Goal: Task Accomplishment & Management: Use online tool/utility

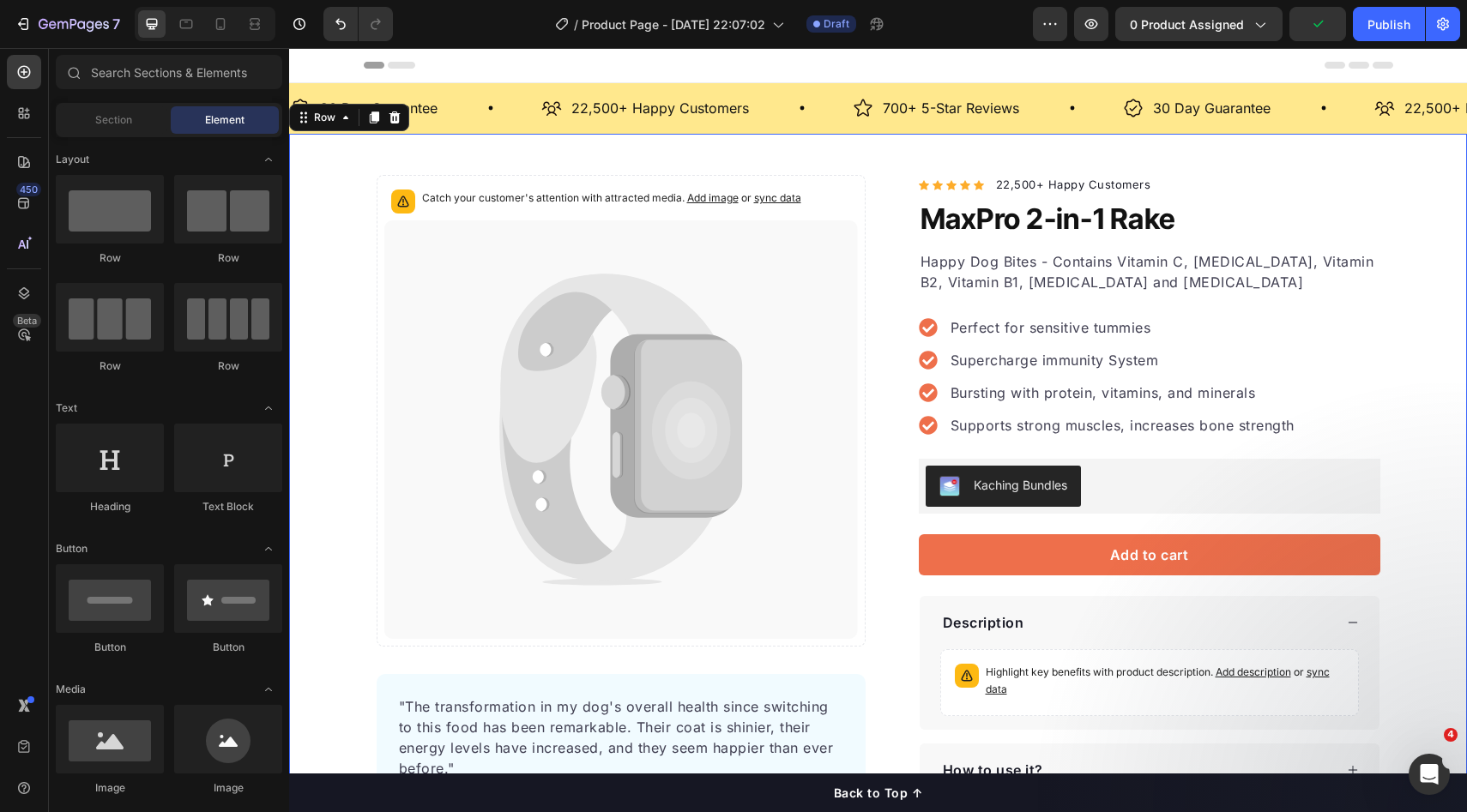
click at [844, 137] on div "Catch your customer's attention with attracted media. Add image or sync data Pr…" at bounding box center [878, 518] width 1178 height 769
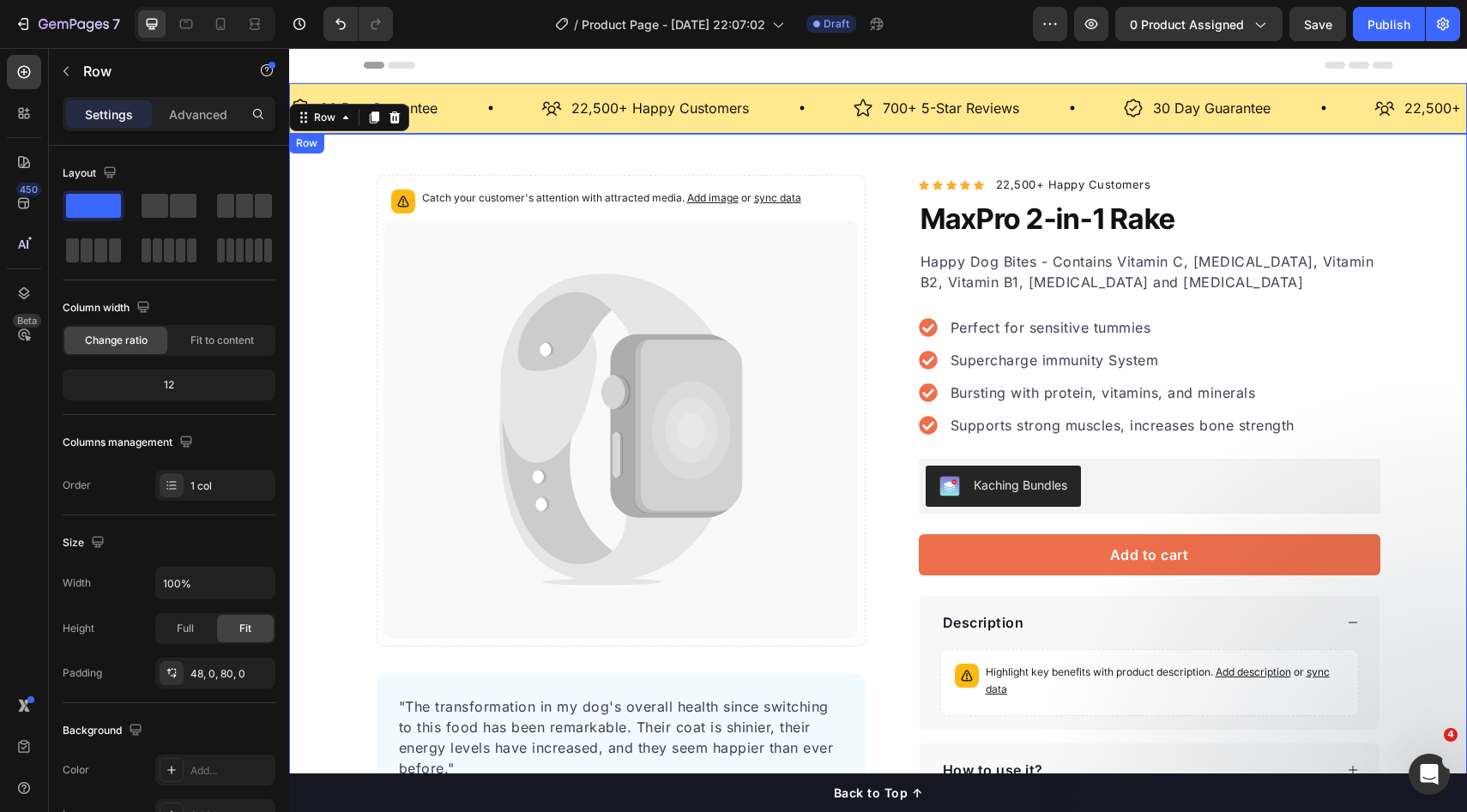
click at [450, 86] on div "30 Day Guarantee Item List 22,500+ Happy Customers Item List 700+ 5-Star Review…" at bounding box center [878, 108] width 1178 height 51
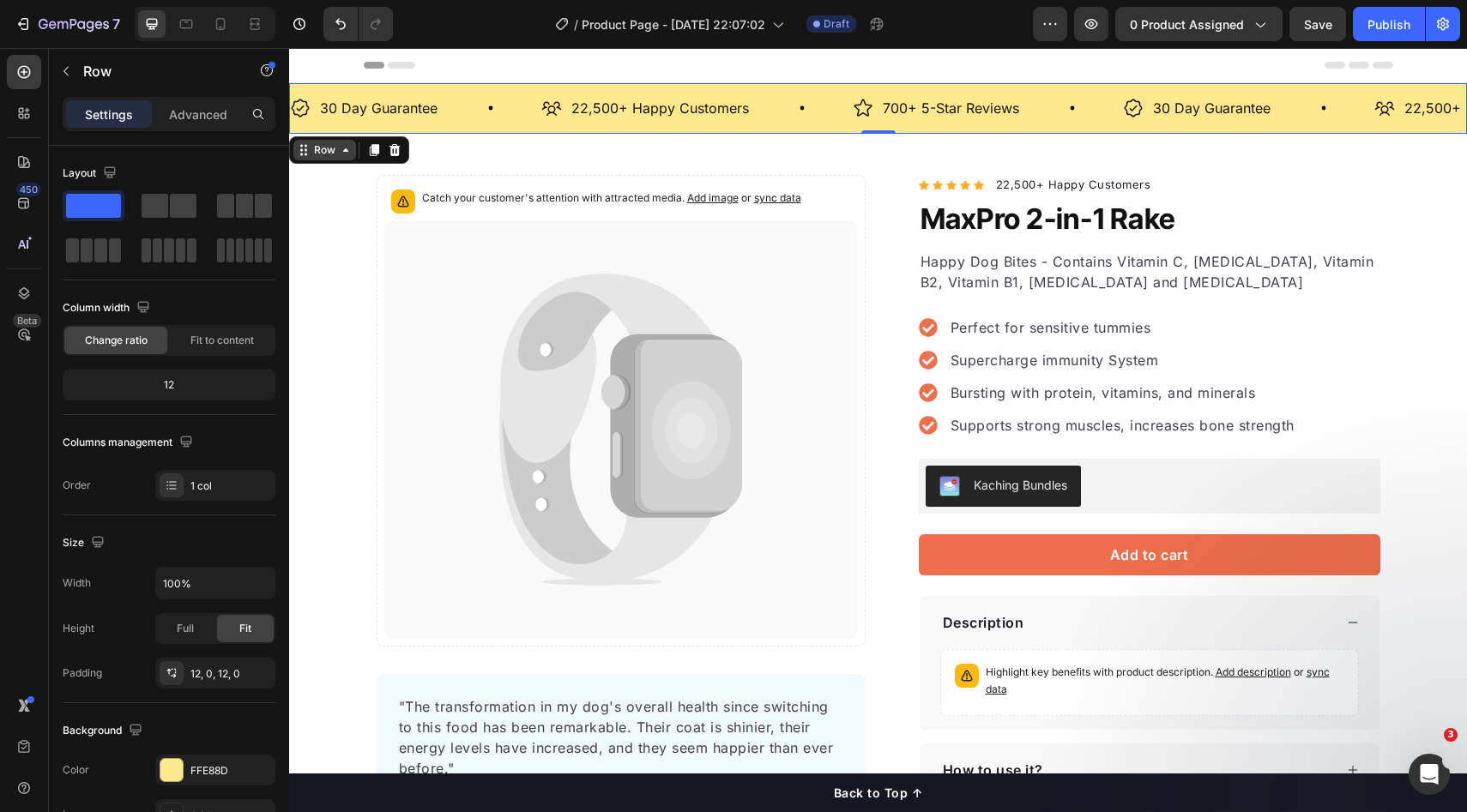
click at [335, 151] on div "Row" at bounding box center [325, 149] width 28 height 15
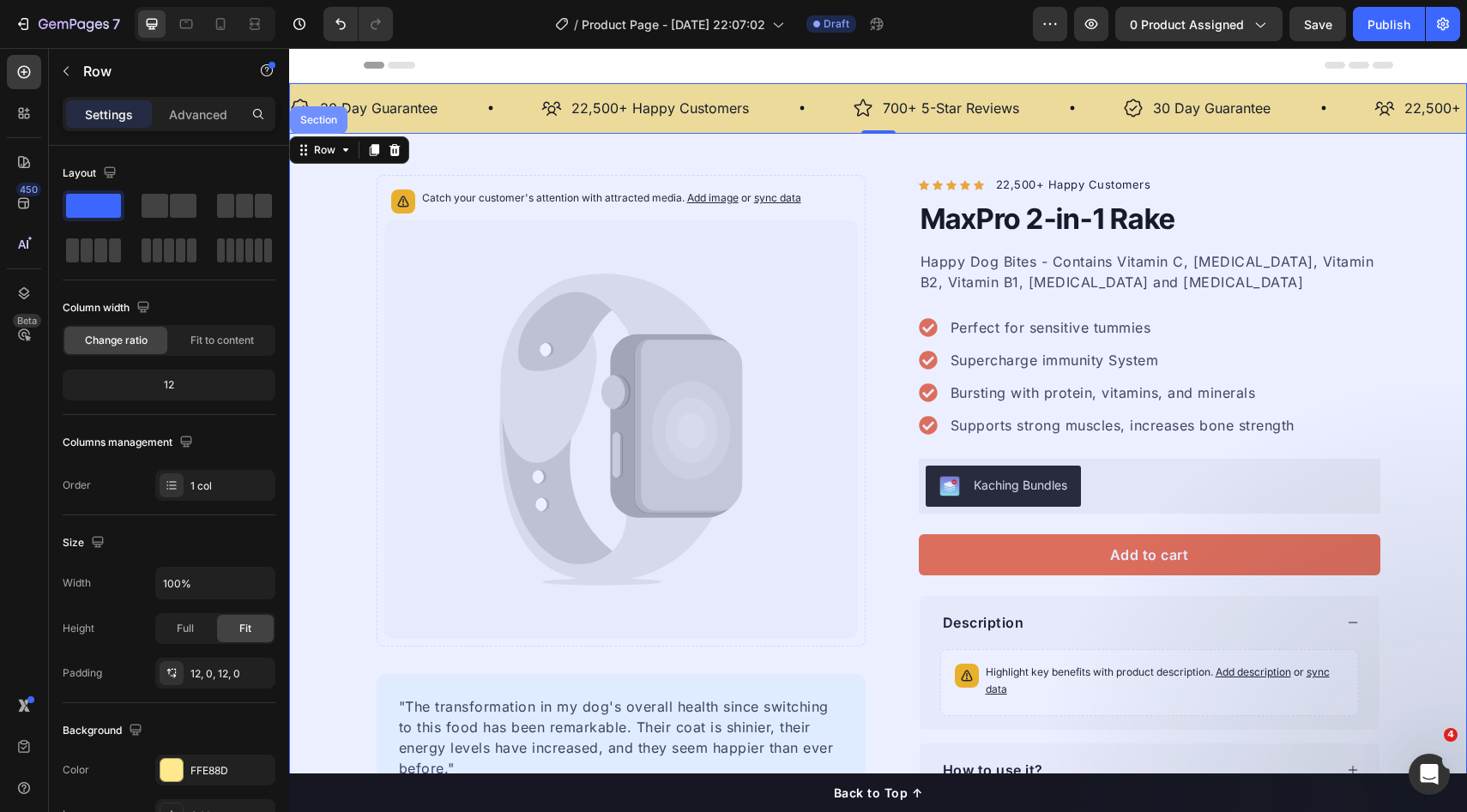
click at [327, 130] on div "Section" at bounding box center [319, 120] width 58 height 28
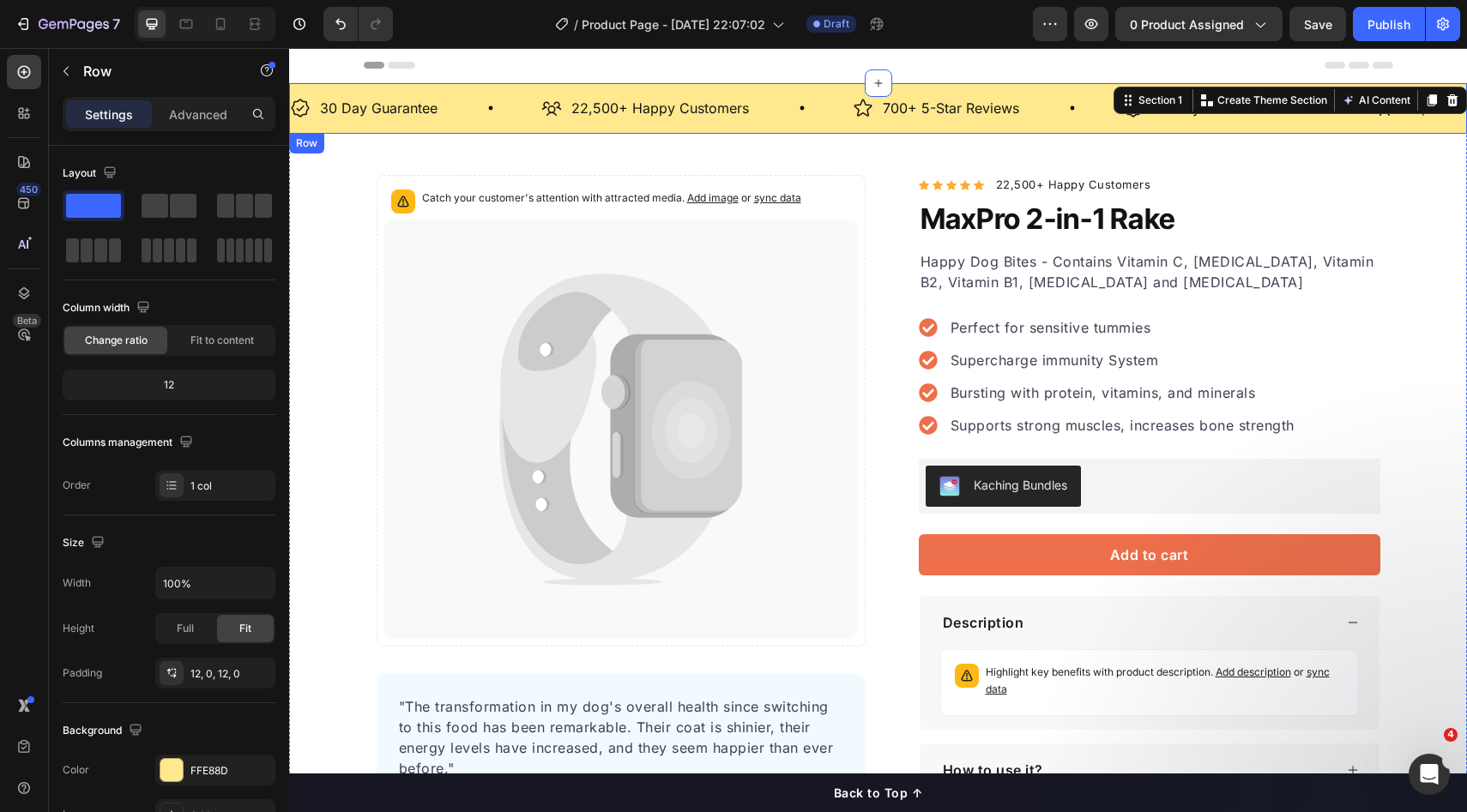
click at [711, 87] on div "30 Day Guarantee Item List 22,500+ Happy Customers Item List 700+ 5-Star Review…" at bounding box center [878, 108] width 1178 height 51
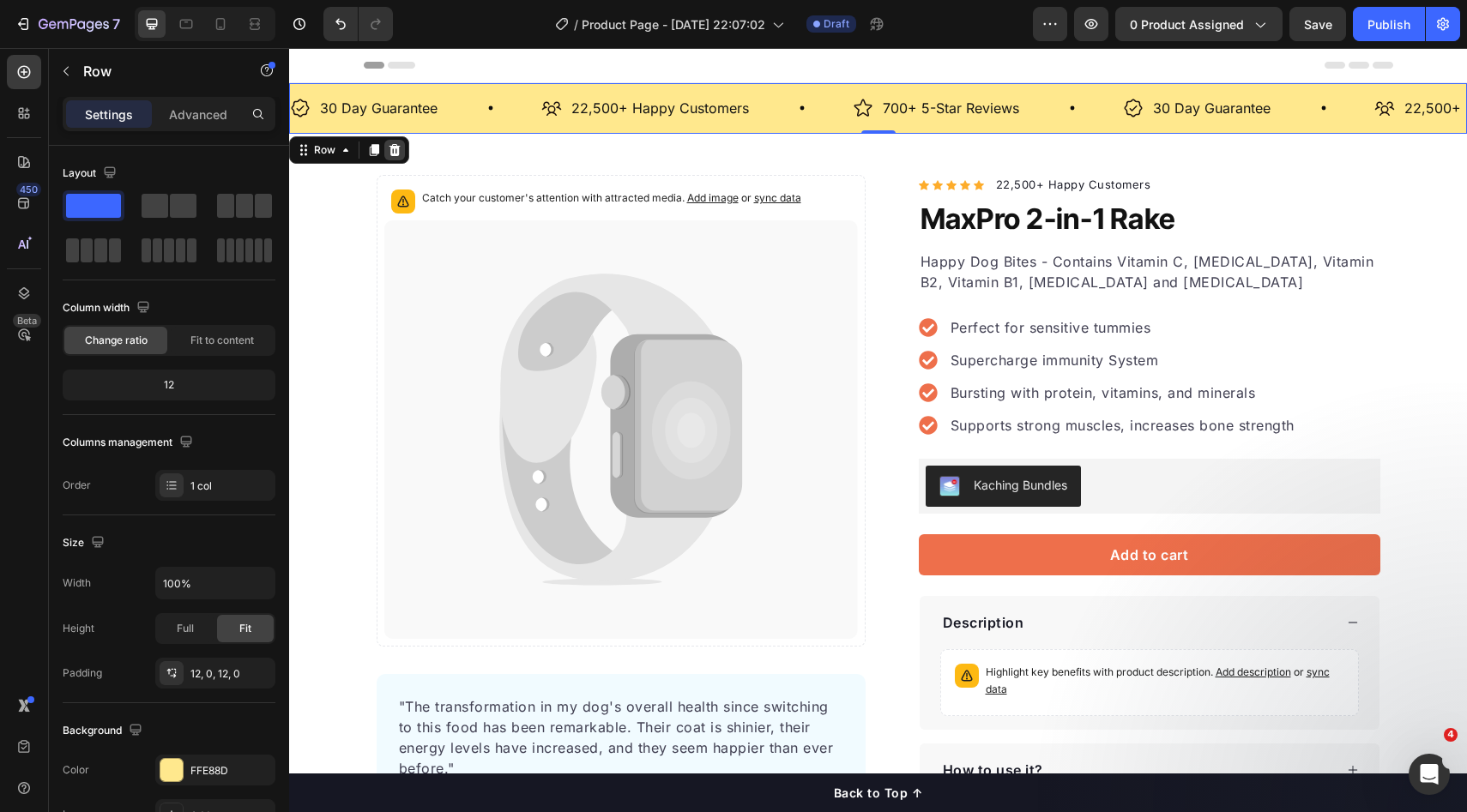
click at [394, 151] on icon at bounding box center [395, 150] width 12 height 12
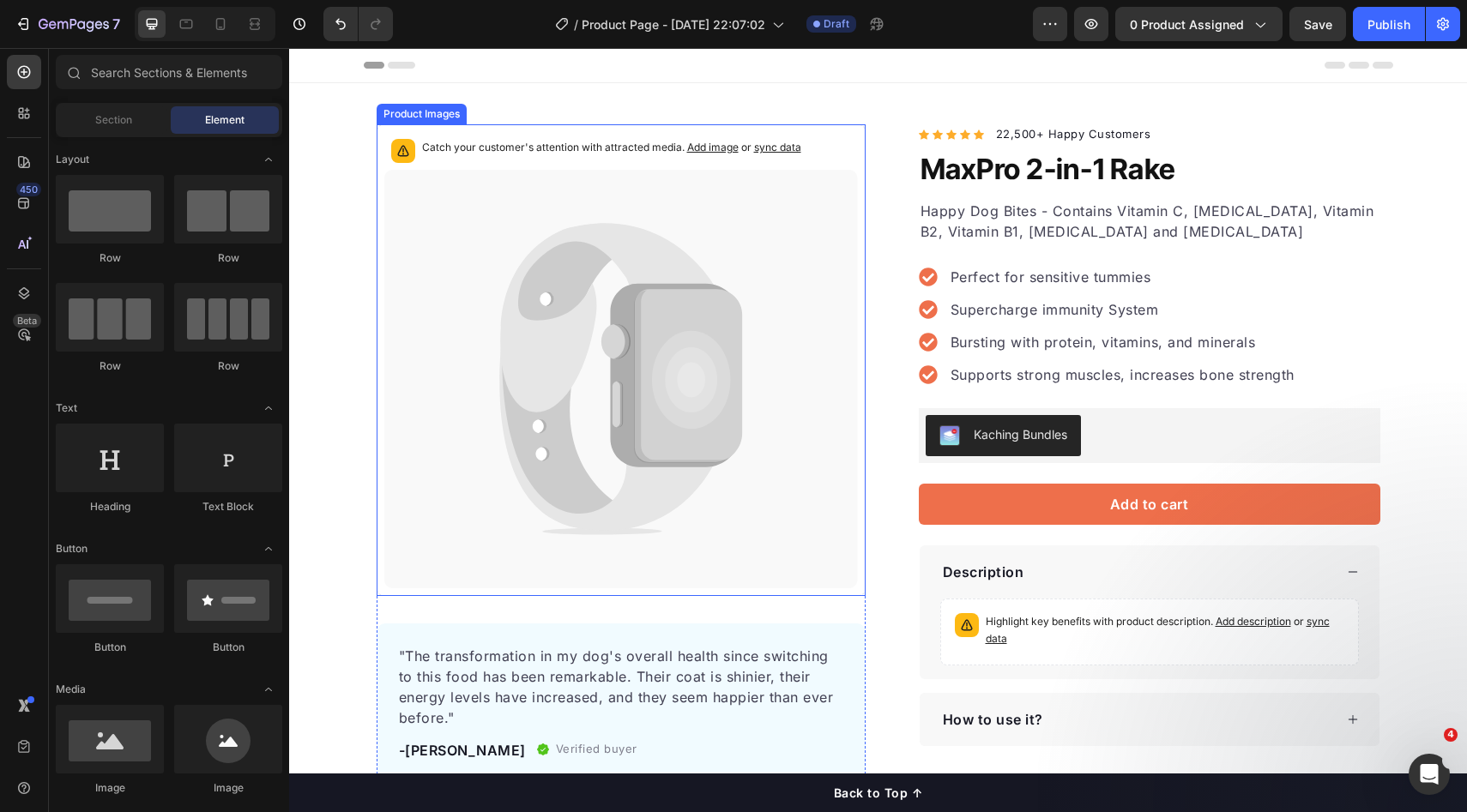
click at [847, 115] on div "Catch your customer's attention with attracted media. Add image or sync data Pr…" at bounding box center [878, 468] width 1178 height 769
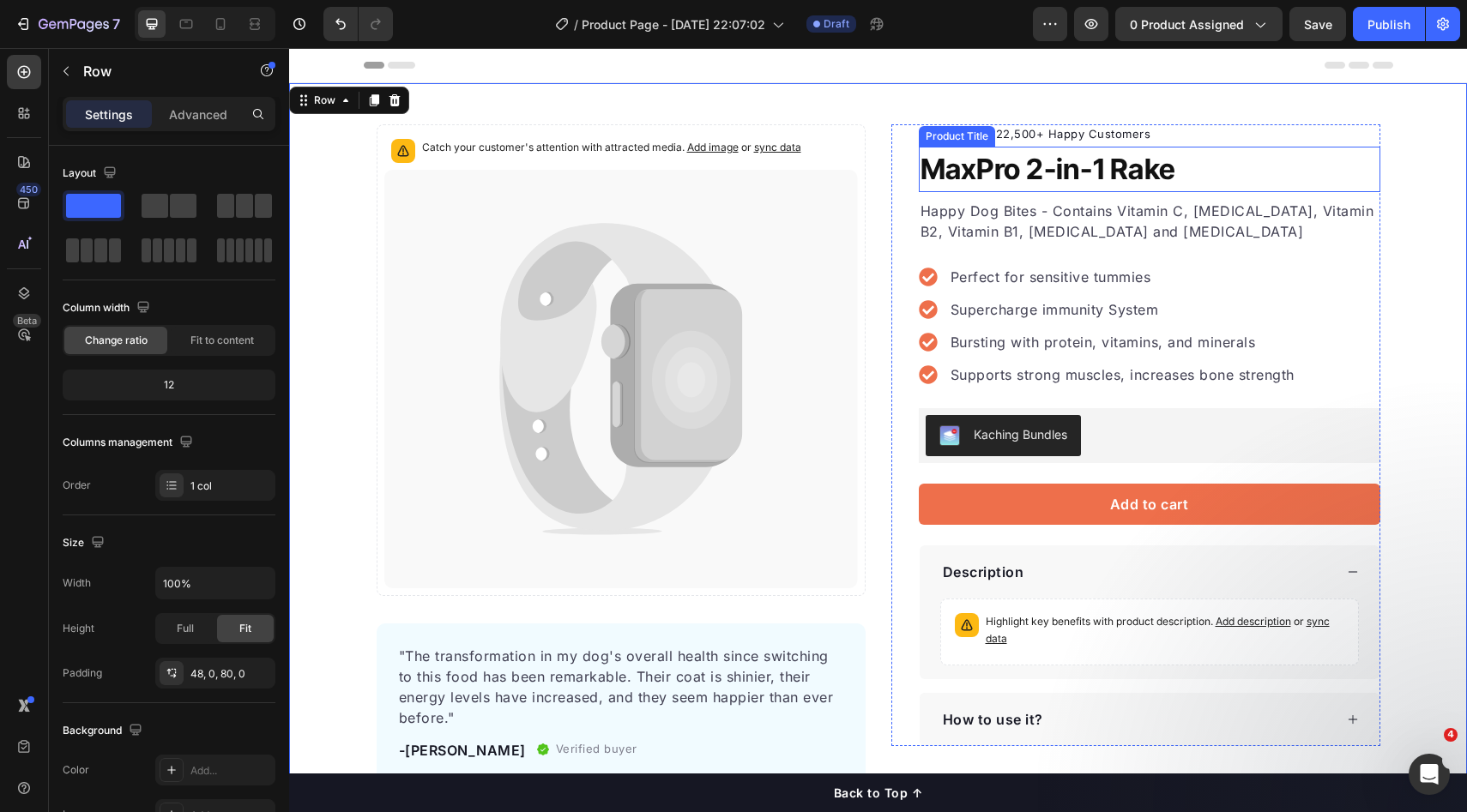
click at [1008, 185] on h1 "MaxPro 2-in-1 Rake" at bounding box center [1149, 169] width 461 height 46
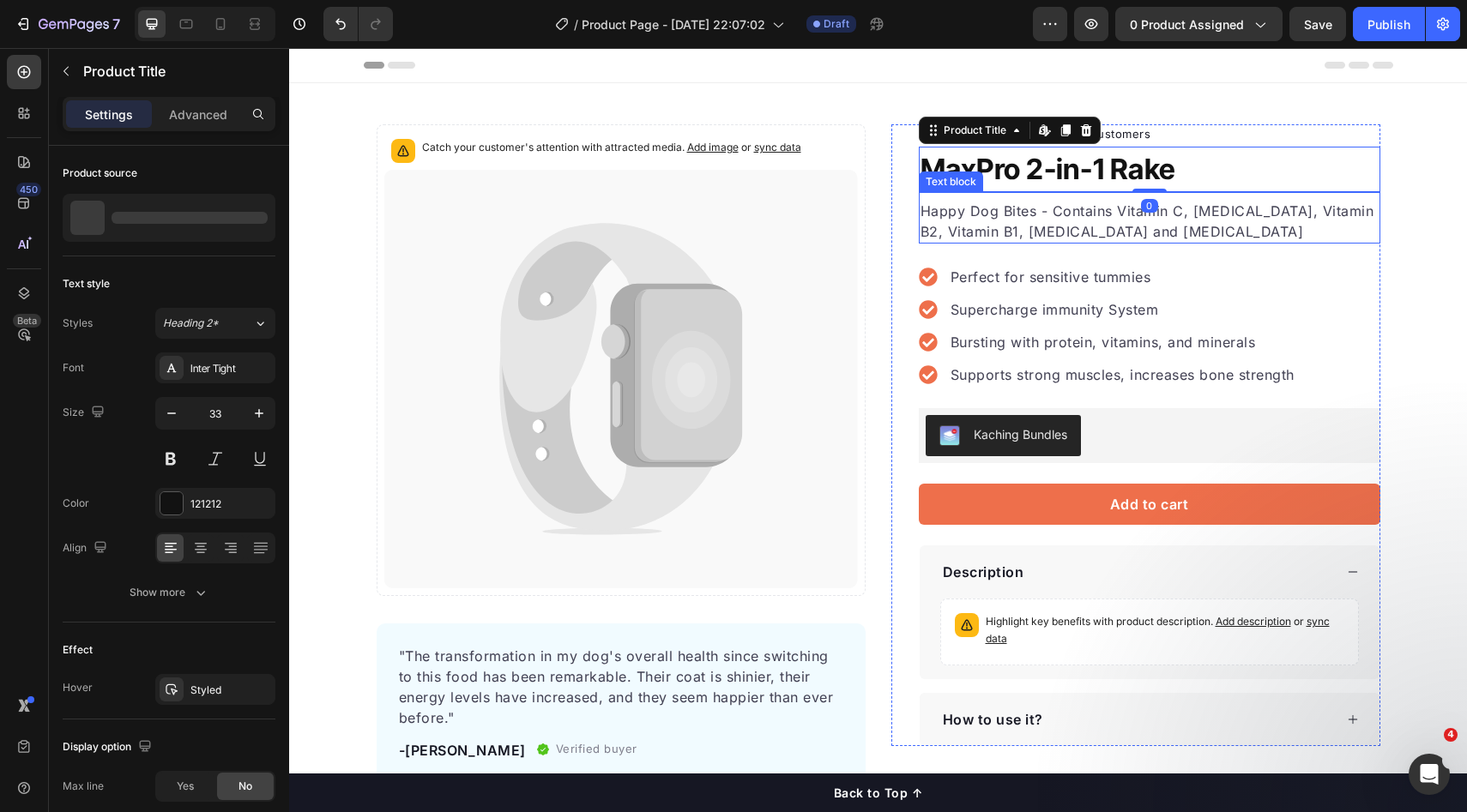
click at [1036, 283] on p "Perfect for sensitive tummies" at bounding box center [1123, 277] width 344 height 20
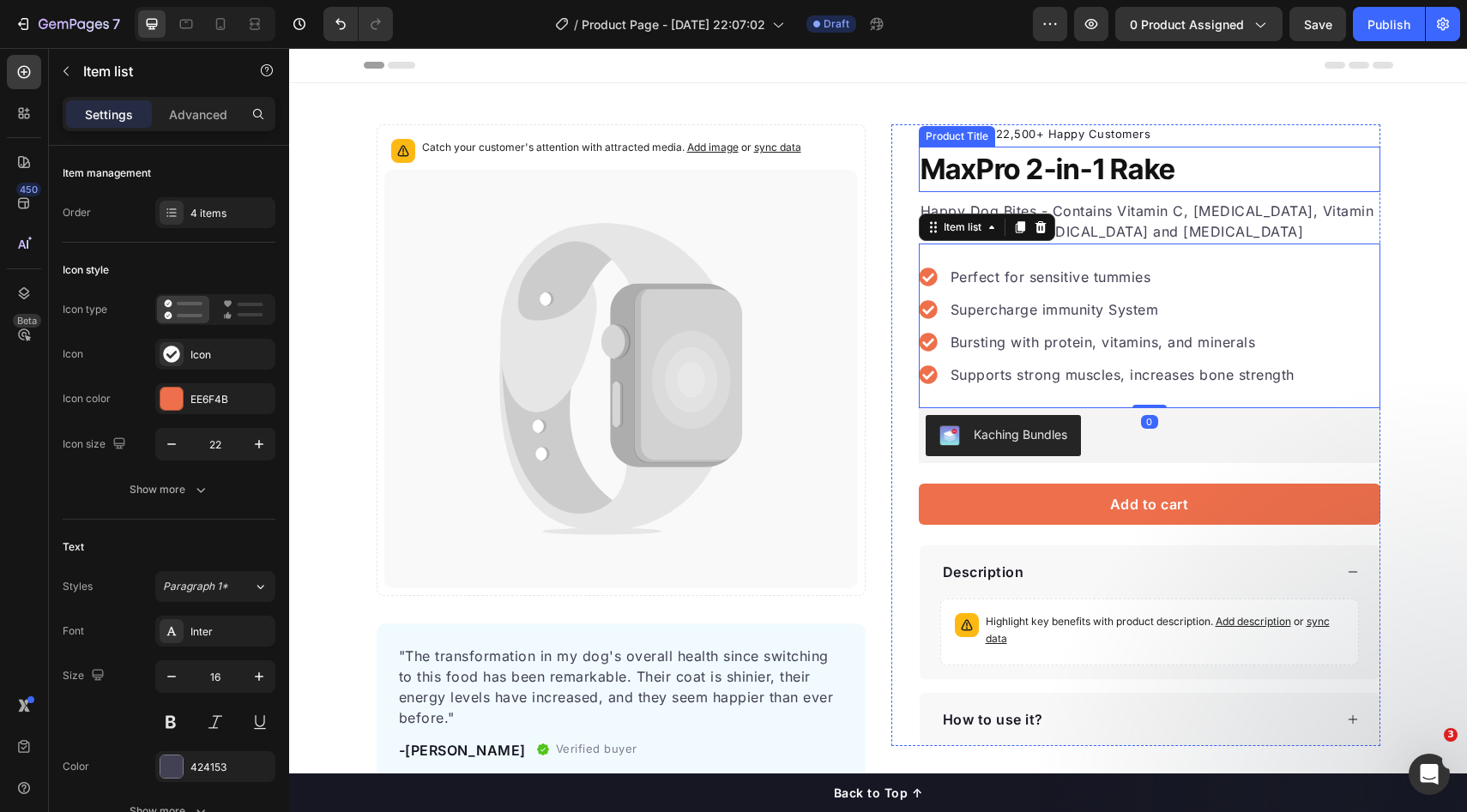
click at [919, 184] on h1 "MaxPro 2-in-1 Rake" at bounding box center [1149, 169] width 461 height 46
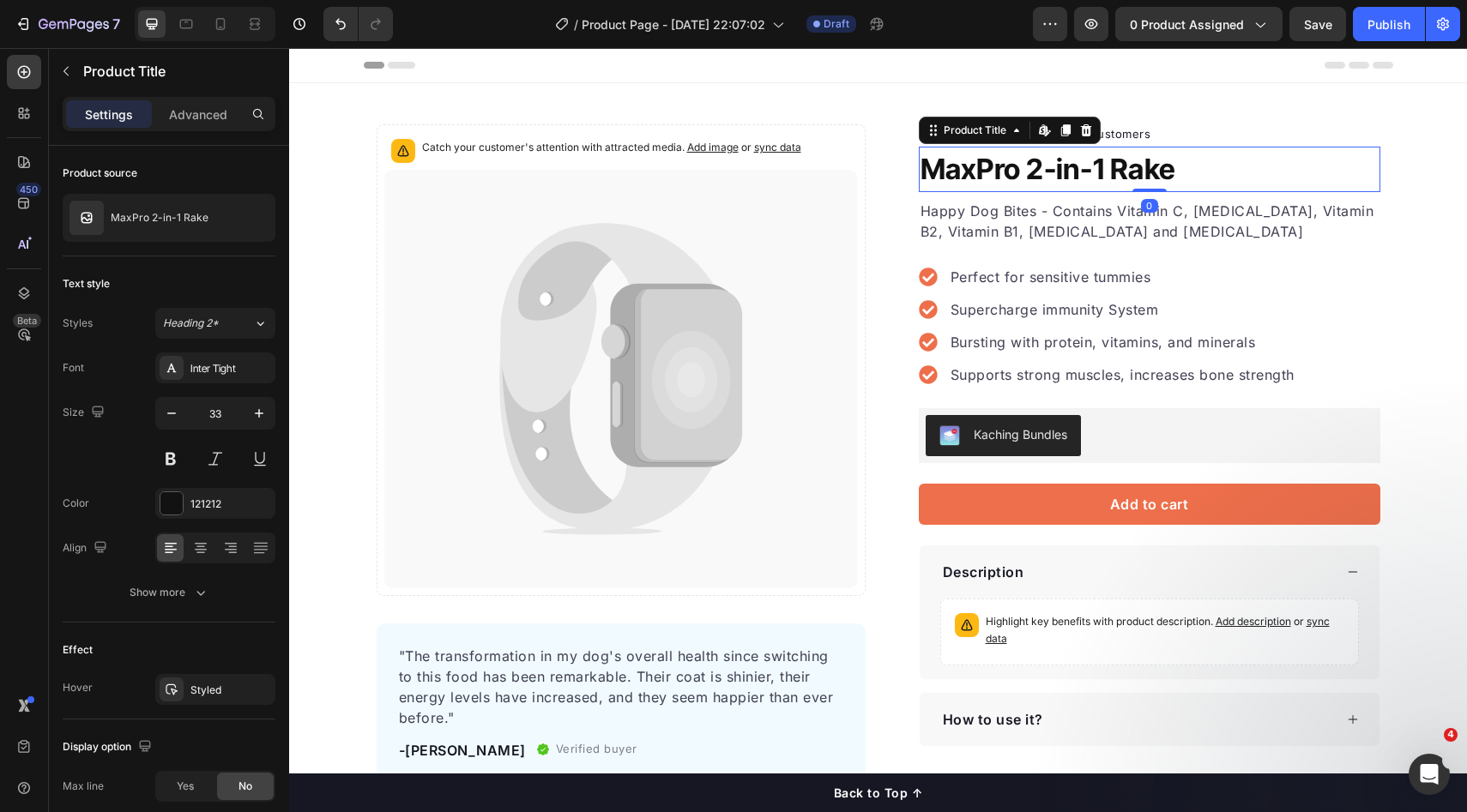
click at [553, 217] on icon at bounding box center [621, 379] width 474 height 419
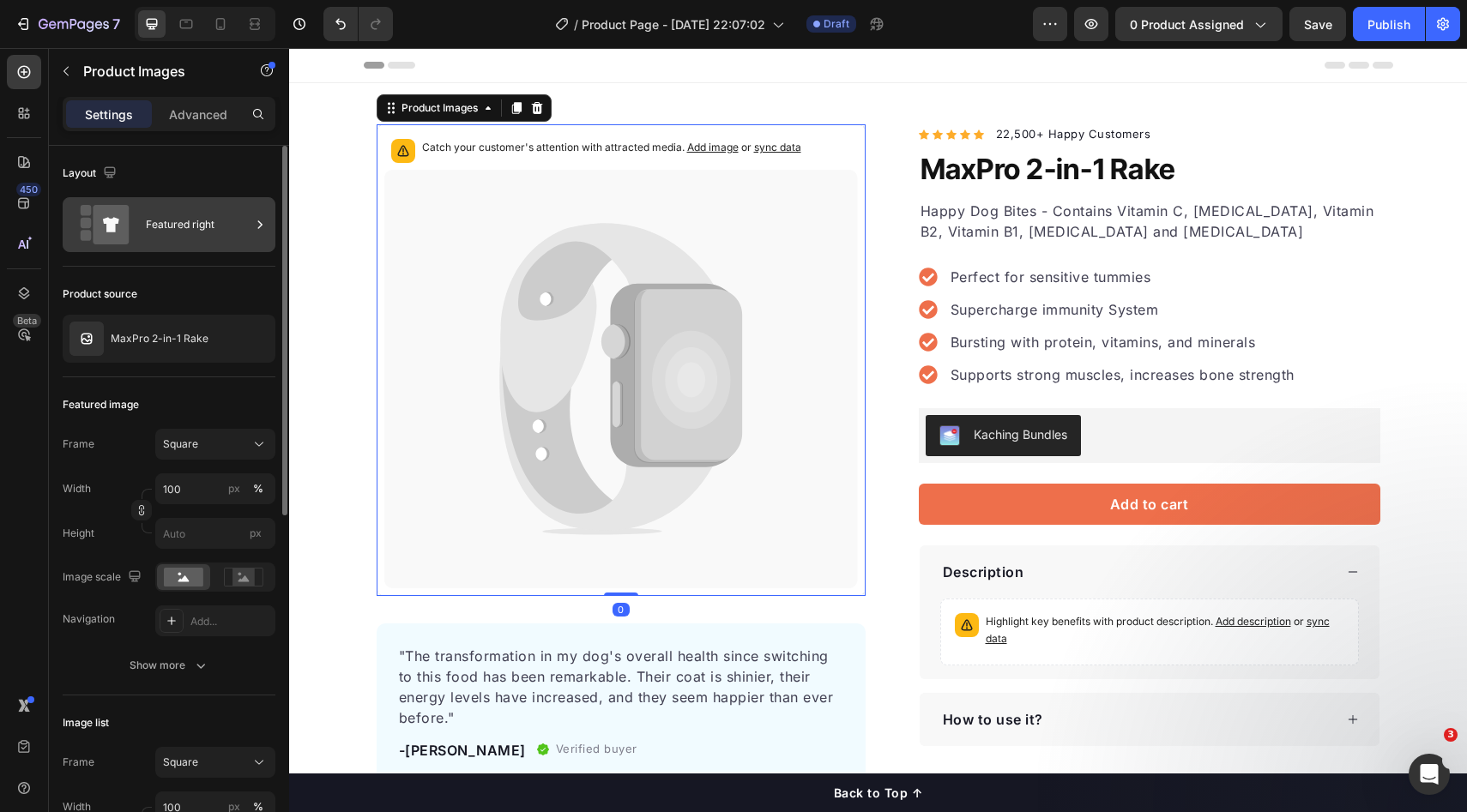
click at [146, 215] on div "Featured right" at bounding box center [198, 225] width 105 height 39
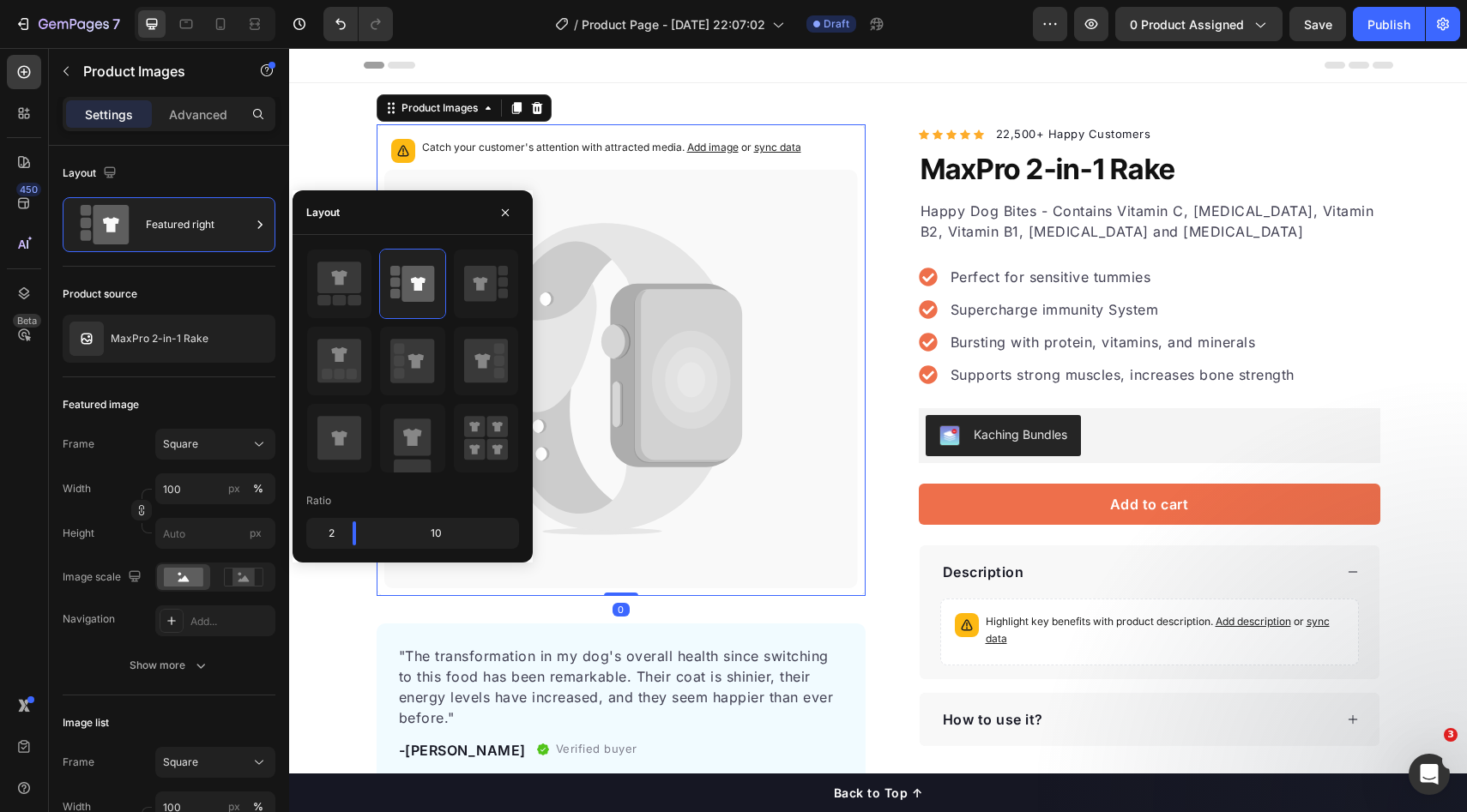
click at [803, 297] on icon at bounding box center [621, 379] width 474 height 419
click at [1104, 305] on p "Supercharge immunity System" at bounding box center [1123, 309] width 344 height 20
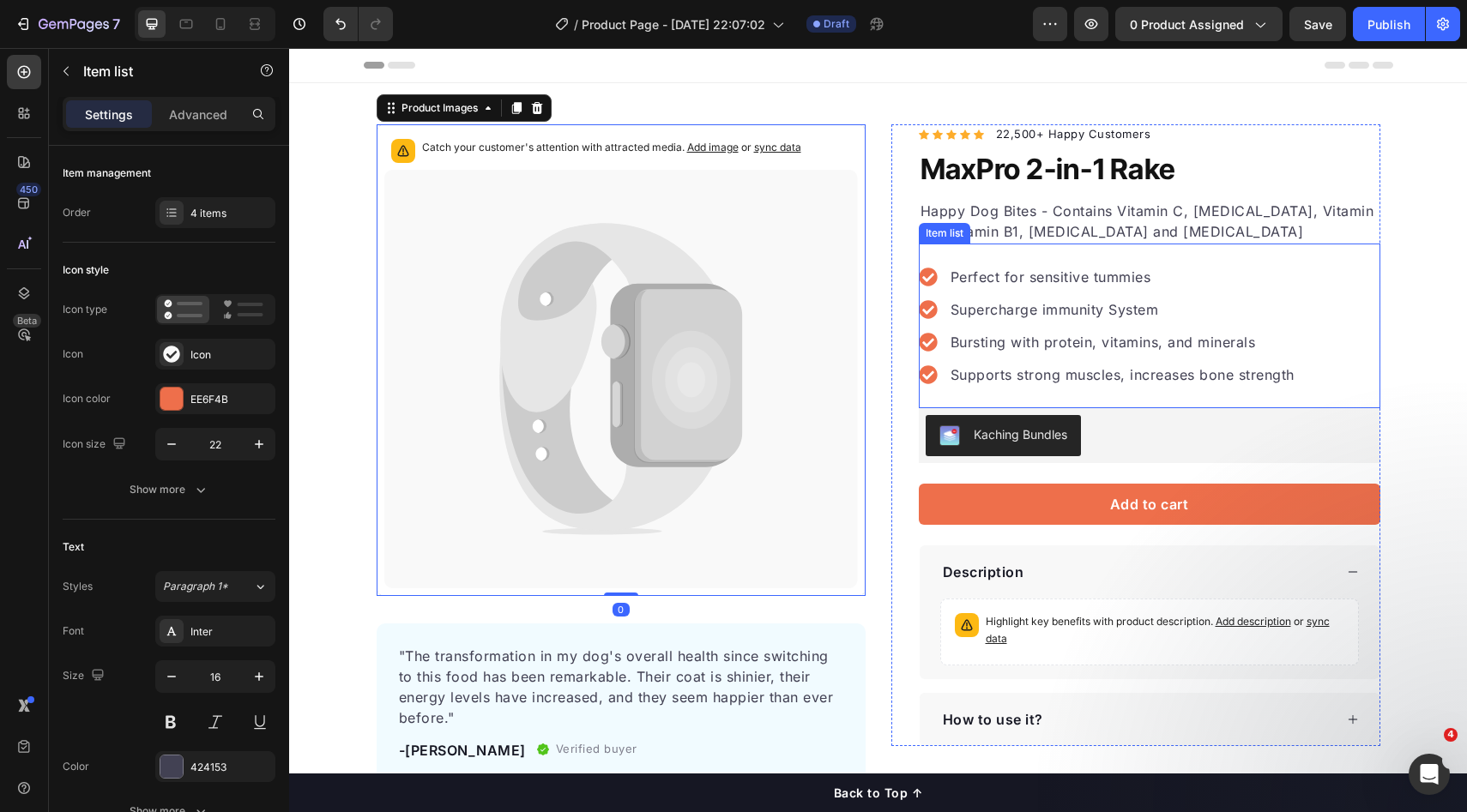
click at [753, 335] on icon at bounding box center [621, 379] width 474 height 419
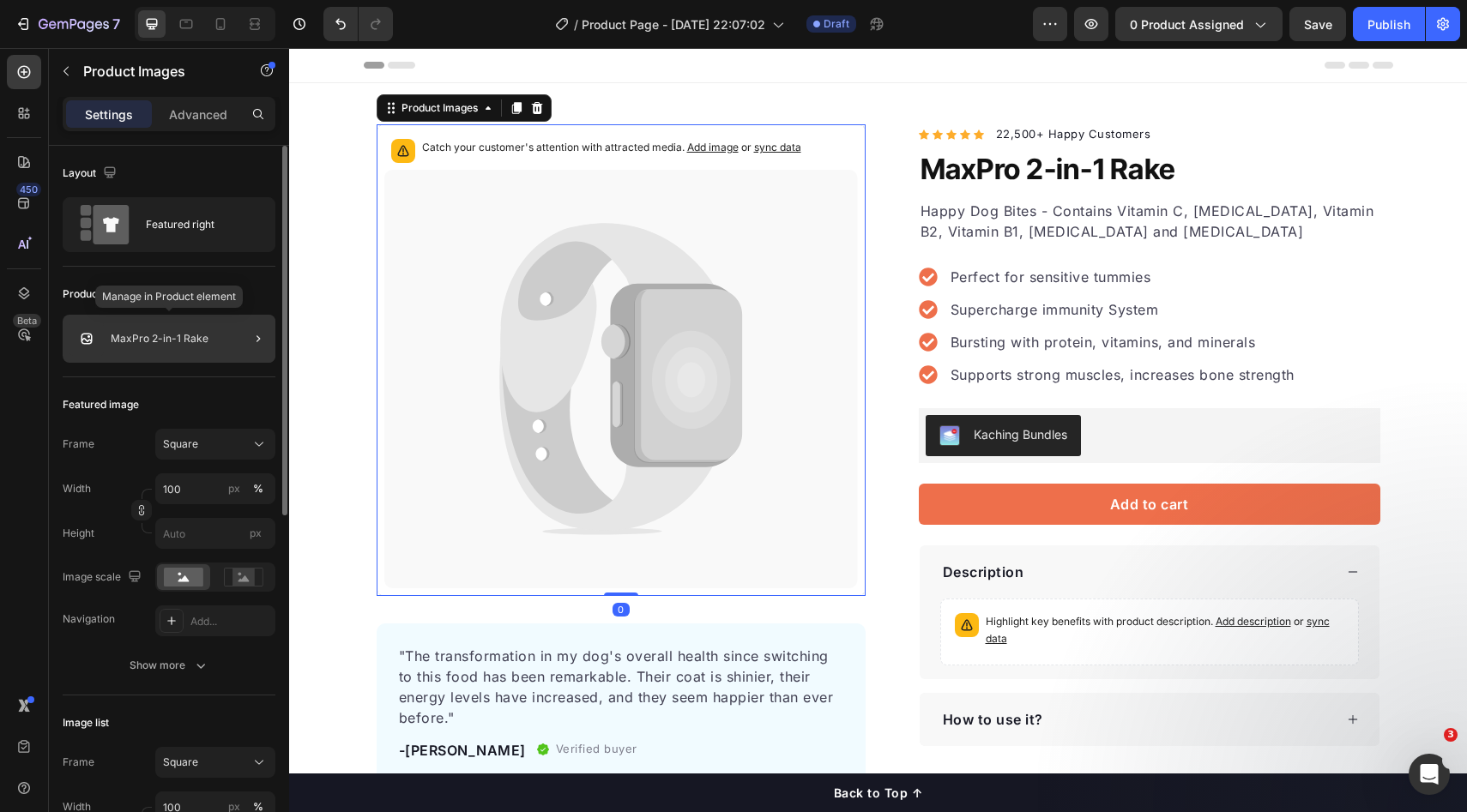
click at [137, 344] on p "MaxPro 2-in-1 Rake" at bounding box center [160, 339] width 98 height 12
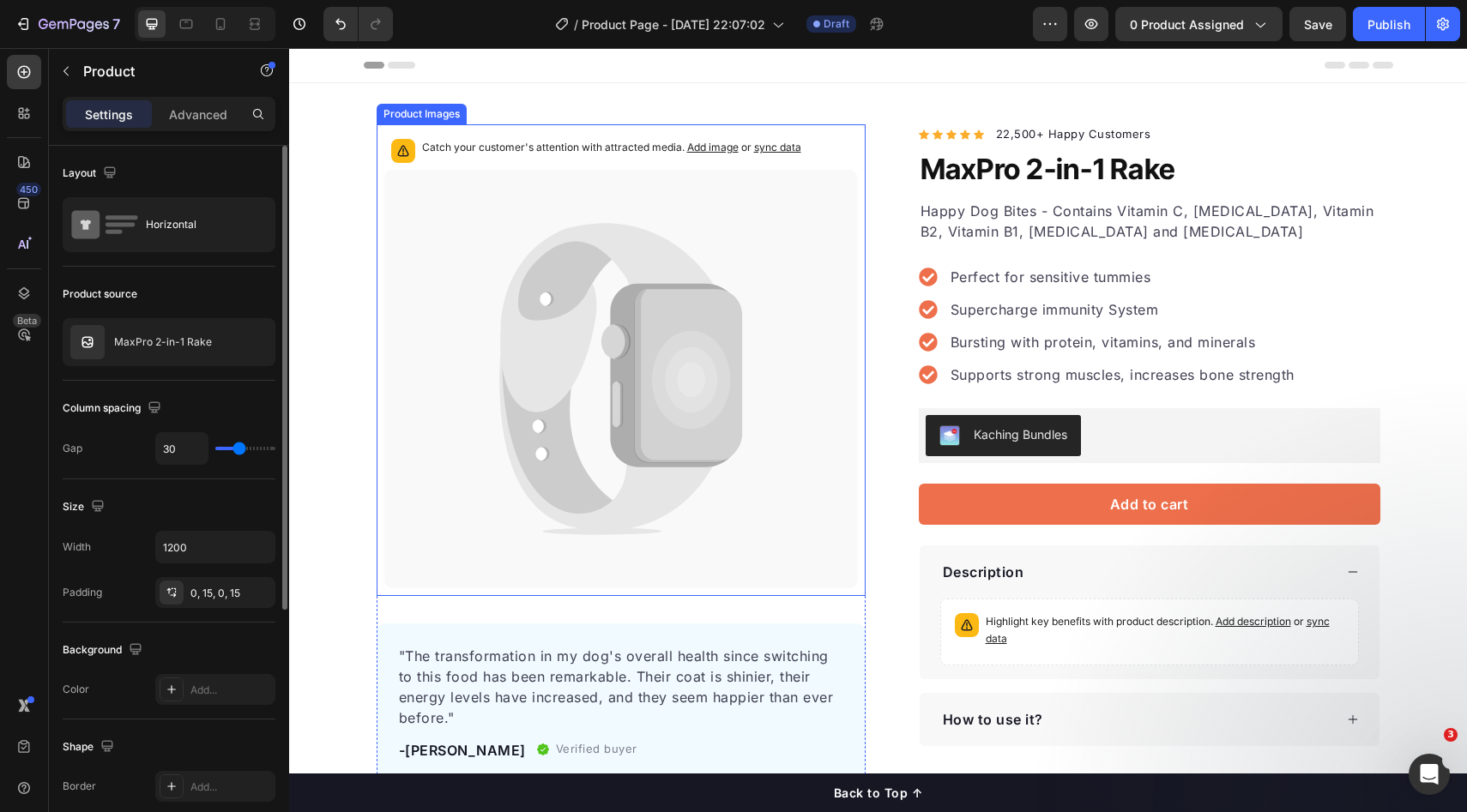
click at [804, 358] on icon at bounding box center [621, 379] width 474 height 419
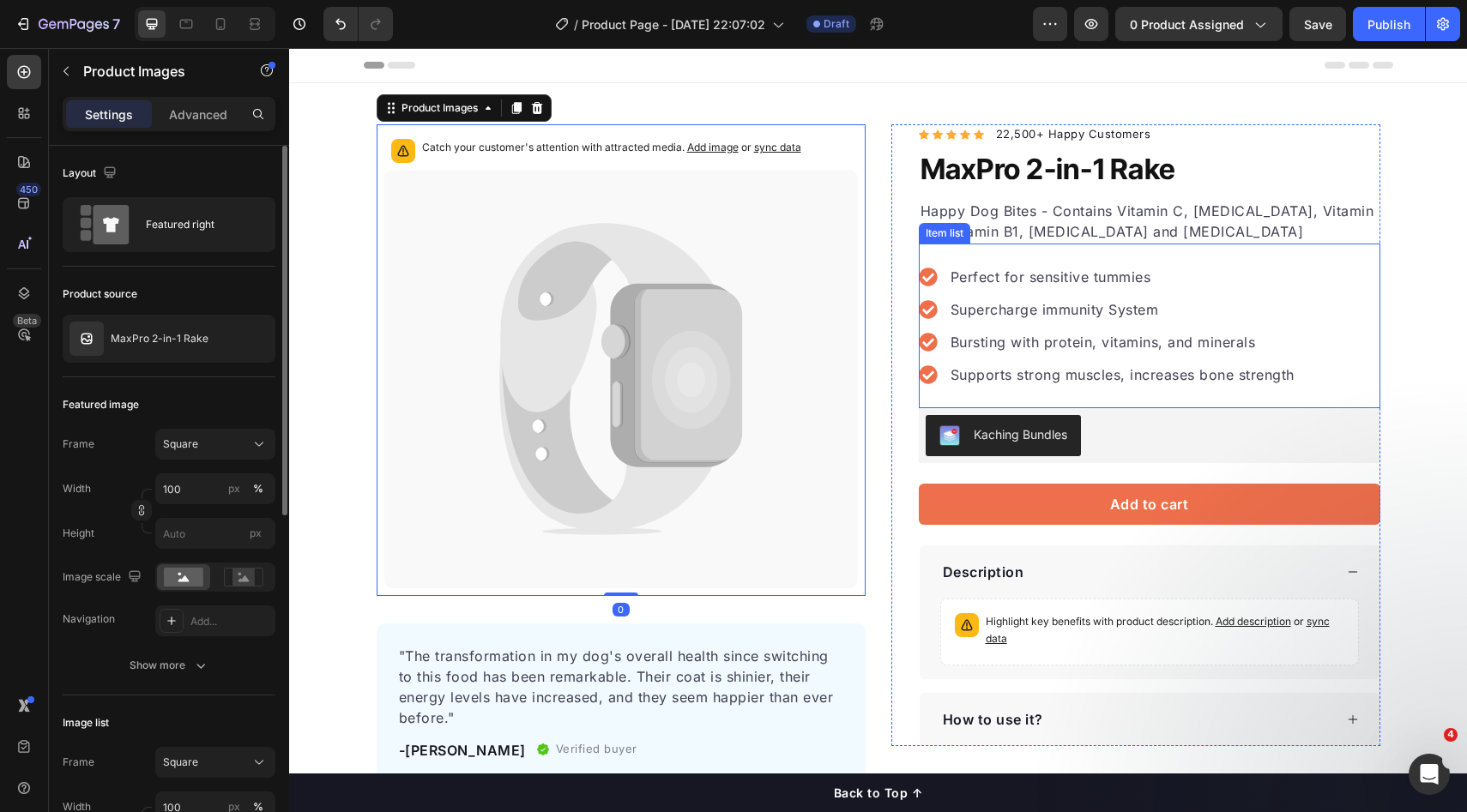
click at [1067, 346] on p "Bursting with protein, vitamins, and minerals" at bounding box center [1123, 342] width 344 height 20
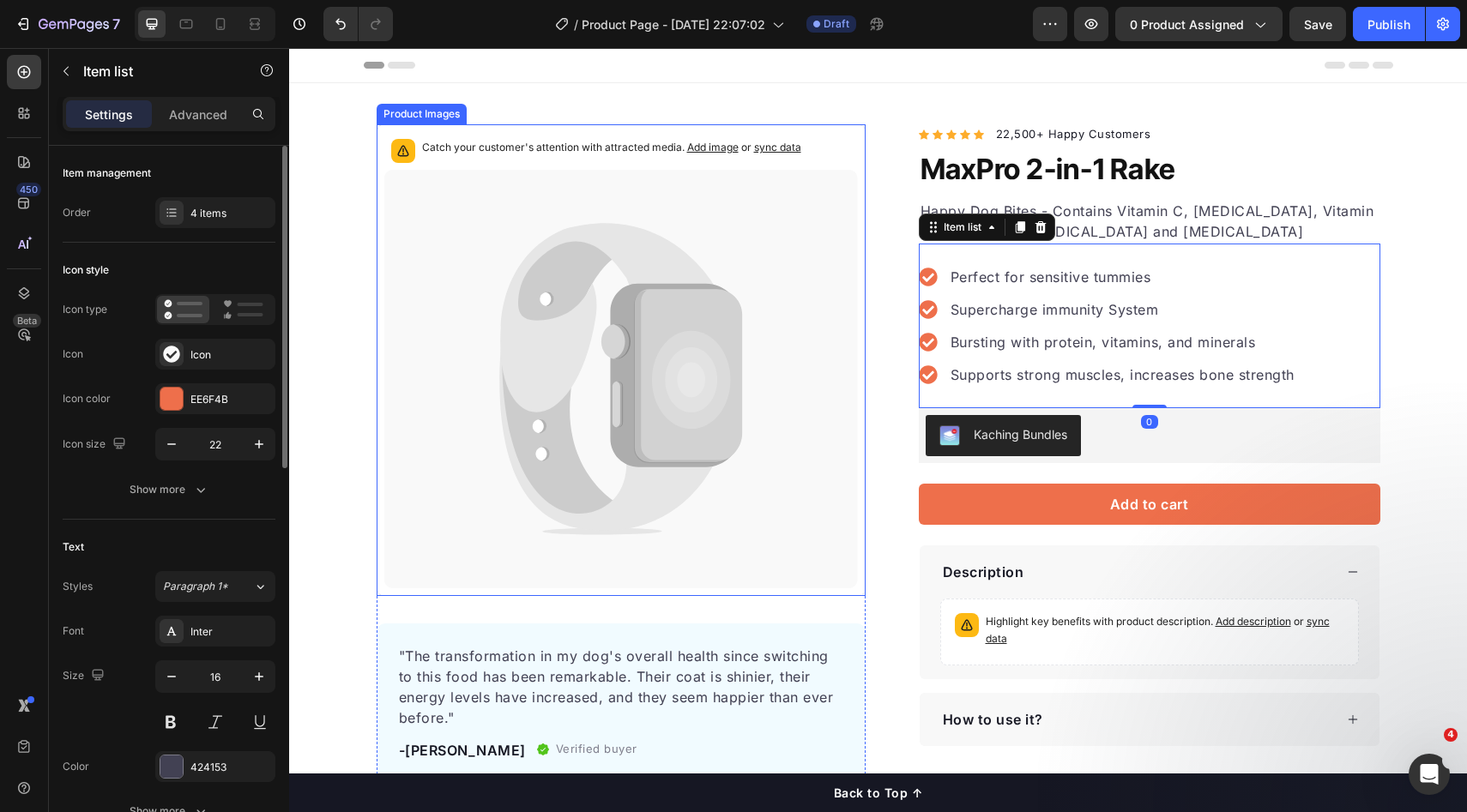
click at [711, 349] on icon at bounding box center [691, 380] width 79 height 99
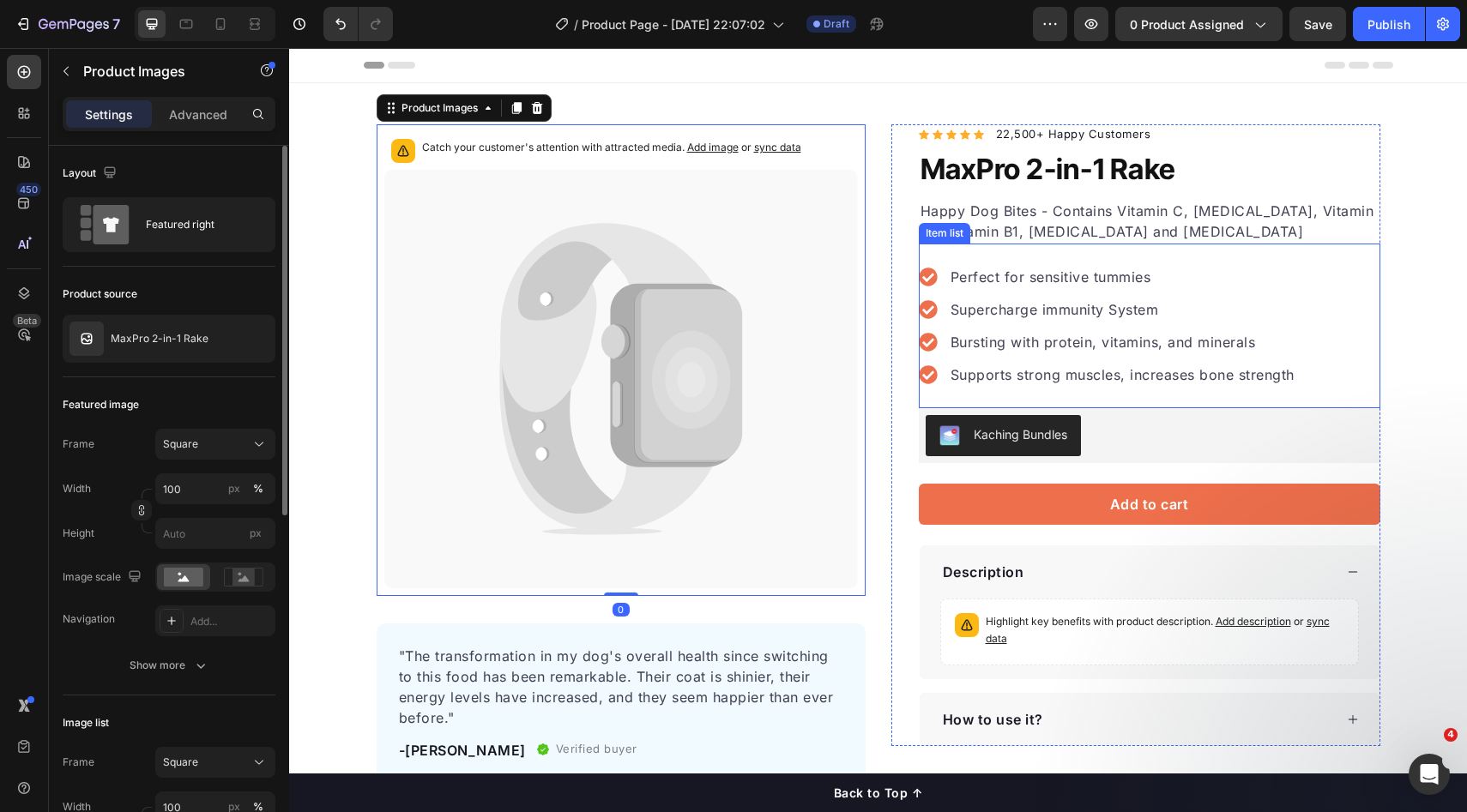
click at [1072, 325] on div "Perfect for sensitive tummies Supercharge immunity System Bursting with protein…" at bounding box center [1108, 326] width 378 height 123
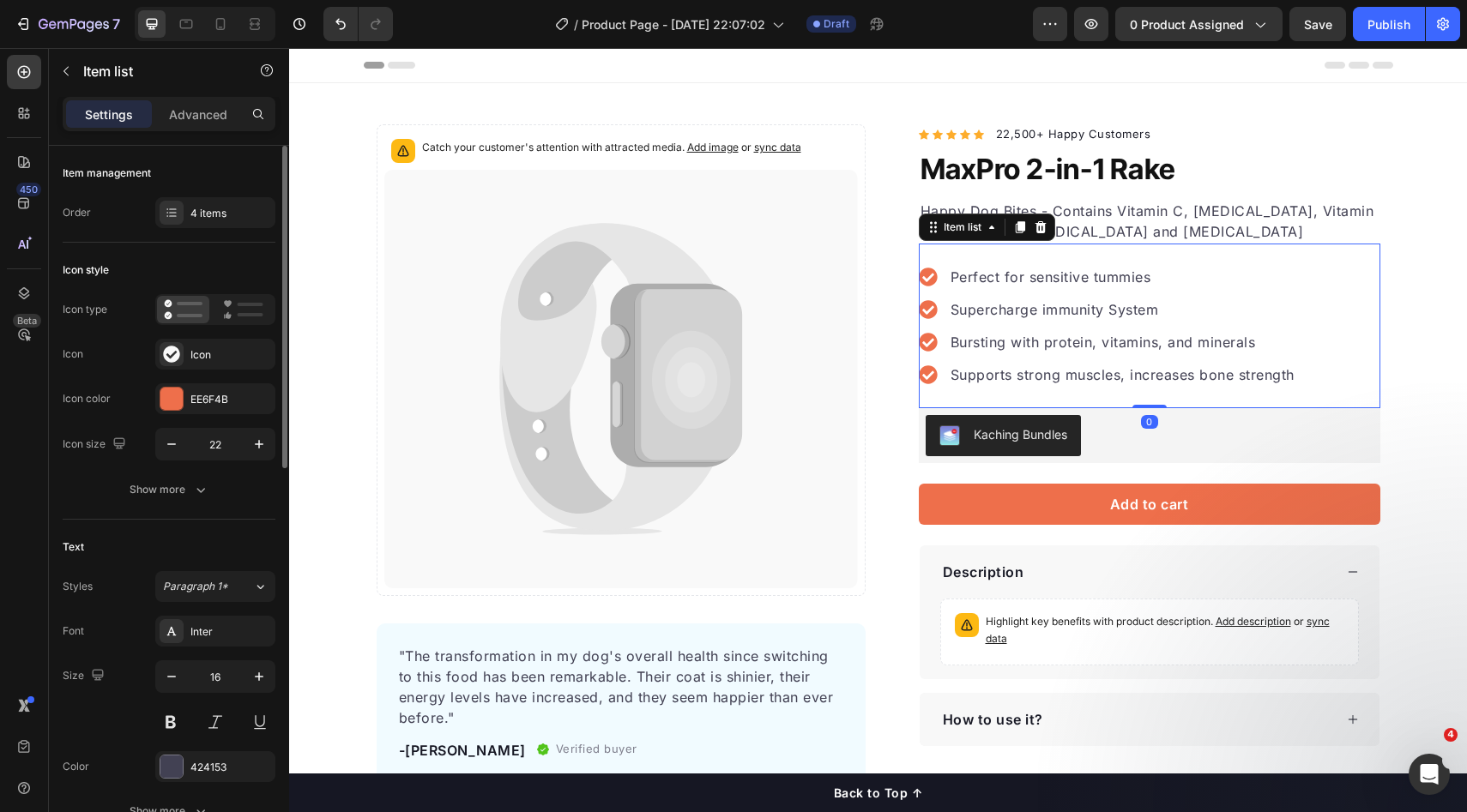
click at [643, 343] on icon at bounding box center [688, 376] width 107 height 173
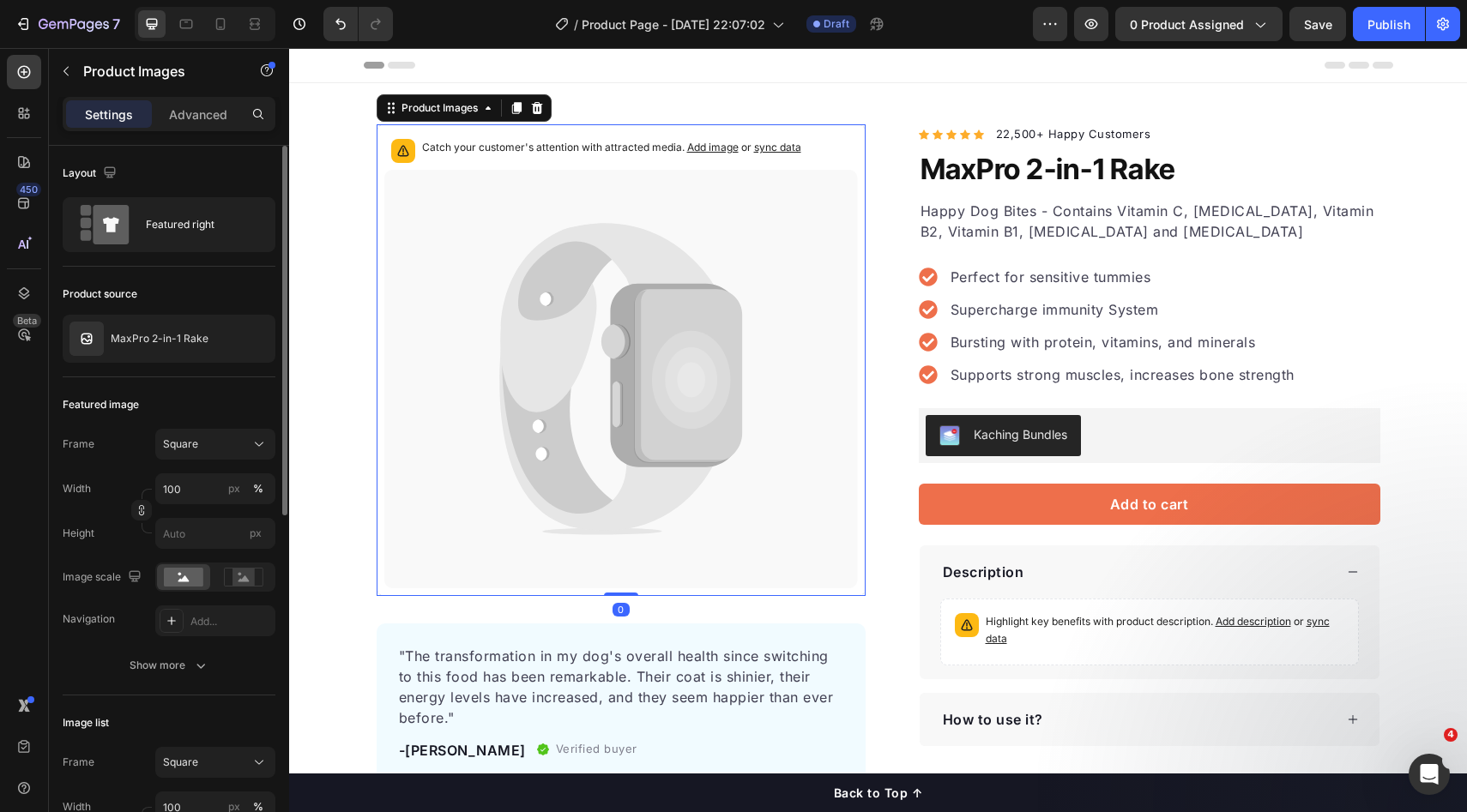
click at [1089, 353] on div "Bursting with protein, vitamins, and minerals" at bounding box center [1122, 342] width 349 height 26
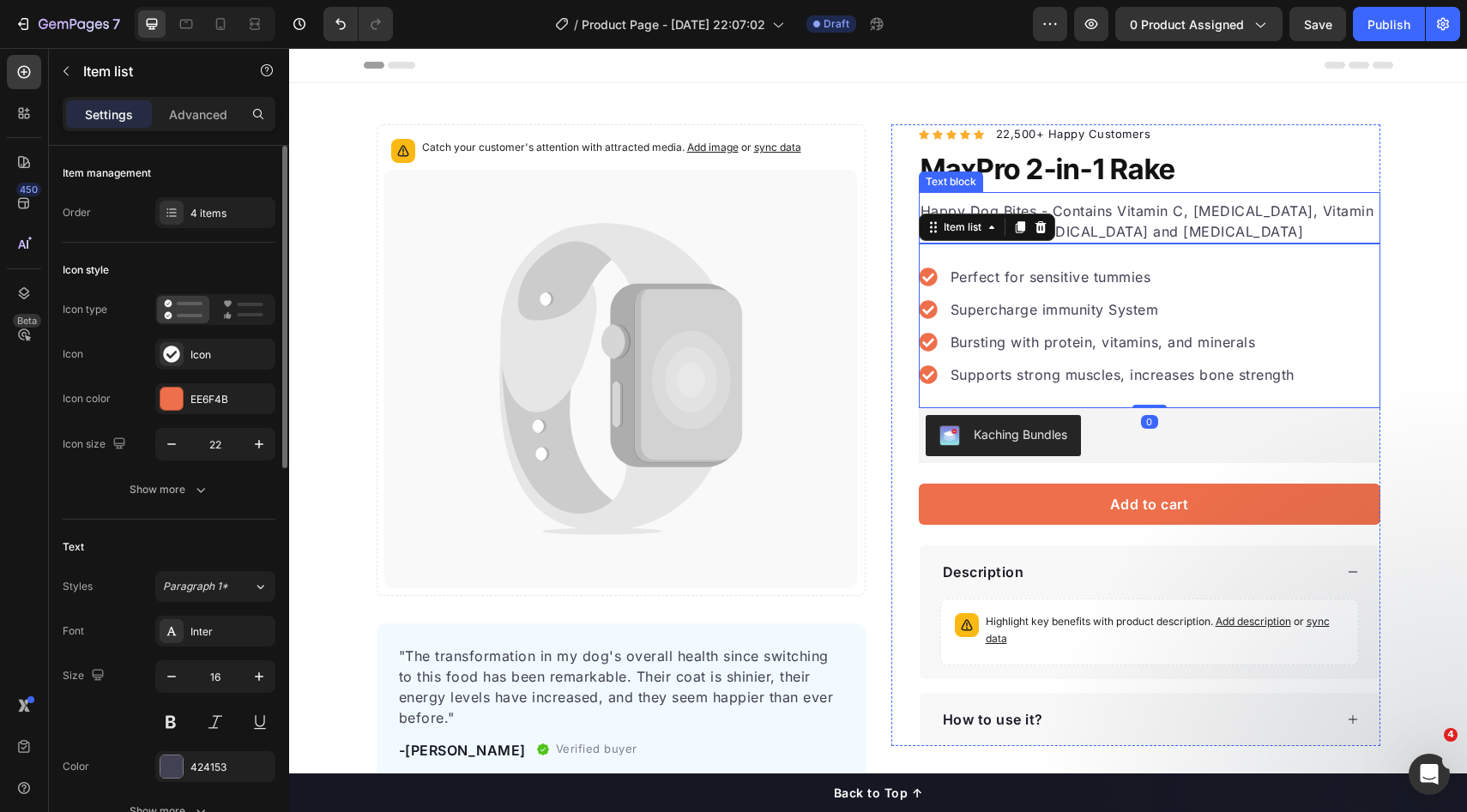
click at [1138, 189] on div "MaxPro 2-in-1 Rake Product Title" at bounding box center [1149, 169] width 461 height 46
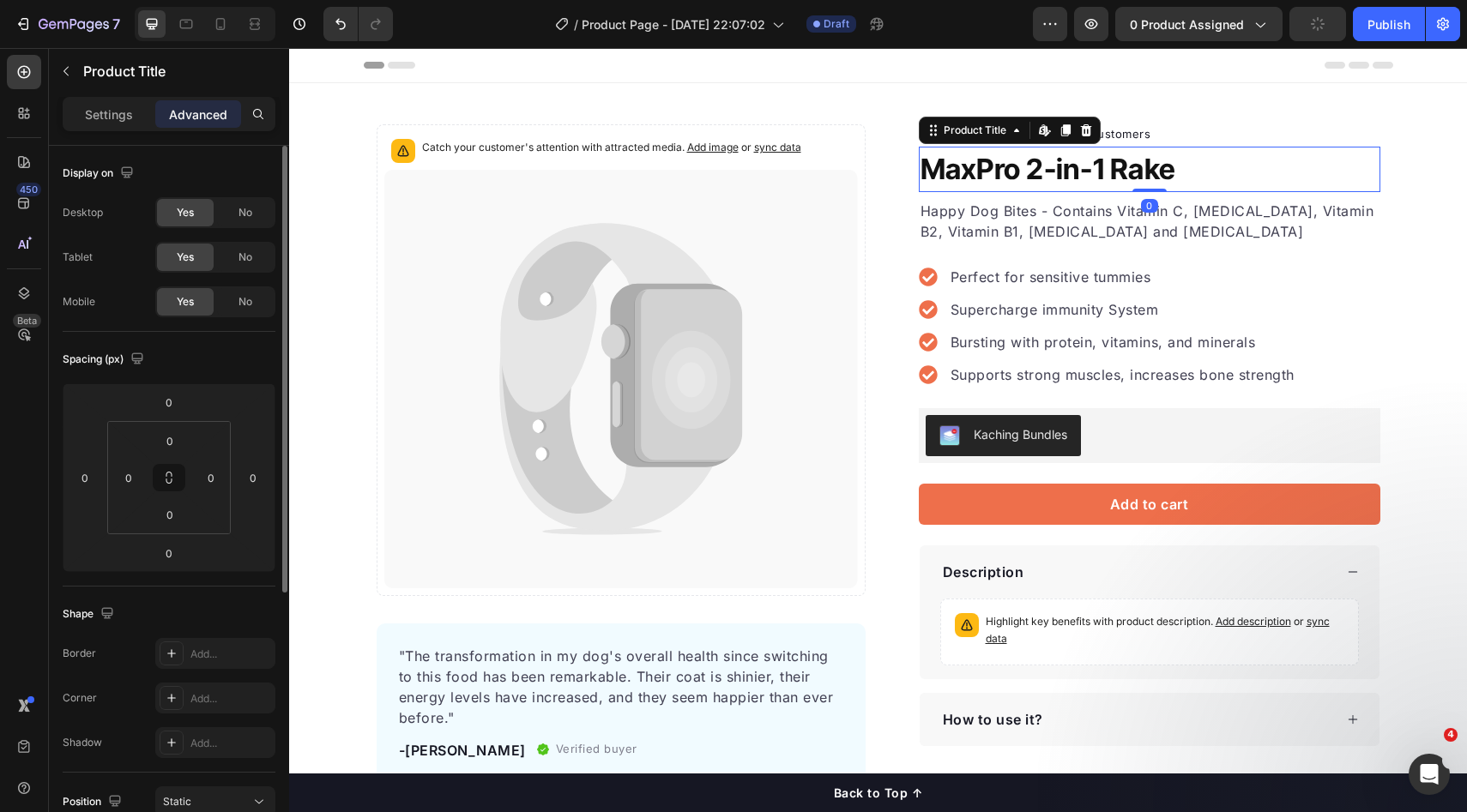
click at [1119, 164] on h1 "MaxPro 2-in-1 Rake" at bounding box center [1149, 169] width 461 height 46
drag, startPoint x: 1255, startPoint y: 169, endPoint x: 1284, endPoint y: 209, distance: 49.4
click at [1256, 170] on h1 "MaxPro 2-in-1 Rake" at bounding box center [1149, 169] width 461 height 46
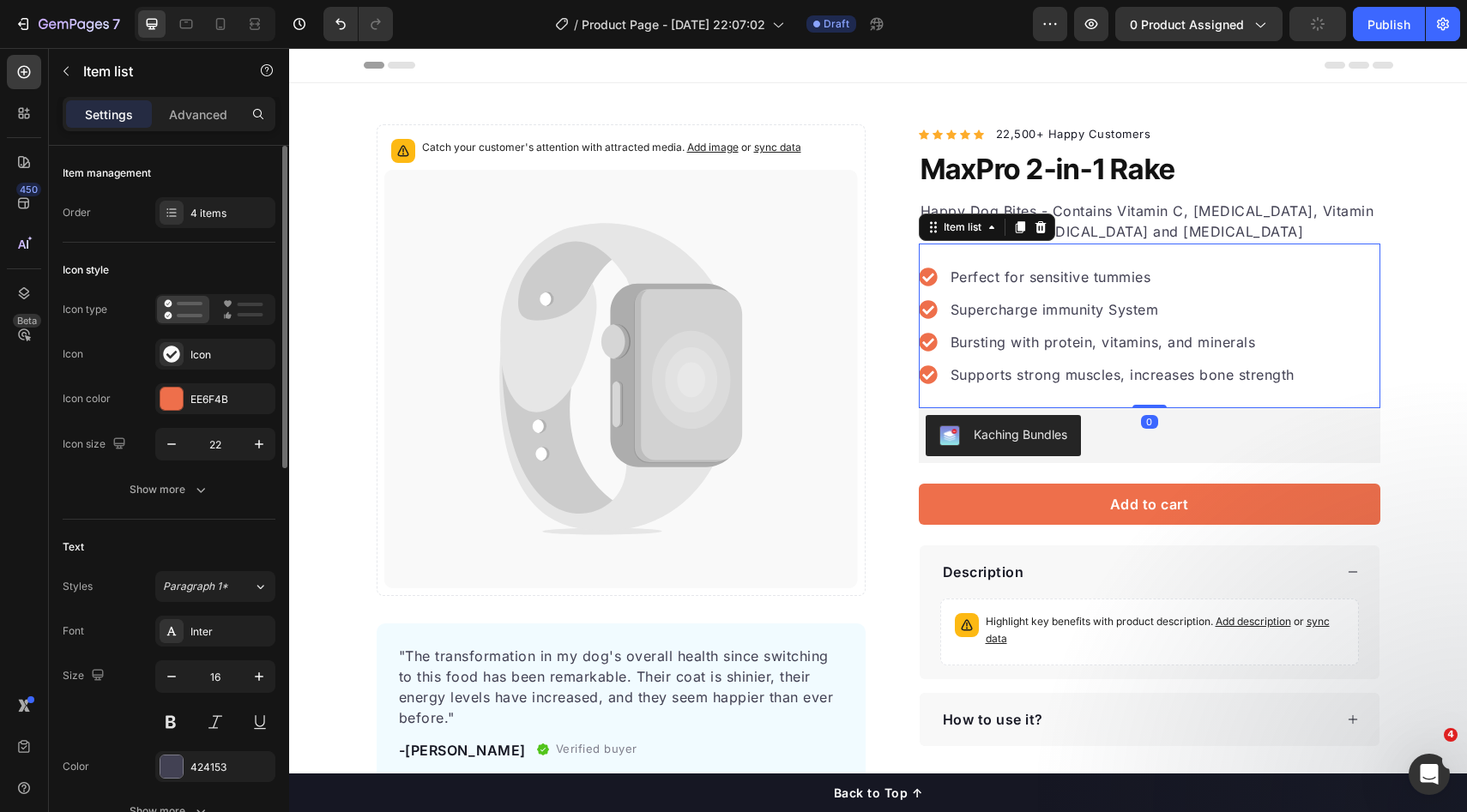
click at [1358, 288] on div "Perfect for sensitive tummies Supercharge immunity System Bursting with protein…" at bounding box center [1149, 326] width 461 height 165
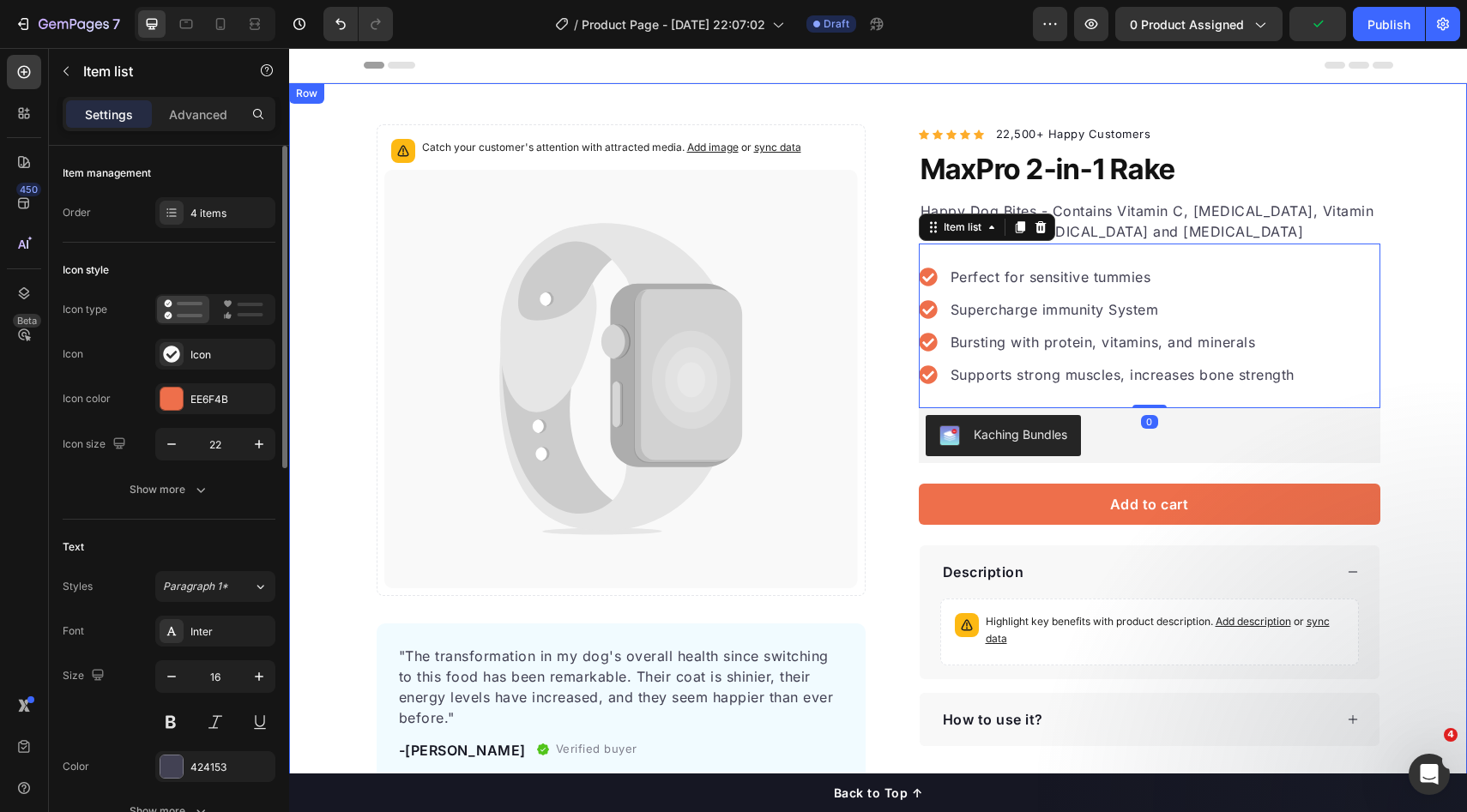
click at [1411, 287] on div "Catch your customer's attention with attracted media. Add image or sync data Pr…" at bounding box center [878, 453] width 1178 height 658
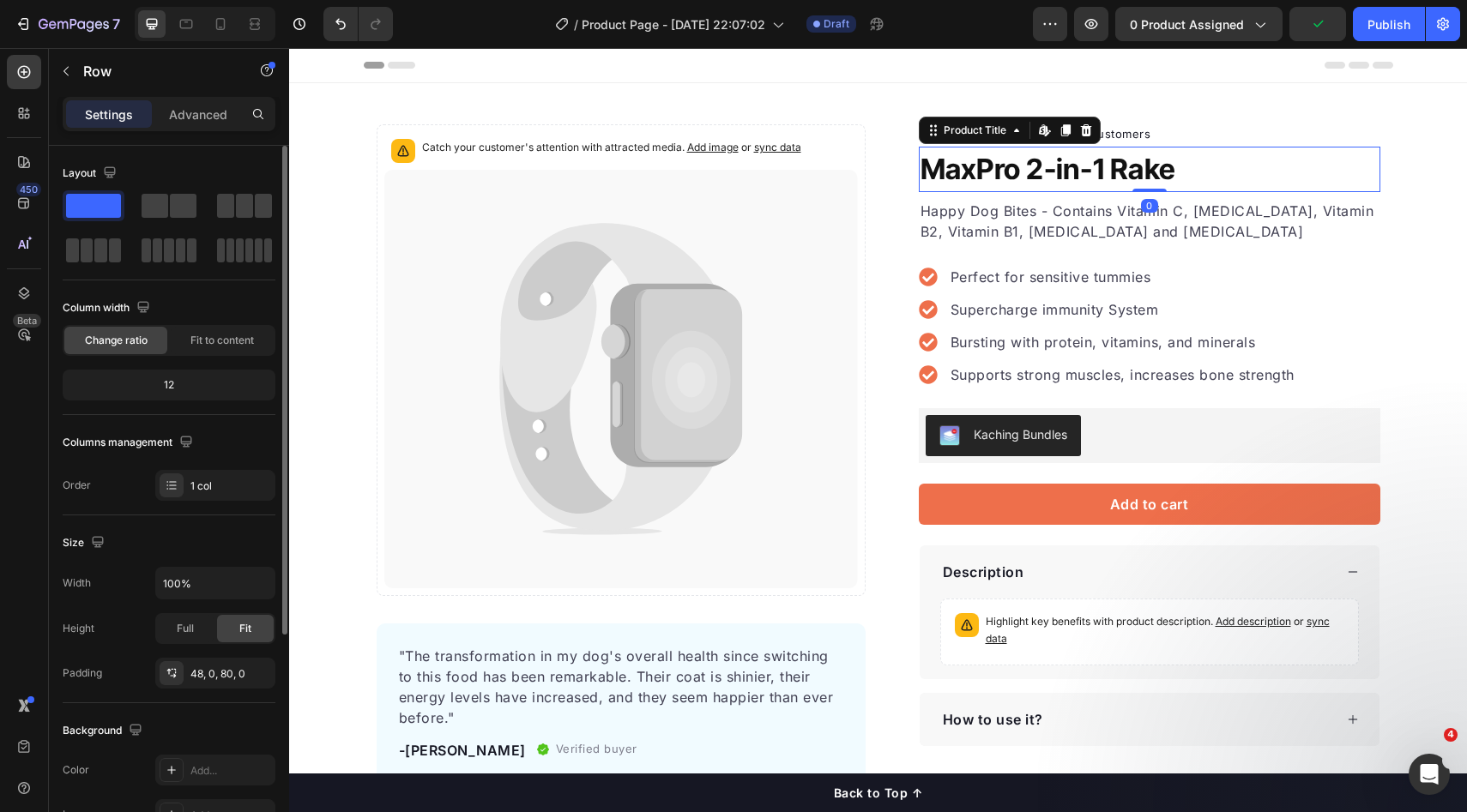
click at [1061, 178] on h1 "MaxPro 2-in-1 Rake" at bounding box center [1149, 169] width 461 height 46
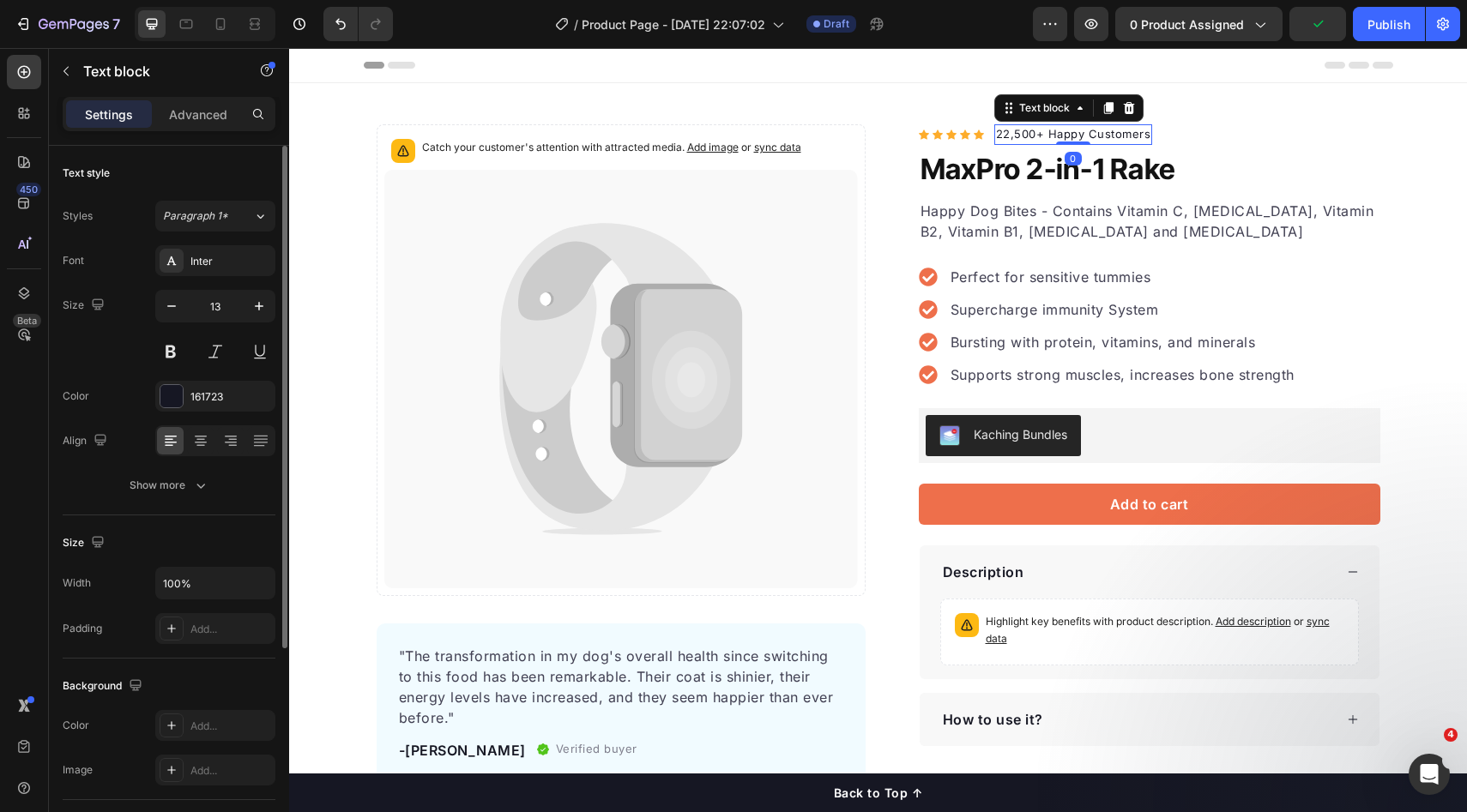
click at [1125, 132] on p "22,500+ Happy Customers" at bounding box center [1073, 134] width 155 height 17
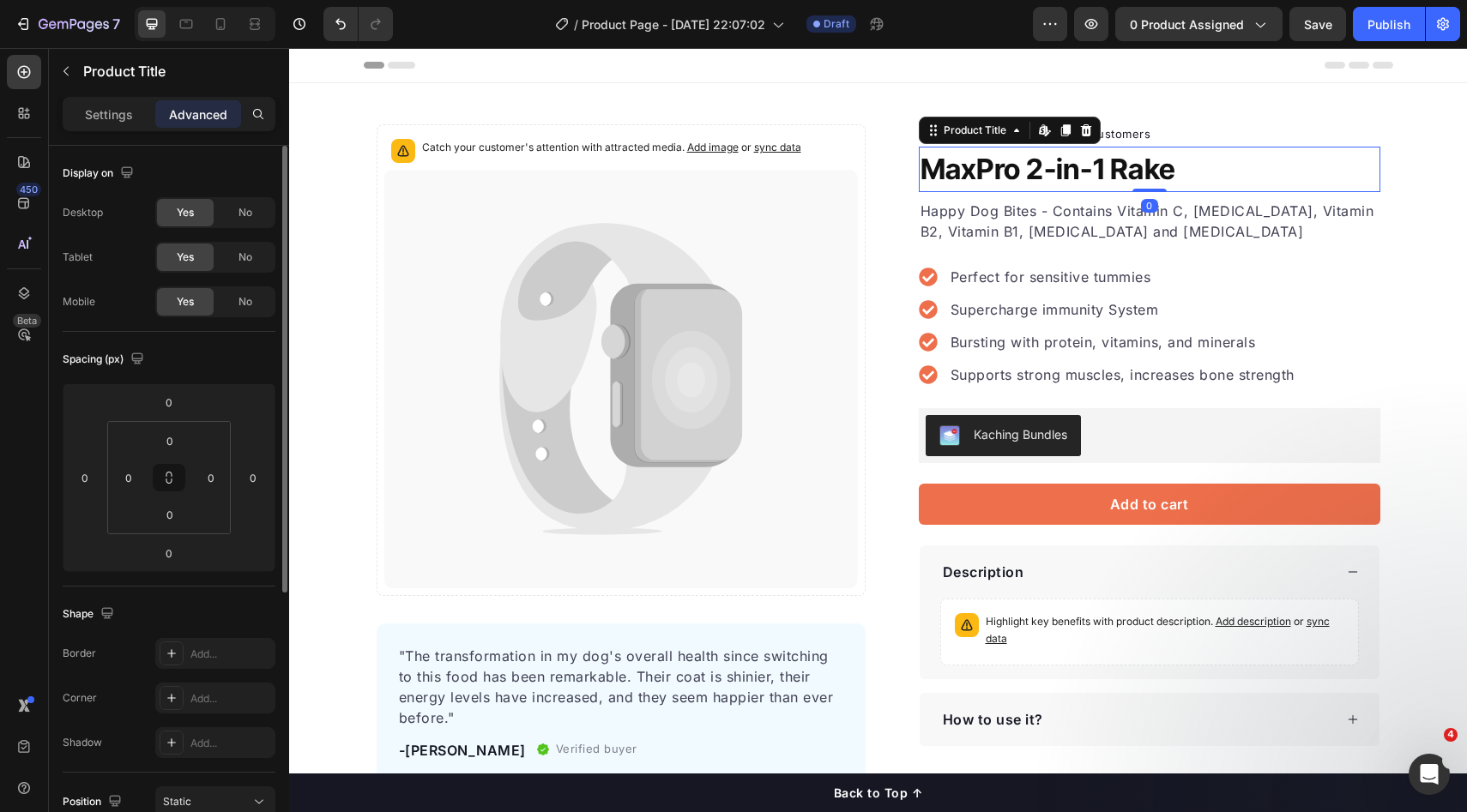
click at [1124, 175] on h1 "MaxPro 2-in-1 Rake" at bounding box center [1149, 169] width 461 height 46
click at [1212, 161] on h1 "MaxPro 2-in-1 Rake" at bounding box center [1149, 169] width 461 height 46
click at [1213, 144] on div "Icon Icon Icon Icon Icon Icon List Hoz 22,500+ Happy Customers Text block Row M…" at bounding box center [1149, 435] width 461 height 622
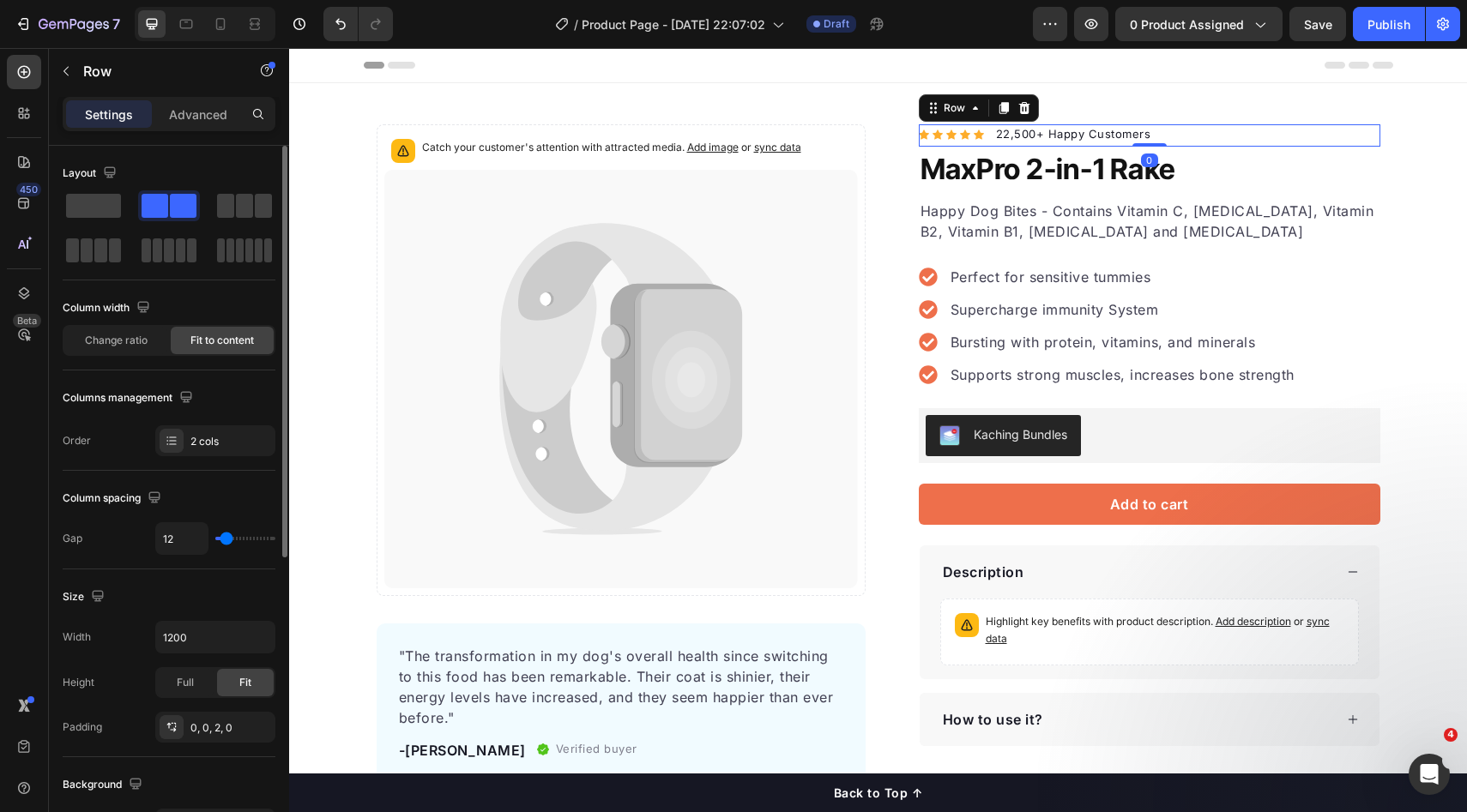
click at [1206, 130] on div "Icon Icon Icon Icon Icon Icon List Hoz 22,500+ Happy Customers Text block Row 0" at bounding box center [1149, 135] width 461 height 22
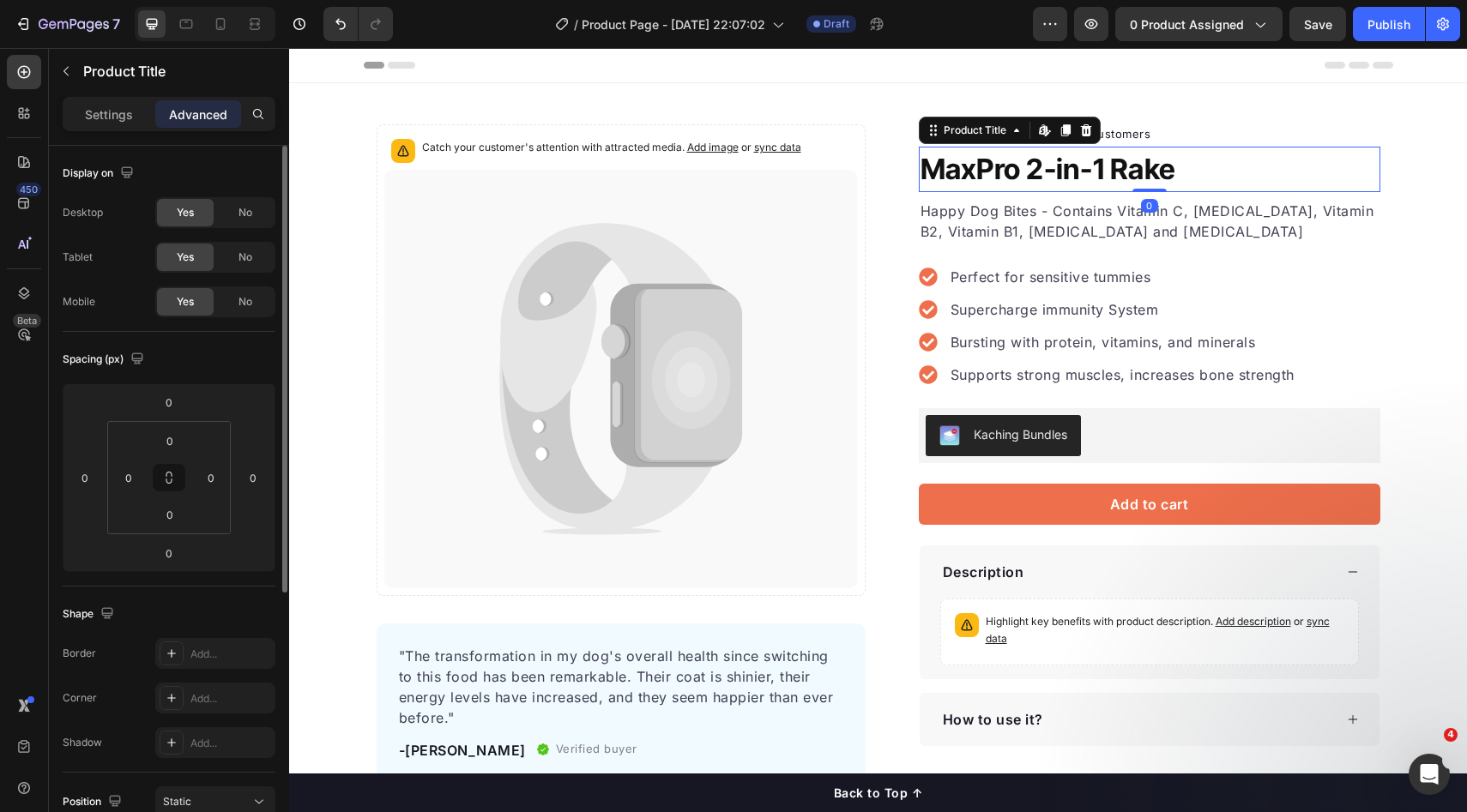
click at [1239, 178] on h1 "MaxPro 2-in-1 Rake" at bounding box center [1149, 169] width 461 height 46
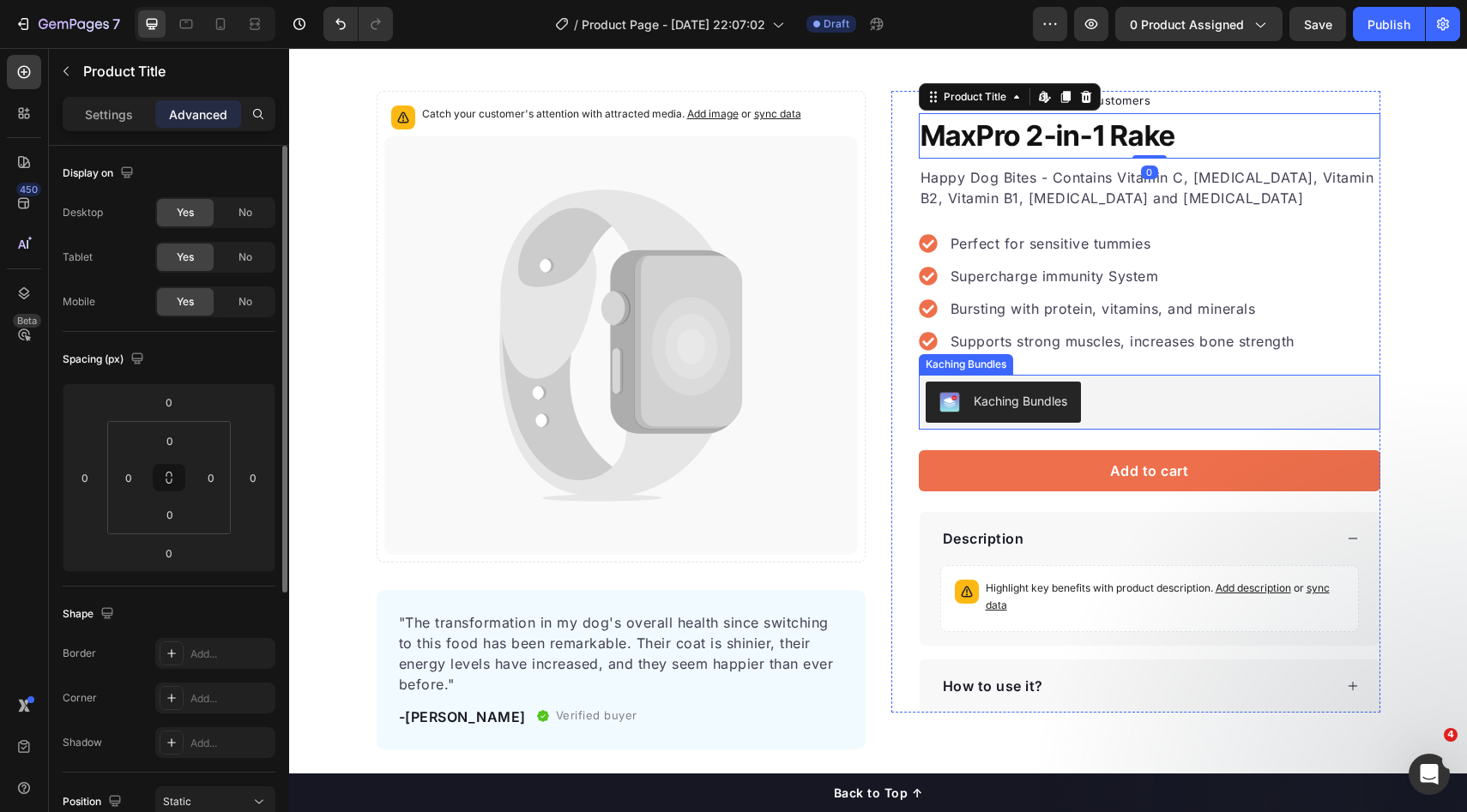
click at [1132, 400] on div "Kaching Bundles" at bounding box center [1149, 402] width 448 height 41
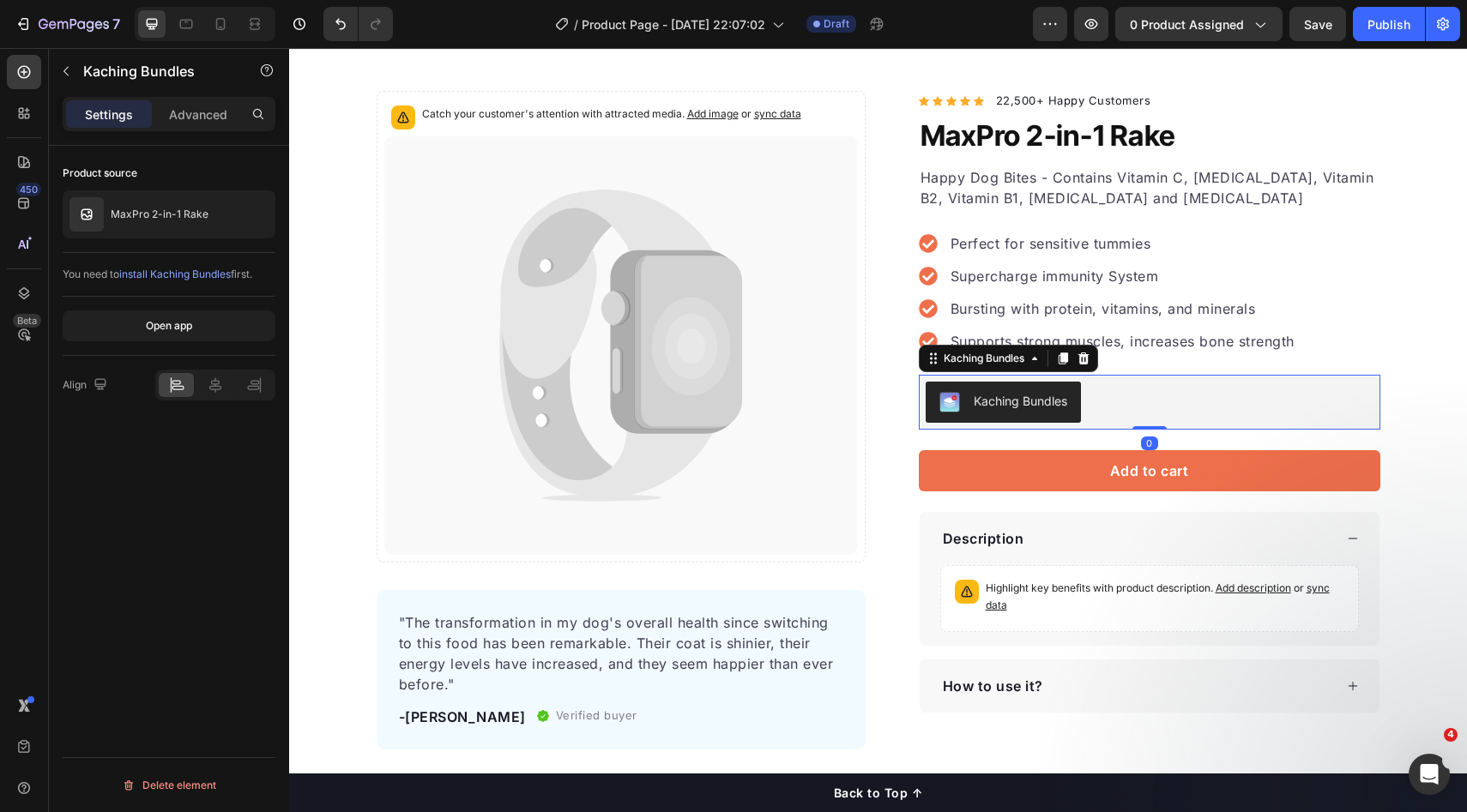
scroll to position [207, 0]
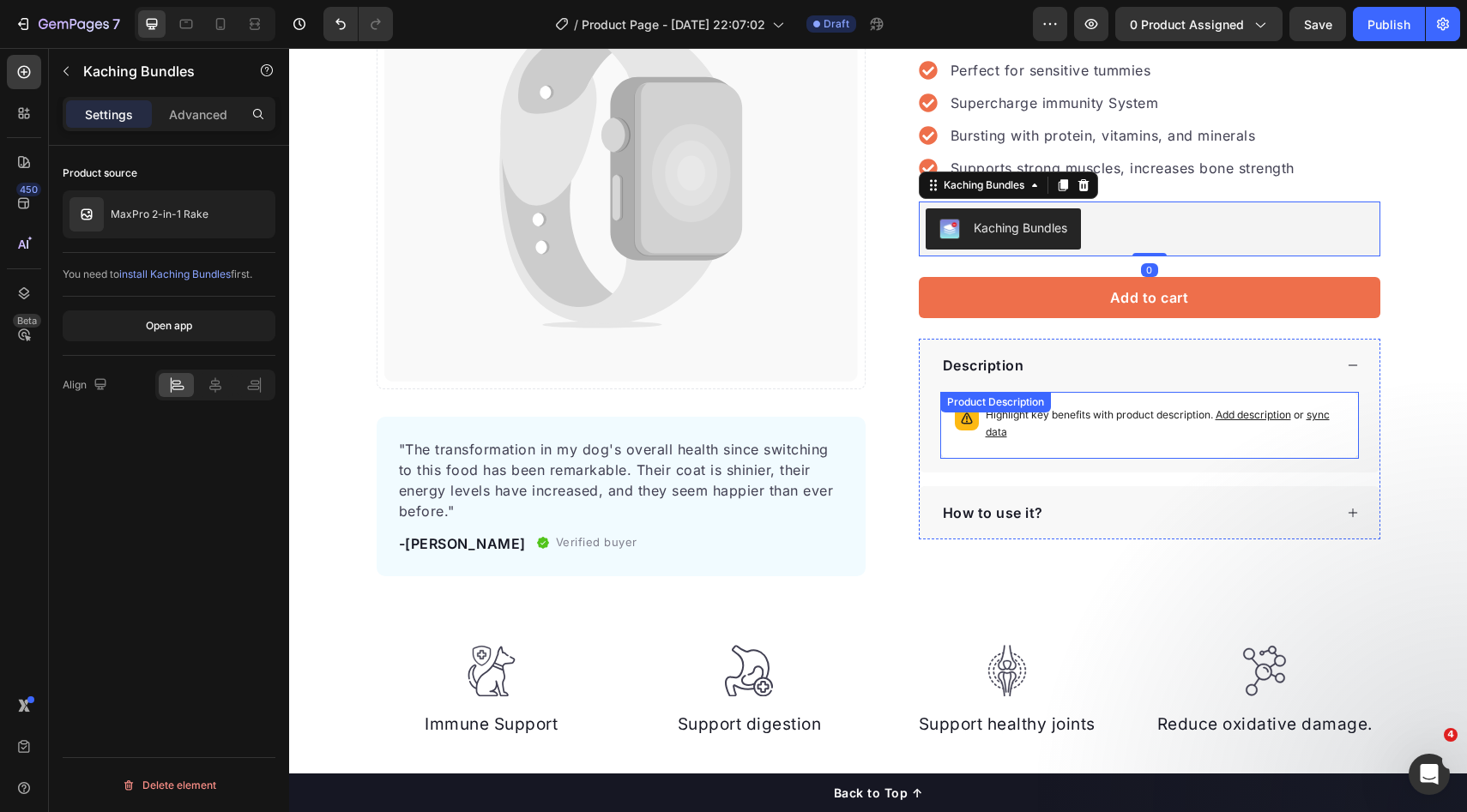
click at [1166, 400] on div "Highlight key benefits with product description. Add description or sync data" at bounding box center [1149, 425] width 403 height 51
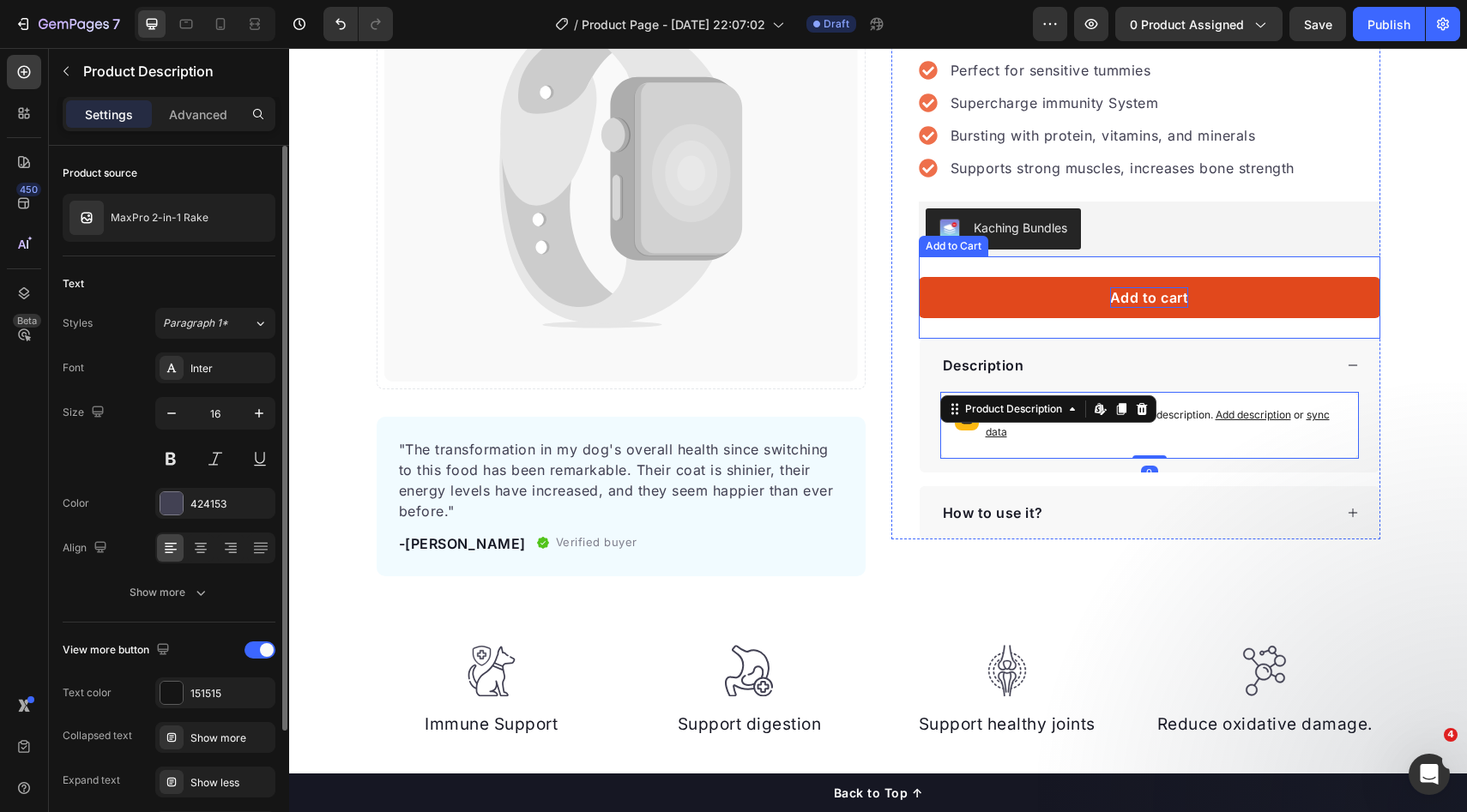
drag, startPoint x: 1145, startPoint y: 291, endPoint x: 1161, endPoint y: 288, distance: 16.3
click at [1146, 290] on div "Add to cart" at bounding box center [1149, 297] width 79 height 20
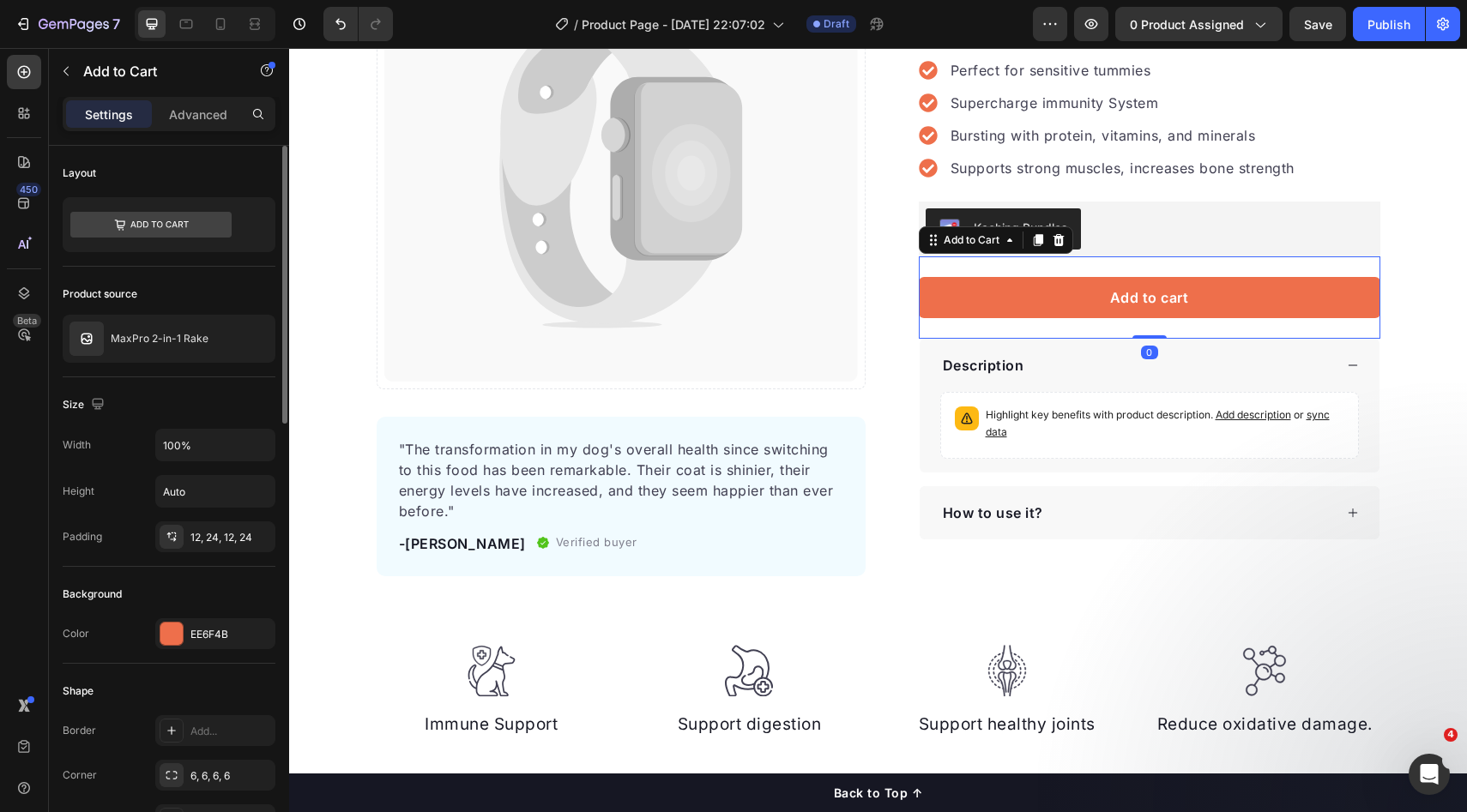
click at [1444, 298] on div "Catch your customer's attention with attracted media. Add image or sync data Pr…" at bounding box center [878, 247] width 1178 height 658
click at [1310, 265] on div "Add to cart Add to Cart 0" at bounding box center [1149, 297] width 461 height 83
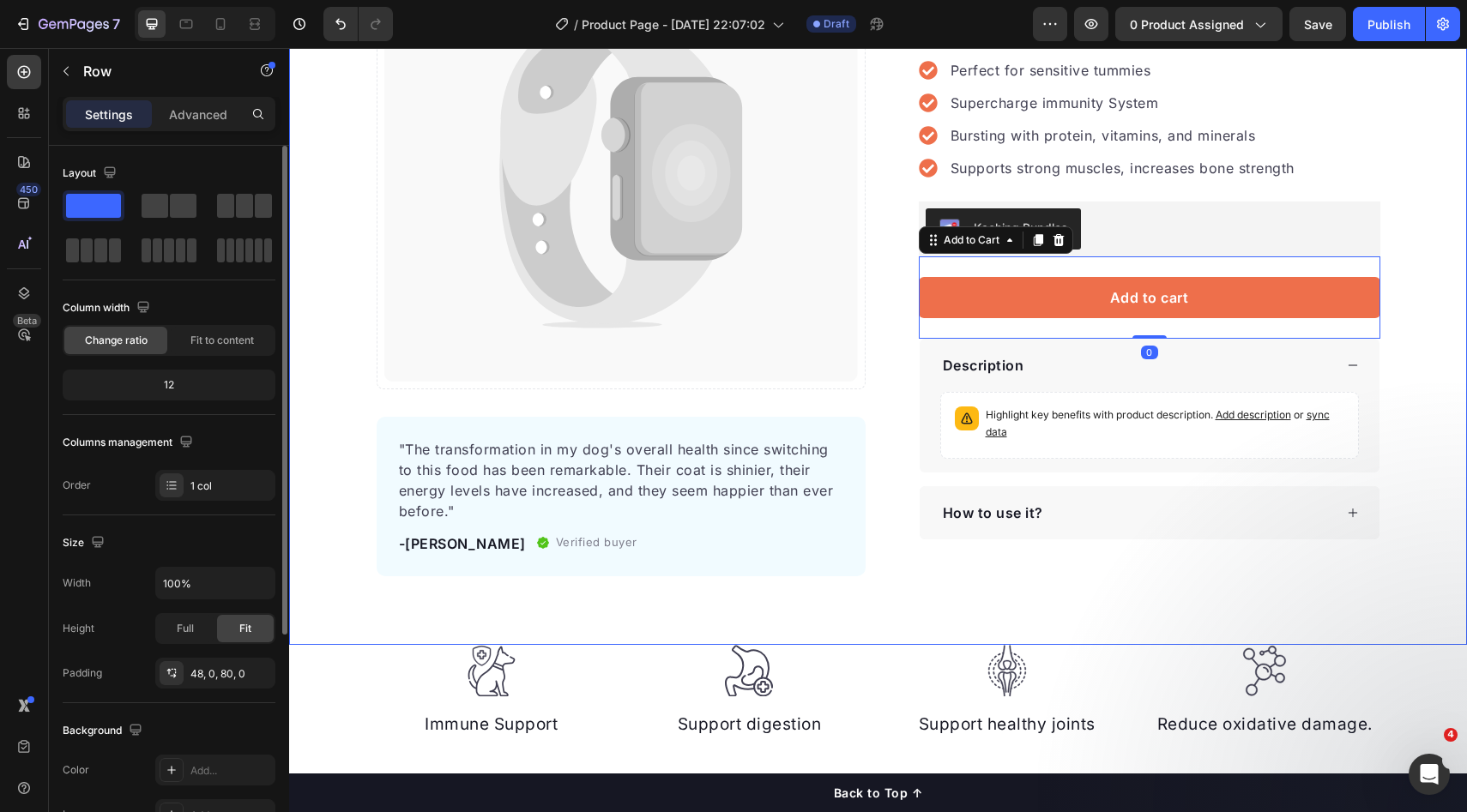
click at [1446, 277] on div "Catch your customer's attention with attracted media. Add image or sync data Pr…" at bounding box center [878, 247] width 1178 height 658
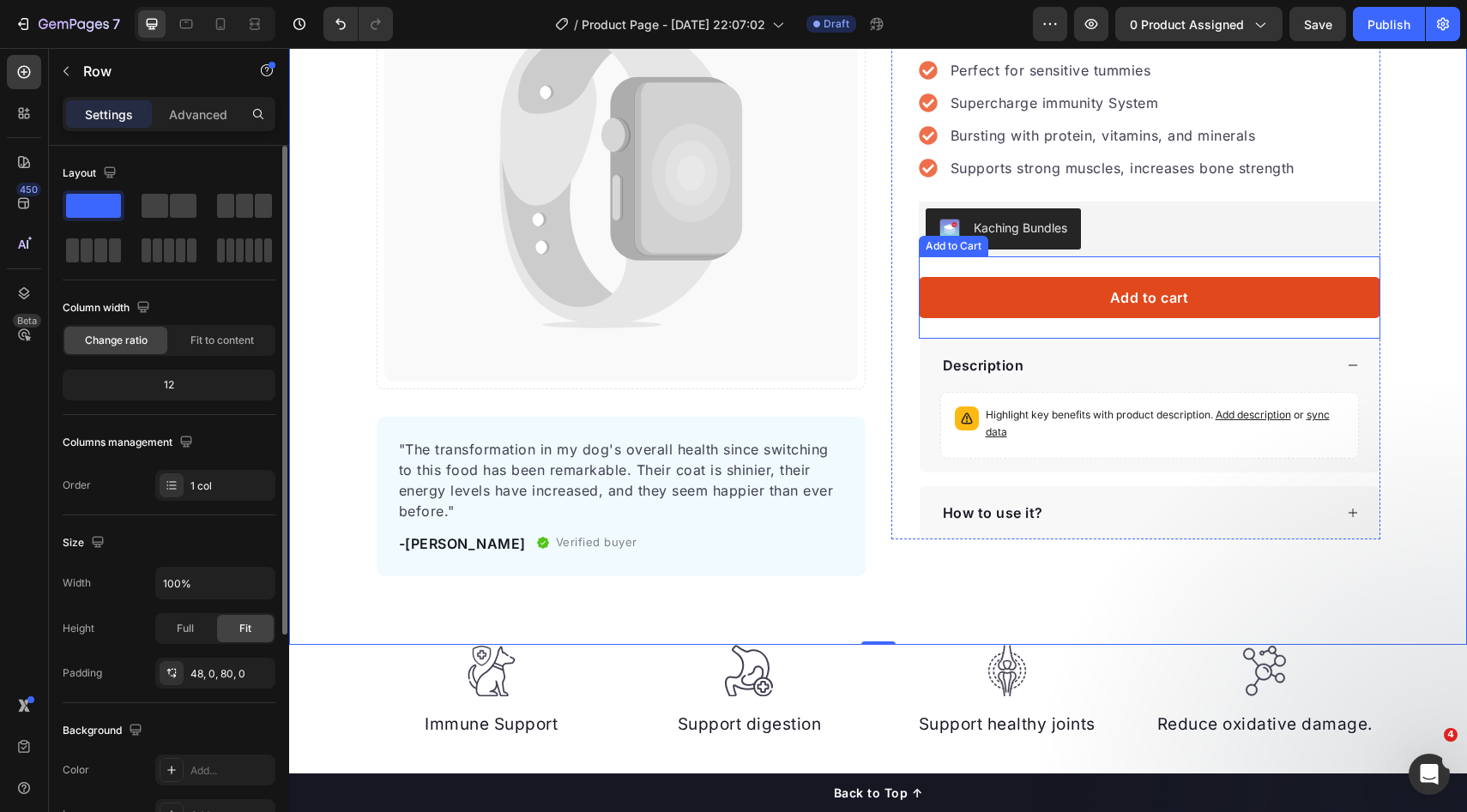
click at [1256, 303] on button "Add to cart" at bounding box center [1149, 297] width 461 height 41
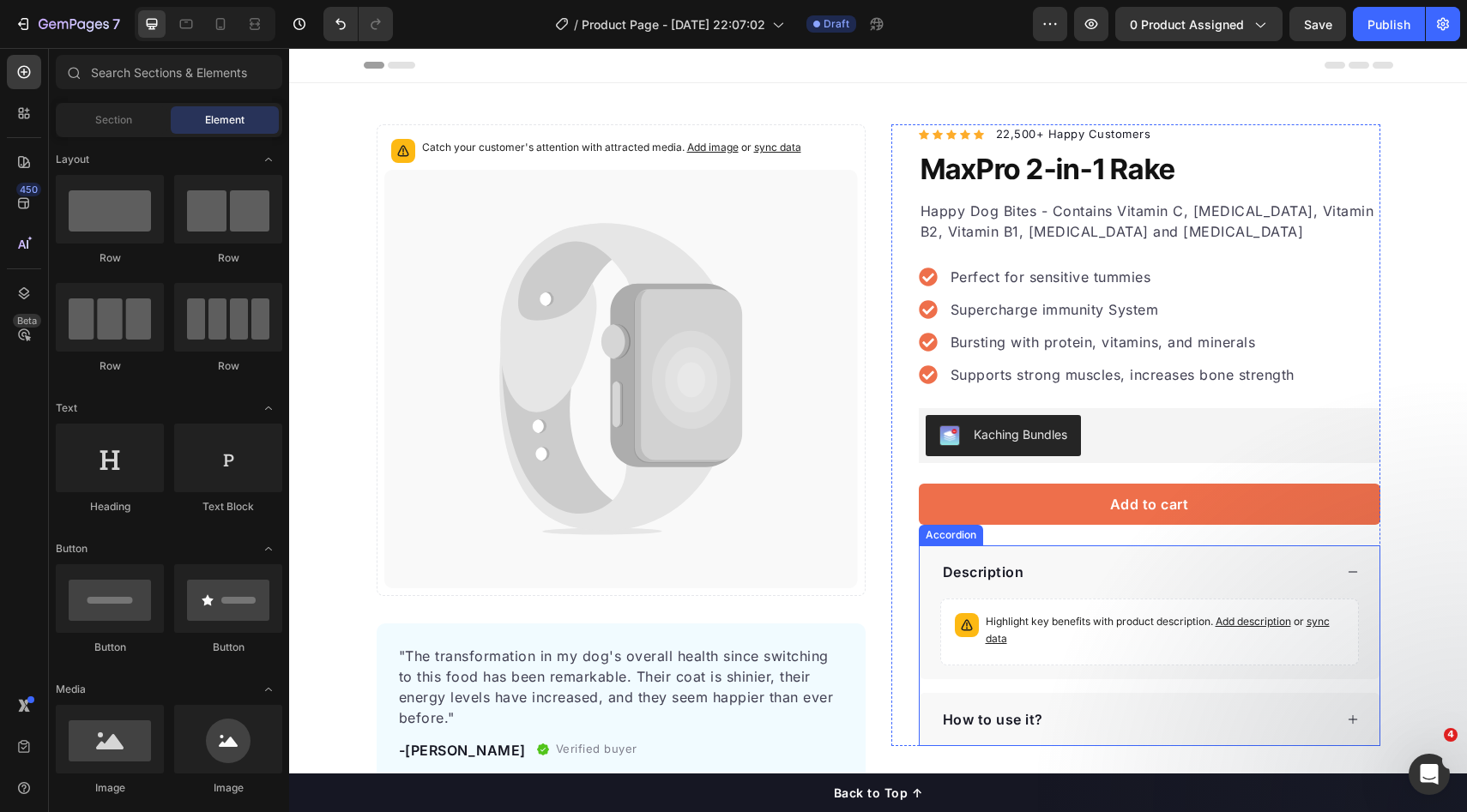
scroll to position [119, 0]
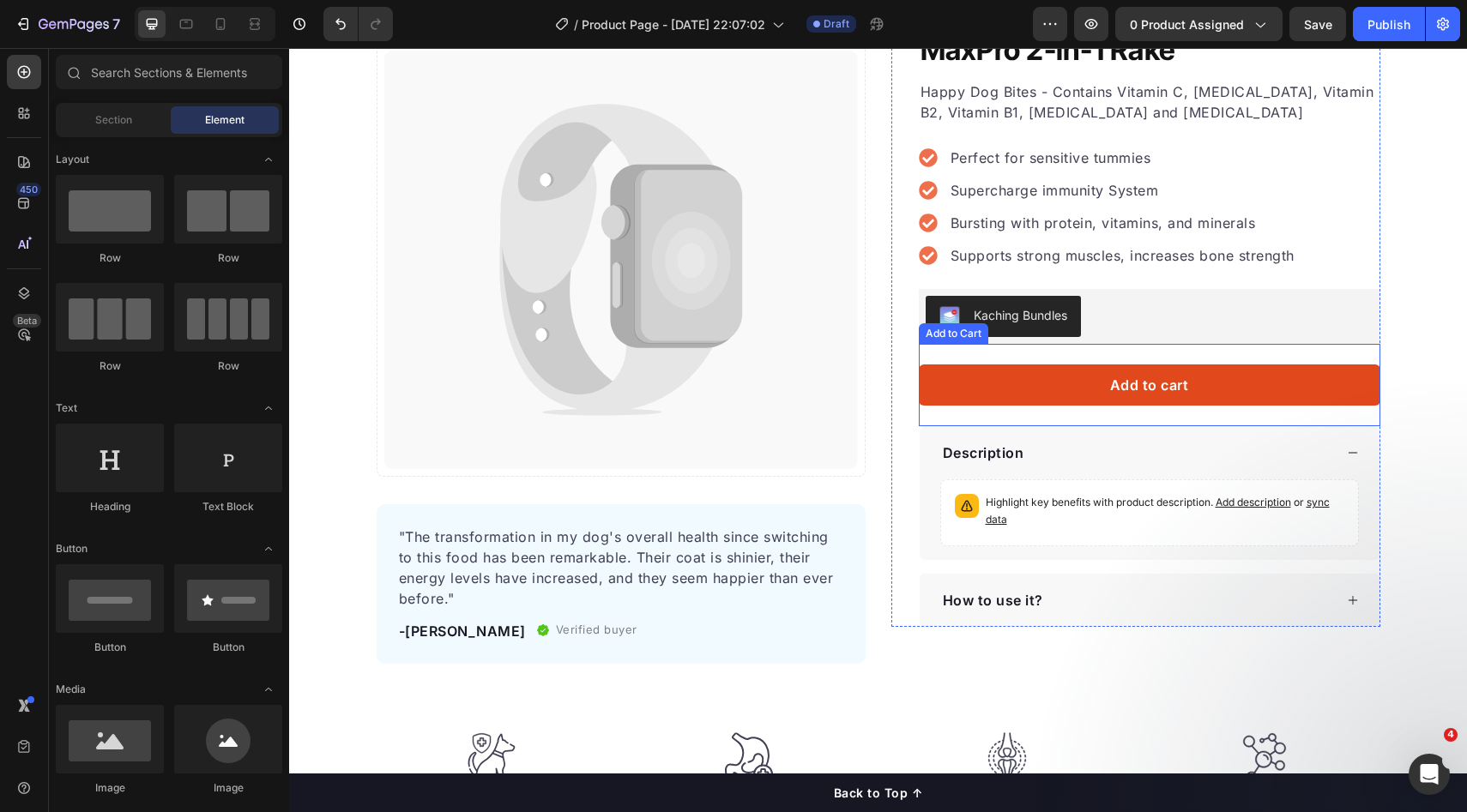
drag, startPoint x: 1220, startPoint y: 383, endPoint x: 1047, endPoint y: 411, distance: 175.3
click at [1221, 383] on button "Add to cart" at bounding box center [1149, 385] width 461 height 41
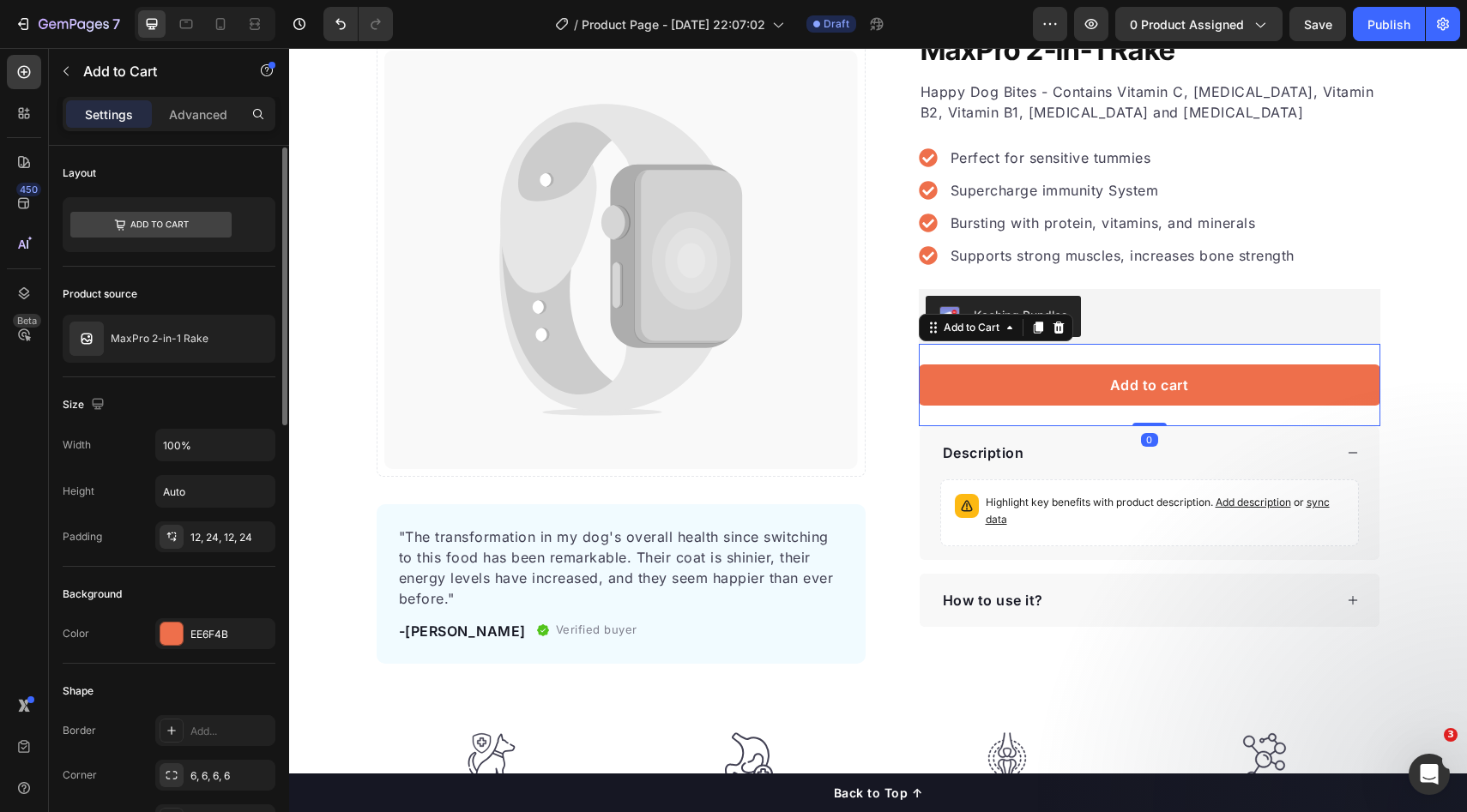
scroll to position [104, 0]
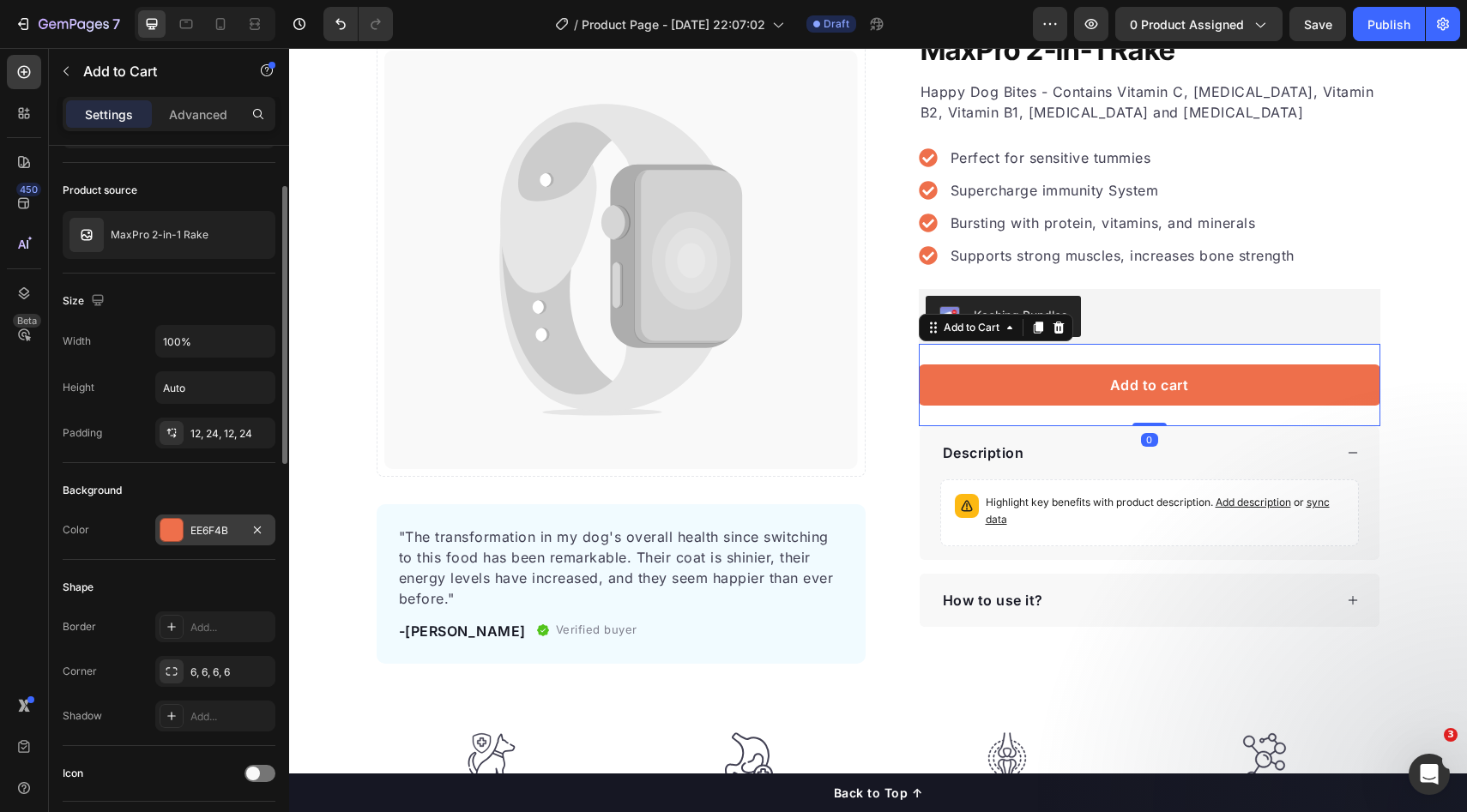
click at [173, 523] on div at bounding box center [171, 530] width 22 height 22
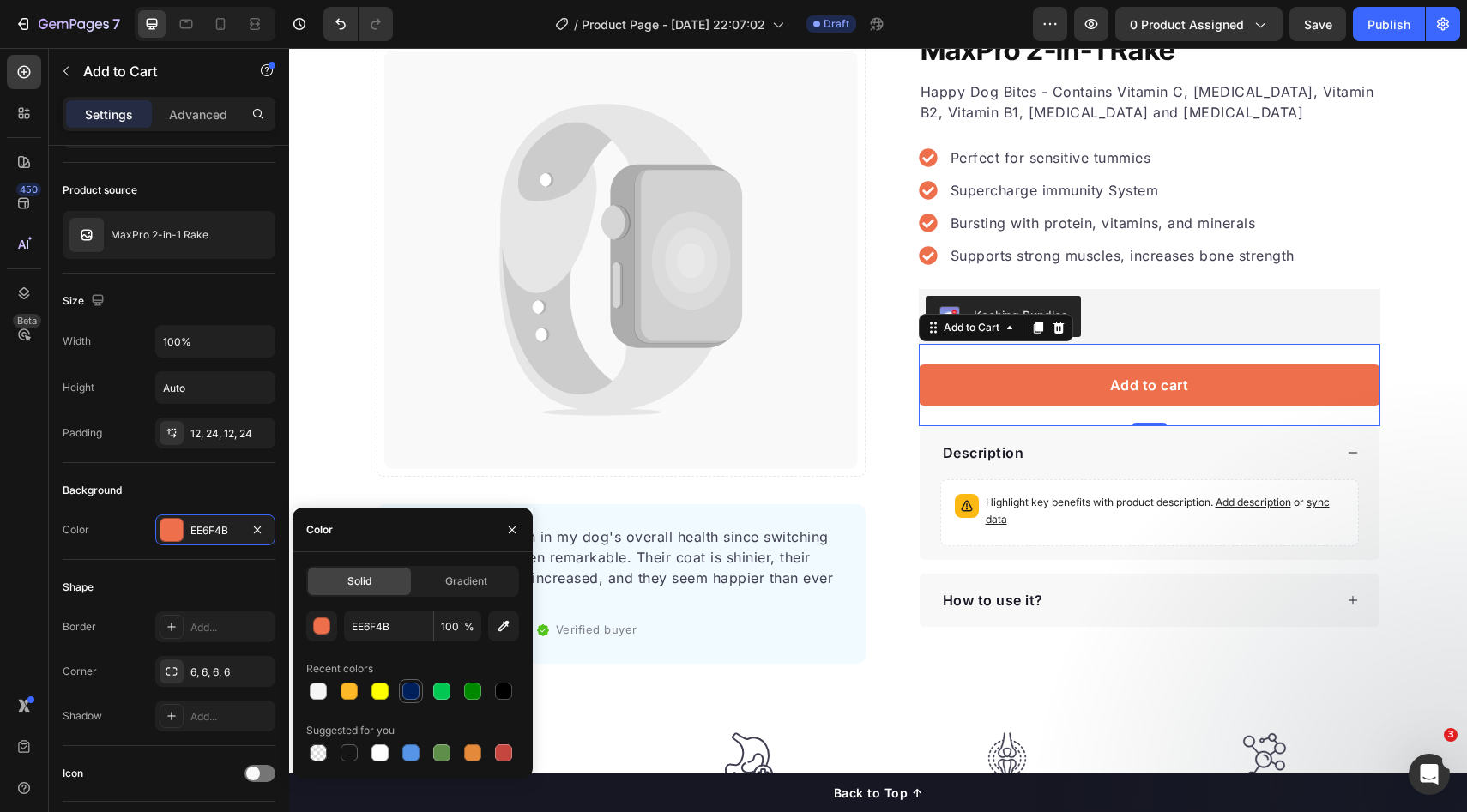
click at [410, 698] on div at bounding box center [410, 690] width 17 height 17
type input "00205B"
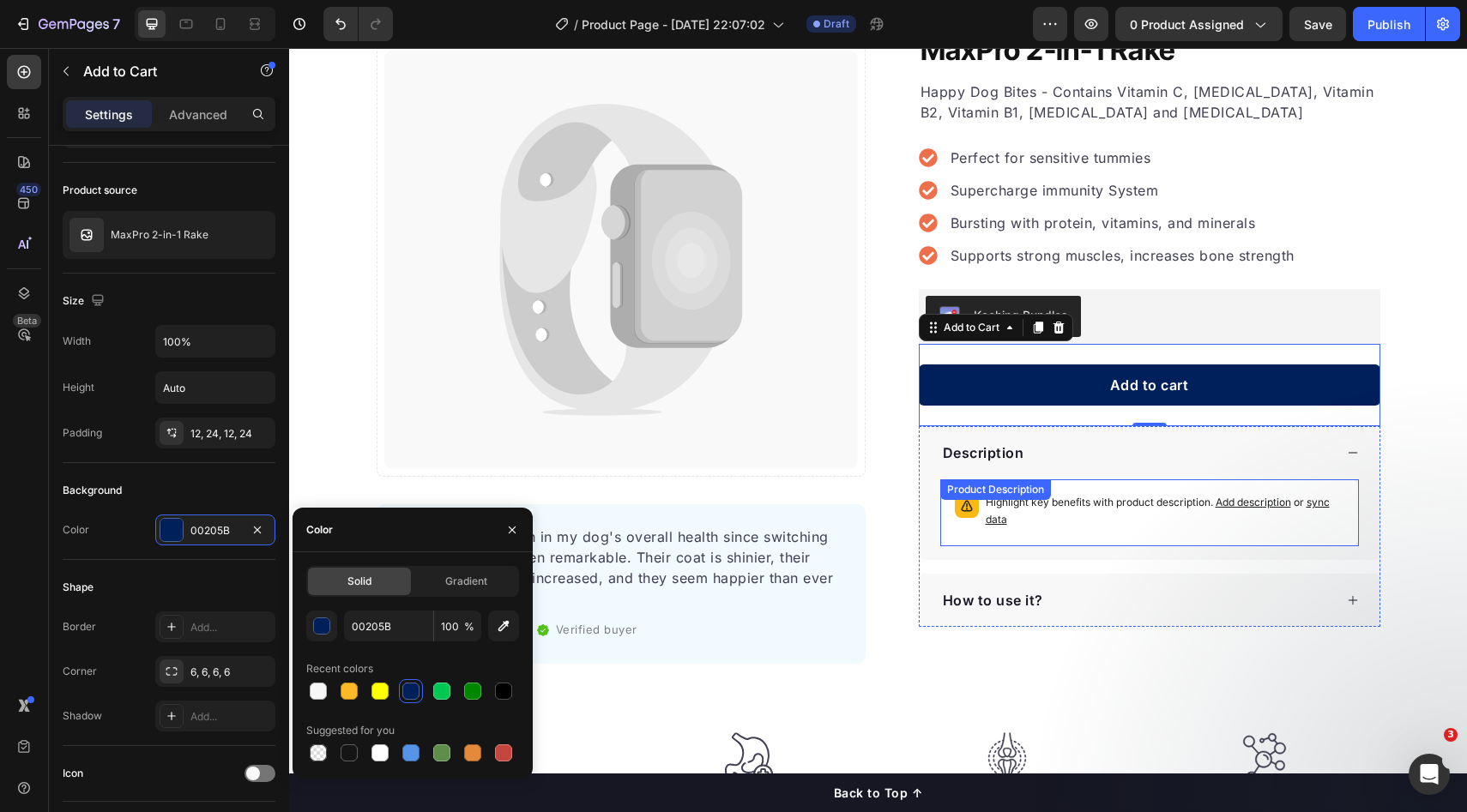
click at [1177, 510] on p "Highlight key benefits with product description. Add description or sync data" at bounding box center [1165, 511] width 359 height 35
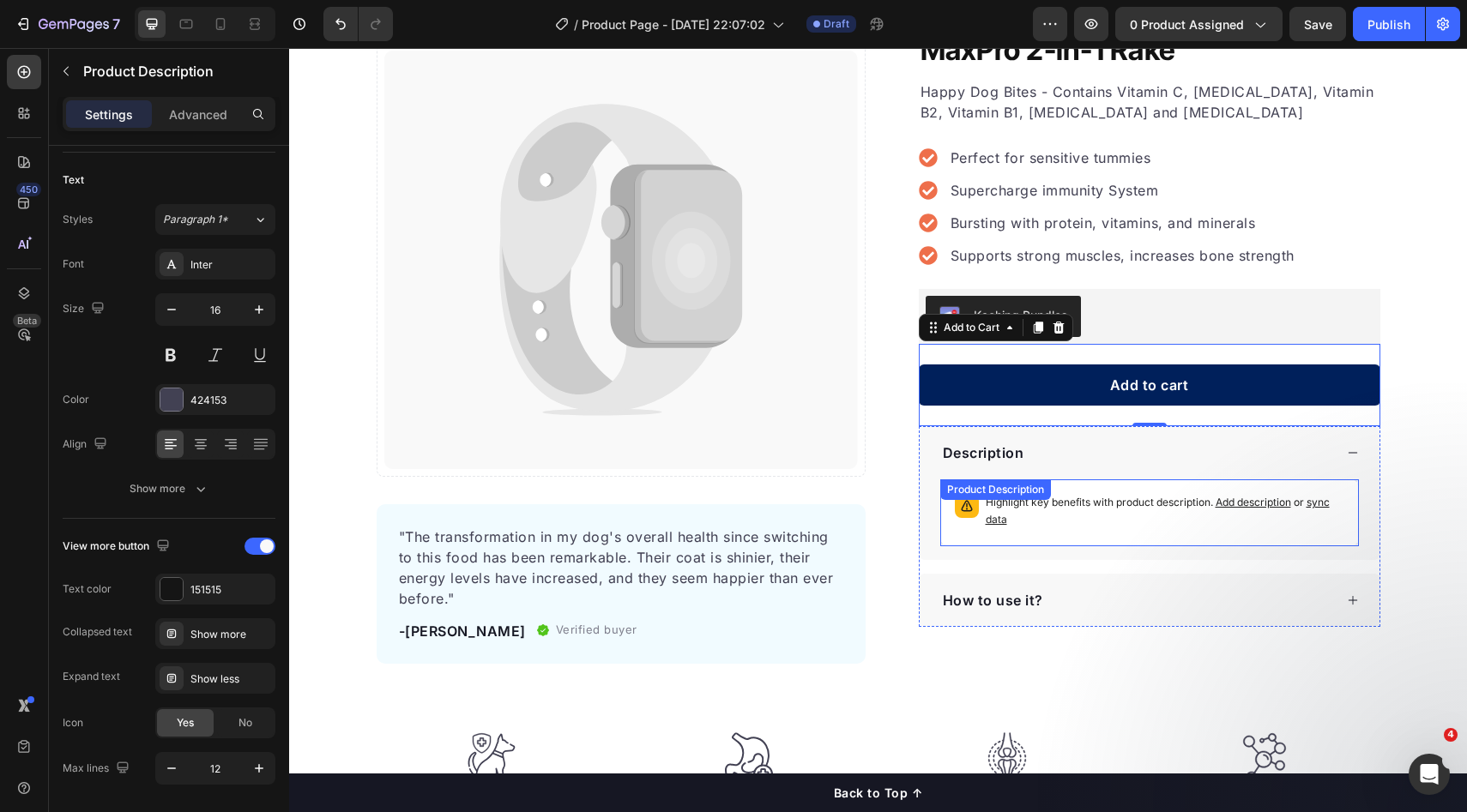
scroll to position [0, 0]
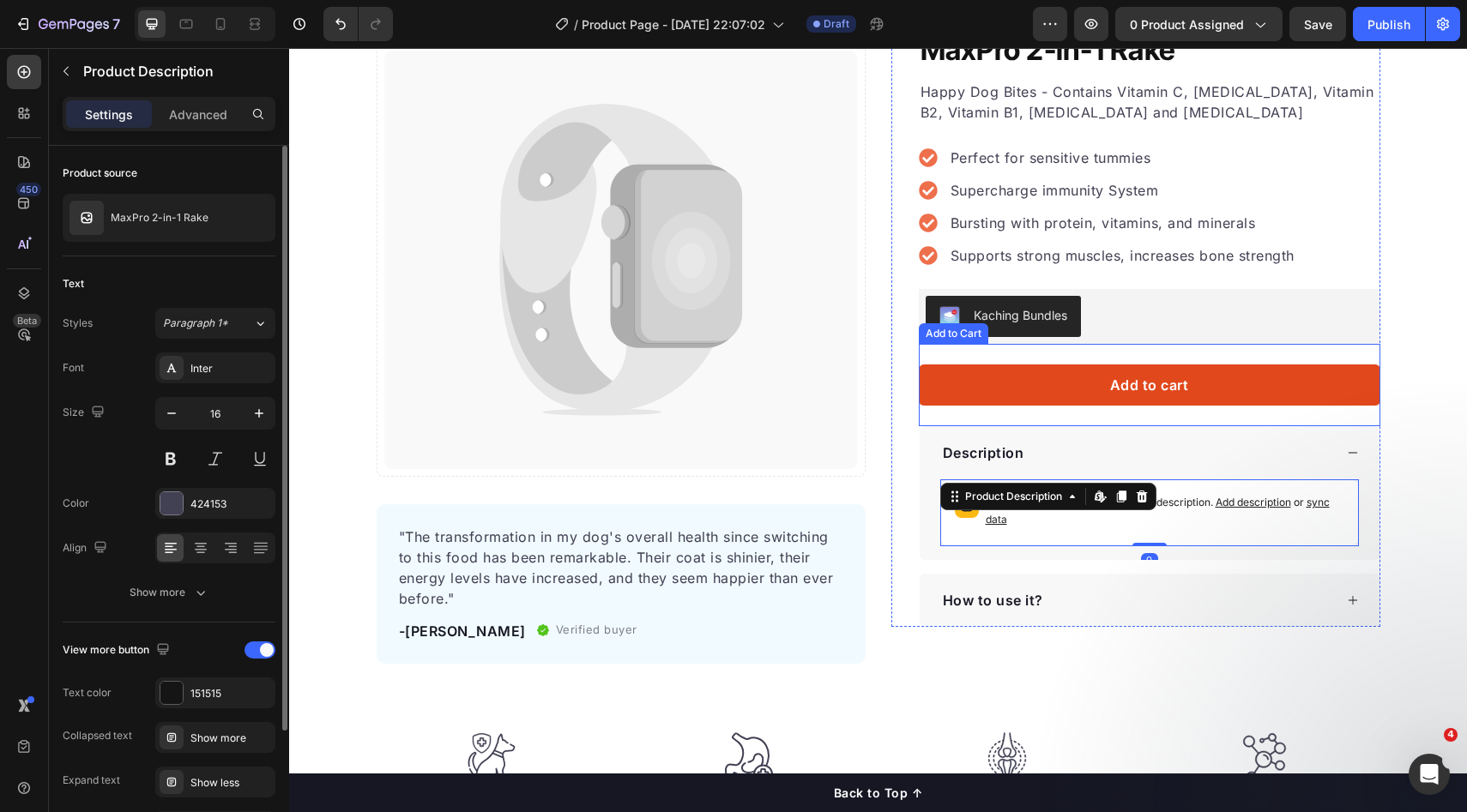
click at [1203, 397] on button "Add to cart" at bounding box center [1149, 385] width 461 height 41
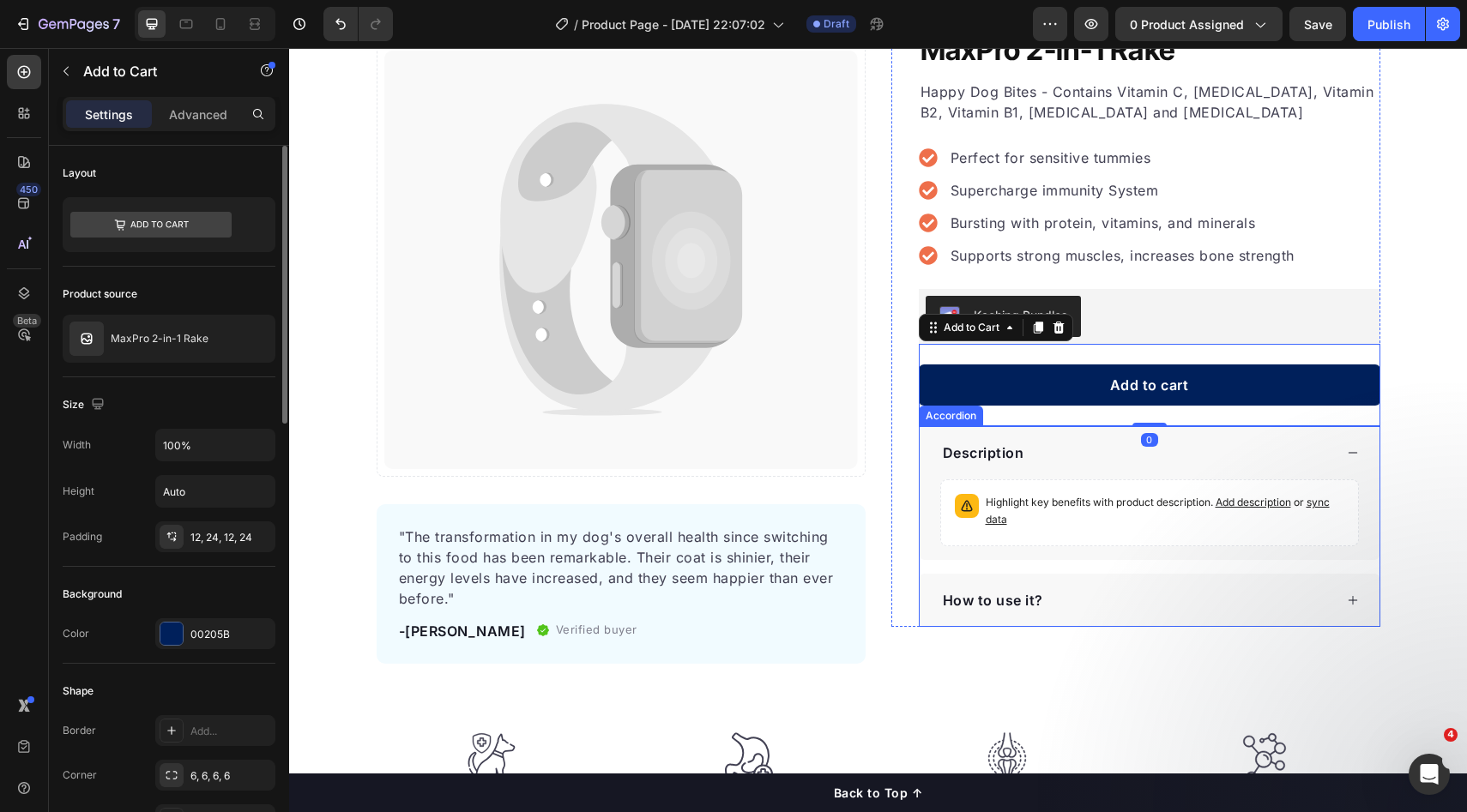
click at [1219, 433] on div "Description" at bounding box center [1149, 453] width 460 height 53
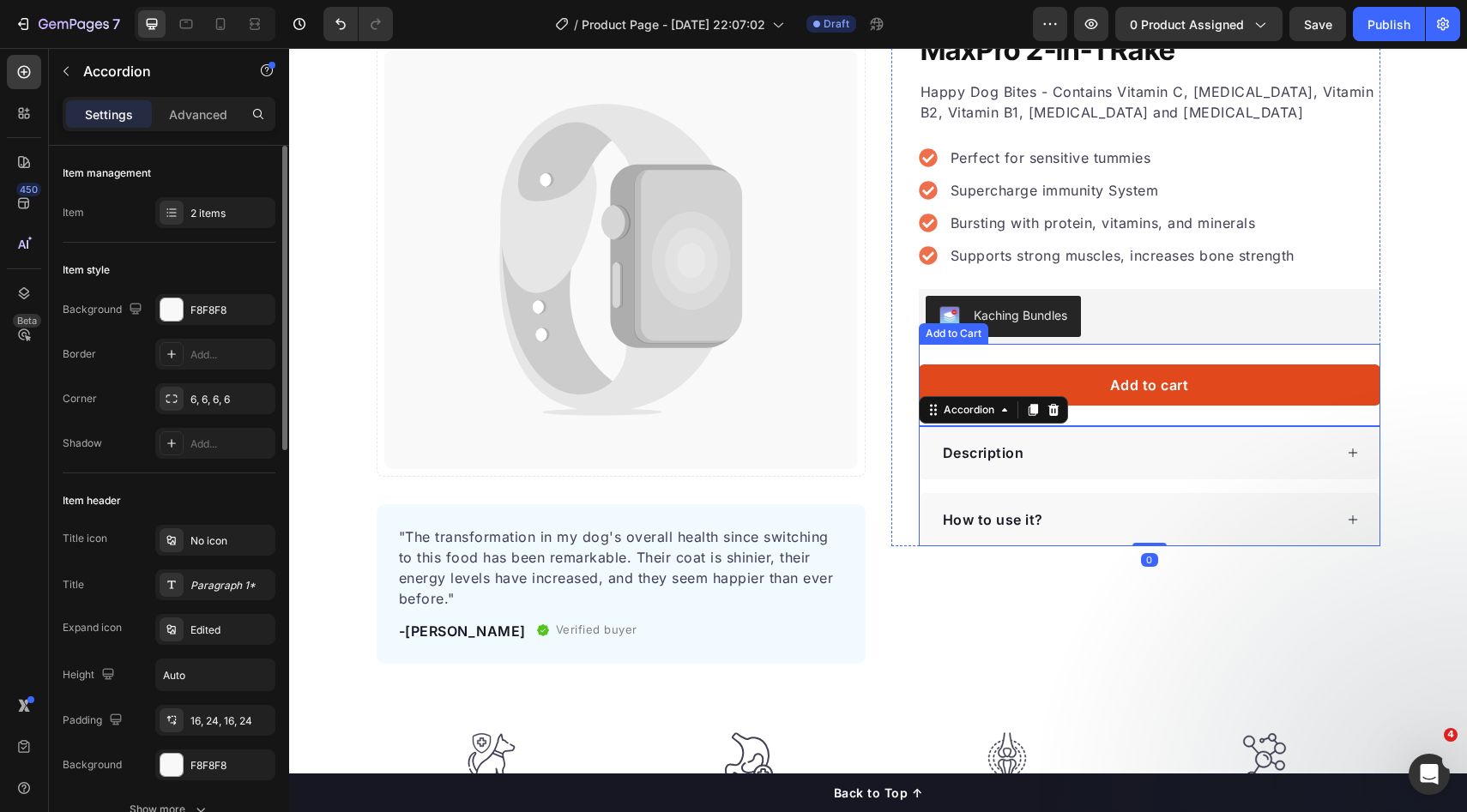
click at [1232, 384] on button "Add to cart" at bounding box center [1149, 385] width 461 height 41
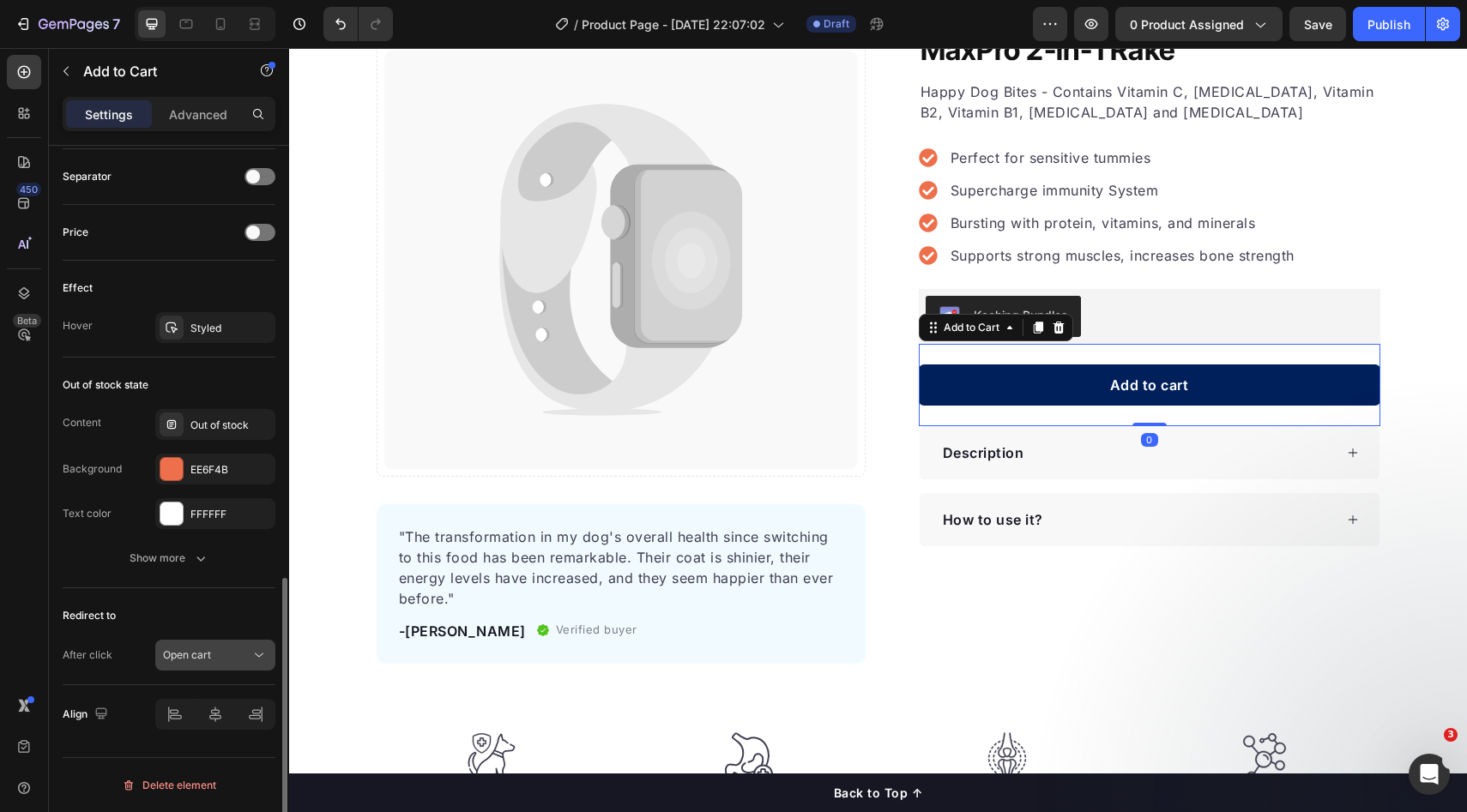
scroll to position [1119, 0]
drag, startPoint x: 250, startPoint y: 324, endPoint x: 105, endPoint y: 295, distance: 147.9
click at [250, 324] on icon "button" at bounding box center [256, 330] width 13 height 13
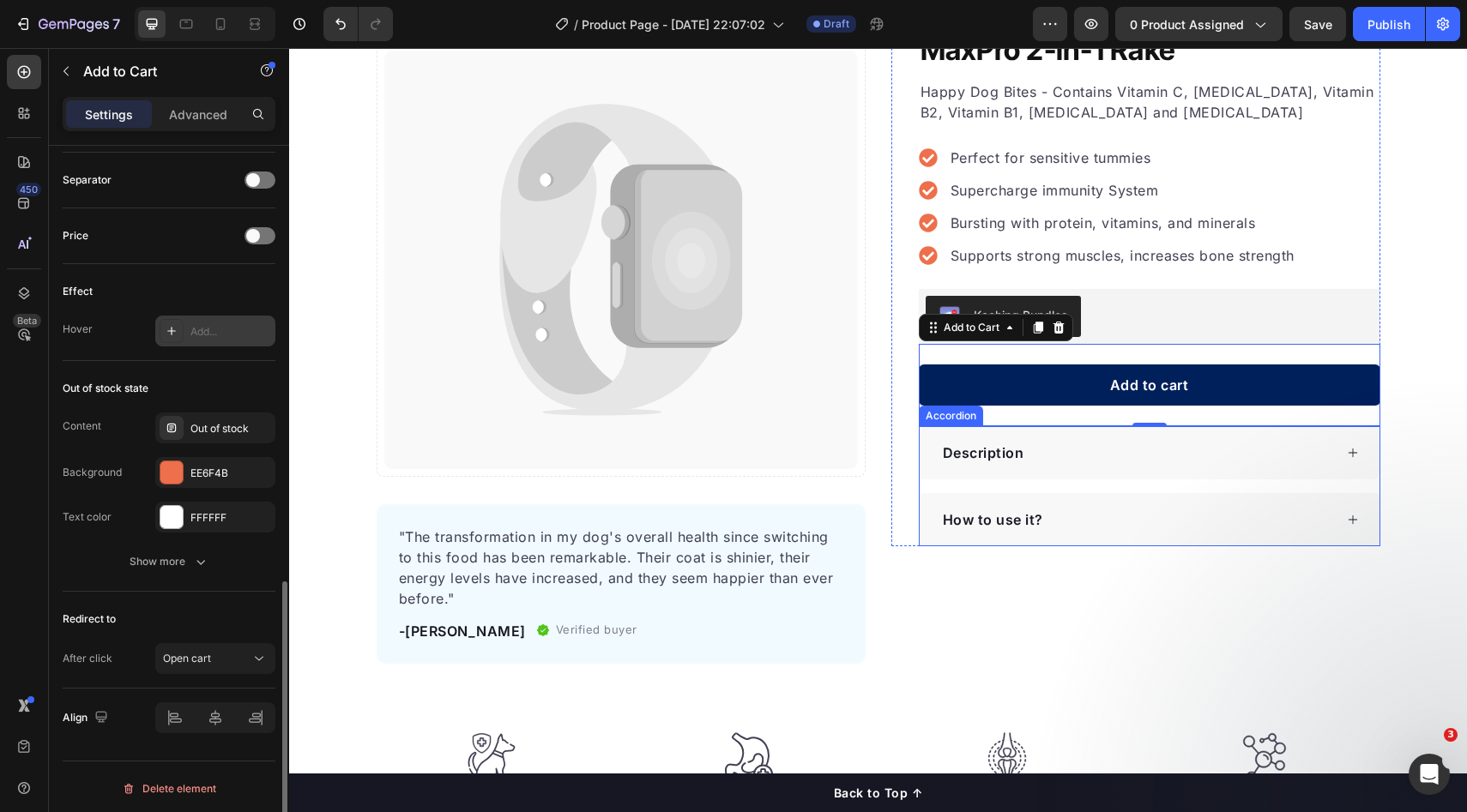
click at [1029, 474] on div "Description" at bounding box center [1149, 453] width 460 height 53
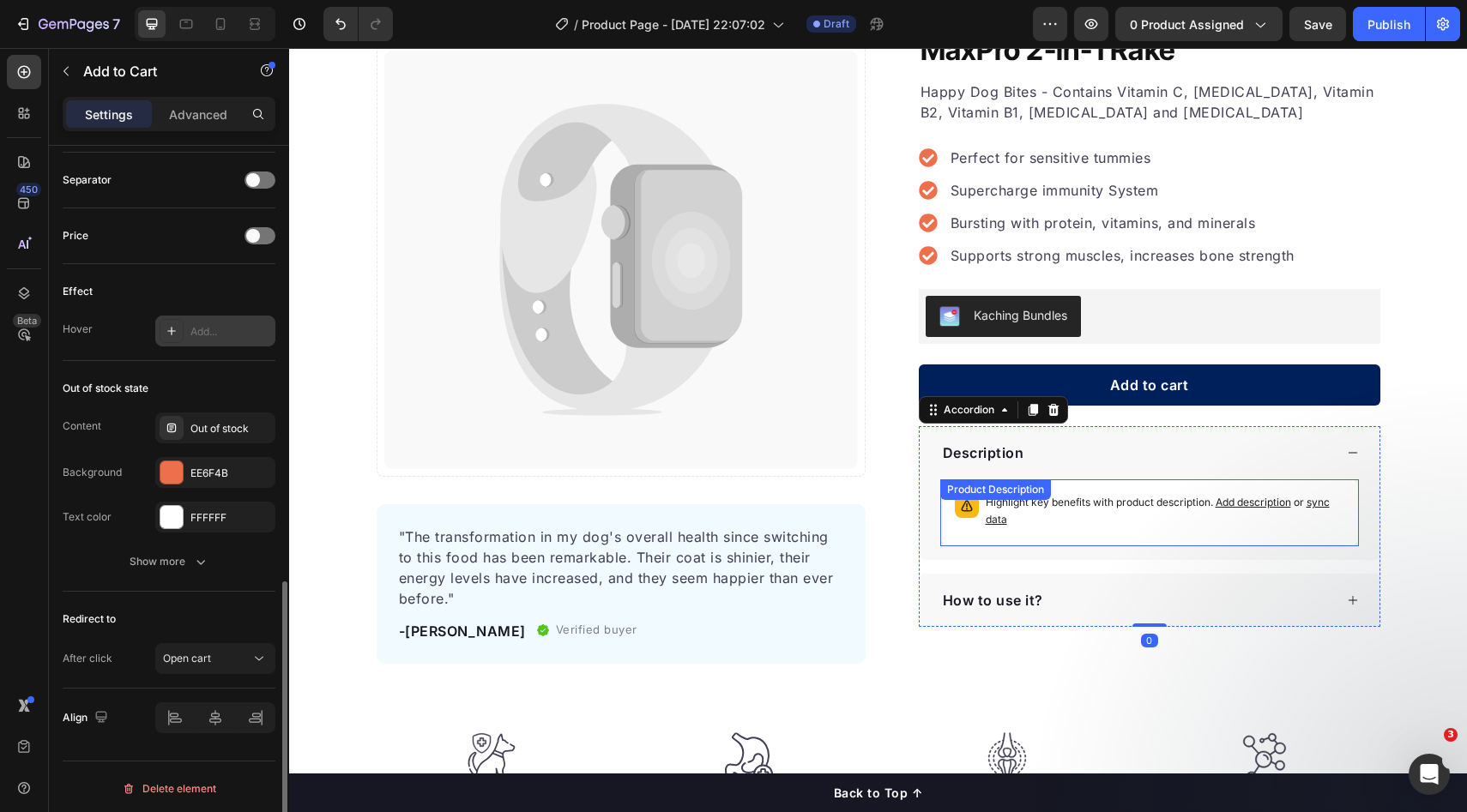
scroll to position [0, 0]
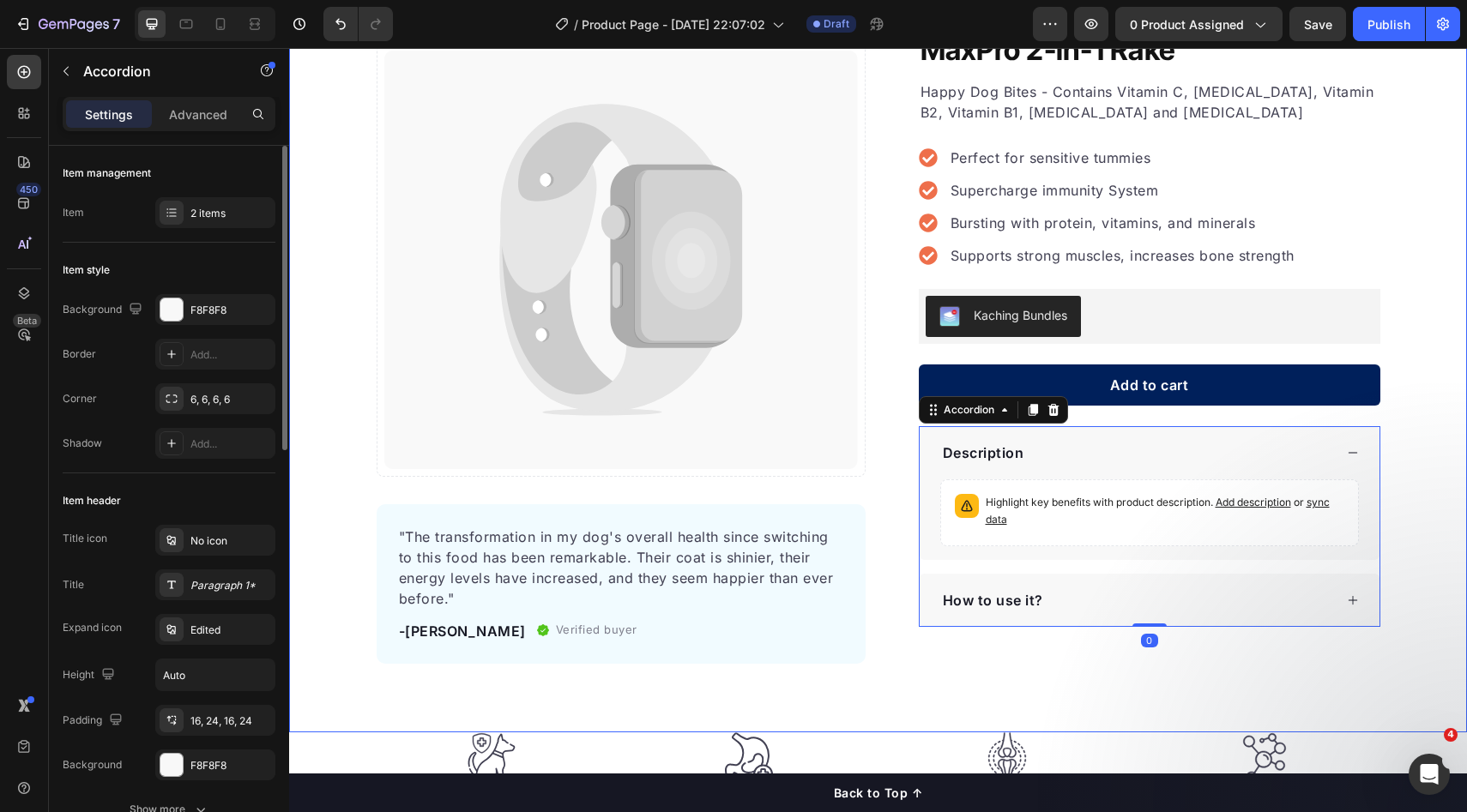
click at [1417, 478] on div "Catch your customer's attention with attracted media. Add image or sync data Pr…" at bounding box center [878, 335] width 1178 height 658
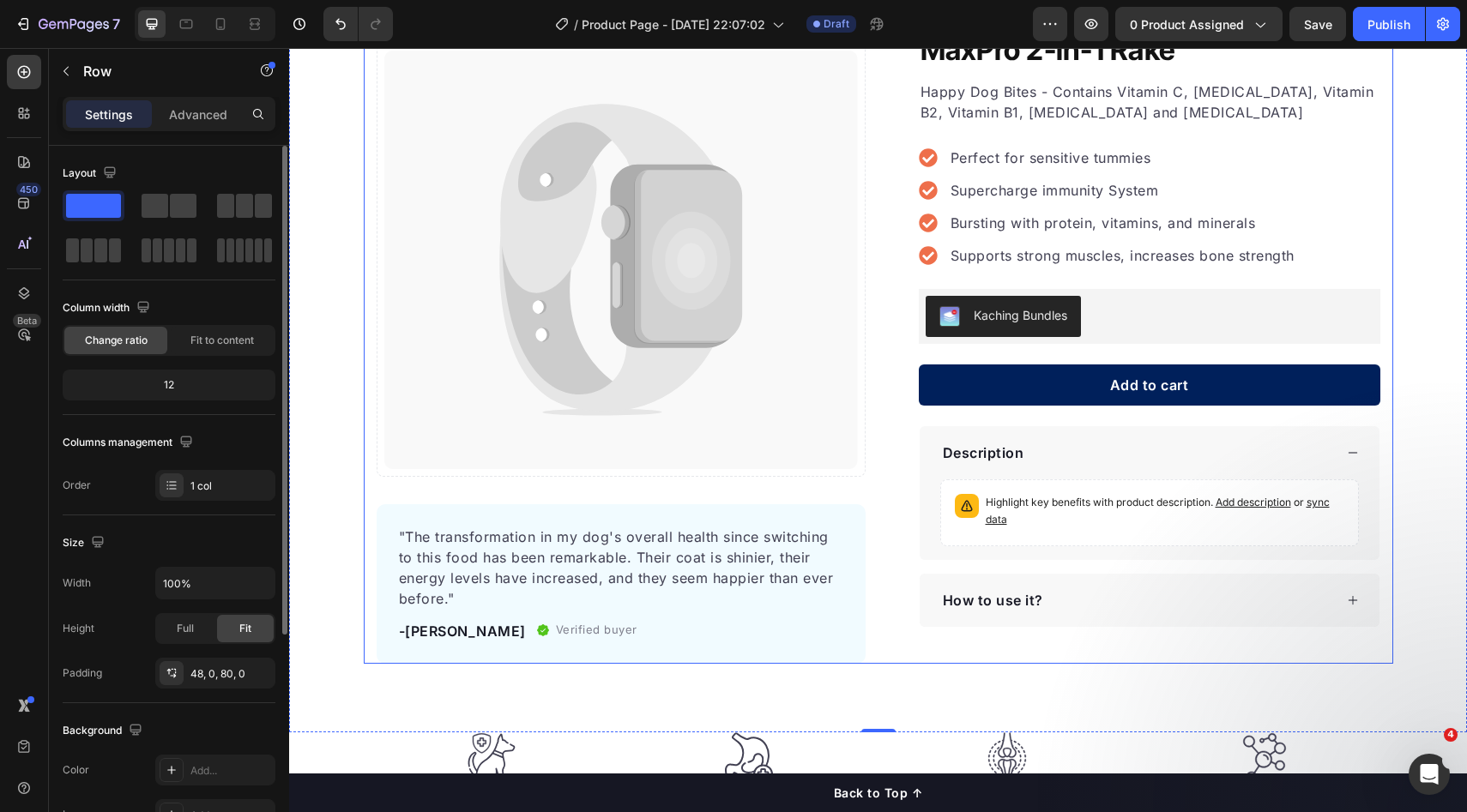
click at [1159, 451] on div "Description" at bounding box center [1136, 453] width 393 height 26
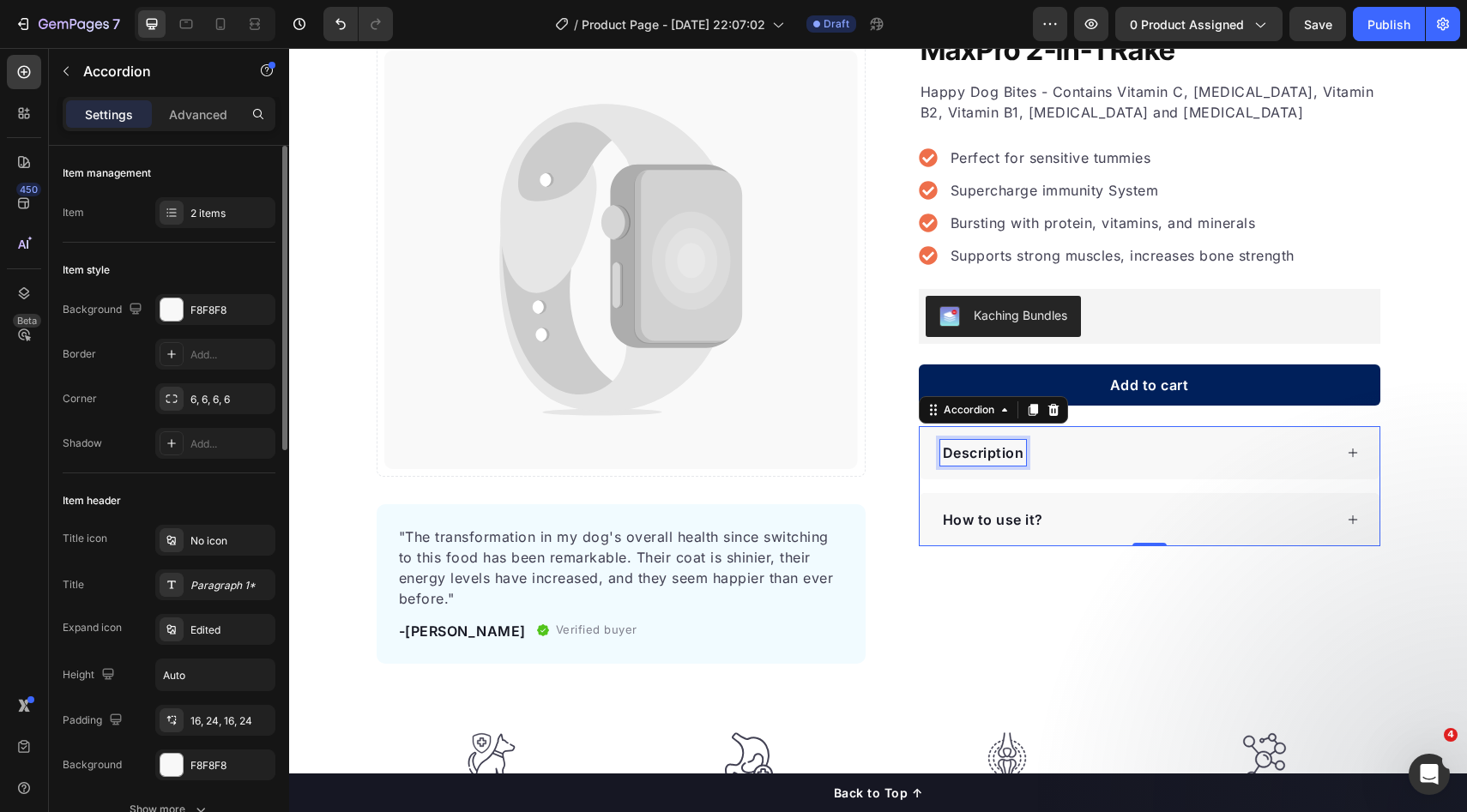
click at [998, 453] on p "Description" at bounding box center [983, 453] width 82 height 20
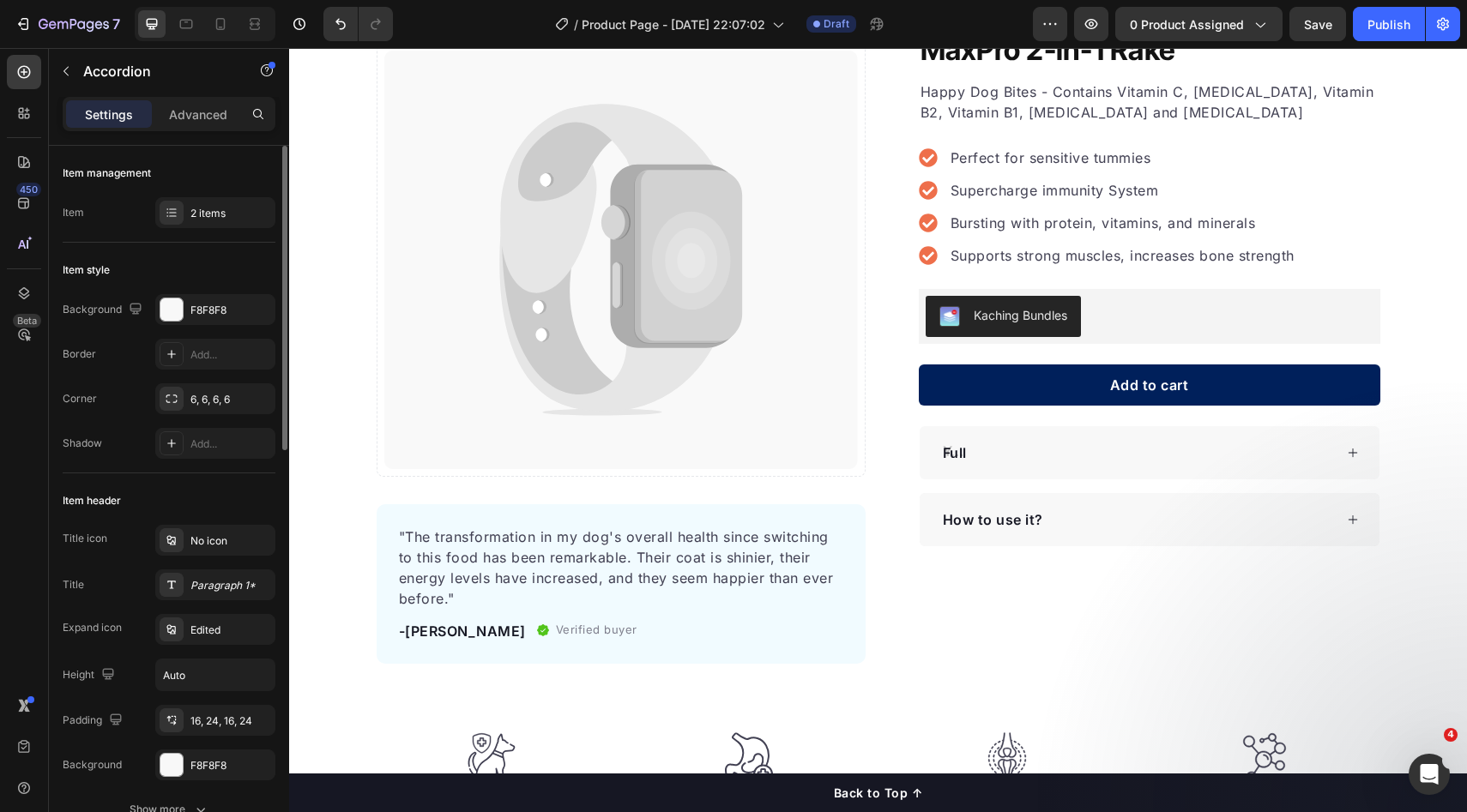
scroll to position [115, 0]
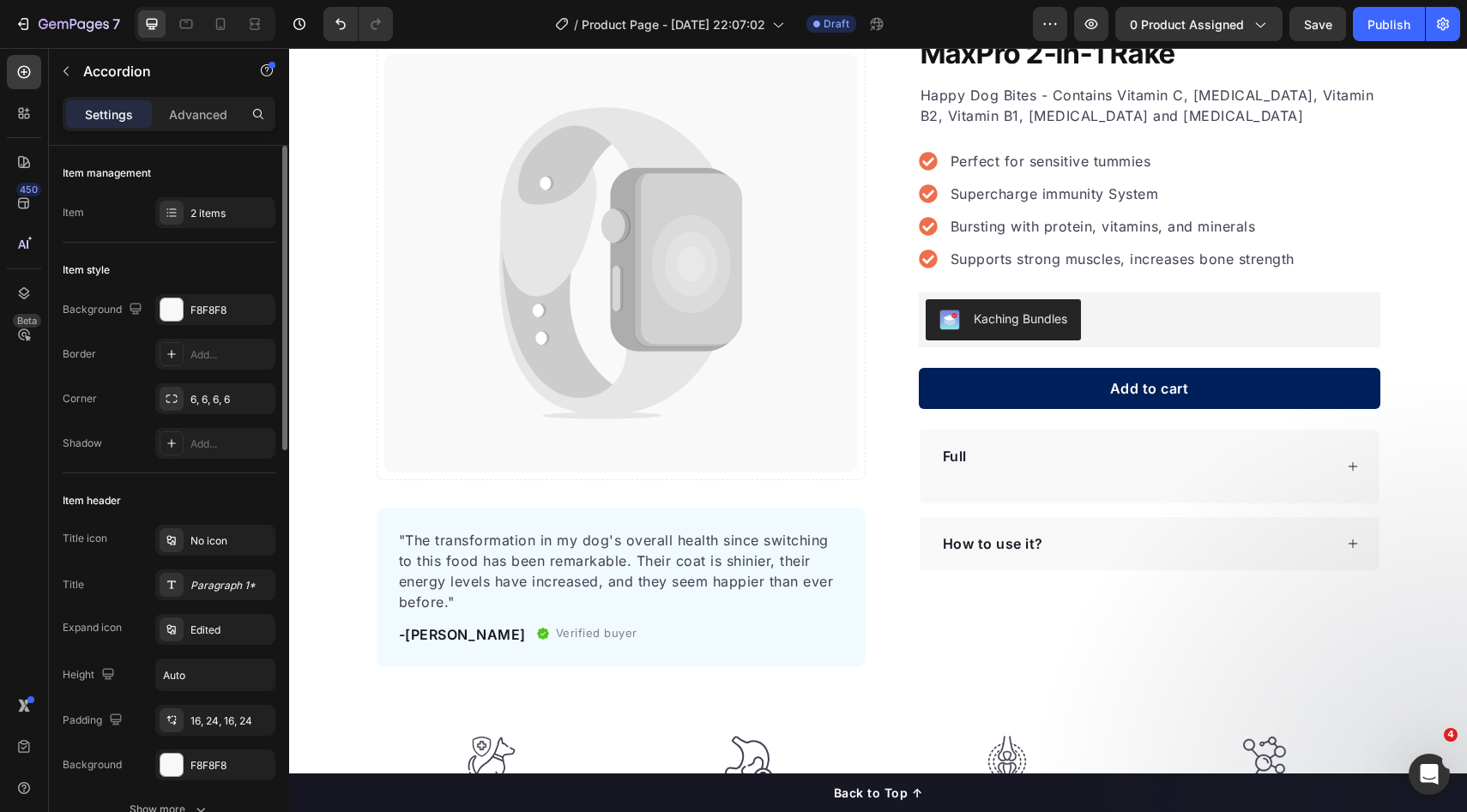
click at [956, 457] on p "Full" at bounding box center [954, 456] width 24 height 20
drag, startPoint x: 962, startPoint y: 458, endPoint x: 966, endPoint y: 484, distance: 26.3
click at [964, 461] on div "Full" at bounding box center [954, 467] width 29 height 46
click at [956, 477] on p "Rich Text Editor. Editing area: main" at bounding box center [954, 477] width 24 height 20
click at [961, 458] on p "Full" at bounding box center [954, 456] width 24 height 20
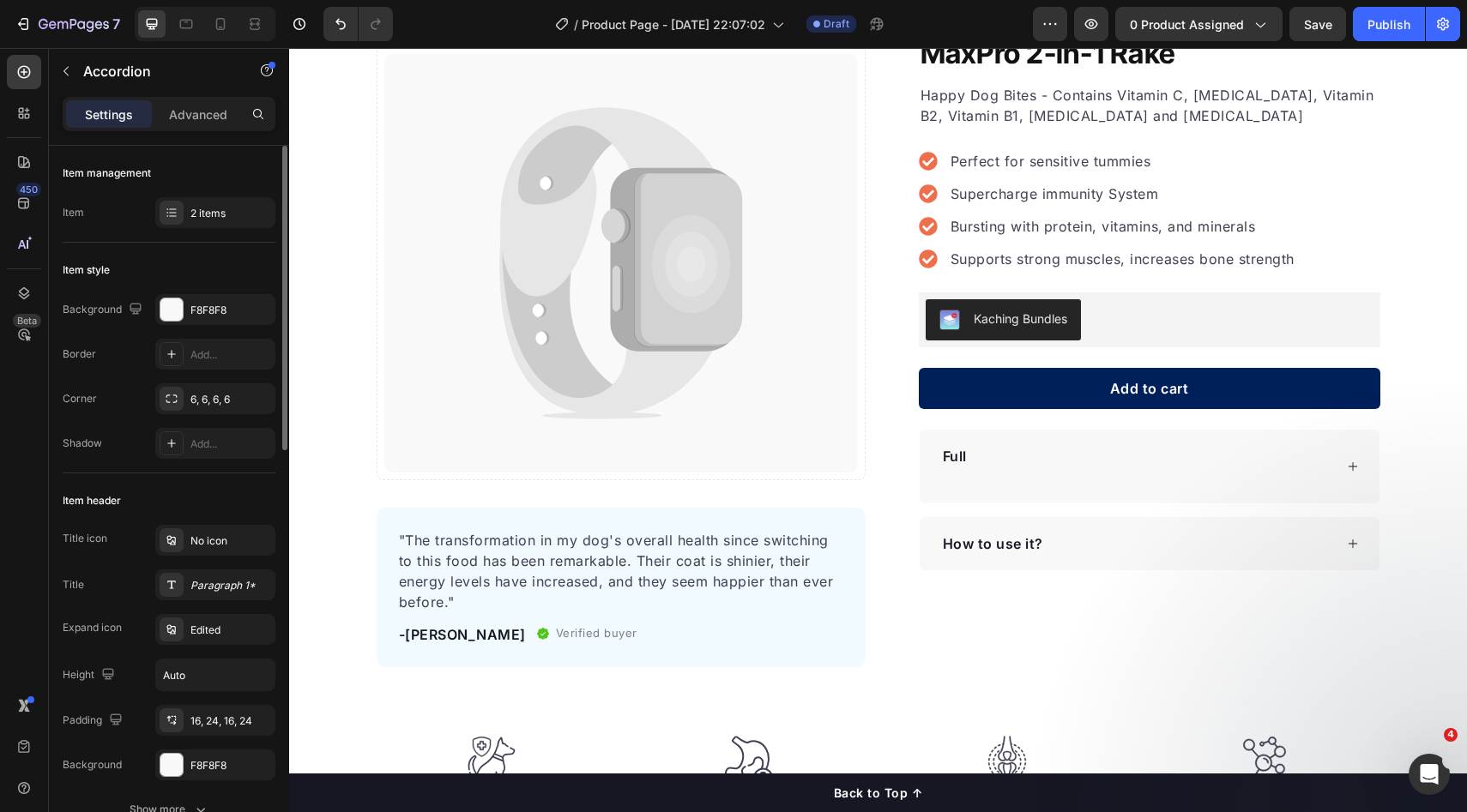
drag, startPoint x: 956, startPoint y: 471, endPoint x: 953, endPoint y: 489, distance: 18.2
click at [956, 471] on p "Rich Text Editor. Editing area: main" at bounding box center [954, 477] width 24 height 20
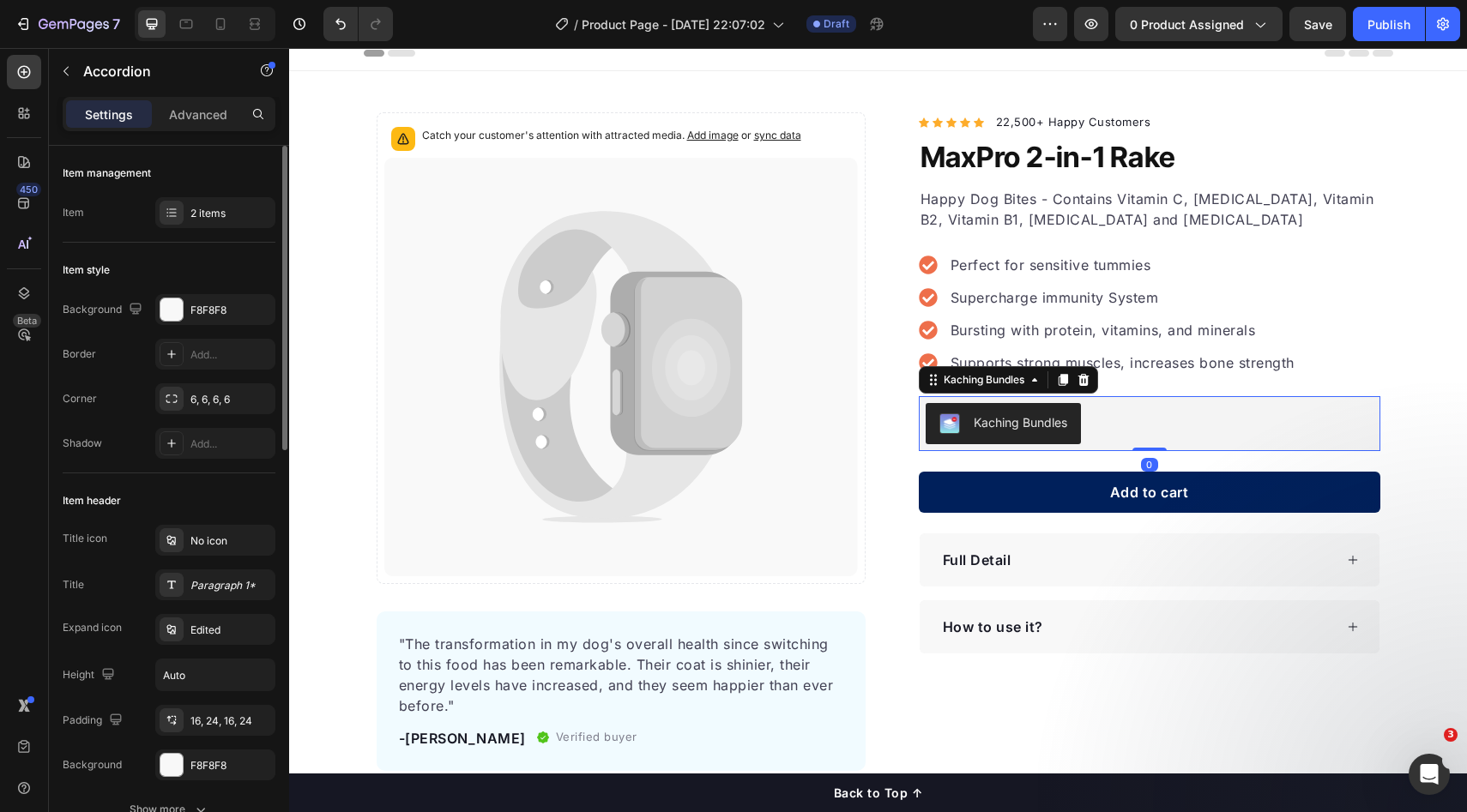
click at [1191, 429] on div "Kaching Bundles" at bounding box center [1149, 423] width 448 height 41
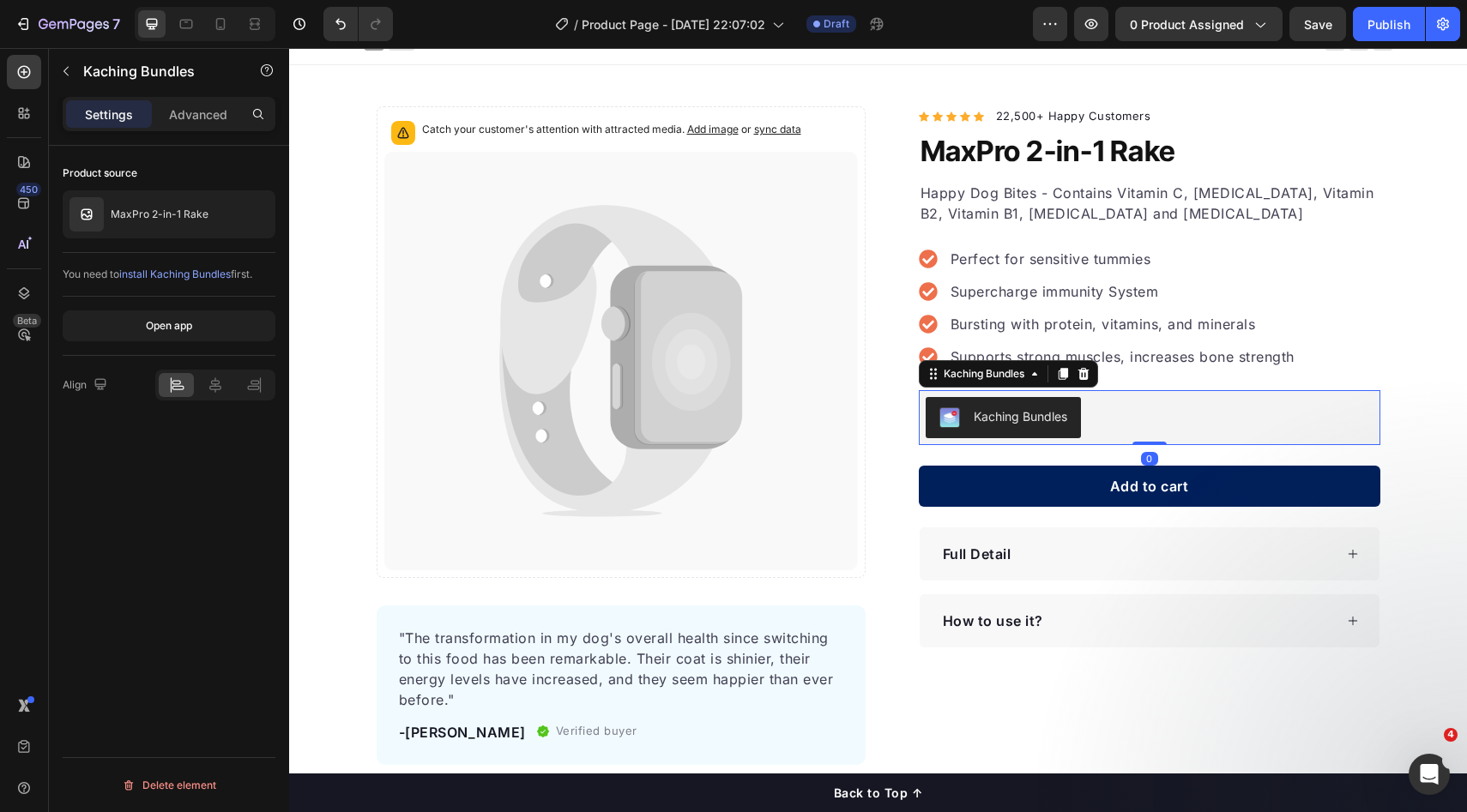
scroll to position [270, 0]
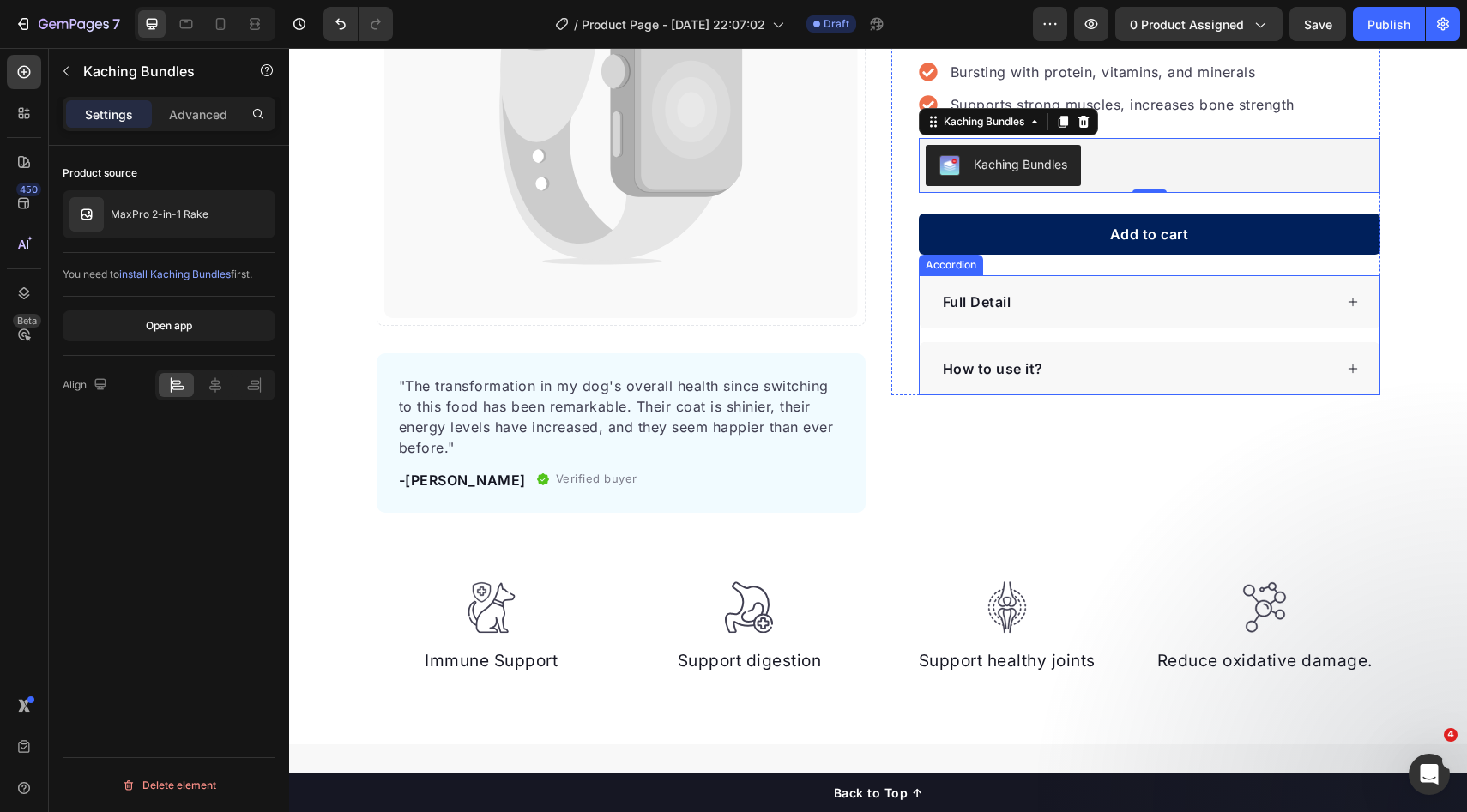
click at [1074, 335] on div "Full Detail How to use it?" at bounding box center [1149, 335] width 461 height 120
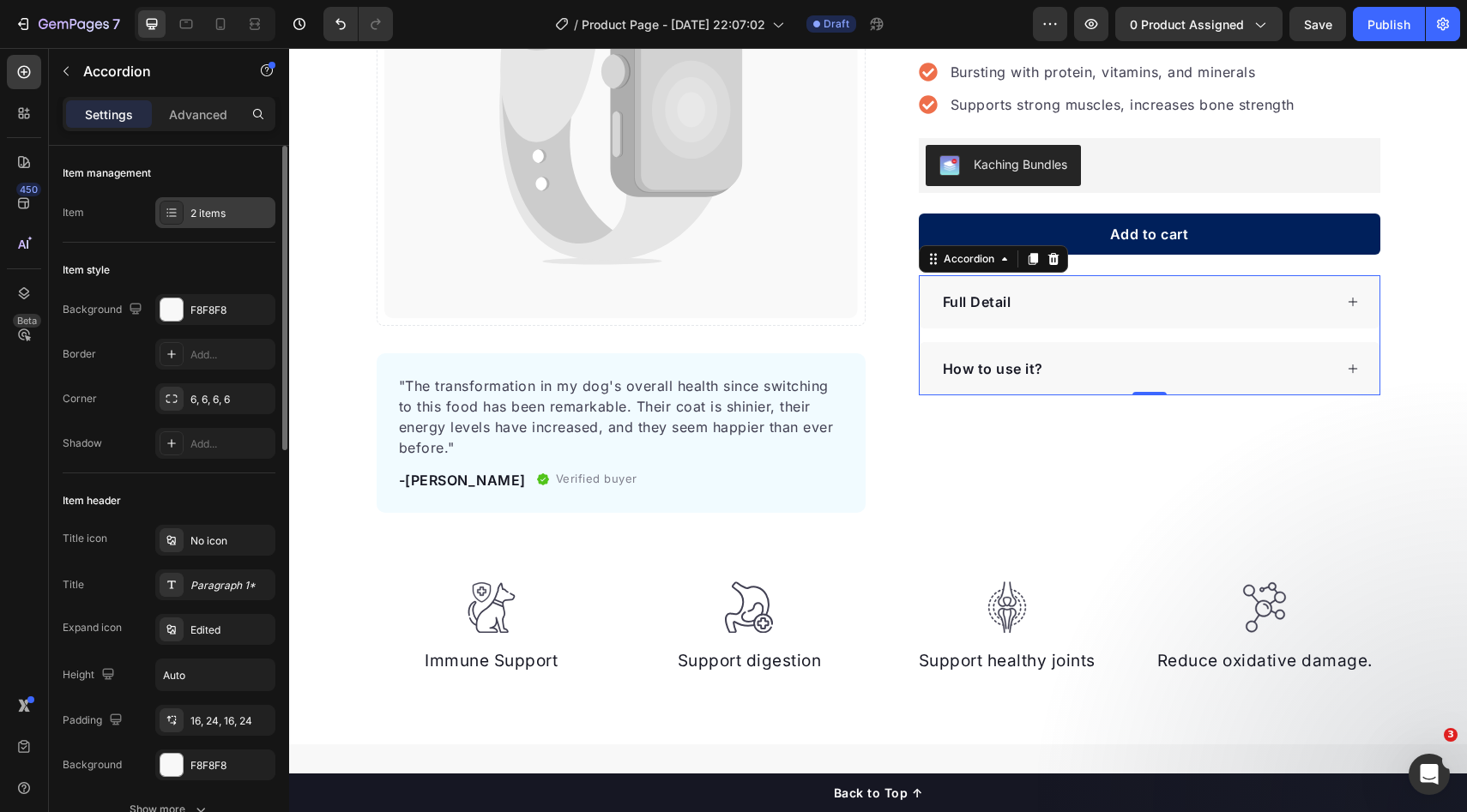
click at [211, 206] on div "2 items" at bounding box center [231, 213] width 81 height 15
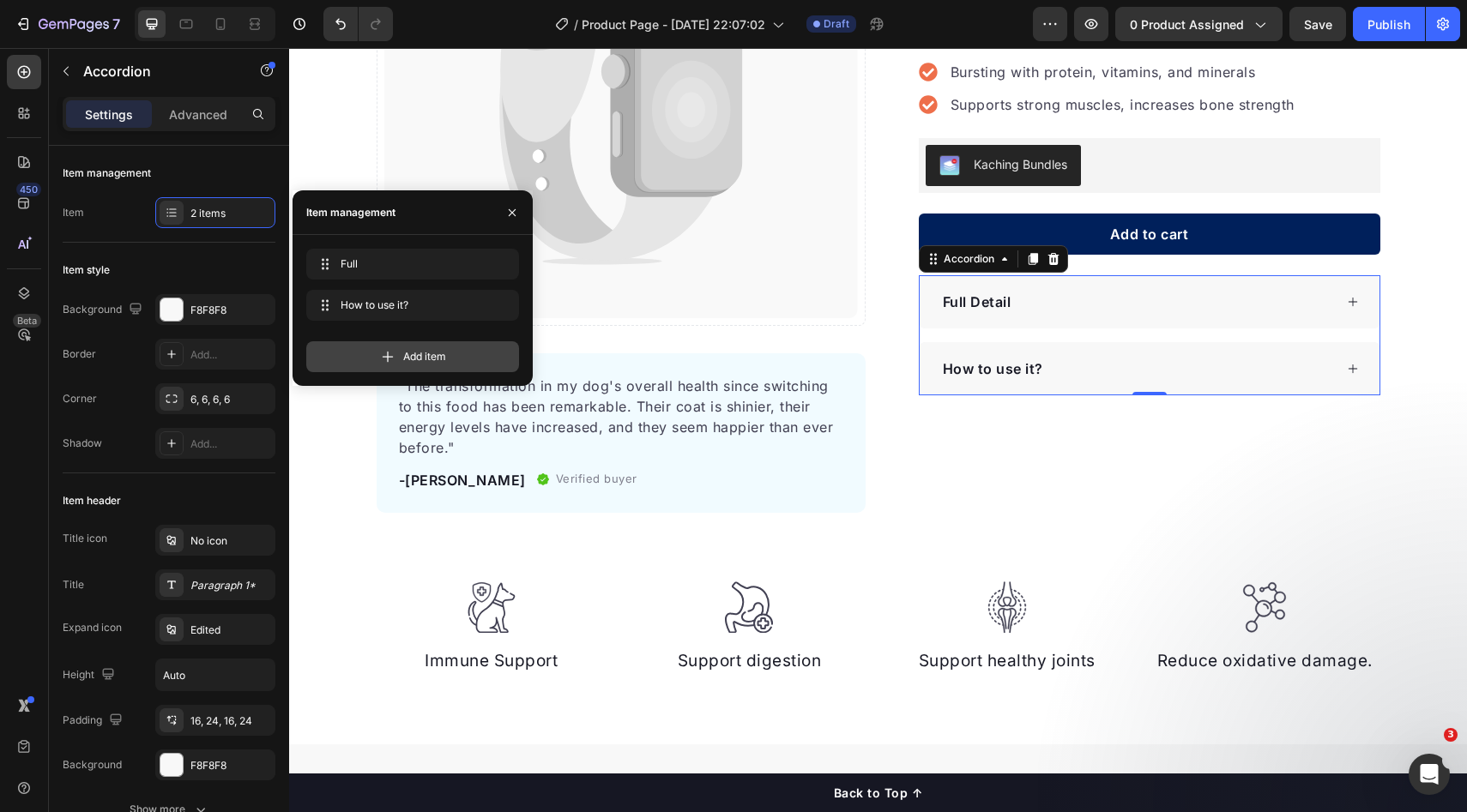
click at [421, 357] on span "Add item" at bounding box center [424, 356] width 43 height 15
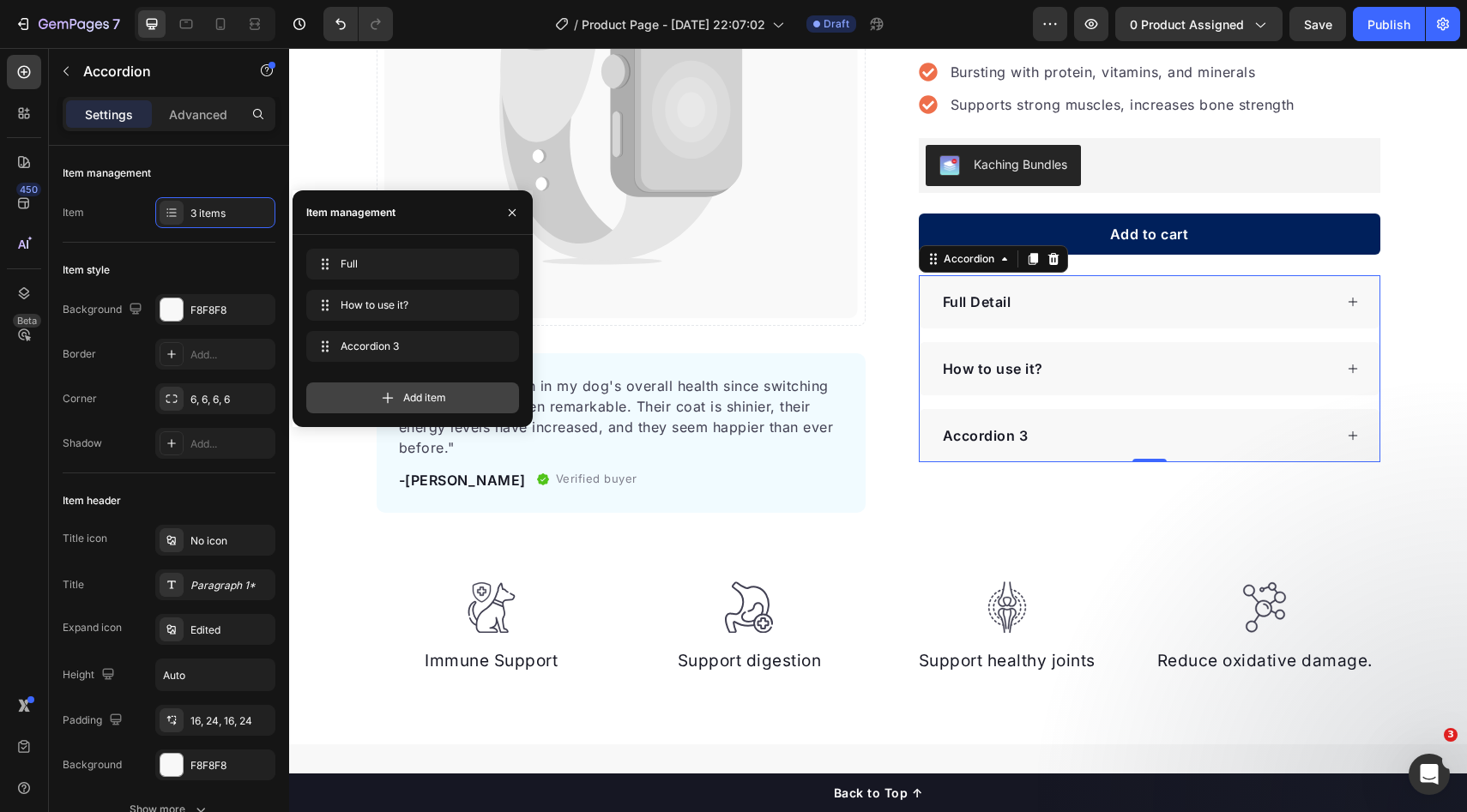
drag, startPoint x: 397, startPoint y: 406, endPoint x: 529, endPoint y: 319, distance: 158.1
click at [397, 406] on div "Add item" at bounding box center [413, 398] width 213 height 31
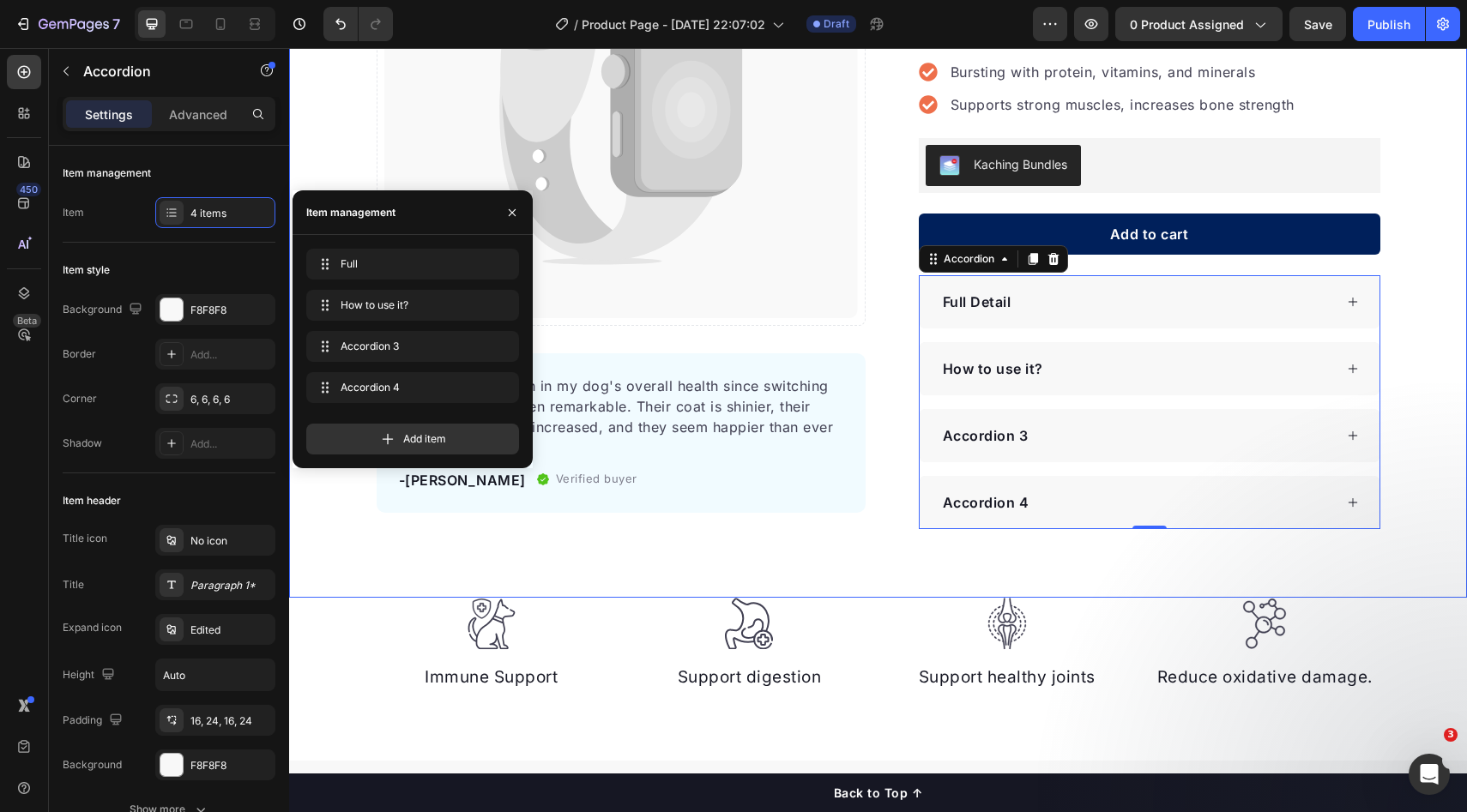
click at [1437, 369] on div "Catch your customer's attention with attracted media. Add image or sync data Pr…" at bounding box center [878, 192] width 1178 height 675
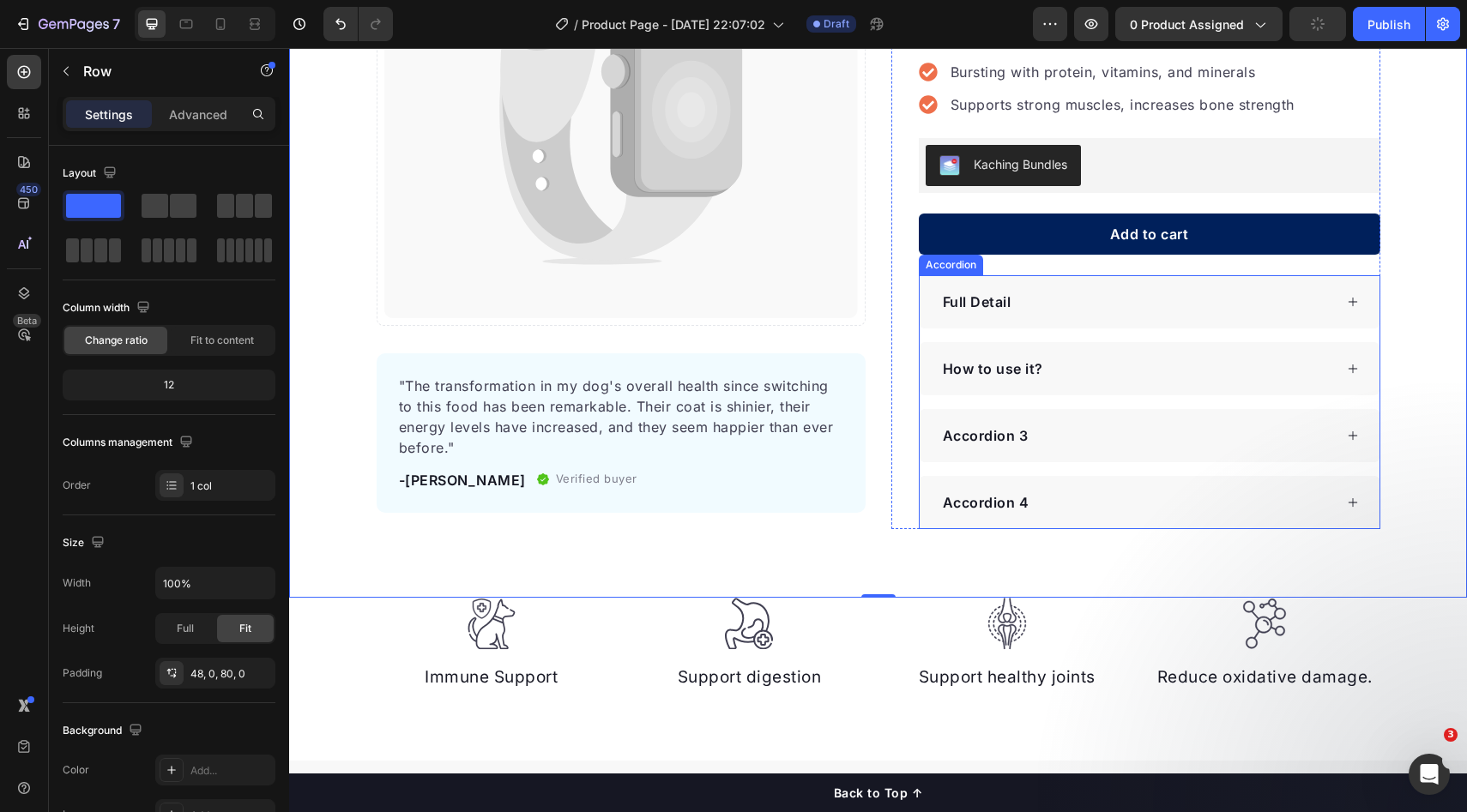
click at [1032, 368] on p "How to use it?" at bounding box center [992, 368] width 100 height 20
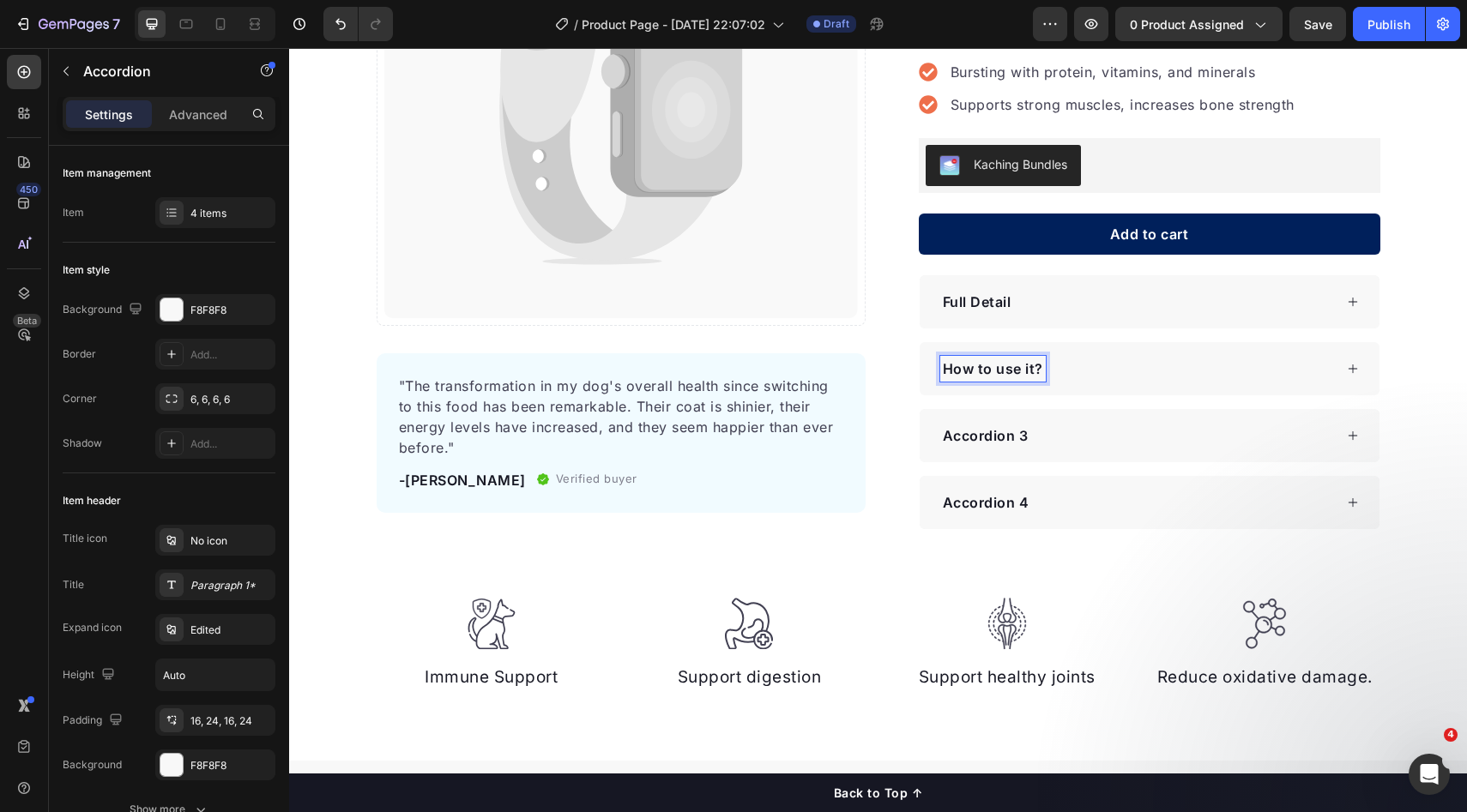
click at [992, 371] on p "How to use it?" at bounding box center [992, 368] width 100 height 20
click at [1007, 371] on p "How to use it?" at bounding box center [992, 368] width 100 height 20
click at [1036, 371] on div "How to use it?" at bounding box center [992, 368] width 106 height 26
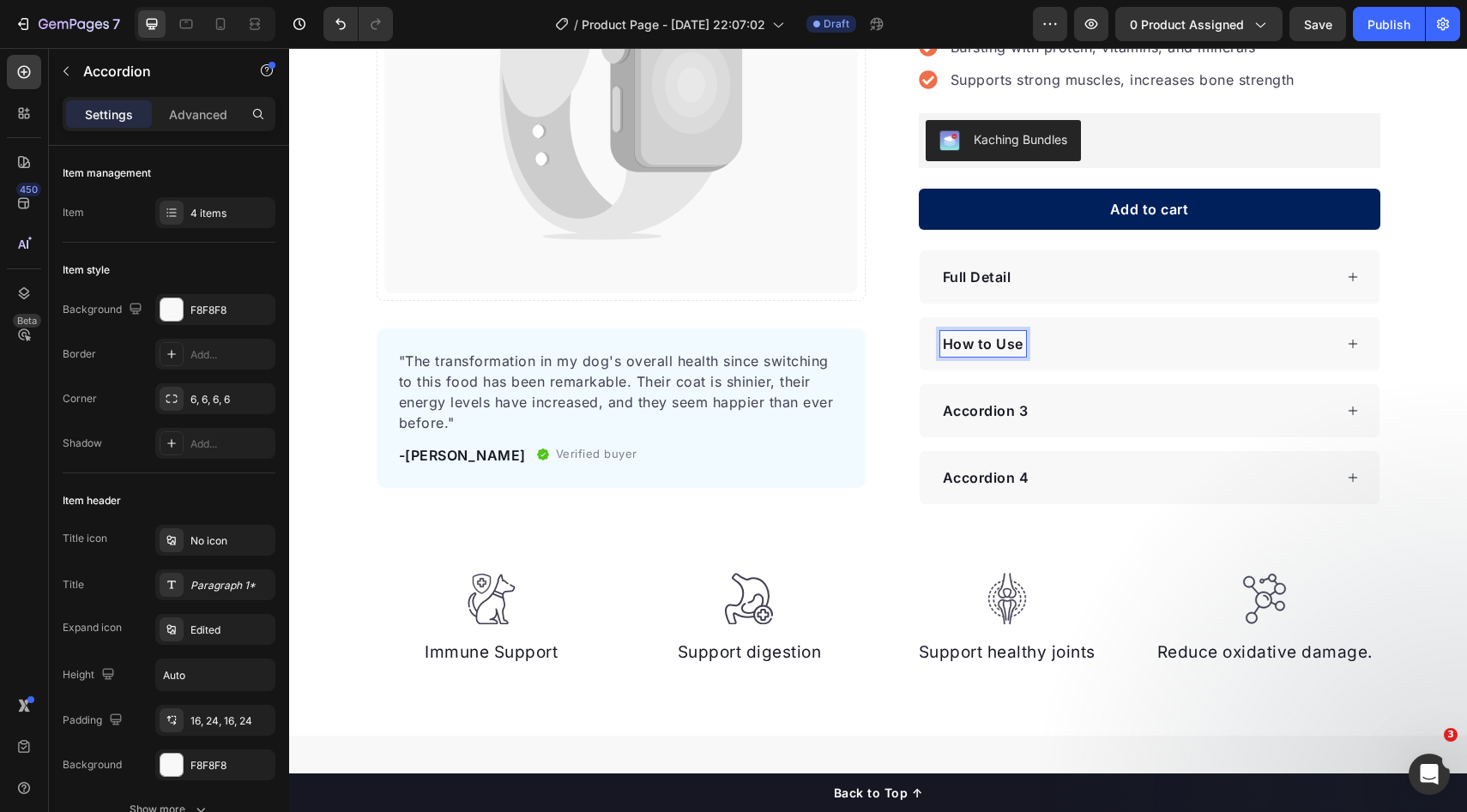
scroll to position [196, 0]
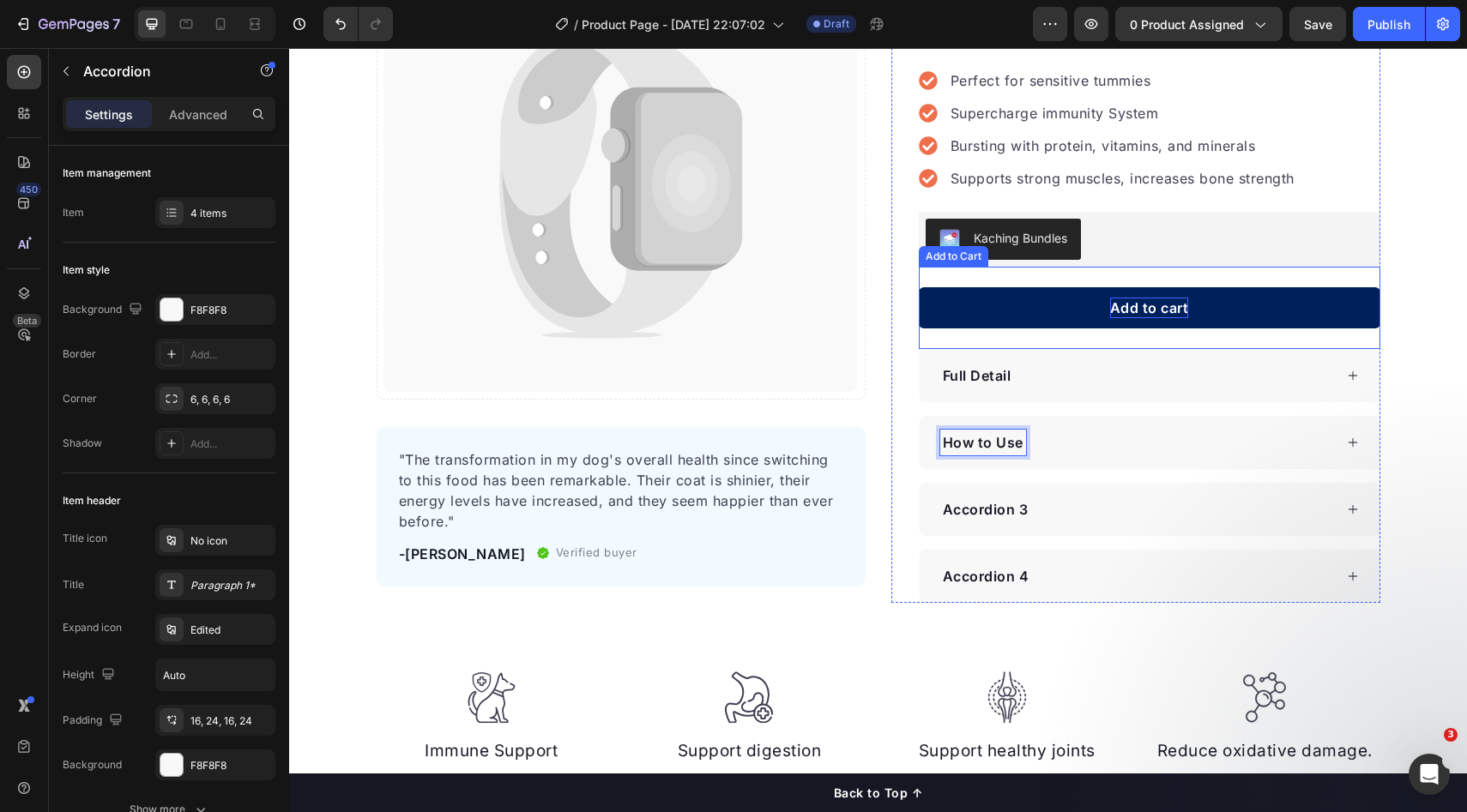
click at [1122, 310] on div "Add to cart" at bounding box center [1149, 307] width 79 height 20
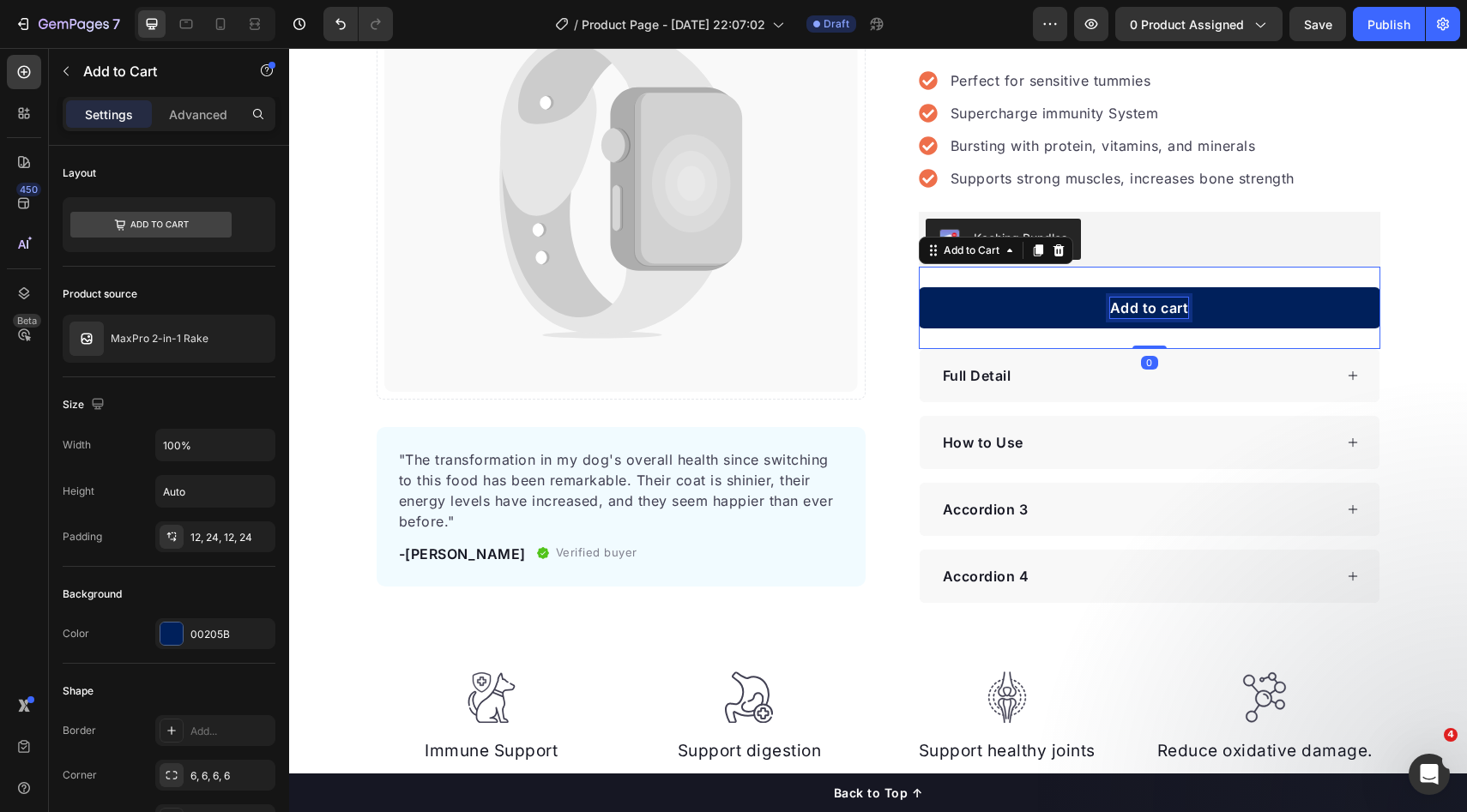
click at [1149, 306] on div "Add to cart" at bounding box center [1149, 307] width 79 height 20
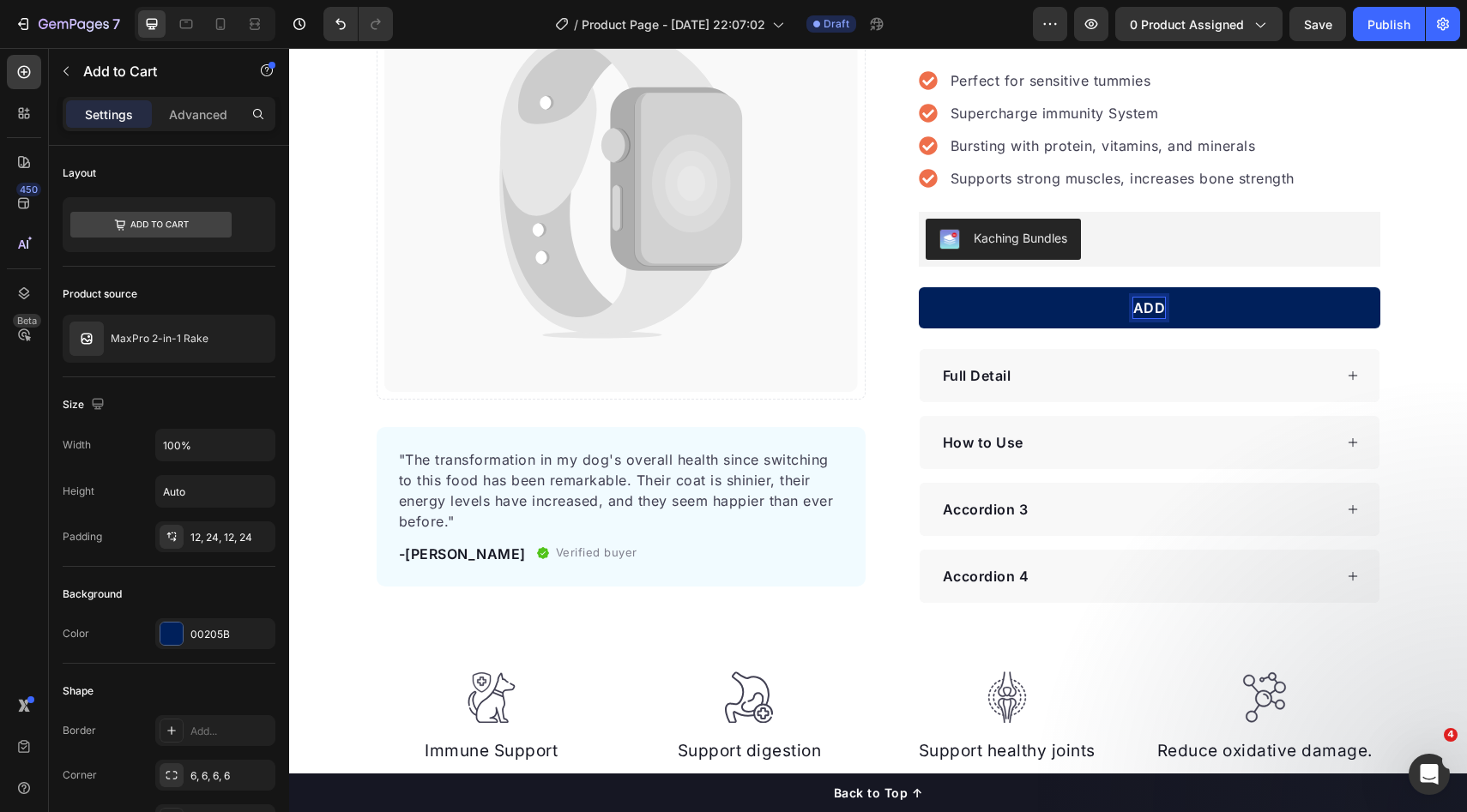
click at [919, 288] on button "ADD" at bounding box center [1149, 308] width 461 height 41
click at [919, 288] on button "ADD TO" at bounding box center [1149, 308] width 461 height 41
click at [1419, 379] on div "Catch your customer's attention with attracted media. Add image or sync data Pr…" at bounding box center [878, 265] width 1178 height 675
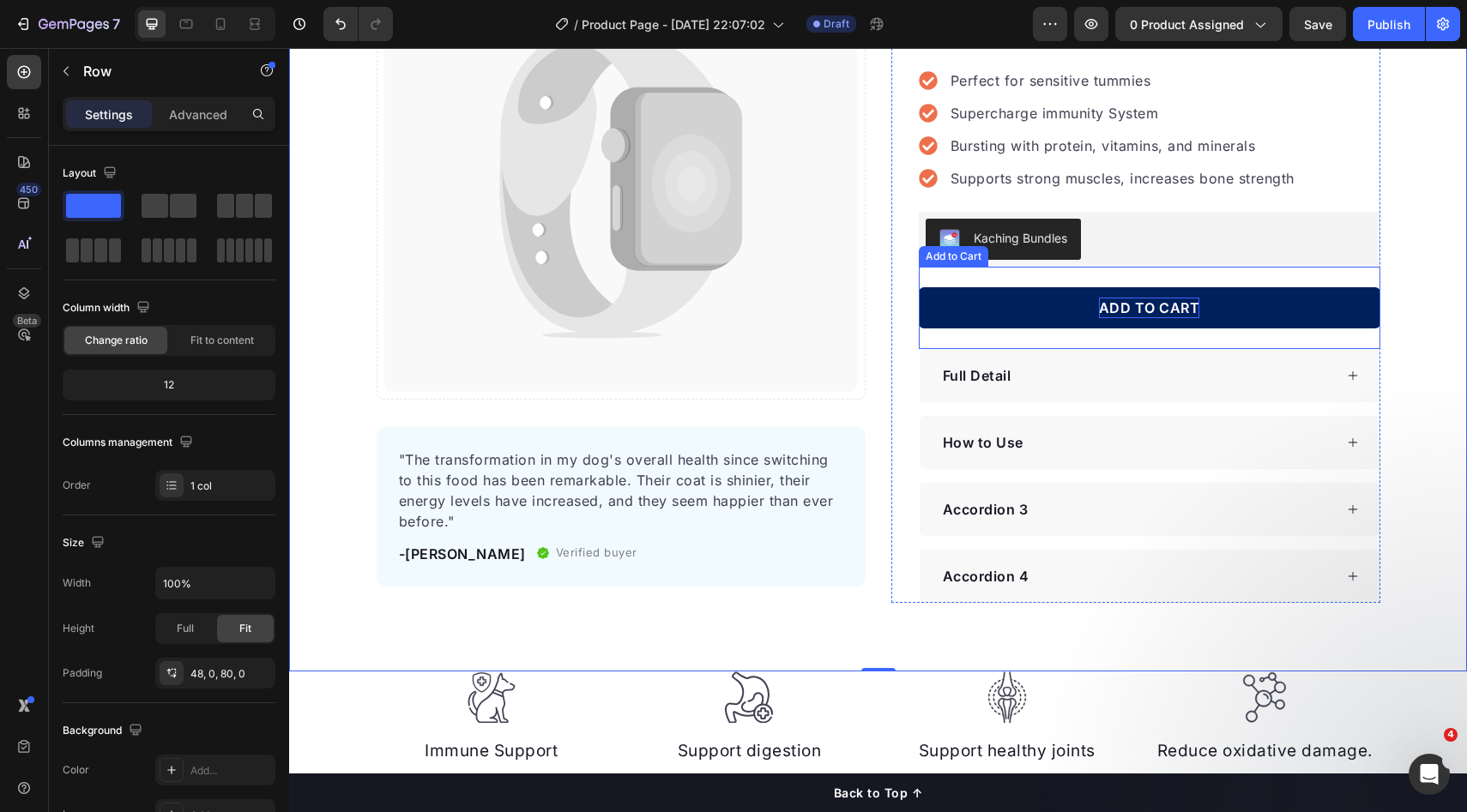
click at [1262, 324] on button "ADD TO CART" at bounding box center [1149, 308] width 461 height 41
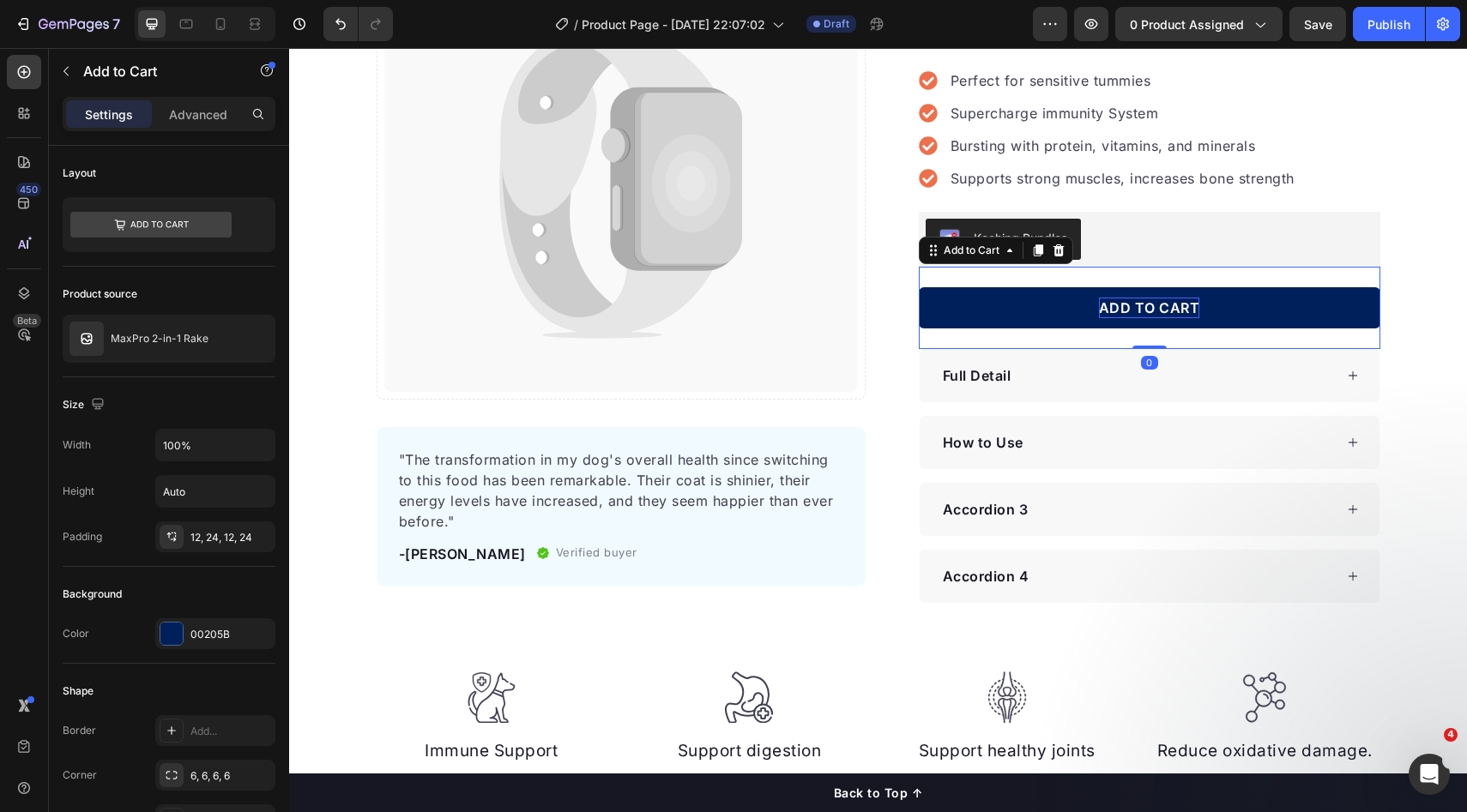
click at [1427, 329] on div "Catch your customer's attention with attracted media. Add image or sync data Pr…" at bounding box center [878, 265] width 1178 height 675
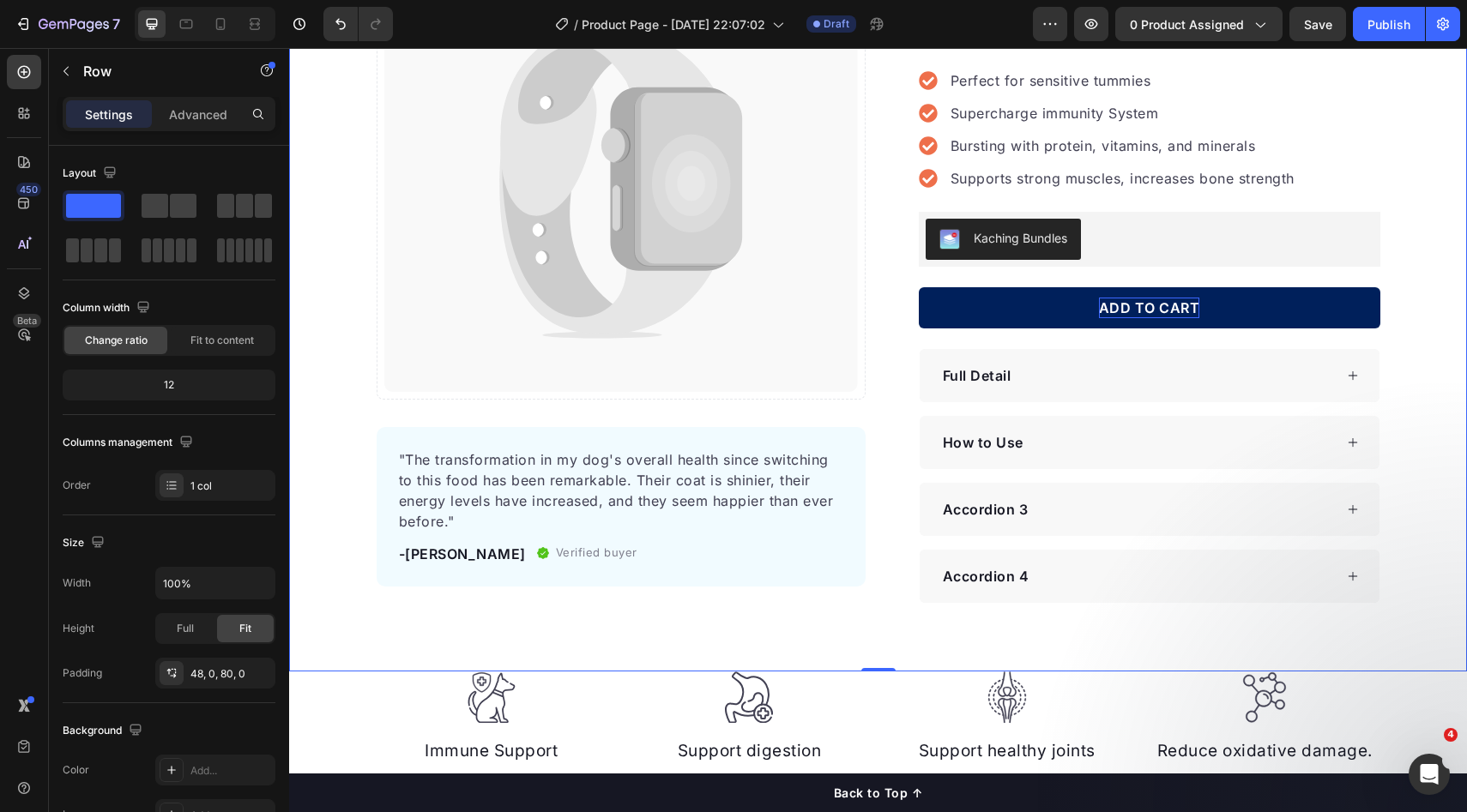
click at [1283, 309] on button "ADD TO CART" at bounding box center [1149, 308] width 461 height 41
click at [1406, 333] on div "Catch your customer's attention with attracted media. Add image or sync data Pr…" at bounding box center [878, 265] width 1178 height 675
click at [1225, 302] on button "ADD TO CART" at bounding box center [1149, 308] width 461 height 41
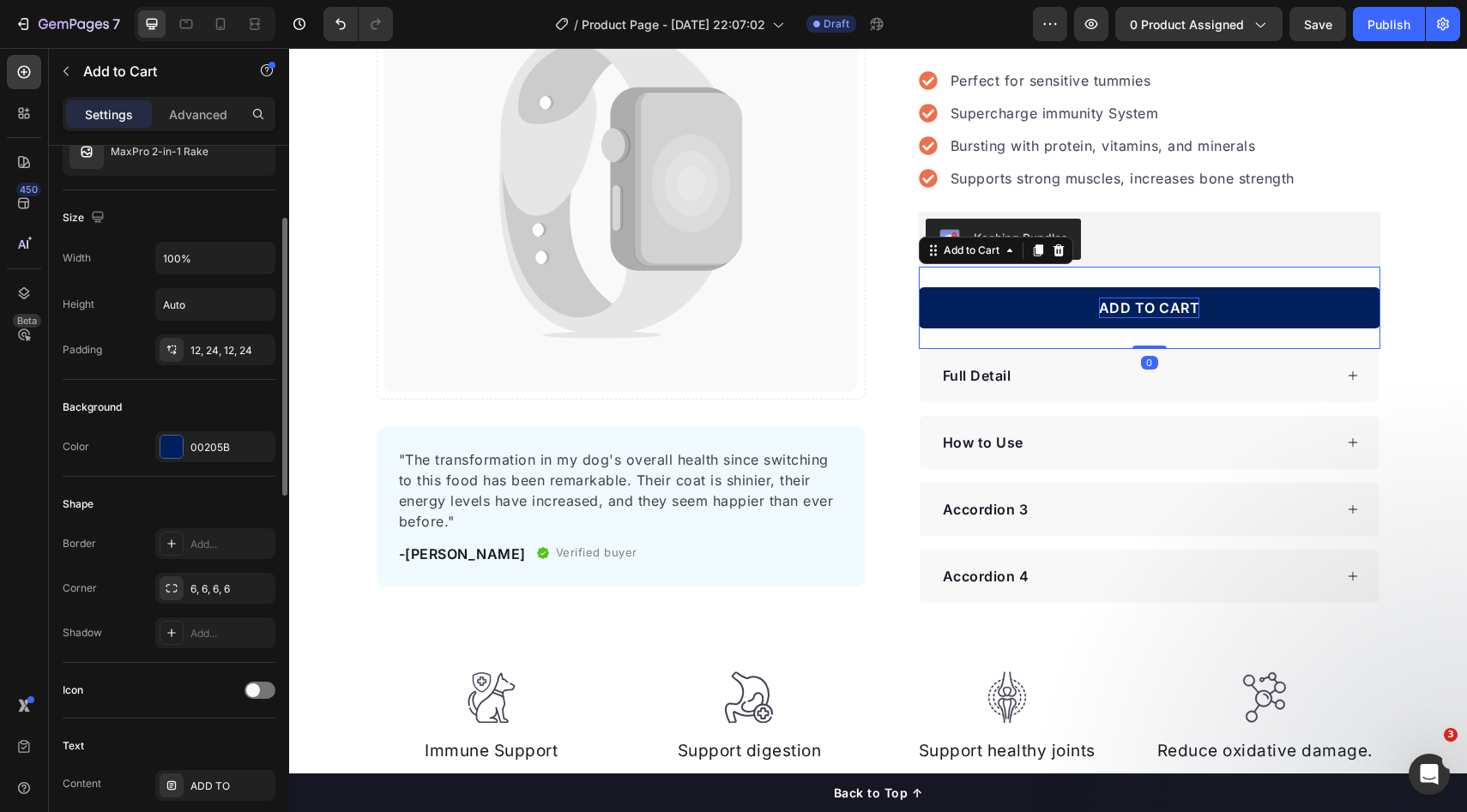
scroll to position [0, 0]
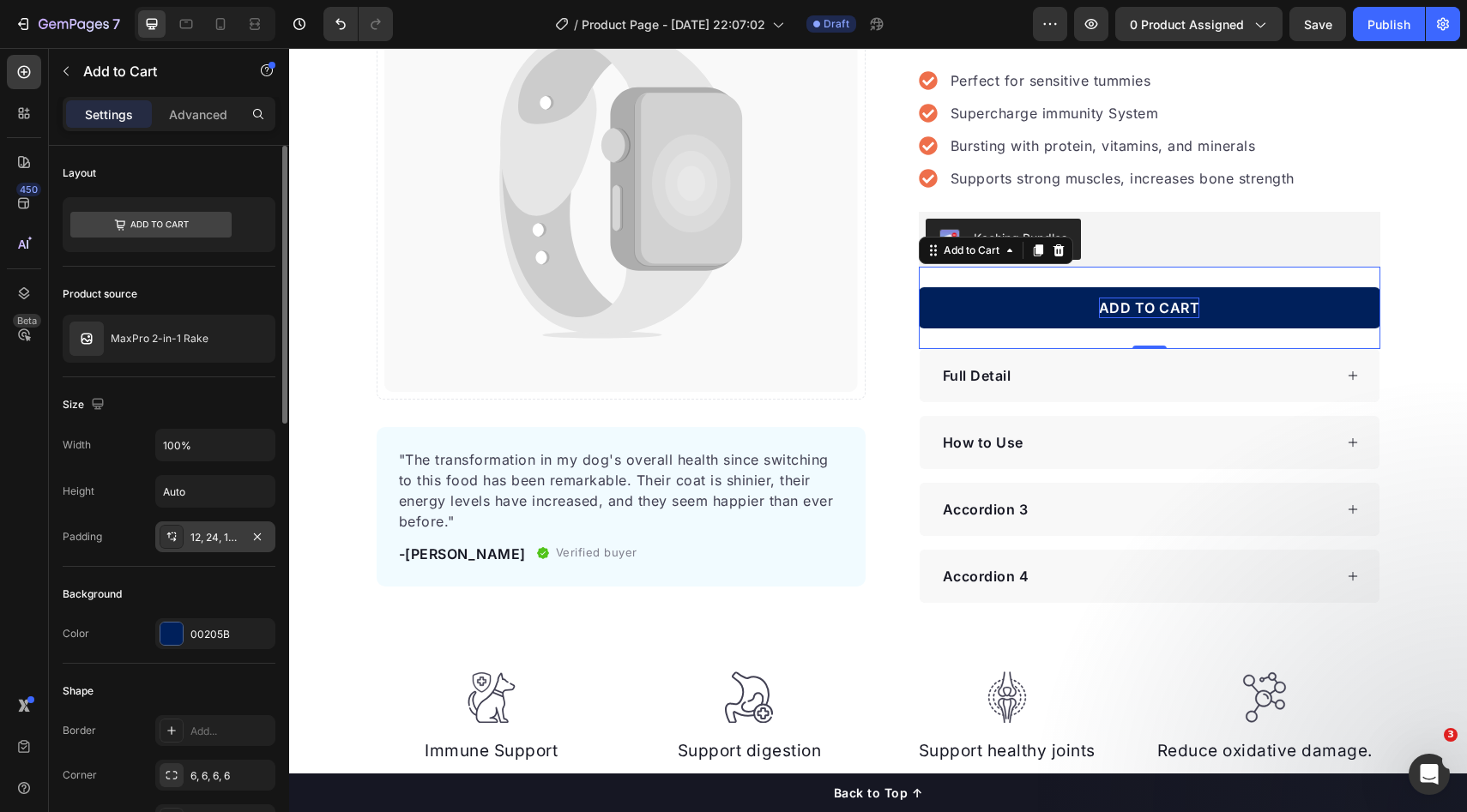
click at [215, 531] on div "12, 24, 12, 24" at bounding box center [216, 537] width 50 height 15
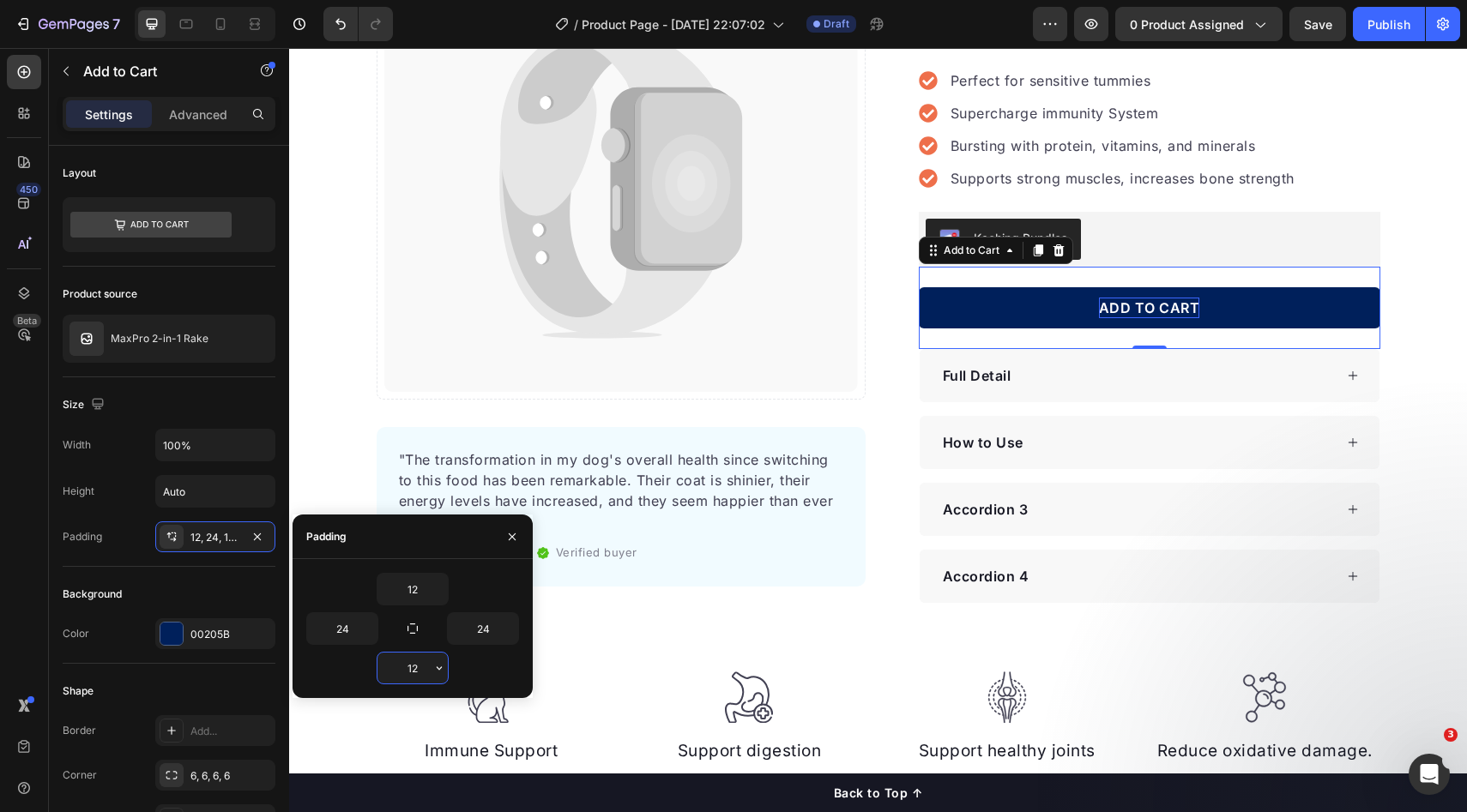
click at [419, 670] on input "12" at bounding box center [412, 668] width 70 height 31
click at [435, 665] on icon "button" at bounding box center [438, 667] width 13 height 13
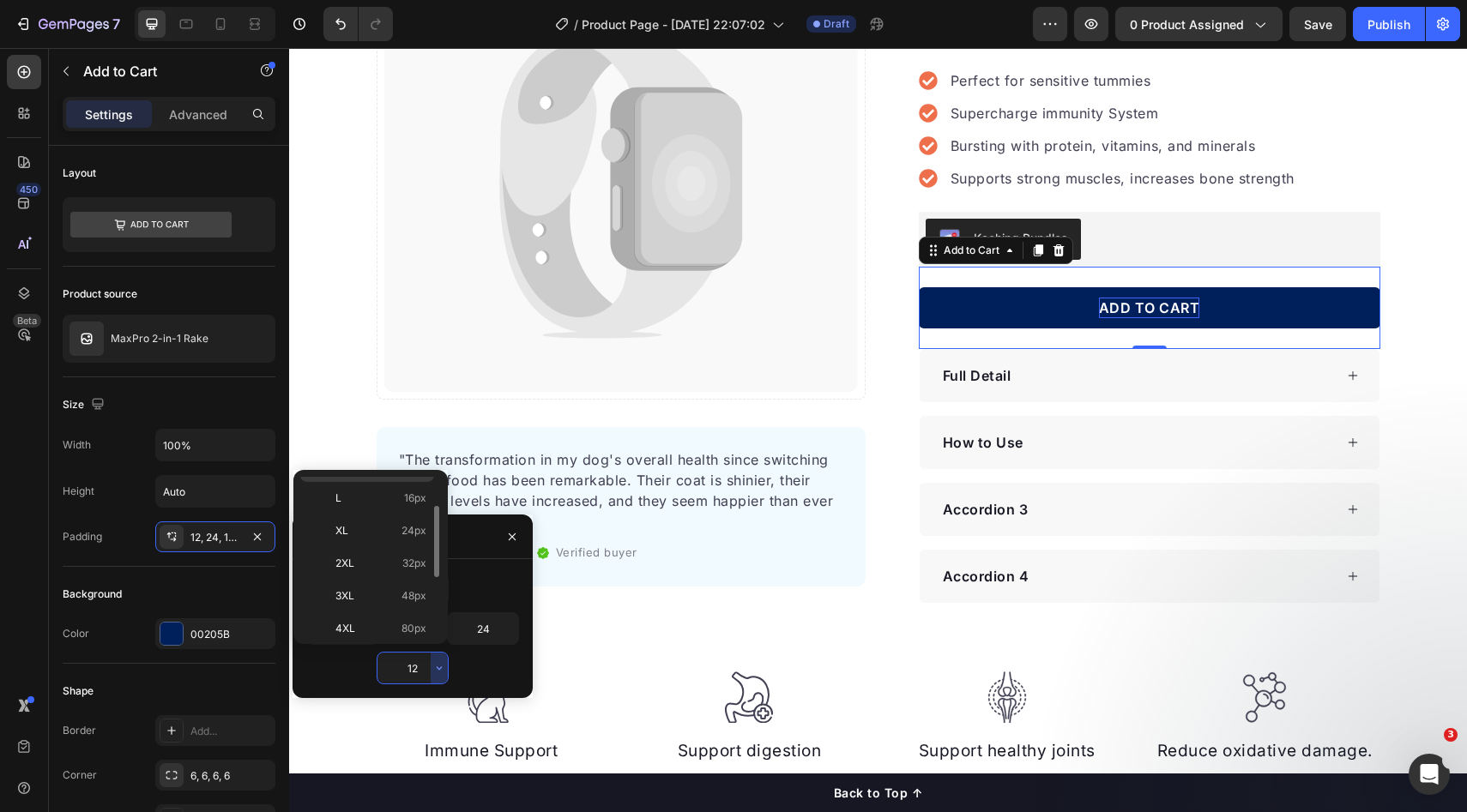
scroll to position [130, 0]
click at [386, 556] on p "XL 24px" at bounding box center [381, 558] width 91 height 15
type input "24"
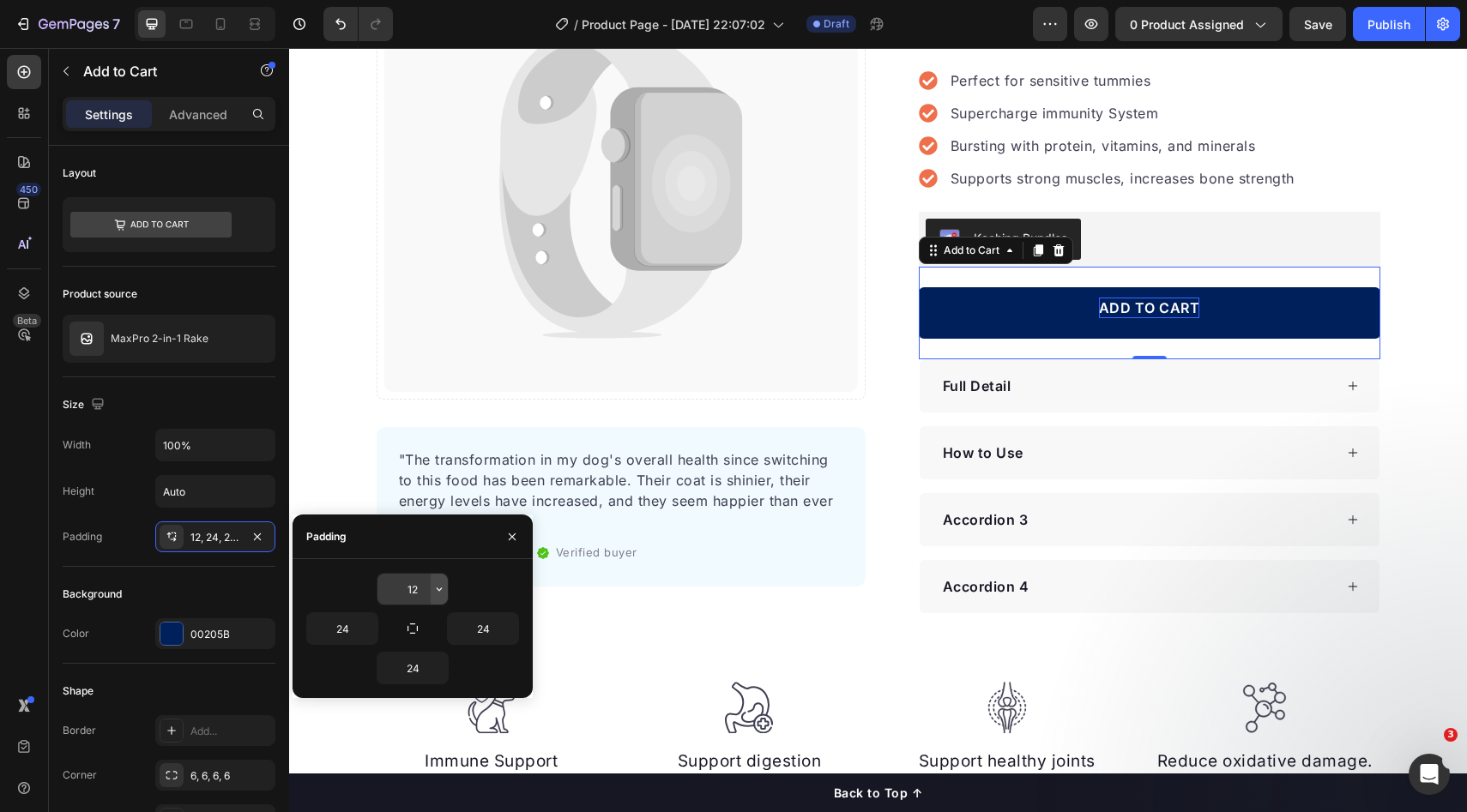
click at [446, 589] on button "button" at bounding box center [438, 589] width 17 height 31
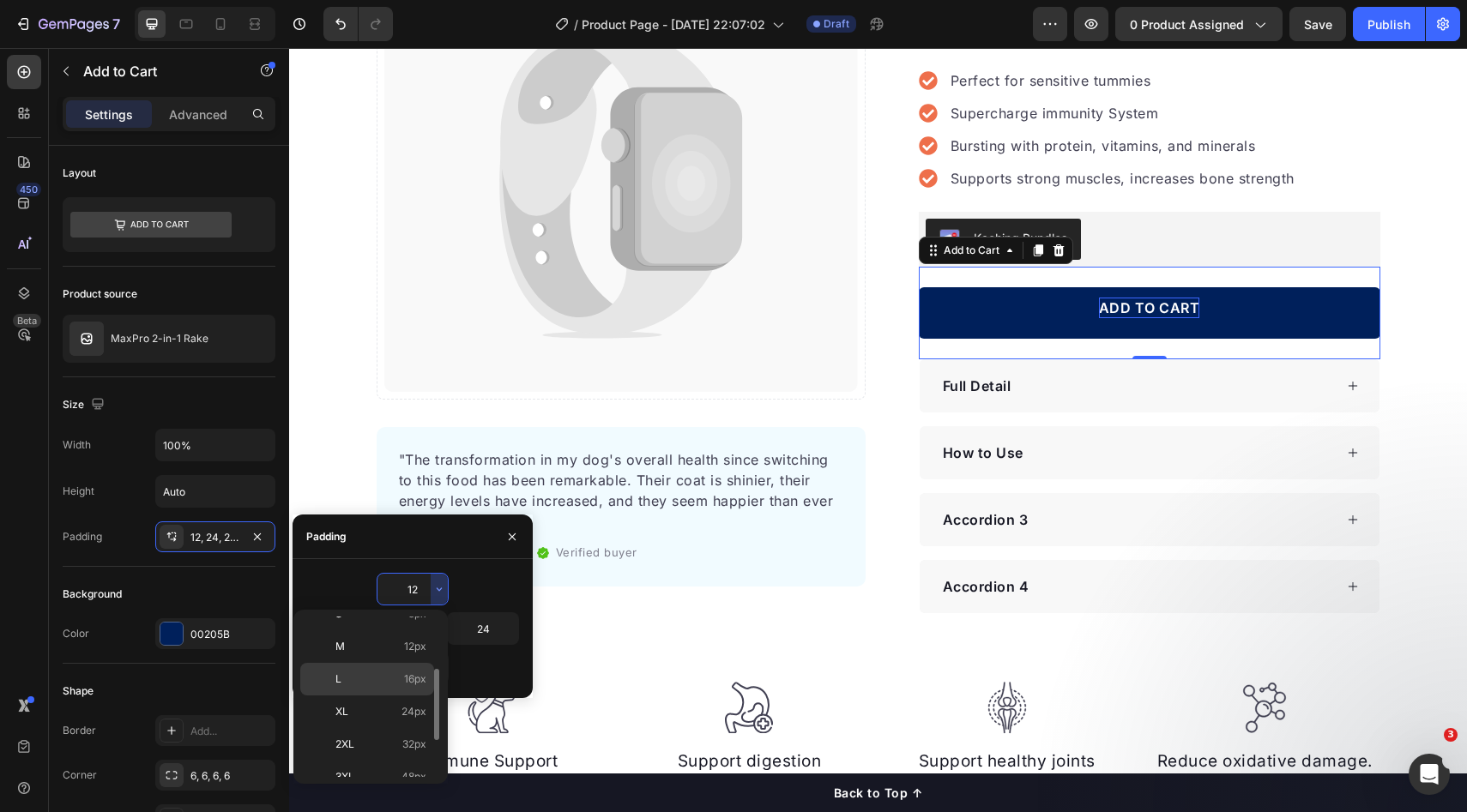
scroll to position [108, 0]
click at [416, 692] on span "16px" at bounding box center [414, 687] width 22 height 15
type input "16"
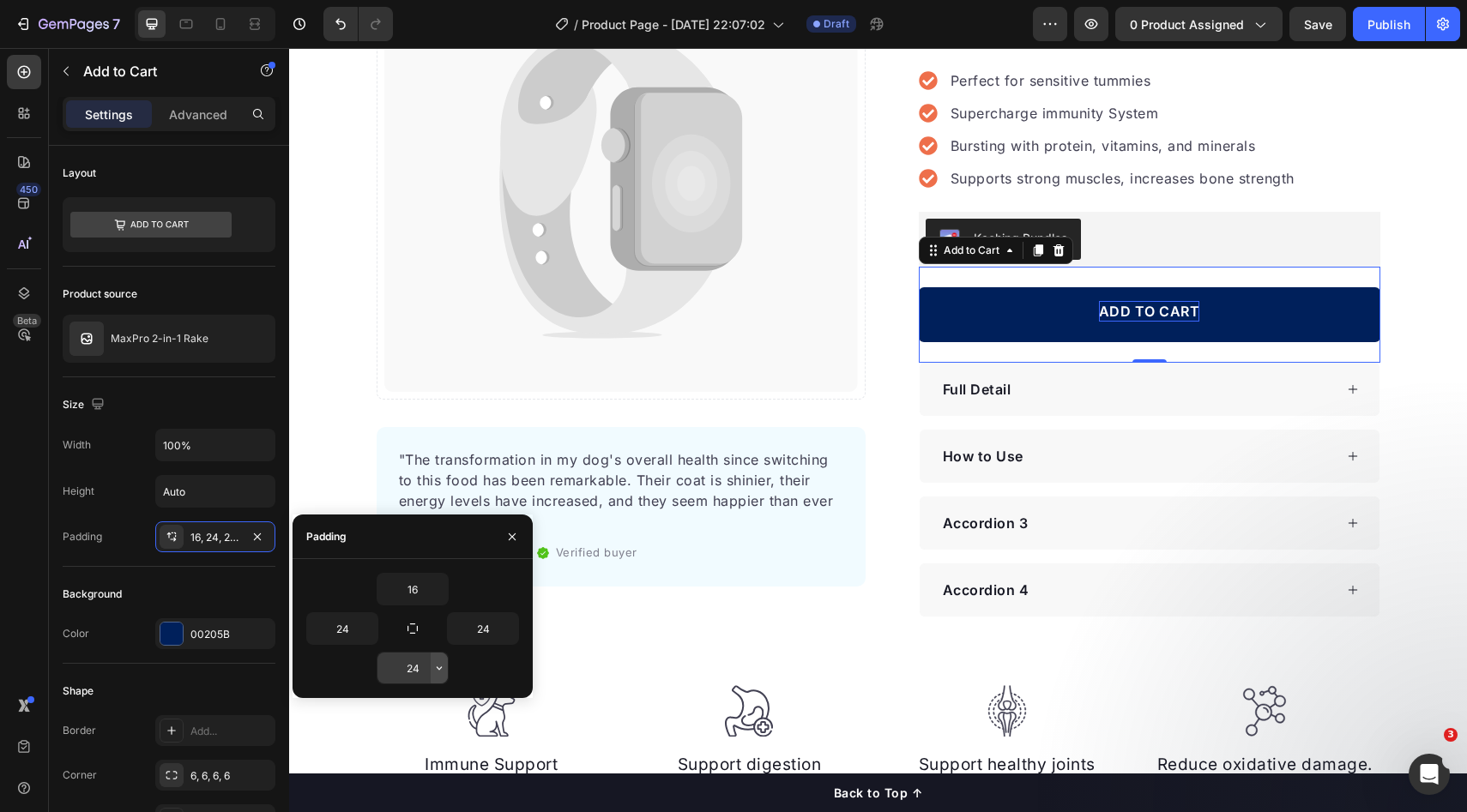
click at [437, 664] on icon "button" at bounding box center [438, 667] width 13 height 13
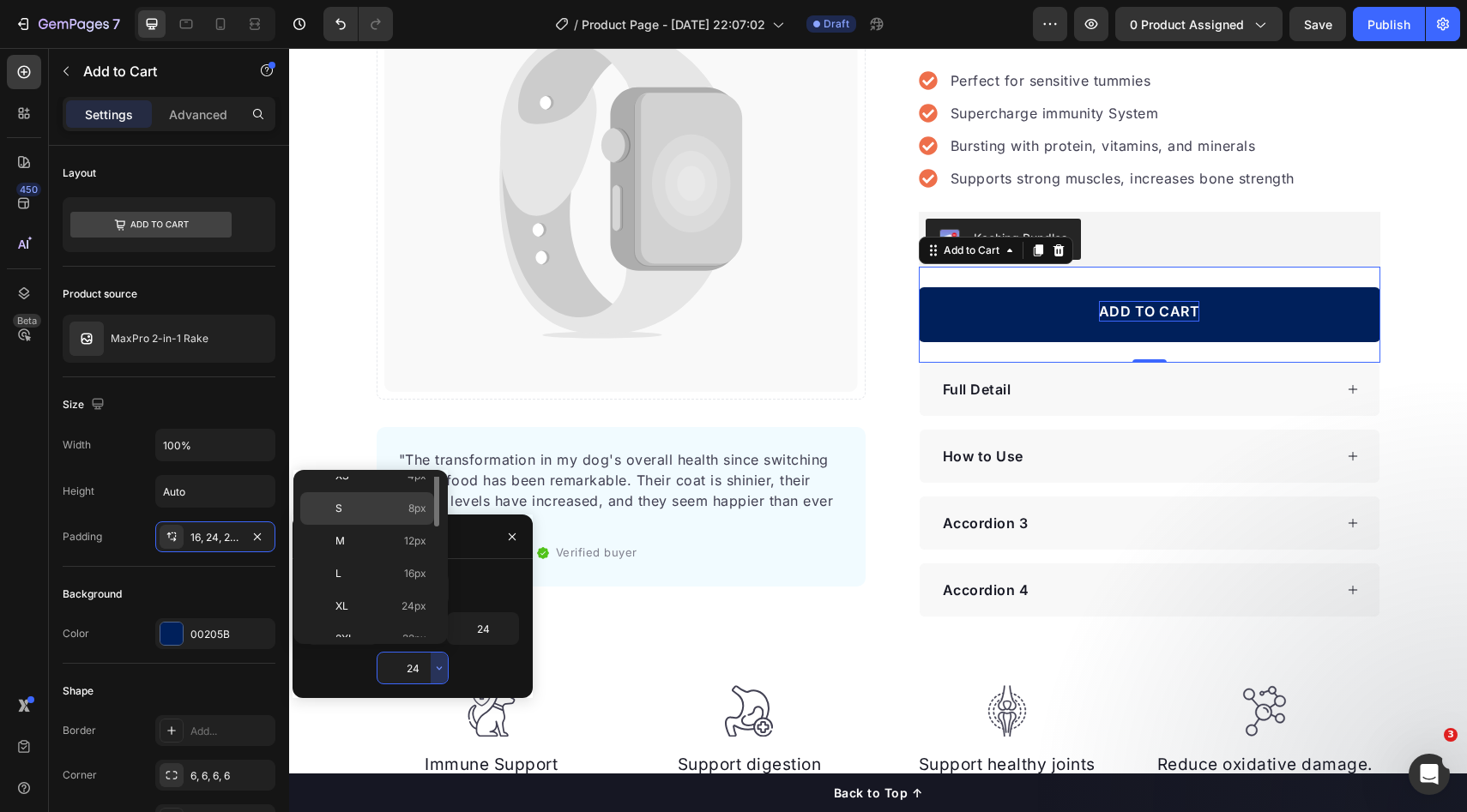
scroll to position [102, 0]
drag, startPoint x: 386, startPoint y: 560, endPoint x: 428, endPoint y: 547, distance: 44.0
click at [386, 559] on p "L 16px" at bounding box center [381, 554] width 91 height 15
type input "16"
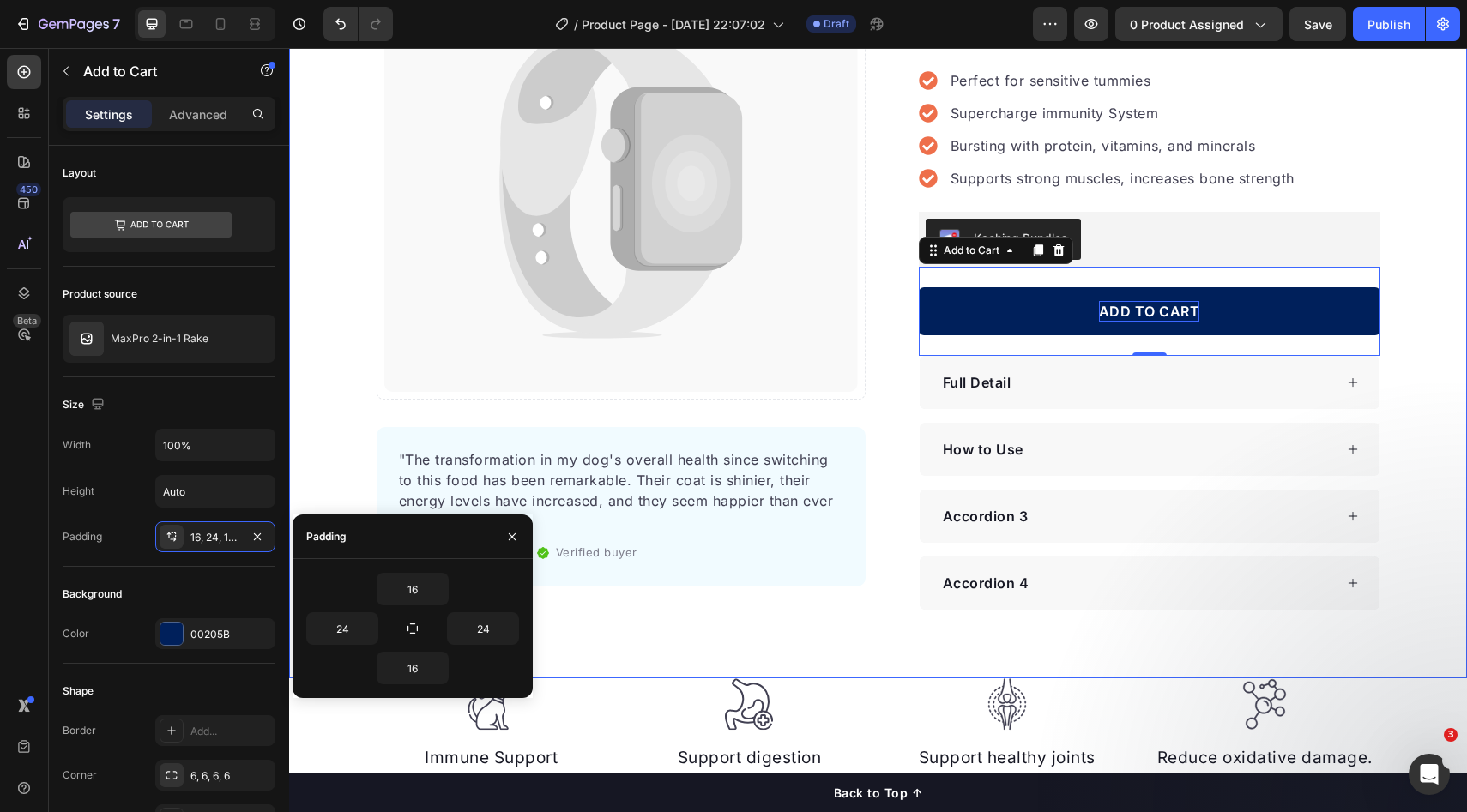
drag, startPoint x: 1402, startPoint y: 377, endPoint x: 1370, endPoint y: 355, distance: 38.8
click at [1403, 376] on div "Catch your customer's attention with attracted media. Add image or sync data Pr…" at bounding box center [878, 269] width 1178 height 682
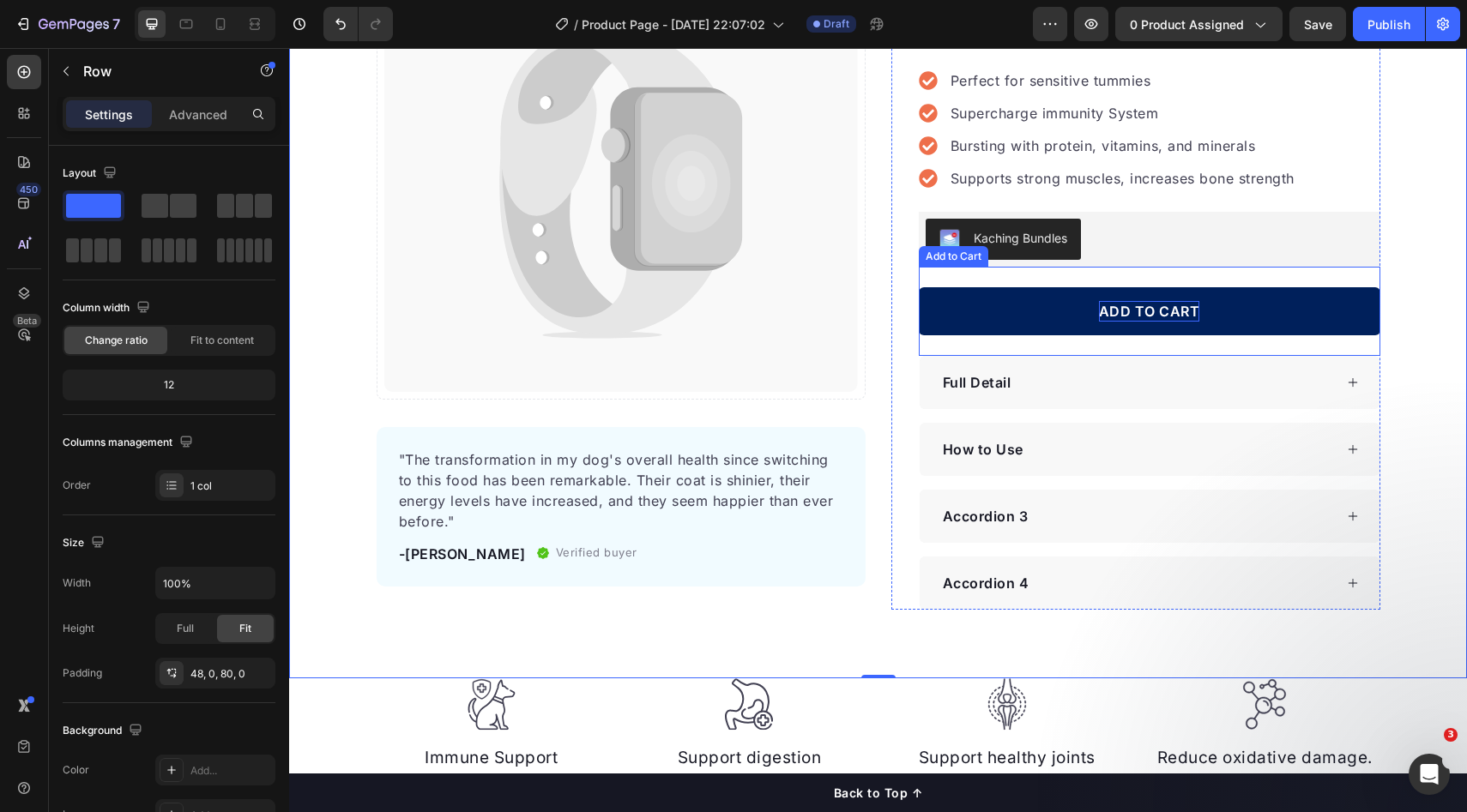
click at [1308, 322] on button "ADD TO CART" at bounding box center [1149, 311] width 461 height 48
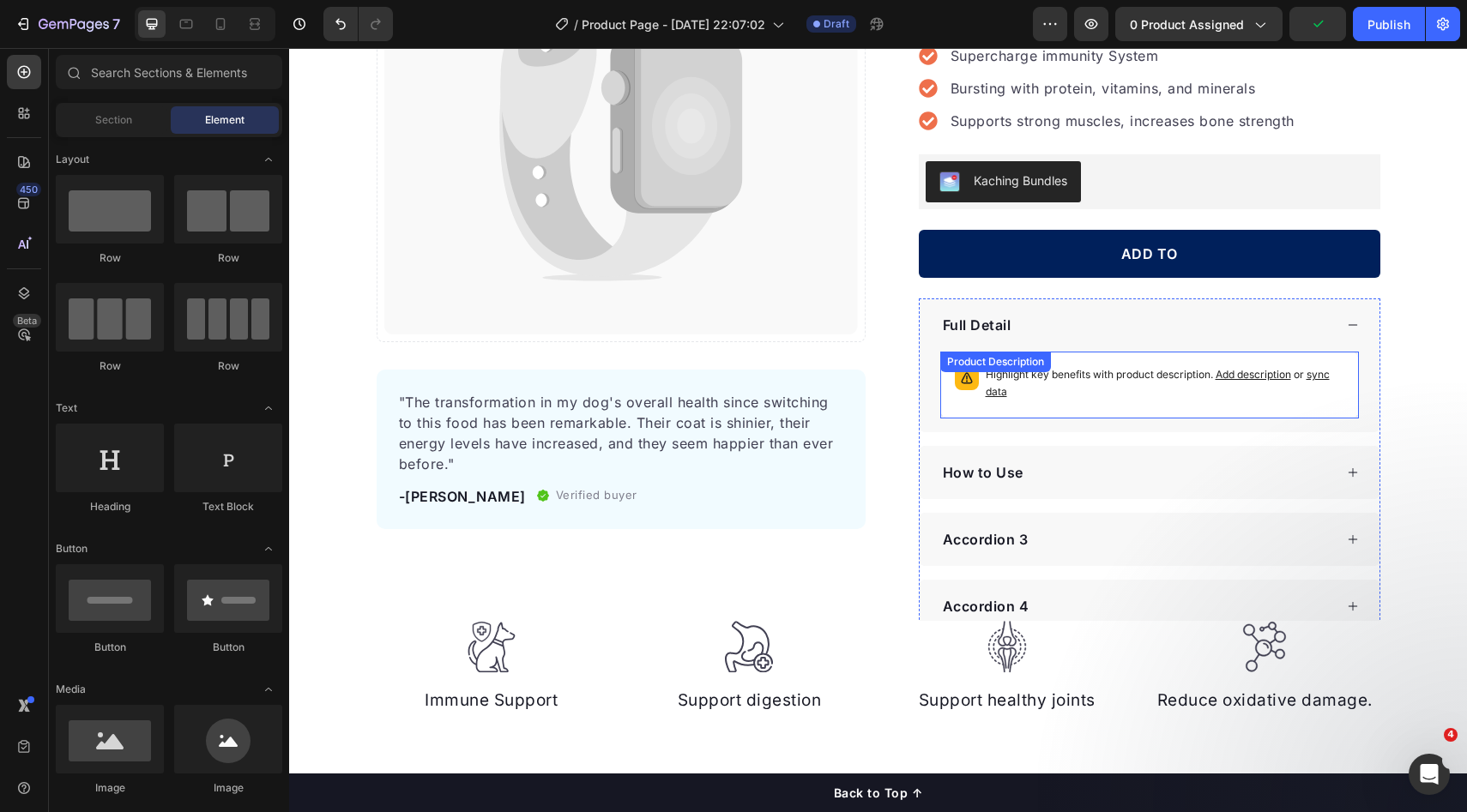
scroll to position [74, 0]
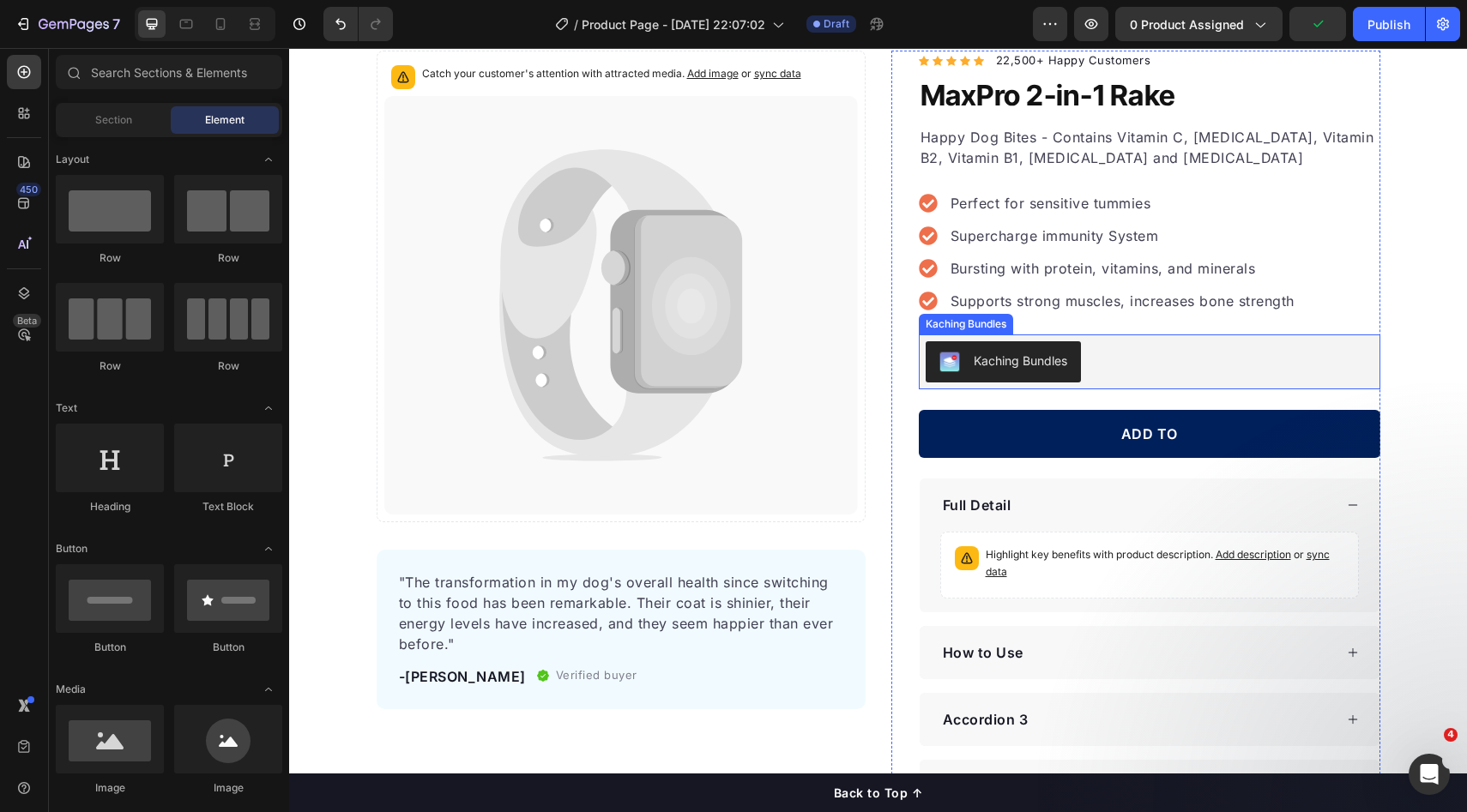
click at [1167, 378] on div "Kaching Bundles" at bounding box center [1149, 362] width 448 height 41
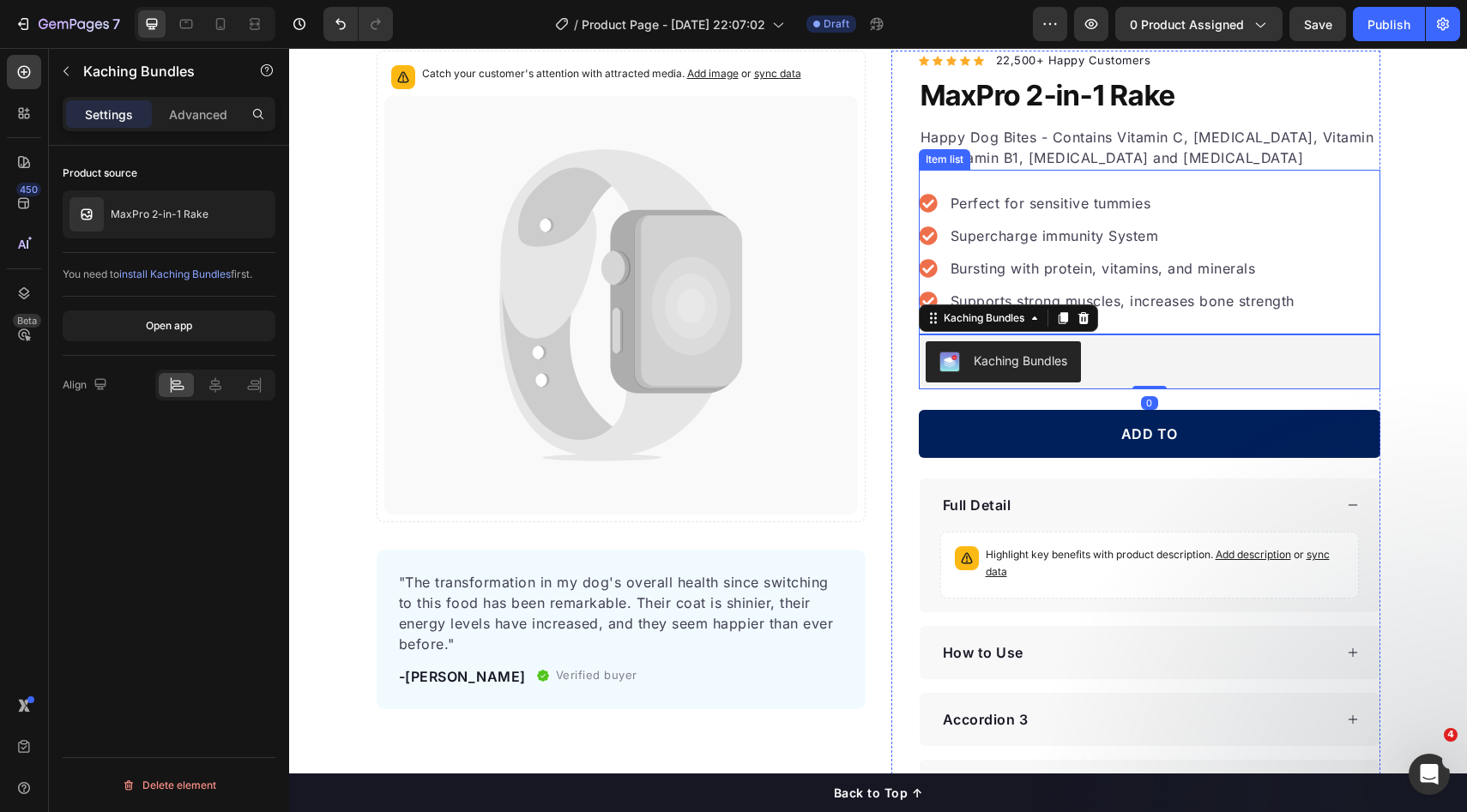
click at [1397, 335] on div "Catch your customer's attention with attracted media. Add image or sync data Pr…" at bounding box center [878, 431] width 1178 height 762
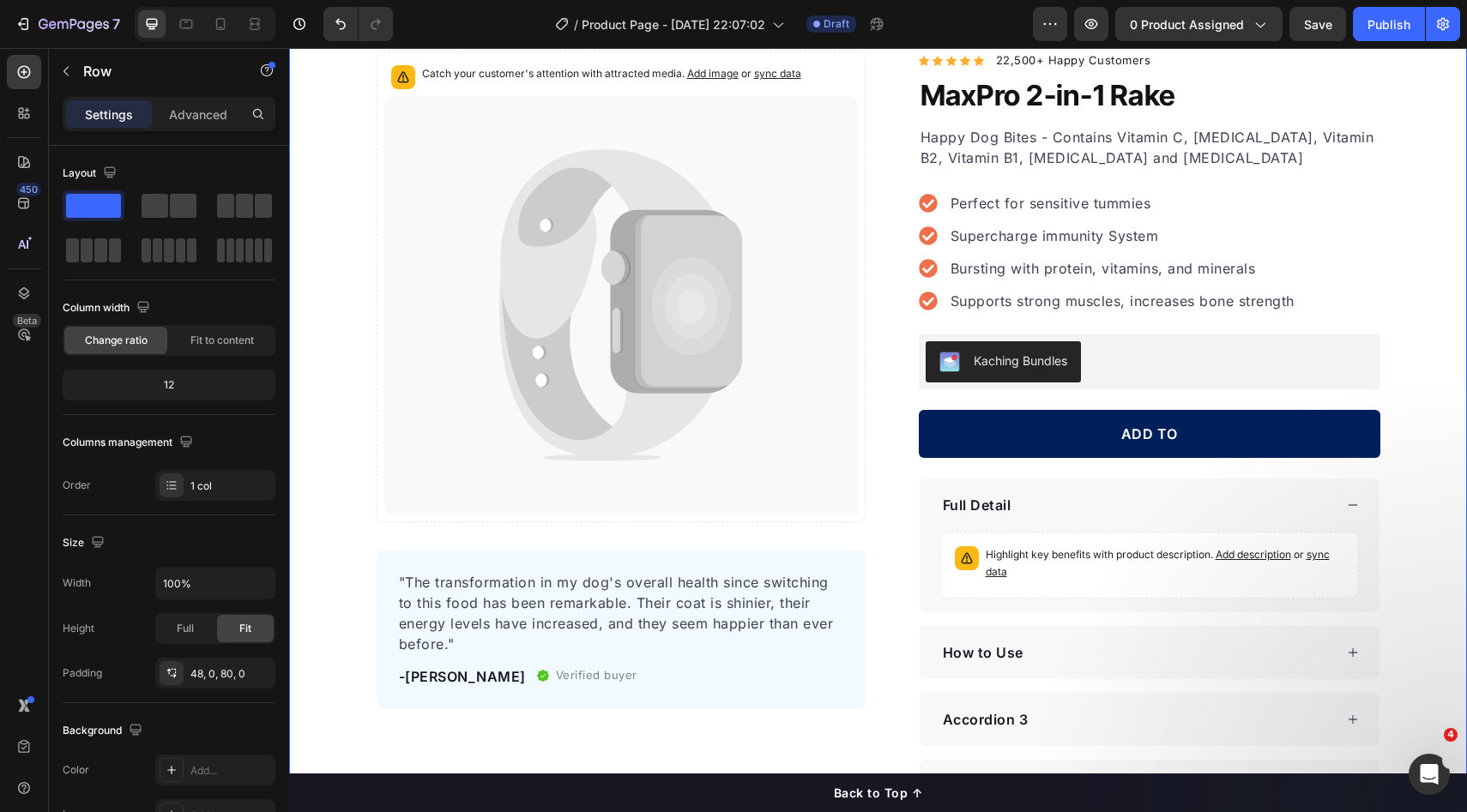
click at [1284, 350] on div "Kaching Bundles" at bounding box center [1149, 362] width 448 height 41
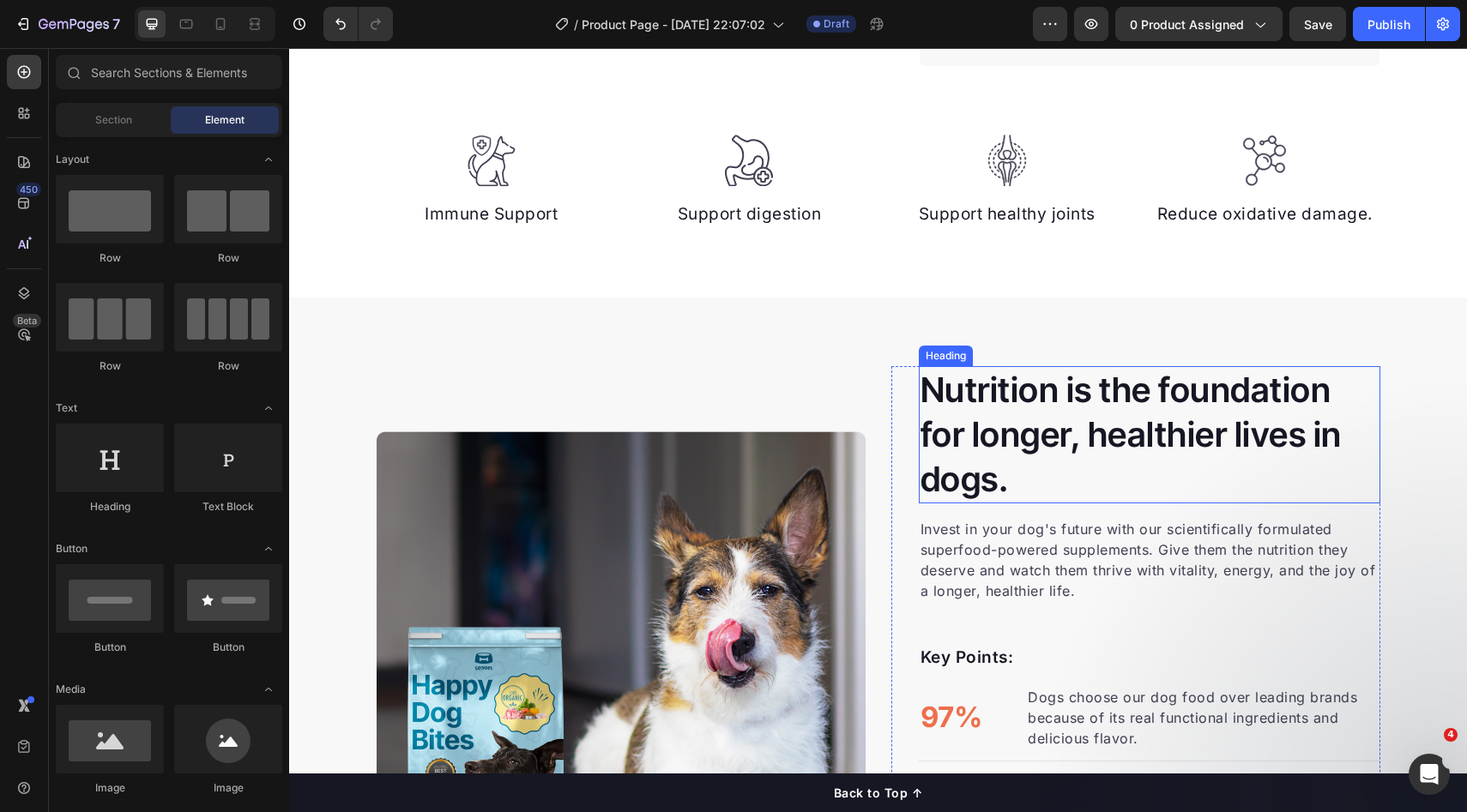
click at [1322, 370] on p "Nutrition is the foundation for longer, healthier lives in dogs." at bounding box center [1149, 435] width 458 height 134
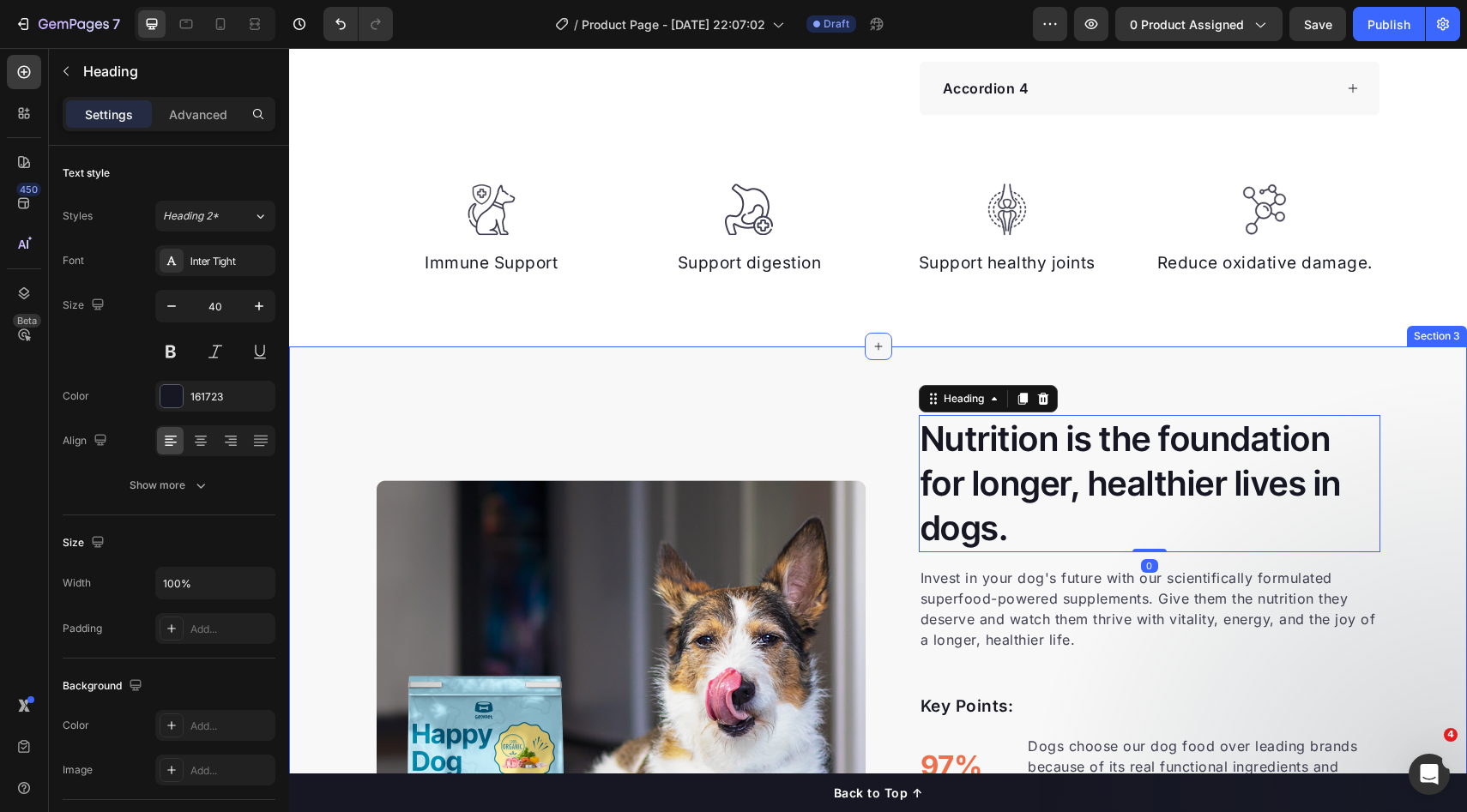
scroll to position [558, 0]
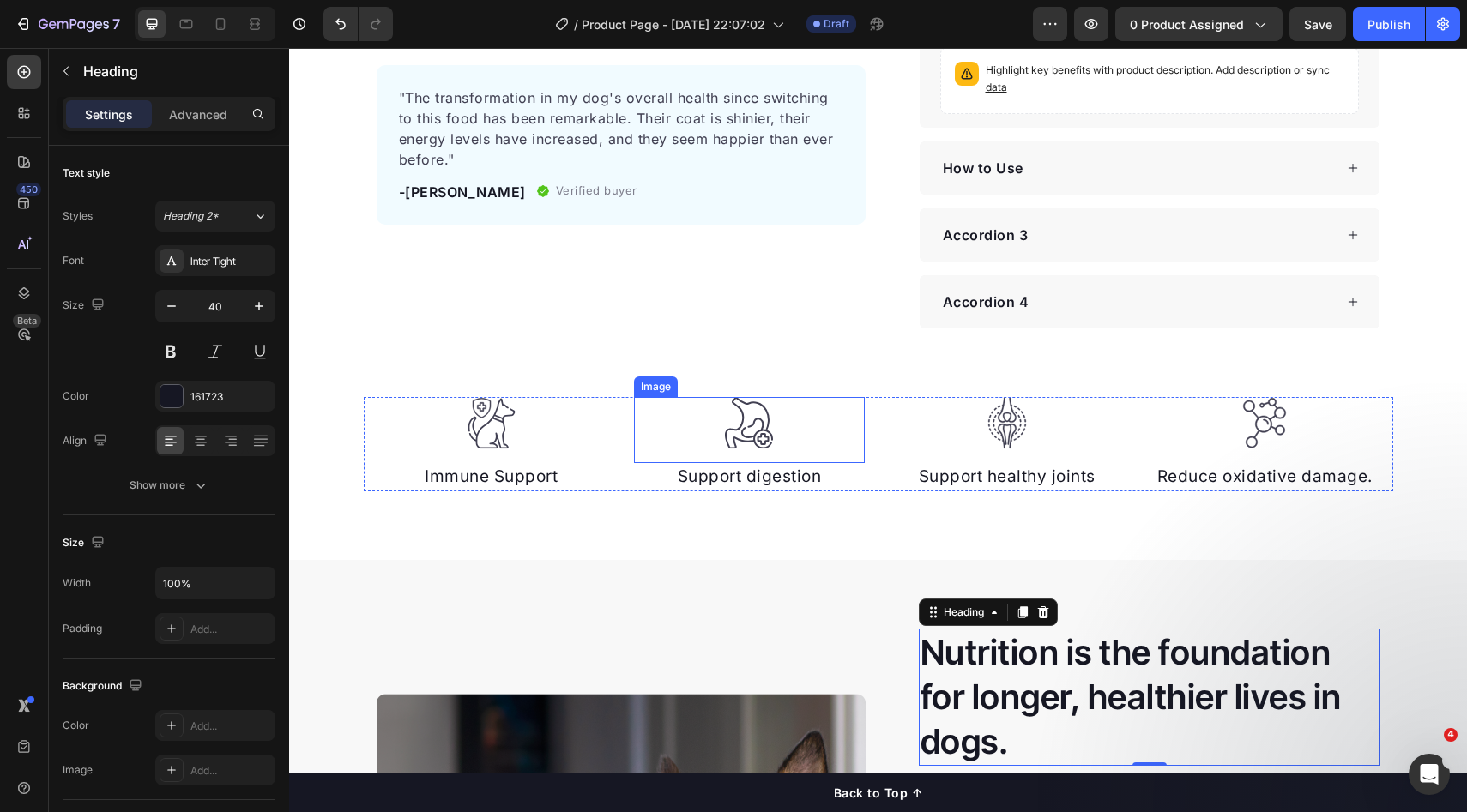
click at [830, 402] on div at bounding box center [749, 423] width 231 height 52
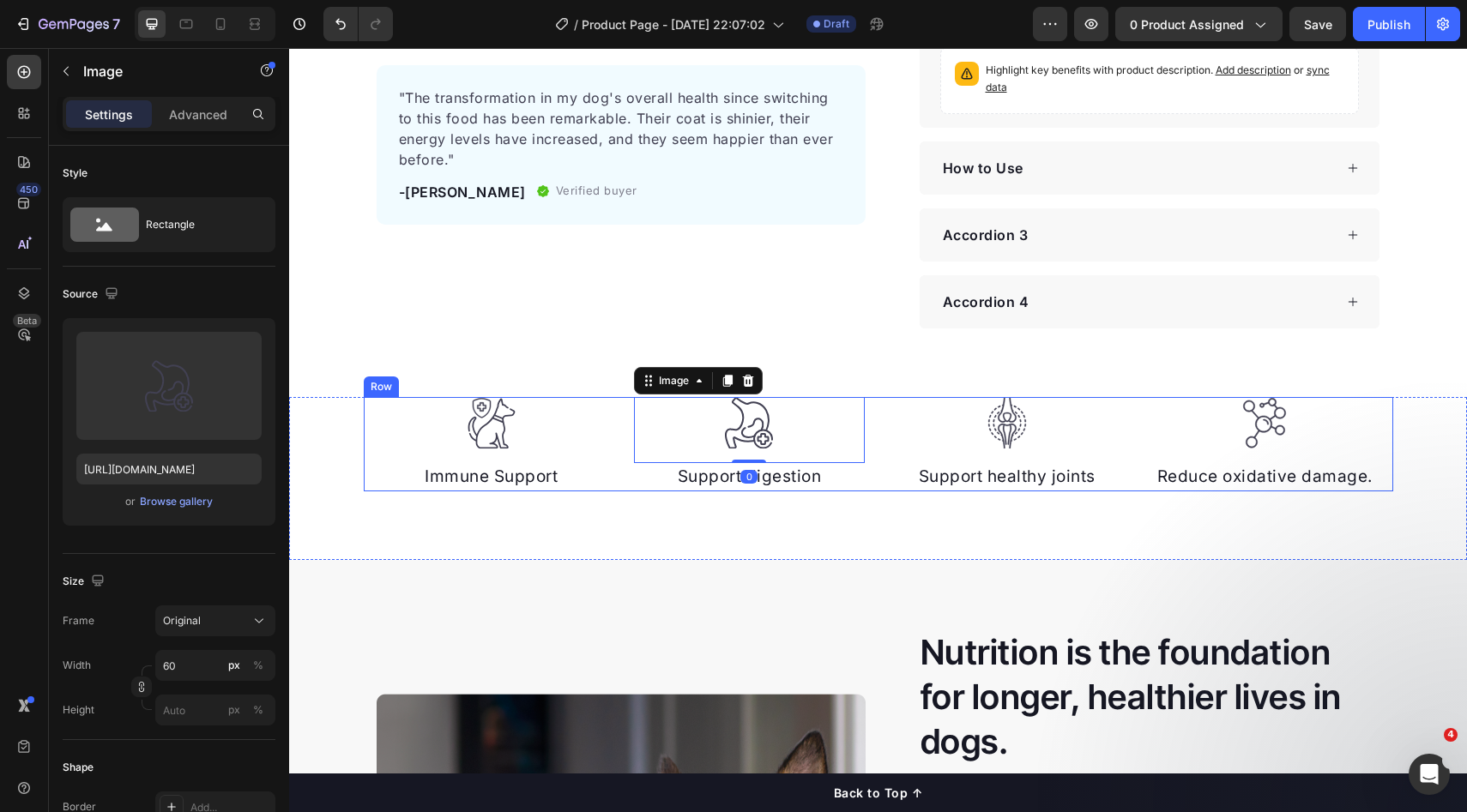
click at [883, 414] on div "Image Immune Support Text block Image 0 Support digestion Text block Image Supp…" at bounding box center [879, 445] width 1029 height 94
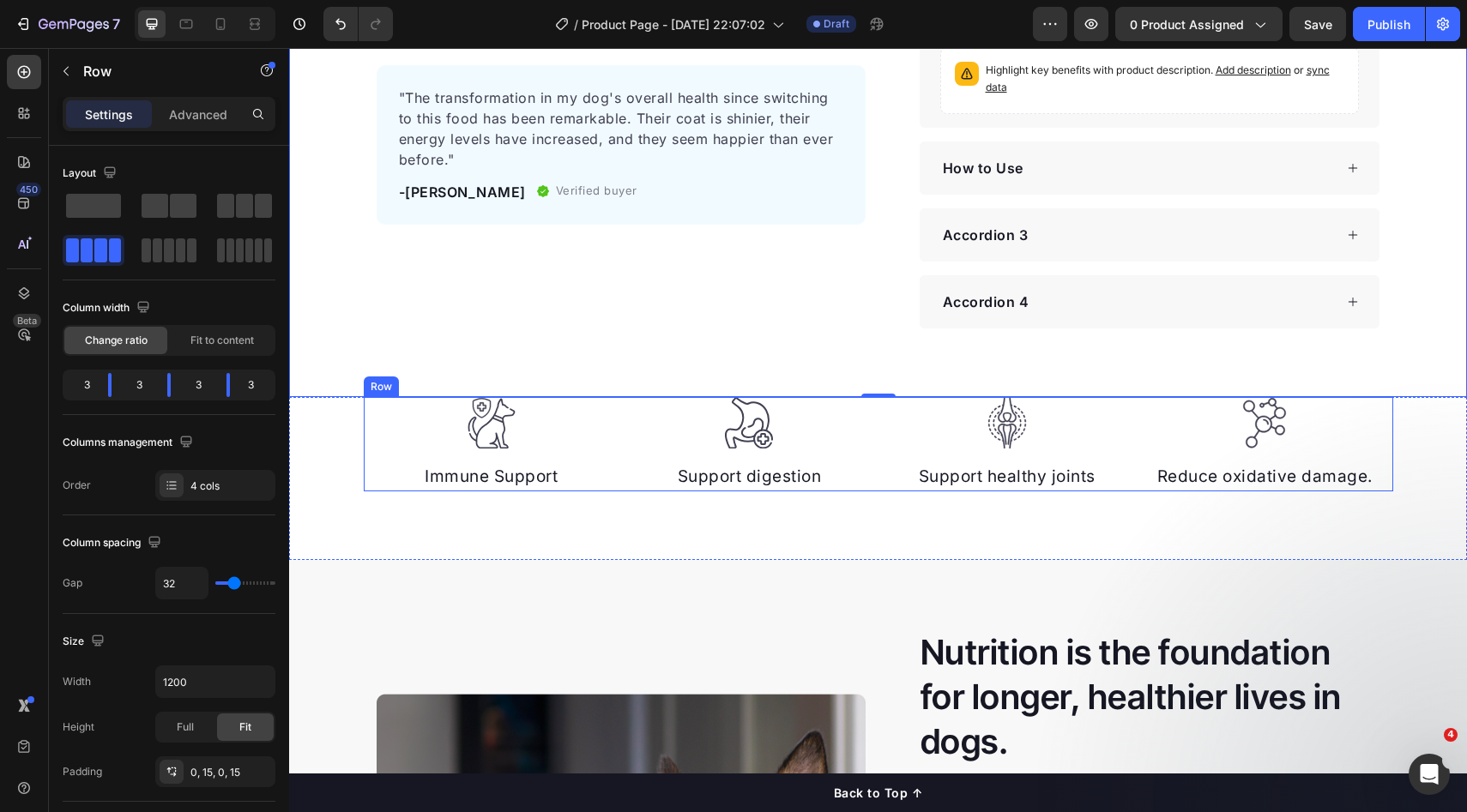
click at [870, 406] on div "Image Immune Support Text block Image Support digestion Text block Image Suppor…" at bounding box center [879, 445] width 1029 height 94
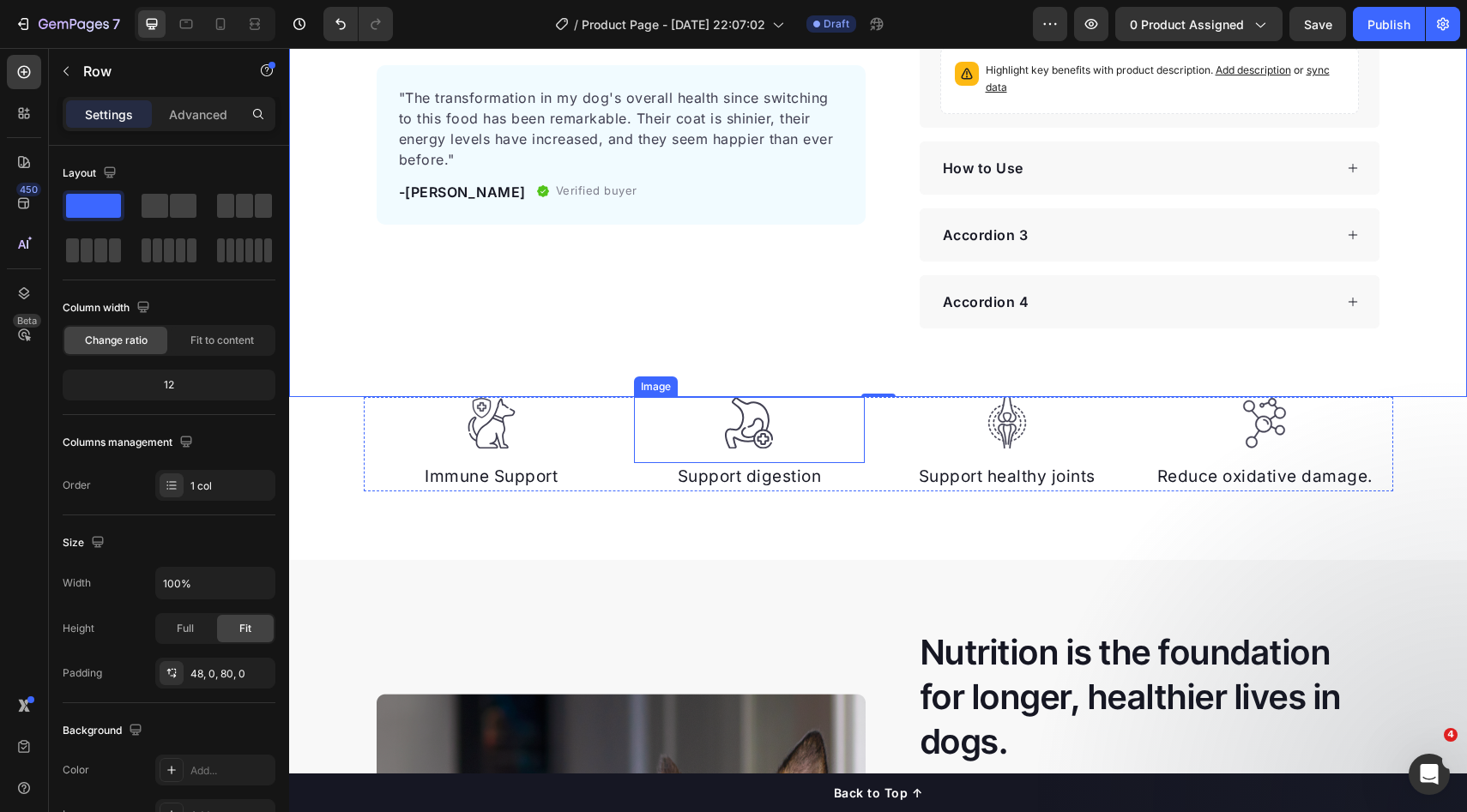
drag, startPoint x: 832, startPoint y: 420, endPoint x: 840, endPoint y: 402, distance: 19.7
click at [832, 420] on div at bounding box center [749, 423] width 231 height 52
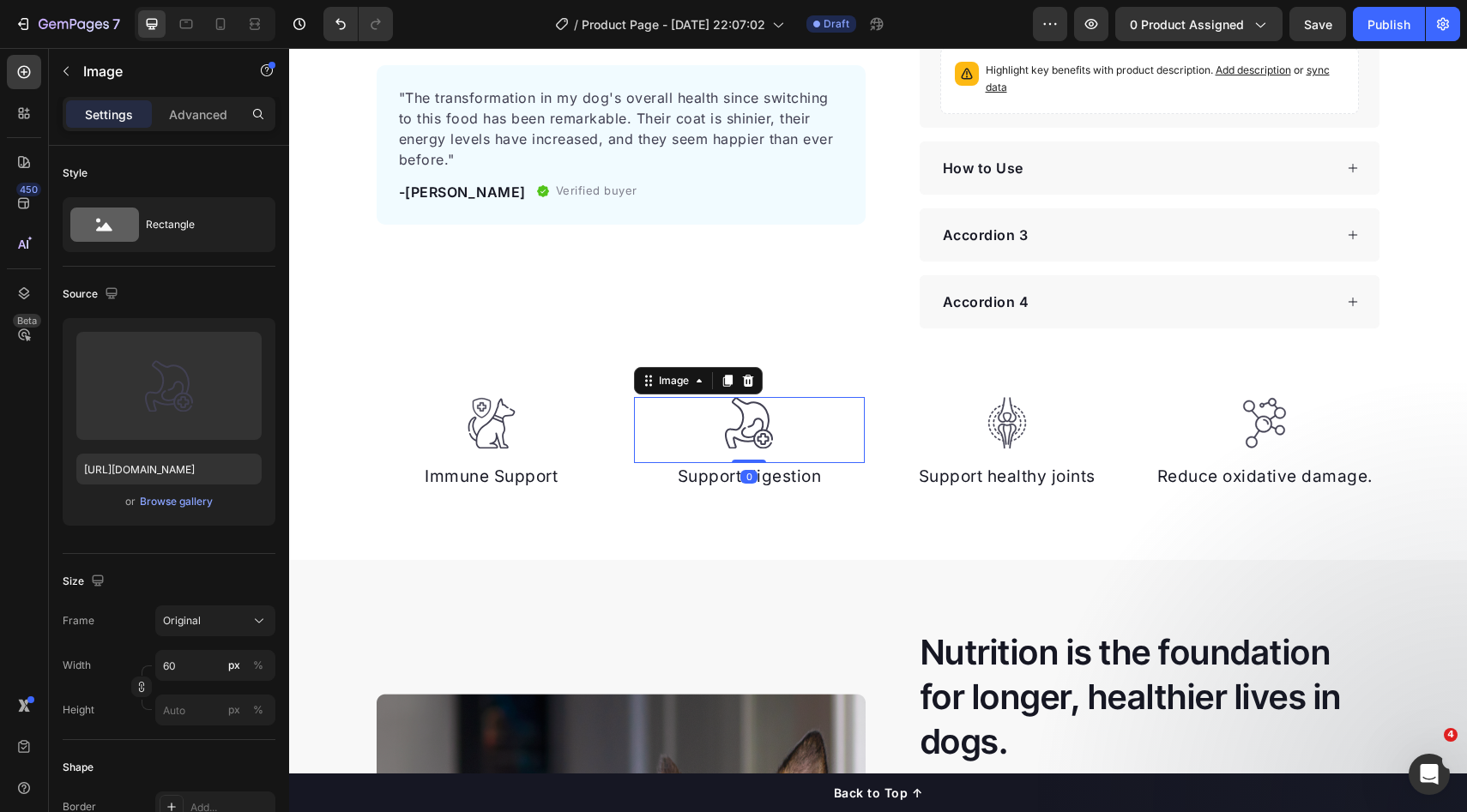
click at [868, 404] on div "Image Immune Support Text block Image 0 Support digestion Text block Image Supp…" at bounding box center [879, 445] width 1029 height 94
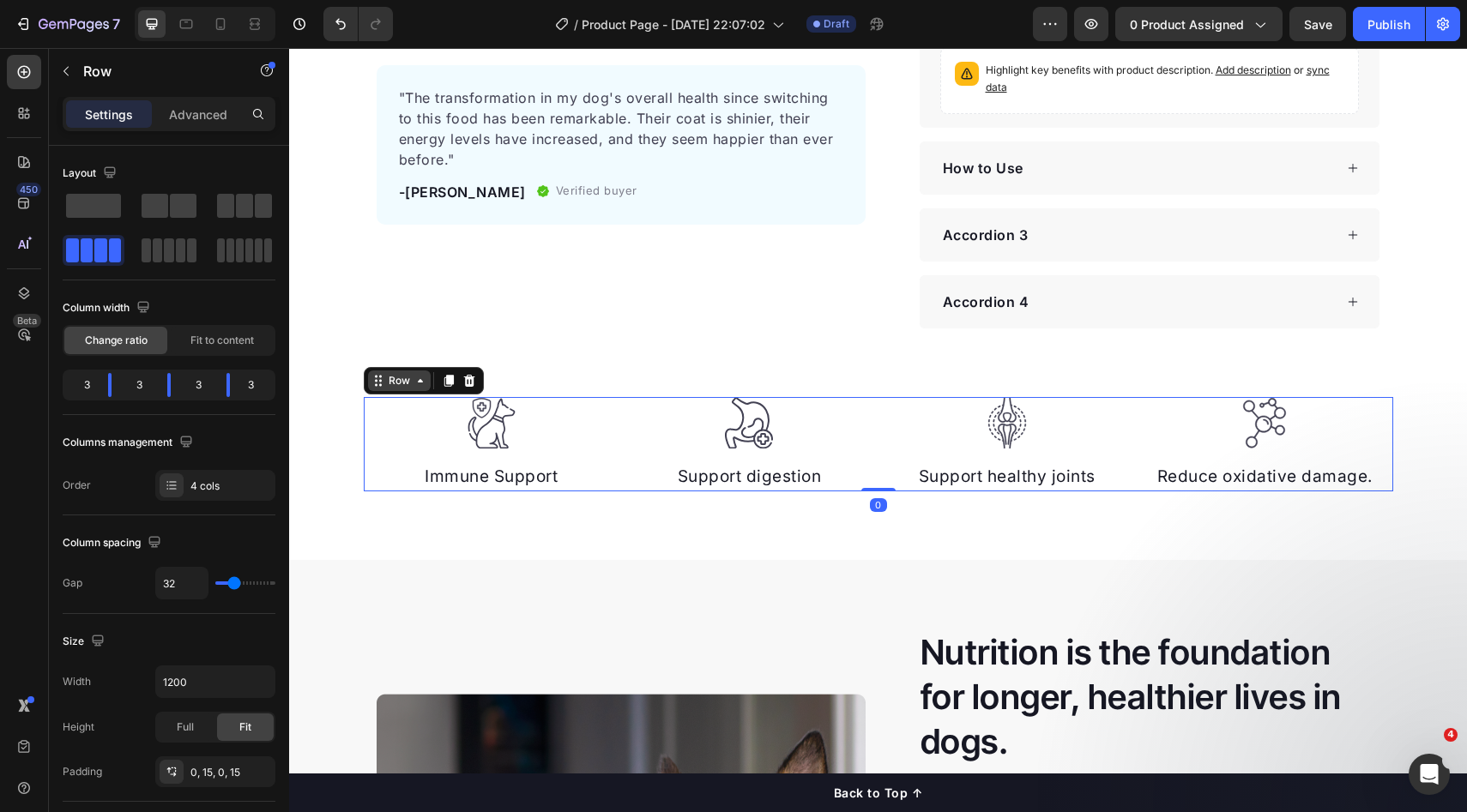
click at [405, 385] on div "Row" at bounding box center [399, 380] width 28 height 15
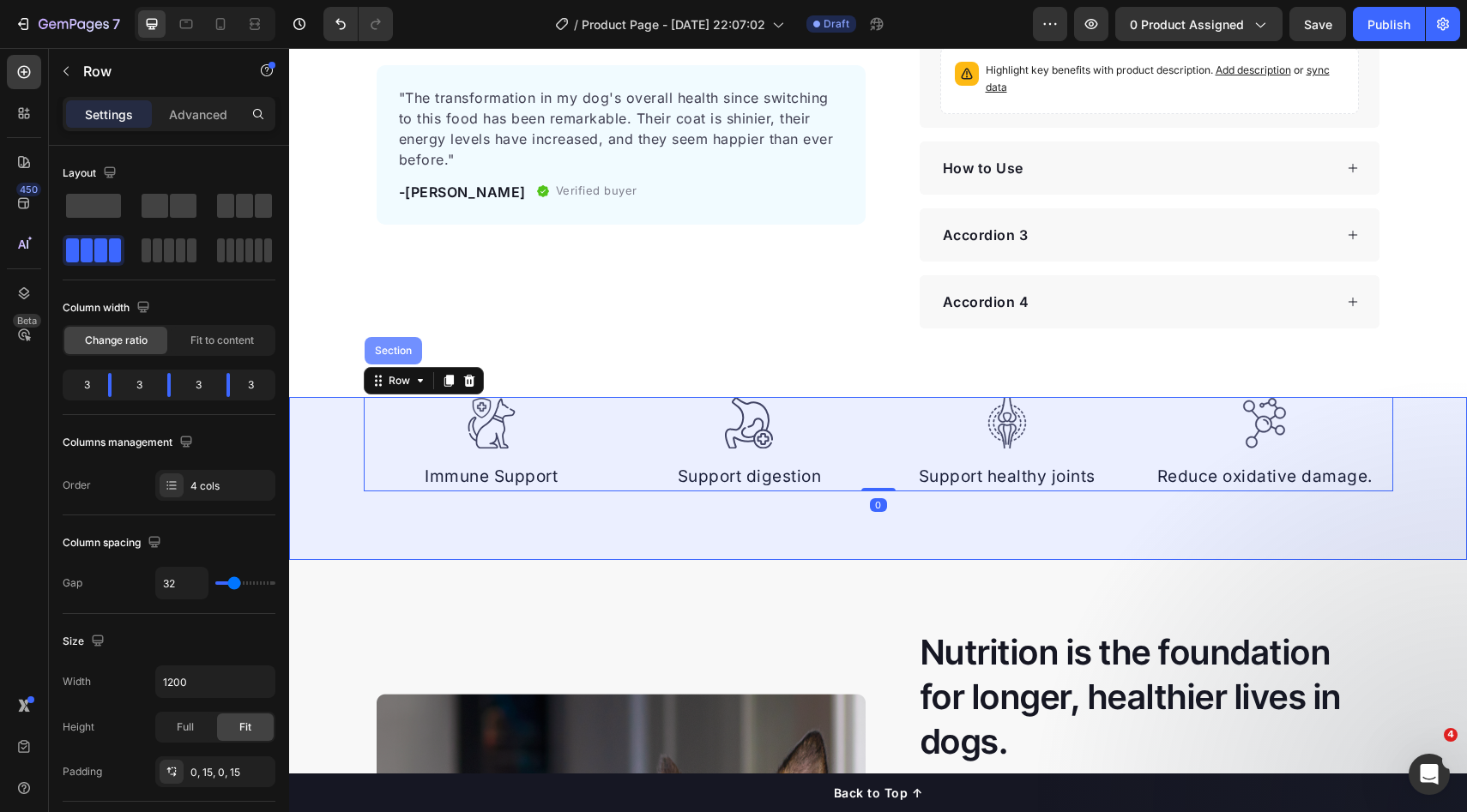
click at [393, 355] on div "Section" at bounding box center [393, 351] width 43 height 11
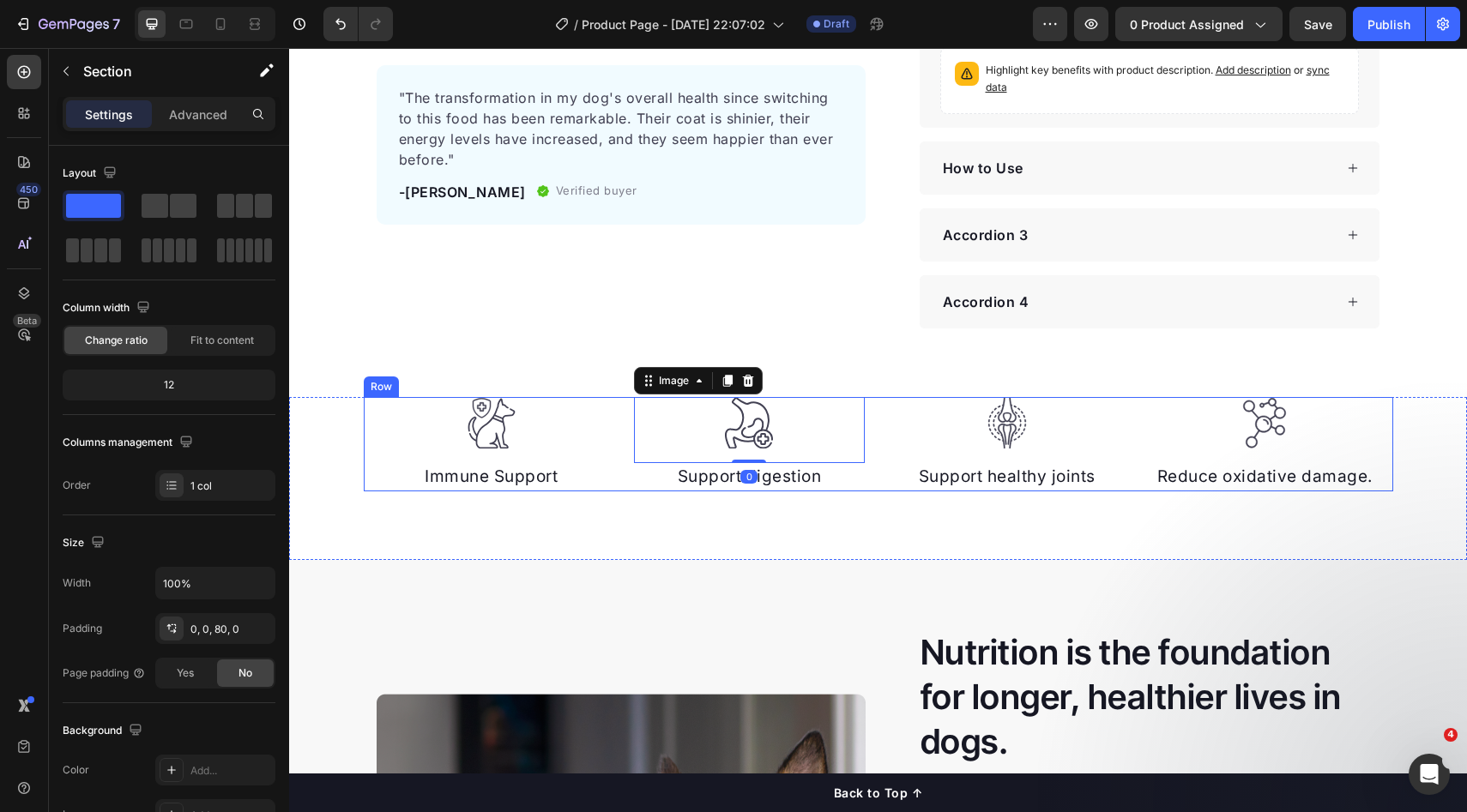
click at [858, 414] on div "Image Immune Support Text block Image 0 Support digestion Text block Image Supp…" at bounding box center [879, 445] width 1029 height 94
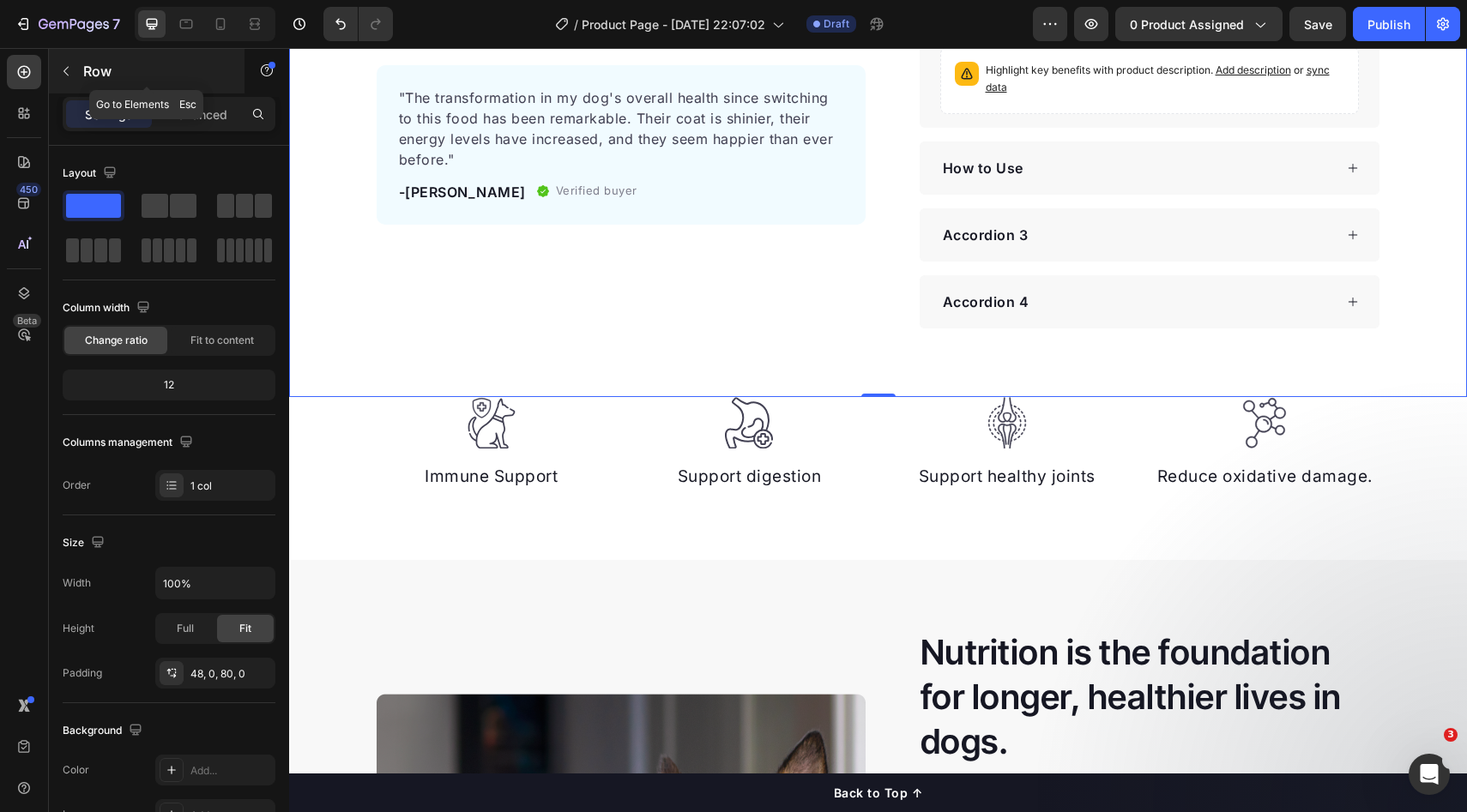
click at [96, 80] on p "Row" at bounding box center [156, 71] width 146 height 20
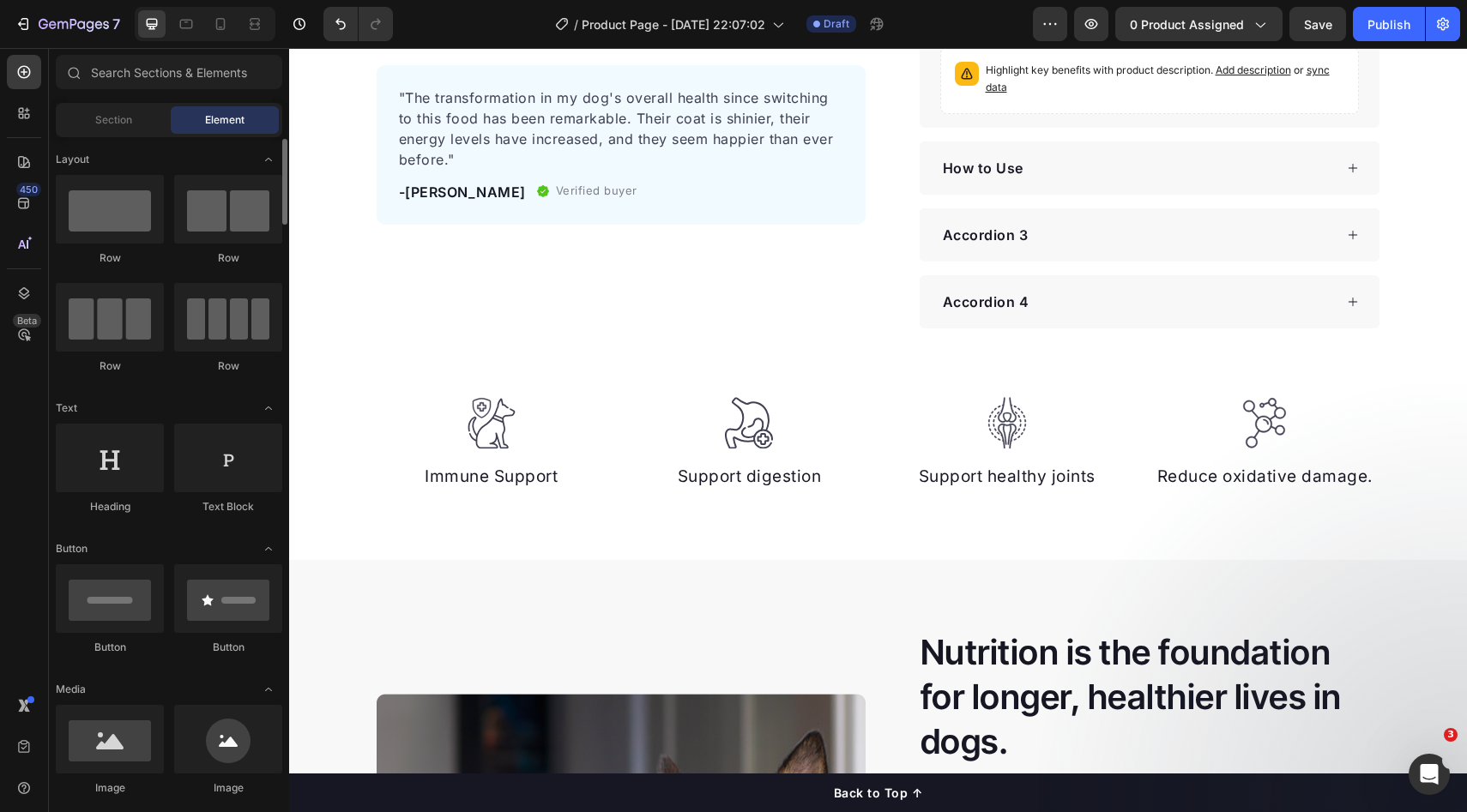
scroll to position [12, 0]
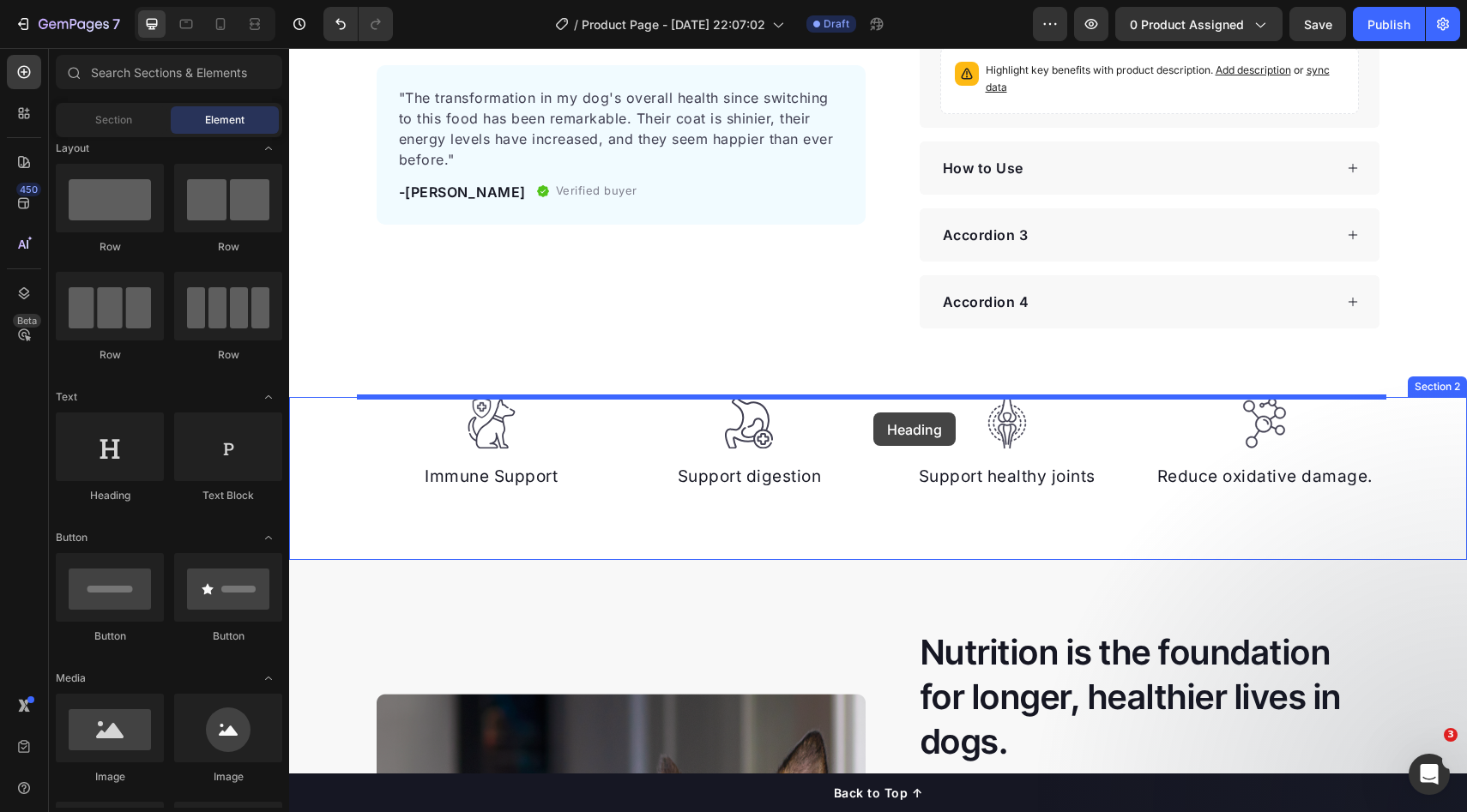
drag, startPoint x: 433, startPoint y: 495, endPoint x: 873, endPoint y: 413, distance: 447.6
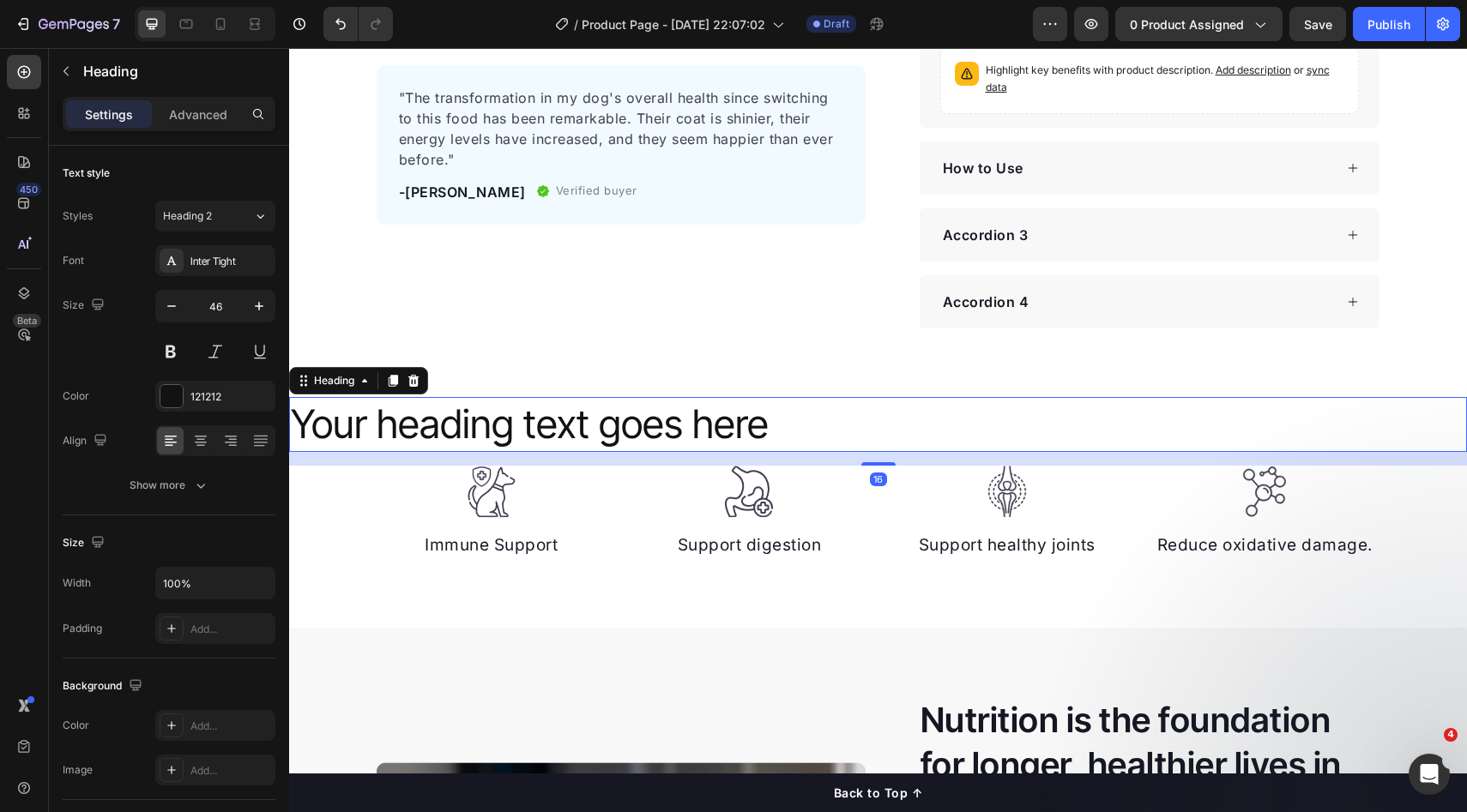
click at [766, 414] on h2 "Your heading text goes here" at bounding box center [878, 425] width 1178 height 55
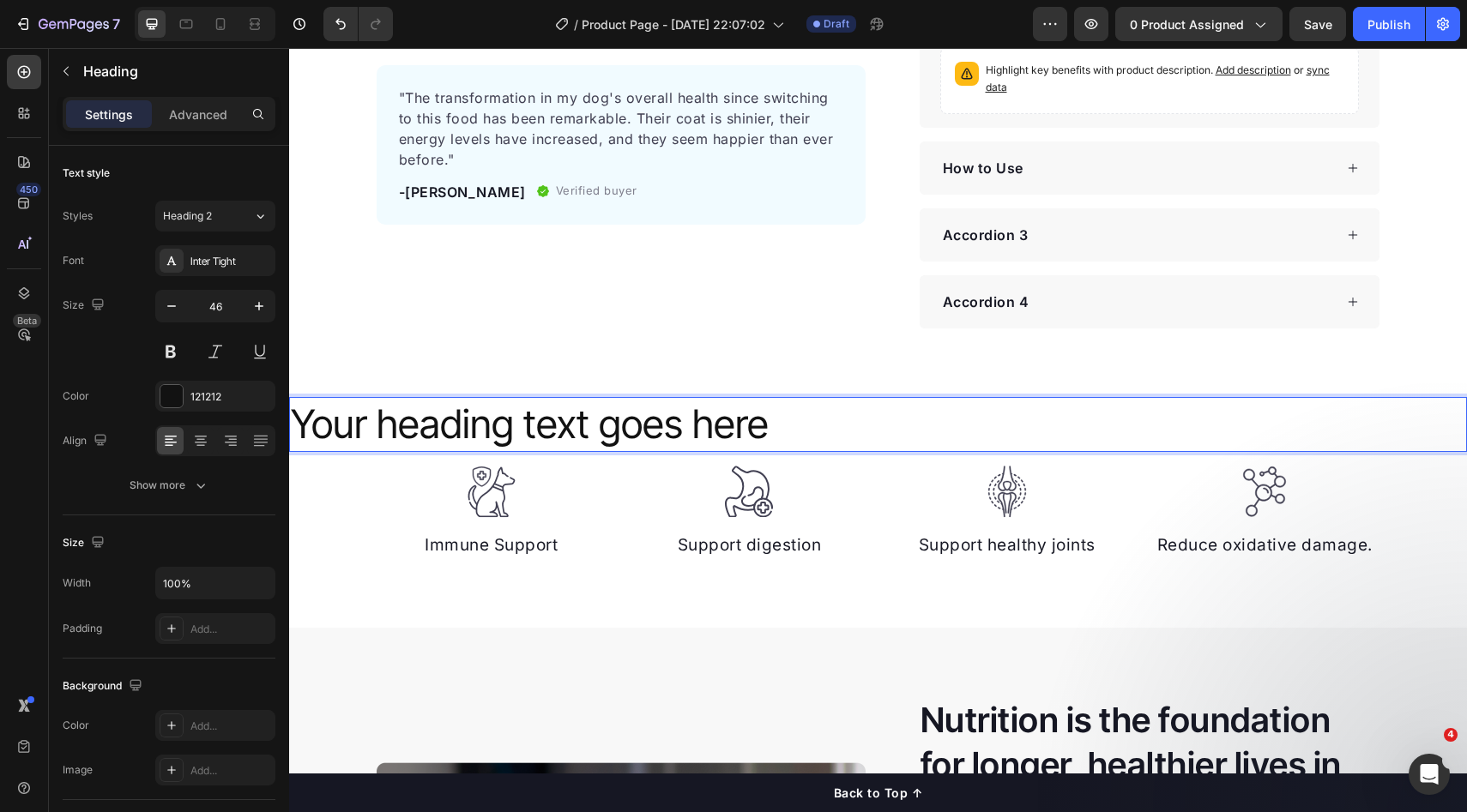
click at [623, 444] on p "Your heading text goes here" at bounding box center [878, 424] width 1174 height 51
drag, startPoint x: 195, startPoint y: 437, endPoint x: 43, endPoint y: 405, distance: 155.3
click at [195, 437] on icon at bounding box center [201, 437] width 12 height 2
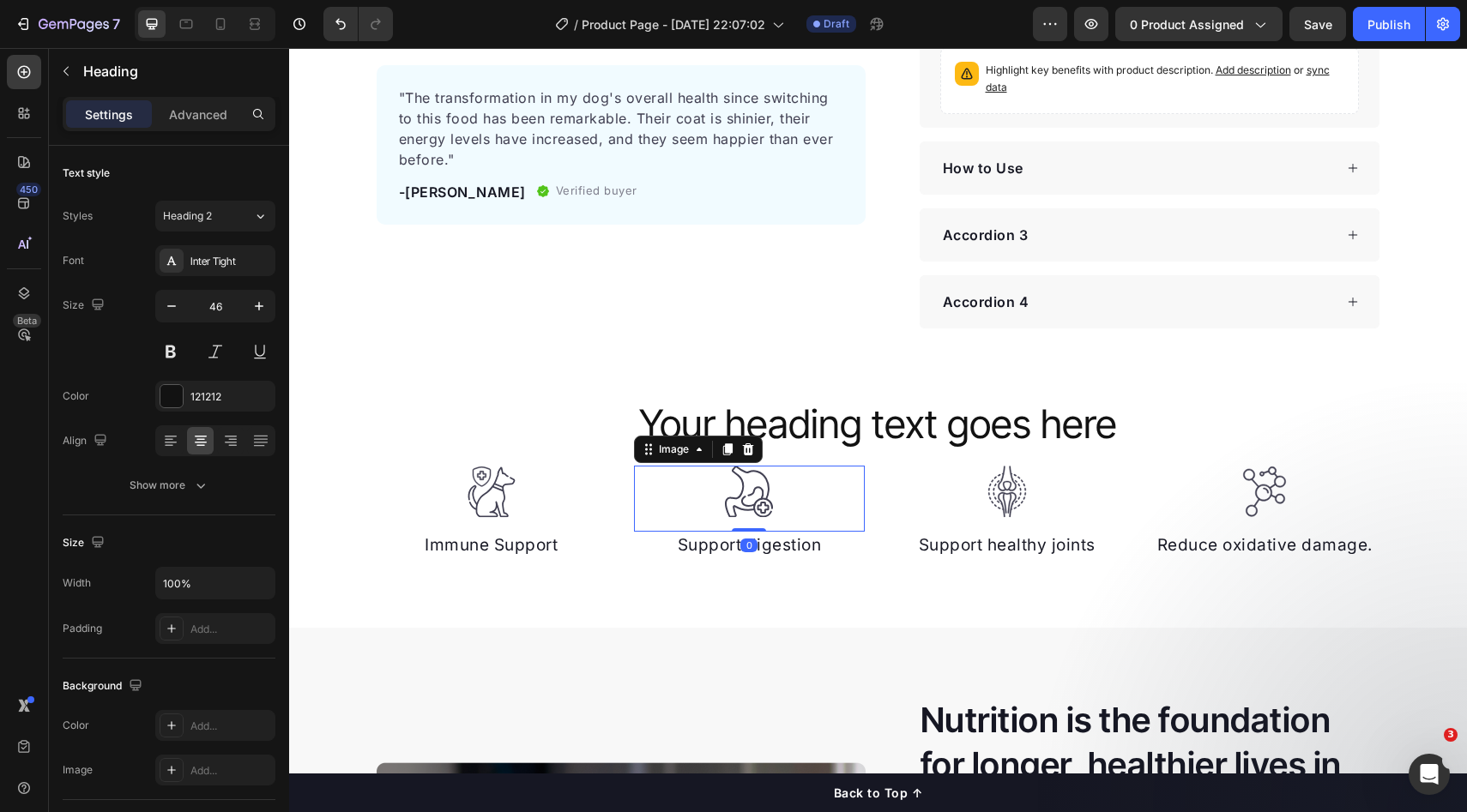
click at [782, 508] on div at bounding box center [749, 492] width 231 height 52
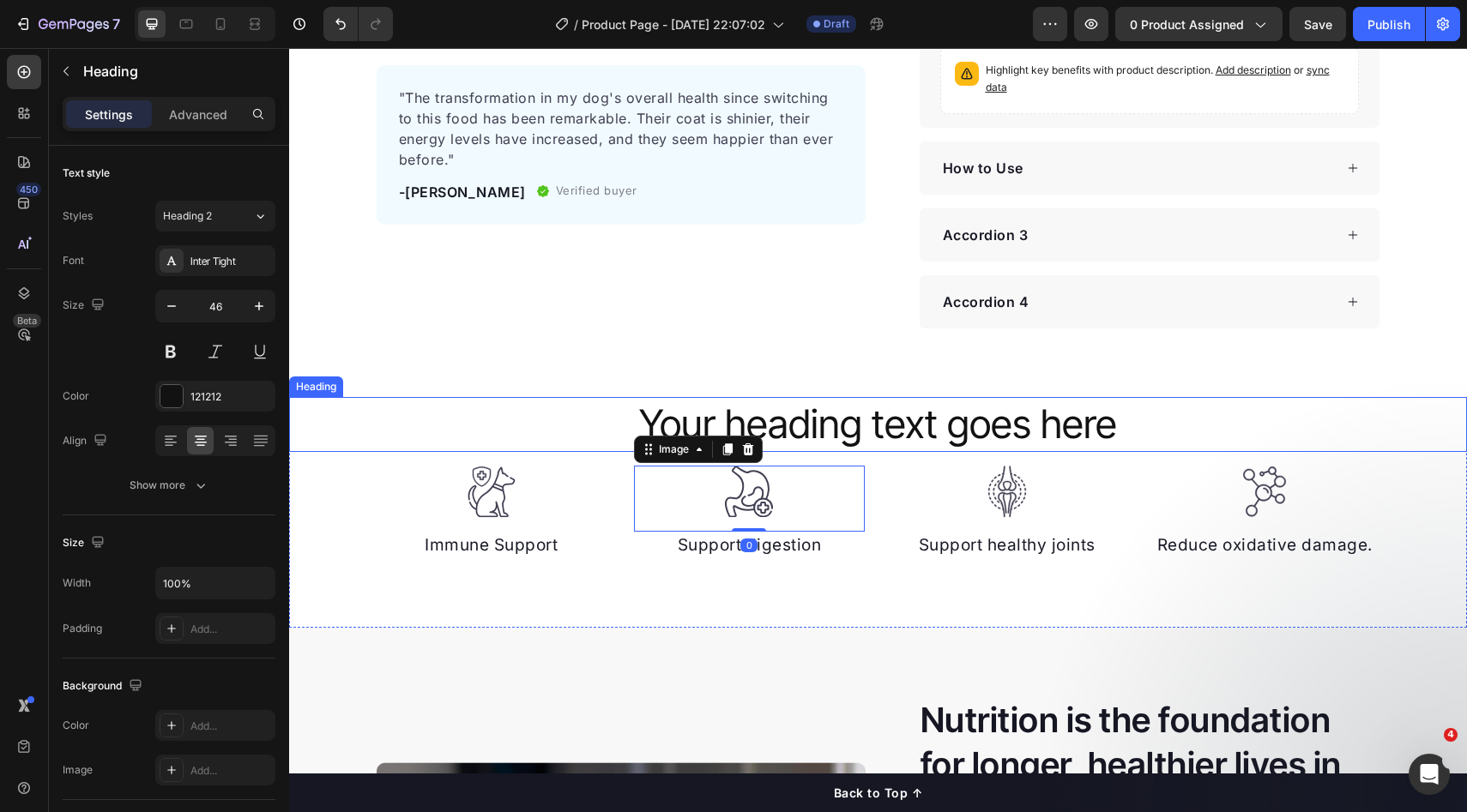
click at [785, 430] on p "Your heading text goes here" at bounding box center [878, 424] width 1174 height 51
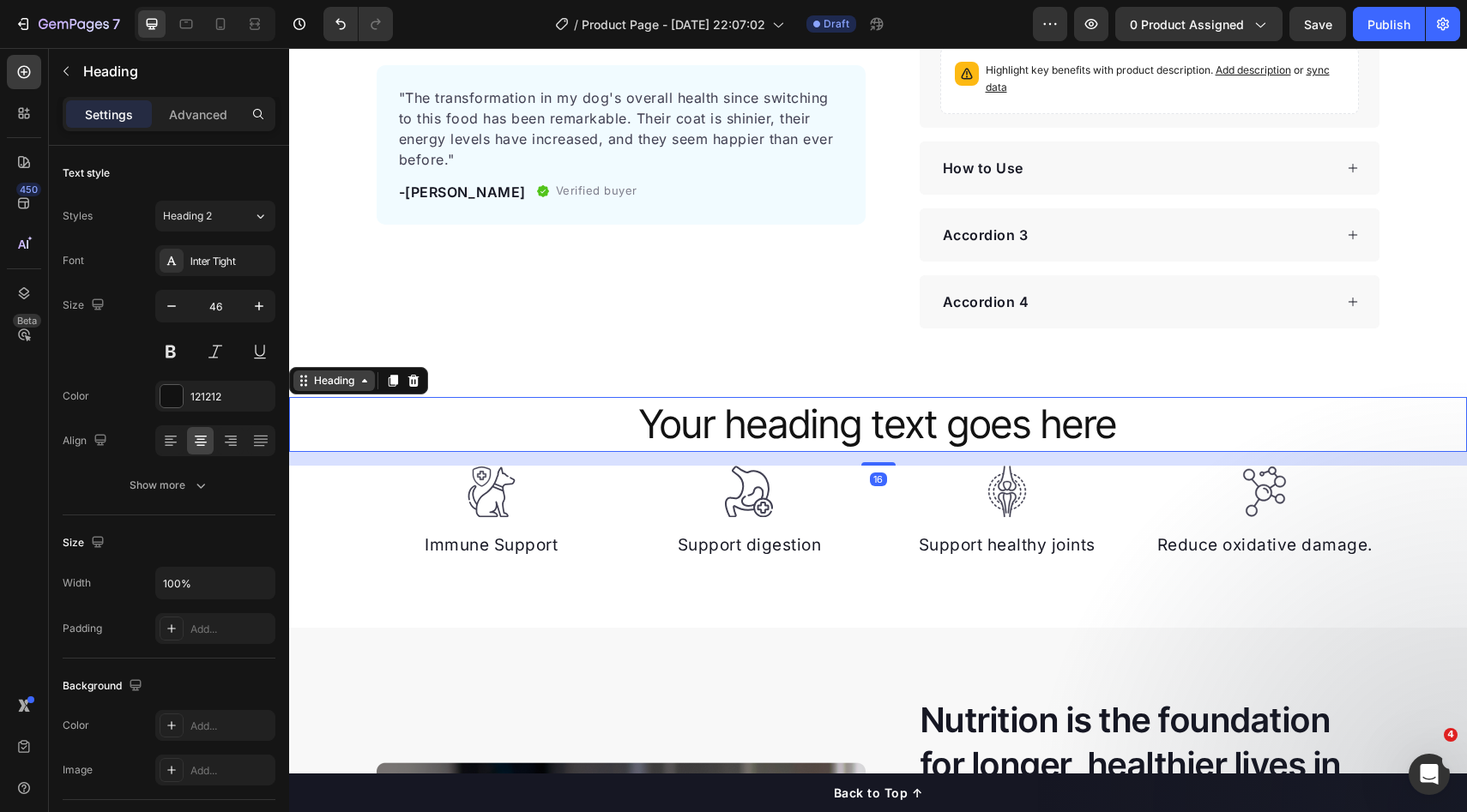
click at [372, 380] on div "Heading" at bounding box center [335, 381] width 82 height 20
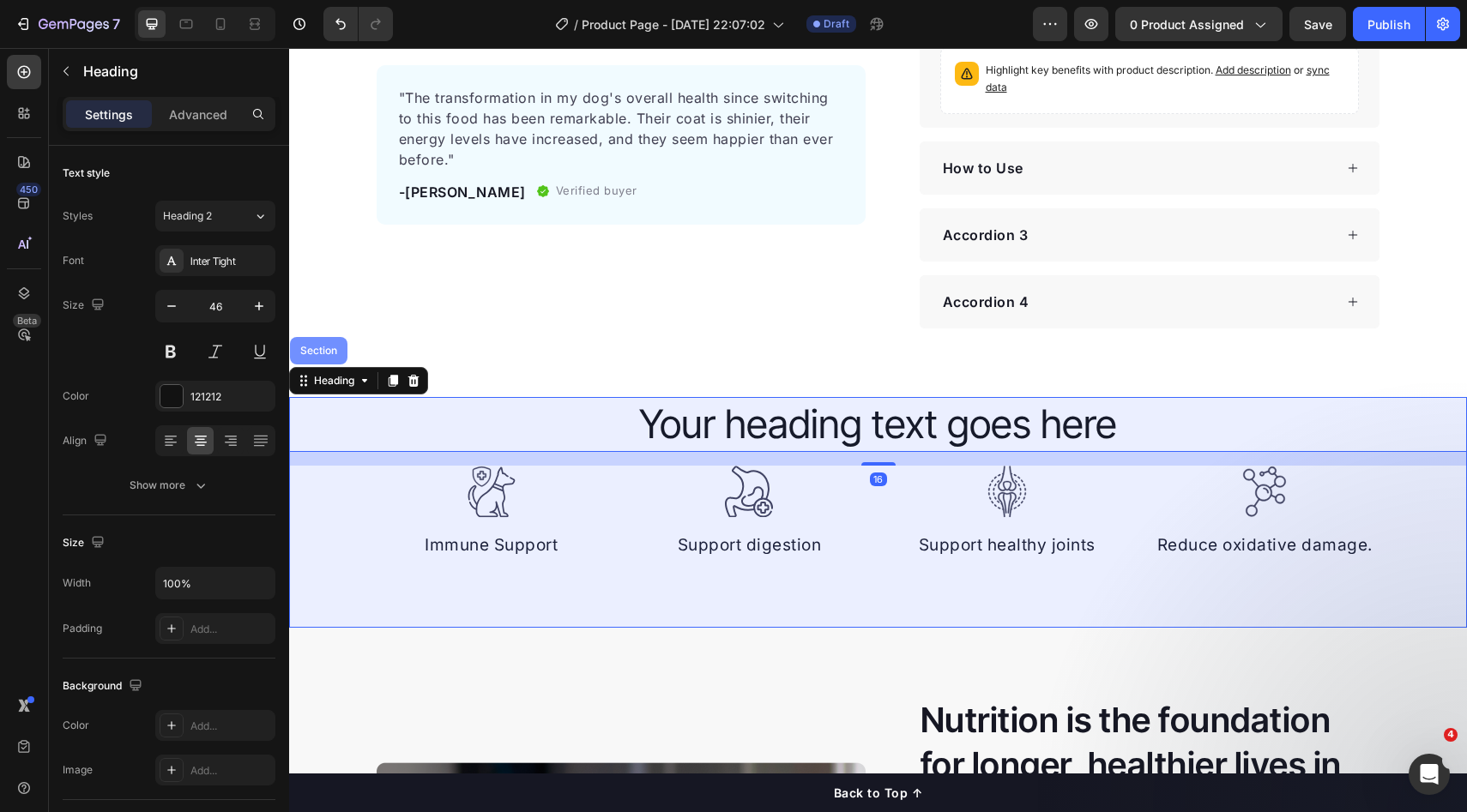
click at [331, 357] on div "Section" at bounding box center [319, 351] width 58 height 28
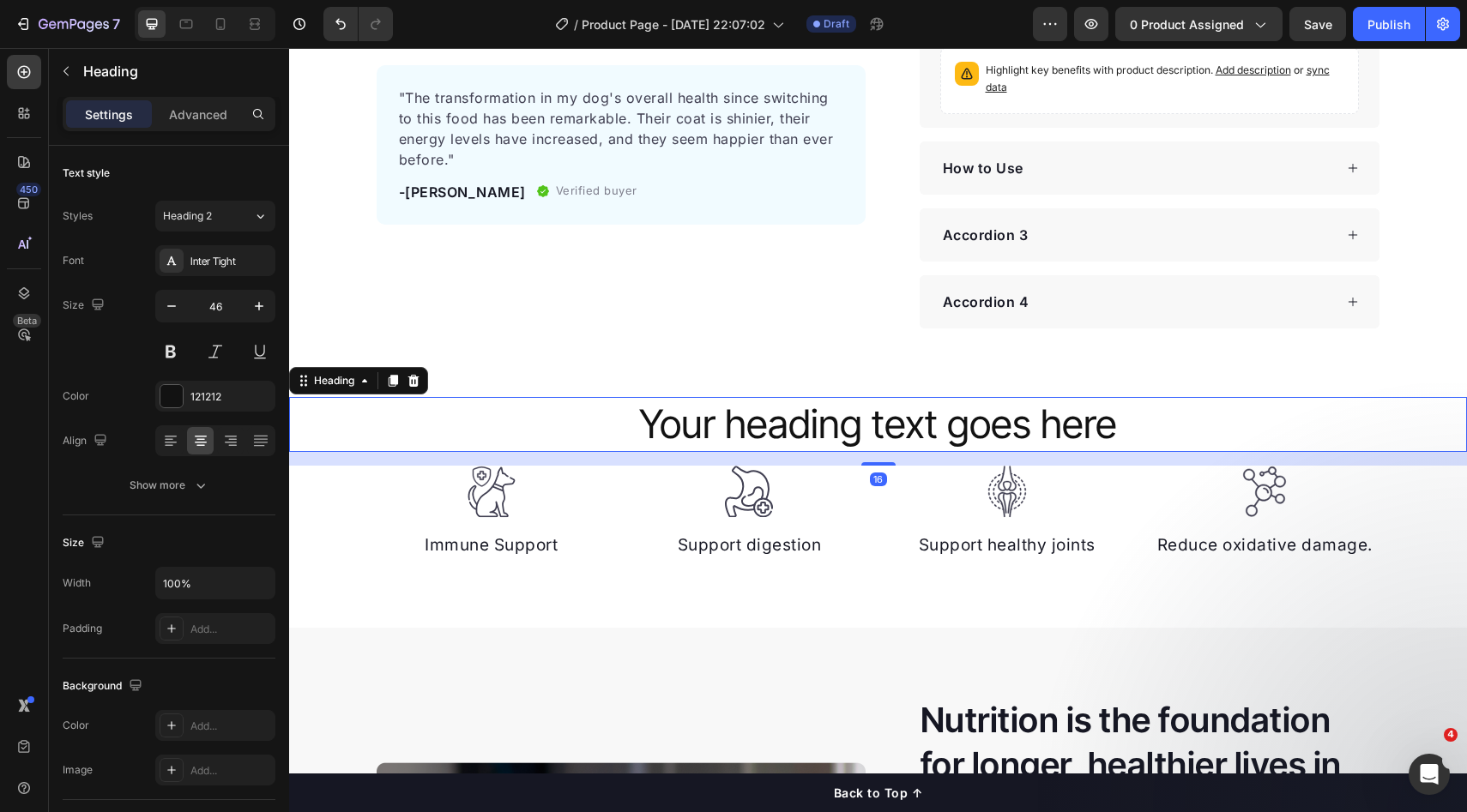
click at [744, 413] on p "Your heading text goes here" at bounding box center [878, 424] width 1174 height 51
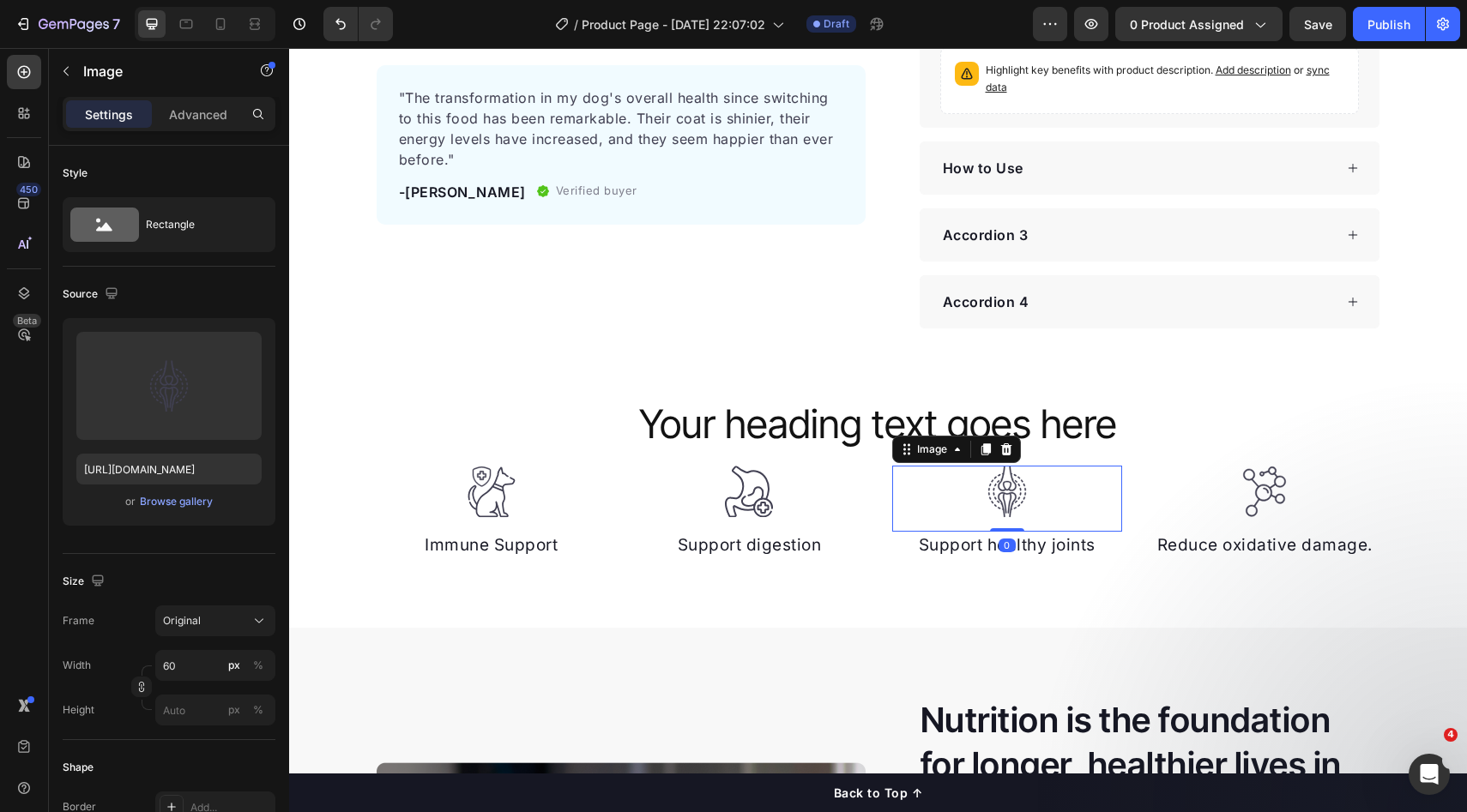
click at [1051, 497] on div at bounding box center [1007, 492] width 231 height 52
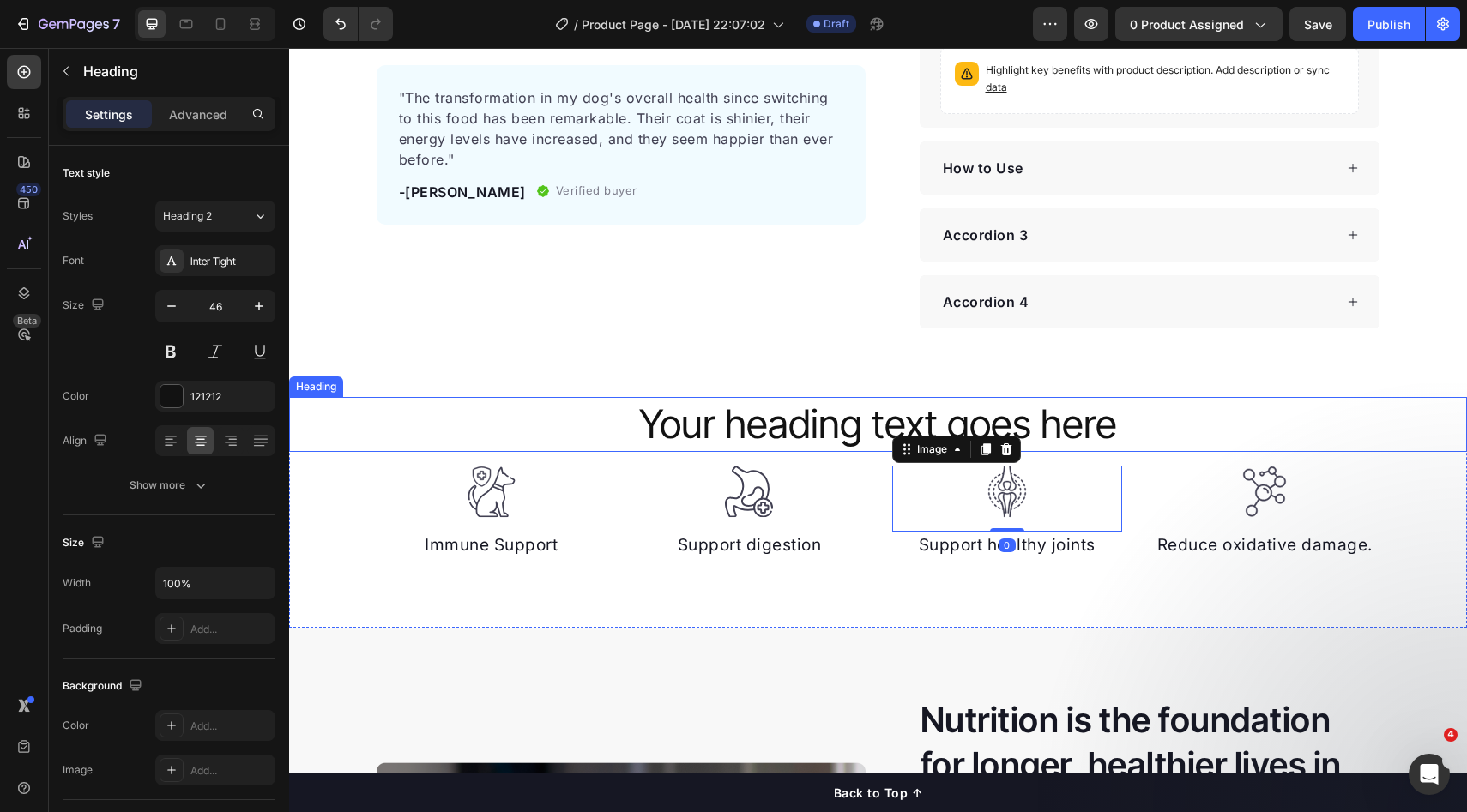
click at [985, 422] on p "Your heading text goes here" at bounding box center [878, 424] width 1174 height 51
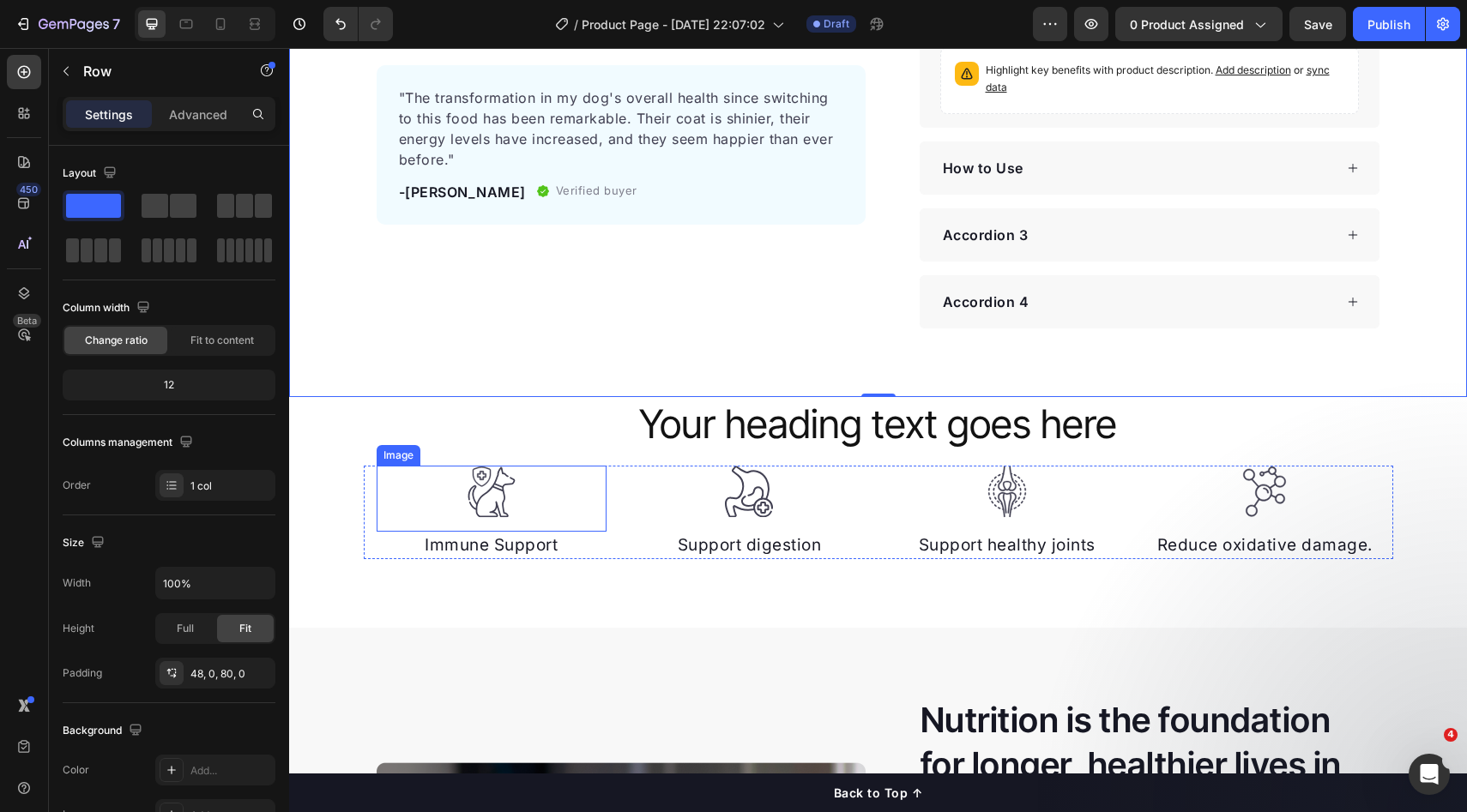
click at [580, 479] on div at bounding box center [492, 492] width 231 height 52
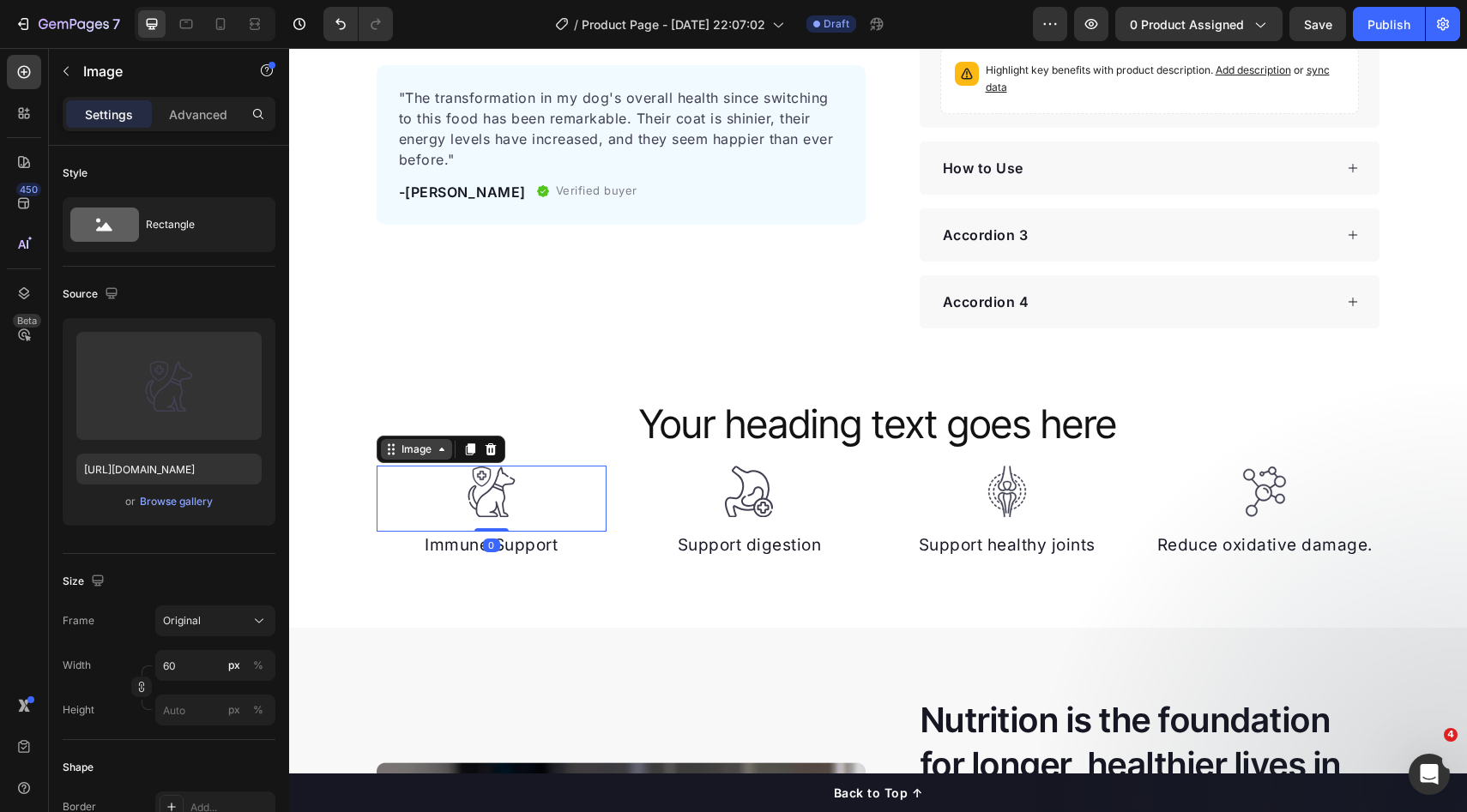
click at [422, 442] on div "Image" at bounding box center [416, 449] width 37 height 15
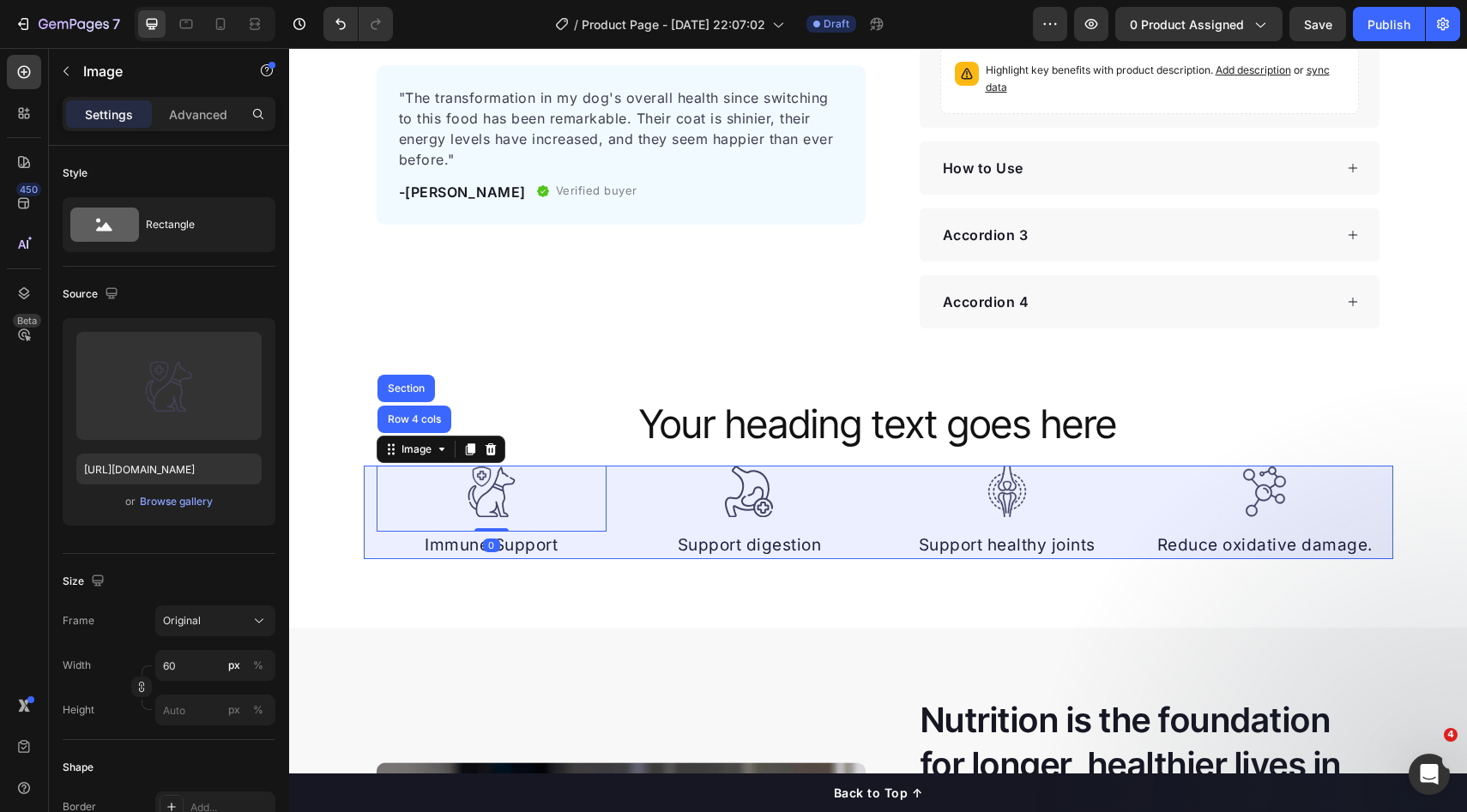
drag, startPoint x: 419, startPoint y: 422, endPoint x: 485, endPoint y: 417, distance: 66.2
click at [419, 421] on div "Row 4 cols" at bounding box center [414, 420] width 60 height 11
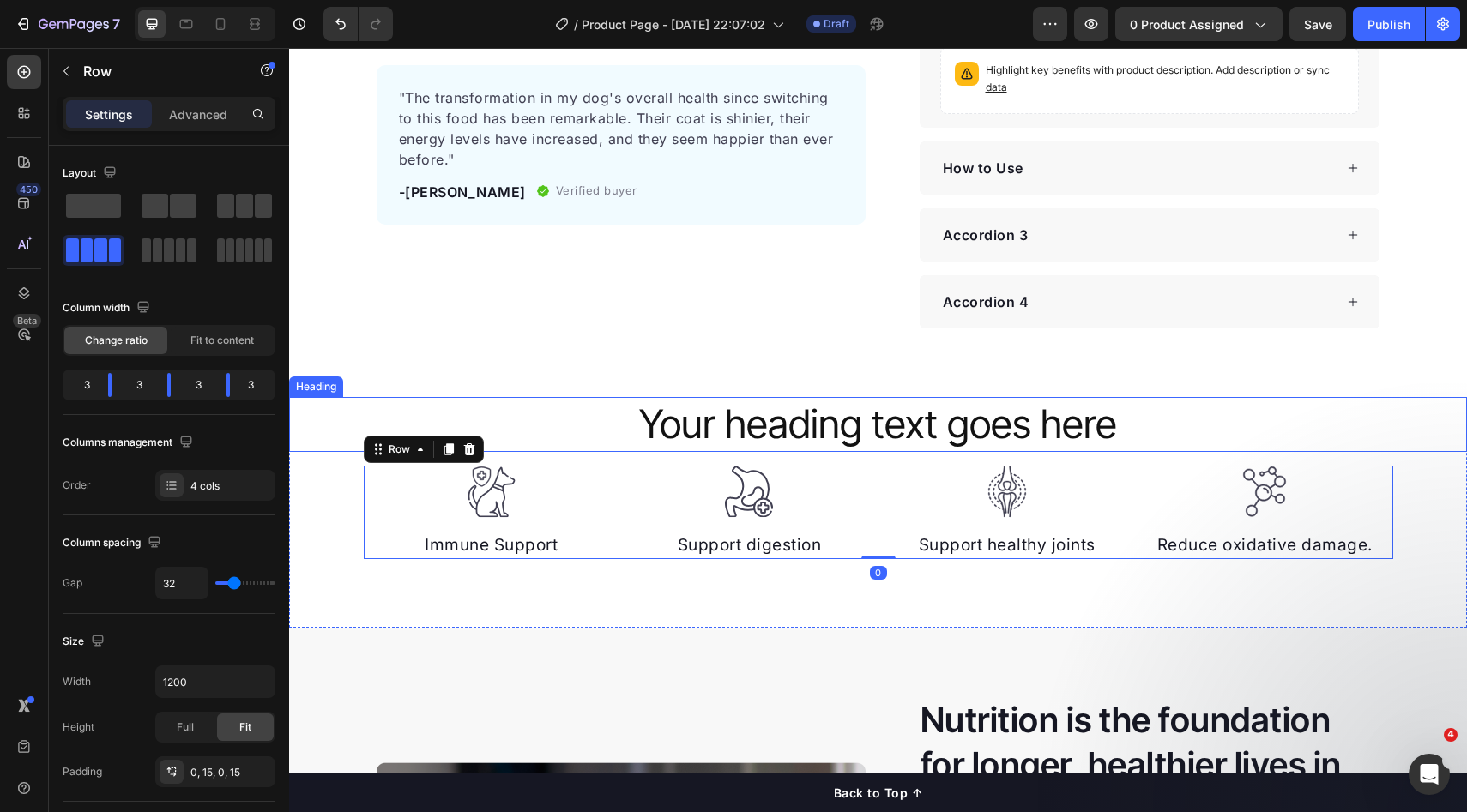
click at [708, 401] on p "Your heading text goes here" at bounding box center [878, 424] width 1174 height 51
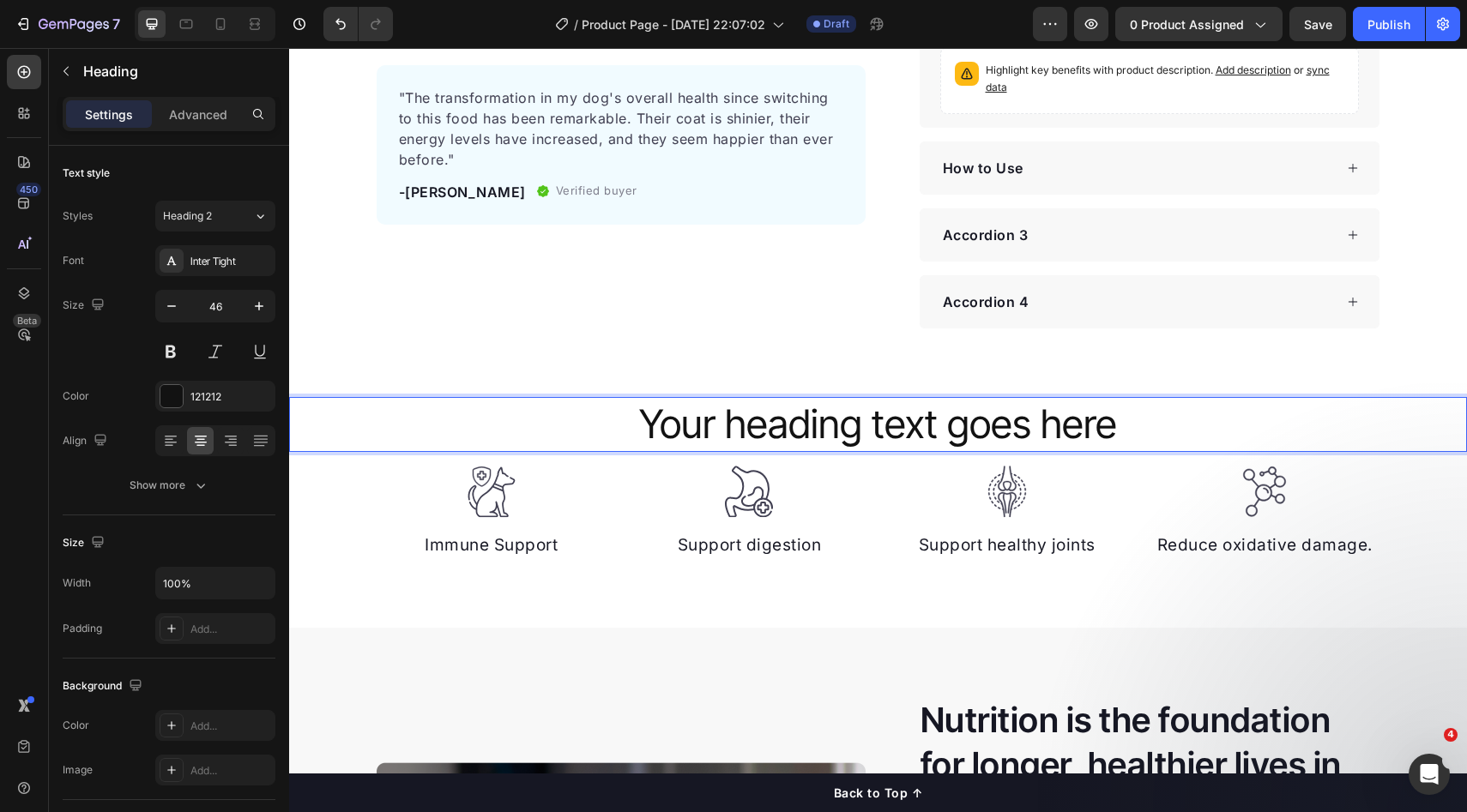
click at [577, 415] on p "Your heading text goes here" at bounding box center [878, 424] width 1174 height 51
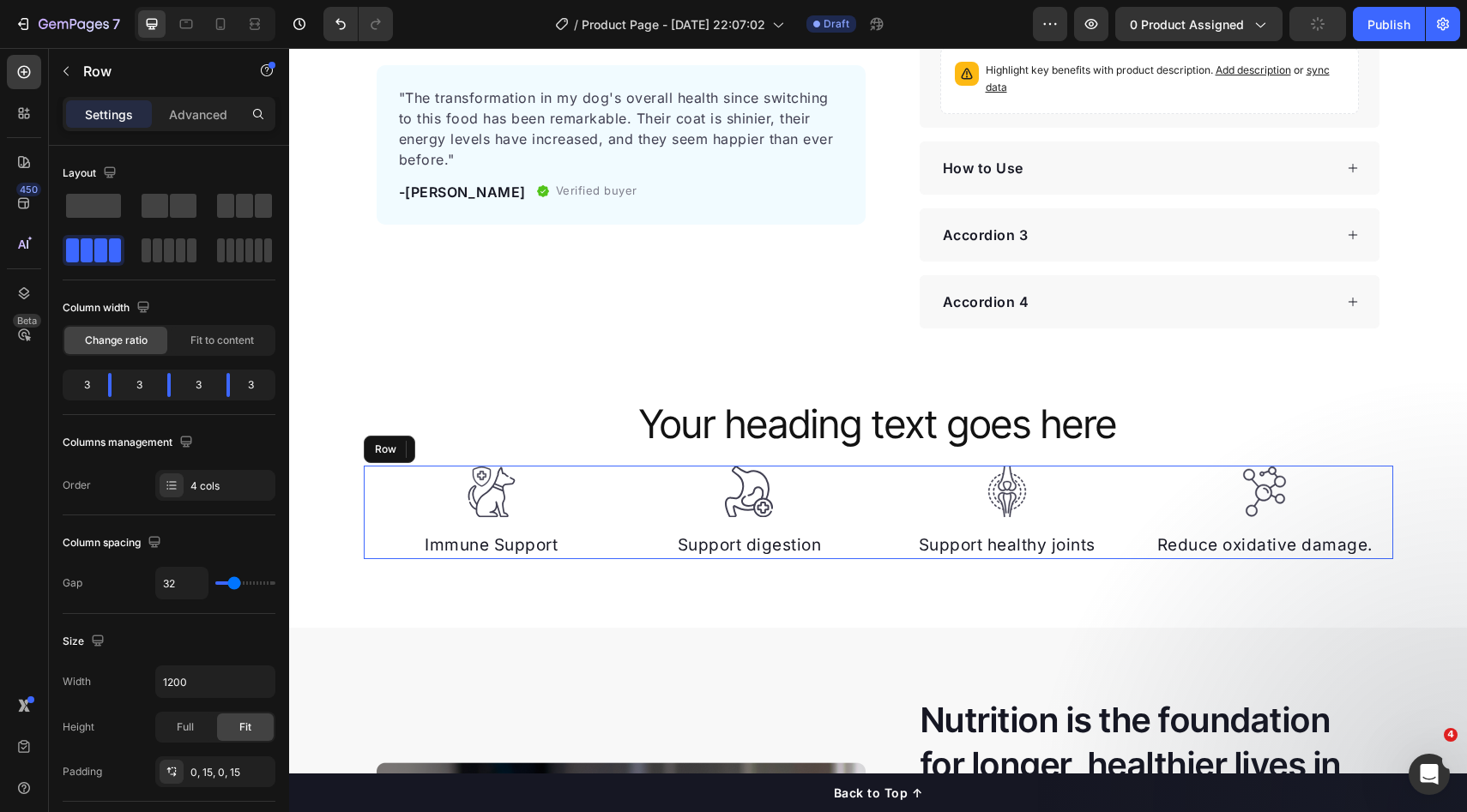
drag, startPoint x: 622, startPoint y: 500, endPoint x: 603, endPoint y: 450, distance: 53.5
click at [622, 496] on div "Image Immune Support Text block Image Support digestion Text block Image Suppor…" at bounding box center [879, 513] width 1029 height 94
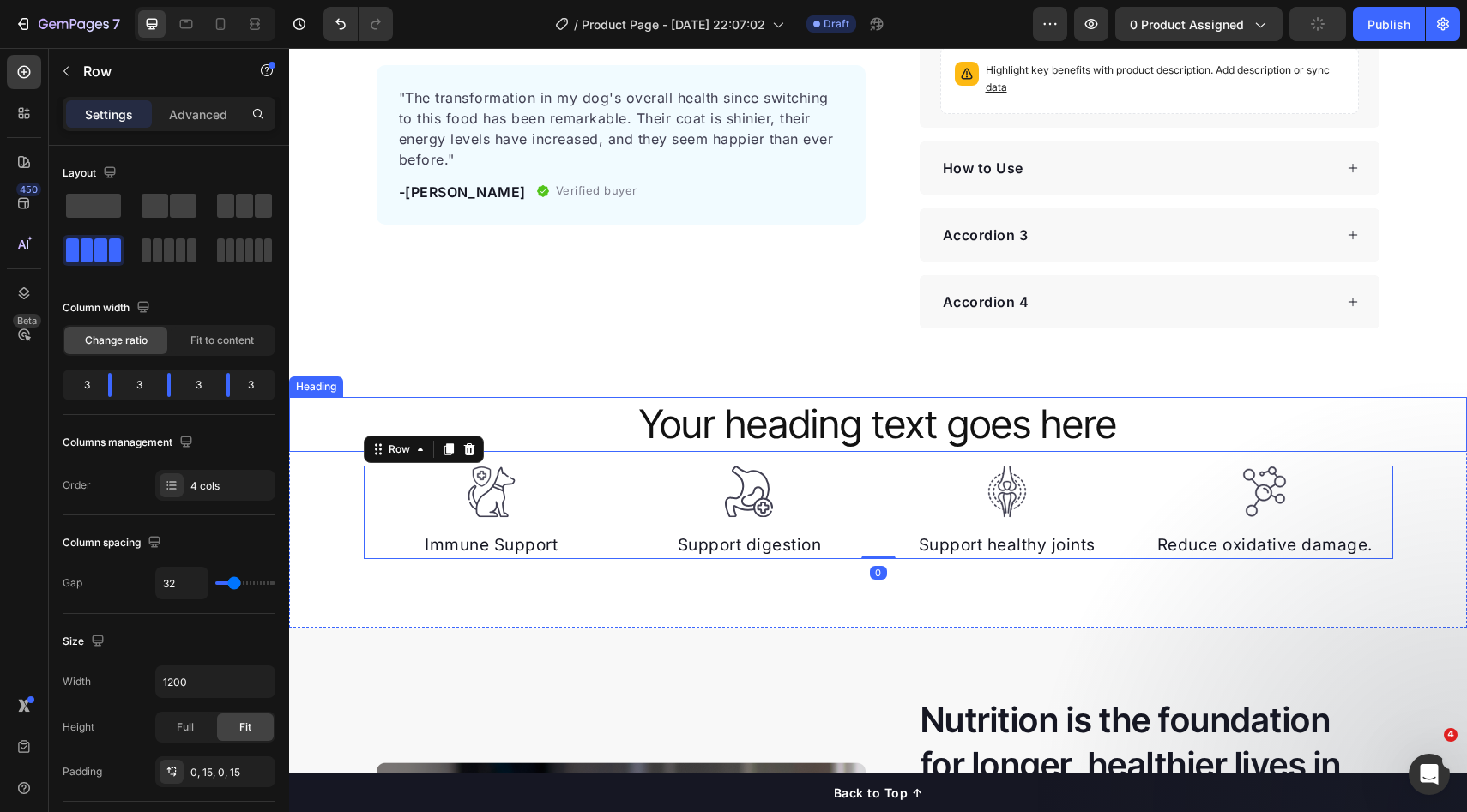
click at [601, 447] on p "Your heading text goes here" at bounding box center [878, 424] width 1174 height 51
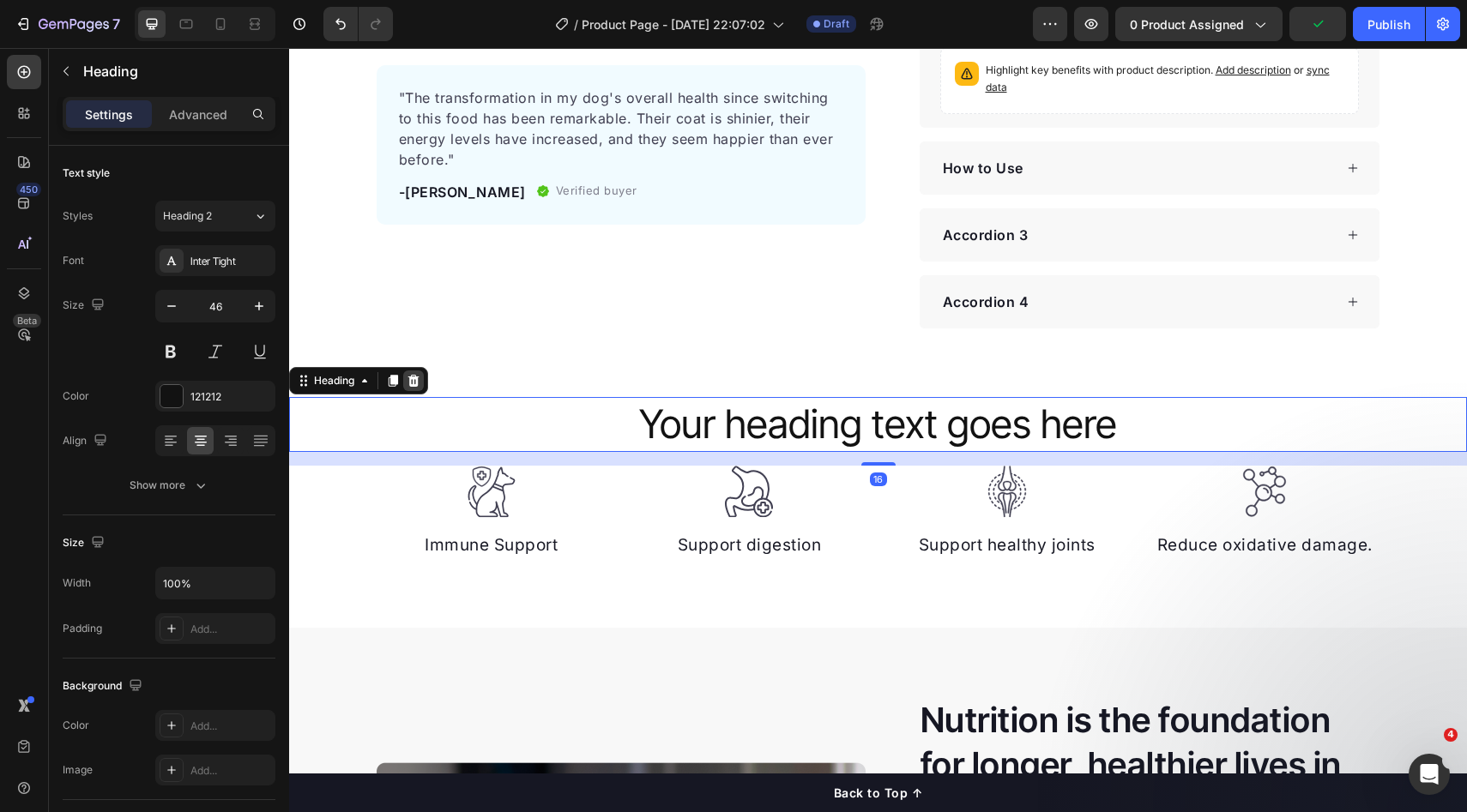
click at [420, 385] on icon at bounding box center [413, 380] width 13 height 13
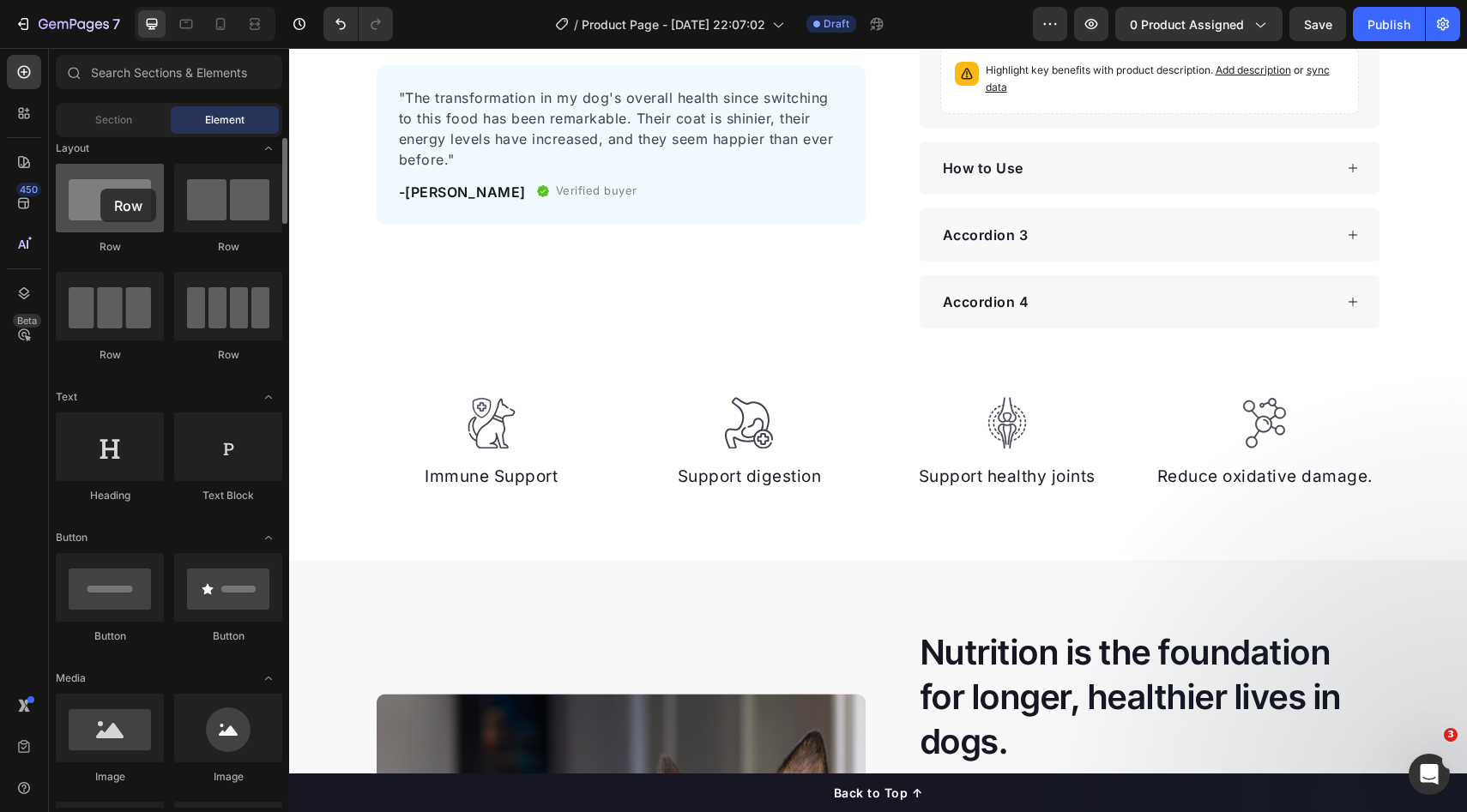
click at [101, 189] on div at bounding box center [110, 198] width 108 height 68
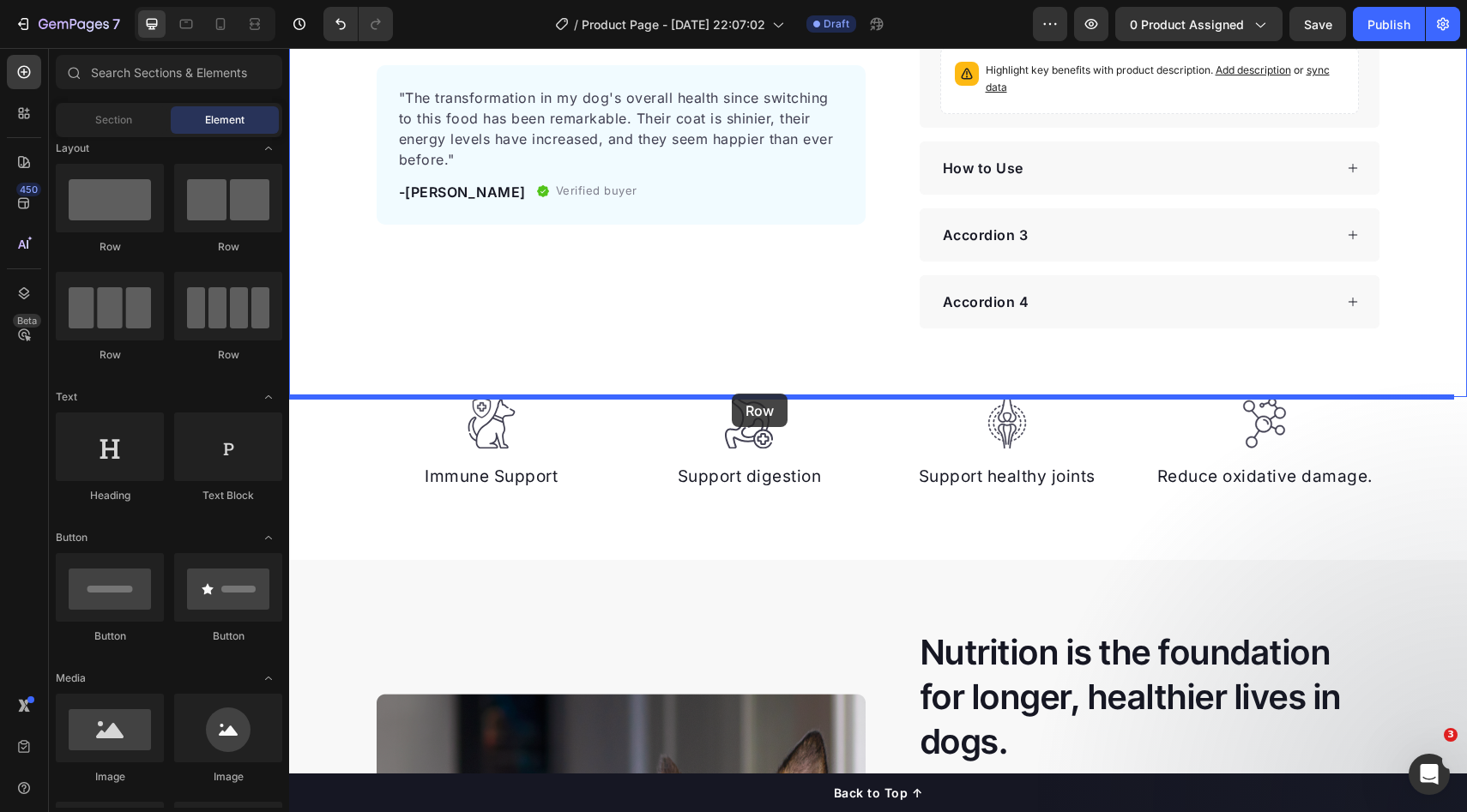
drag, startPoint x: 376, startPoint y: 237, endPoint x: 731, endPoint y: 394, distance: 388.2
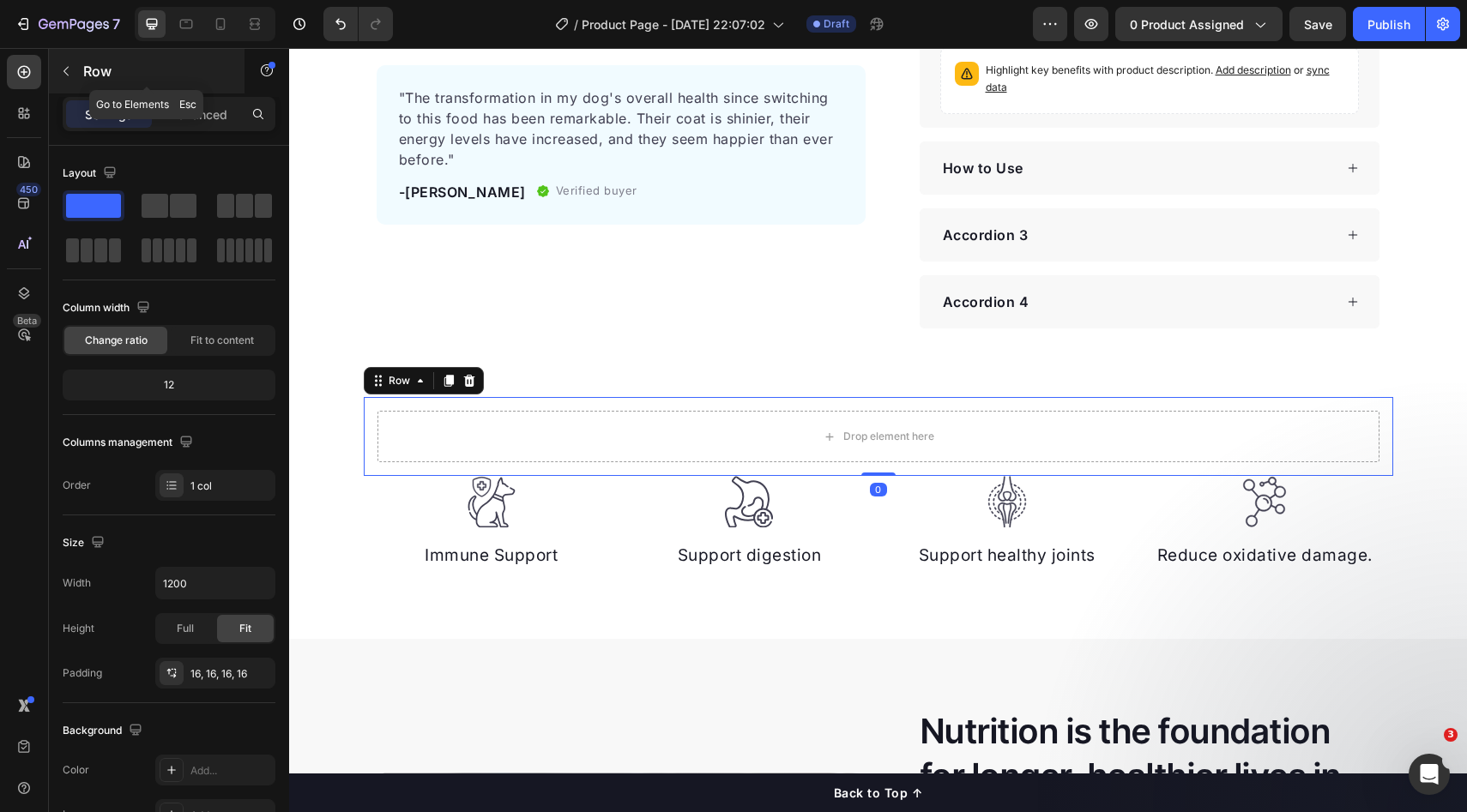
click at [96, 81] on p "Row" at bounding box center [156, 71] width 146 height 20
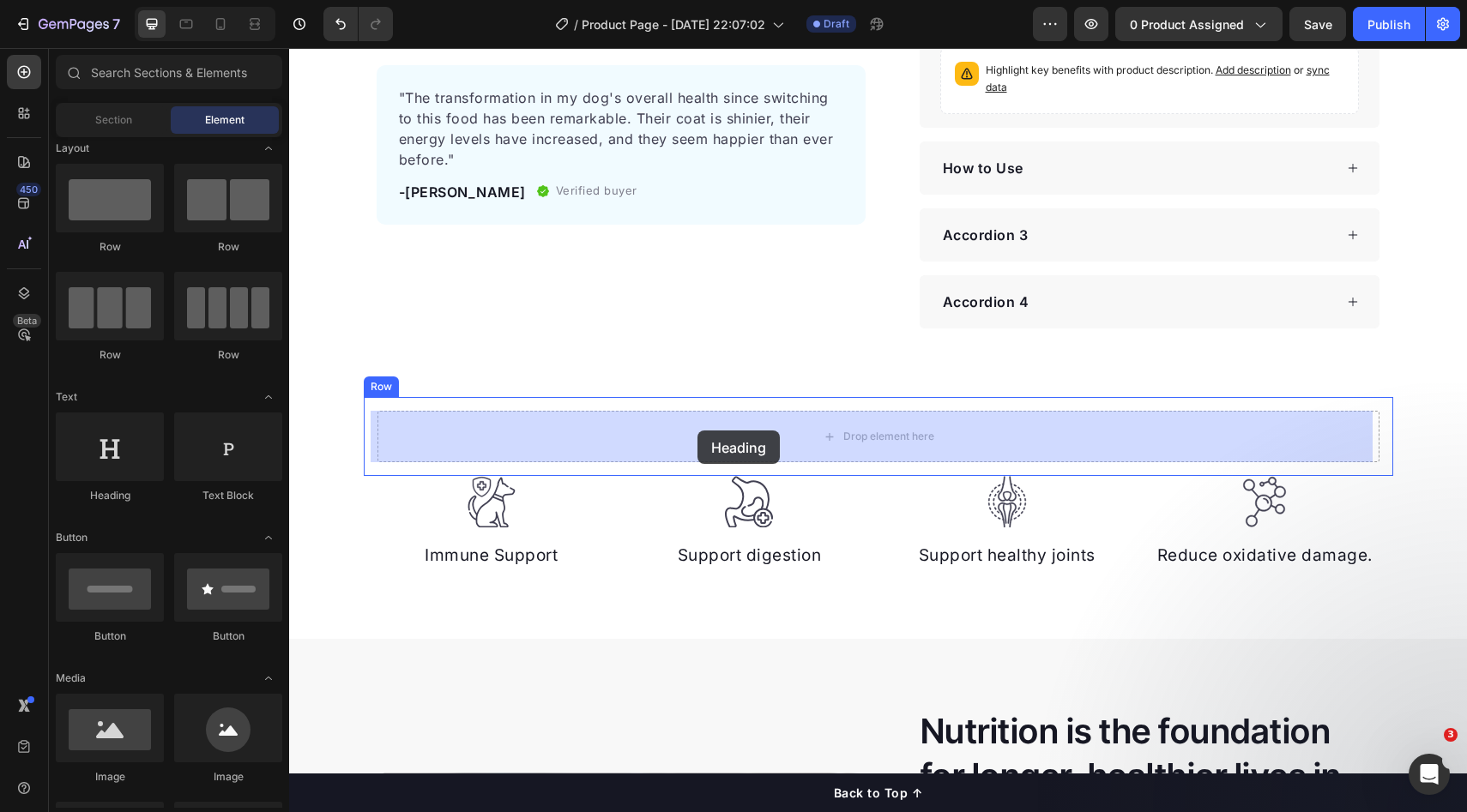
drag, startPoint x: 402, startPoint y: 462, endPoint x: 698, endPoint y: 430, distance: 297.7
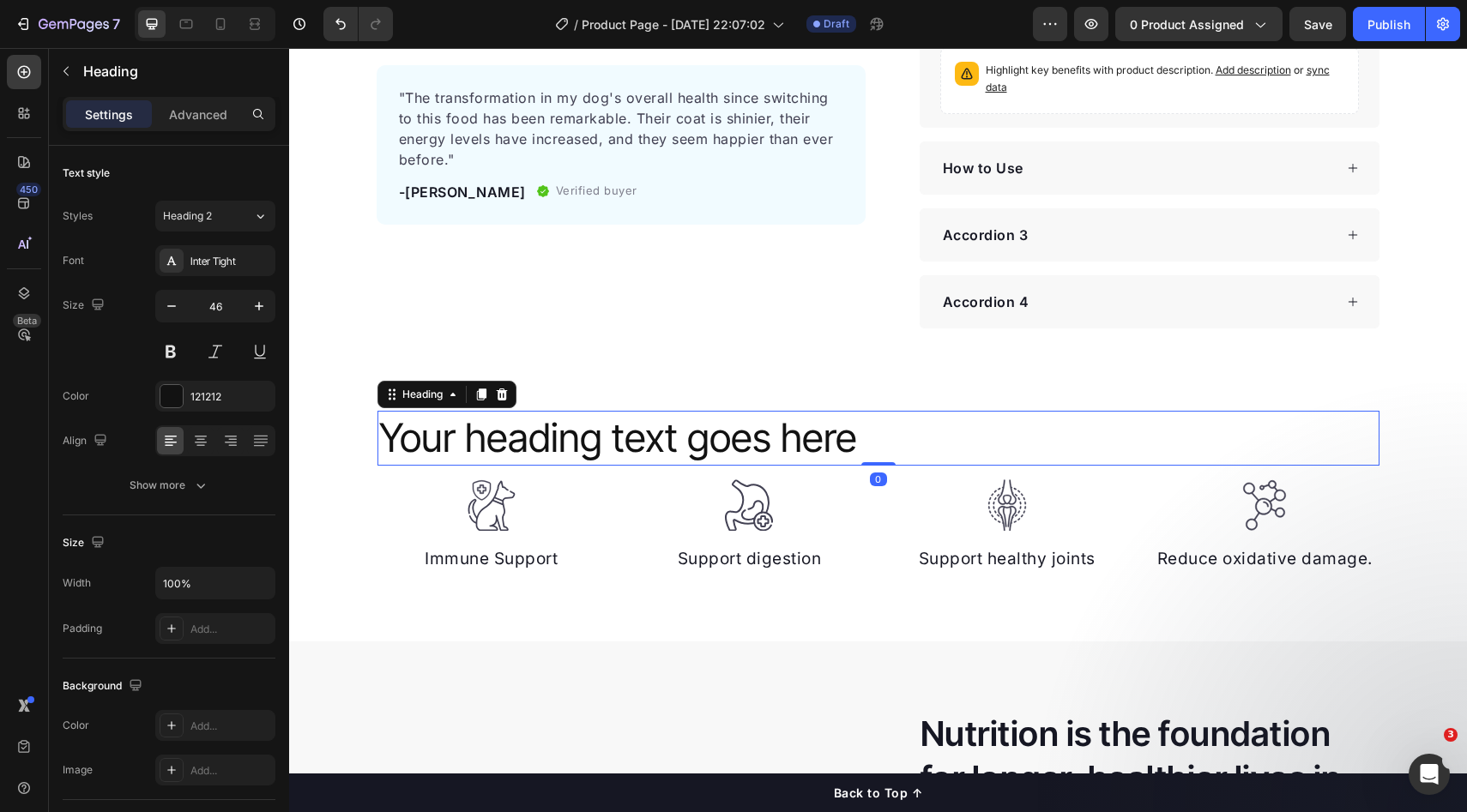
click at [896, 524] on div at bounding box center [1007, 505] width 231 height 52
click at [806, 441] on h2 "Your heading text goes here" at bounding box center [878, 438] width 1002 height 55
drag, startPoint x: 202, startPoint y: 447, endPoint x: 288, endPoint y: 398, distance: 99.0
click at [202, 447] on icon at bounding box center [201, 440] width 17 height 17
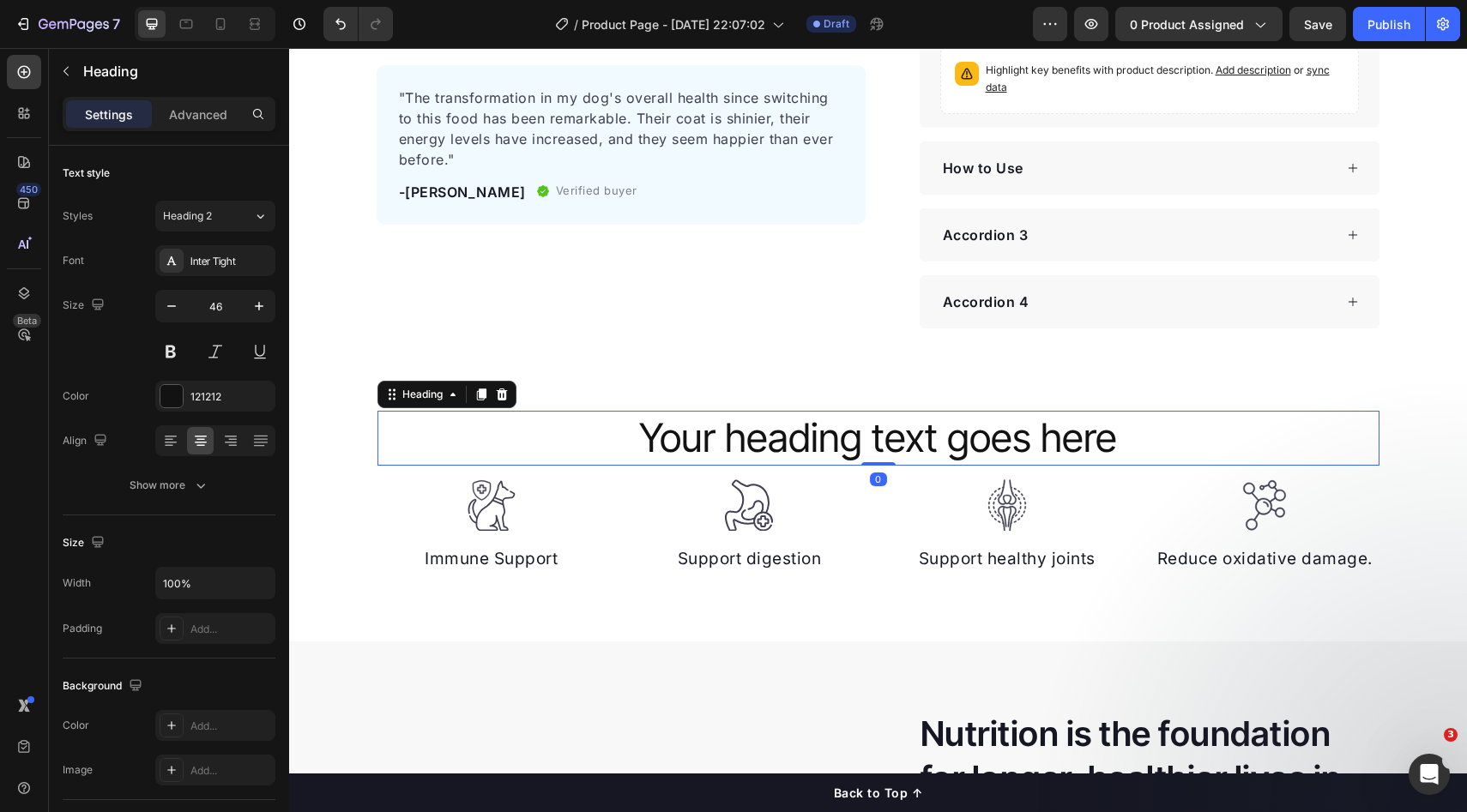
click at [605, 445] on h2 "Your heading text goes here" at bounding box center [878, 438] width 1002 height 55
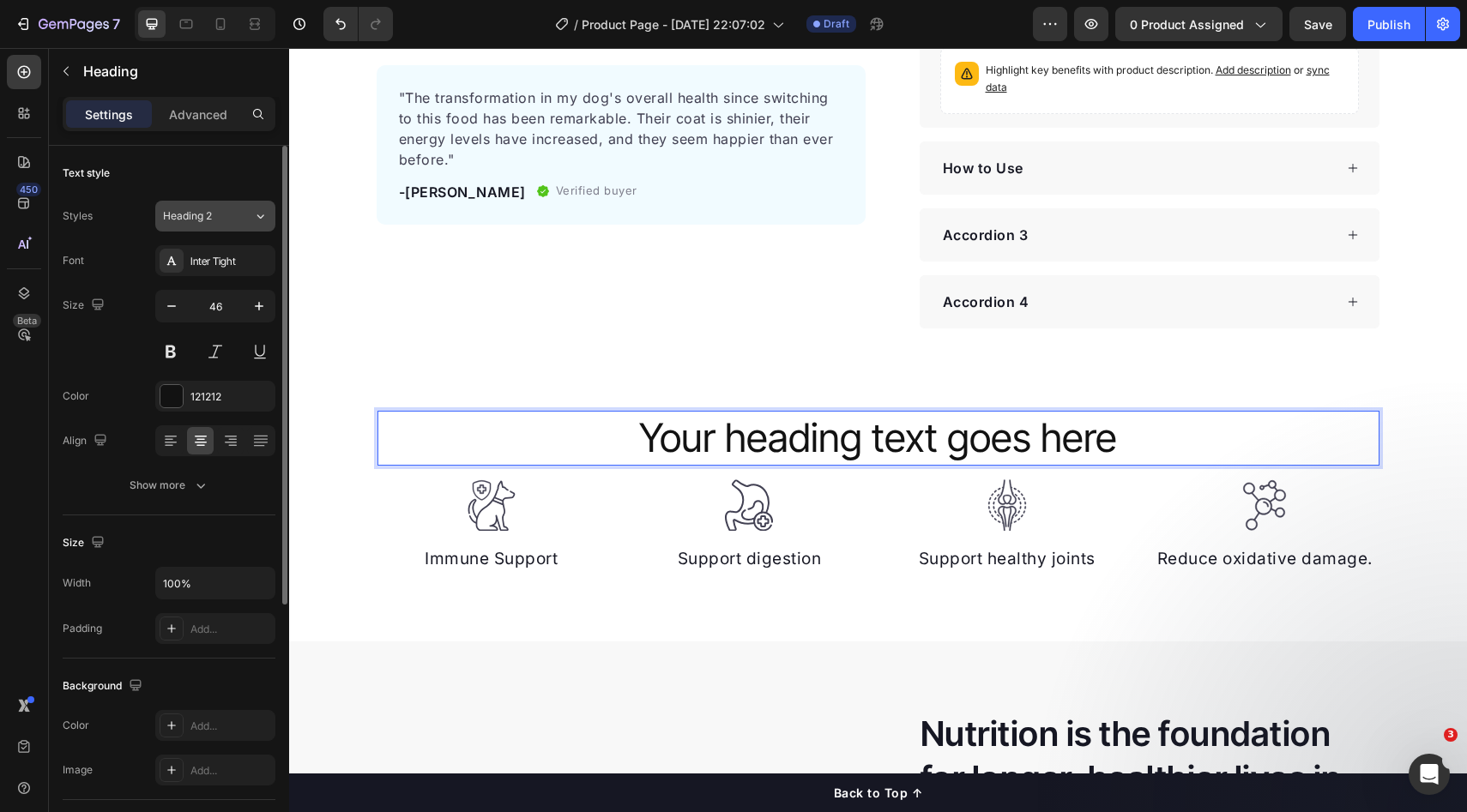
click at [207, 210] on span "Heading 2" at bounding box center [187, 216] width 49 height 15
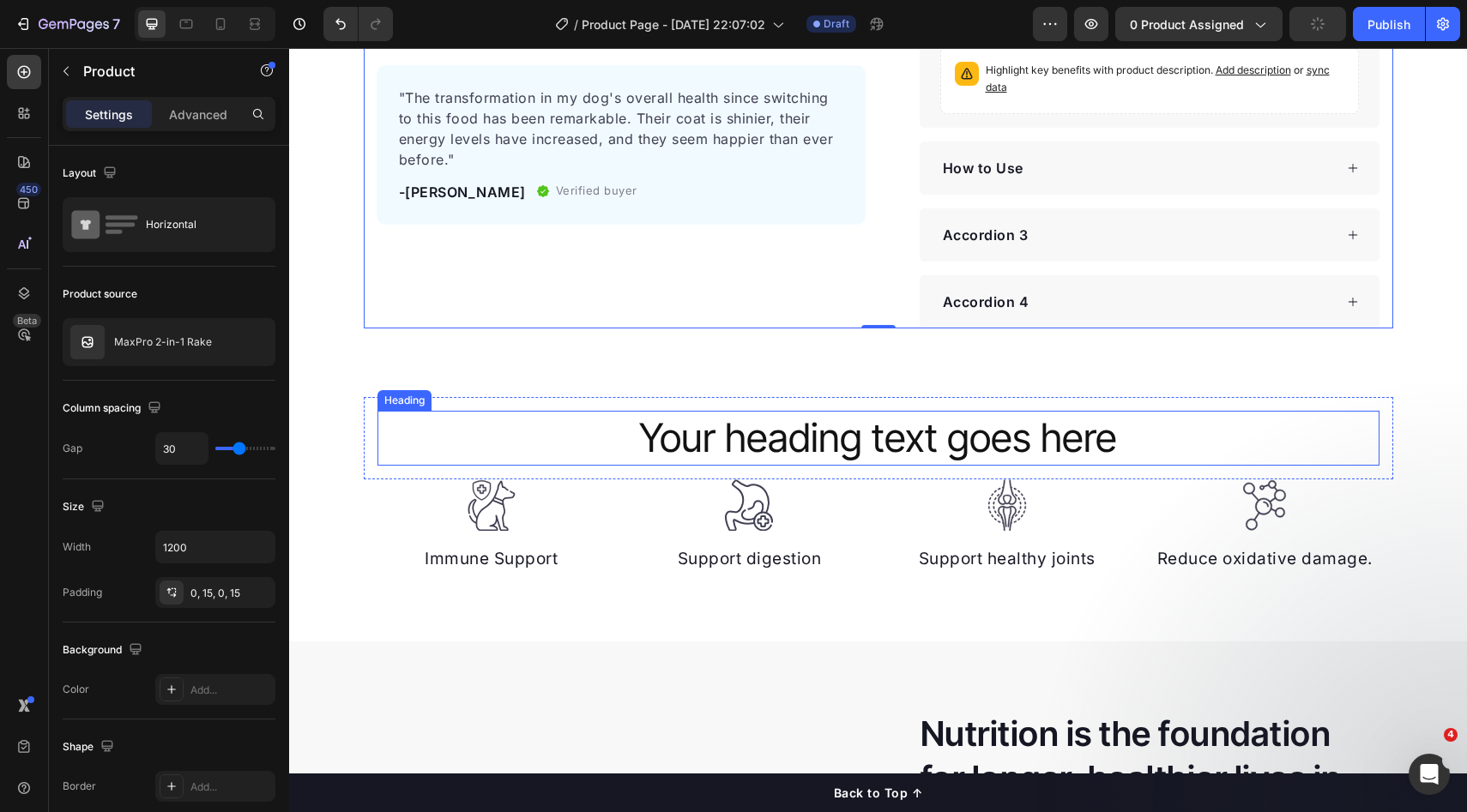
click at [816, 457] on p "Your heading text goes here" at bounding box center [878, 438] width 998 height 51
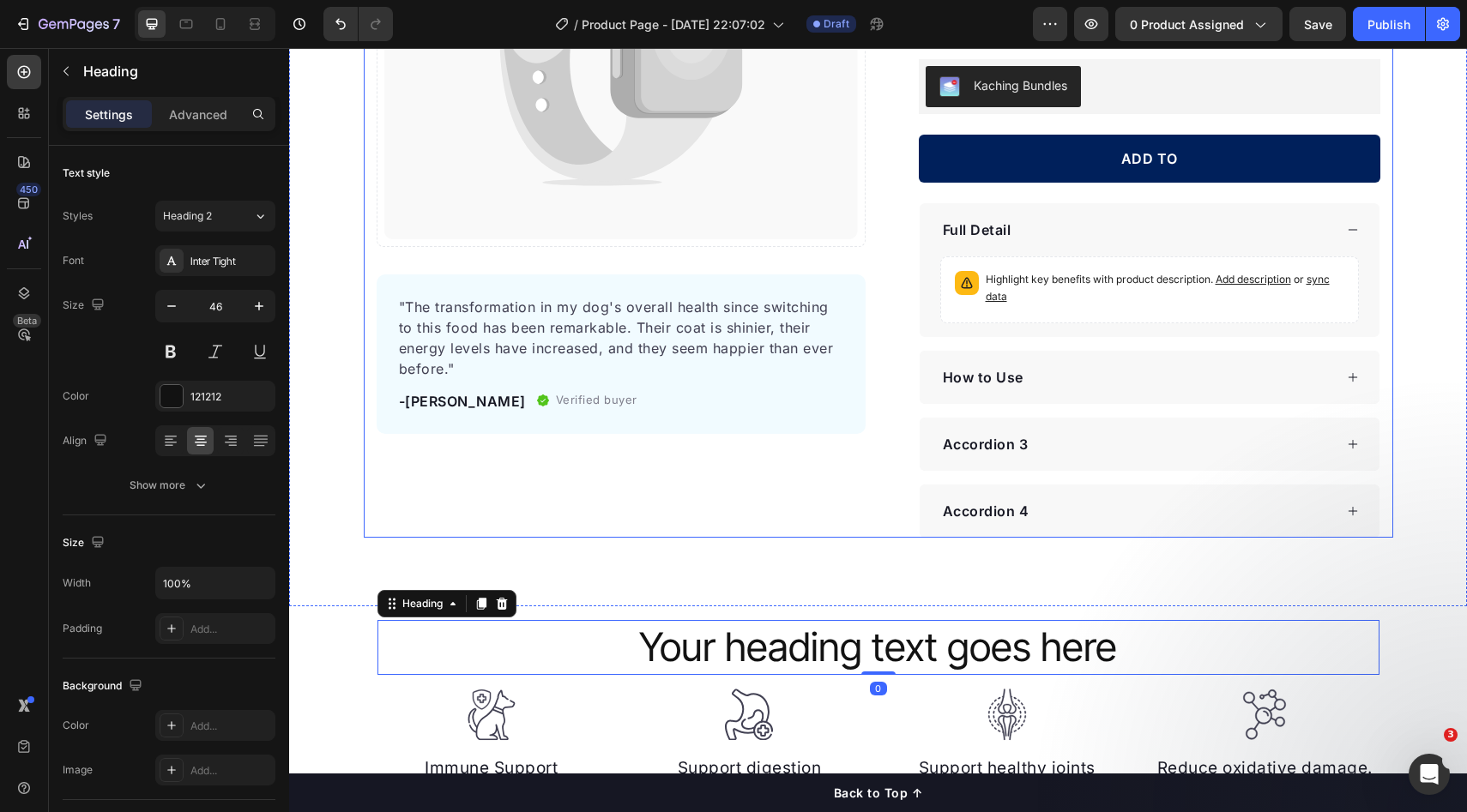
scroll to position [258, 0]
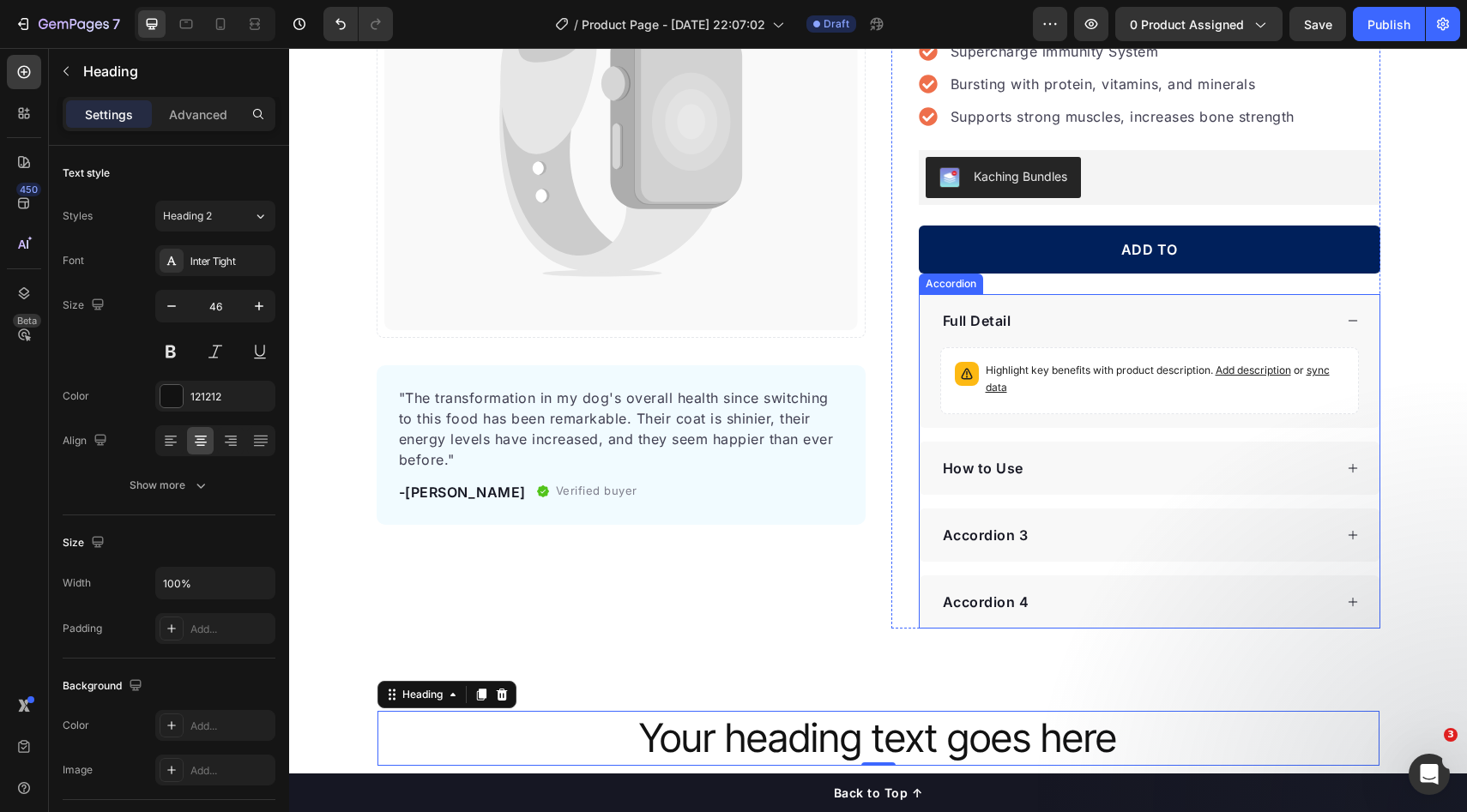
click at [987, 594] on p "Accordion 4" at bounding box center [986, 602] width 87 height 20
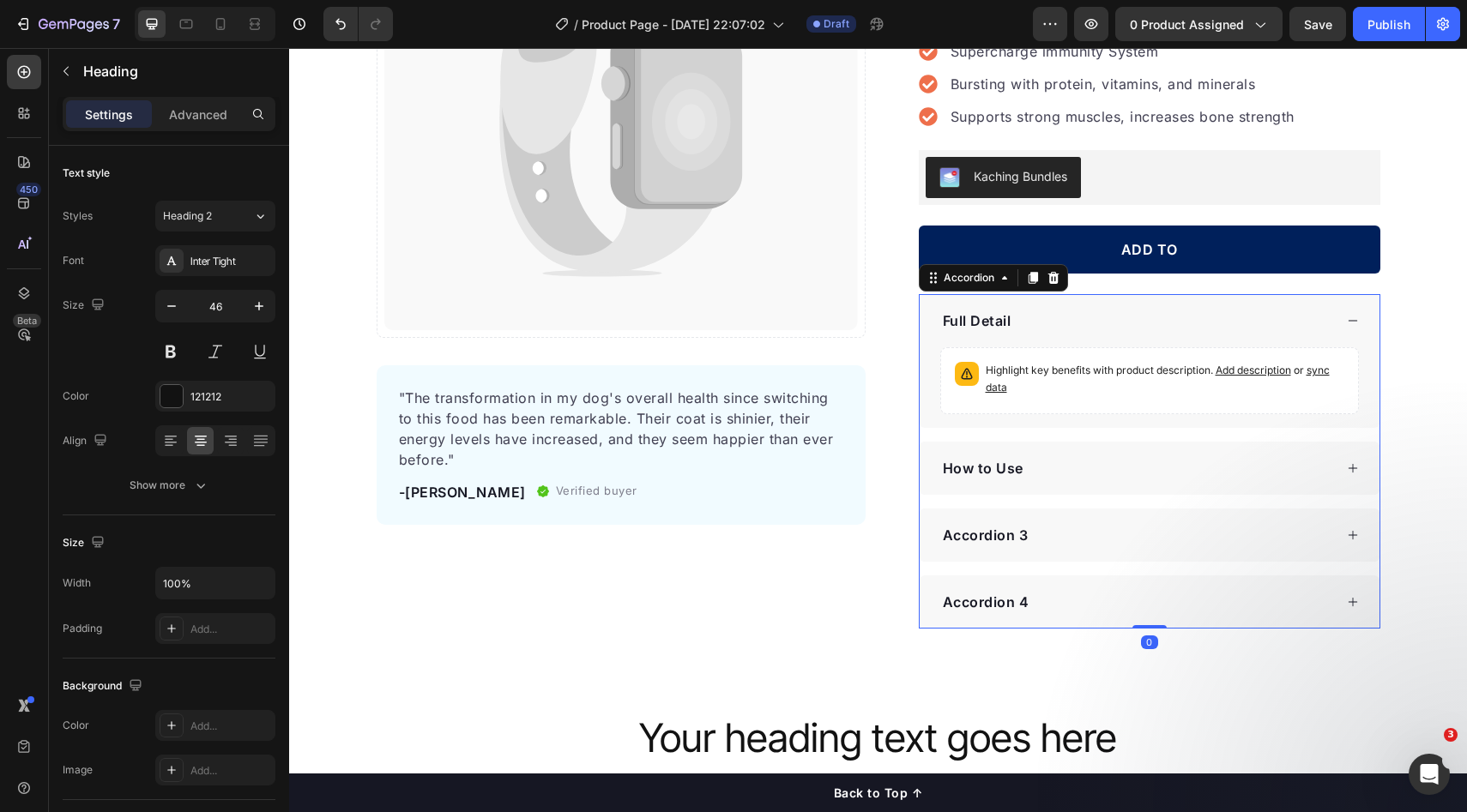
click at [979, 603] on p "Accordion 4" at bounding box center [986, 602] width 87 height 20
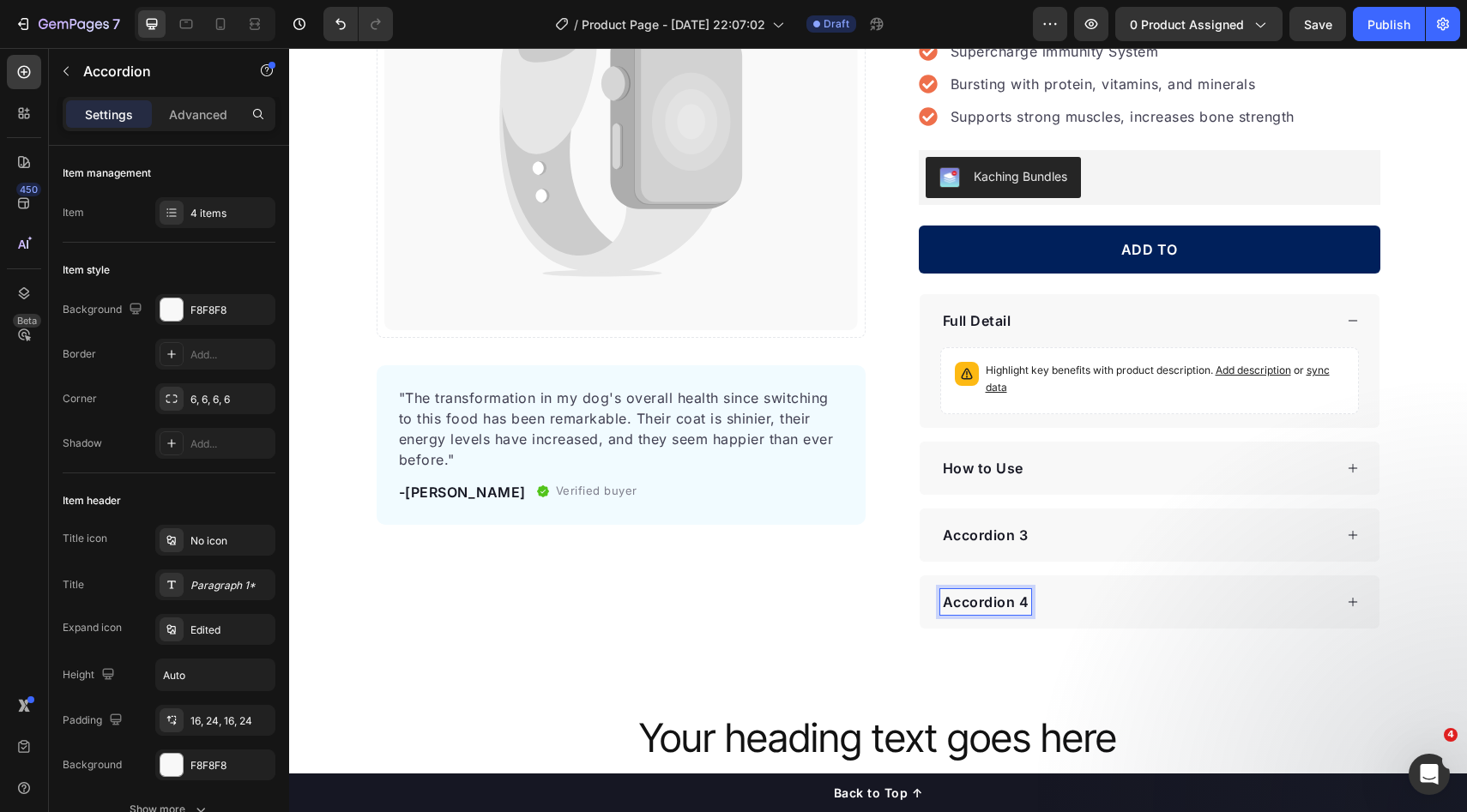
click at [982, 603] on p "Accordion 4" at bounding box center [986, 602] width 87 height 20
click at [975, 608] on p "FREQUENTLY ASKED QUESTIONS" at bounding box center [1060, 602] width 235 height 20
click at [1017, 603] on p "FREQUENTLY ASKED QUESTIONS" at bounding box center [1060, 602] width 235 height 20
click at [1026, 603] on p "FREQUENTLY ASKED QUESTIONS" at bounding box center [1060, 602] width 235 height 20
click at [1029, 603] on p "FREQUENTLY ASKED QUESTIONS" at bounding box center [1060, 602] width 235 height 20
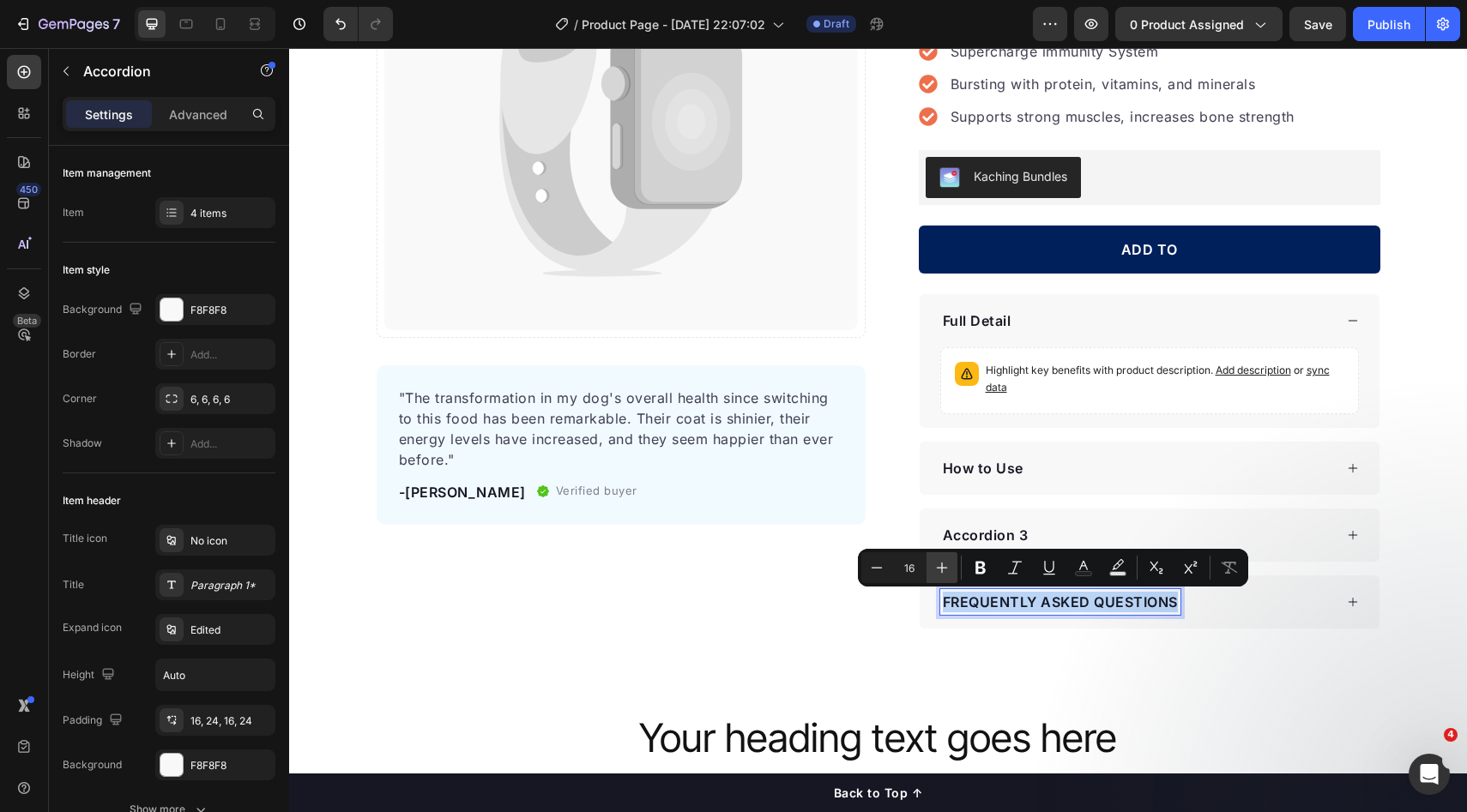
copy p "FREQUENTLY ASKED QUESTIONS"
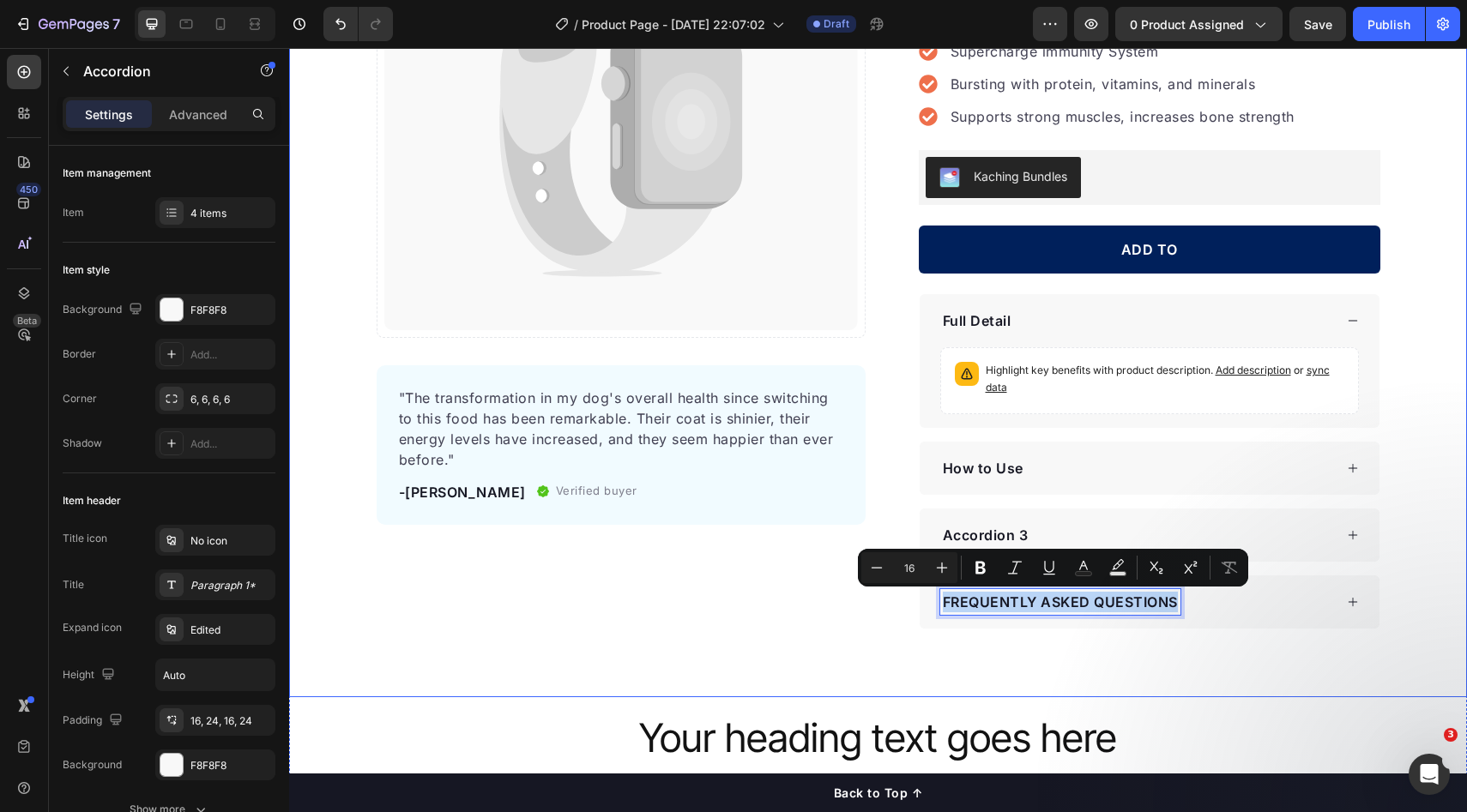
click at [1395, 414] on div "Catch your customer's attention with attracted media. Add image or sync data Pr…" at bounding box center [878, 247] width 1178 height 762
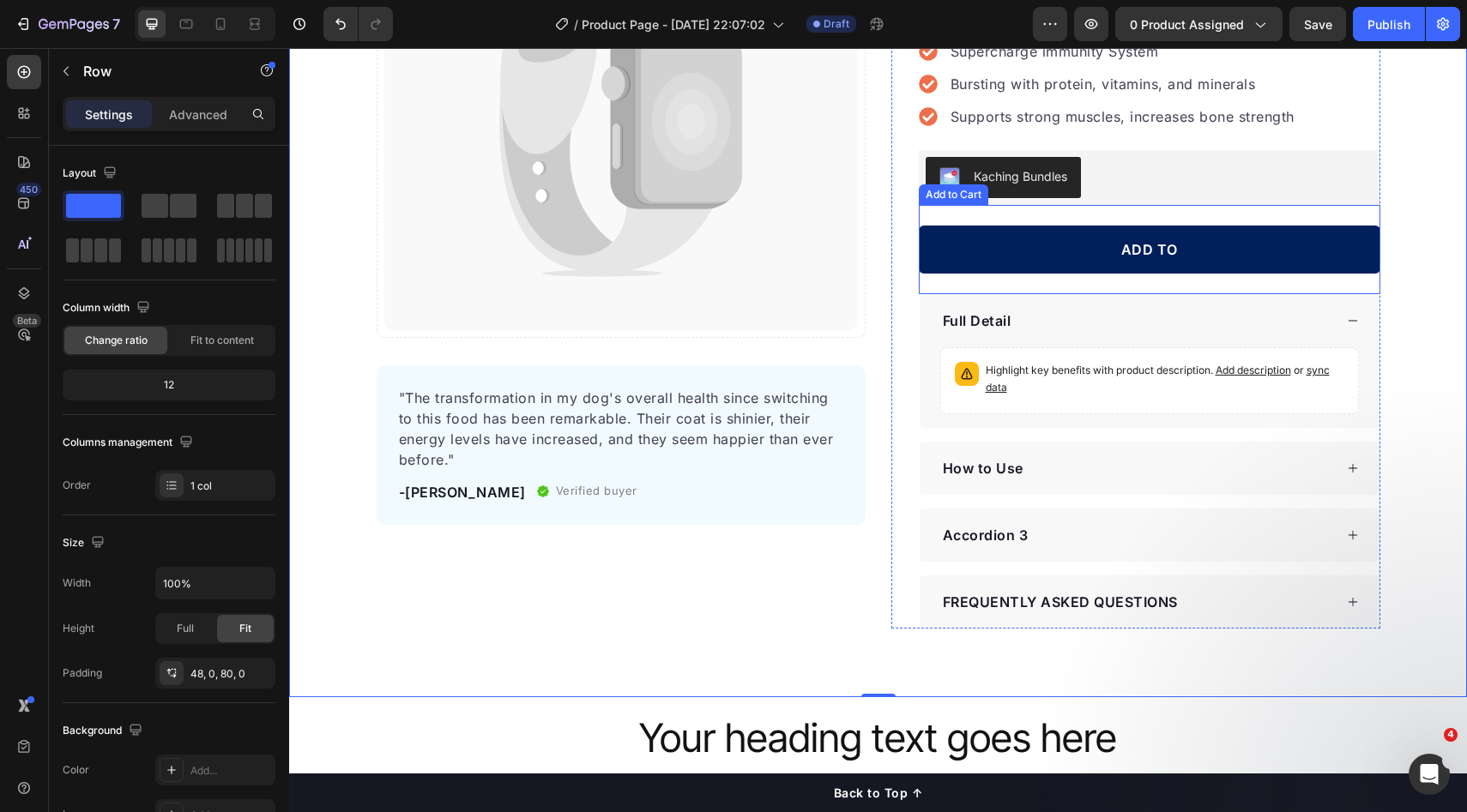
scroll to position [75, 0]
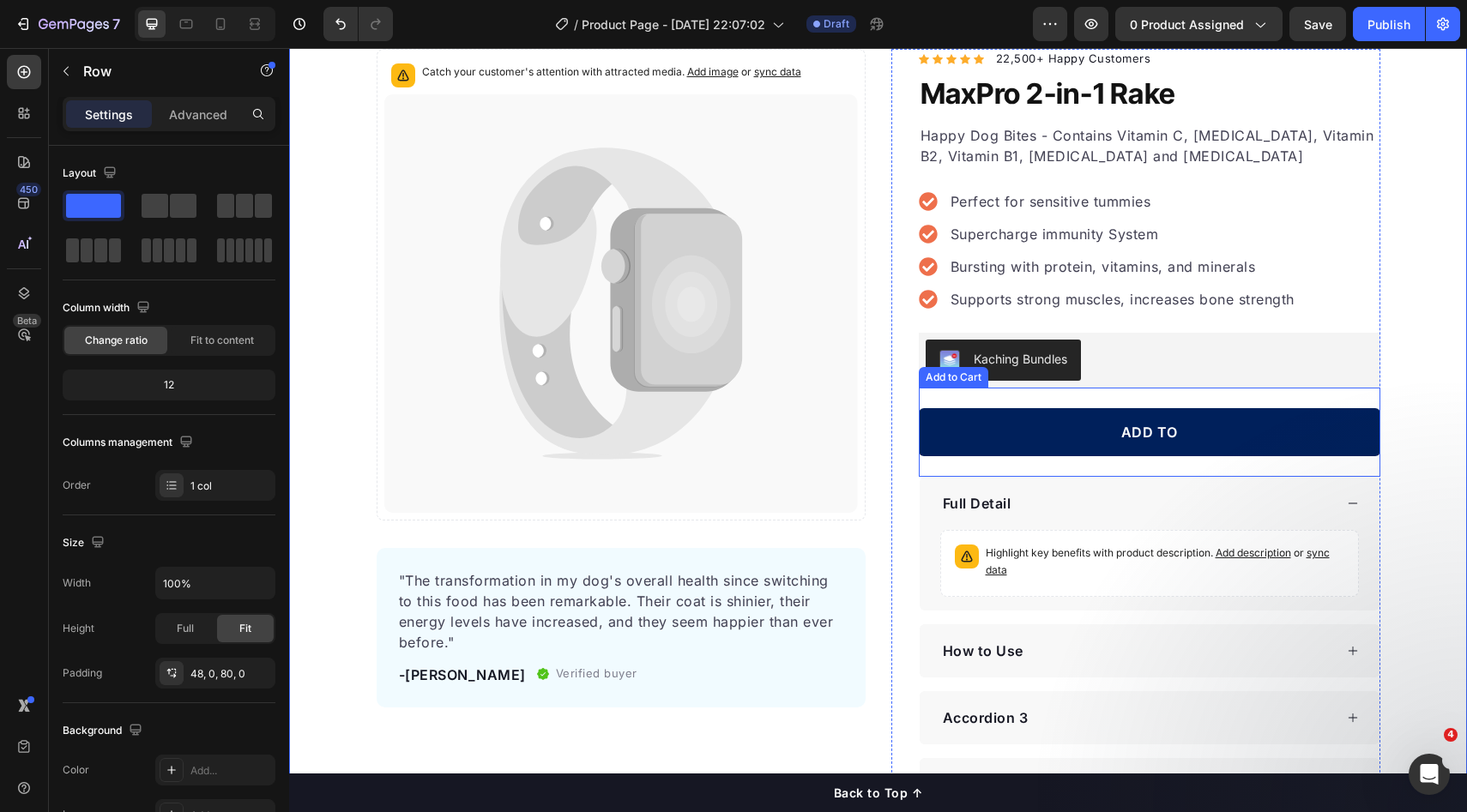
click at [1131, 392] on div "ADD TO Add to Cart" at bounding box center [1149, 432] width 461 height 90
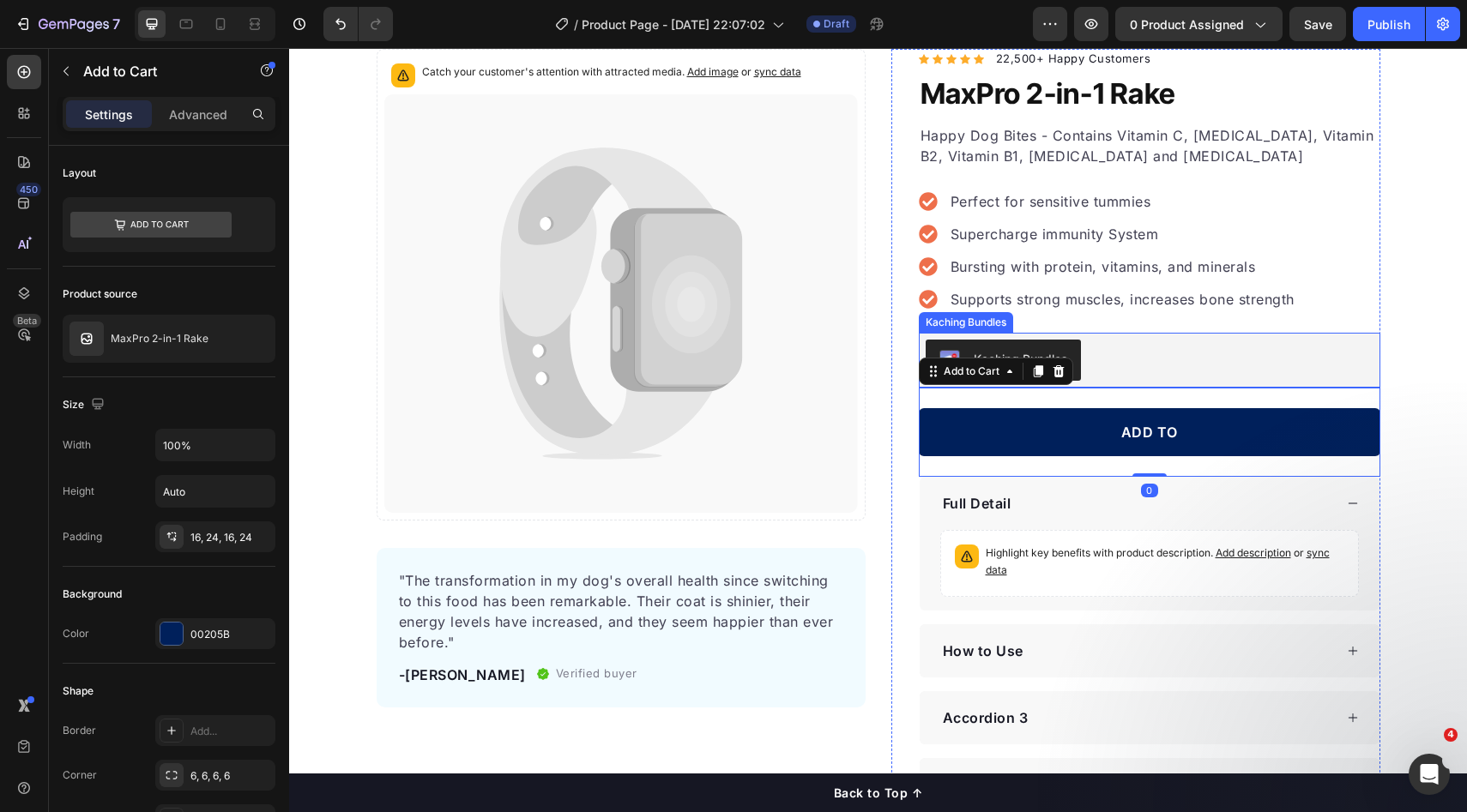
click at [1121, 371] on div "Kaching Bundles" at bounding box center [1149, 360] width 448 height 41
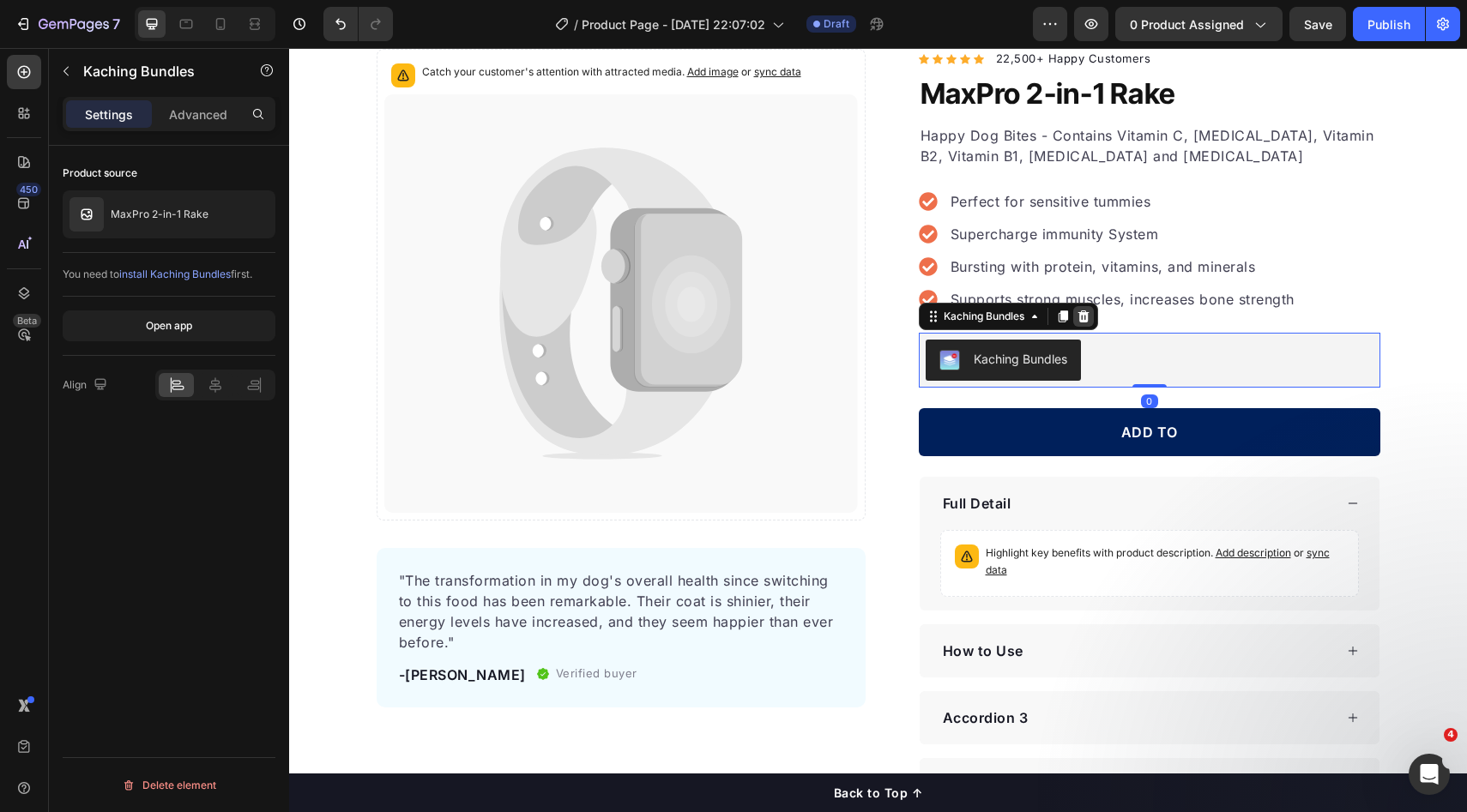
click at [1086, 321] on div at bounding box center [1083, 316] width 20 height 20
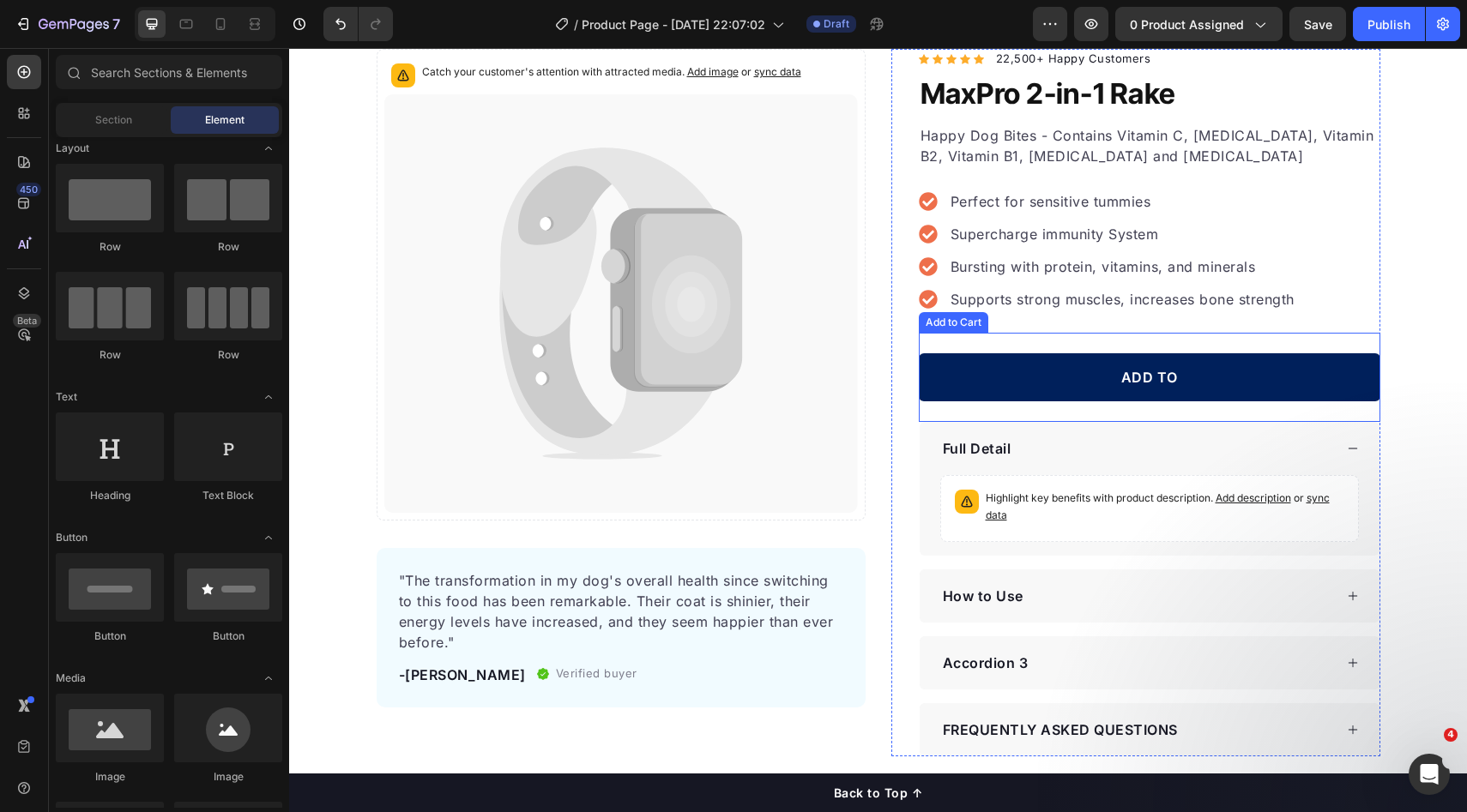
click at [1232, 374] on button "ADD TO" at bounding box center [1149, 377] width 461 height 48
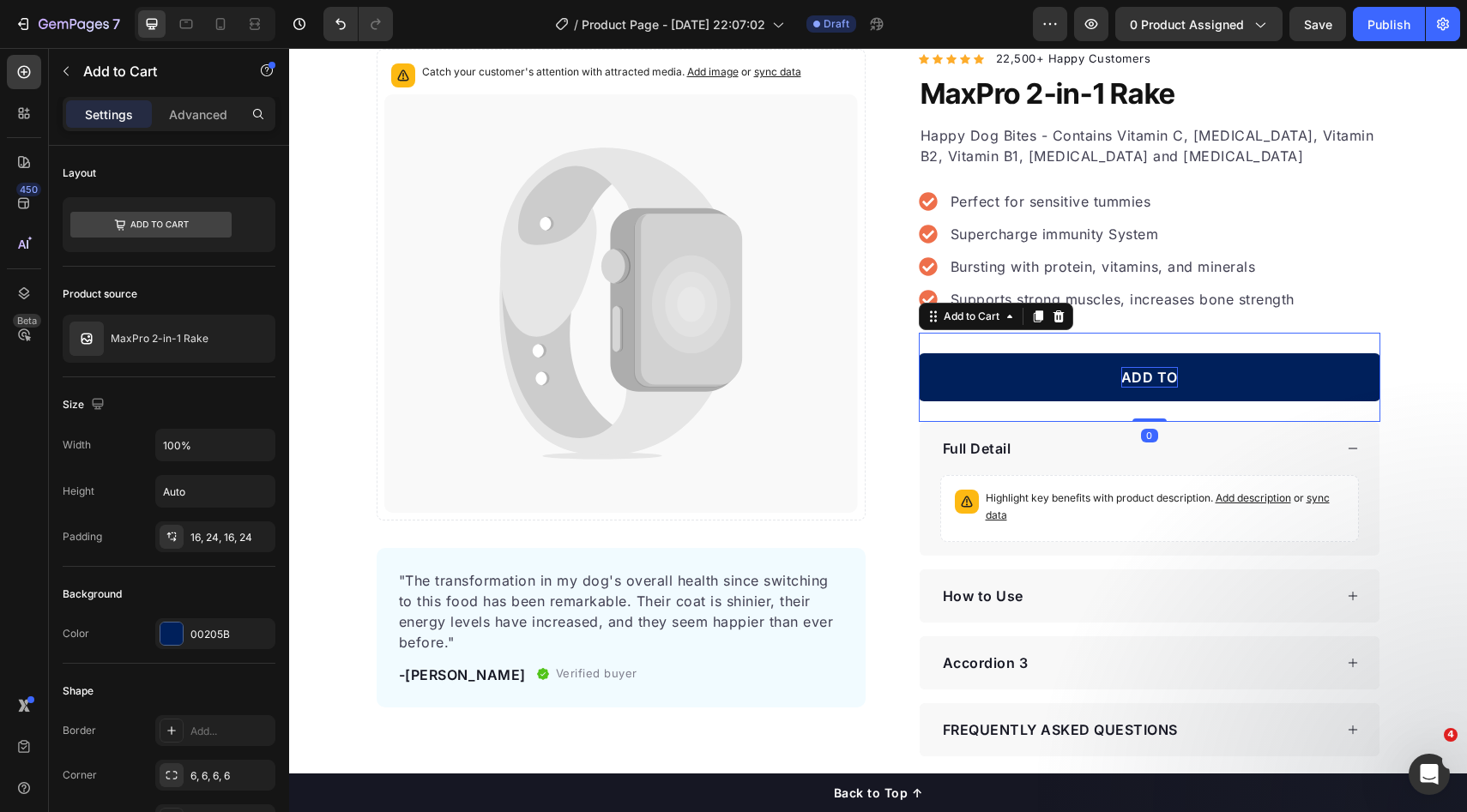
click at [1147, 375] on div "ADD TO" at bounding box center [1149, 377] width 57 height 20
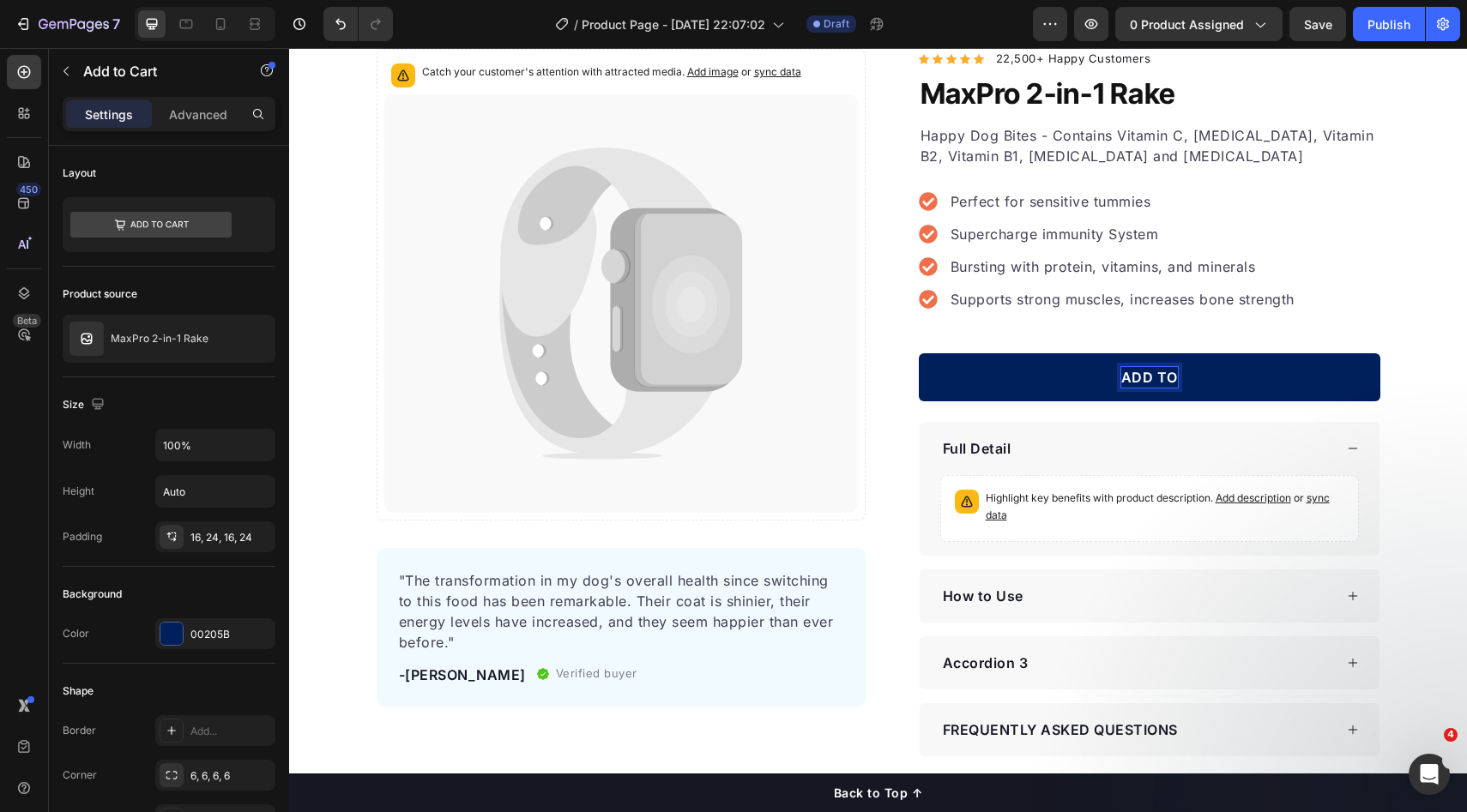
click at [1157, 378] on p "ADD TO" at bounding box center [1149, 377] width 57 height 20
click at [919, 353] on button "ADD TO" at bounding box center [1149, 377] width 461 height 48
click at [919, 353] on button "ADD TO cart" at bounding box center [1149, 377] width 461 height 48
click at [919, 353] on button "ADD TO CART" at bounding box center [1149, 377] width 461 height 48
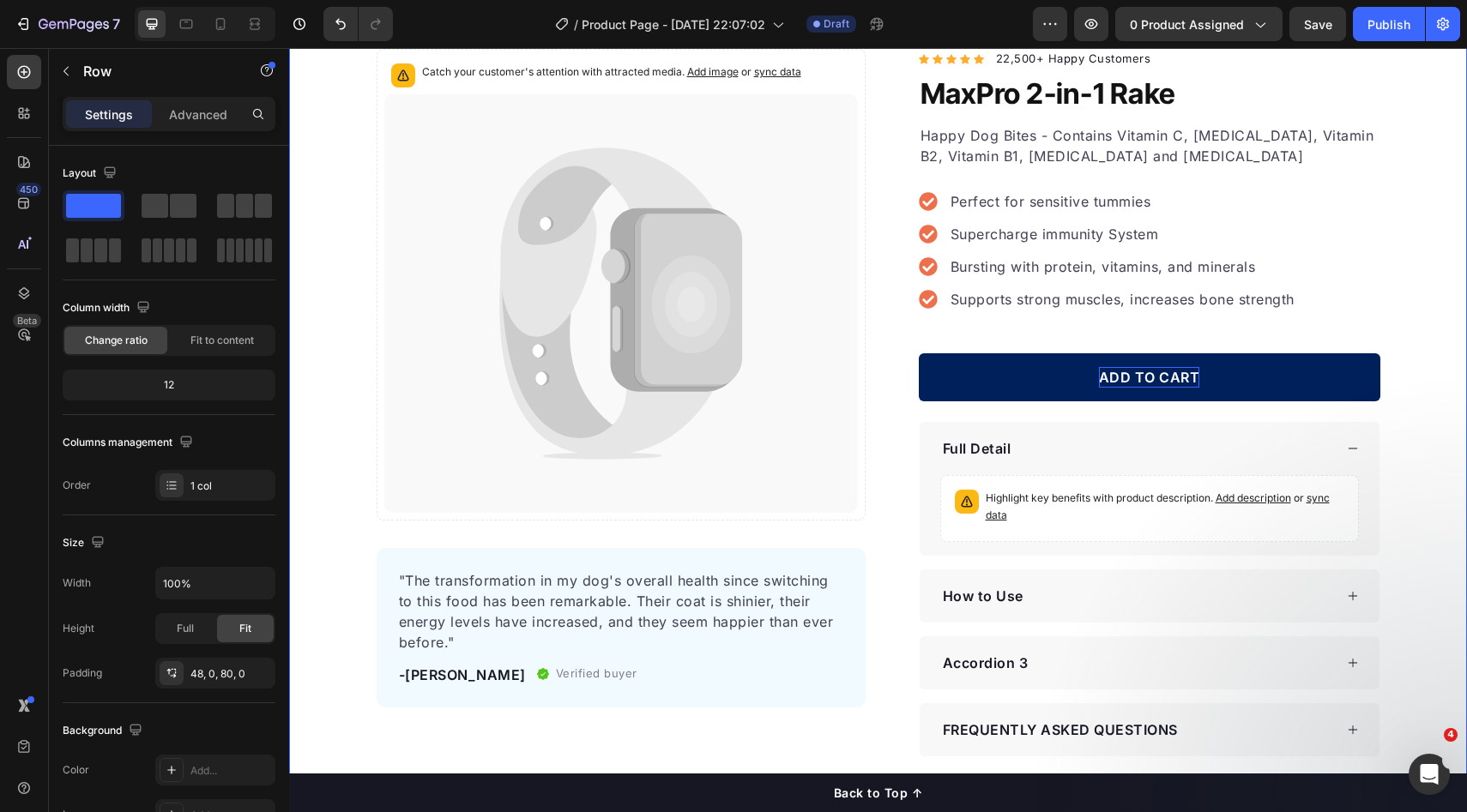
click at [1422, 423] on div "Catch your customer's attention with attracted media. Add image or sync data Pr…" at bounding box center [878, 402] width 1178 height 707
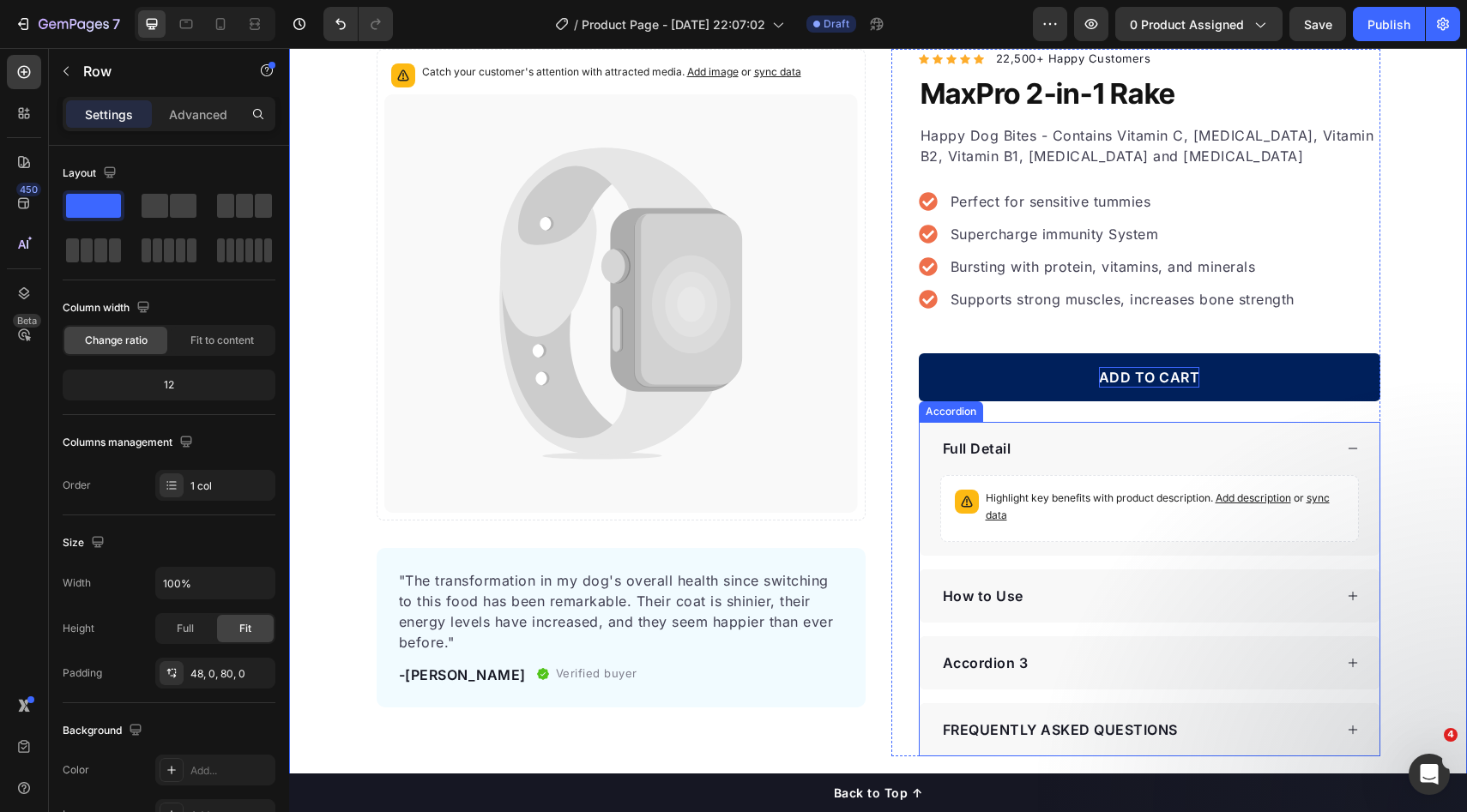
scroll to position [261, 0]
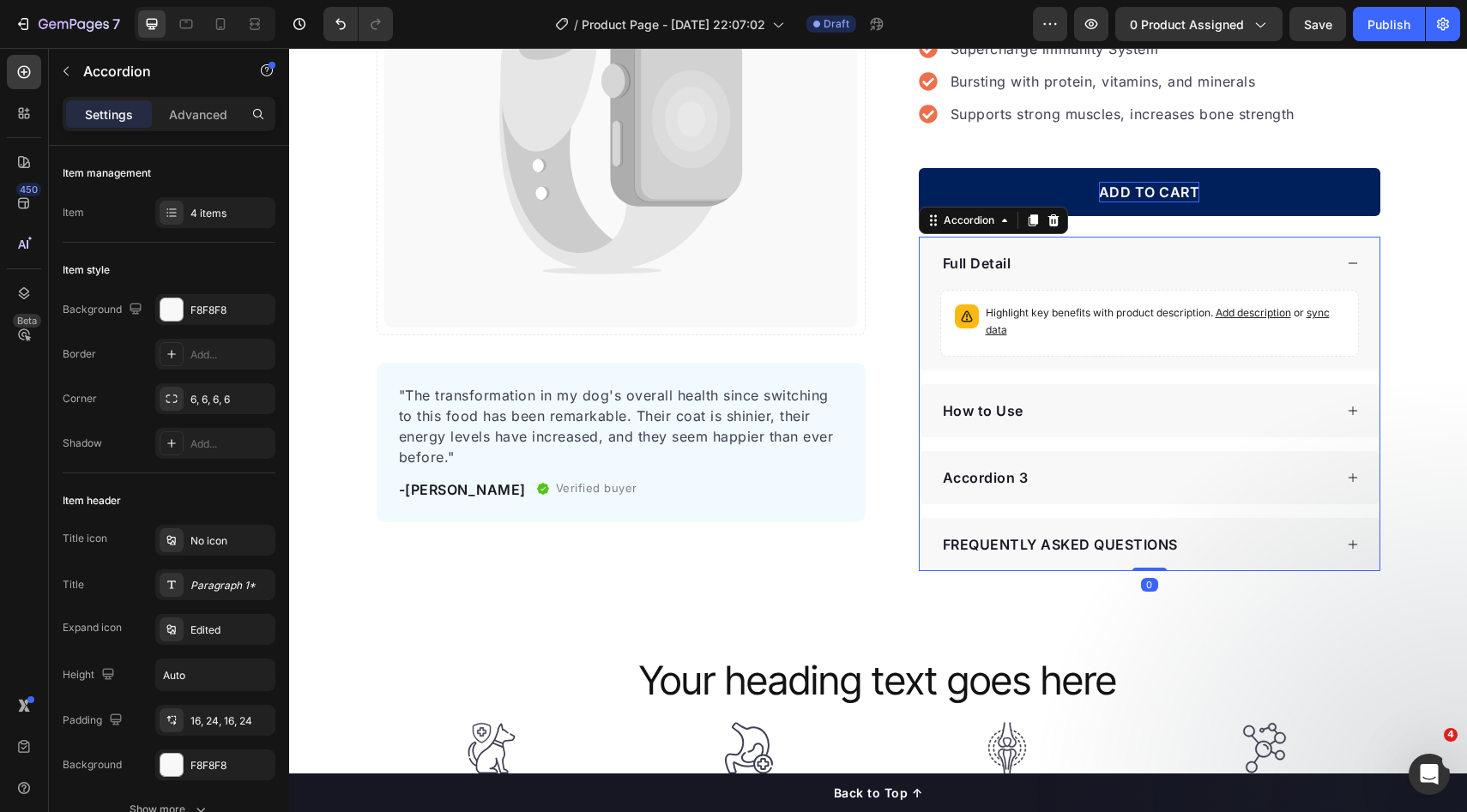
click at [1214, 272] on div "Full Detail" at bounding box center [1136, 263] width 393 height 26
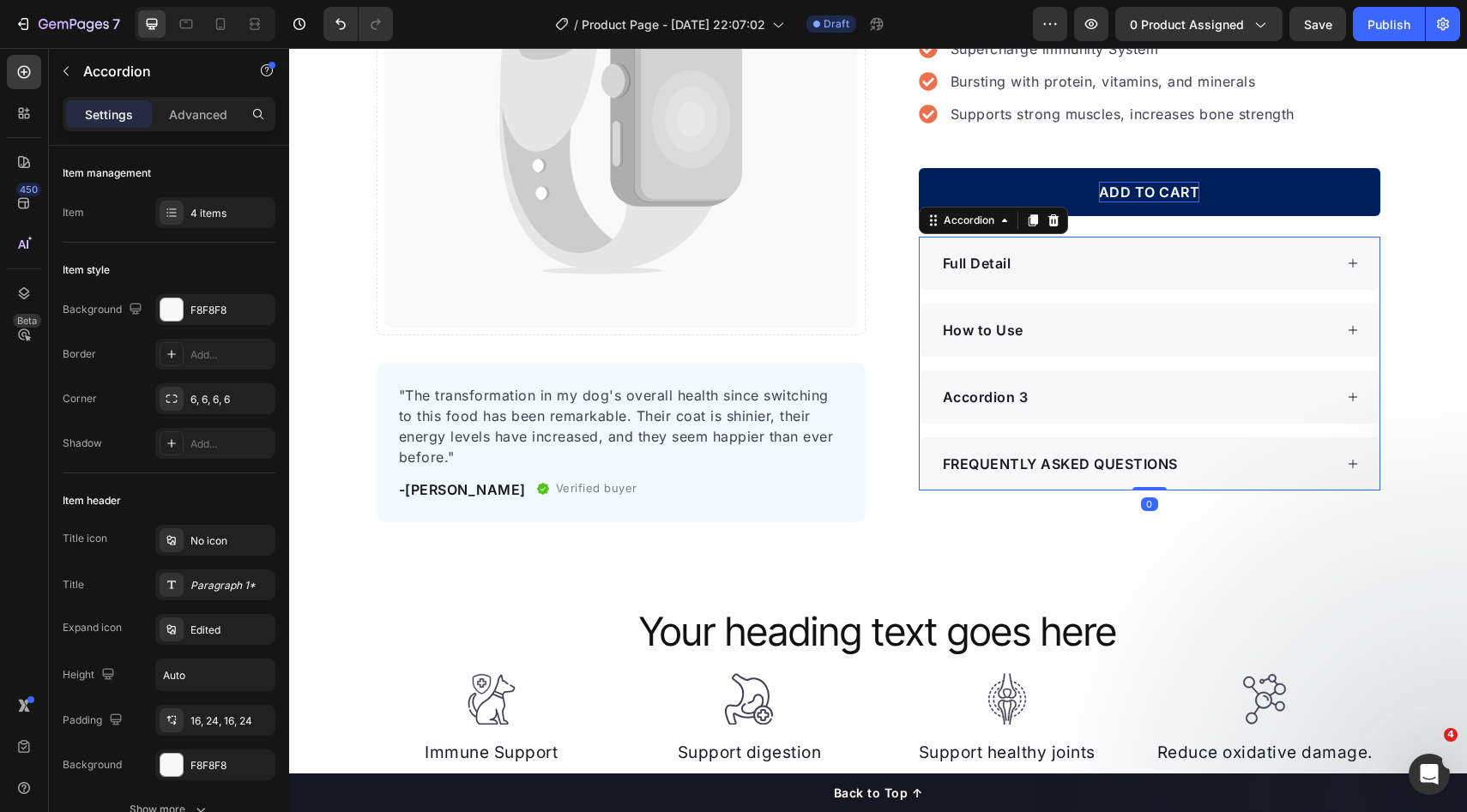
click at [1193, 269] on div "Full Detail" at bounding box center [1136, 263] width 393 height 26
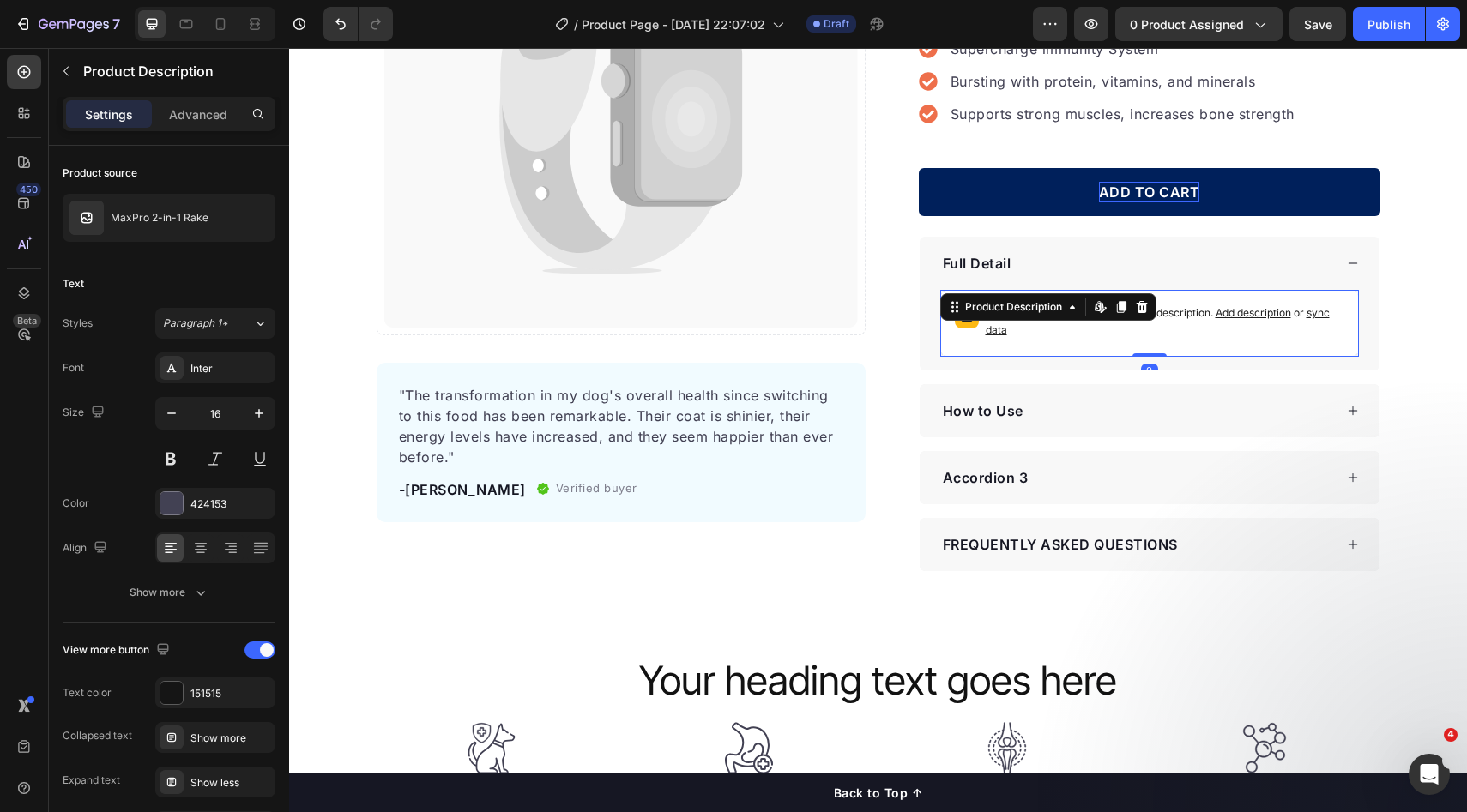
click at [1194, 301] on div "Highlight key benefits with product description. Add description or sync data" at bounding box center [1149, 323] width 403 height 51
click at [1136, 308] on icon at bounding box center [1141, 307] width 12 height 12
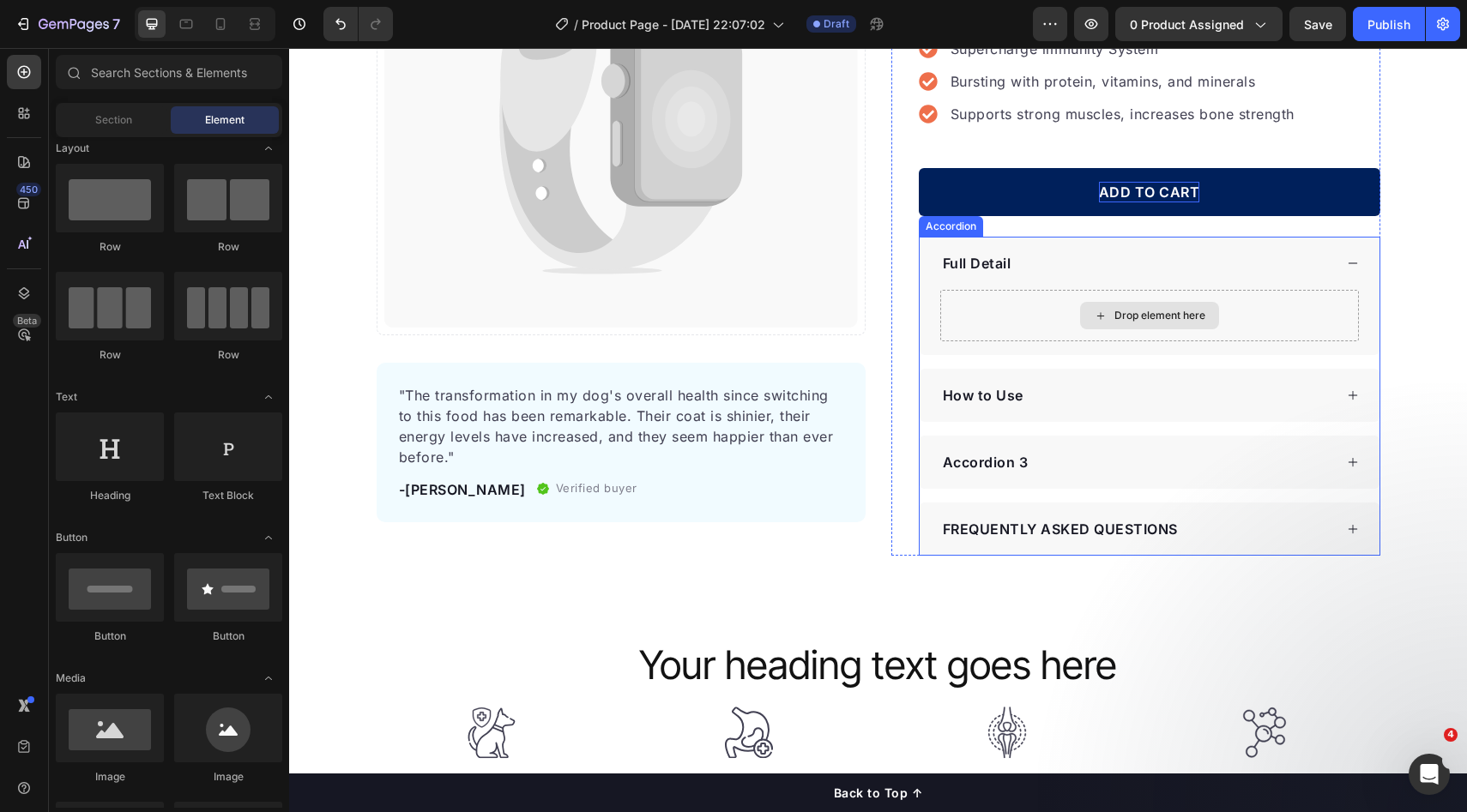
click at [1160, 369] on div "How to Use" at bounding box center [1149, 396] width 460 height 53
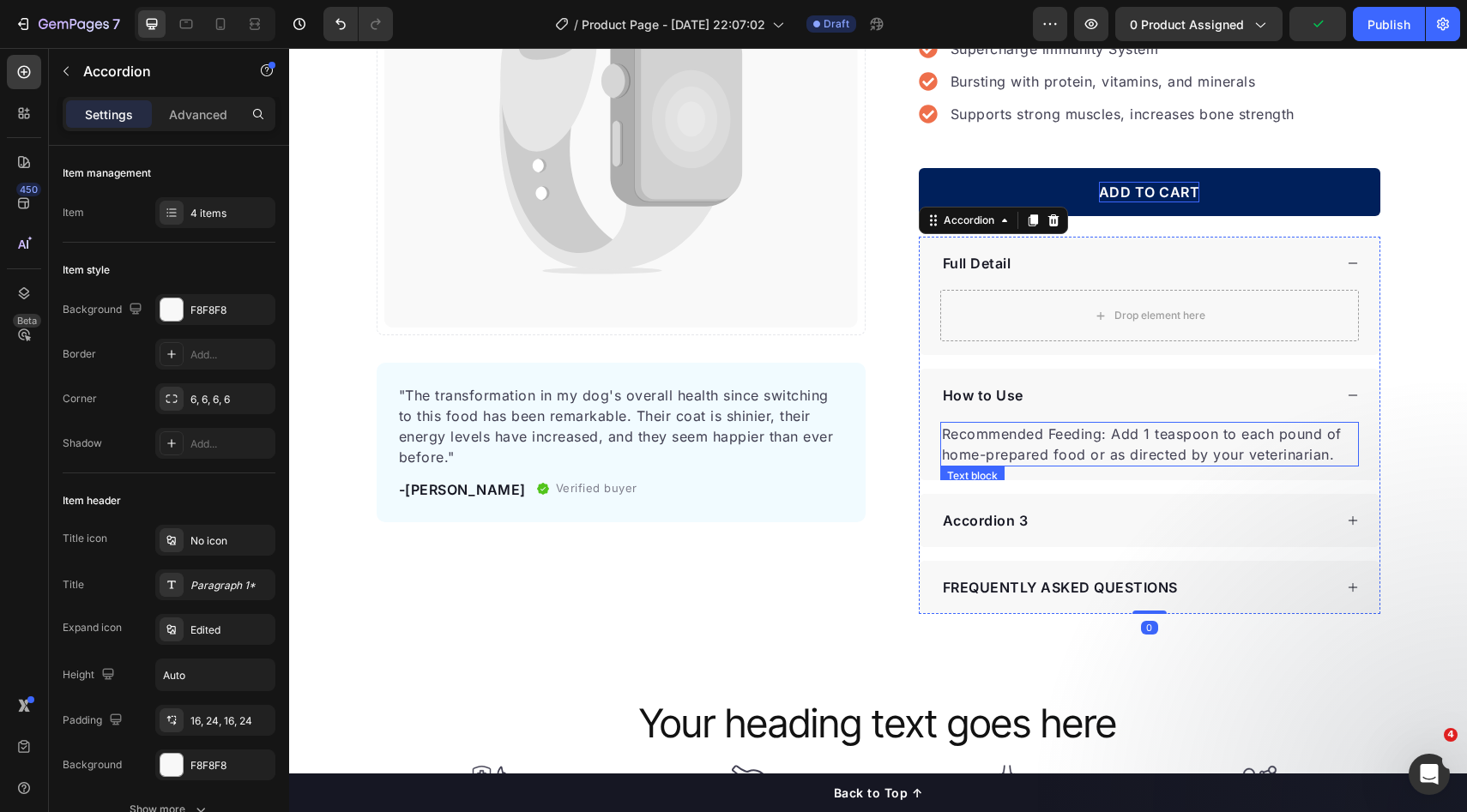
click at [1131, 434] on p "Recommended Feeding: Add 1 teaspoon to each pound of home-prepared food or as d…" at bounding box center [1149, 444] width 415 height 41
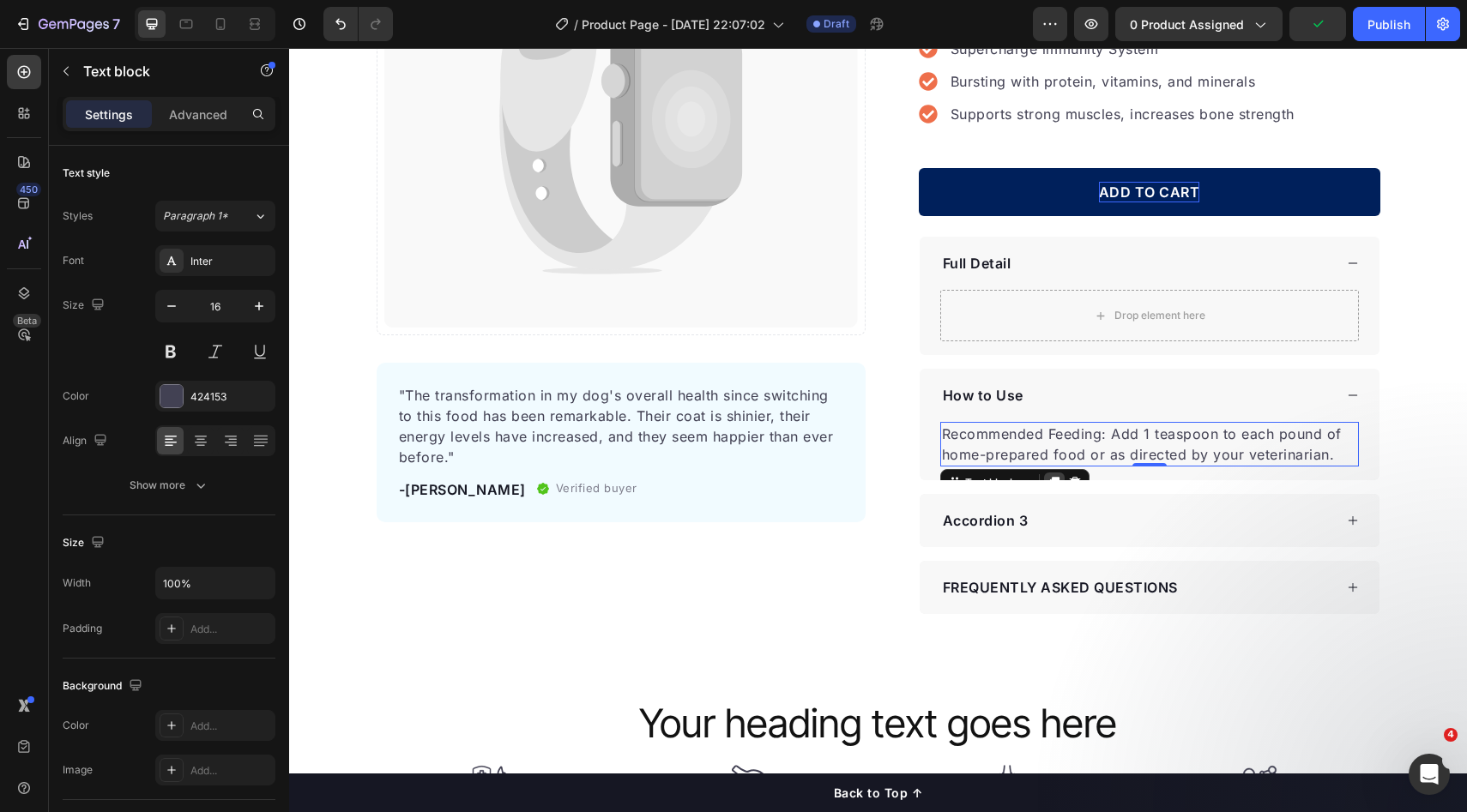
click at [1044, 474] on div at bounding box center [1053, 483] width 20 height 20
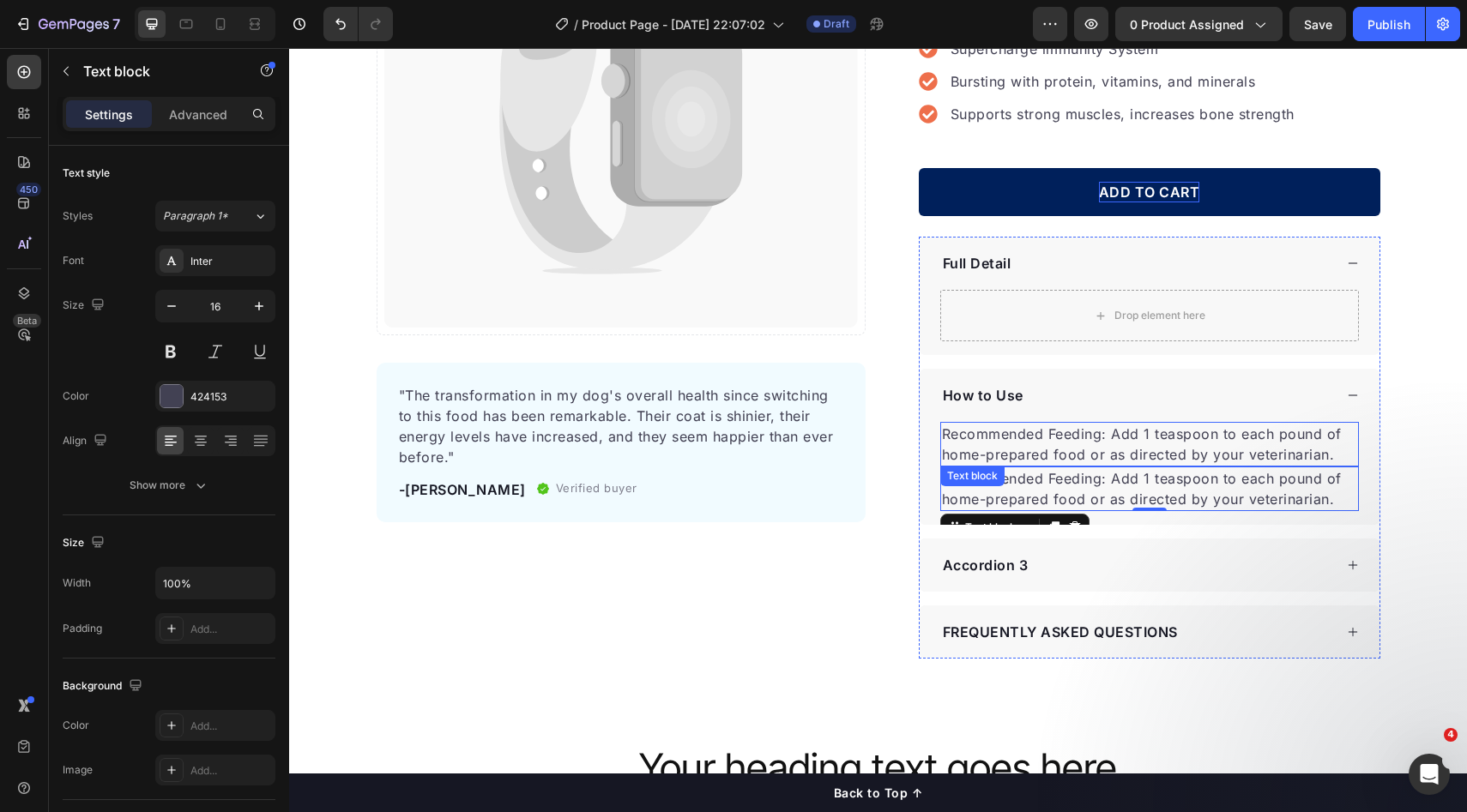
click at [984, 450] on p "Recommended Feeding: Add 1 teaspoon to each pound of home-prepared food or as d…" at bounding box center [1149, 444] width 415 height 41
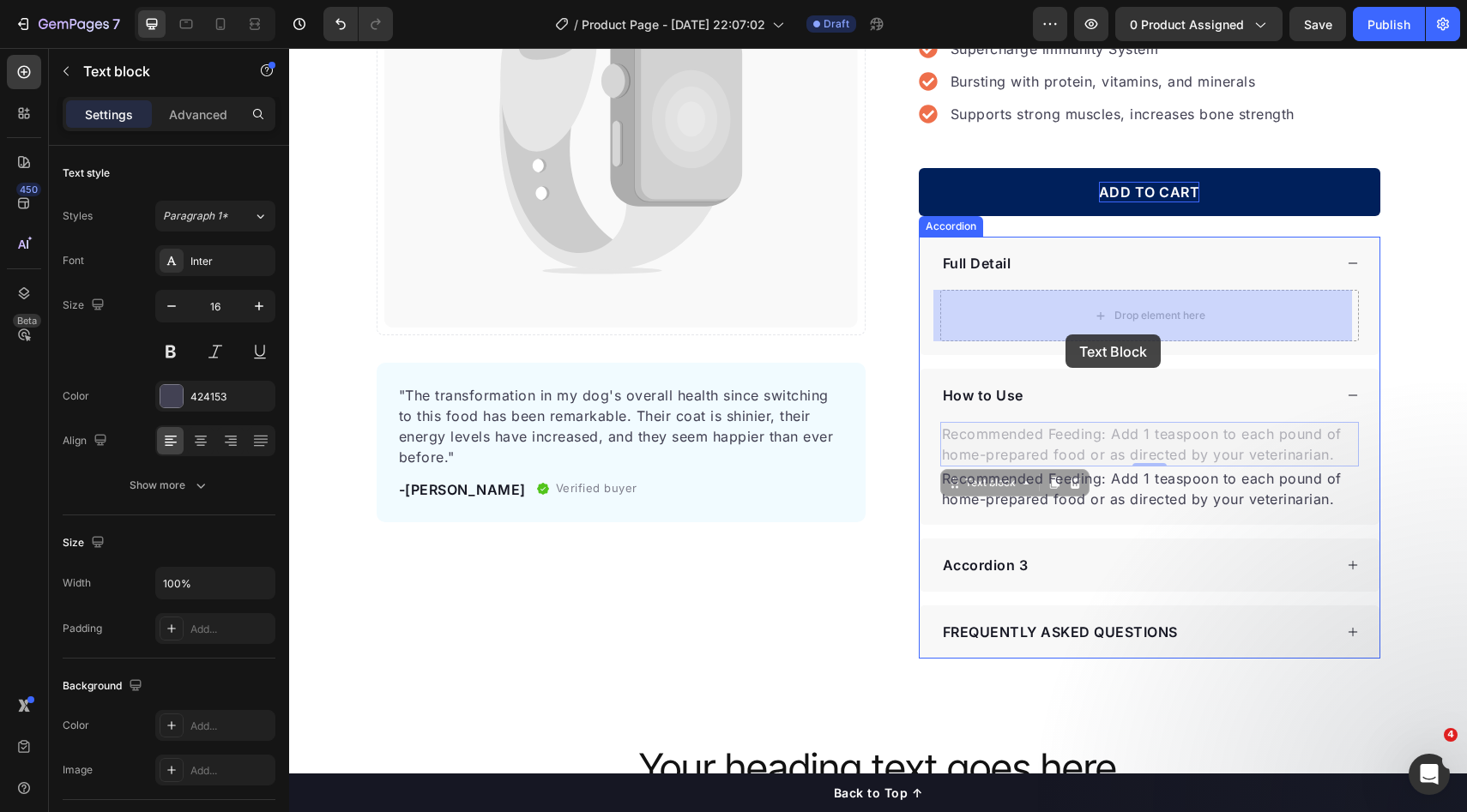
drag, startPoint x: 993, startPoint y: 475, endPoint x: 1063, endPoint y: 335, distance: 156.5
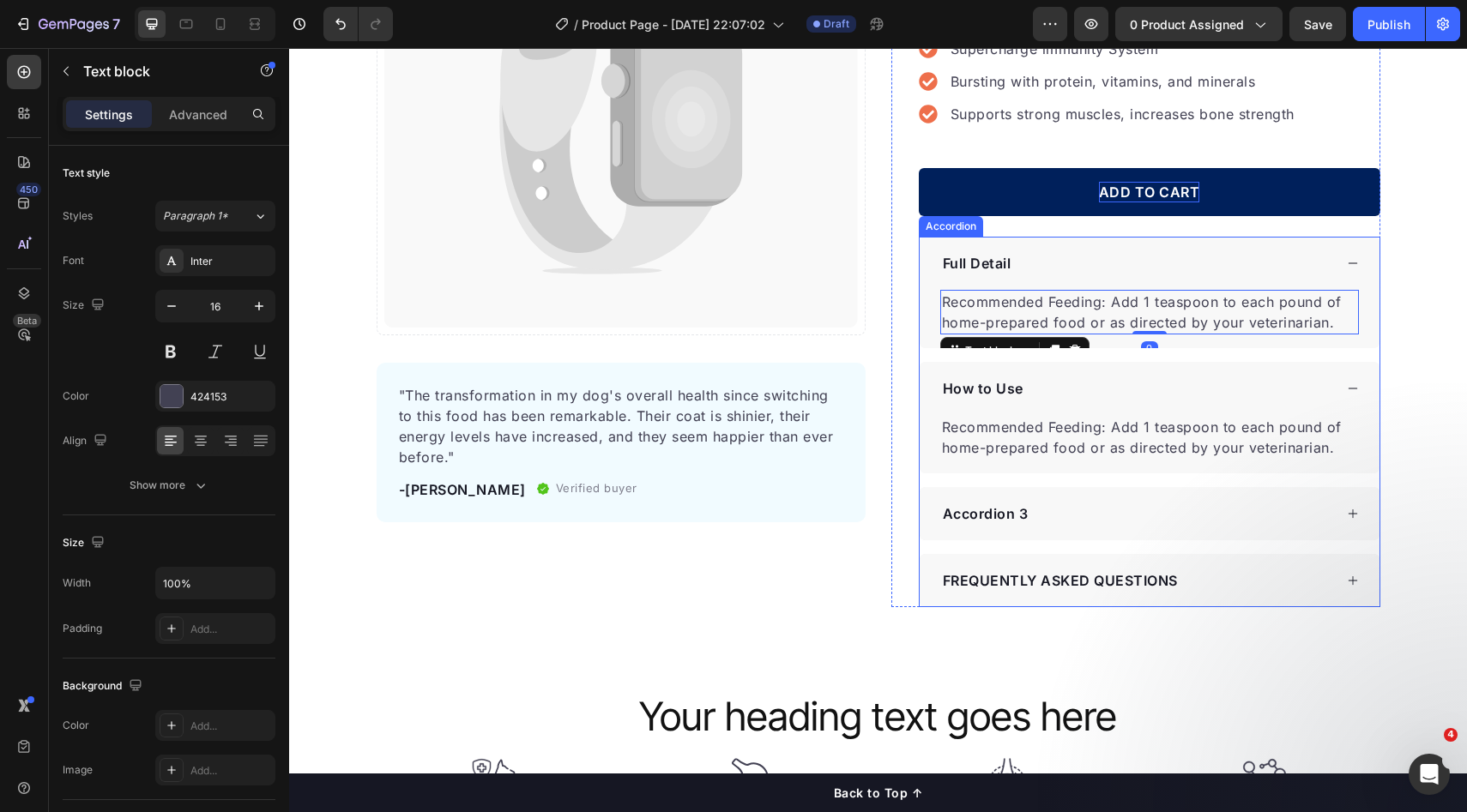
click at [1392, 375] on div "Catch your customer's attention with attracted media. Add image or sync data Pr…" at bounding box center [878, 235] width 1178 height 744
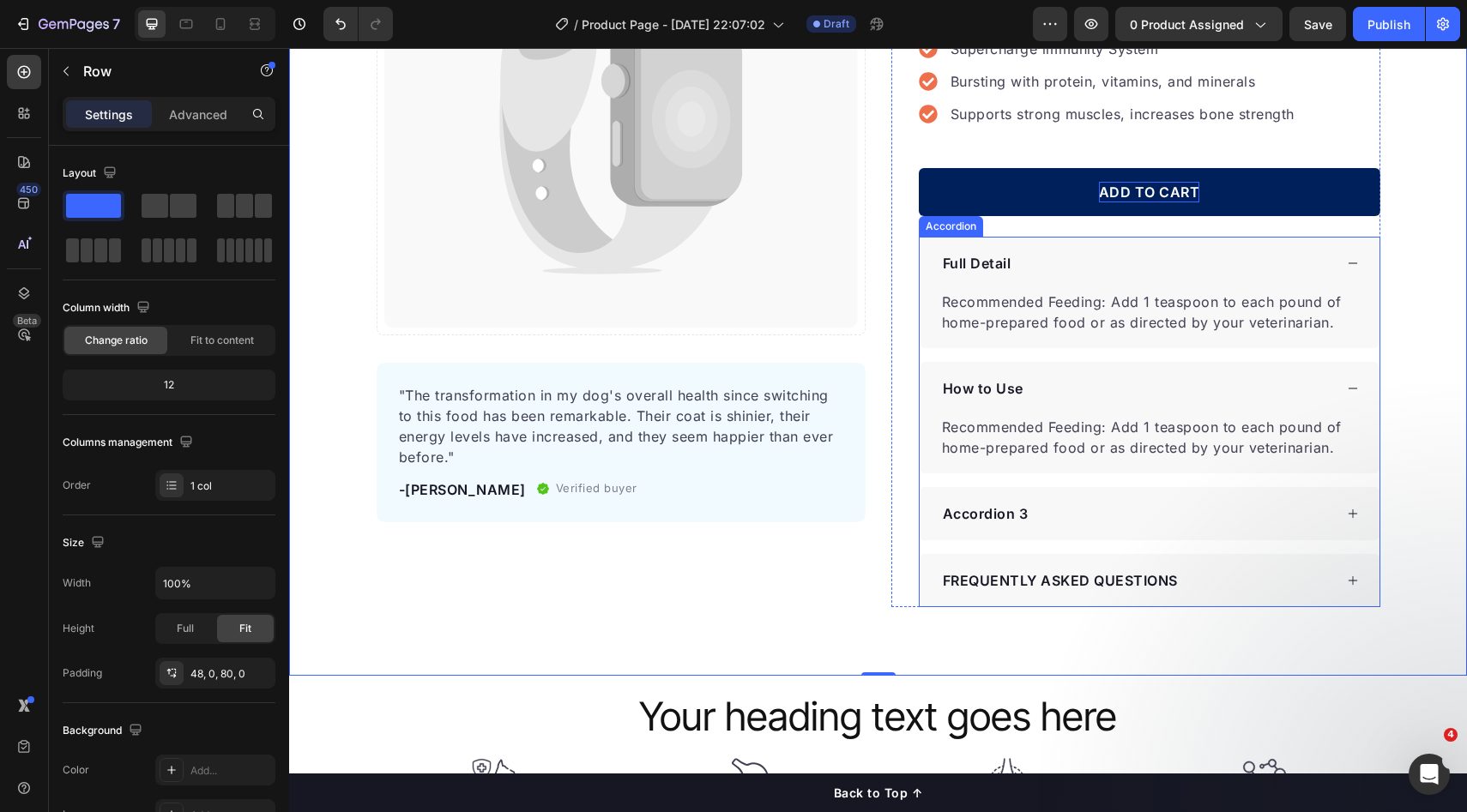
click at [1169, 397] on div "How to Use" at bounding box center [1136, 388] width 393 height 26
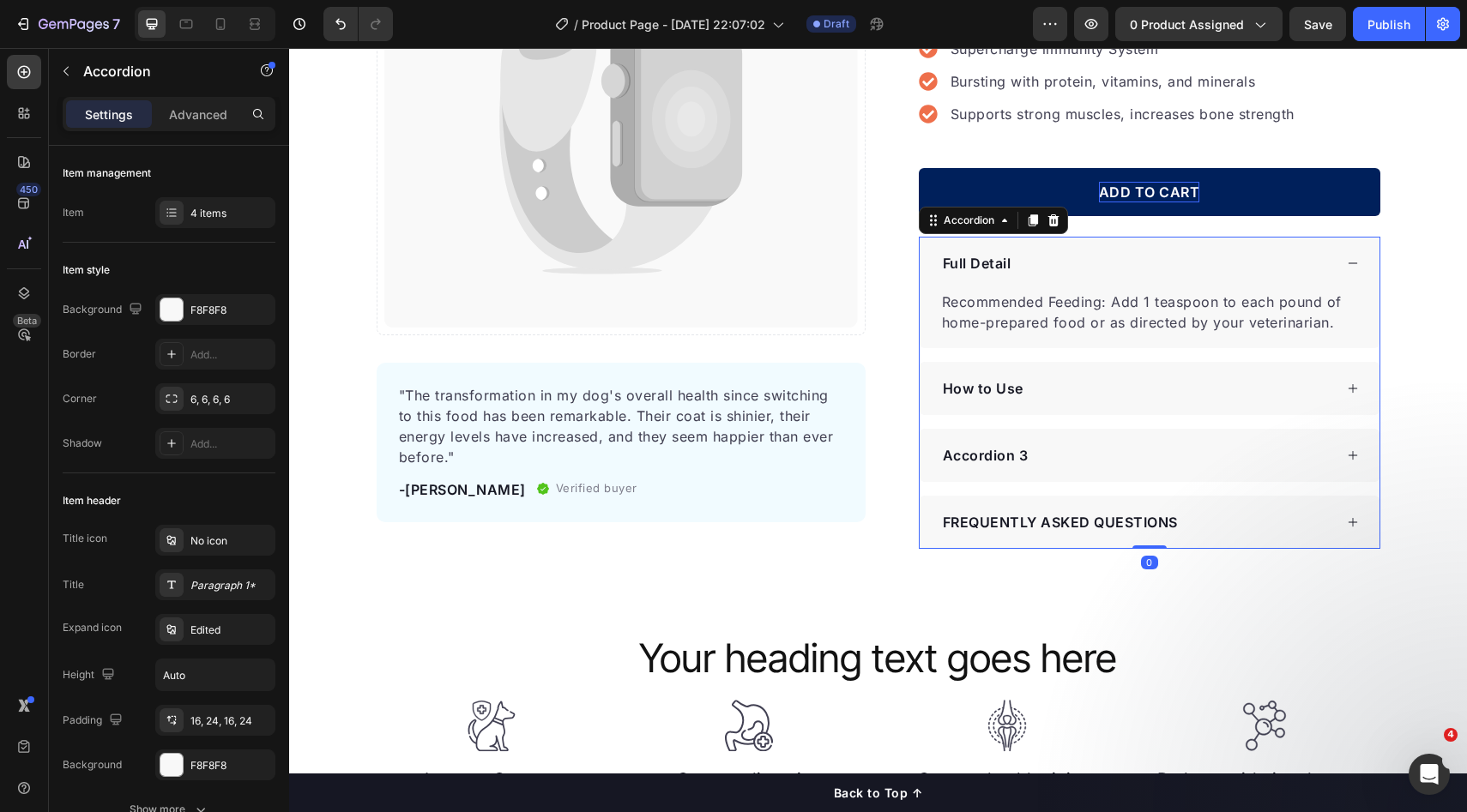
click at [1211, 264] on div "Full Detail" at bounding box center [1136, 263] width 393 height 26
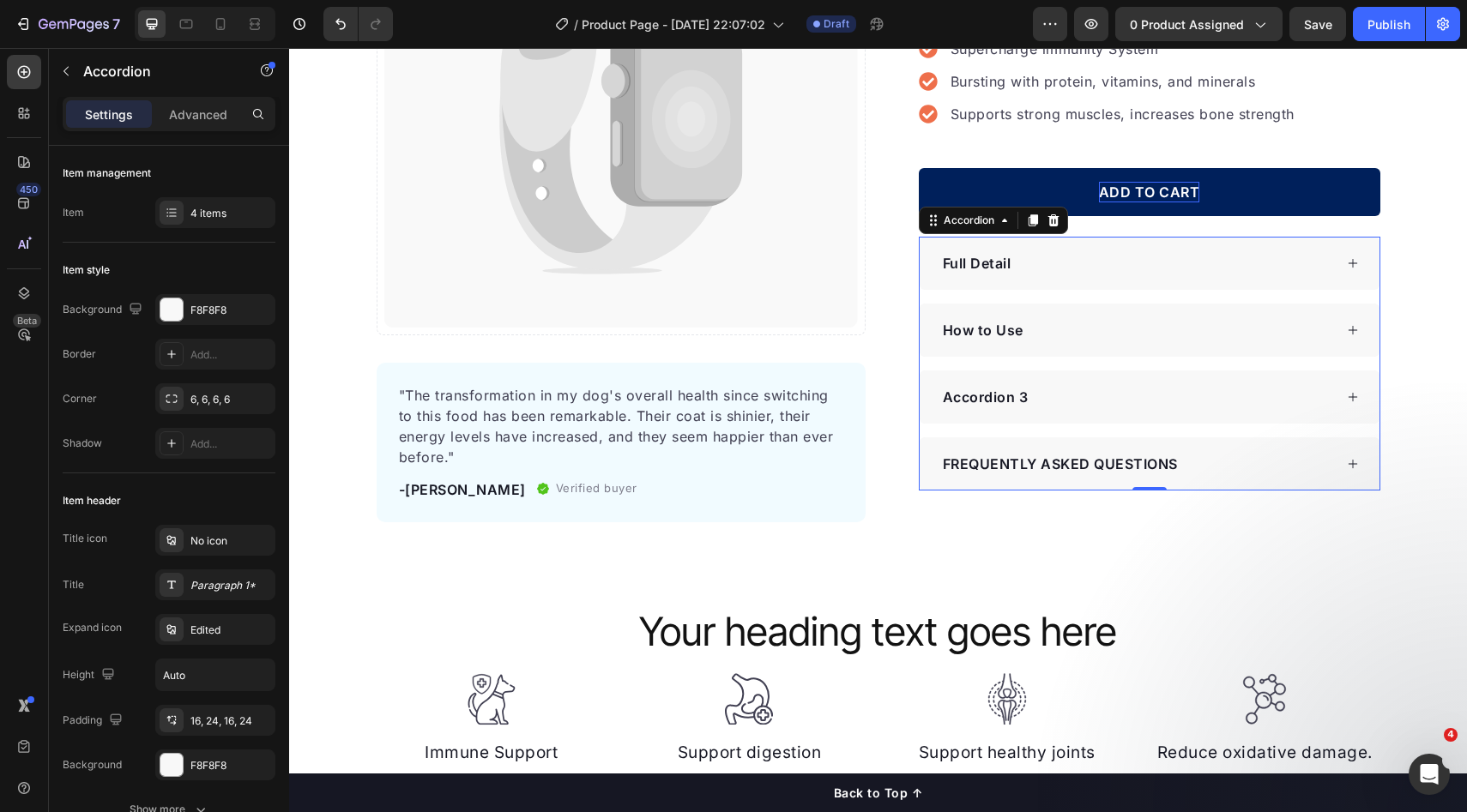
click at [1056, 267] on div "Full Detail" at bounding box center [1136, 263] width 393 height 26
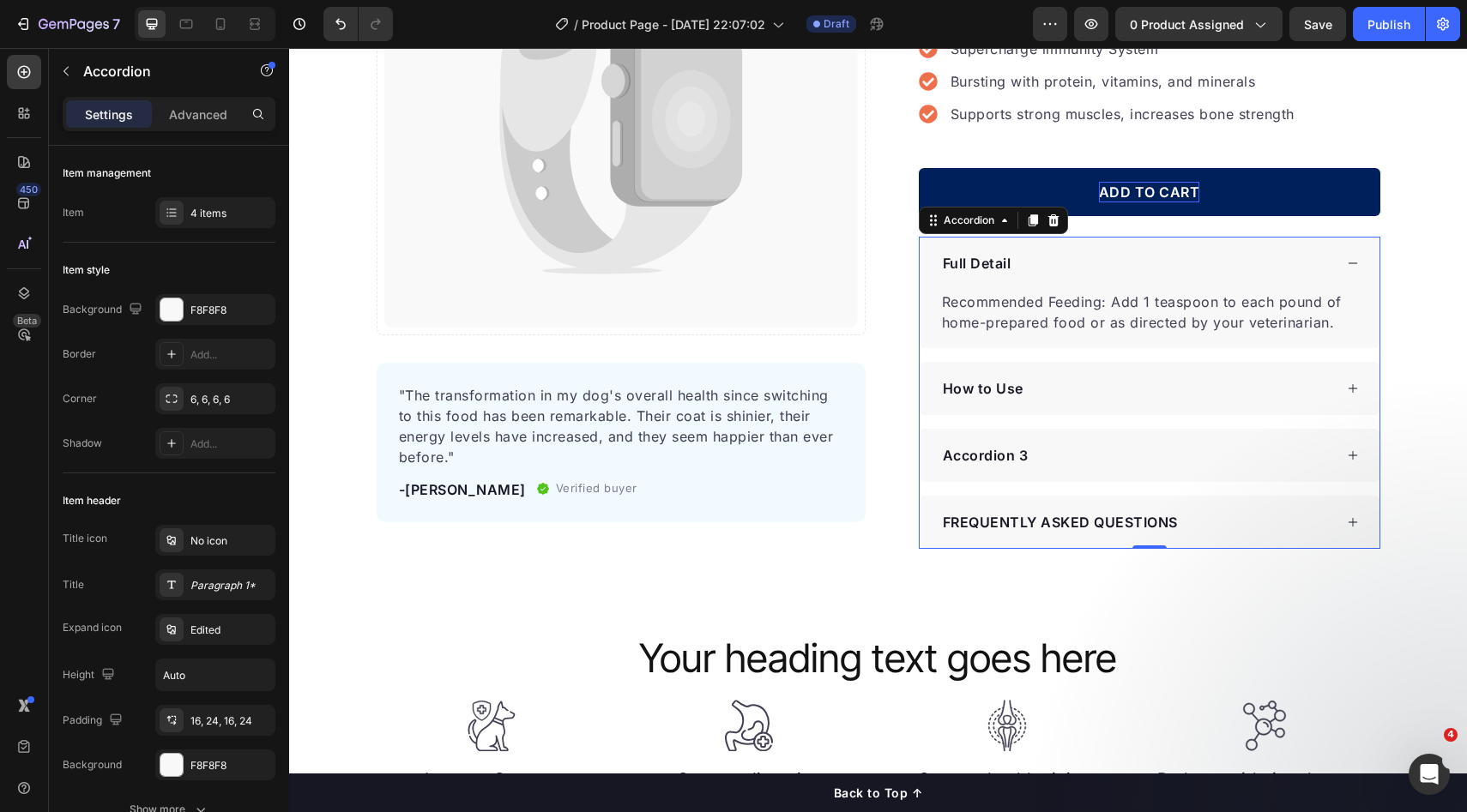
click at [1038, 270] on div "Full Detail" at bounding box center [1136, 263] width 393 height 26
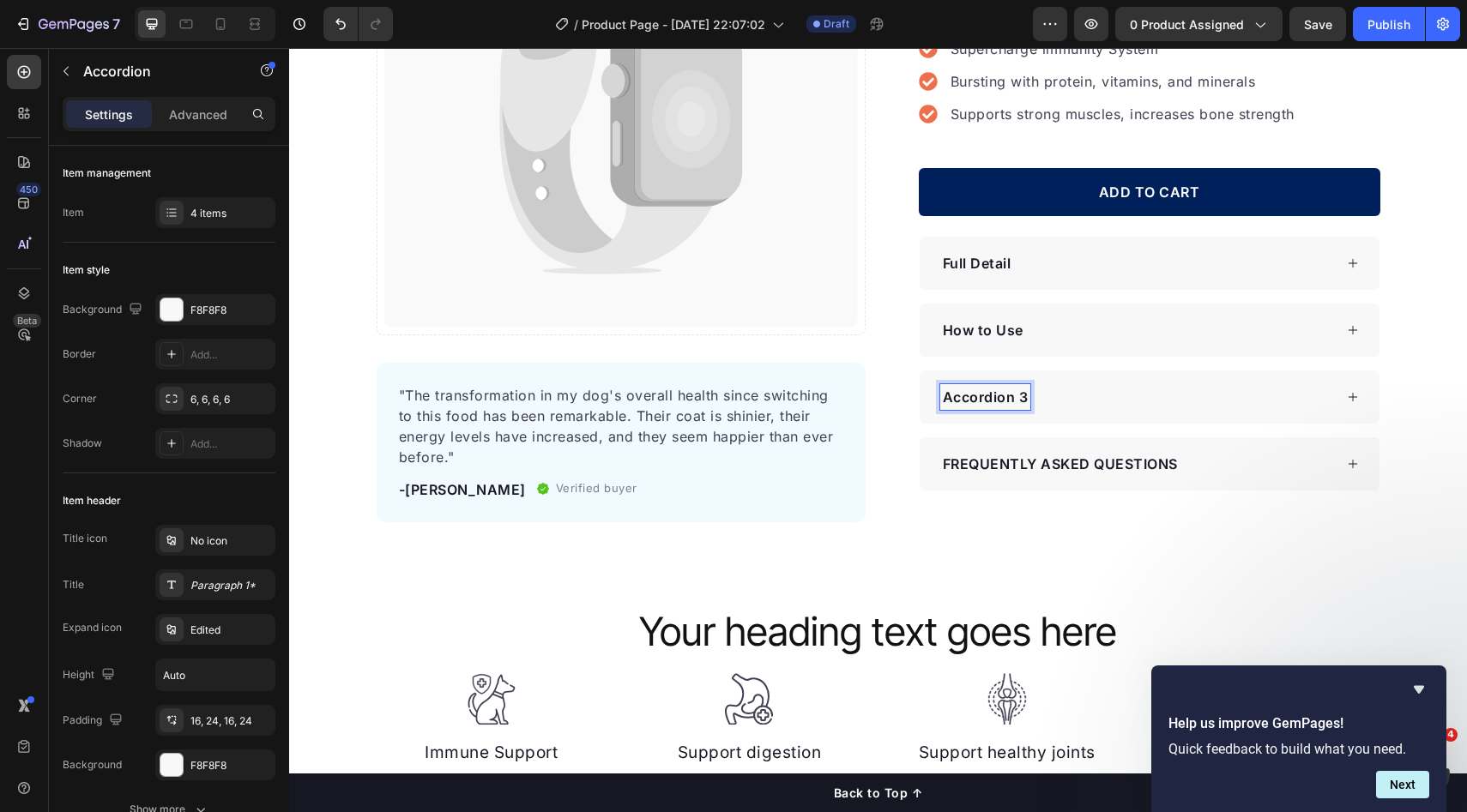
click at [982, 399] on p "Accordion 3" at bounding box center [985, 397] width 86 height 20
click at [983, 400] on p "Accordion 3" at bounding box center [985, 397] width 86 height 20
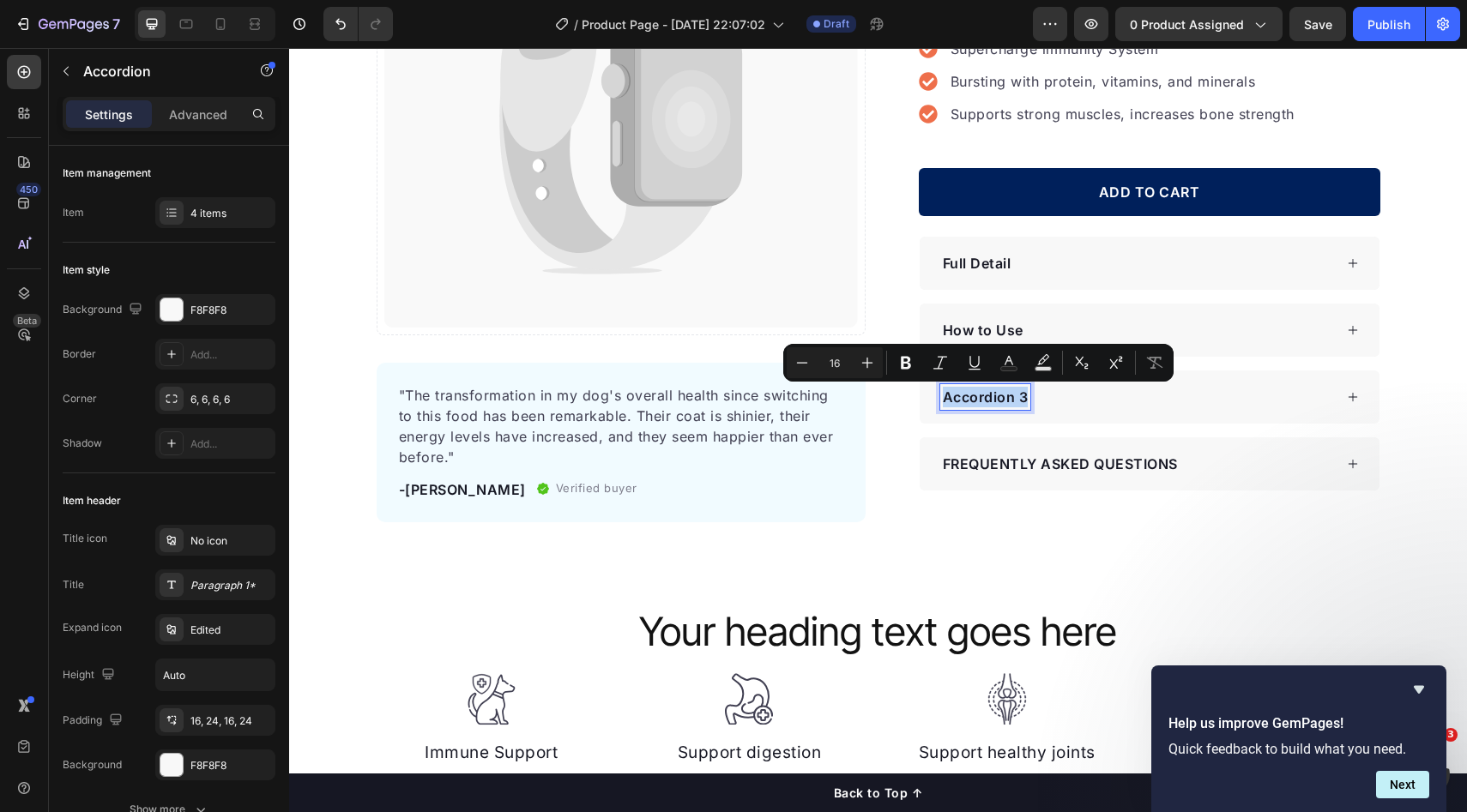
click at [976, 393] on p "Accordion 3" at bounding box center [985, 397] width 86 height 20
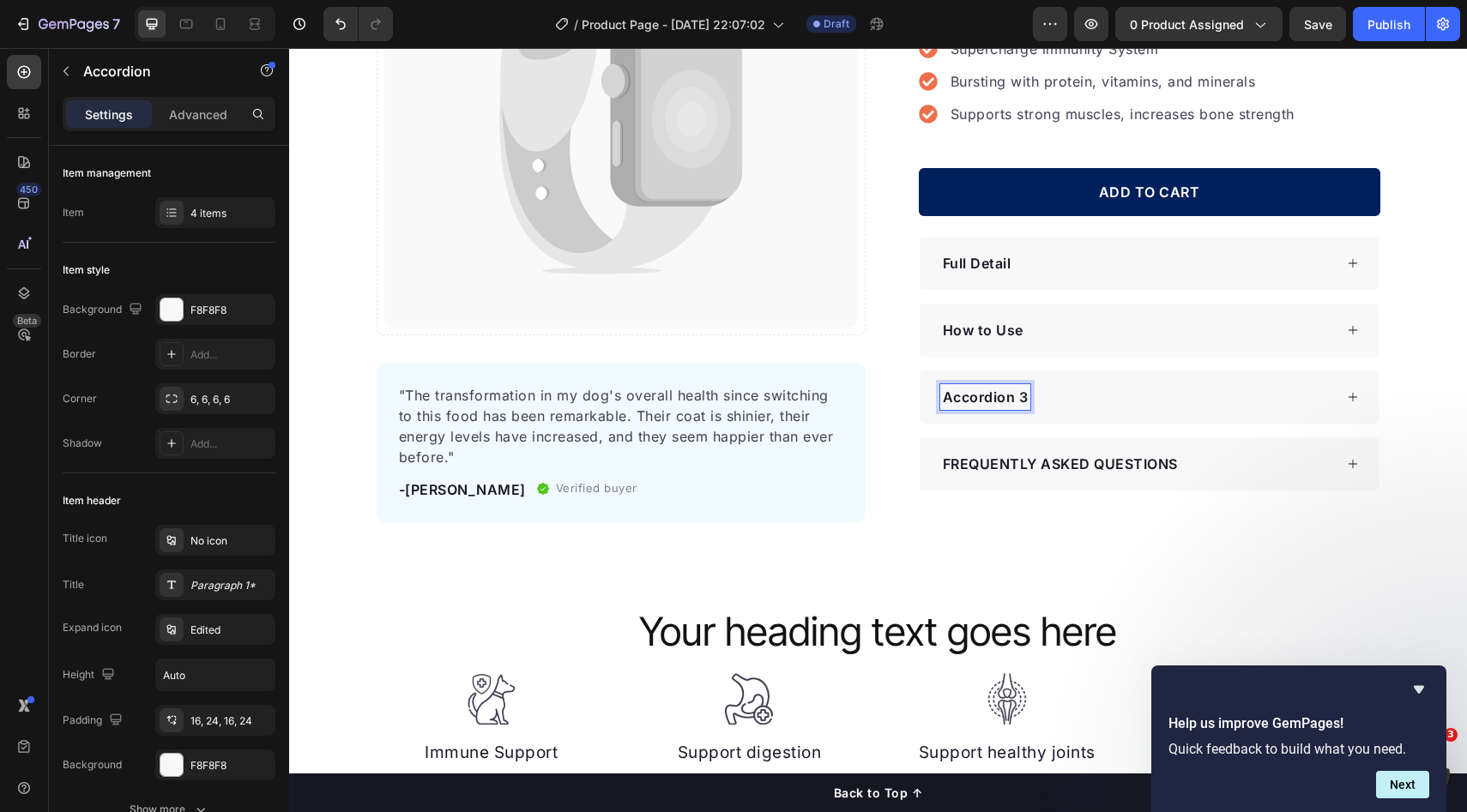
click at [986, 395] on p "Accordion 3" at bounding box center [985, 397] width 86 height 20
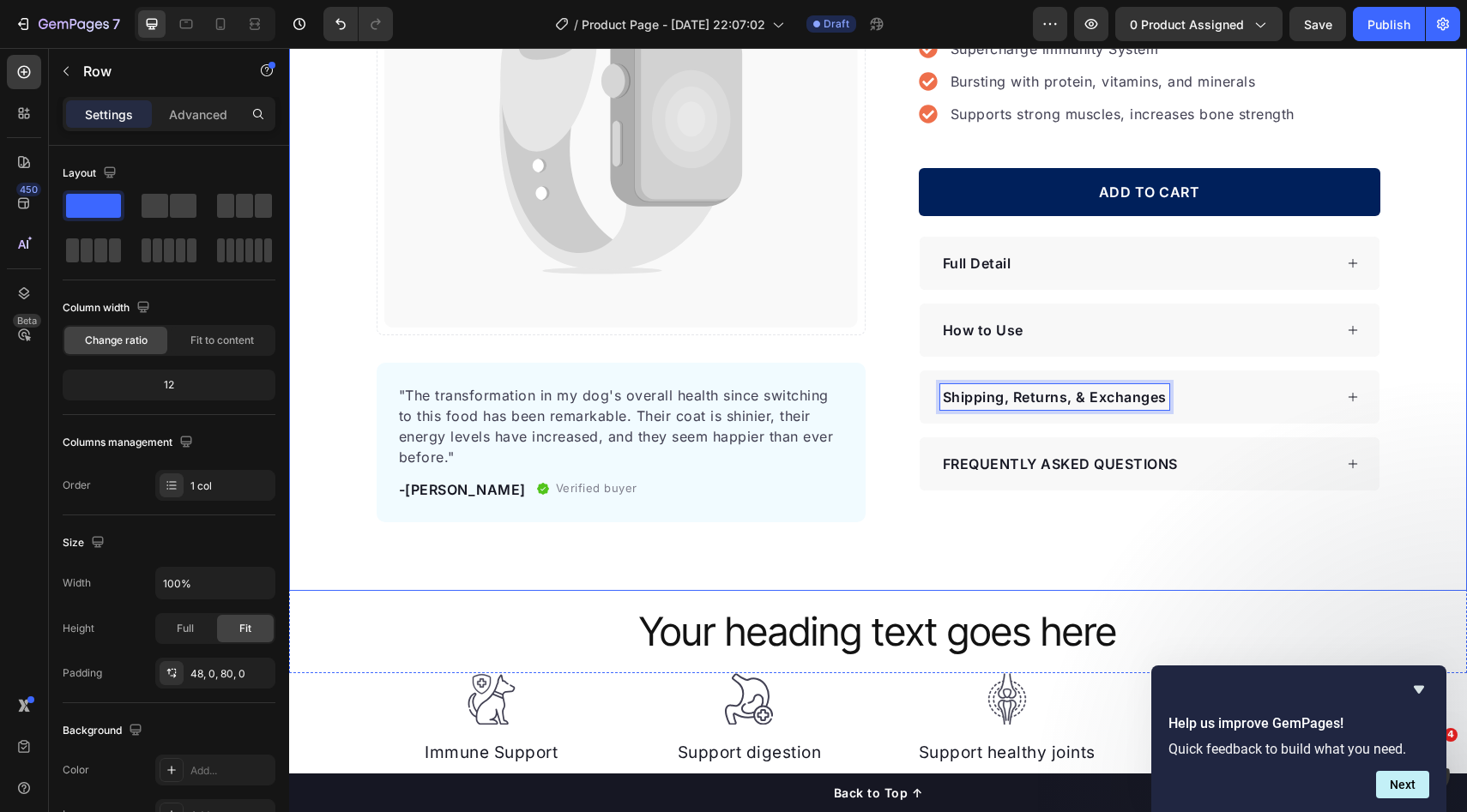
click at [1408, 422] on div "Catch your customer's attention with attracted media. Add image or sync data Pr…" at bounding box center [878, 193] width 1178 height 658
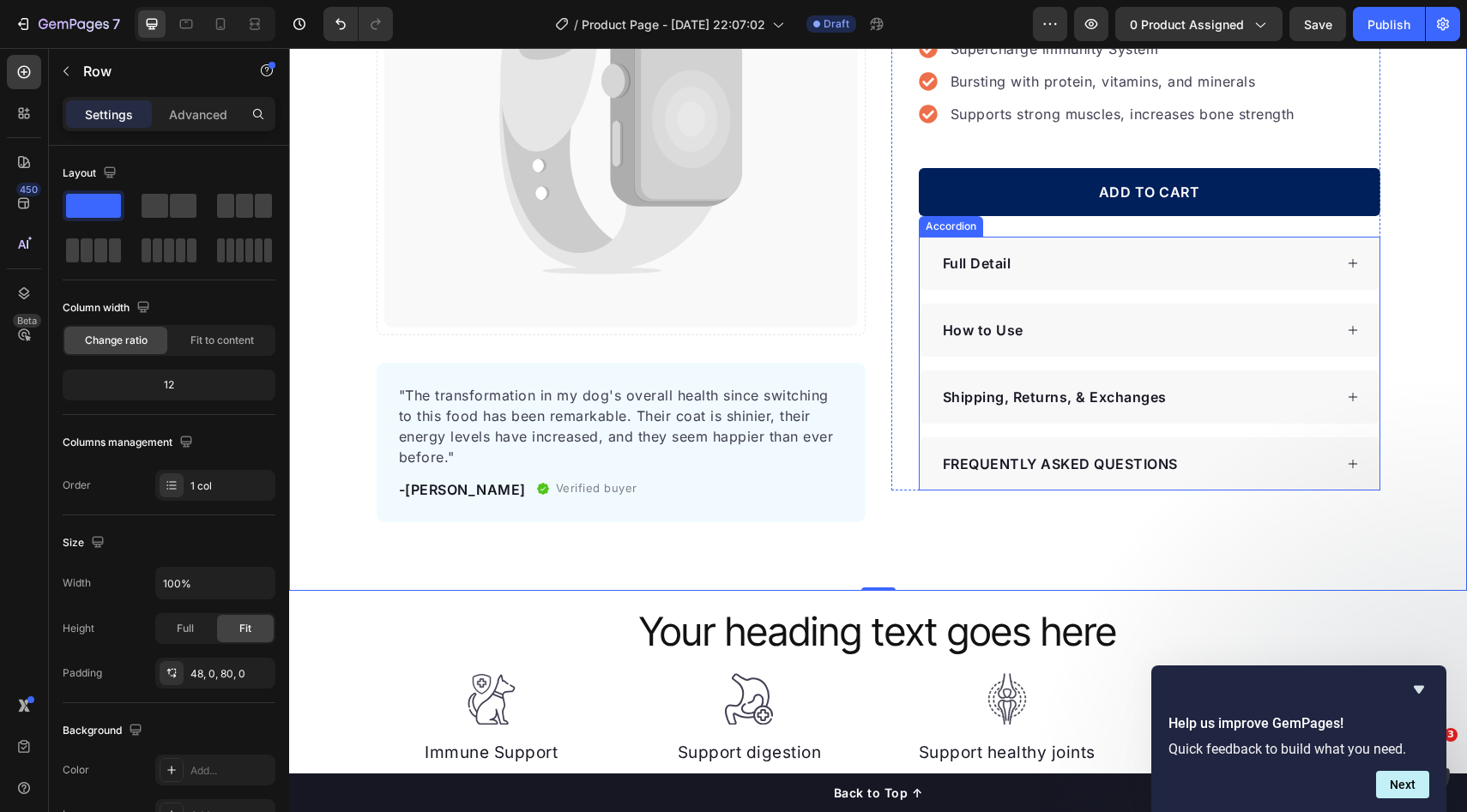
click at [1274, 406] on div "Shipping, Returns, & Exchanges" at bounding box center [1136, 397] width 393 height 26
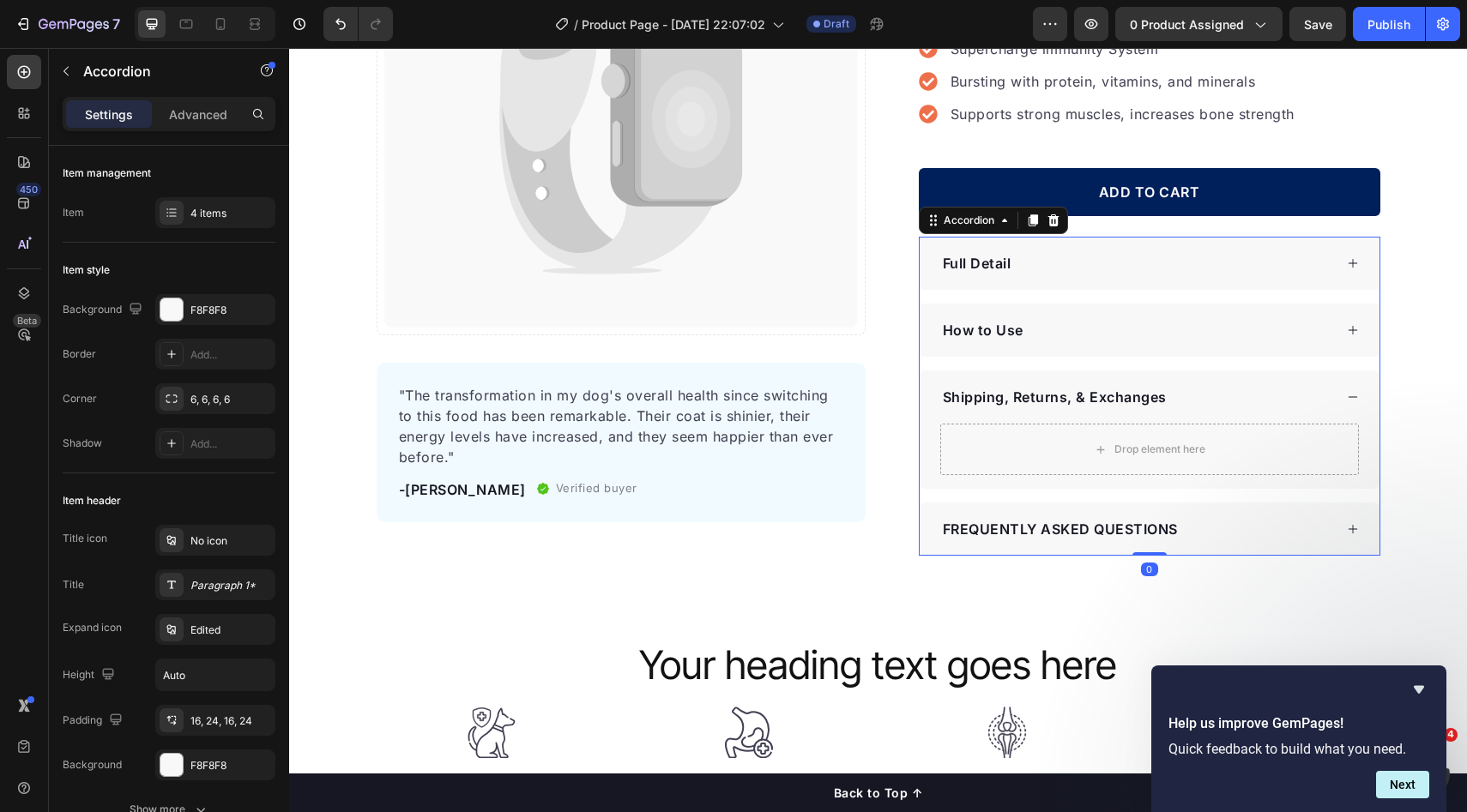
click at [1190, 457] on div "Drop element here" at bounding box center [1149, 449] width 139 height 28
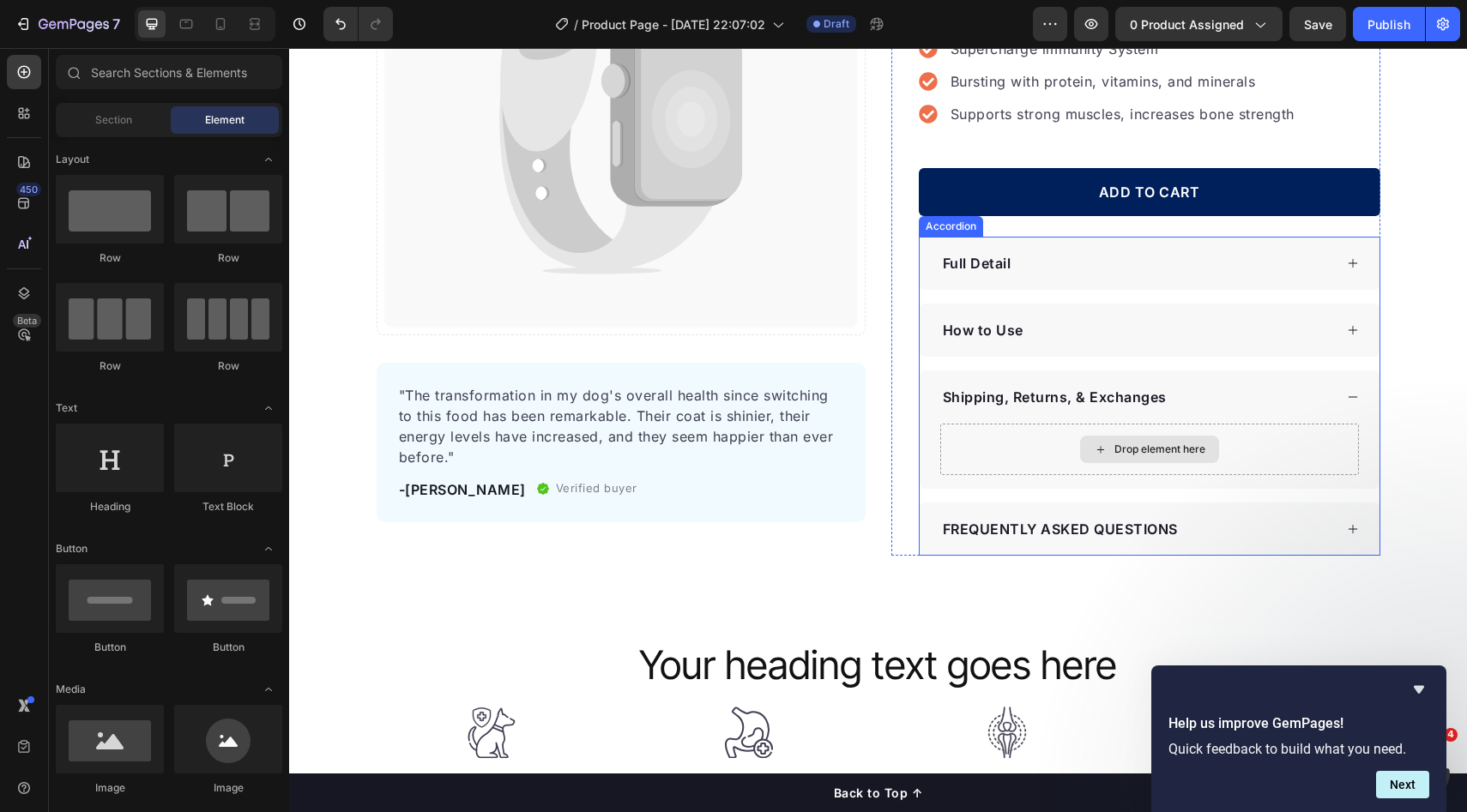
click at [1283, 455] on div "Drop element here" at bounding box center [1149, 449] width 419 height 51
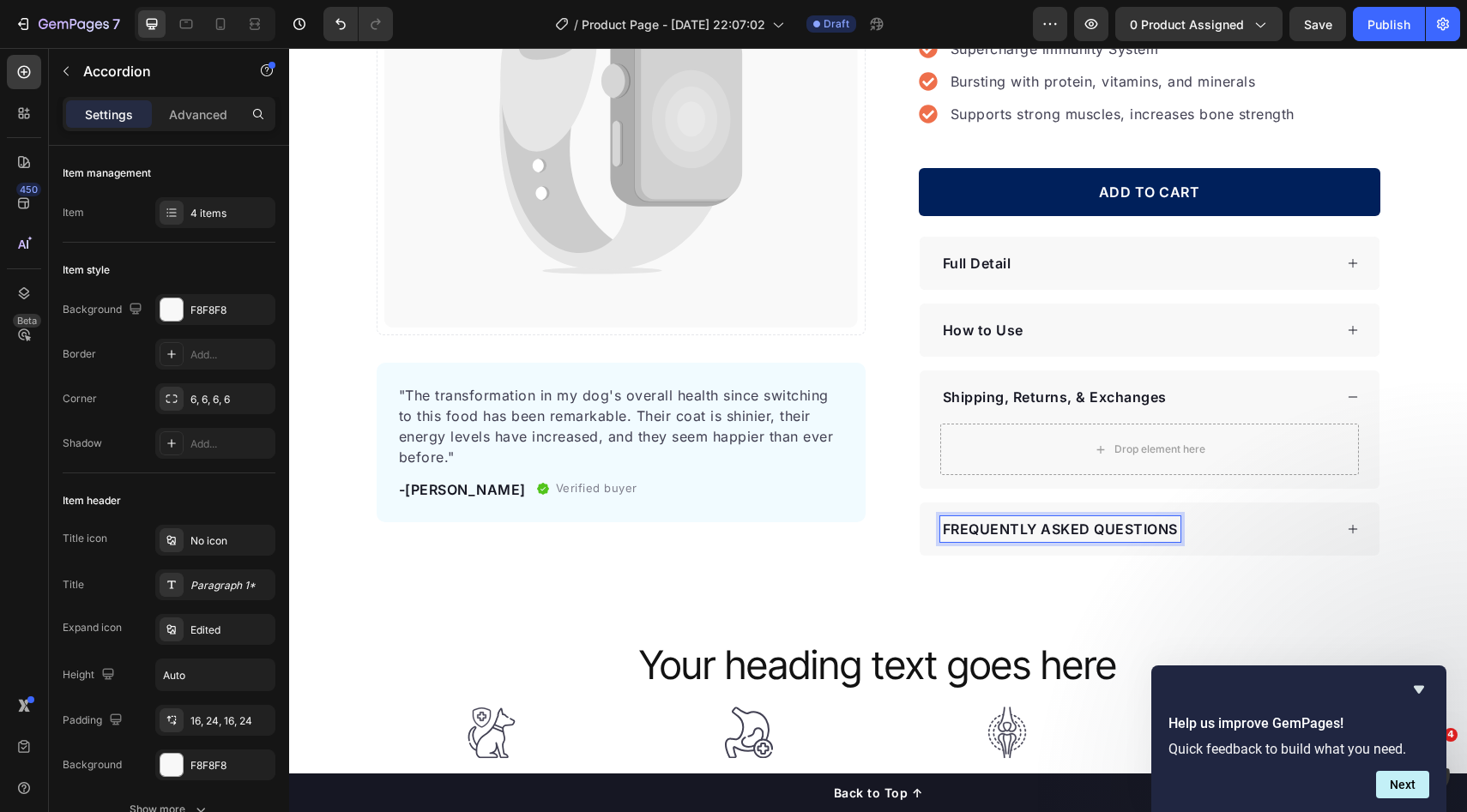
click at [1039, 530] on p "FREQUENTLY ASKED QUESTIONS" at bounding box center [1060, 529] width 235 height 20
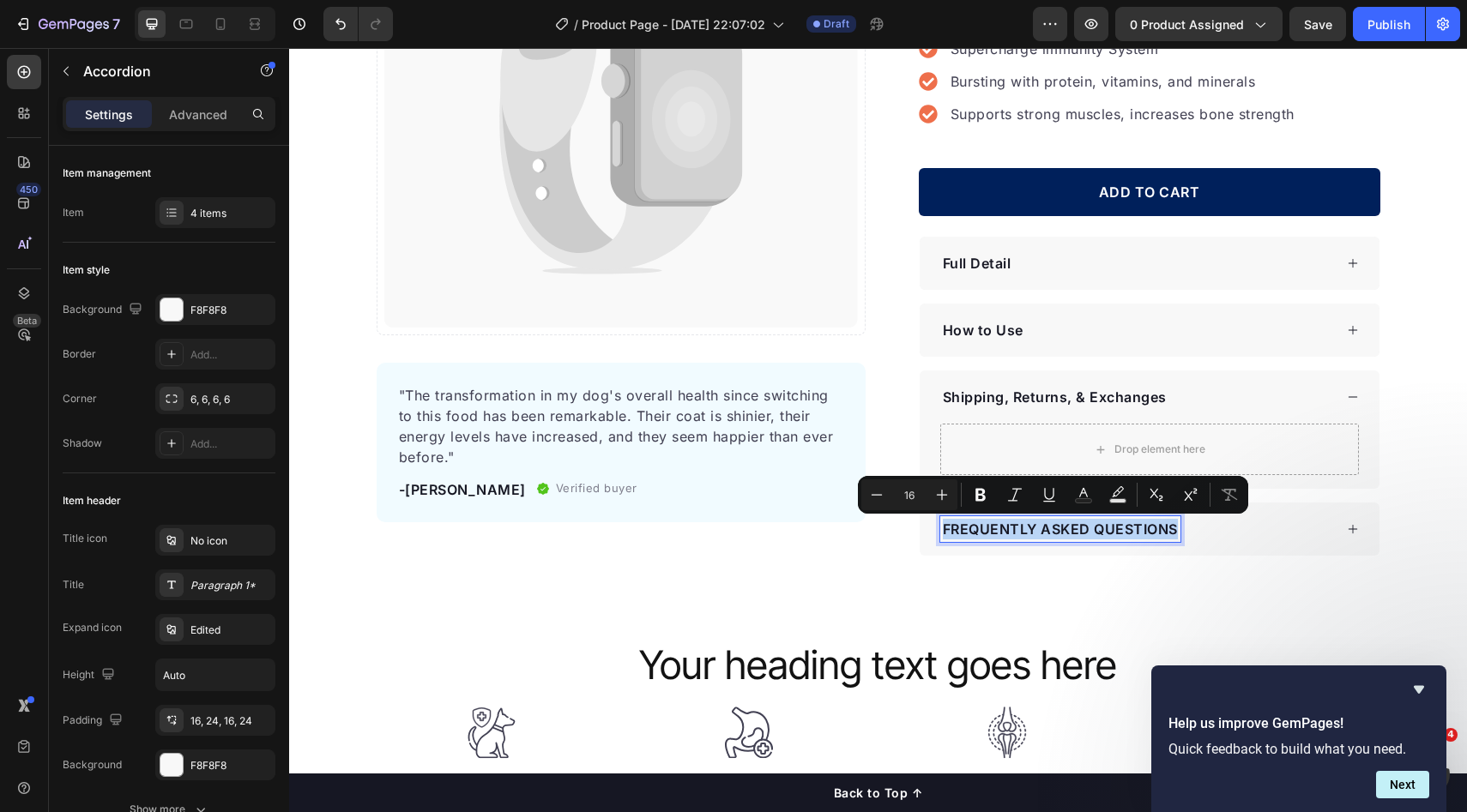
copy p "FREQUENTLY ASKED QUESTIONS"
click at [1061, 537] on p "FREQUENTLY ASKED QUESTIONS" at bounding box center [1060, 529] width 235 height 20
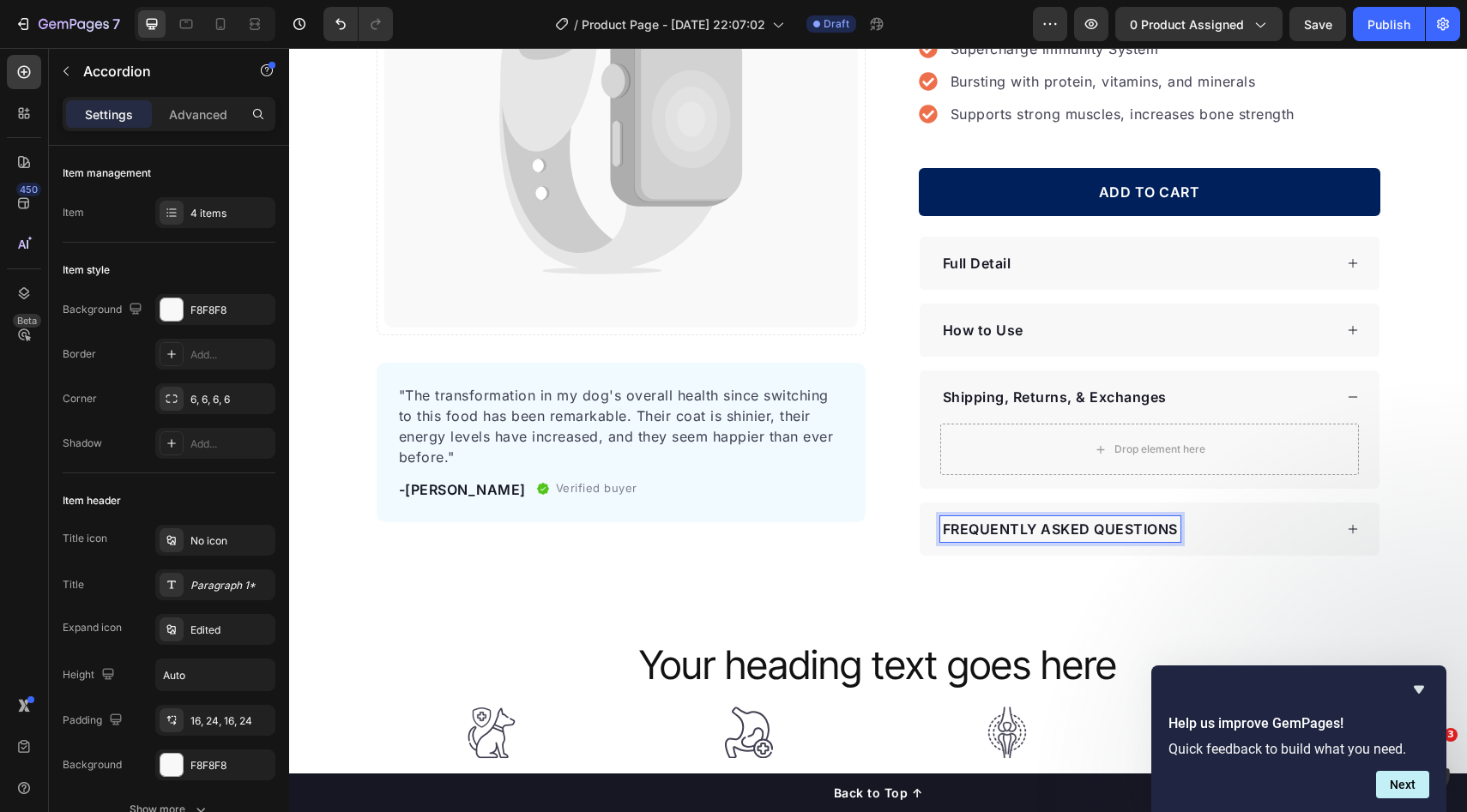
click at [1072, 533] on p "FREQUENTLY ASKED QUESTIONS" at bounding box center [1060, 529] width 235 height 20
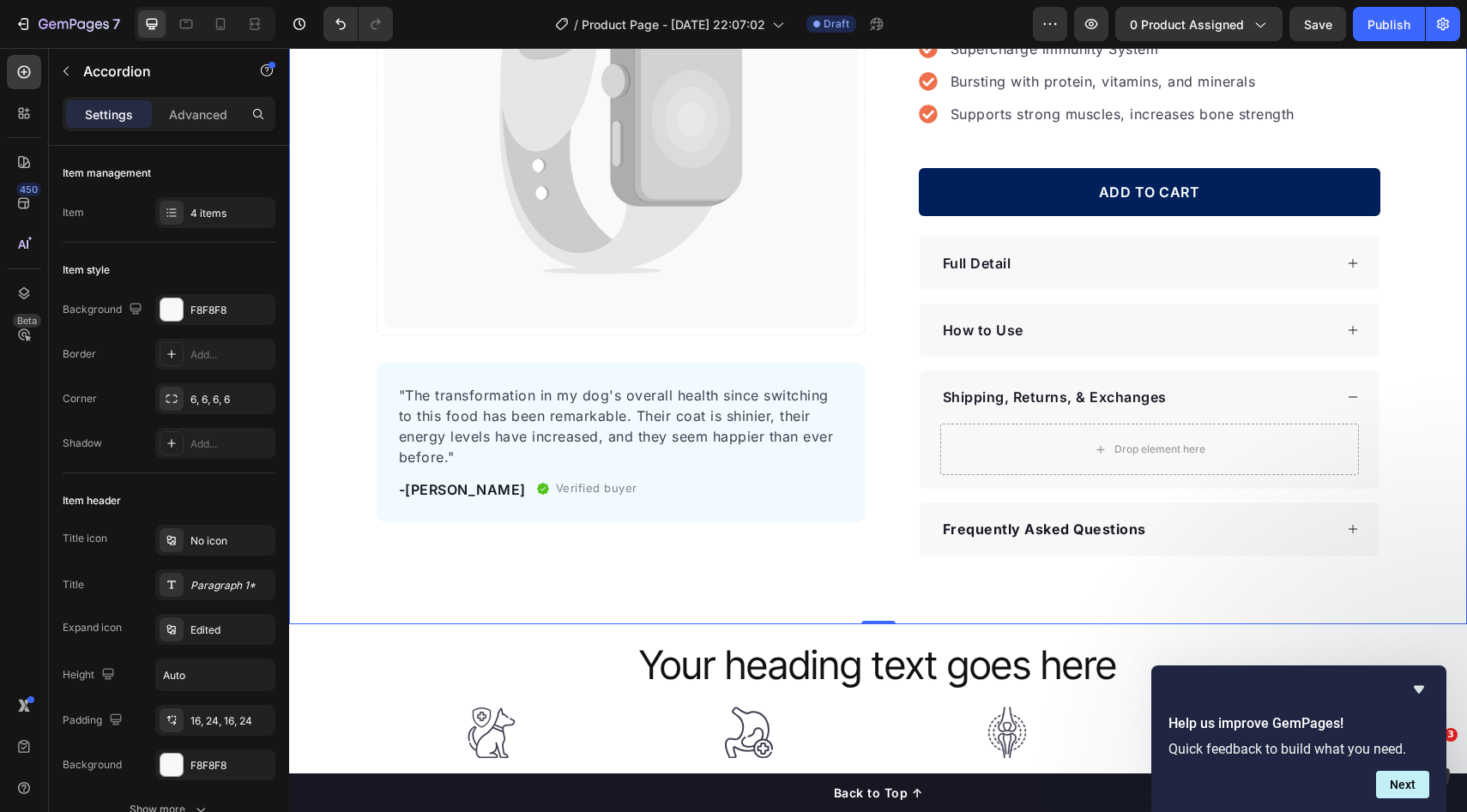
click at [1440, 450] on div "Catch your customer's attention with attracted media. Add image or sync data Pr…" at bounding box center [878, 209] width 1178 height 692
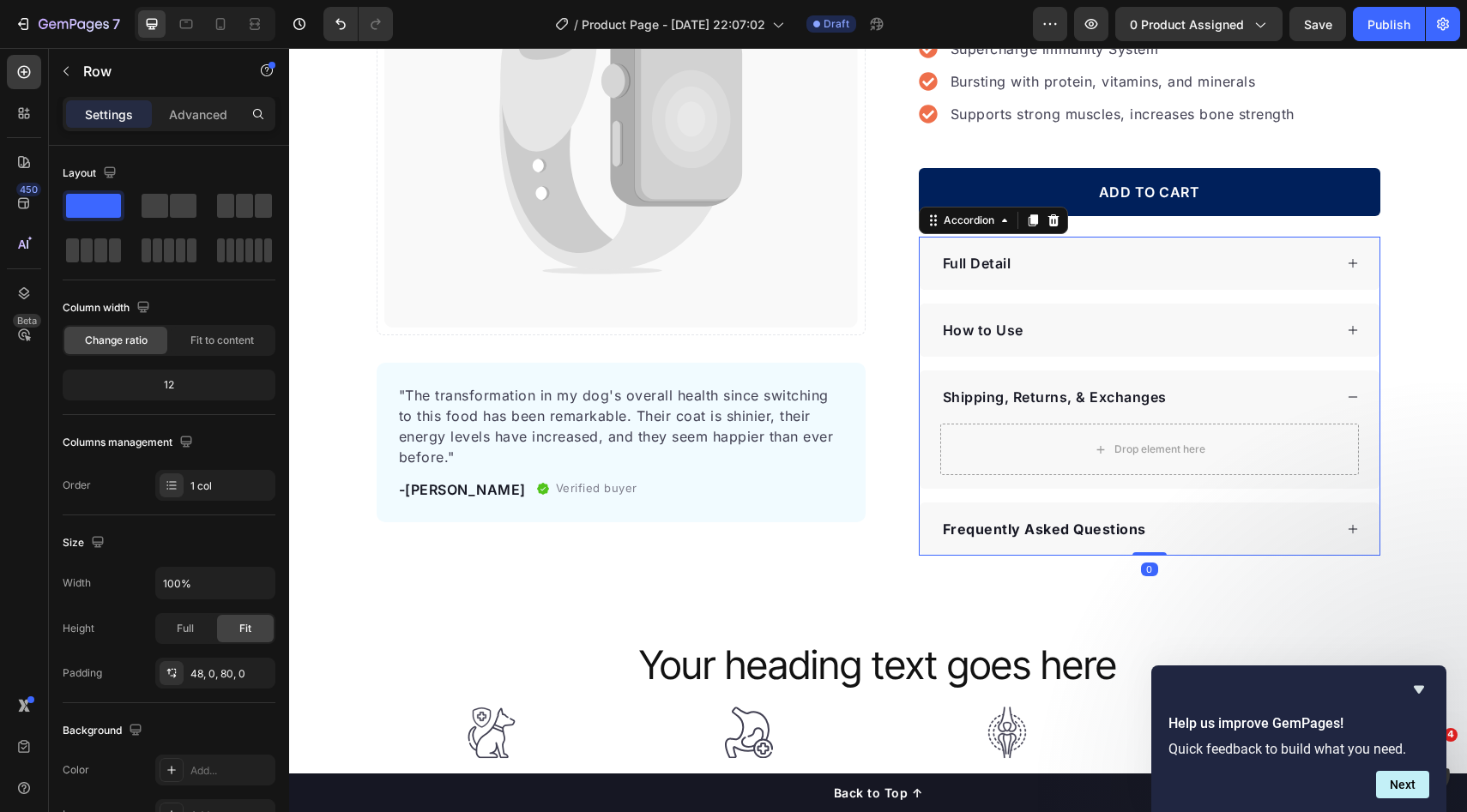
click at [1263, 411] on div "Shipping, Returns, & Exchanges" at bounding box center [1149, 398] width 460 height 53
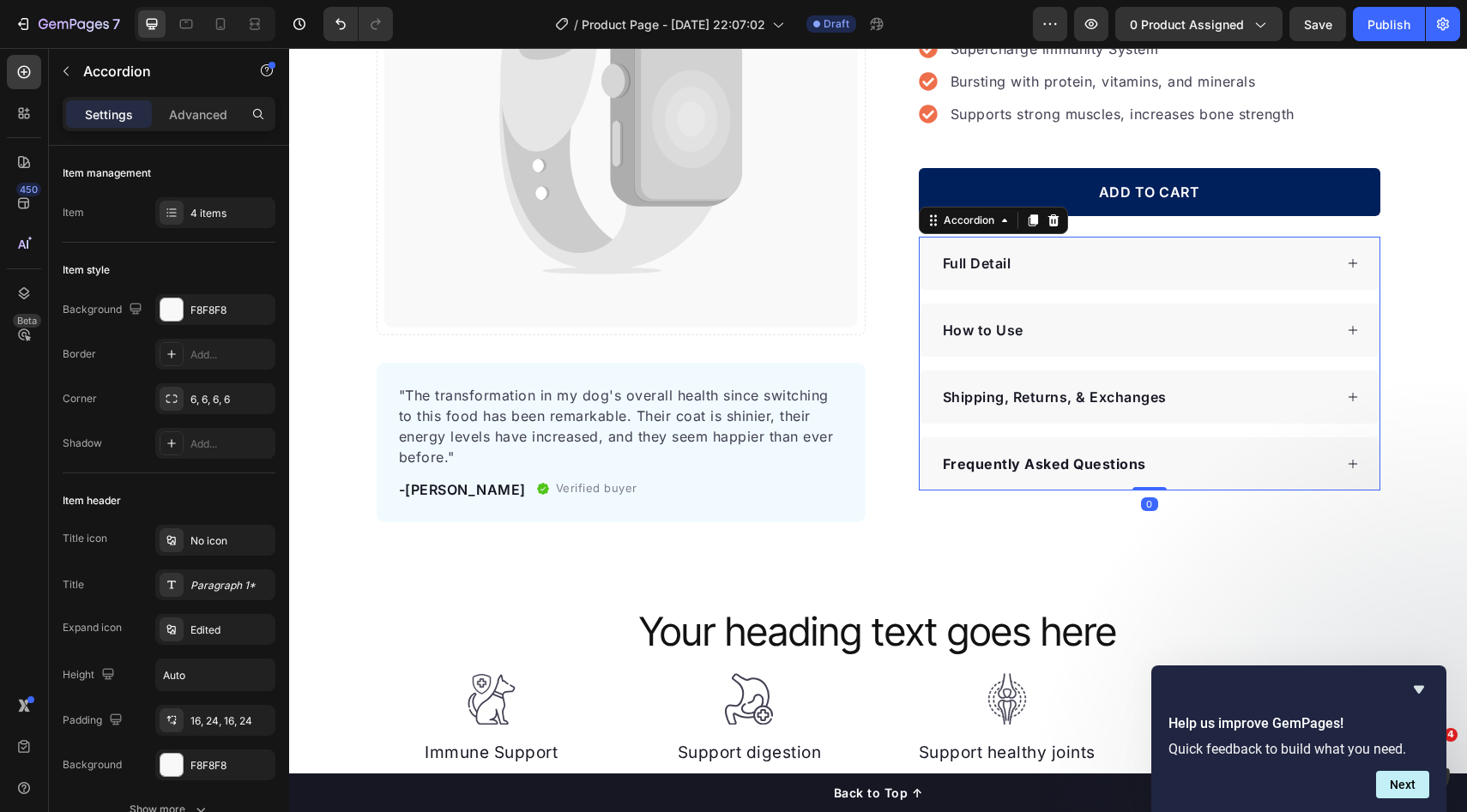
click at [1194, 372] on div "Shipping, Returns, & Exchanges" at bounding box center [1149, 398] width 460 height 53
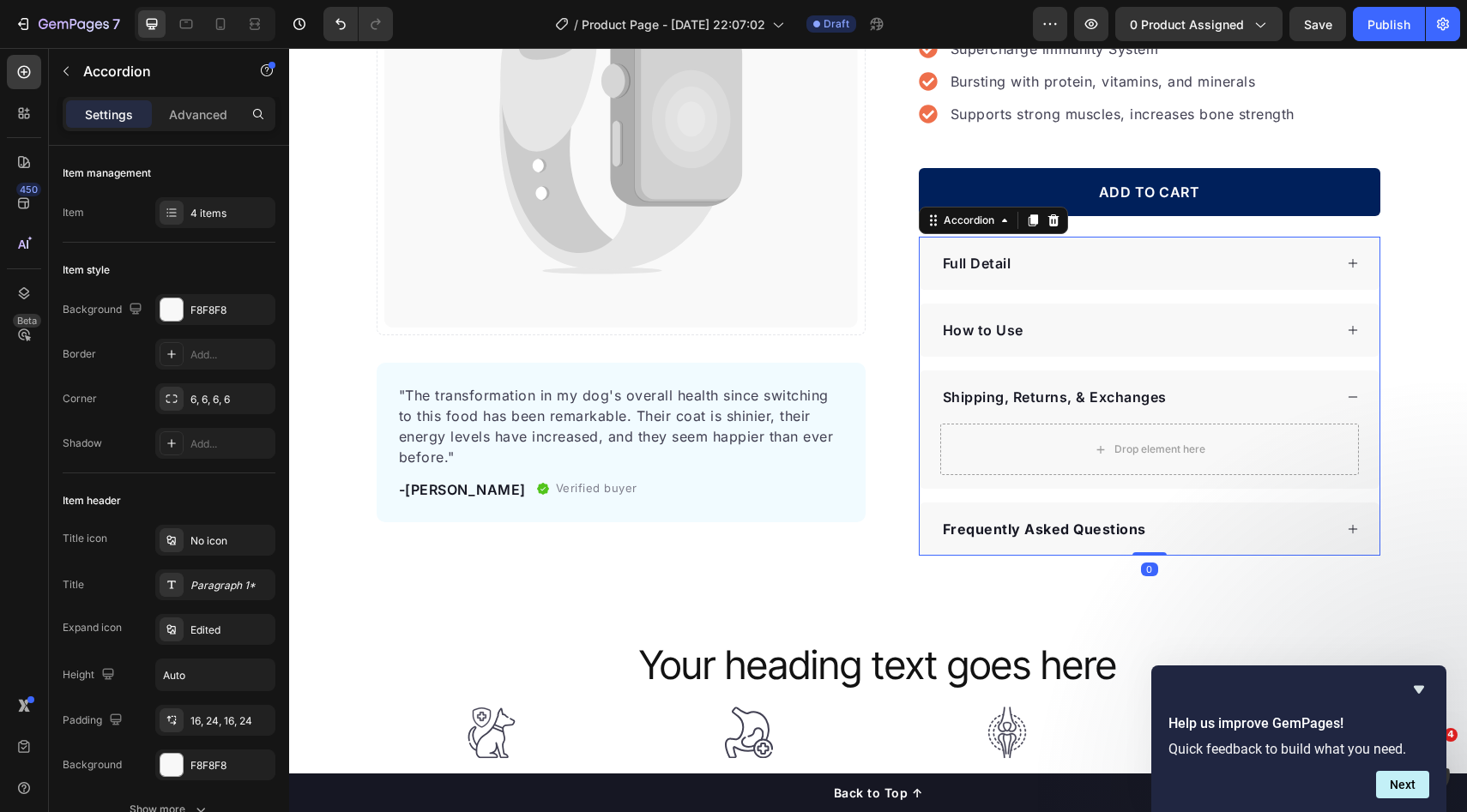
click at [1159, 332] on div "How to Use" at bounding box center [1136, 330] width 393 height 26
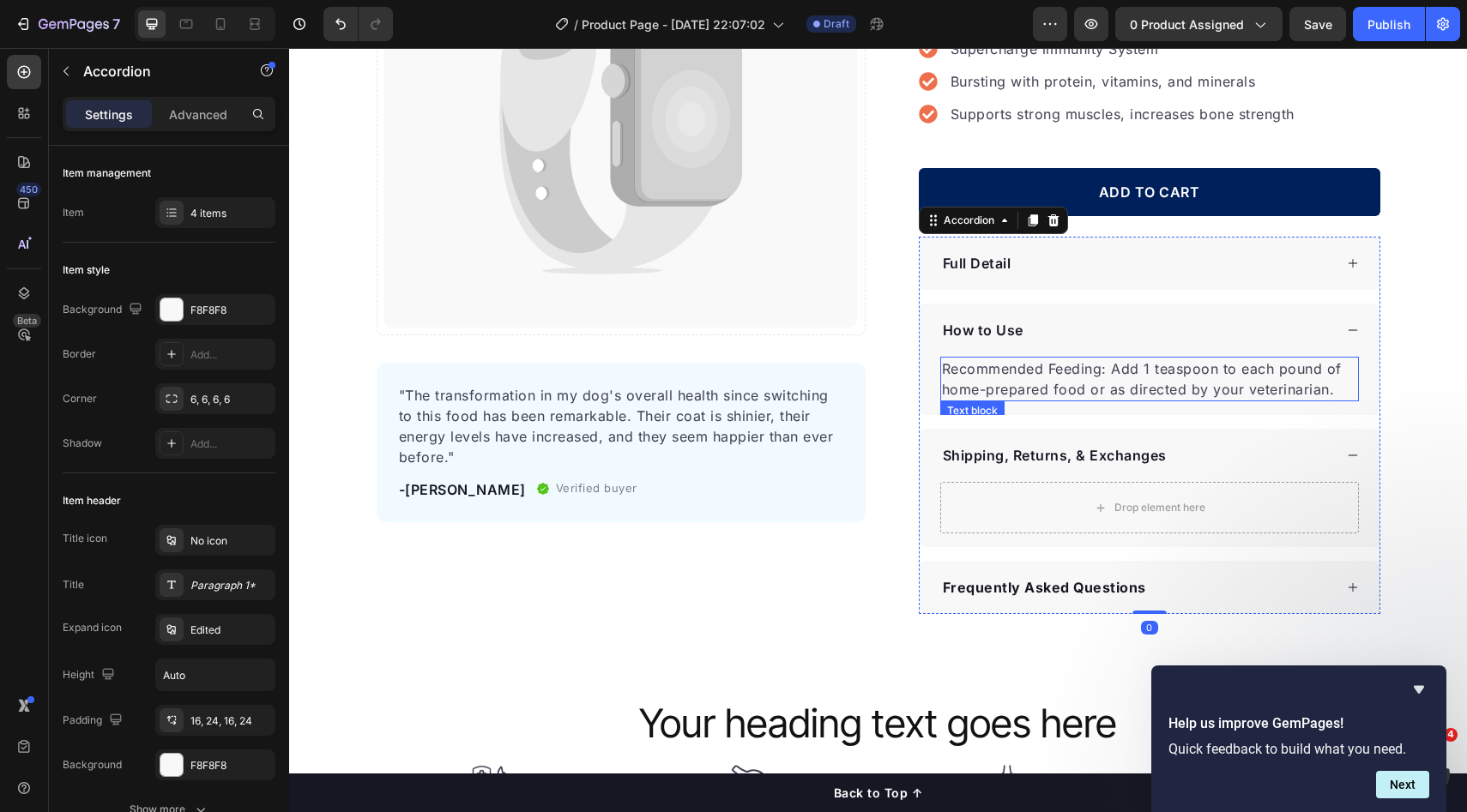
click at [1128, 388] on p "Recommended Feeding: Add 1 teaspoon to each pound of home-prepared food or as d…" at bounding box center [1149, 379] width 415 height 41
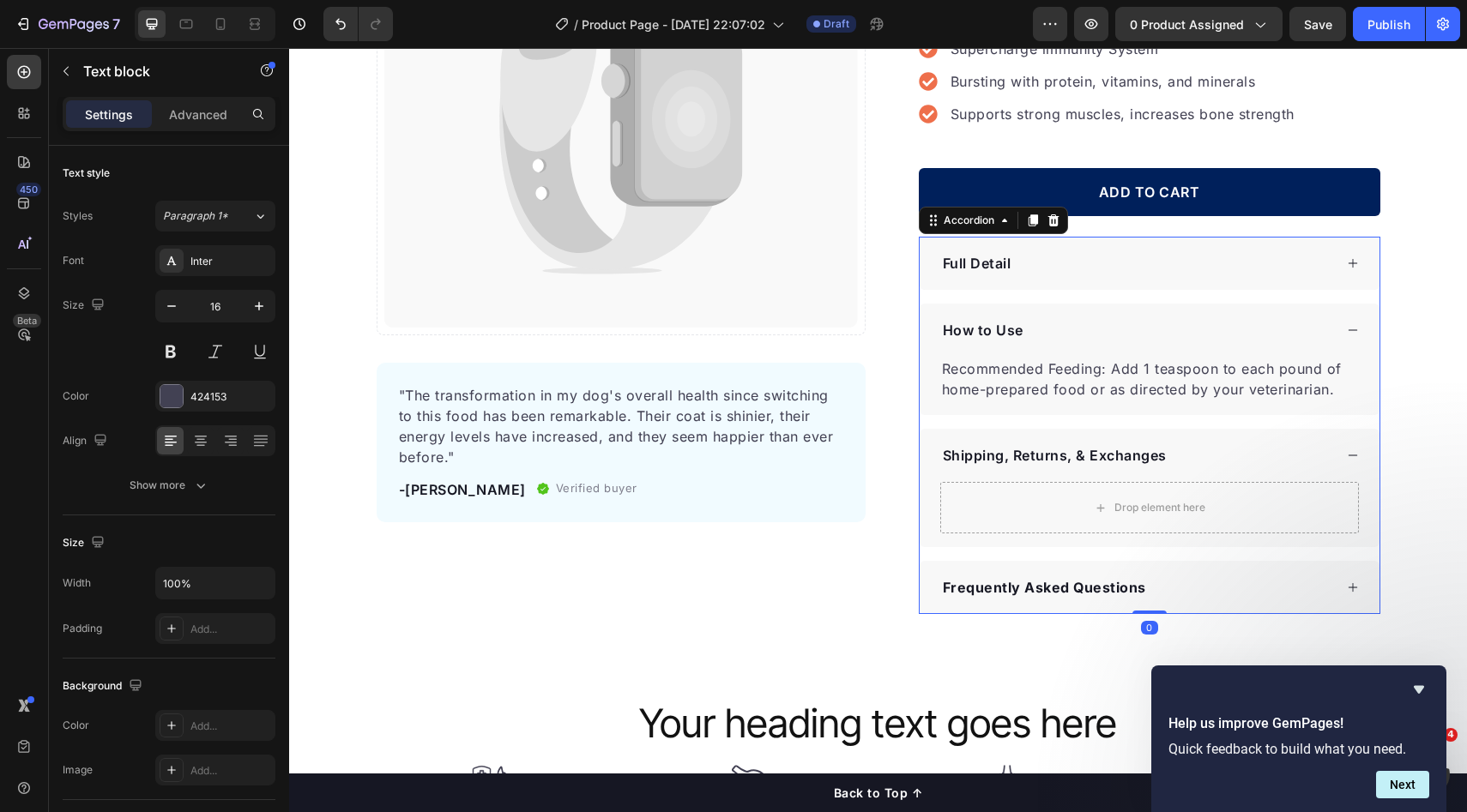
click at [1047, 415] on div "Full Detail How to Use Recommended Feeding: Add 1 teaspoon to each pound of hom…" at bounding box center [1149, 425] width 461 height 377
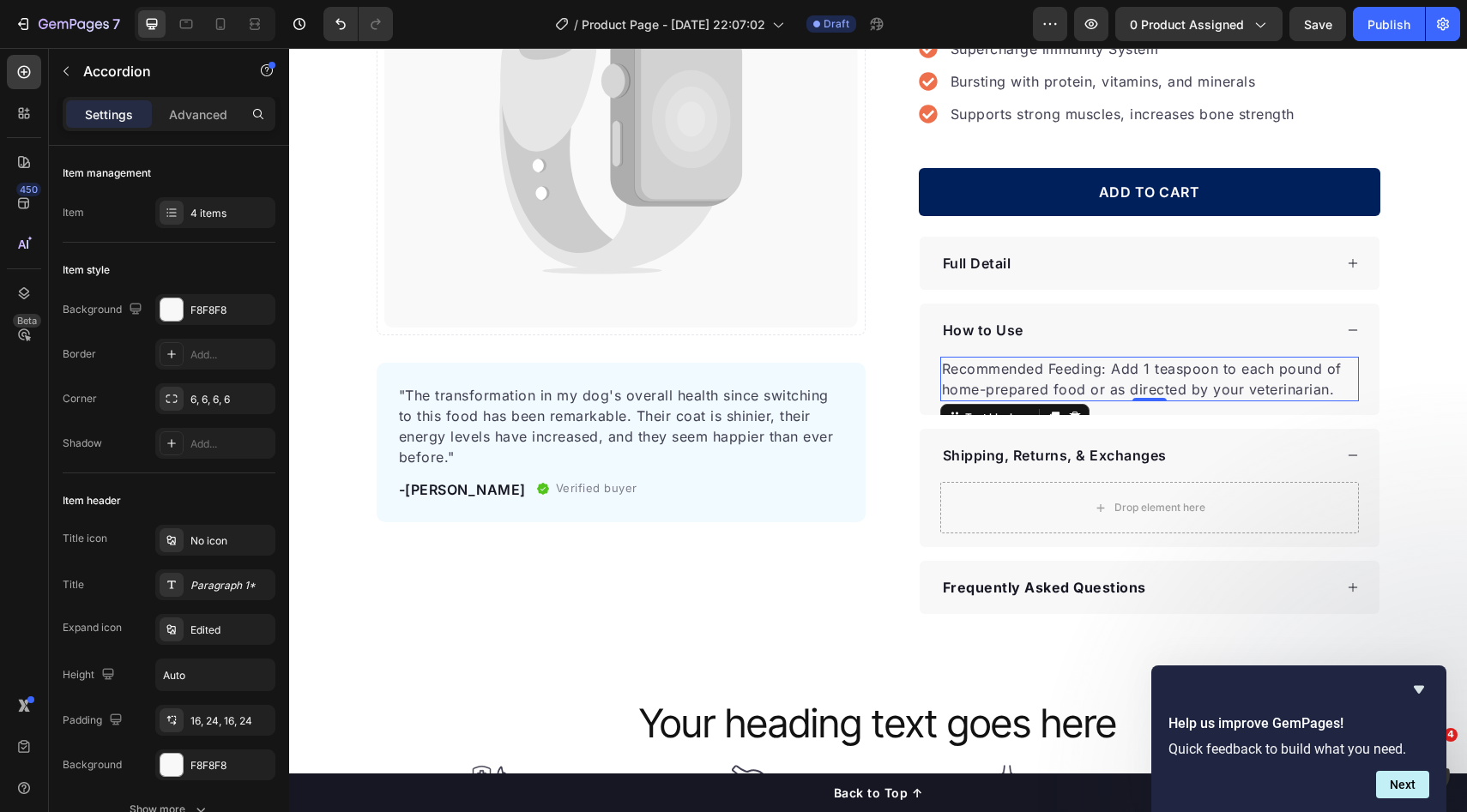
click at [1056, 394] on p "Recommended Feeding: Add 1 teaspoon to each pound of home-prepared food or as d…" at bounding box center [1149, 379] width 415 height 41
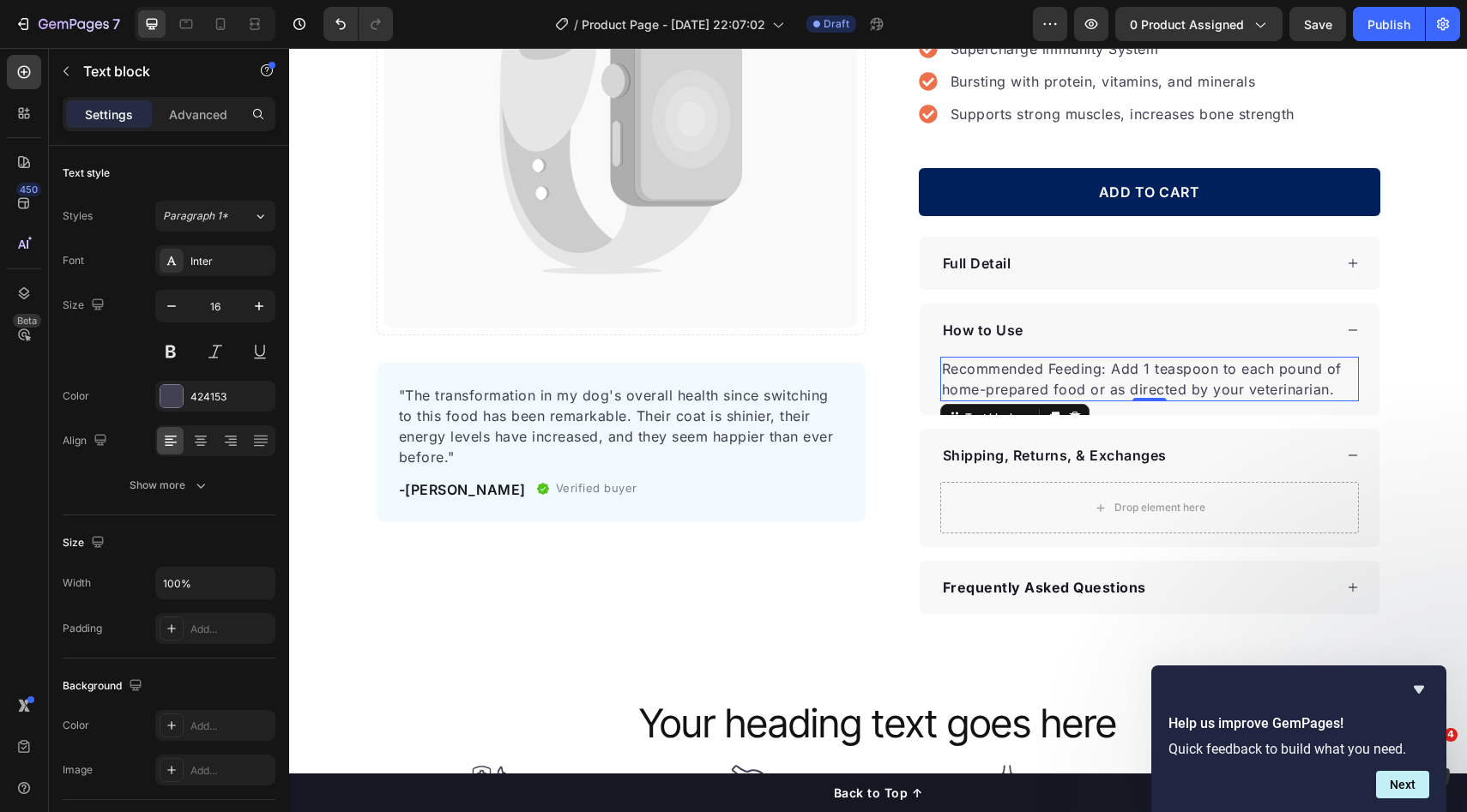
click at [1046, 404] on div "Text block" at bounding box center [1014, 417] width 149 height 28
click at [1049, 412] on icon at bounding box center [1053, 418] width 10 height 12
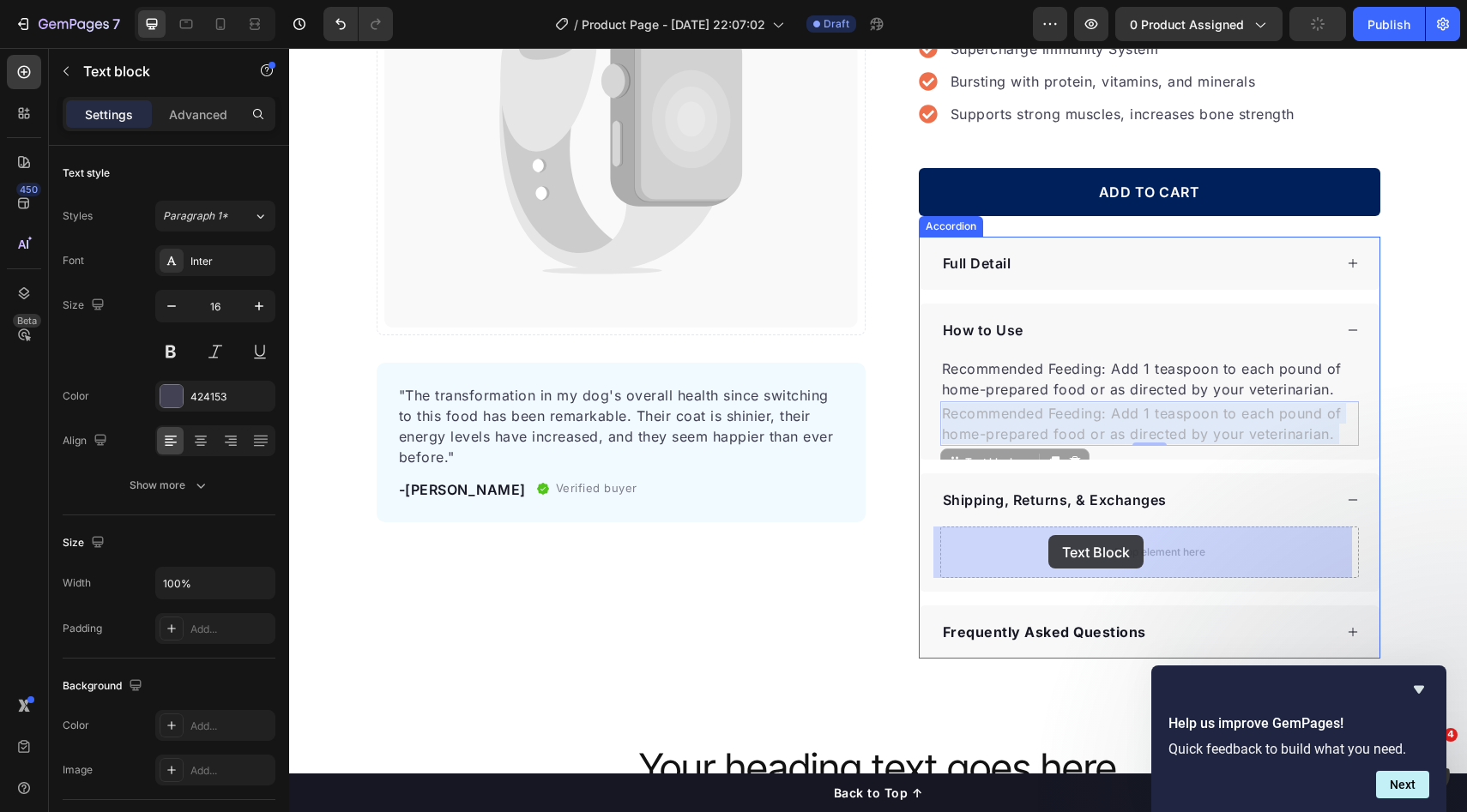
drag, startPoint x: 1029, startPoint y: 410, endPoint x: 1048, endPoint y: 535, distance: 126.4
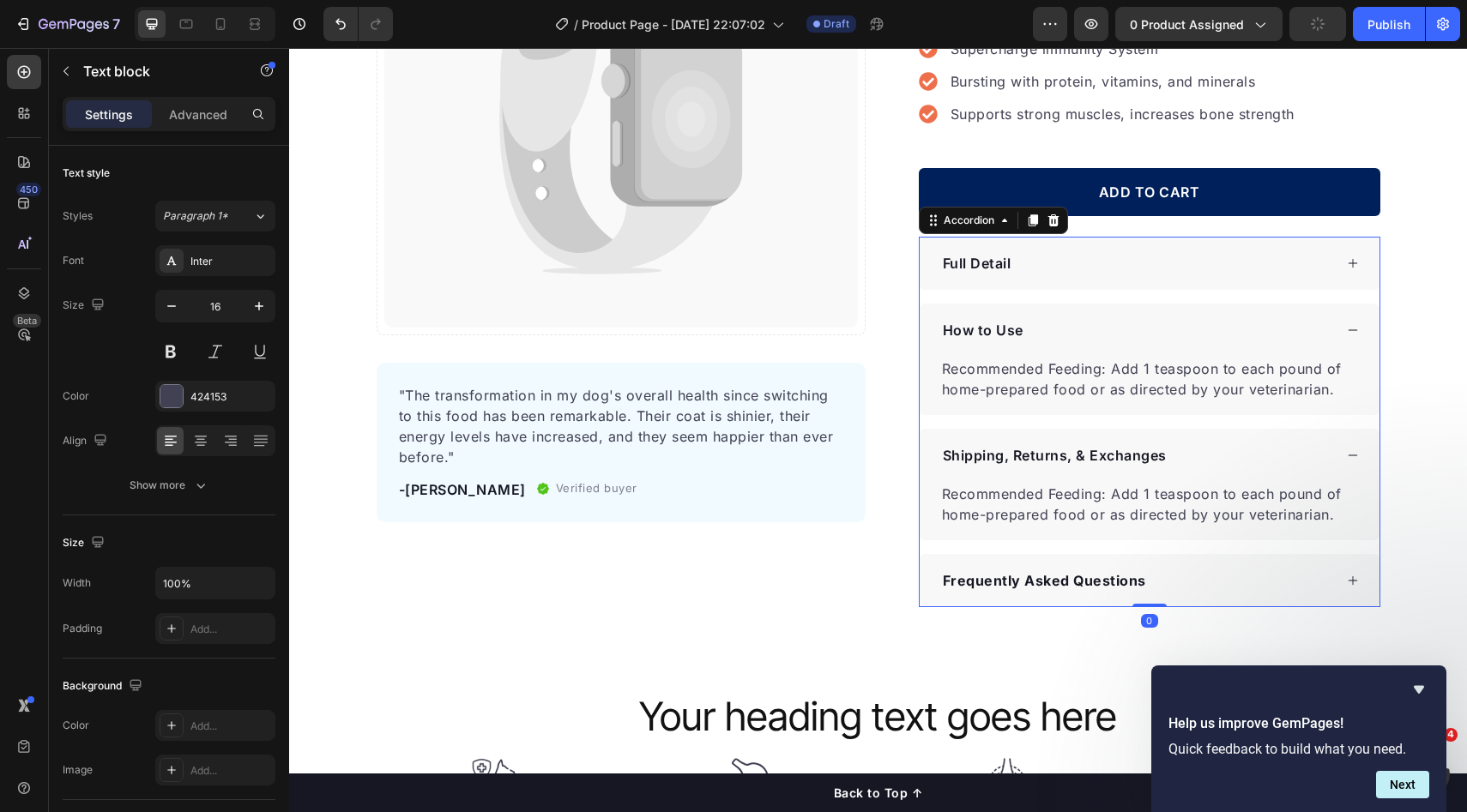
click at [1297, 451] on div "Shipping, Returns, & Exchanges" at bounding box center [1136, 455] width 393 height 26
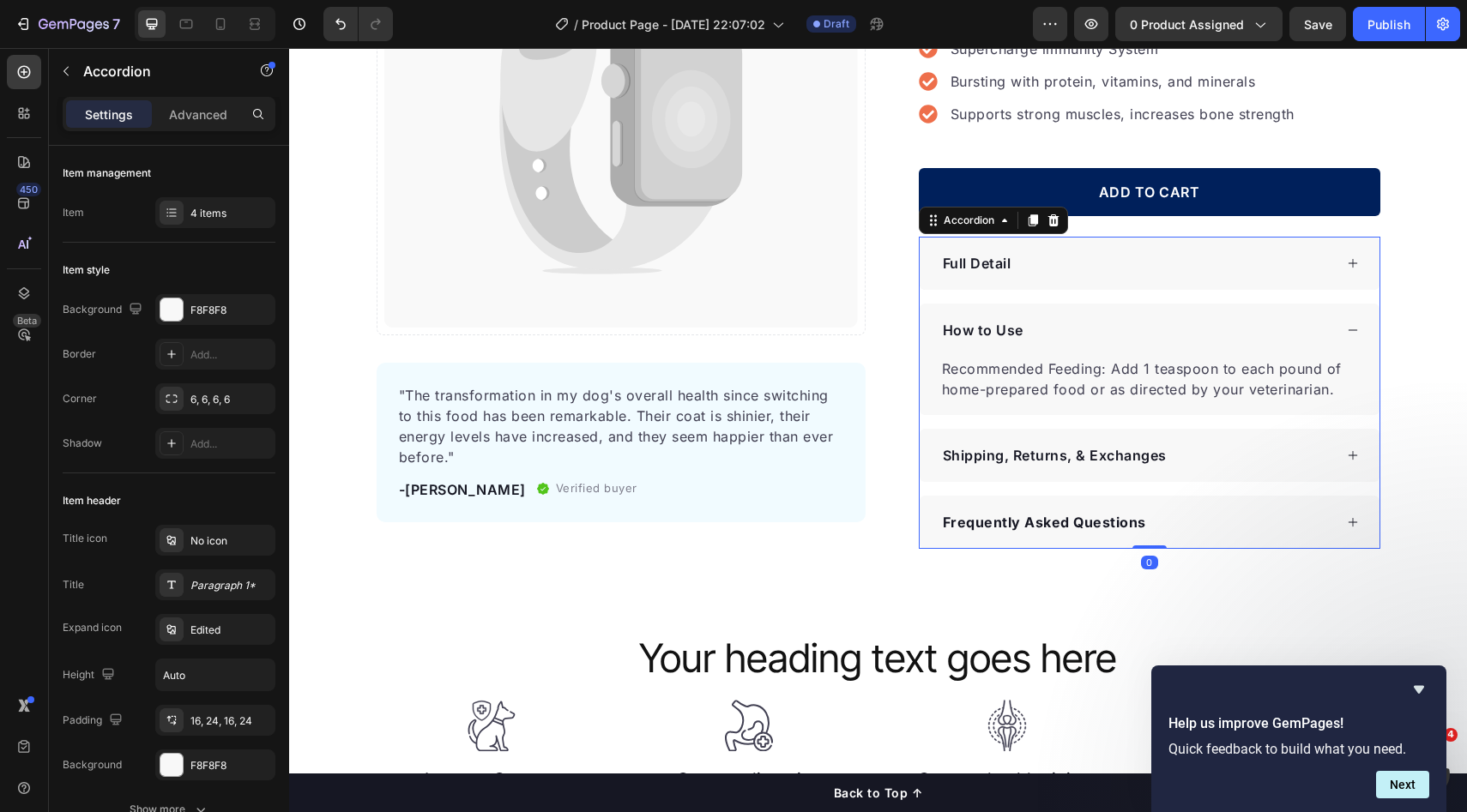
click at [1224, 450] on div "Shipping, Returns, & Exchanges" at bounding box center [1136, 455] width 393 height 26
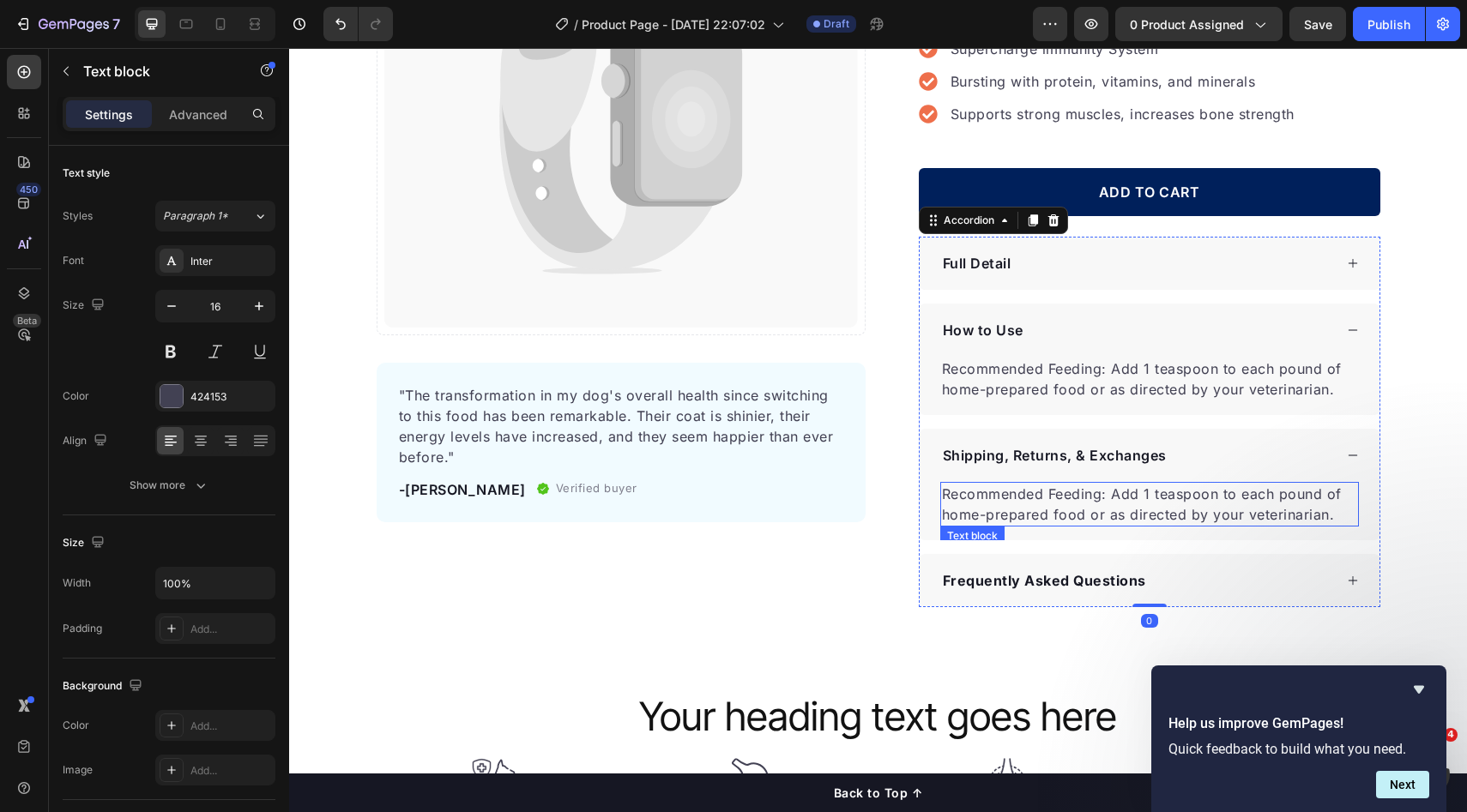
click at [1189, 496] on p "Recommended Feeding: Add 1 teaspoon to each pound of home-prepared food or as d…" at bounding box center [1149, 504] width 415 height 41
click at [1047, 536] on icon at bounding box center [1053, 542] width 13 height 13
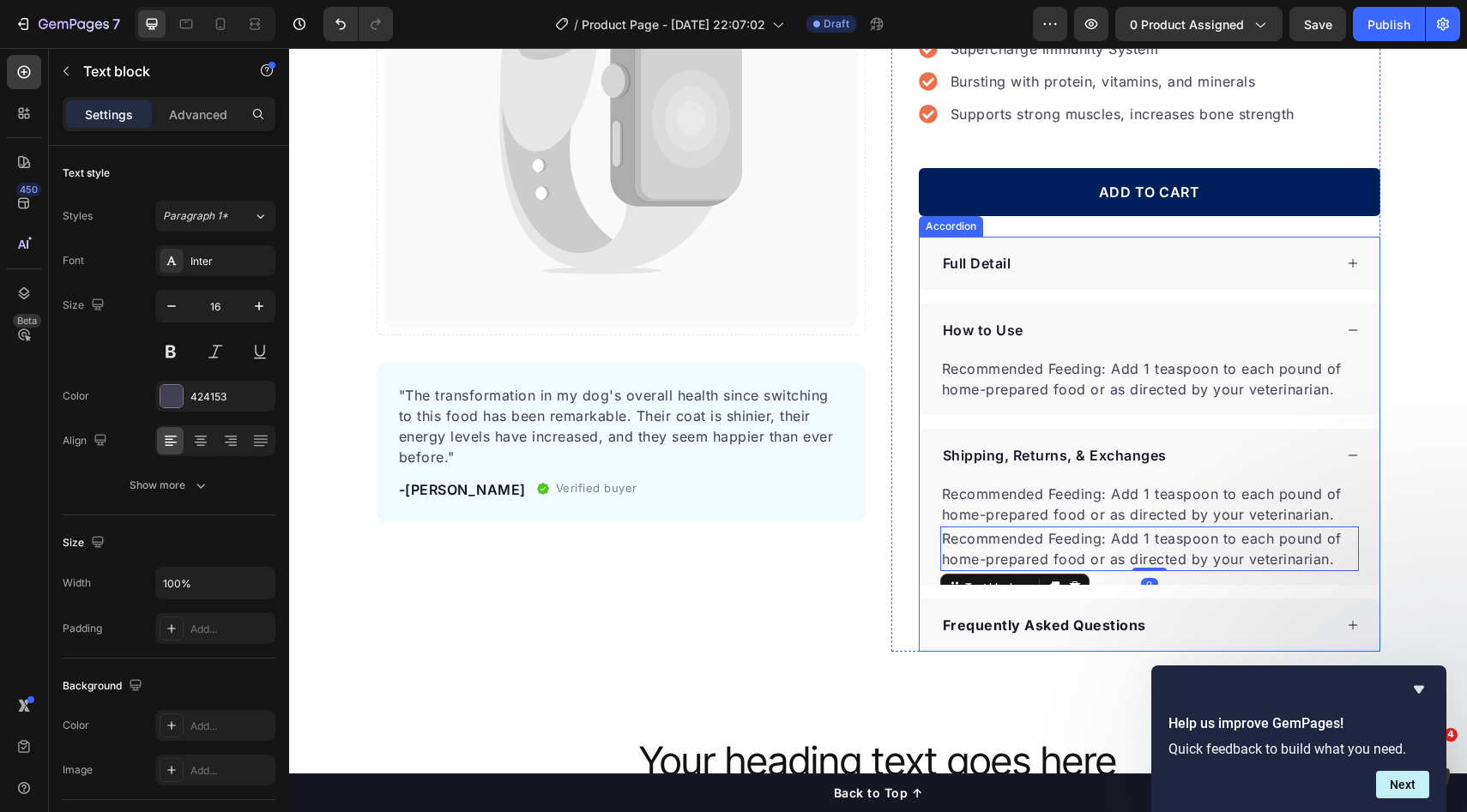
click at [1192, 597] on div "Full Detail How to Use Recommended Feeding: Add 1 teaspoon to each pound of hom…" at bounding box center [1149, 445] width 461 height 415
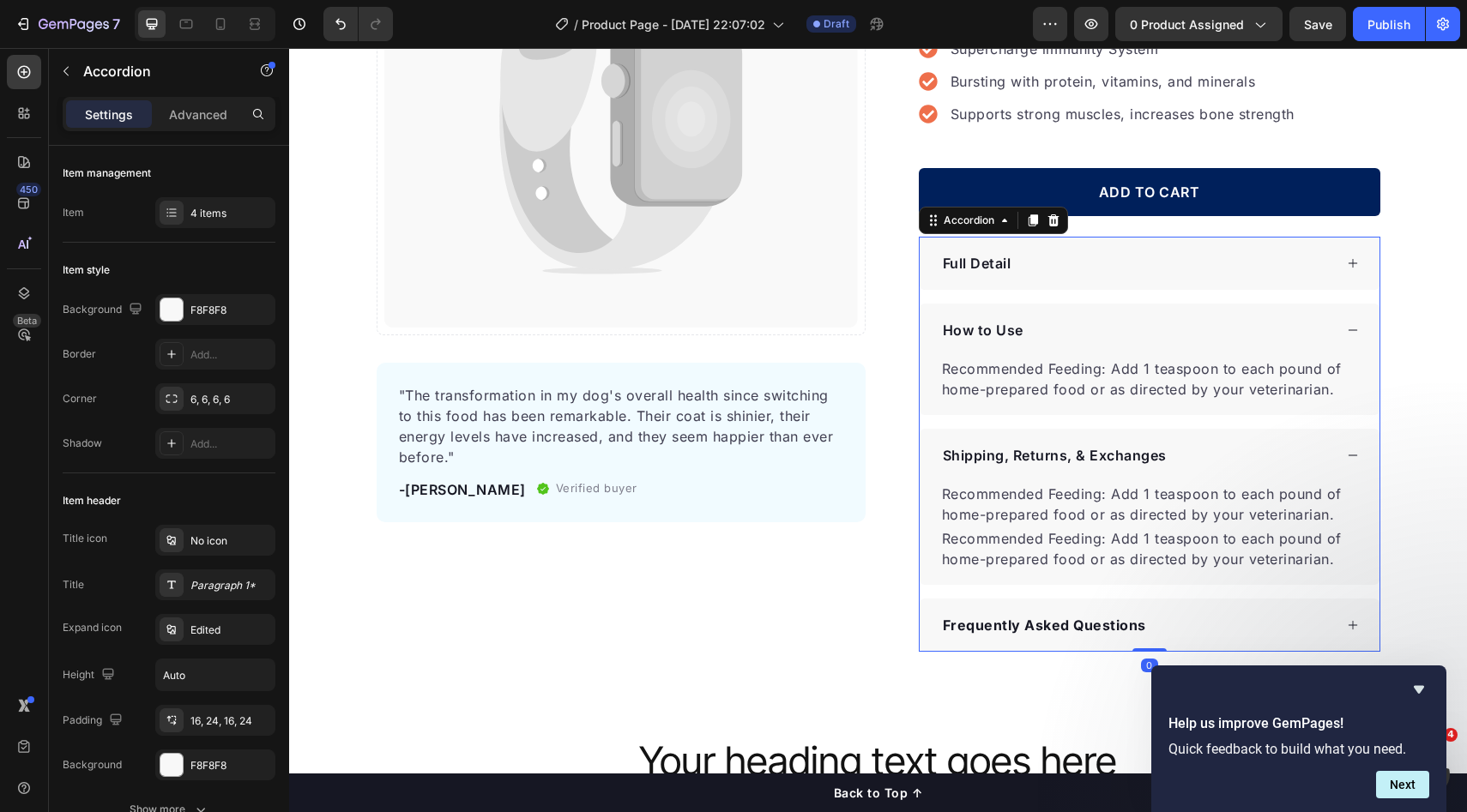
click at [1199, 621] on div "Frequently Asked Questions" at bounding box center [1136, 625] width 393 height 26
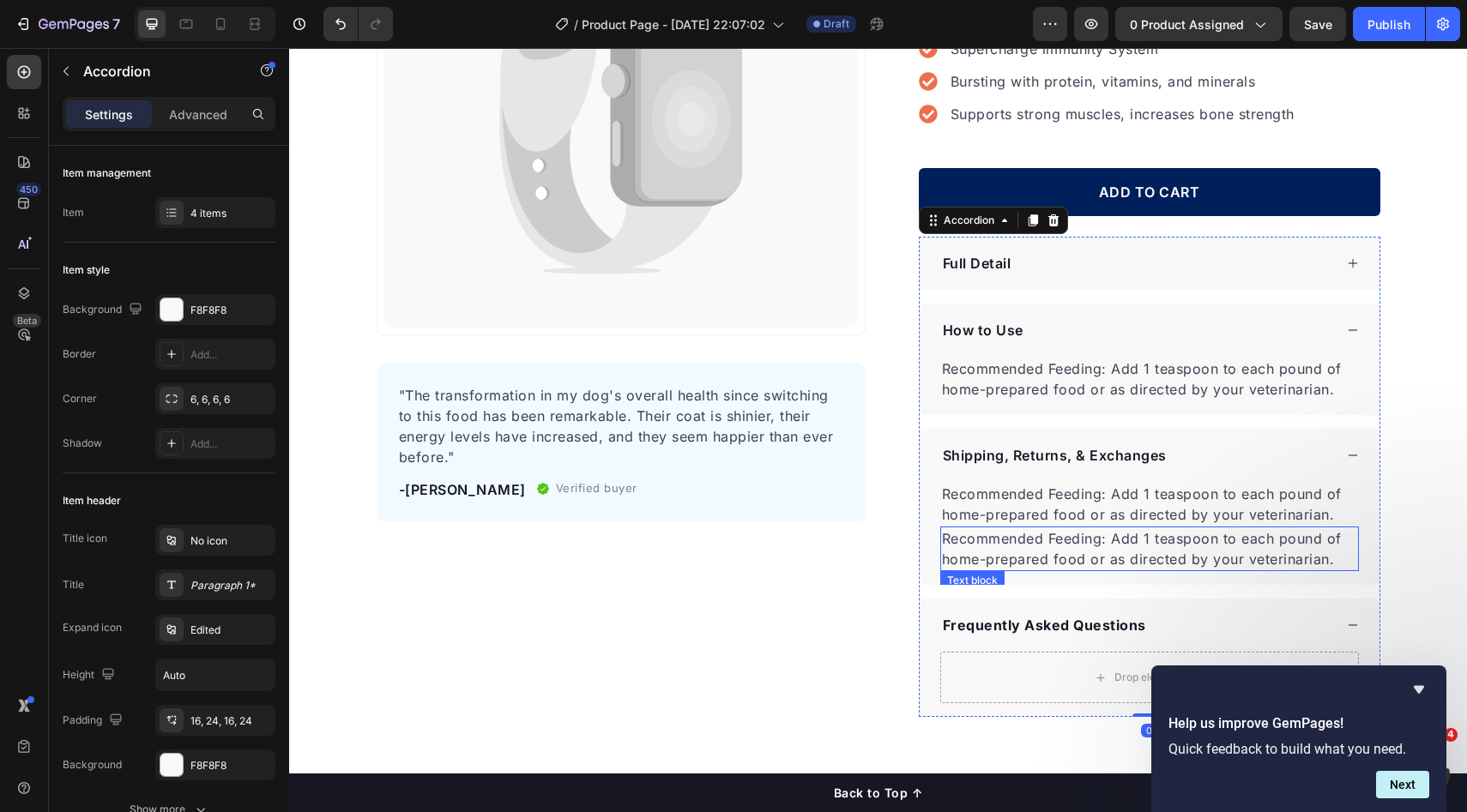
scroll to position [461, 0]
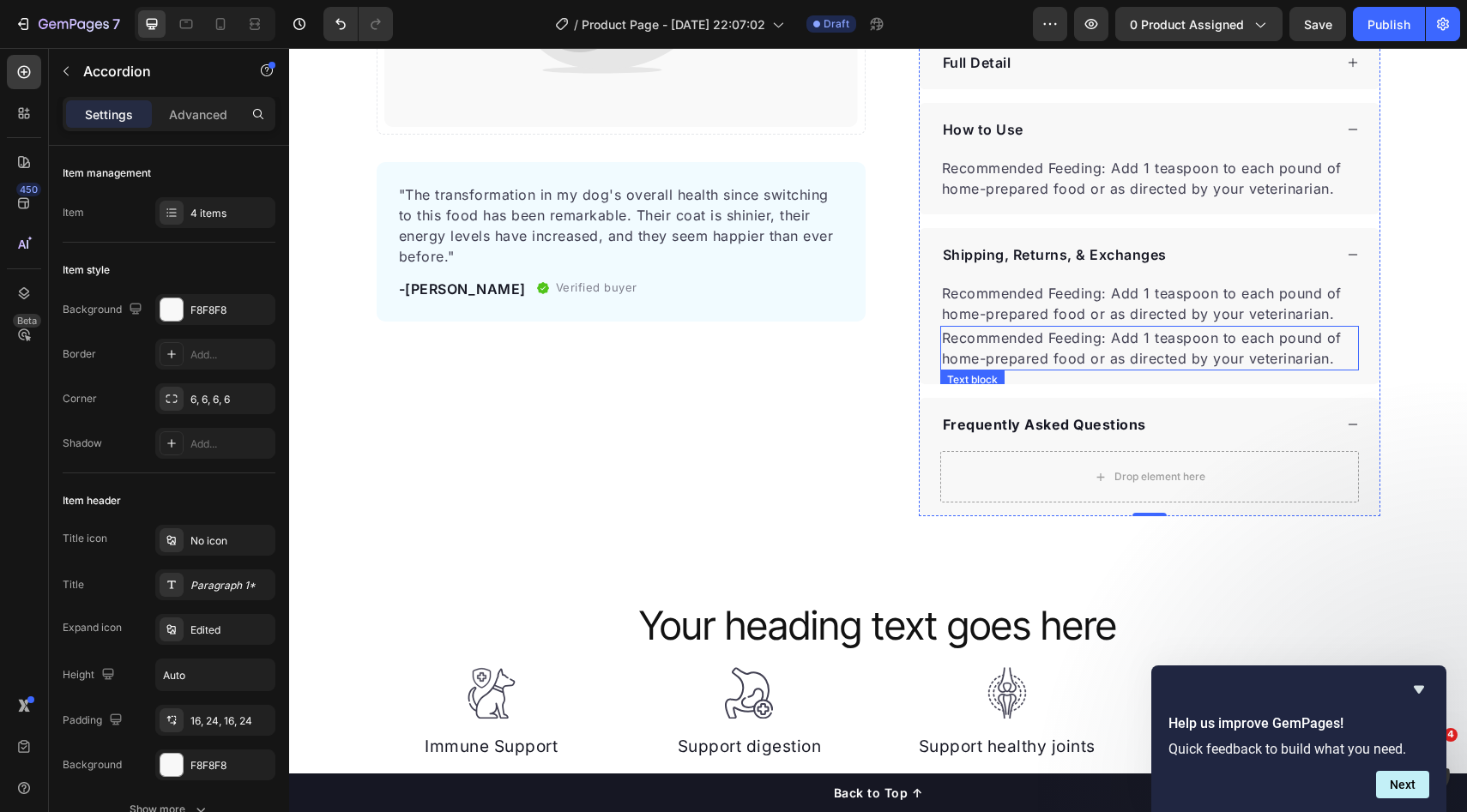
click at [1114, 323] on p "Recommended Feeding: Add 1 teaspoon to each pound of home-prepared food or as d…" at bounding box center [1149, 304] width 415 height 41
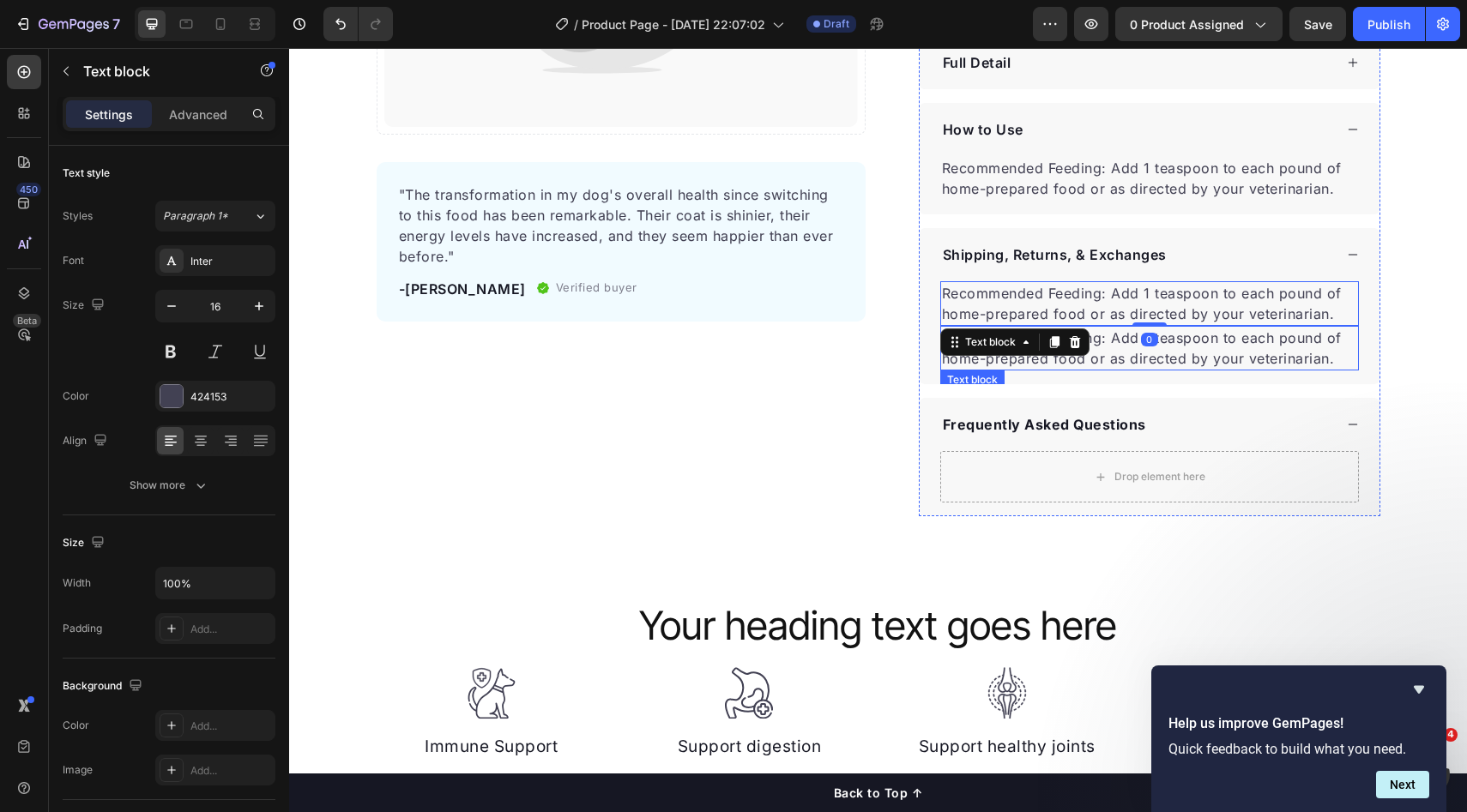
click at [1103, 335] on p "Recommended Feeding: Add 1 teaspoon to each pound of home-prepared food or as d…" at bounding box center [1149, 348] width 415 height 41
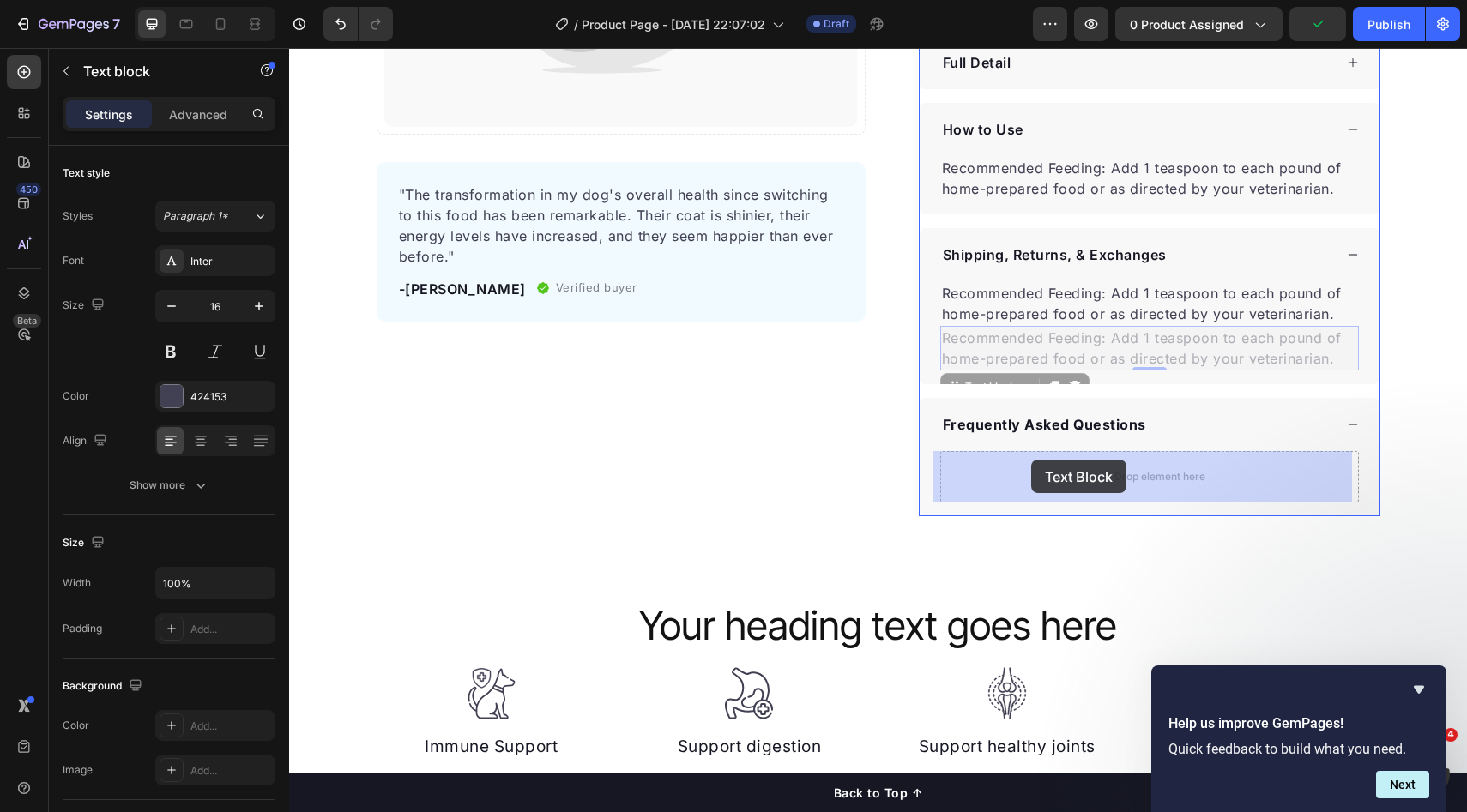
drag, startPoint x: 998, startPoint y: 379, endPoint x: 1031, endPoint y: 460, distance: 87.5
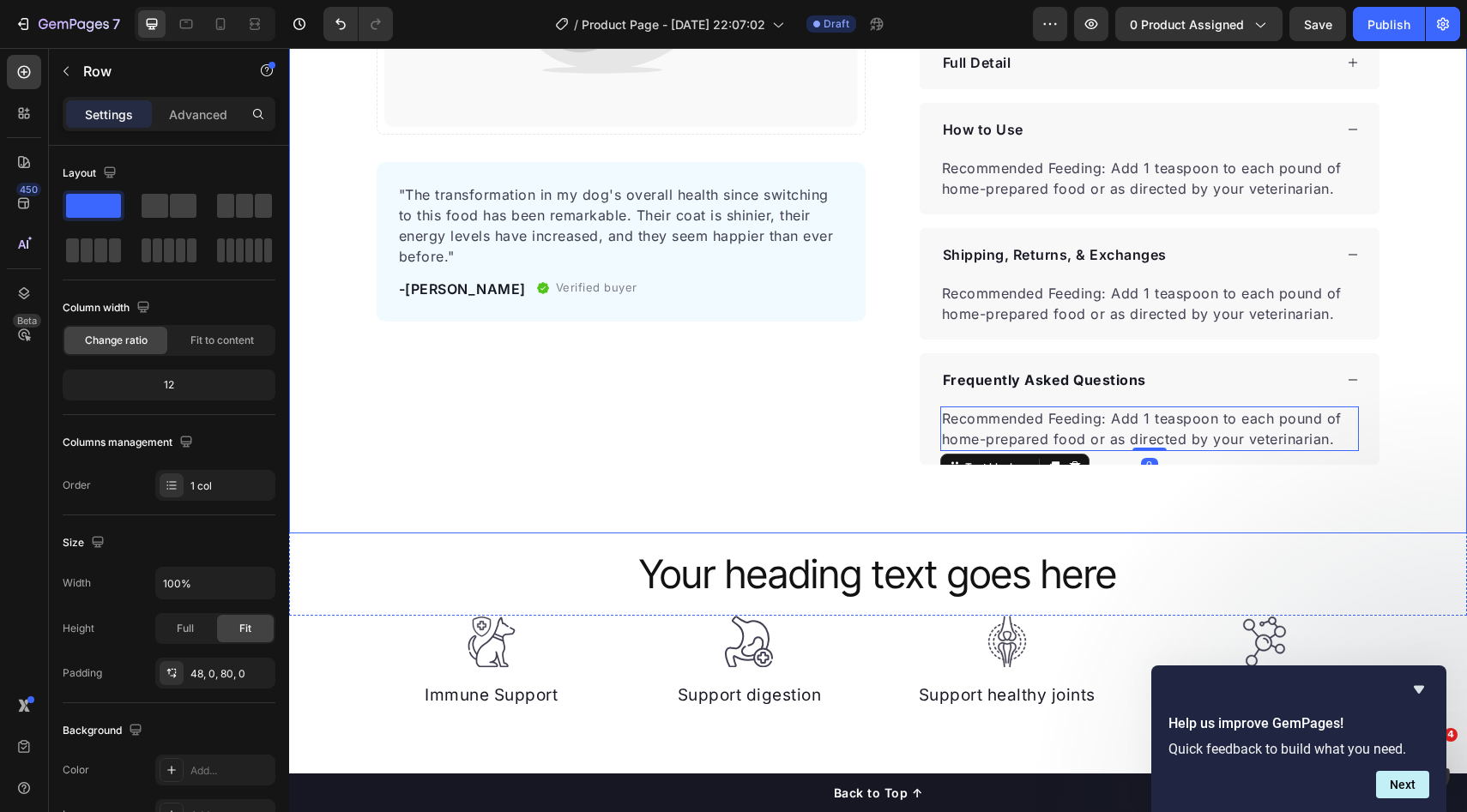
click at [1404, 392] on div "Catch your customer's attention with attracted media. Add image or sync data Pr…" at bounding box center [878, 64] width 1178 height 802
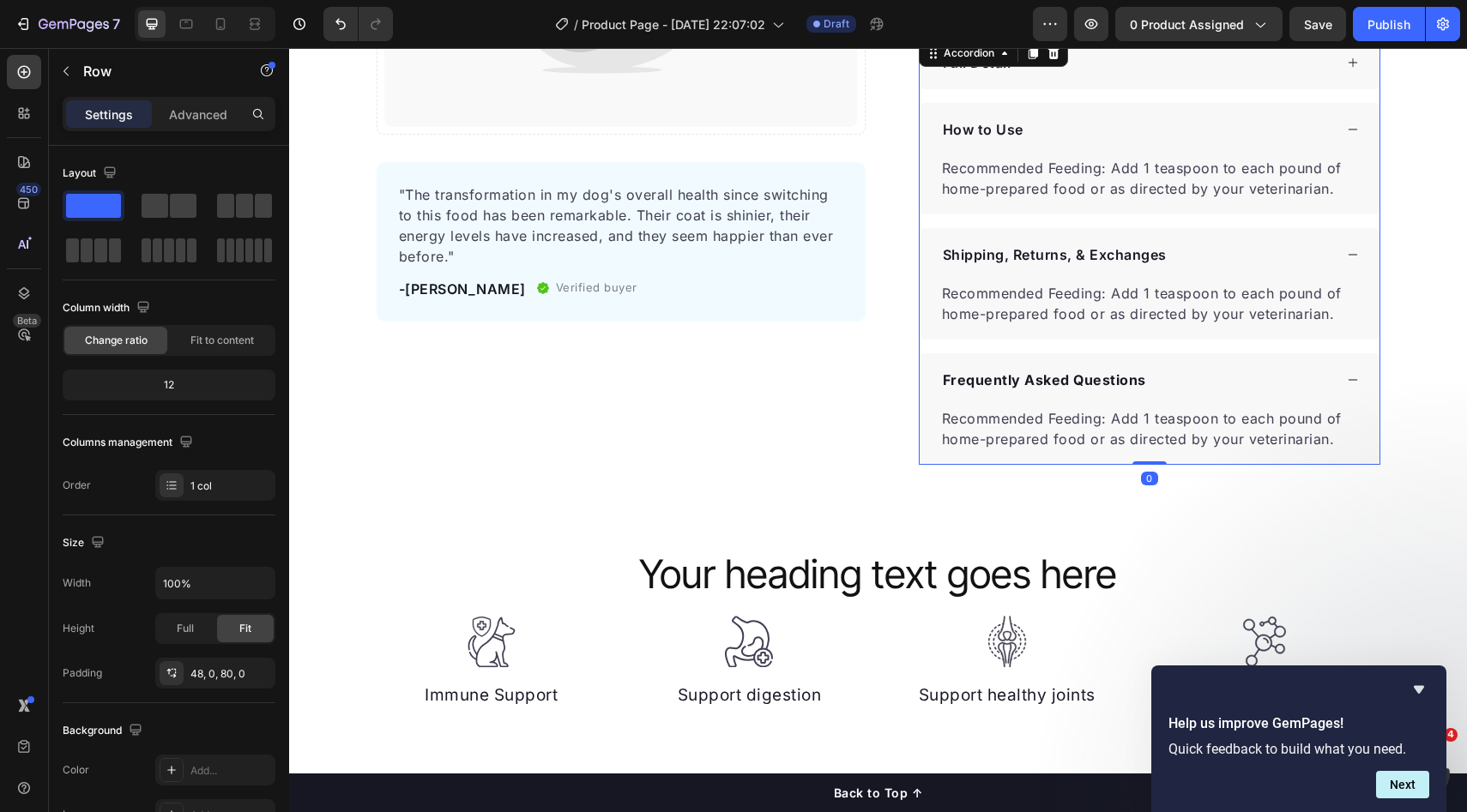
click at [1308, 382] on div "Frequently Asked Questions" at bounding box center [1136, 380] width 393 height 26
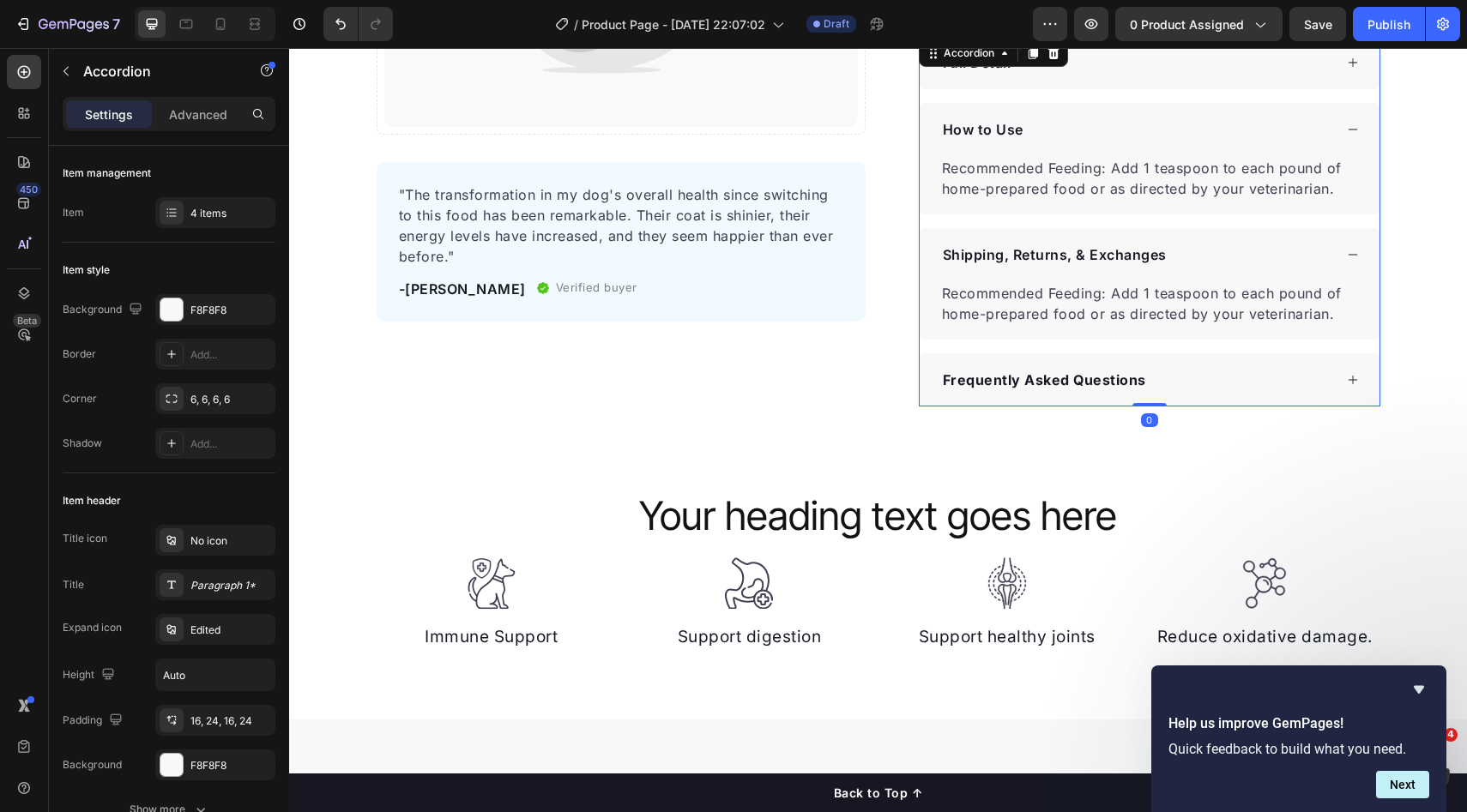
click at [1232, 255] on div "Shipping, Returns, & Exchanges" at bounding box center [1136, 255] width 393 height 26
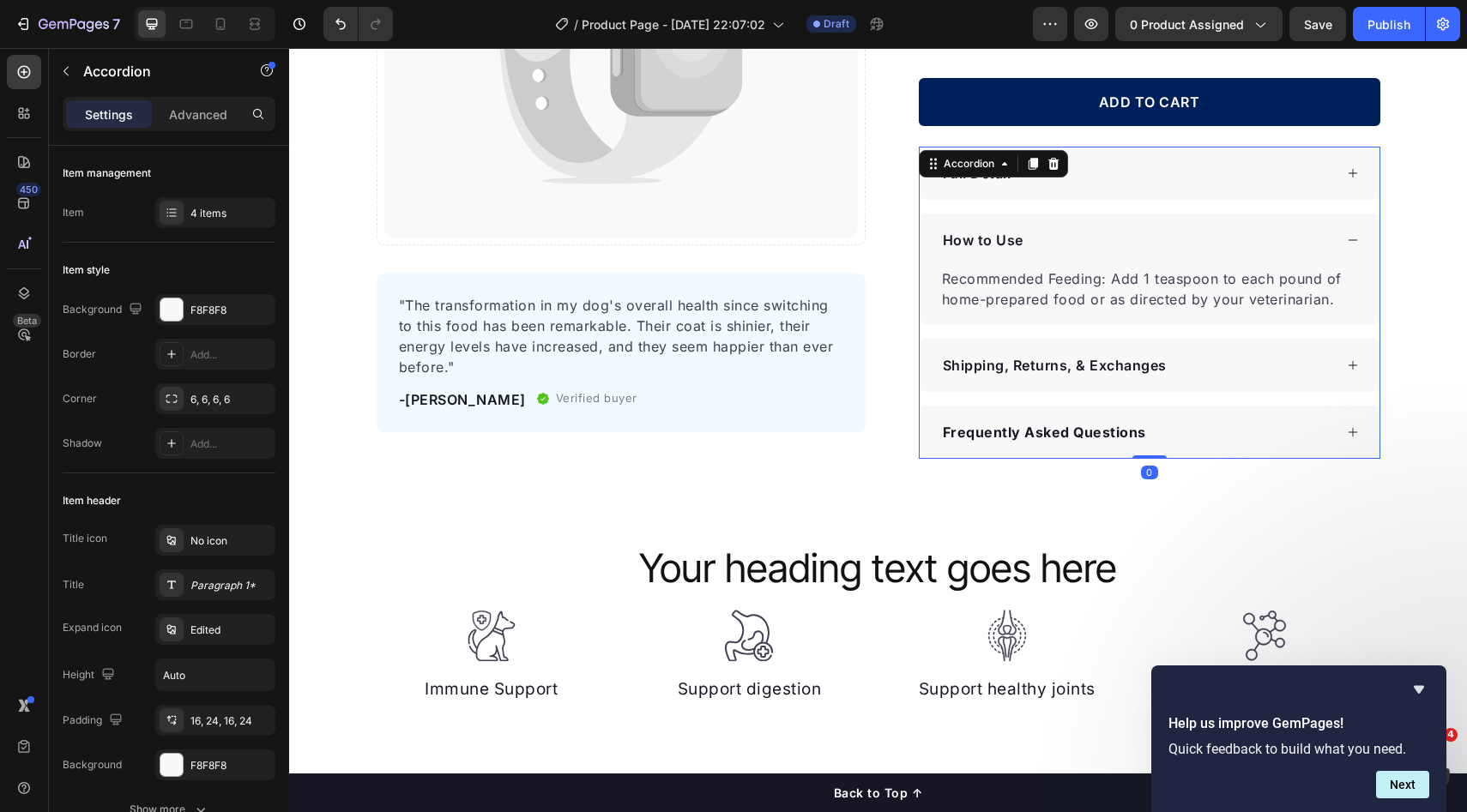
scroll to position [342, 0]
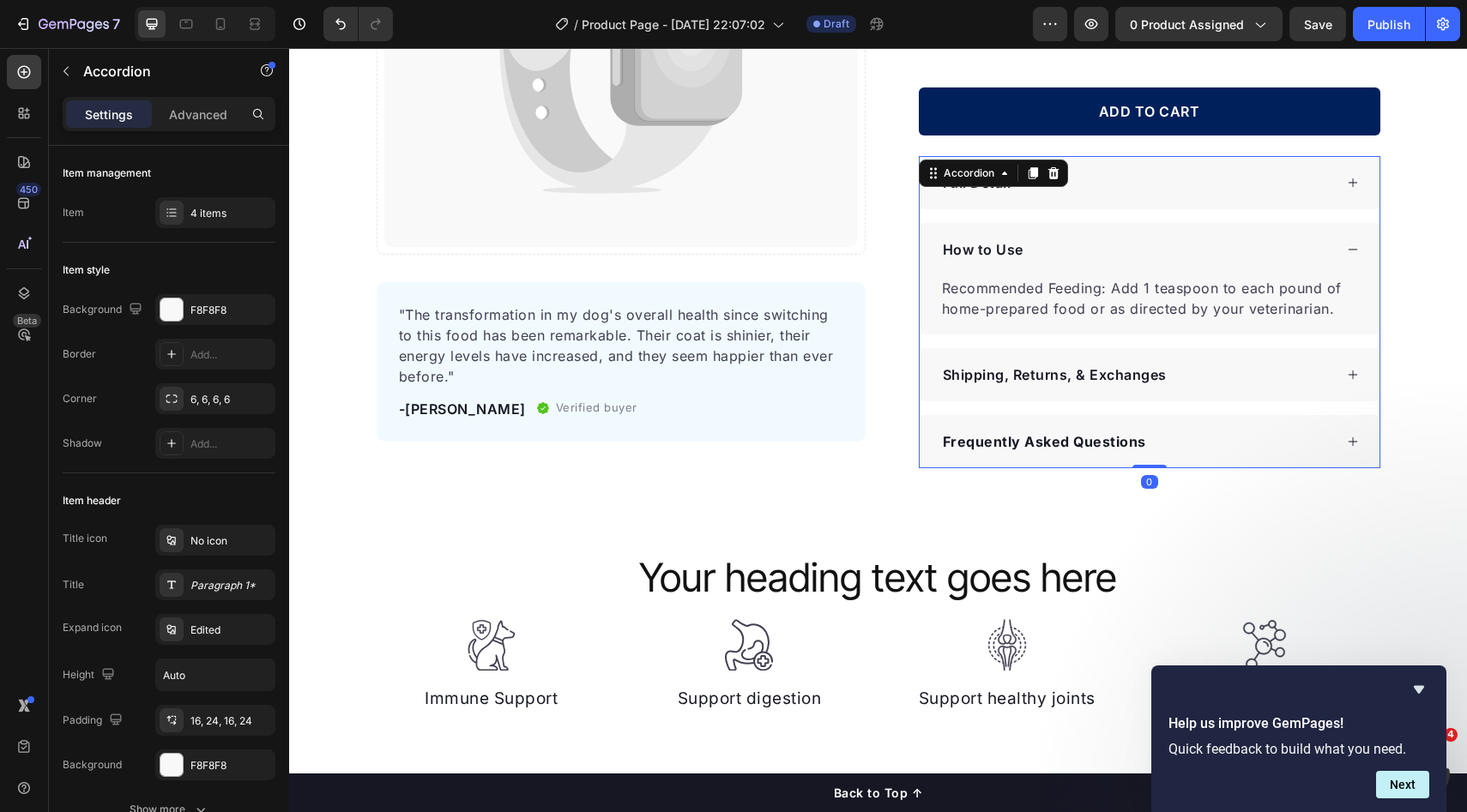
click at [1121, 240] on div "How to Use" at bounding box center [1136, 249] width 393 height 26
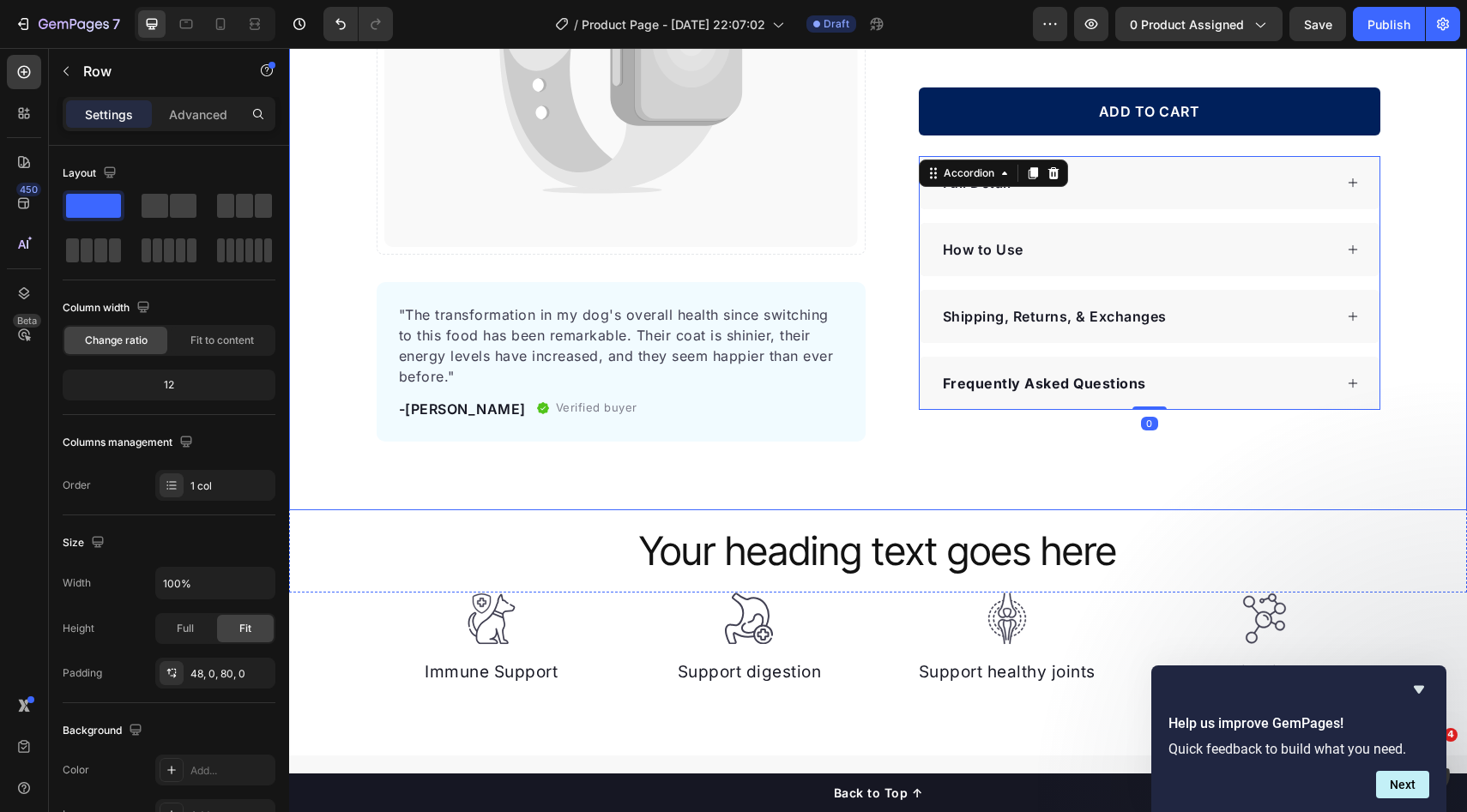
click at [1428, 243] on div "Catch your customer's attention with attracted media. Add image or sync data Pr…" at bounding box center [878, 112] width 1178 height 658
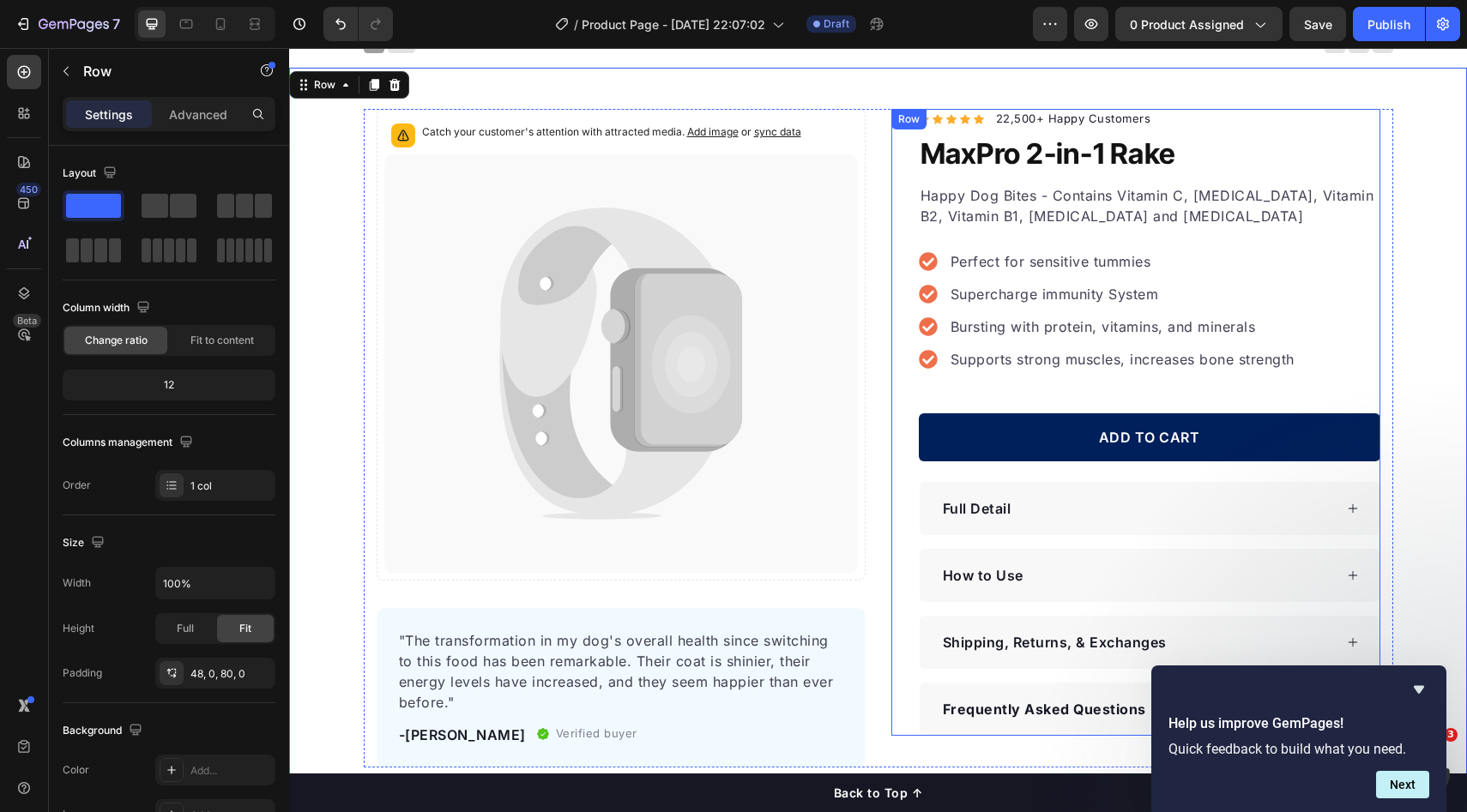
scroll to position [1, 0]
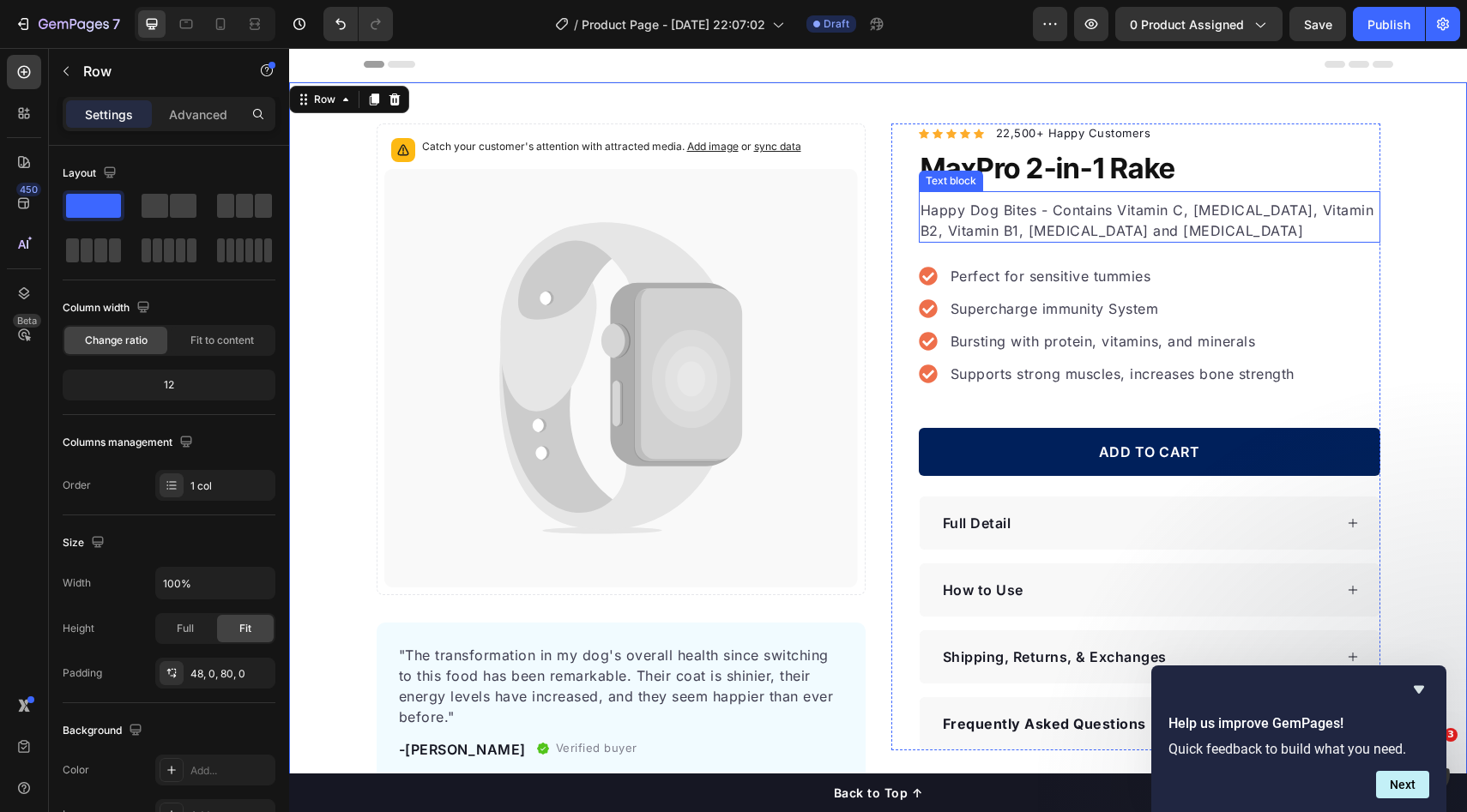
click at [1009, 232] on p "Happy Dog Bites - Contains Vitamin C, [MEDICAL_DATA], Vitamin B2, Vitamin B1, […" at bounding box center [1149, 220] width 458 height 41
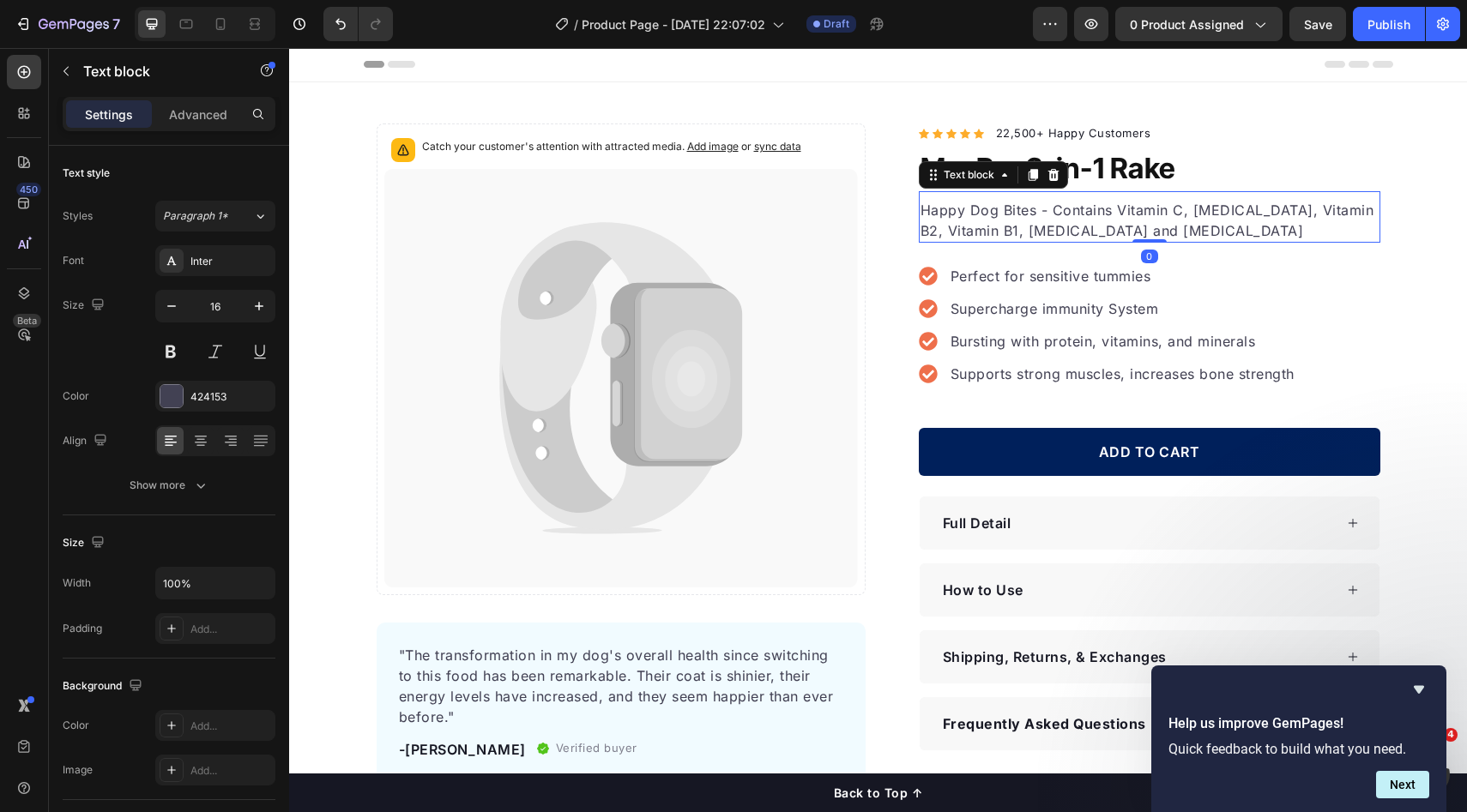
drag, startPoint x: 1038, startPoint y: 225, endPoint x: 1067, endPoint y: 224, distance: 29.0
click at [1039, 225] on p "Happy Dog Bites - Contains Vitamin C, [MEDICAL_DATA], Vitamin B2, Vitamin B1, […" at bounding box center [1149, 220] width 458 height 41
click at [1067, 224] on p "Happy Dog Bites - Contains Vitamin C, [MEDICAL_DATA], Vitamin B2, Vitamin B1, […" at bounding box center [1149, 220] width 458 height 41
click at [1069, 224] on p "Happy Dog Bites - Contains Vitamin C, [MEDICAL_DATA], Vitamin B2, Vitamin B1, […" at bounding box center [1149, 220] width 458 height 41
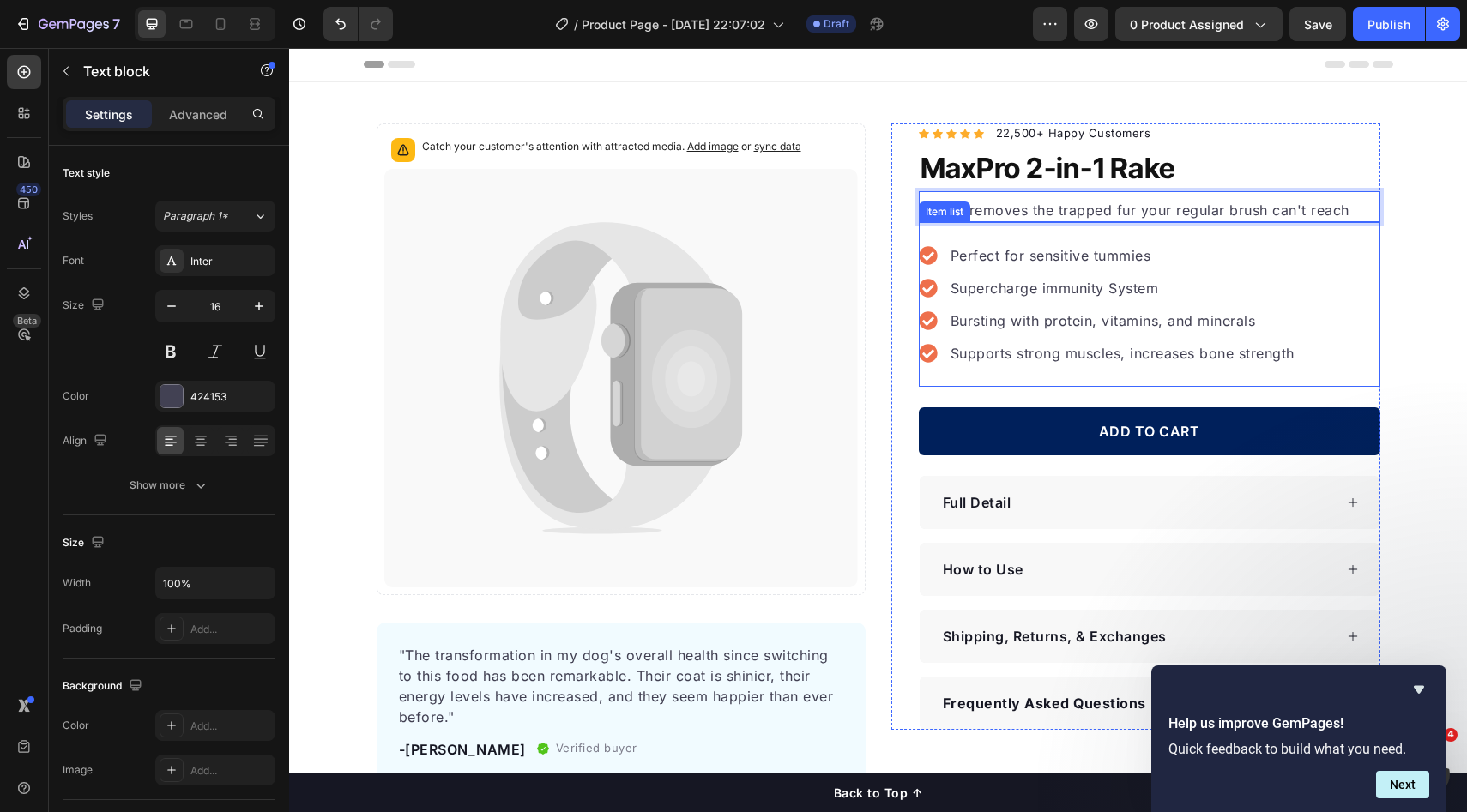
drag, startPoint x: 1360, startPoint y: 245, endPoint x: 1249, endPoint y: 197, distance: 120.9
click at [1360, 245] on div "Perfect for sensitive tummies Supercharge immunity System Bursting with protein…" at bounding box center [1149, 304] width 461 height 165
click at [1242, 195] on div "Finally removes the trapped fur your regular brush can't reach Text block" at bounding box center [1149, 207] width 461 height 31
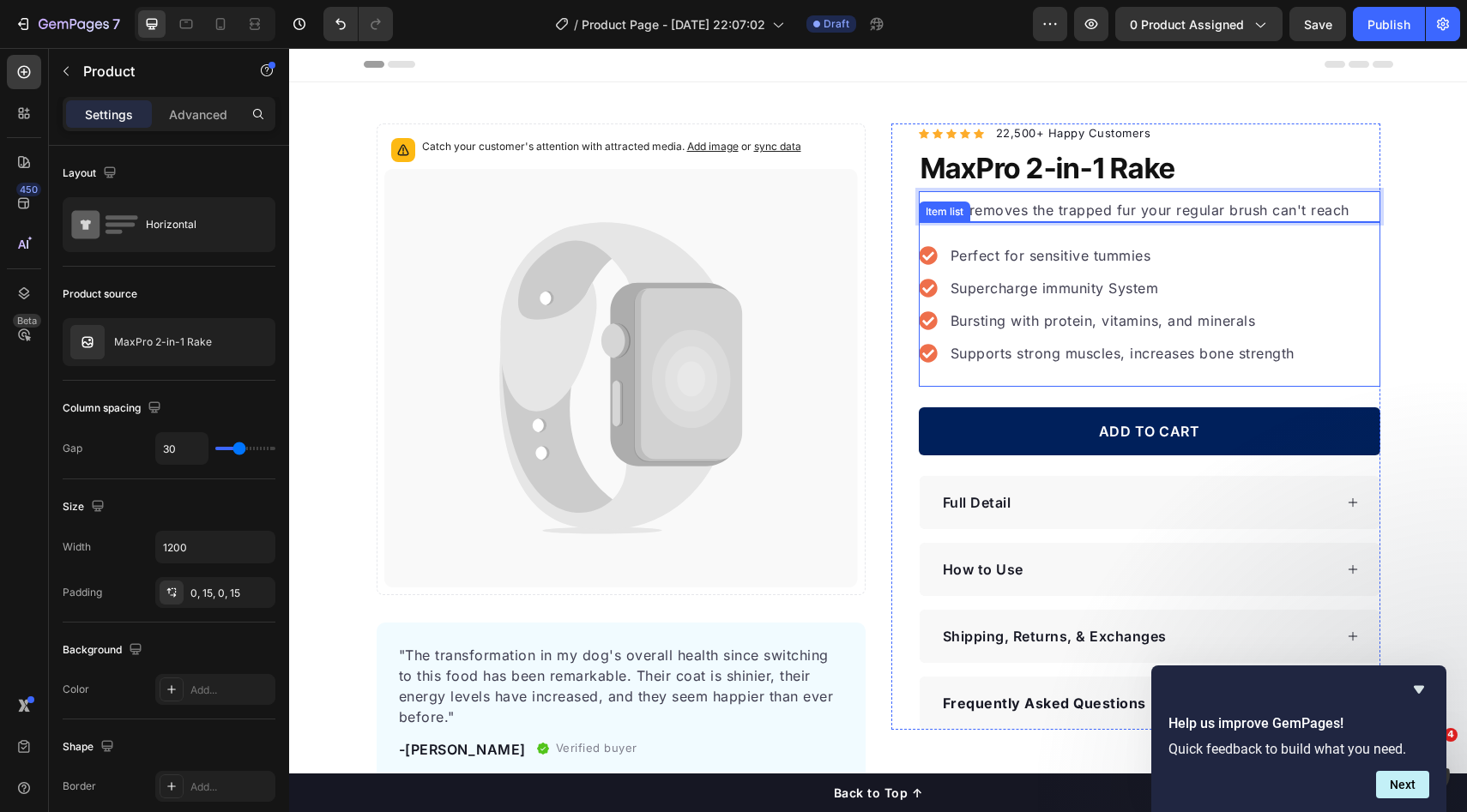
click at [1382, 240] on div "Catch your customer's attention with attracted media. Add image or sync data Pr…" at bounding box center [879, 453] width 1029 height 658
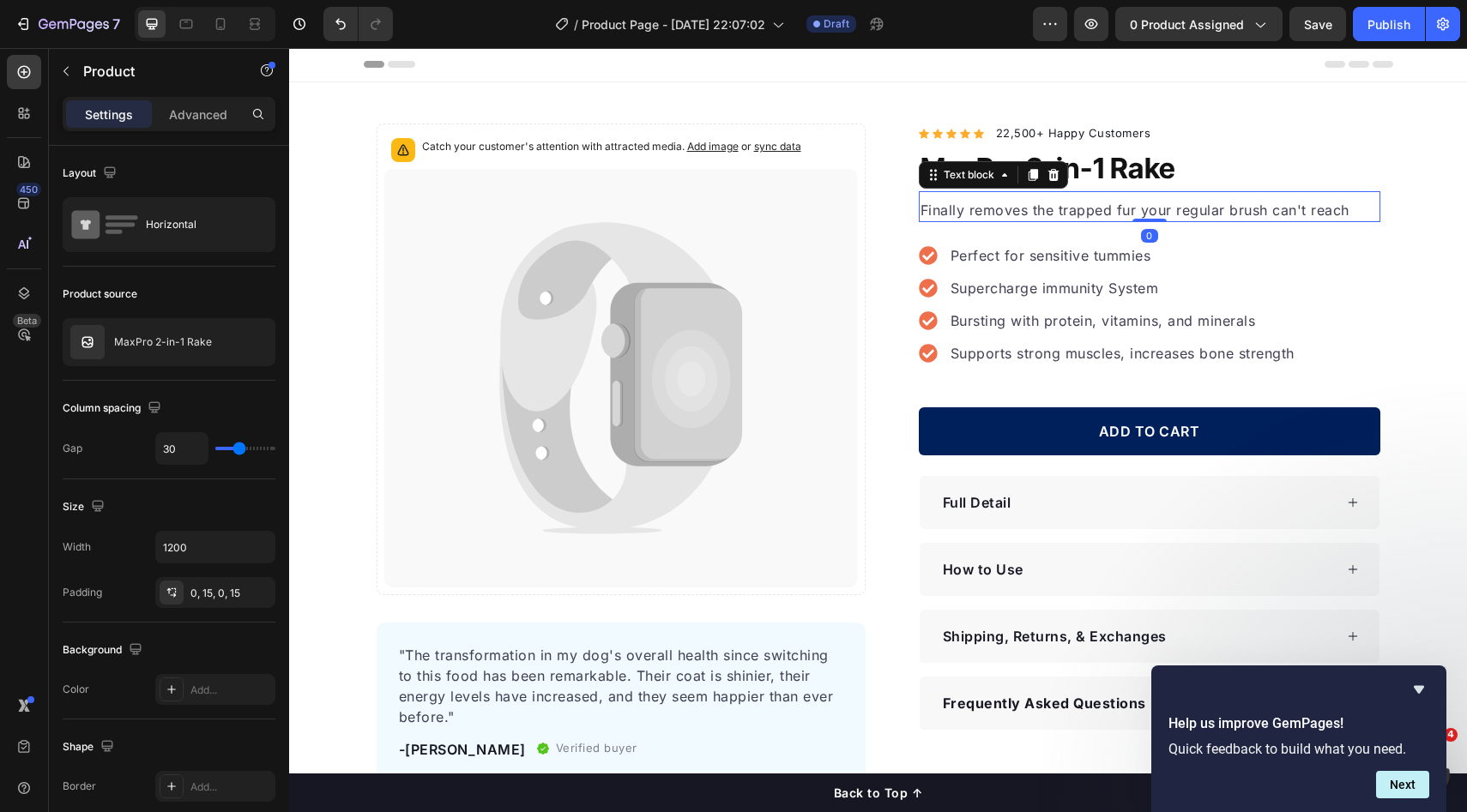
click at [1121, 210] on p "Finally removes the trapped fur your regular brush can't reach" at bounding box center [1149, 209] width 458 height 20
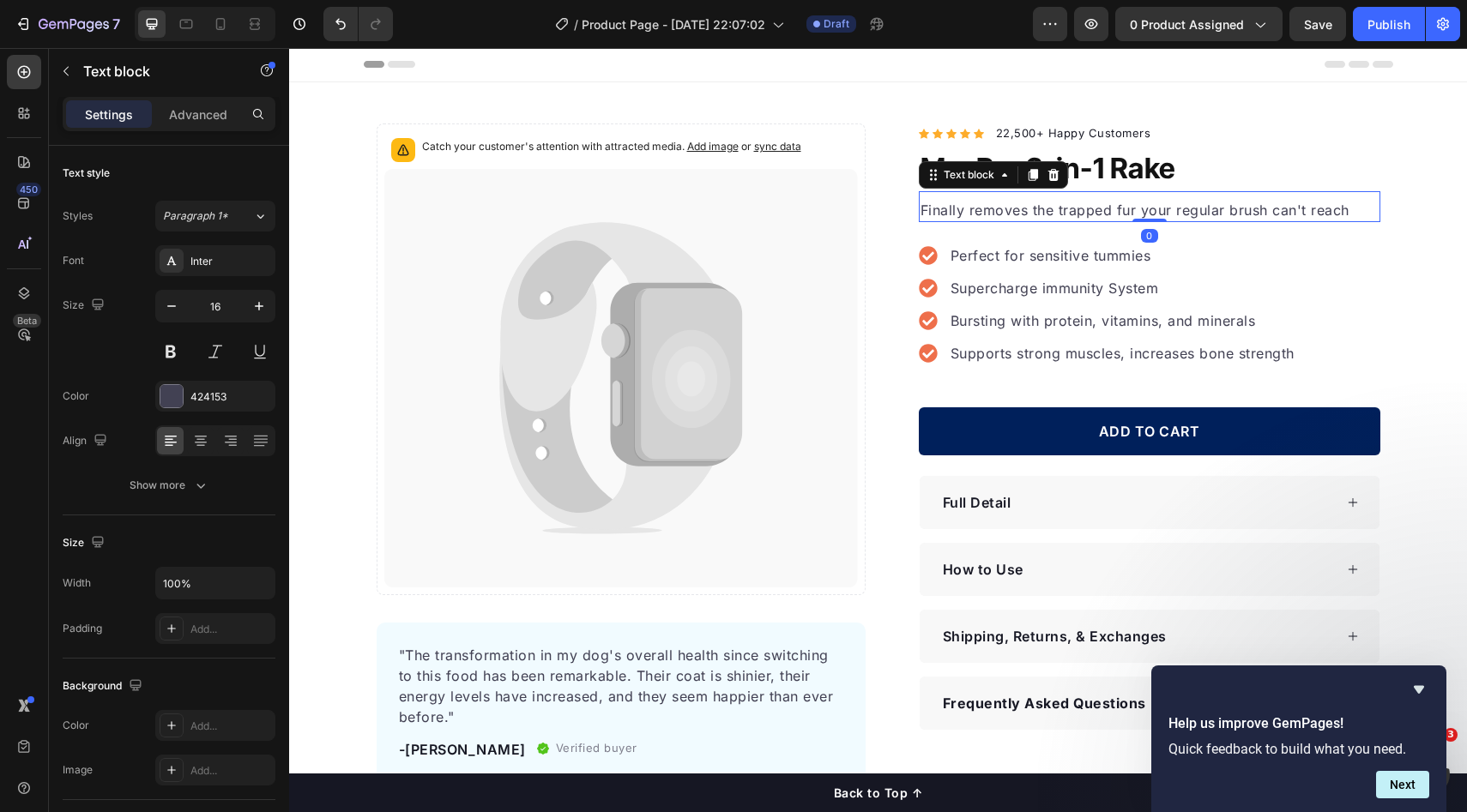
click at [217, 114] on p "Advanced" at bounding box center [198, 114] width 59 height 18
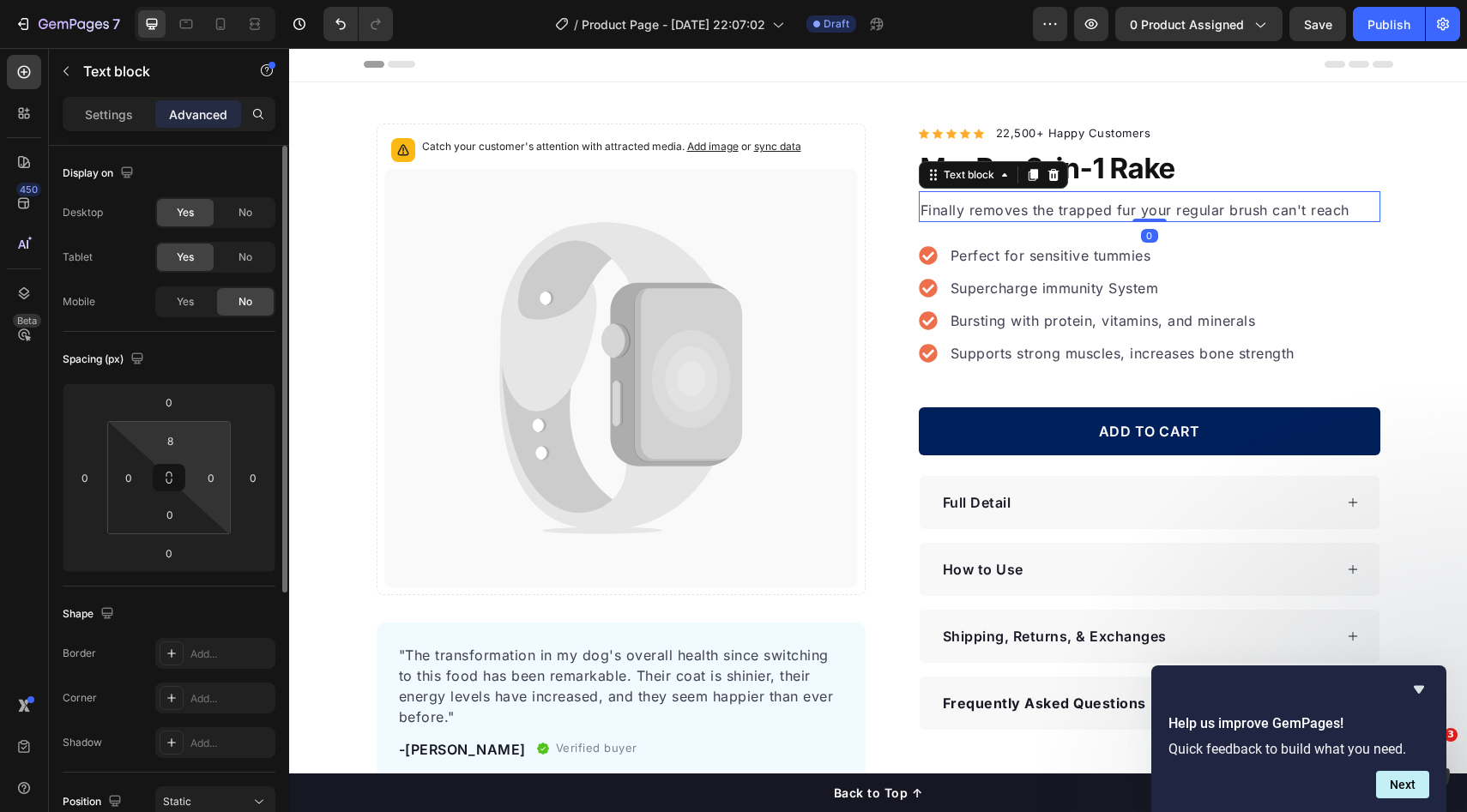
click at [175, 445] on input "8" at bounding box center [170, 440] width 35 height 26
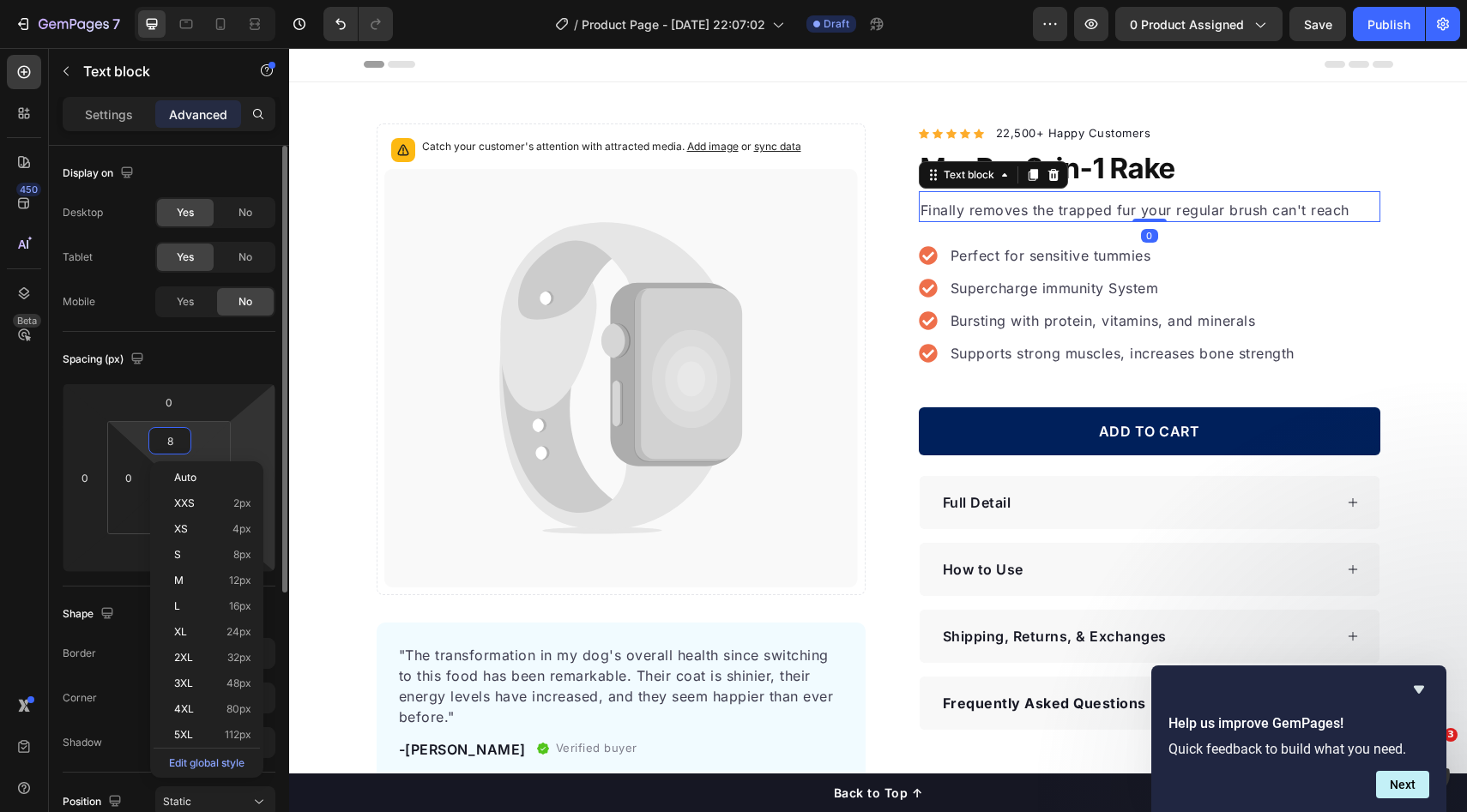
type input "0"
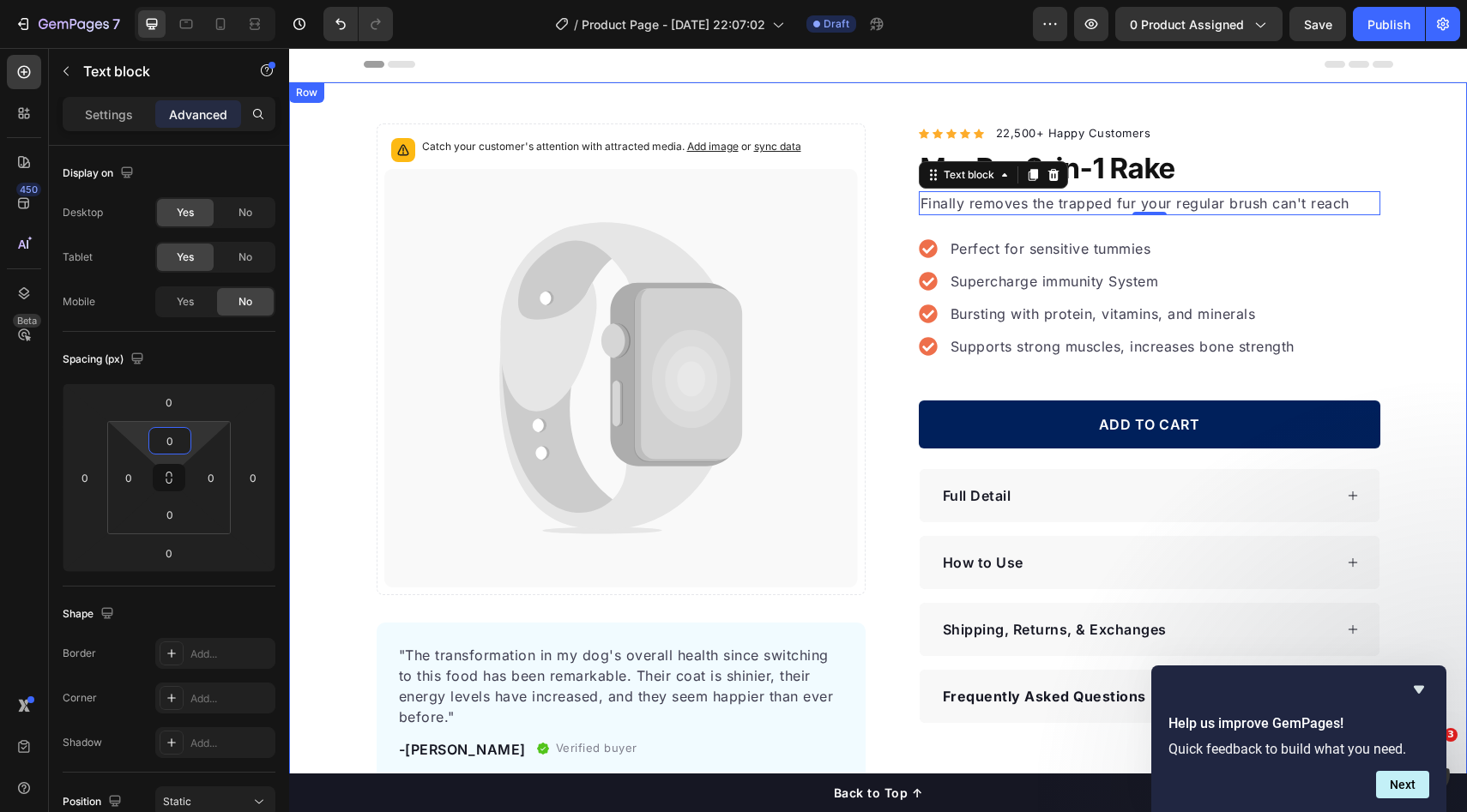
click at [1441, 217] on div "Catch your customer's attention with attracted media. Add image or sync data Pr…" at bounding box center [878, 453] width 1178 height 658
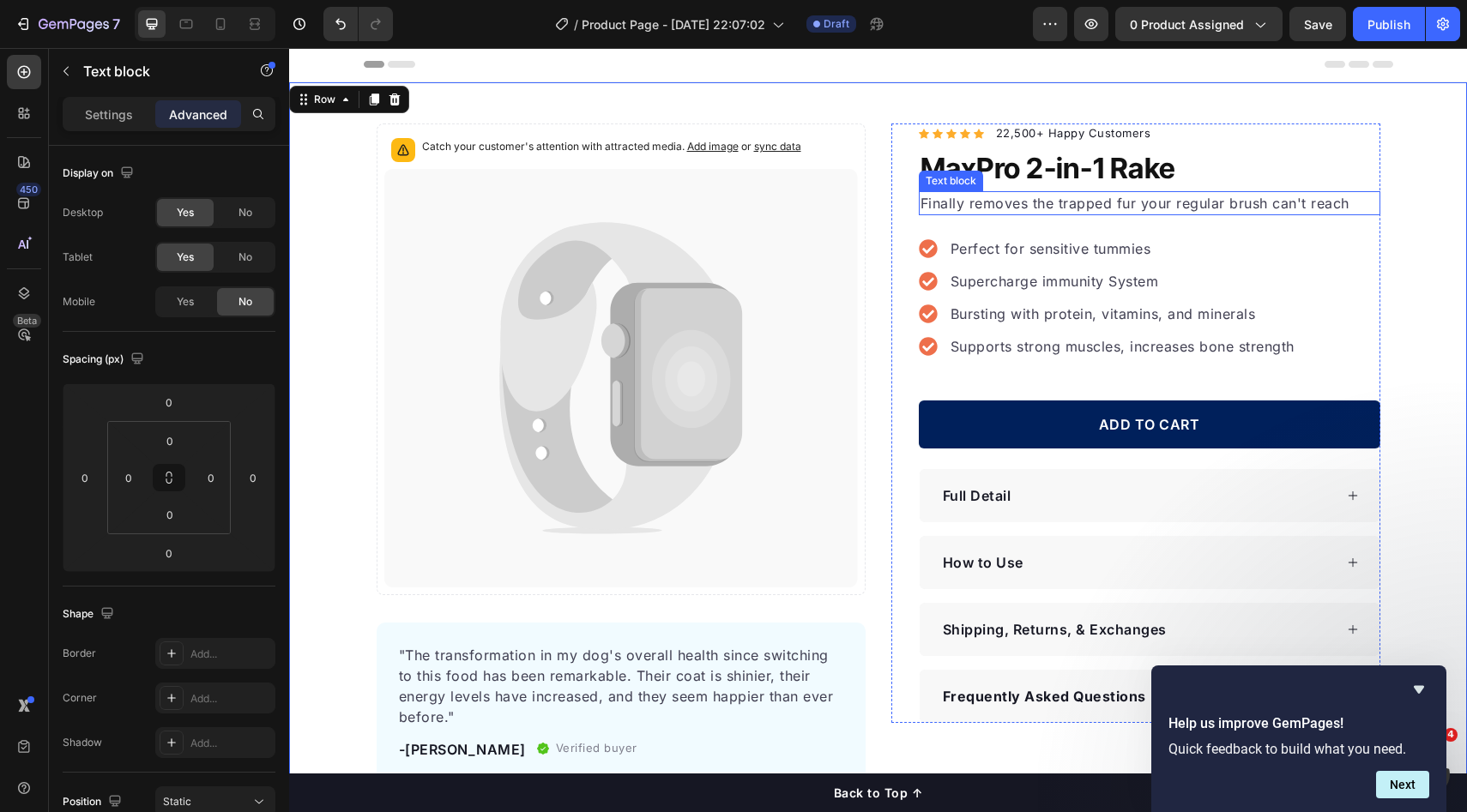
drag, startPoint x: 1184, startPoint y: 206, endPoint x: 1189, endPoint y: 183, distance: 23.5
click at [1184, 206] on p "Finally removes the trapped fur your regular brush can't reach" at bounding box center [1149, 202] width 458 height 20
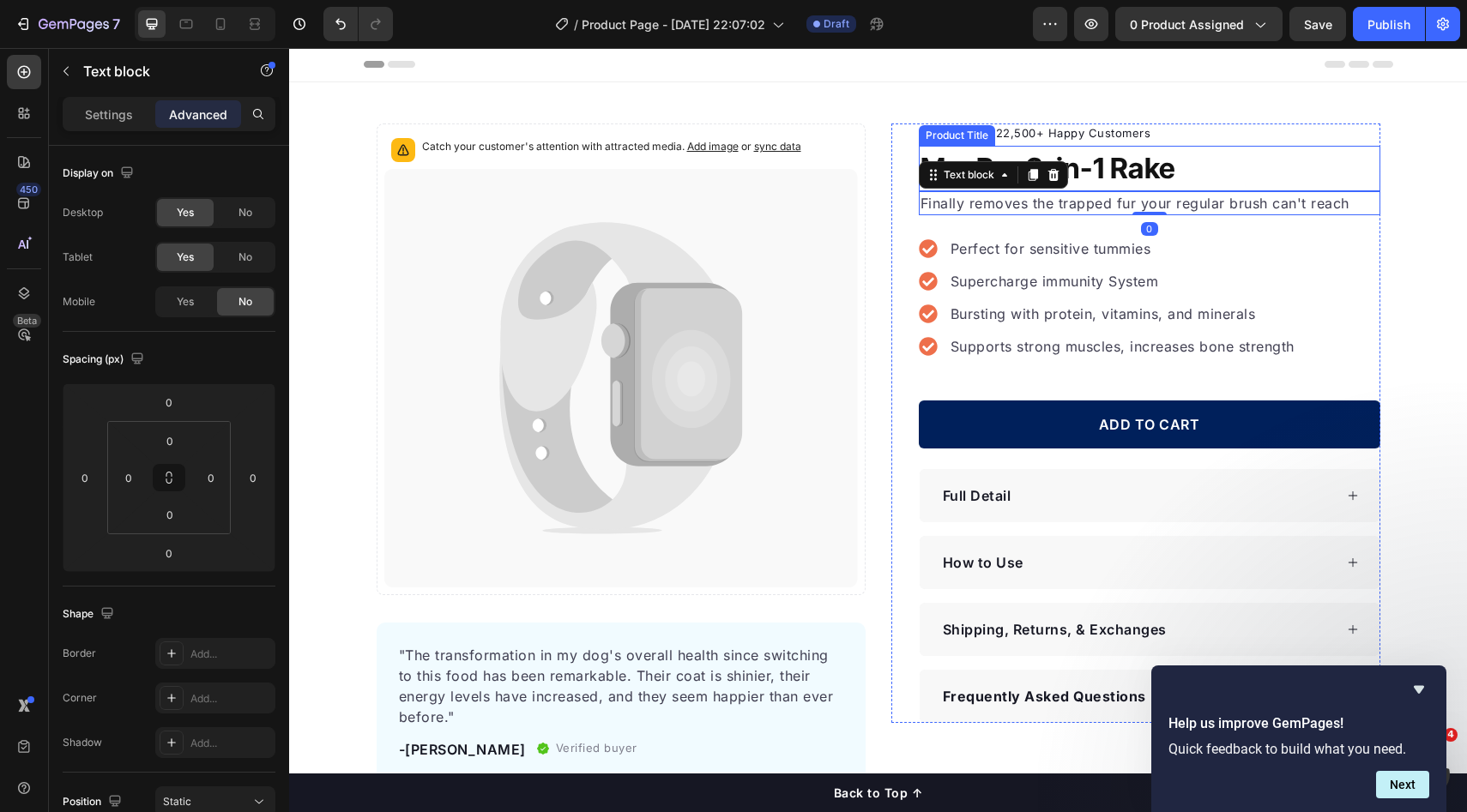
click at [1190, 176] on h1 "MaxPro 2-in-1 Rake" at bounding box center [1149, 169] width 461 height 46
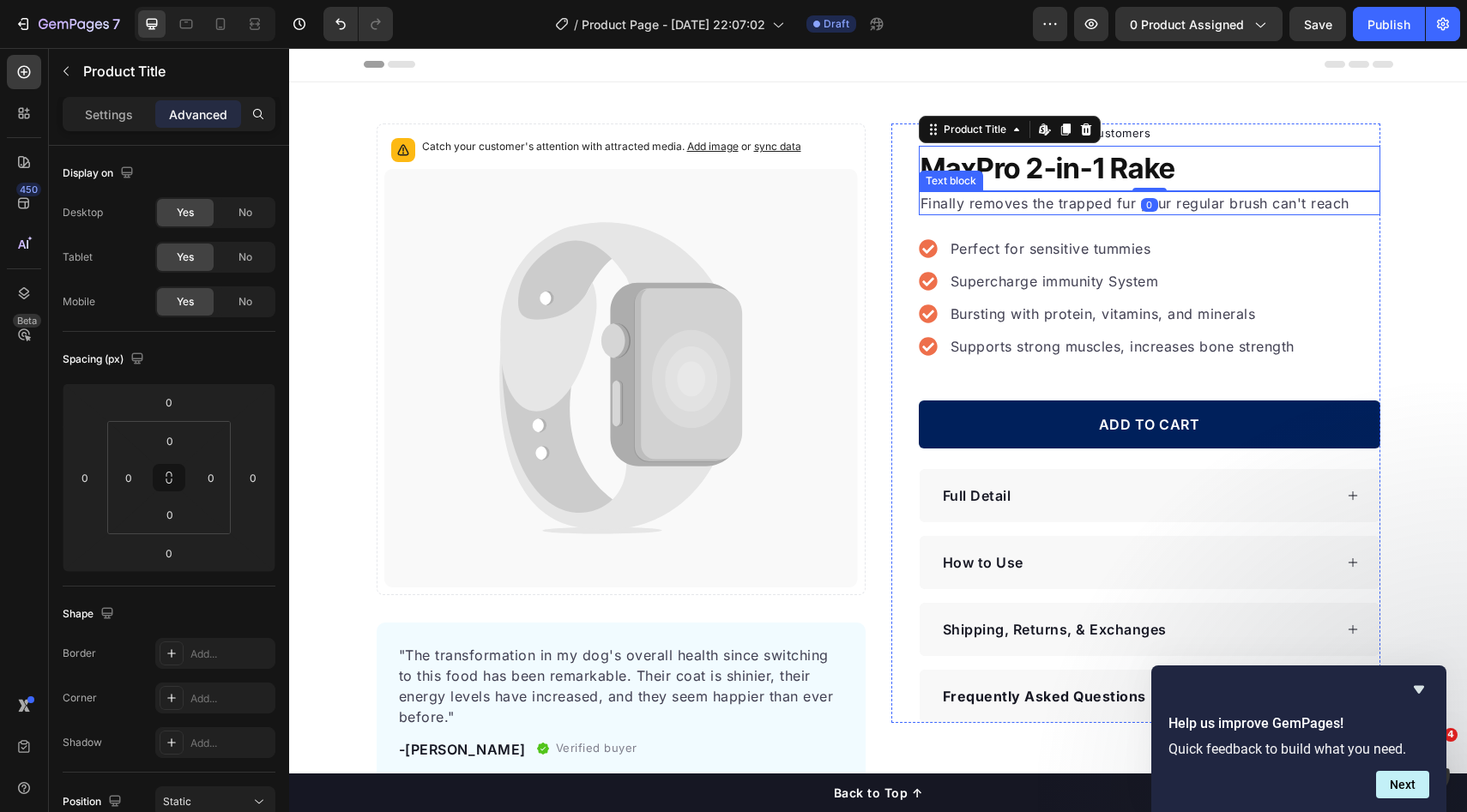
click at [1224, 213] on p "Finally removes the trapped fur your regular brush can't reach" at bounding box center [1149, 202] width 458 height 20
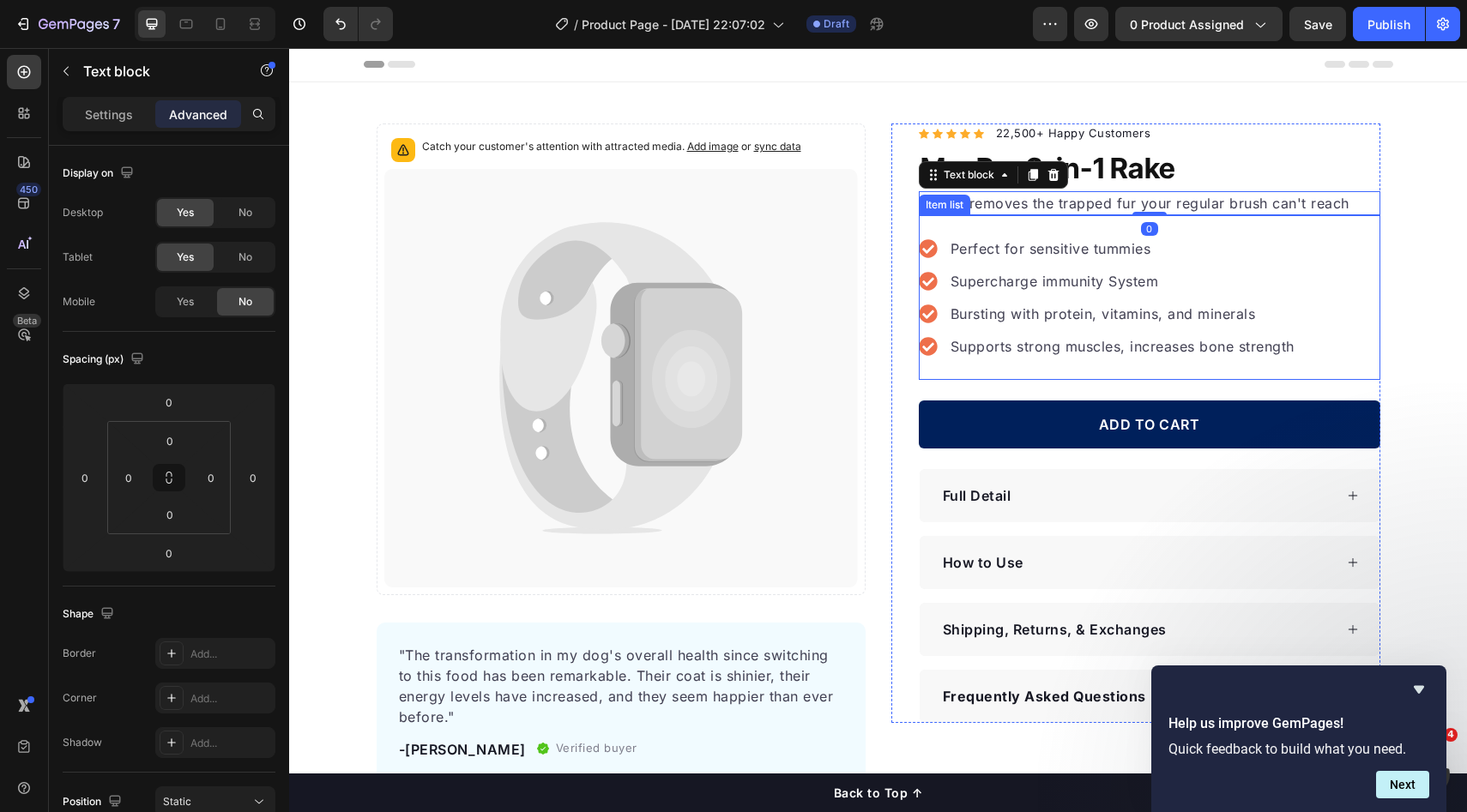
click at [1361, 252] on div "Perfect for sensitive tummies Supercharge immunity System Bursting with protein…" at bounding box center [1149, 298] width 461 height 165
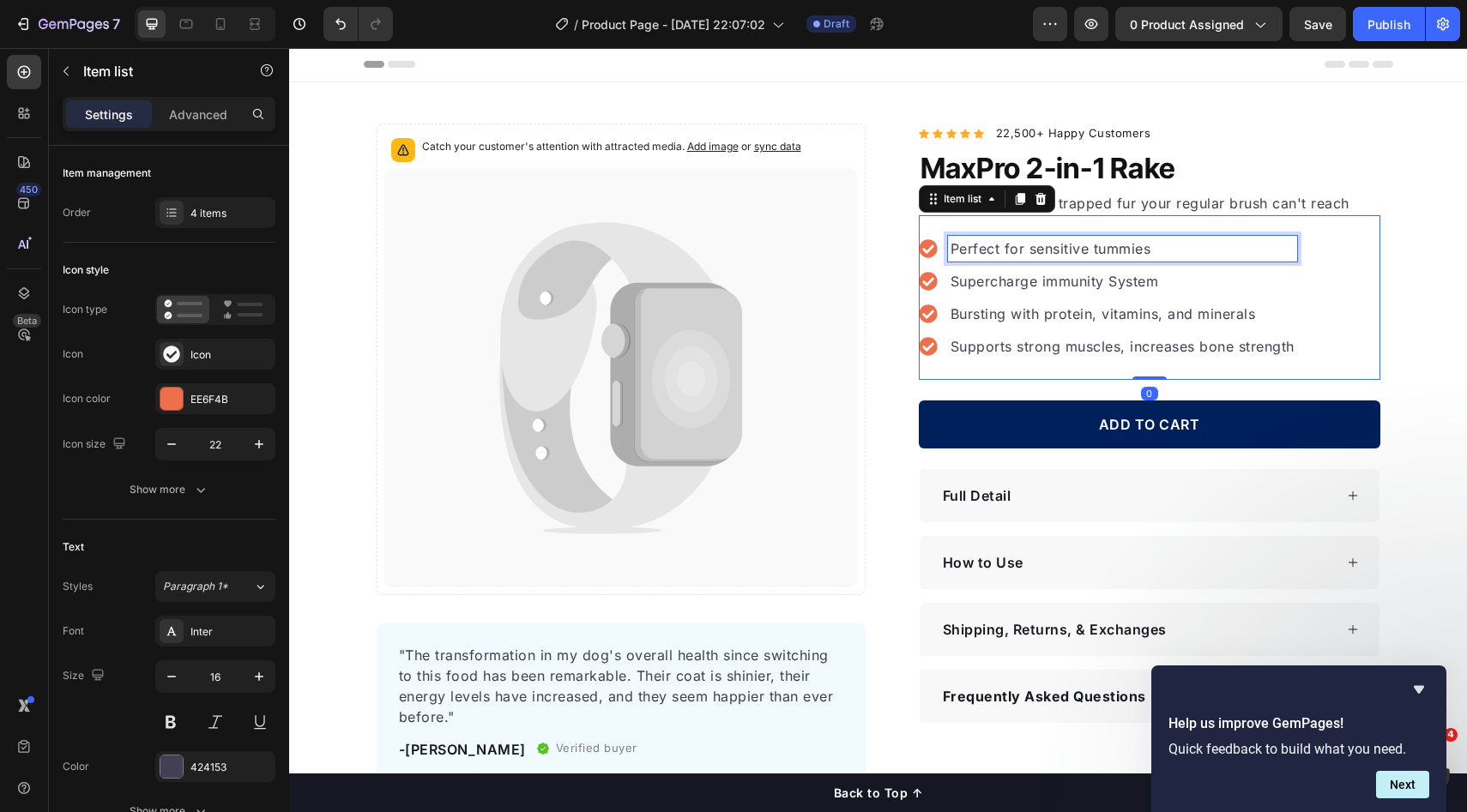
click at [1237, 254] on p "Perfect for sensitive tummies" at bounding box center [1123, 248] width 344 height 20
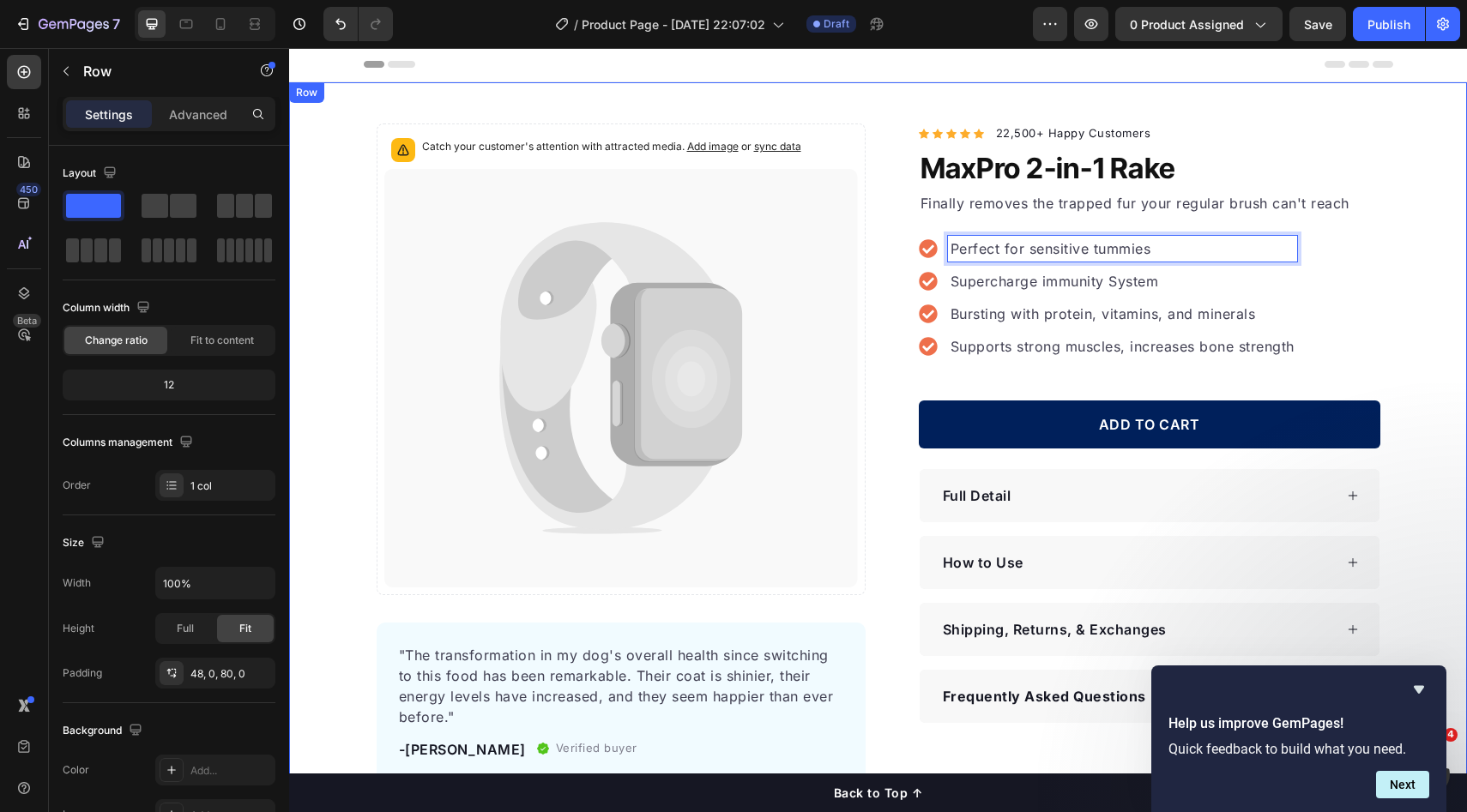
click at [1399, 296] on div "Catch your customer's attention with attracted media. Add image or sync data Pr…" at bounding box center [878, 453] width 1178 height 658
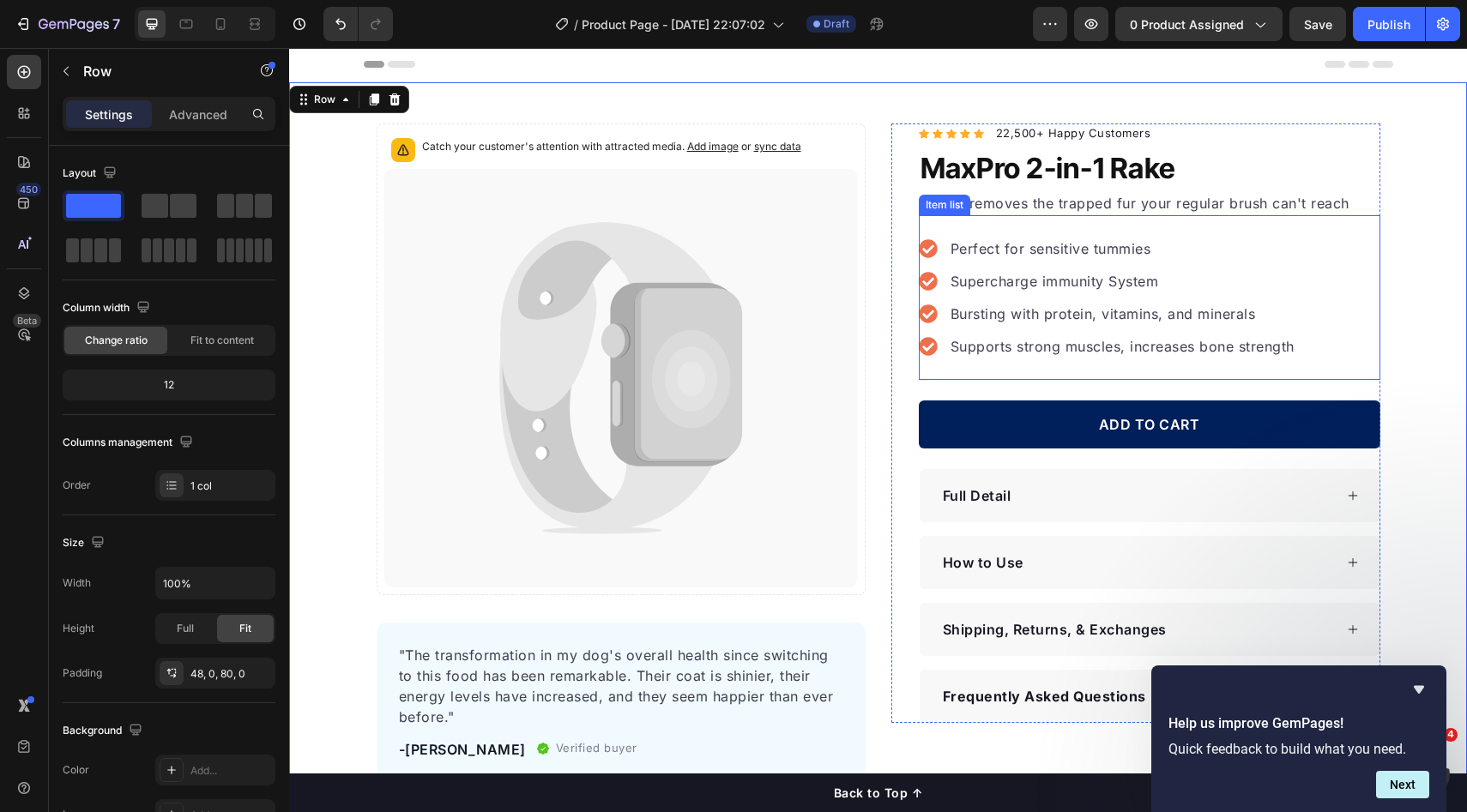
click at [1322, 256] on div "Perfect for sensitive tummies Supercharge immunity System Bursting with protein…" at bounding box center [1149, 298] width 461 height 165
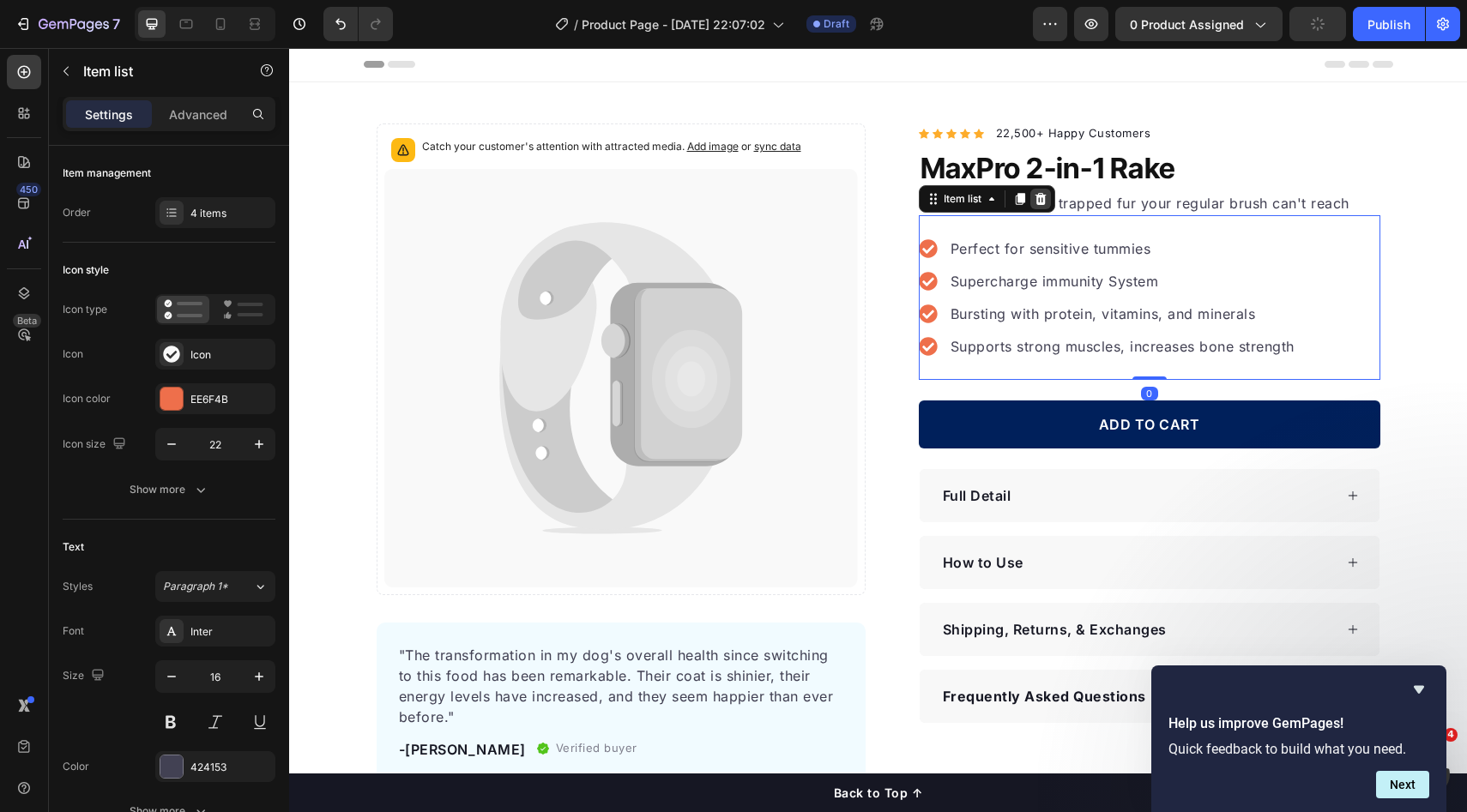
click at [1042, 197] on div at bounding box center [1040, 199] width 20 height 20
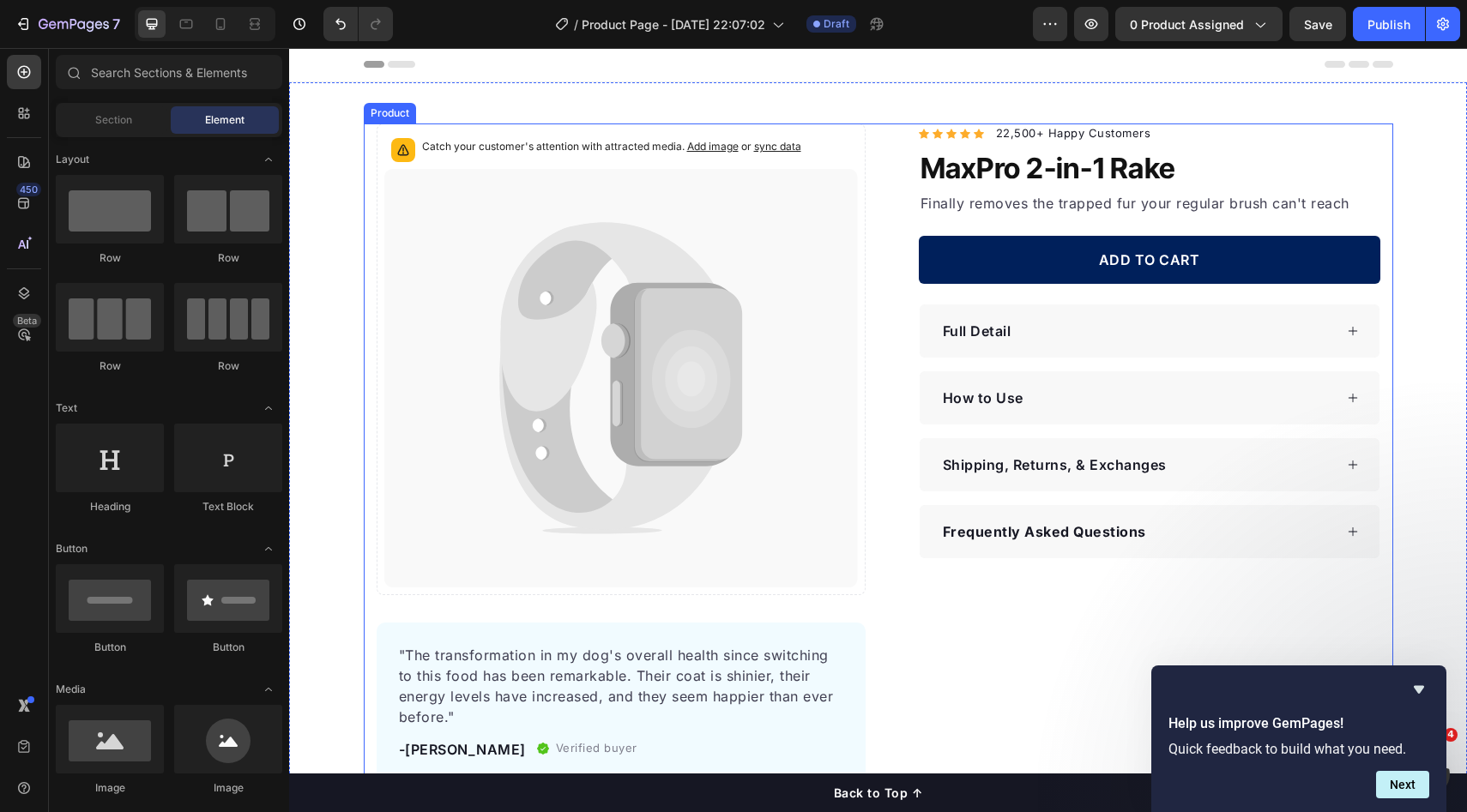
click at [1381, 246] on div "Catch your customer's attention with attracted media. Add image or sync data Pr…" at bounding box center [879, 453] width 1029 height 658
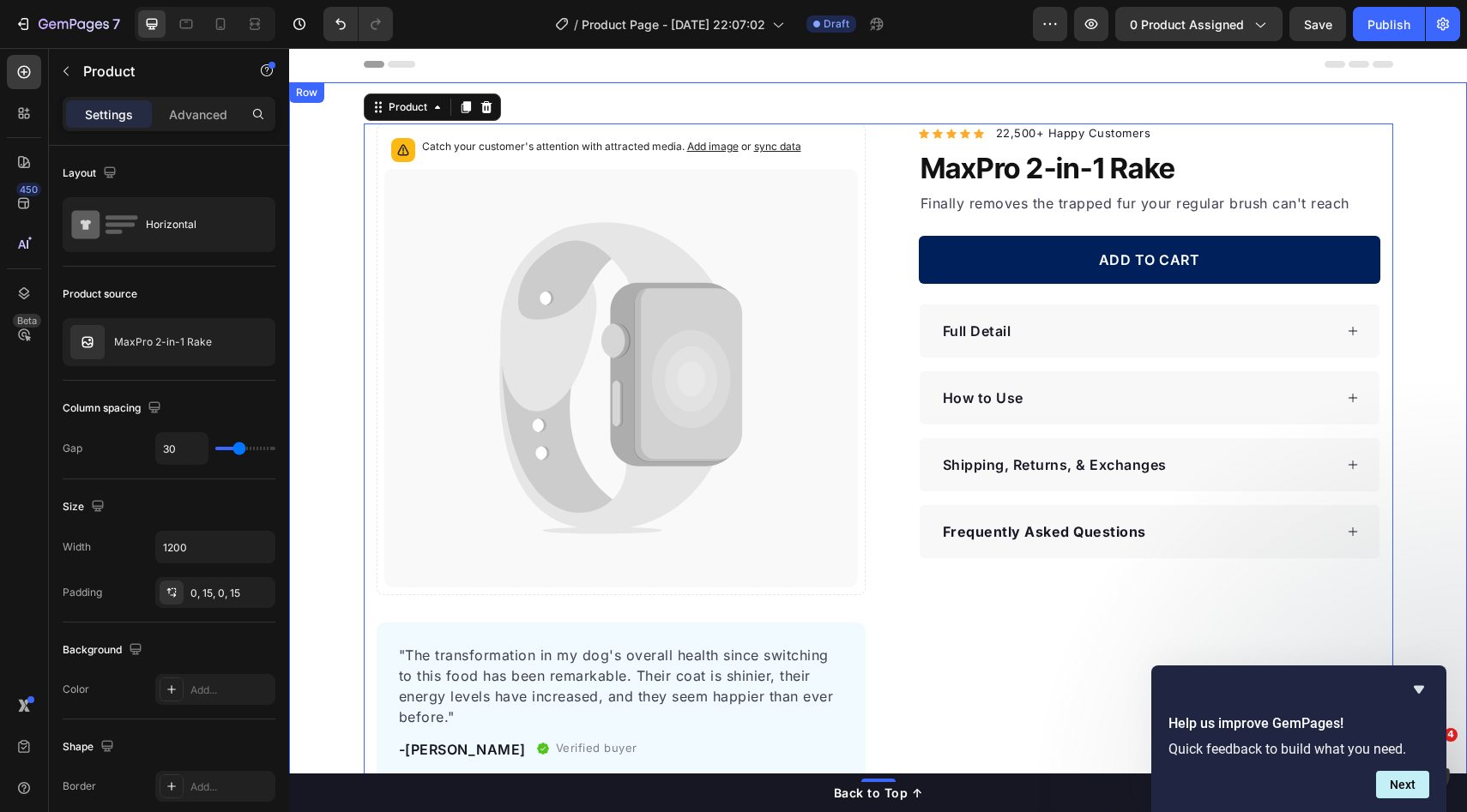
click at [1399, 248] on div "Catch your customer's attention with attracted media. Add image or sync data Pr…" at bounding box center [878, 453] width 1178 height 658
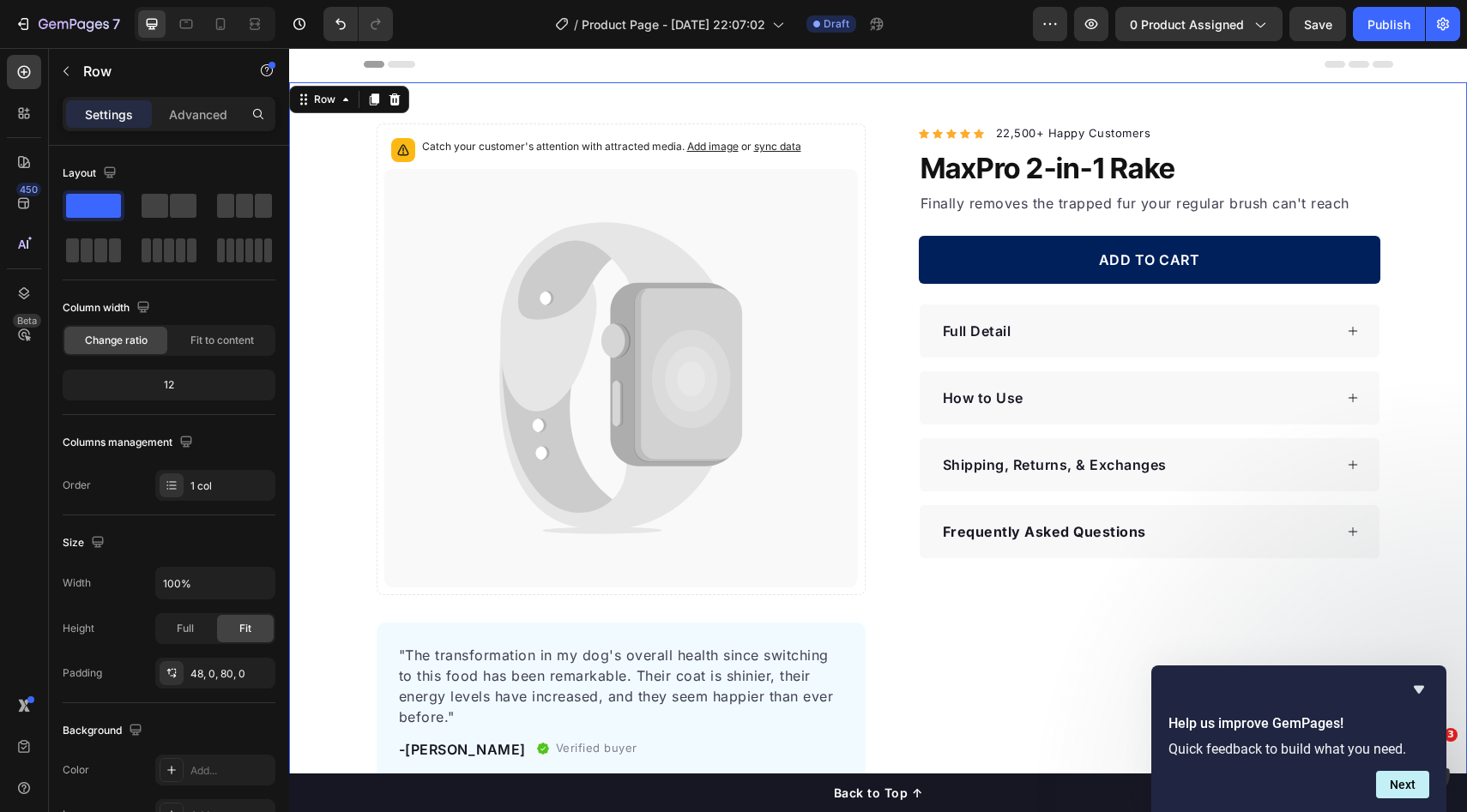
click at [1425, 285] on div "Catch your customer's attention with attracted media. Add image or sync data Pr…" at bounding box center [878, 453] width 1178 height 658
click at [1268, 226] on div "ADD TO CART Add to Cart" at bounding box center [1149, 260] width 461 height 90
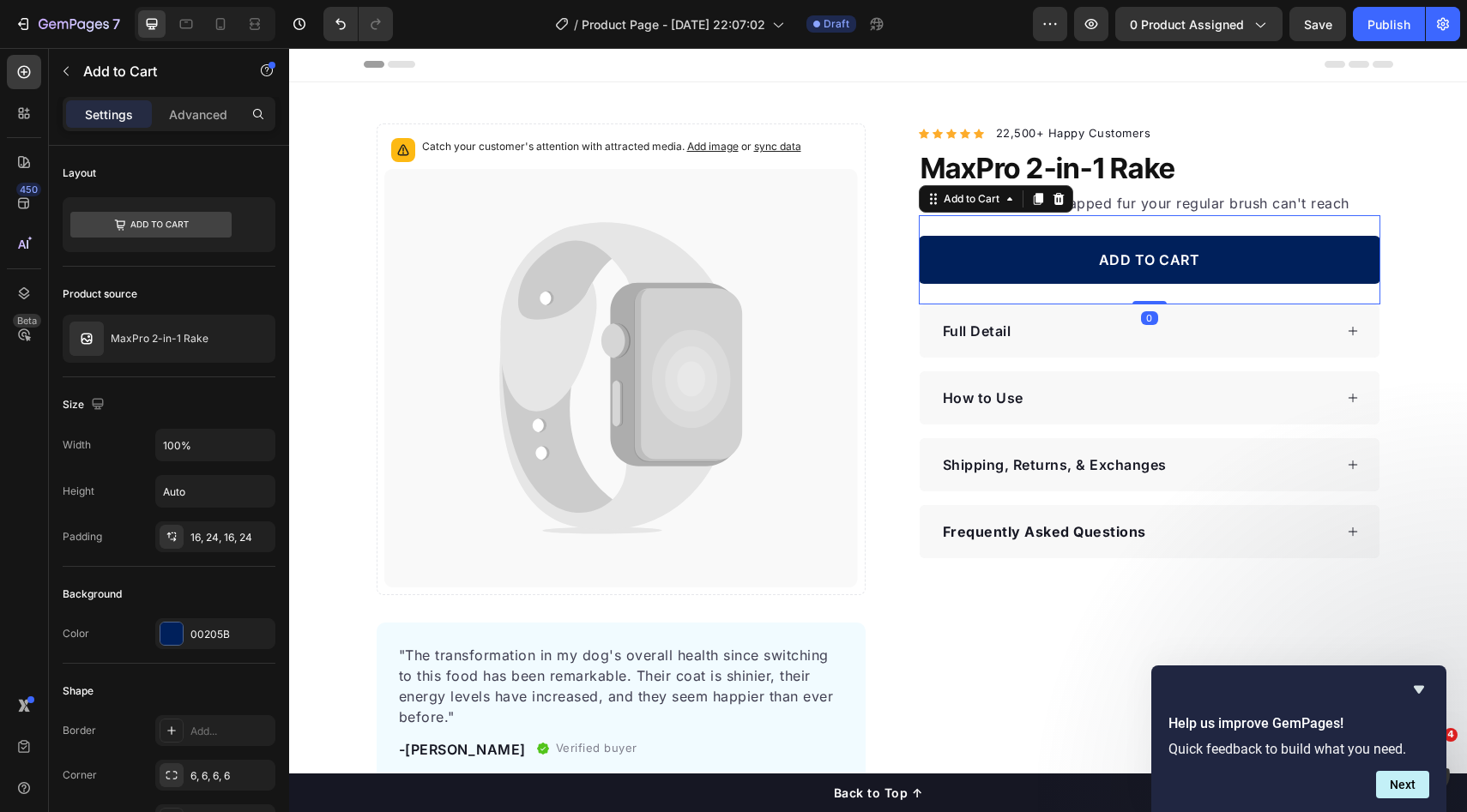
click at [1343, 274] on button "ADD TO CART" at bounding box center [1149, 260] width 461 height 48
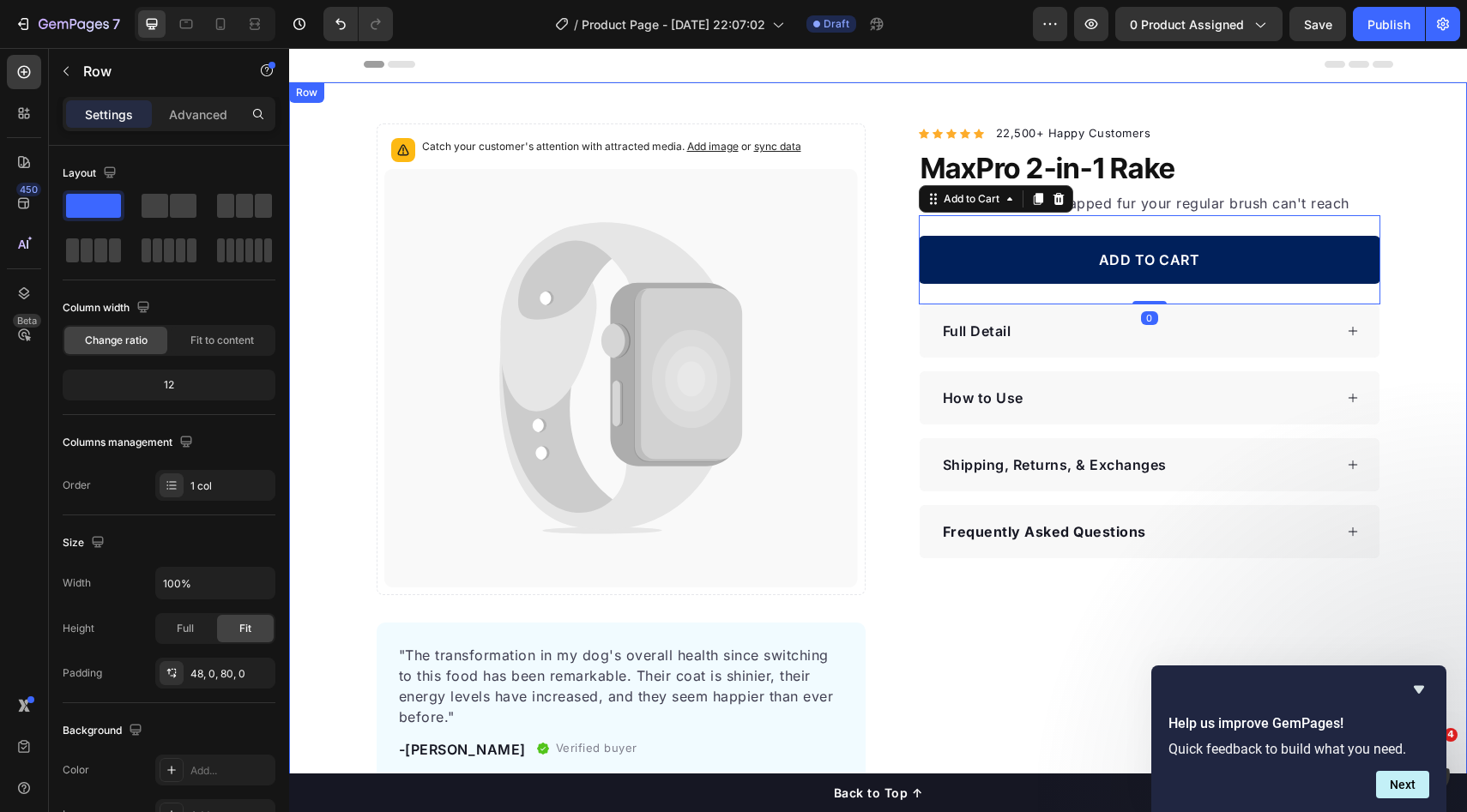
click at [1409, 216] on div "Catch your customer's attention with attracted media. Add image or sync data Pr…" at bounding box center [878, 453] width 1178 height 658
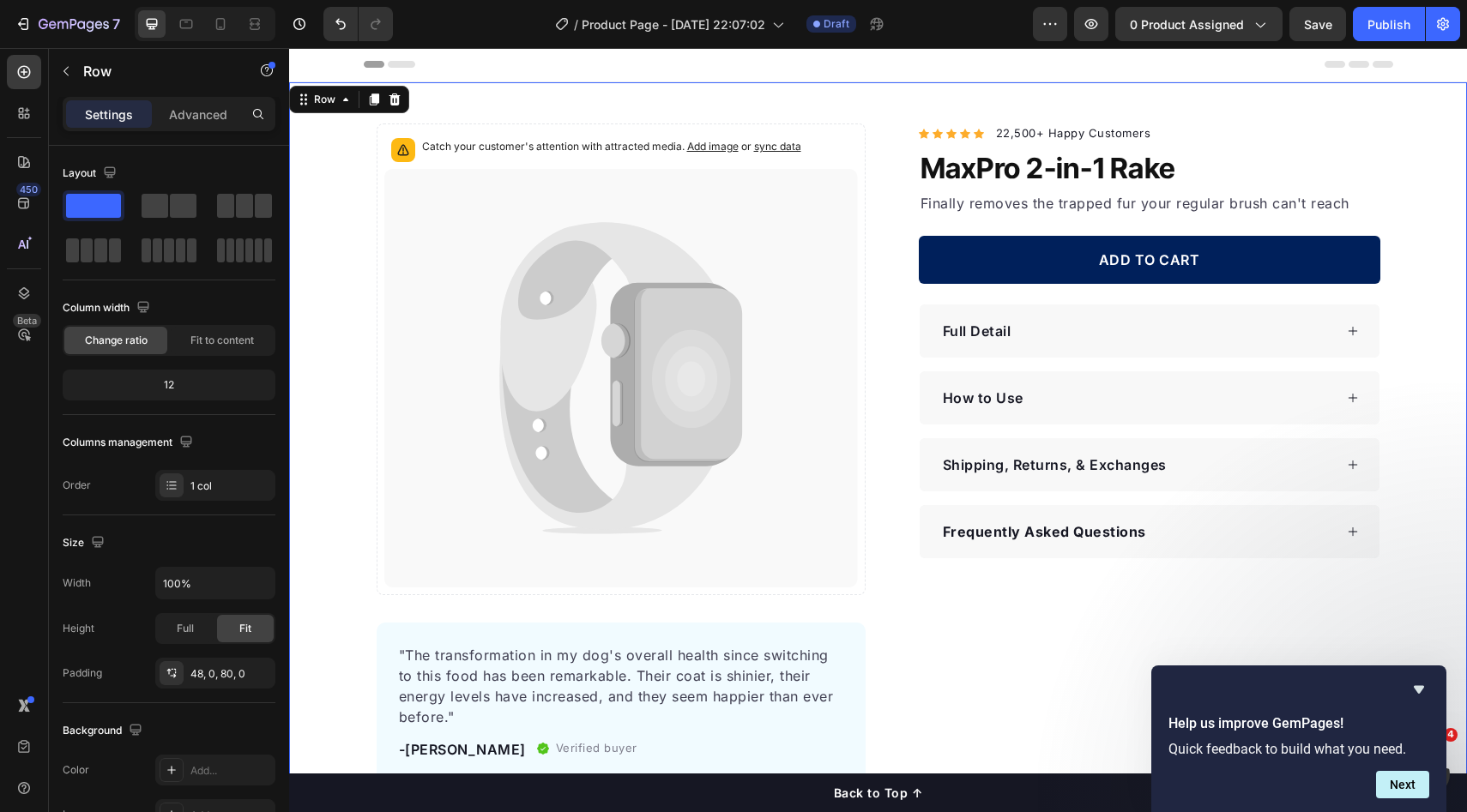
click at [1392, 372] on div "Catch your customer's attention with attracted media. Add image or sync data Pr…" at bounding box center [878, 453] width 1178 height 658
click at [1311, 281] on button "ADD TO CART" at bounding box center [1149, 260] width 461 height 48
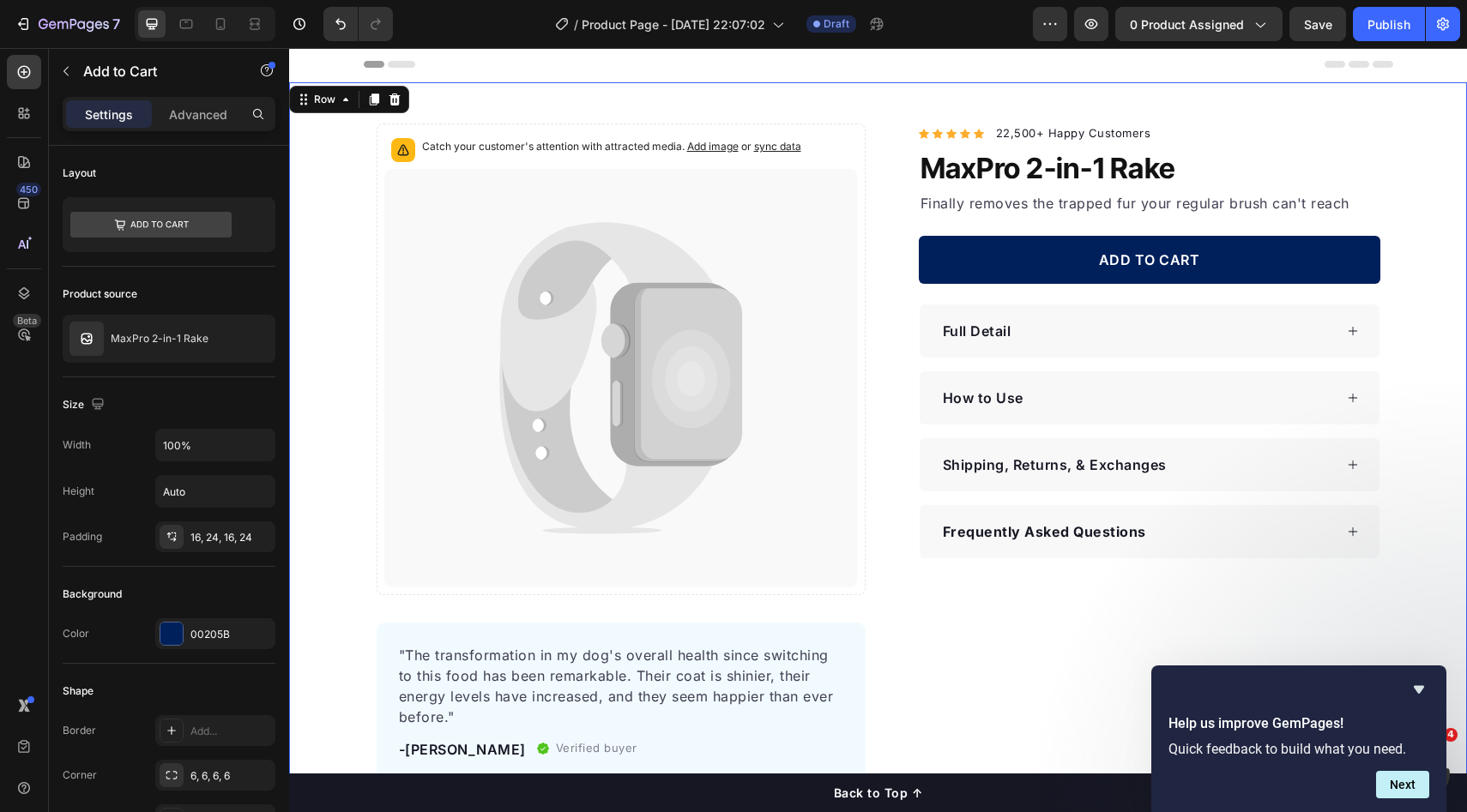
click at [1405, 285] on div "Catch your customer's attention with attracted media. Add image or sync data Pr…" at bounding box center [878, 453] width 1178 height 658
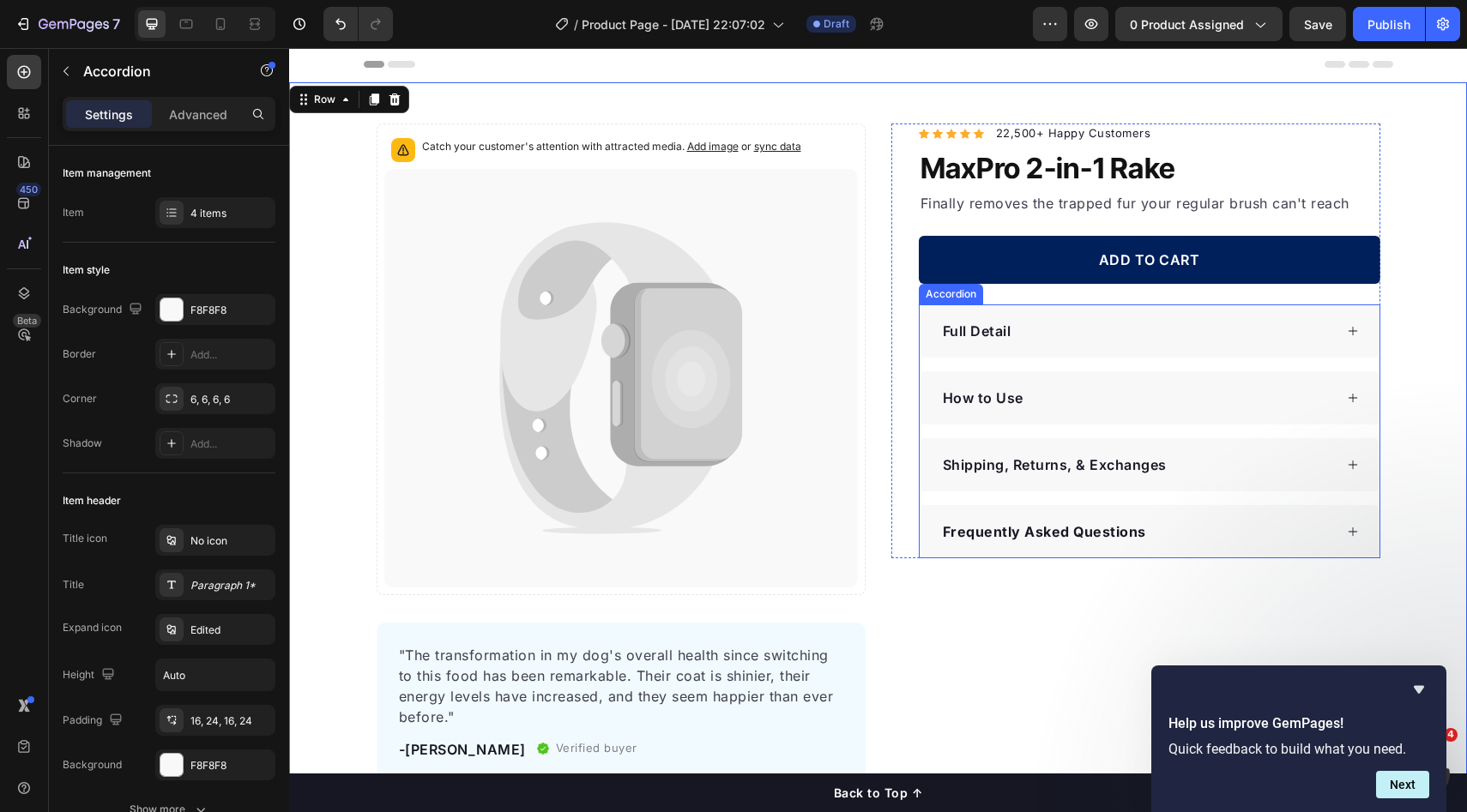
click at [1305, 306] on div "Full Detail" at bounding box center [1149, 331] width 460 height 53
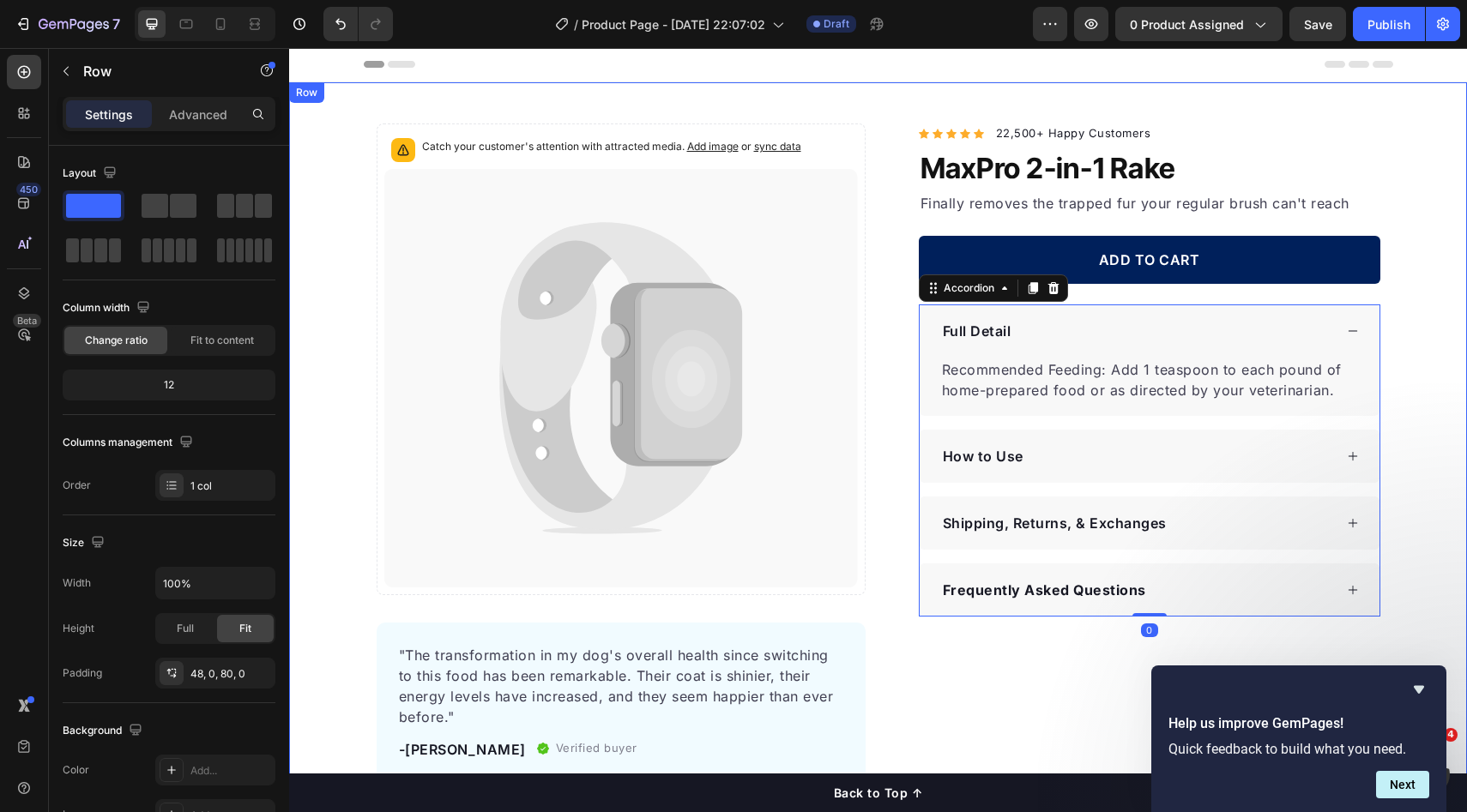
click at [1394, 303] on div "Catch your customer's attention with attracted media. Add image or sync data Pr…" at bounding box center [878, 453] width 1178 height 658
click at [1293, 322] on div "Full Detail" at bounding box center [1136, 331] width 393 height 26
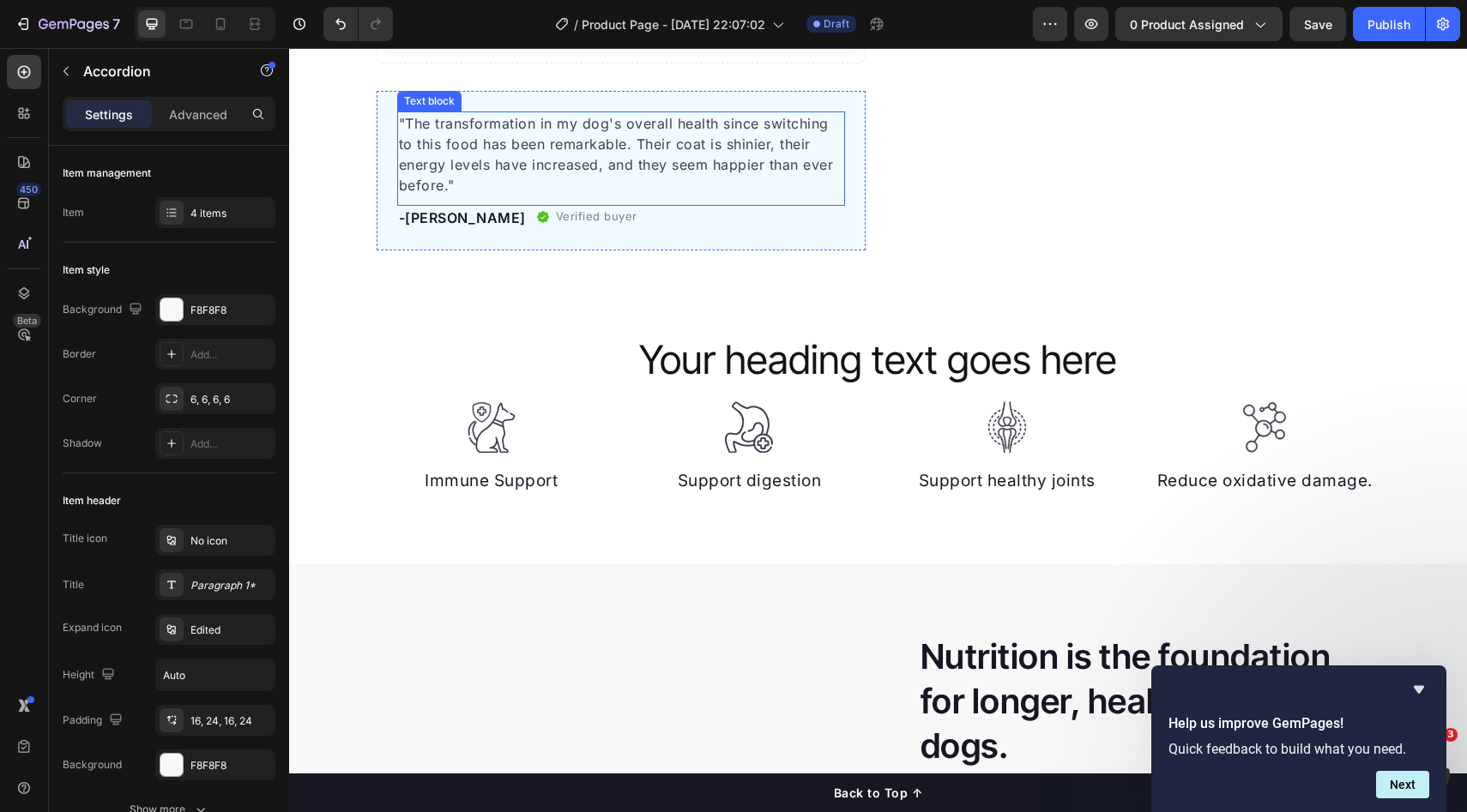
scroll to position [344, 0]
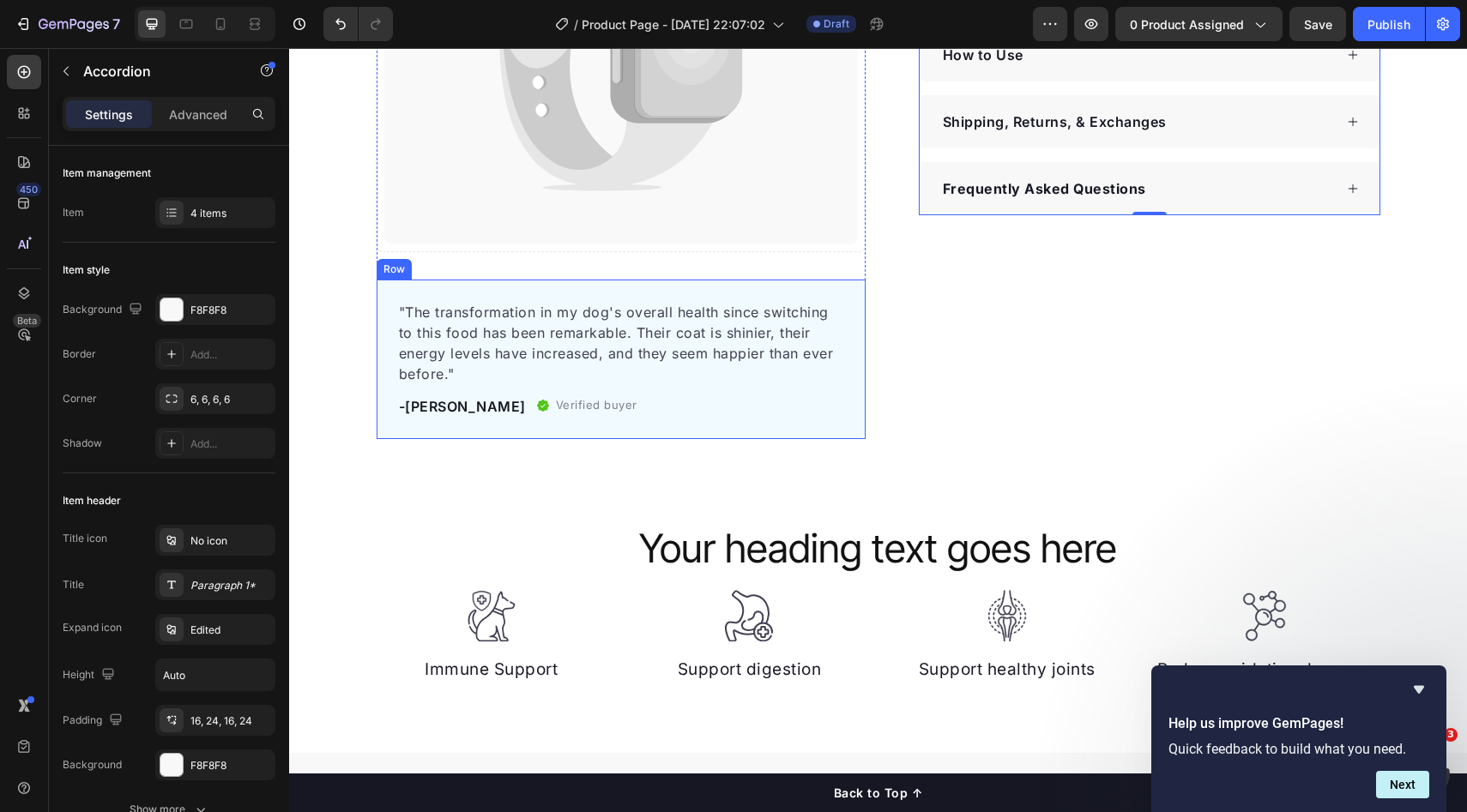
click at [743, 296] on div ""The transformation in my dog's overall health since switching to this food has…" at bounding box center [620, 359] width 489 height 160
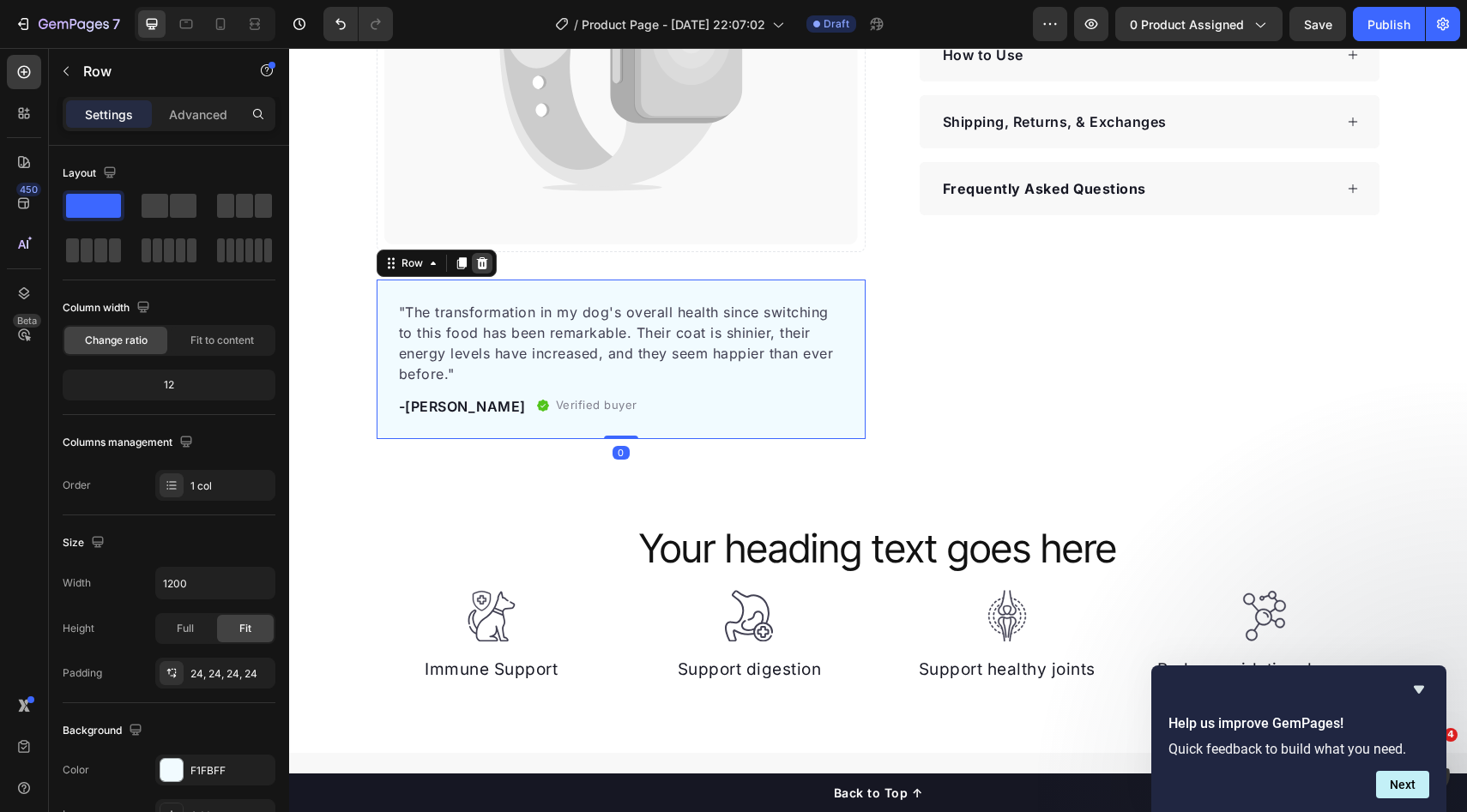
click at [475, 265] on icon at bounding box center [481, 263] width 13 height 13
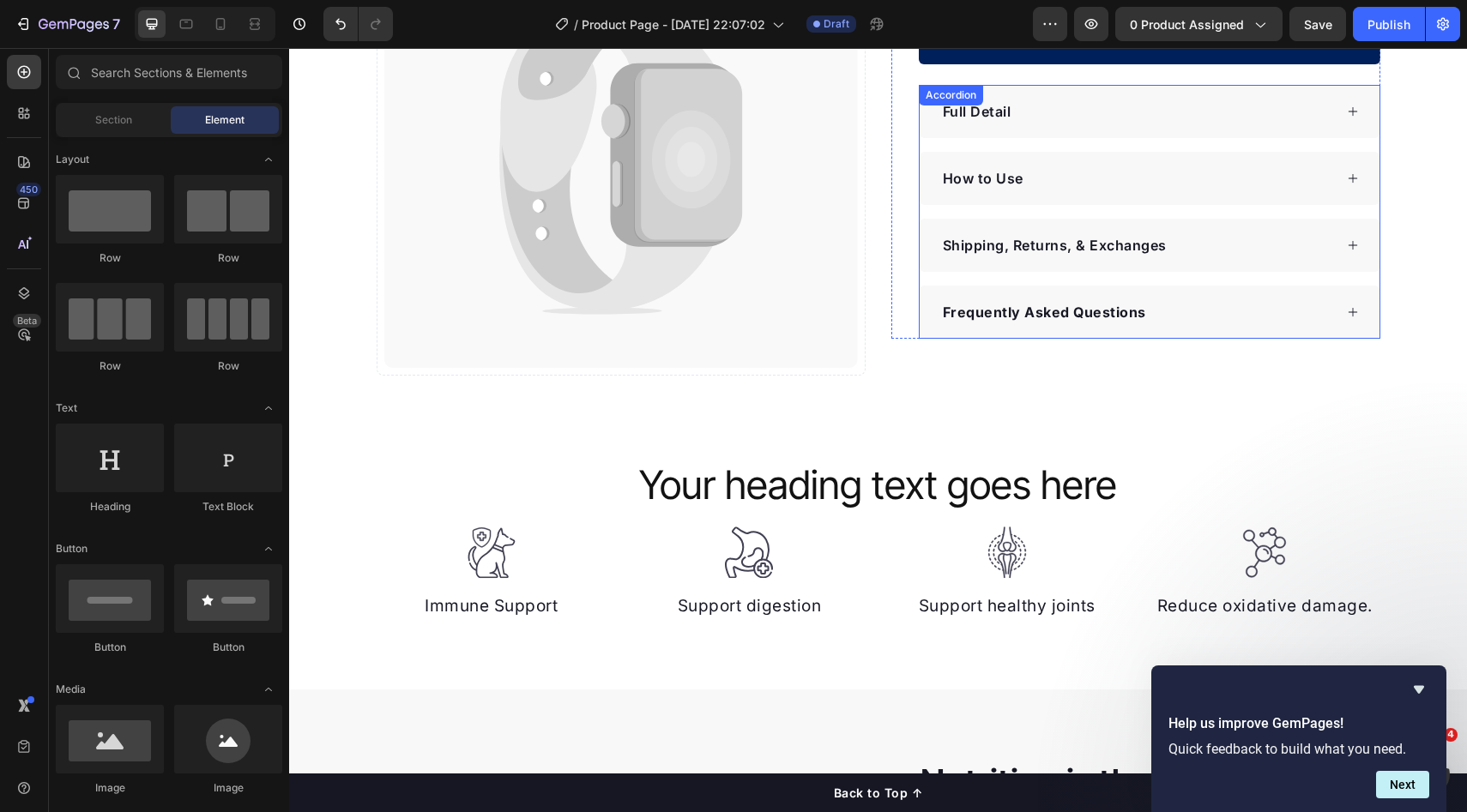
scroll to position [142, 0]
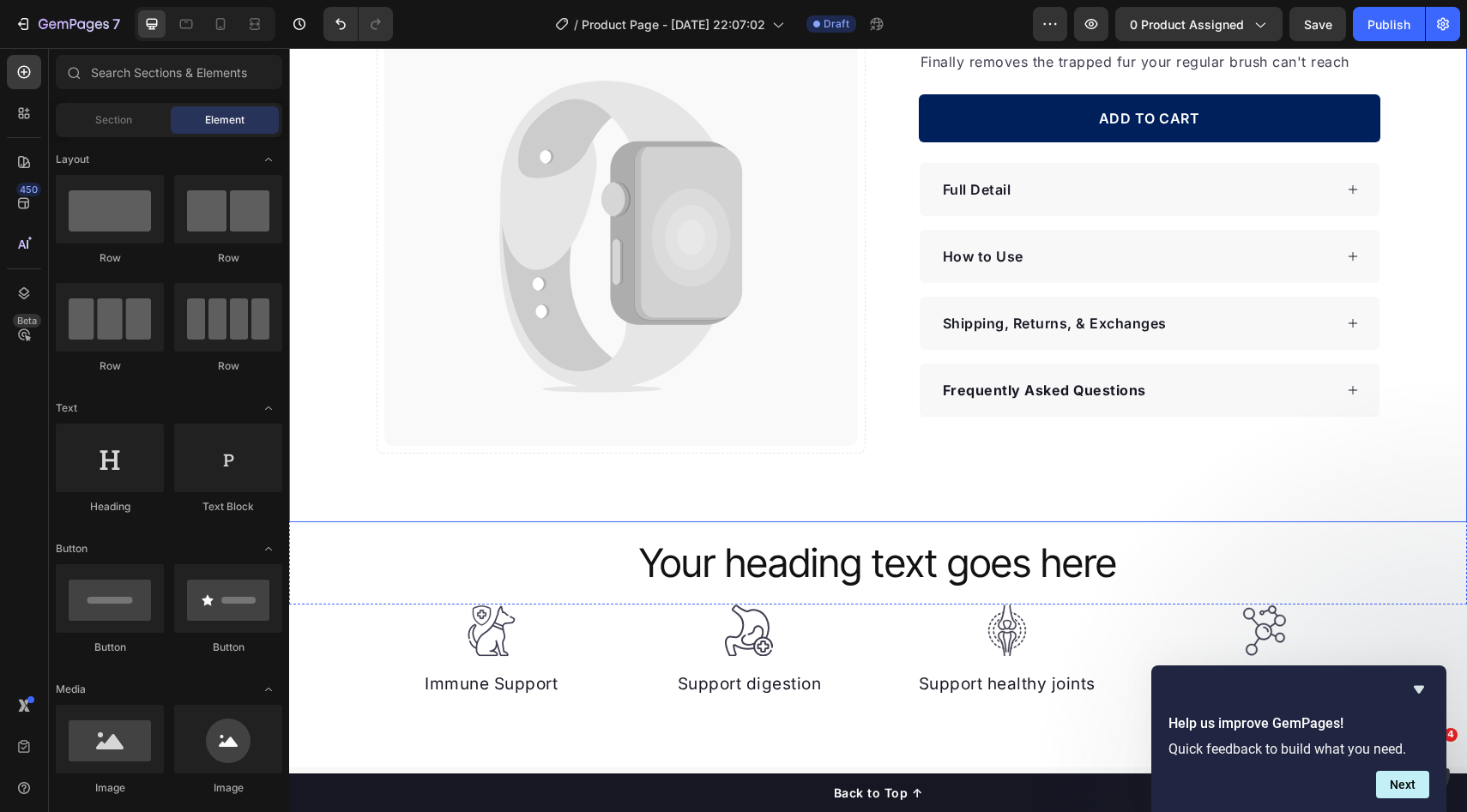
click at [1422, 254] on div "Catch your customer's attention with attracted media. Add image or sync data Pr…" at bounding box center [878, 218] width 1178 height 472
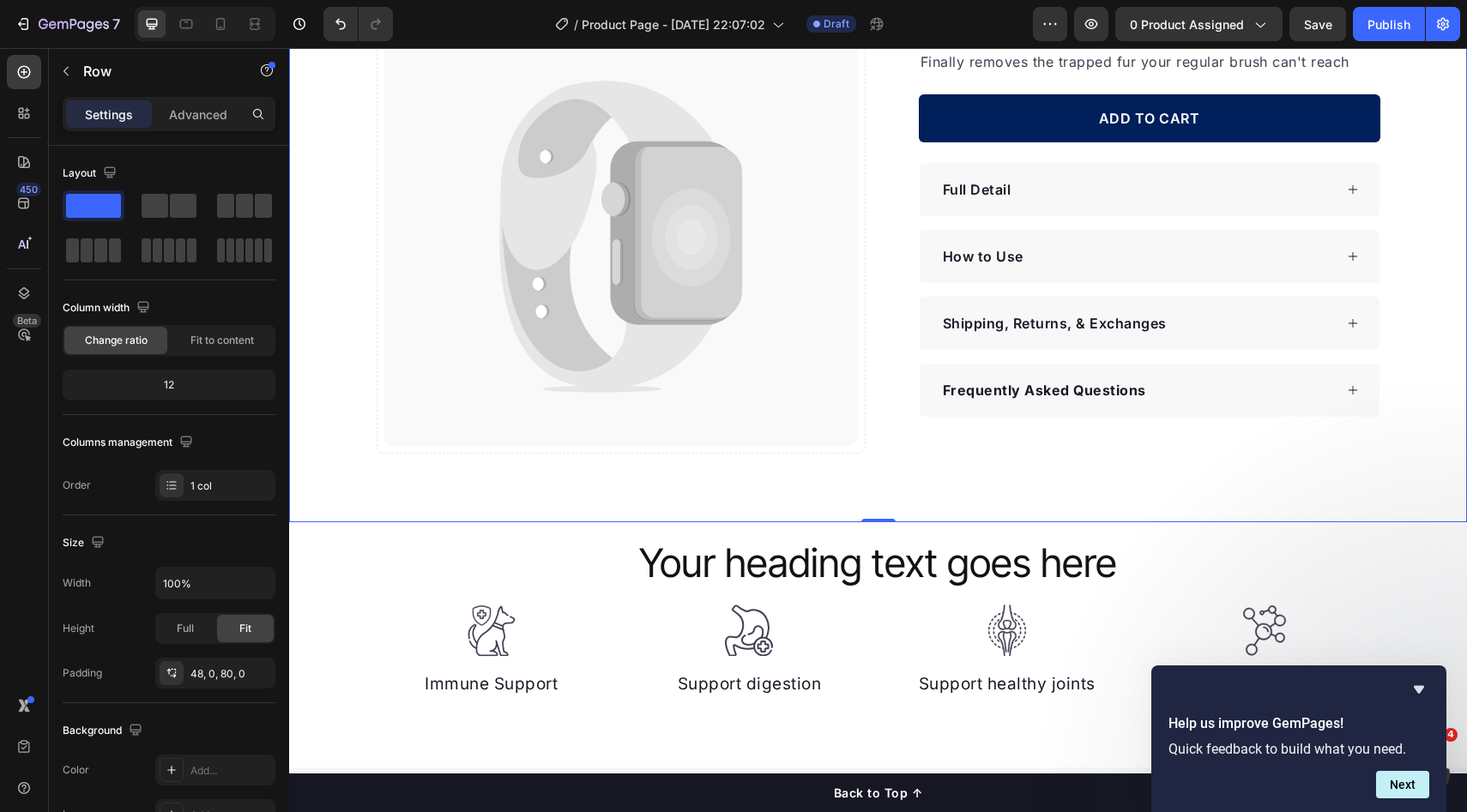
scroll to position [0, 0]
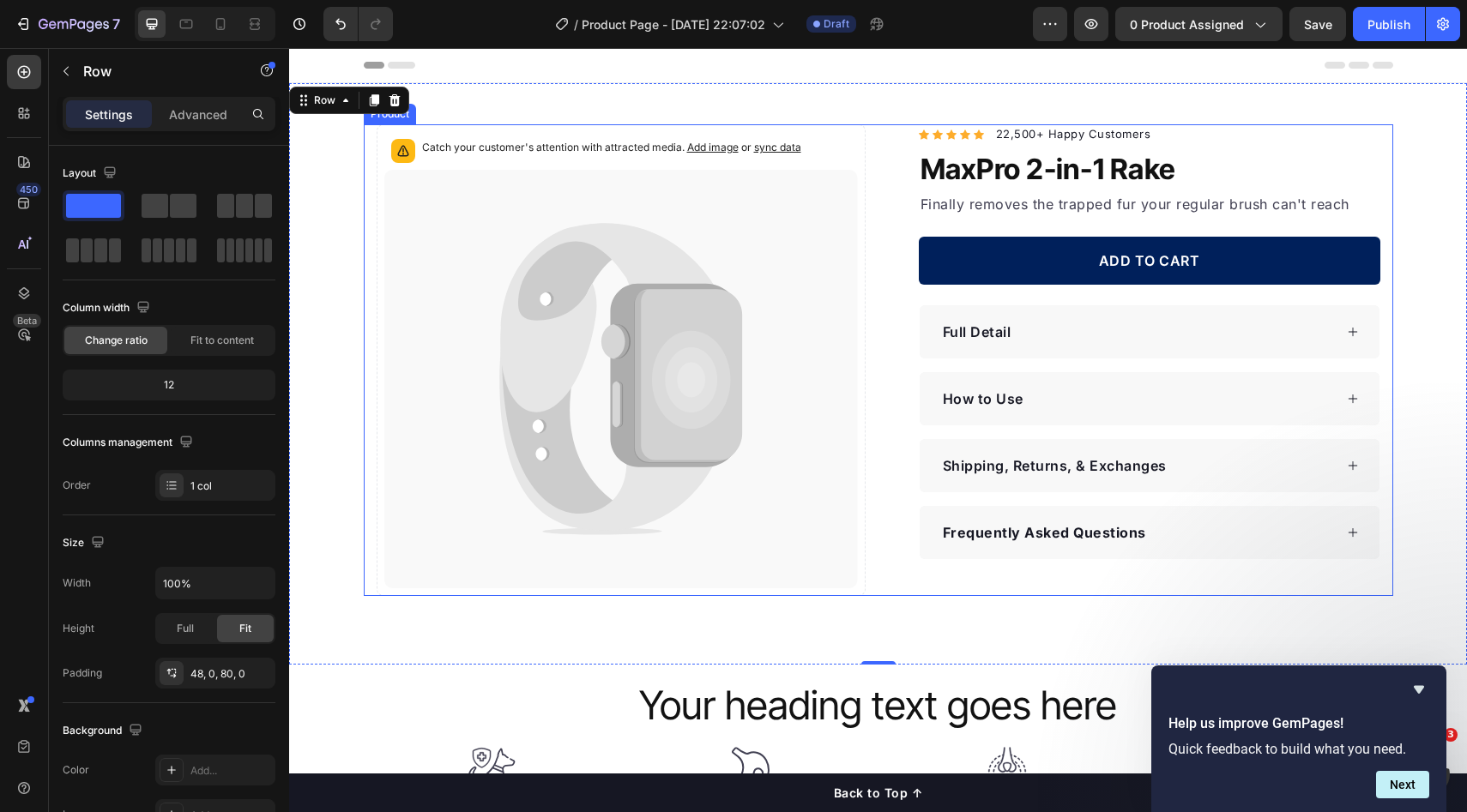
click at [1380, 304] on div "Catch your customer's attention with attracted media. Add image or sync data Pr…" at bounding box center [879, 360] width 1029 height 472
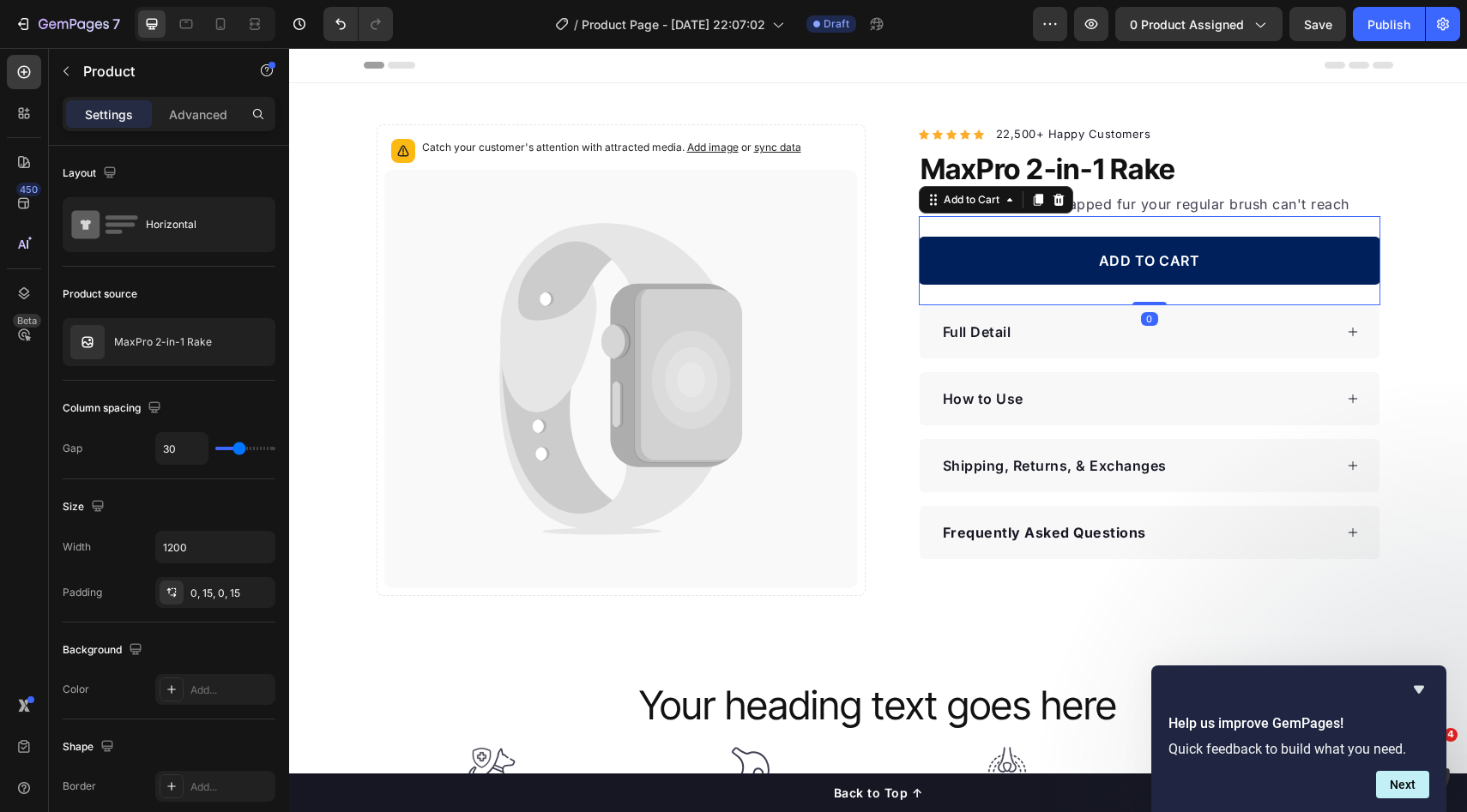
click at [1313, 296] on div "ADD TO CART Add to Cart 0" at bounding box center [1149, 261] width 461 height 90
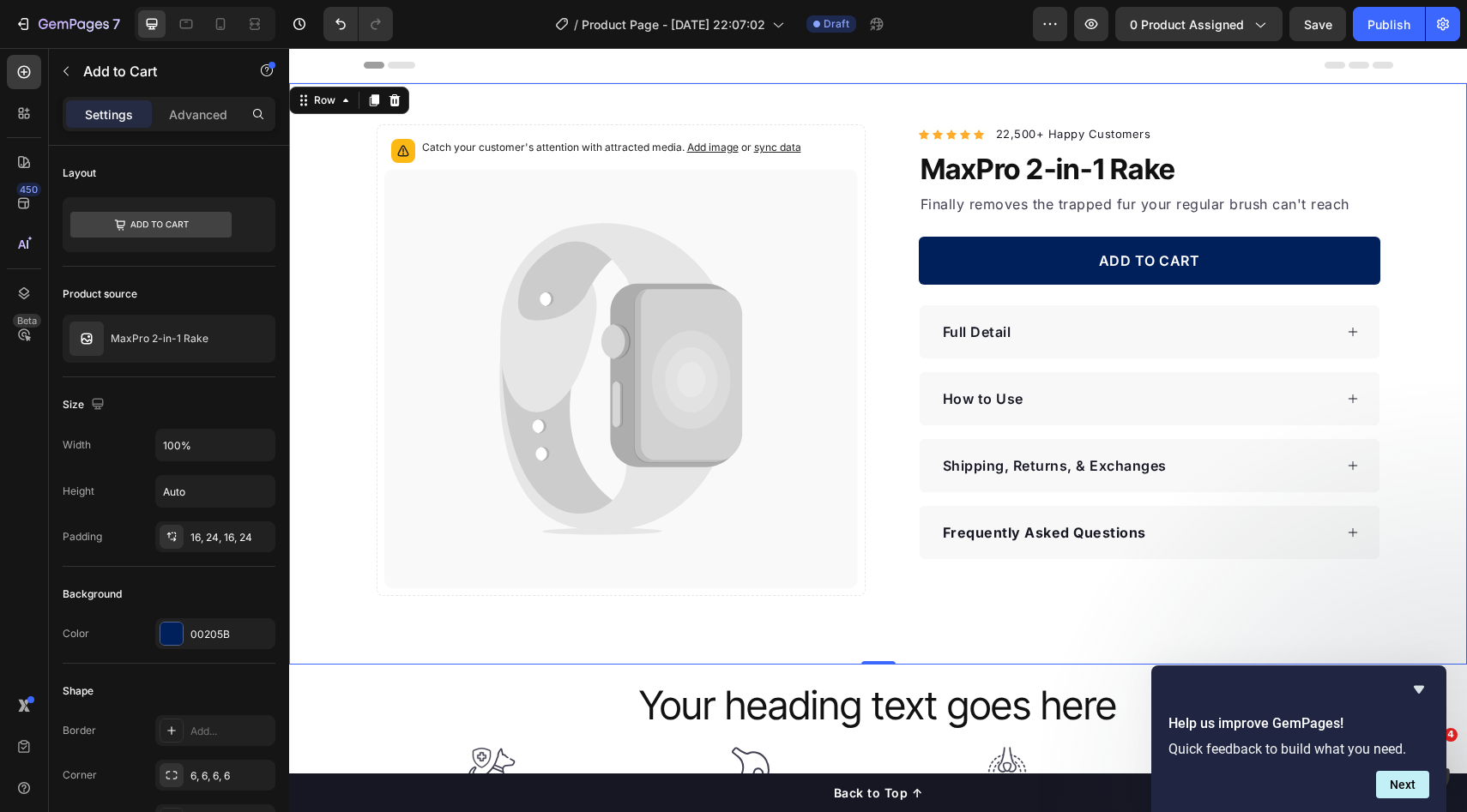
click at [1391, 302] on div "Catch your customer's attention with attracted media. Add image or sync data Pr…" at bounding box center [878, 360] width 1178 height 472
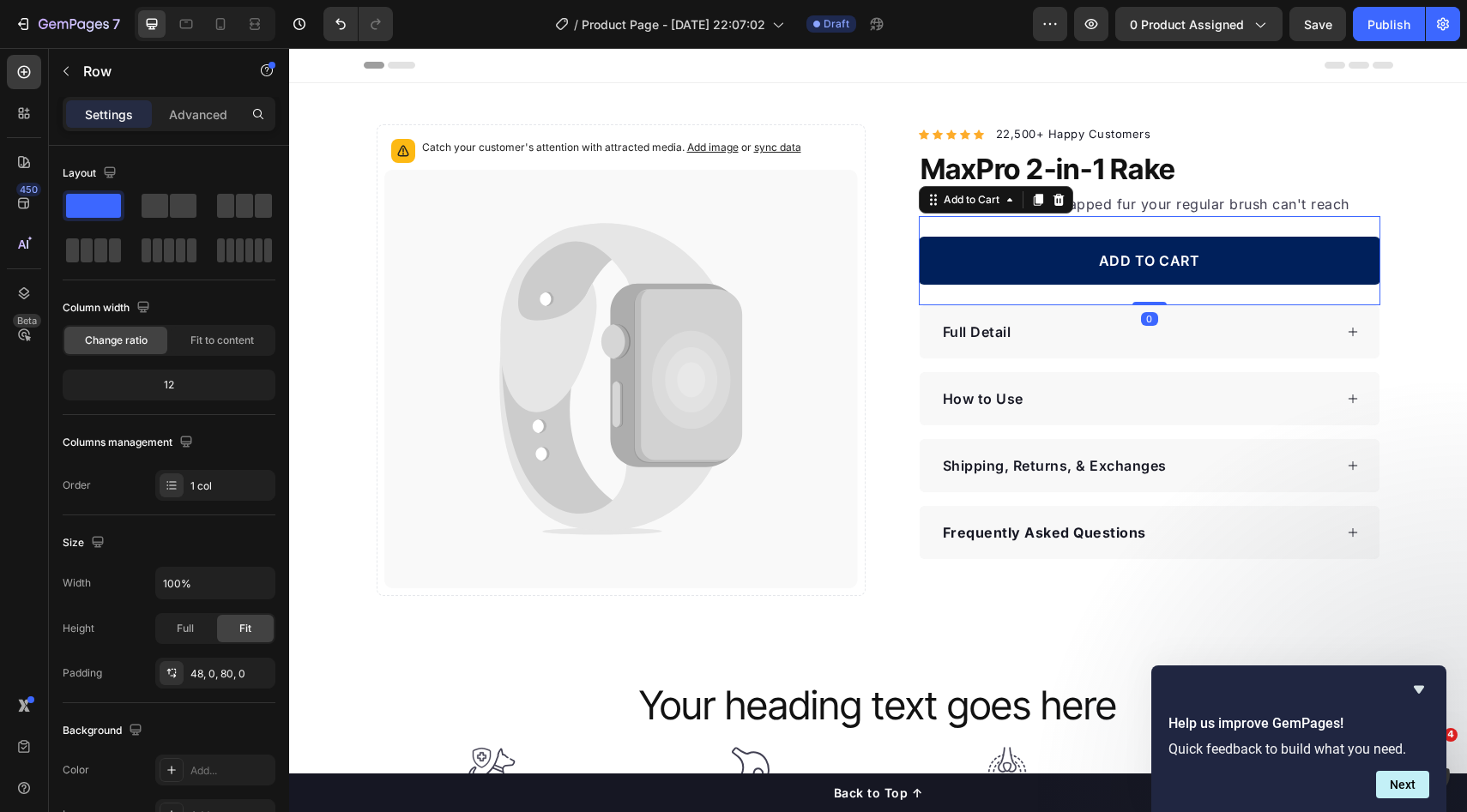
click at [1274, 290] on div "ADD TO CART Add to Cart 0" at bounding box center [1149, 261] width 461 height 90
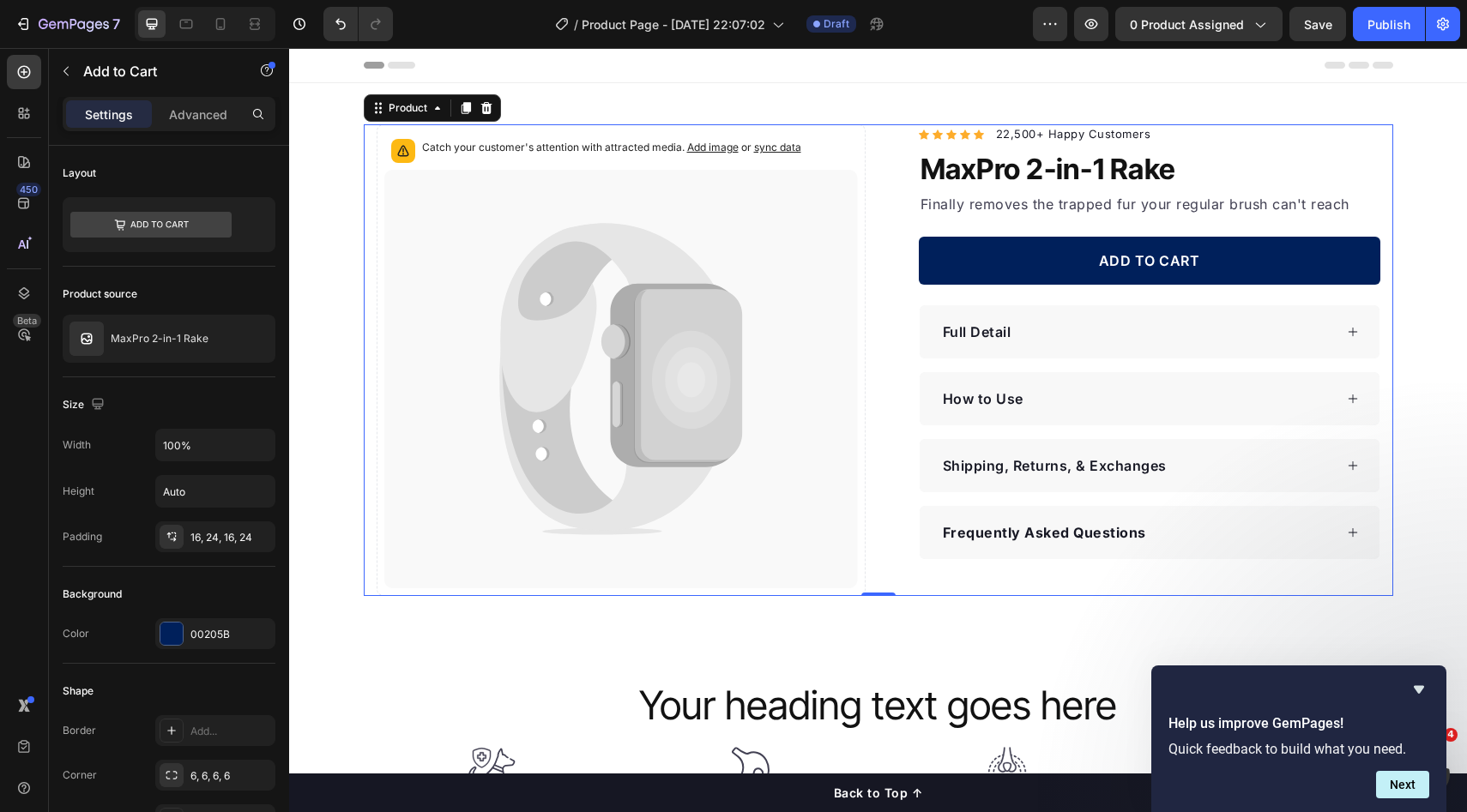
click at [1381, 295] on div "Catch your customer's attention with attracted media. Add image or sync data Pr…" at bounding box center [879, 360] width 1029 height 472
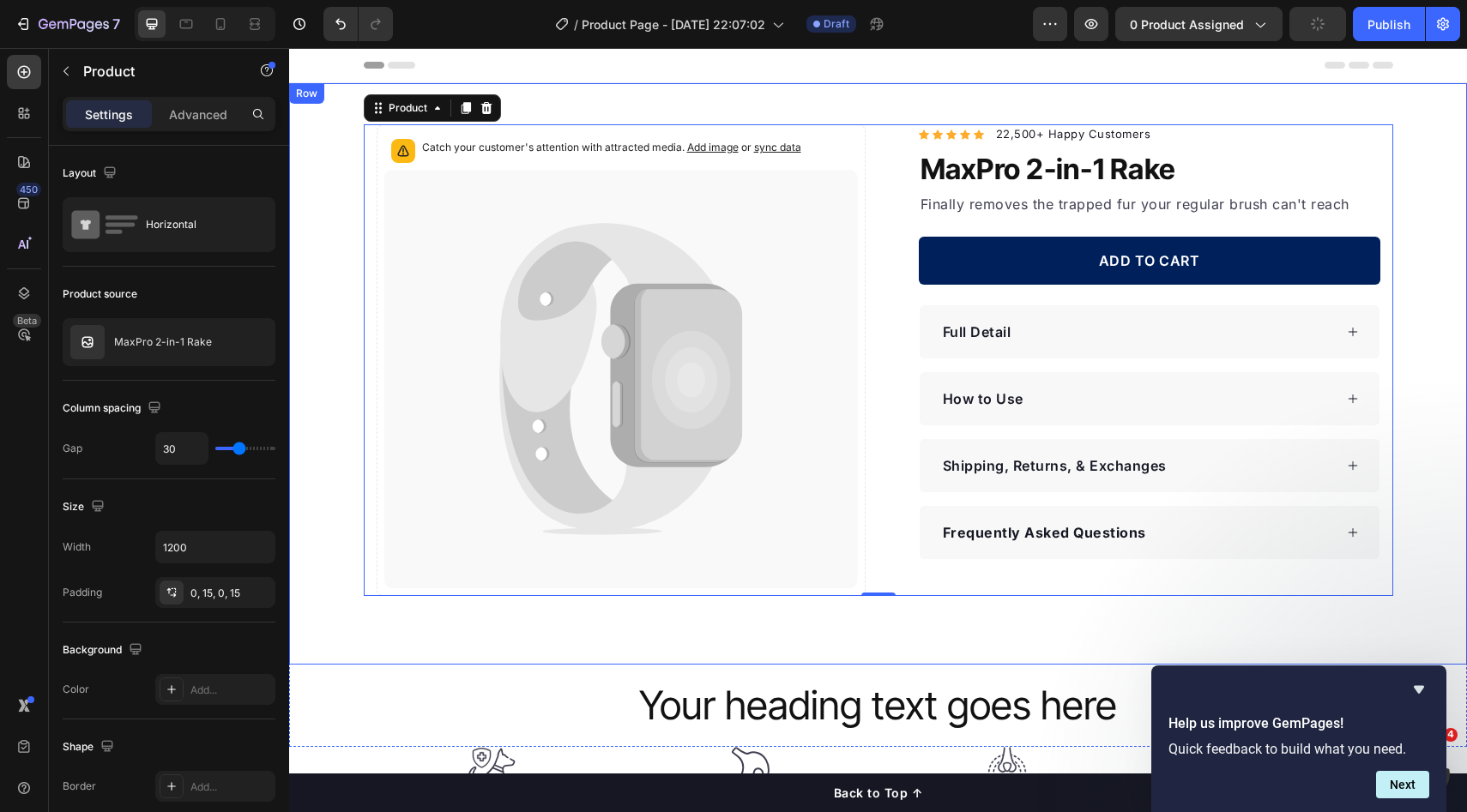
click at [1415, 327] on div "Catch your customer's attention with attracted media. Add image or sync data Pr…" at bounding box center [878, 360] width 1178 height 472
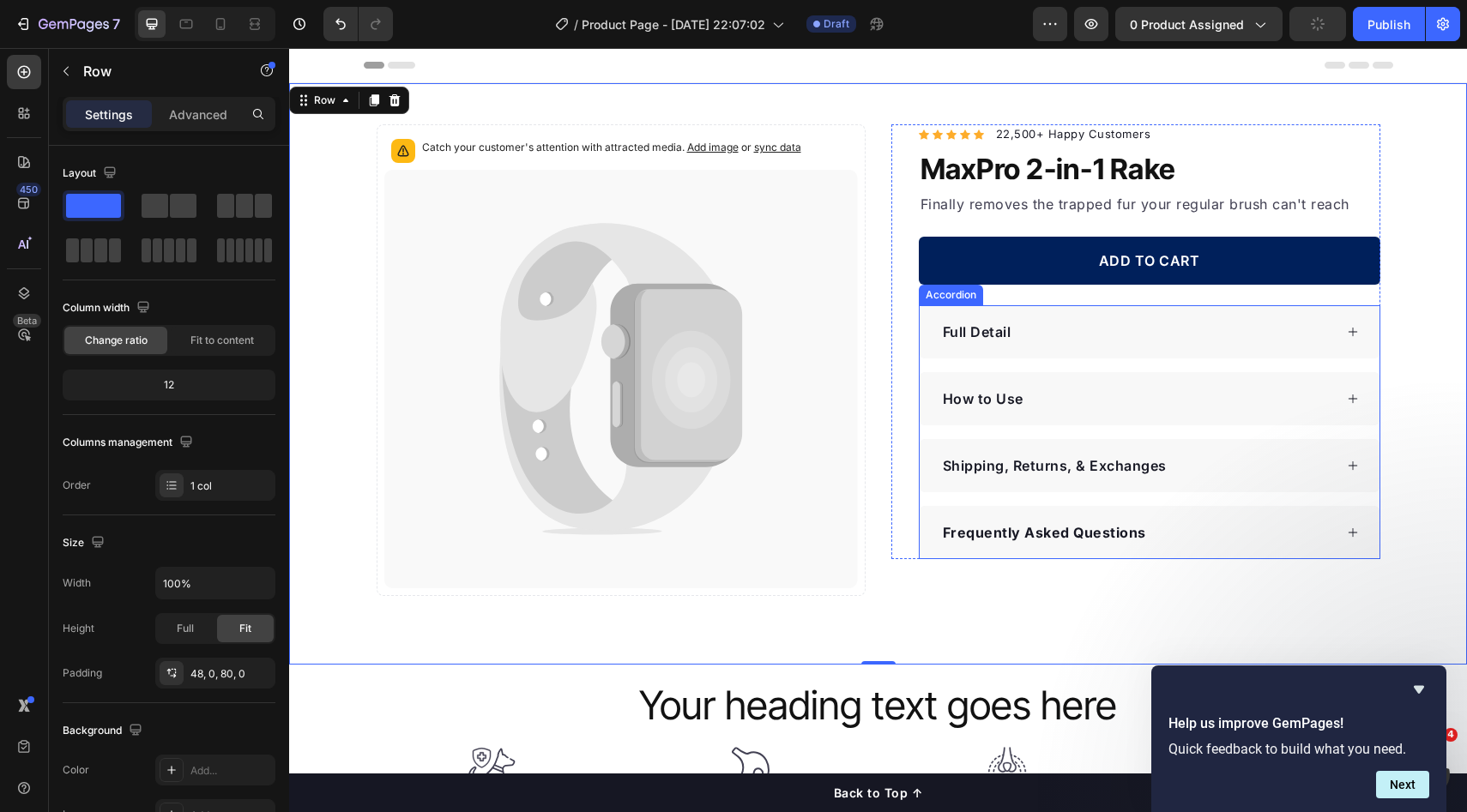
click at [1253, 286] on div "ADD TO CART Add to Cart" at bounding box center [1149, 261] width 461 height 90
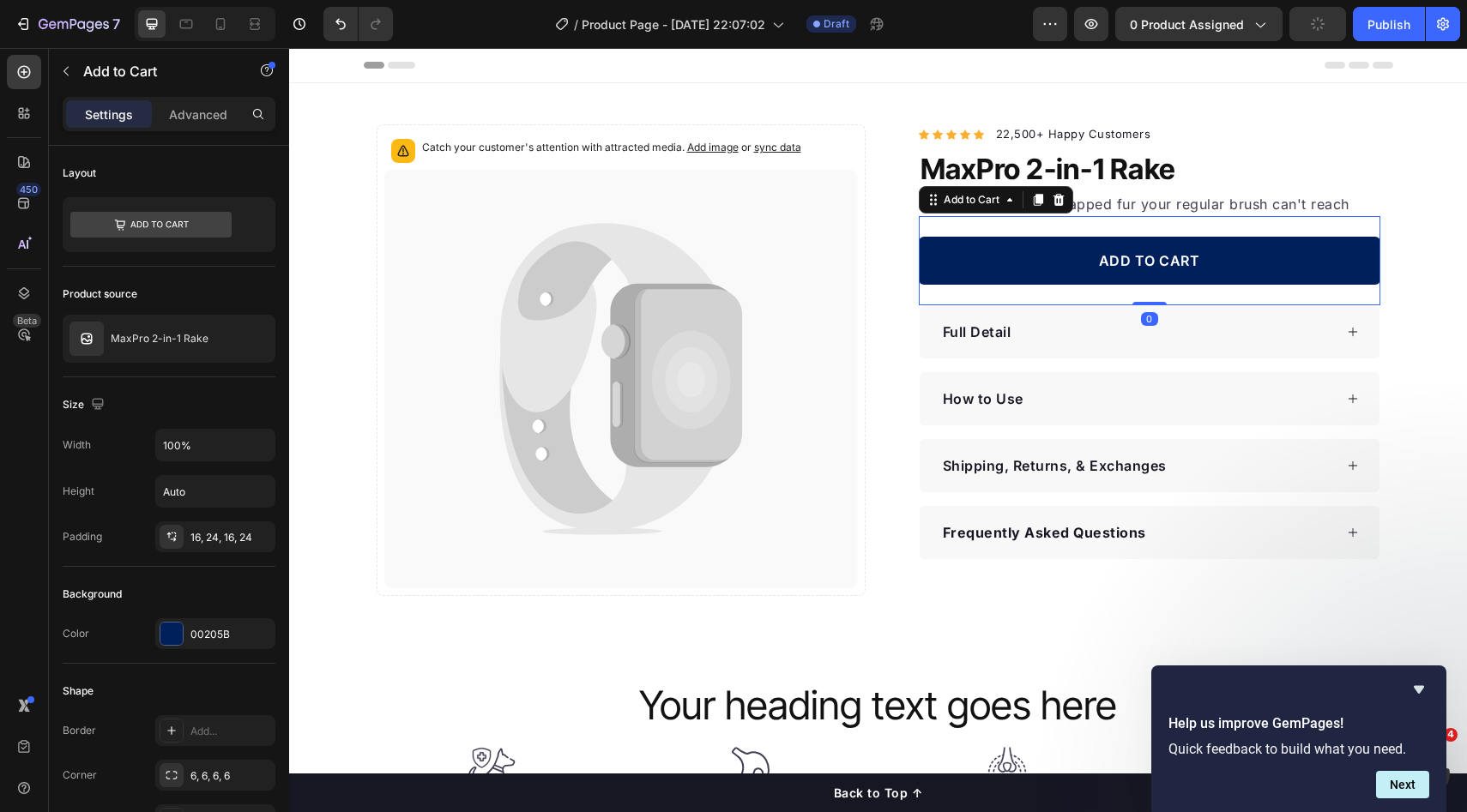
click at [1426, 298] on div "Catch your customer's attention with attracted media. Add image or sync data Pr…" at bounding box center [878, 360] width 1178 height 472
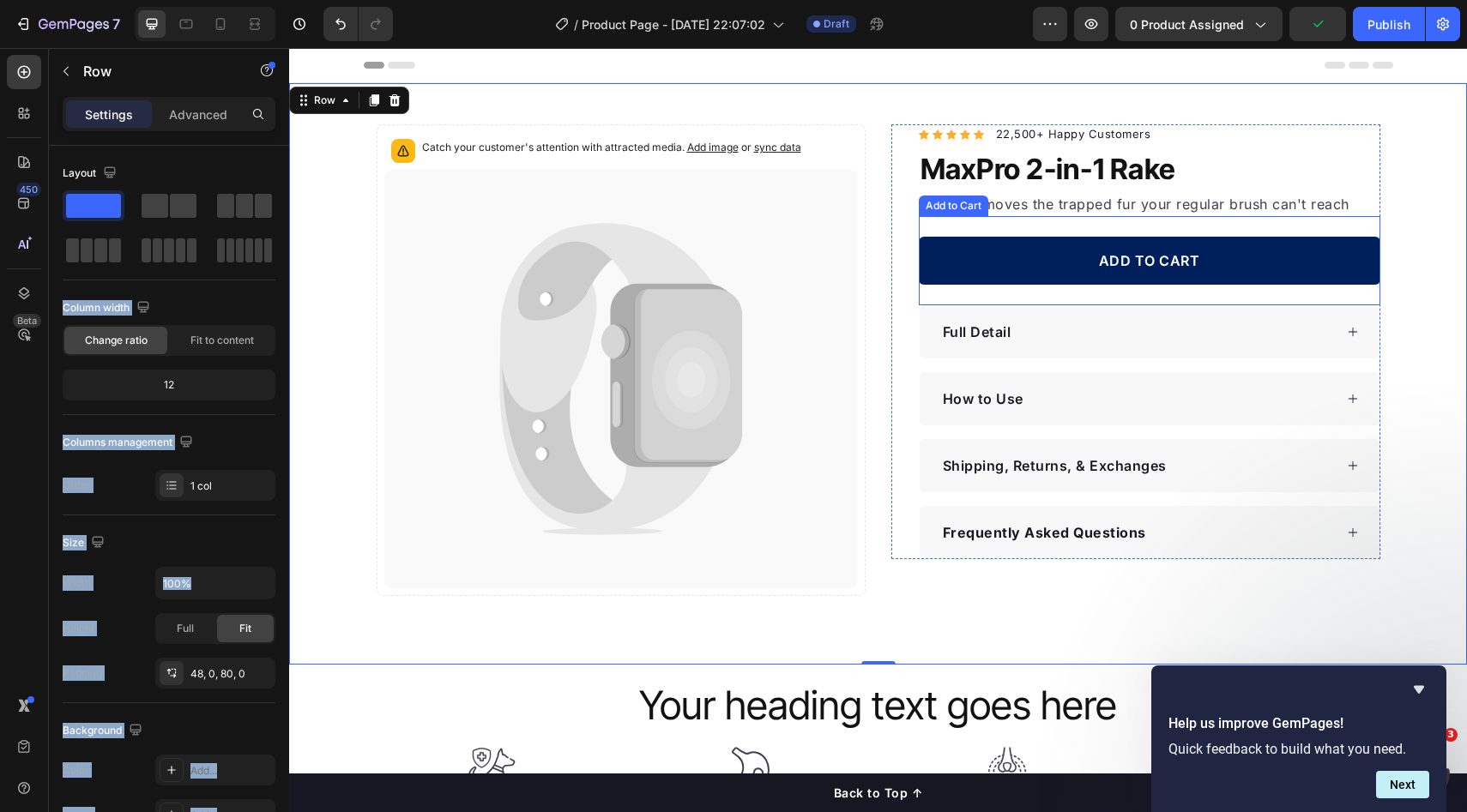
drag, startPoint x: 539, startPoint y: 256, endPoint x: 443, endPoint y: 193, distance: 114.8
click at [85, 75] on p "Row" at bounding box center [156, 71] width 146 height 20
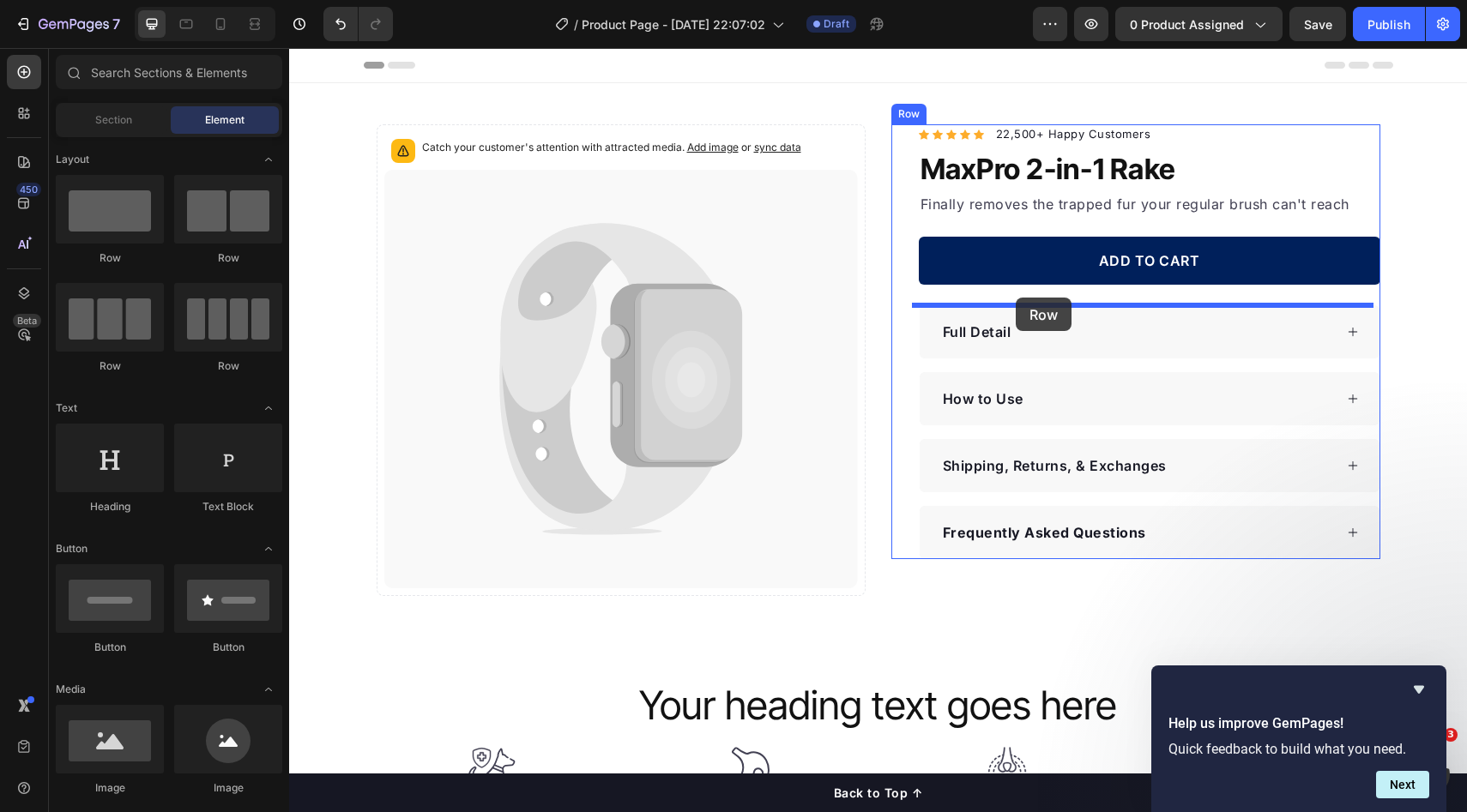
drag, startPoint x: 618, startPoint y: 292, endPoint x: 1016, endPoint y: 297, distance: 398.0
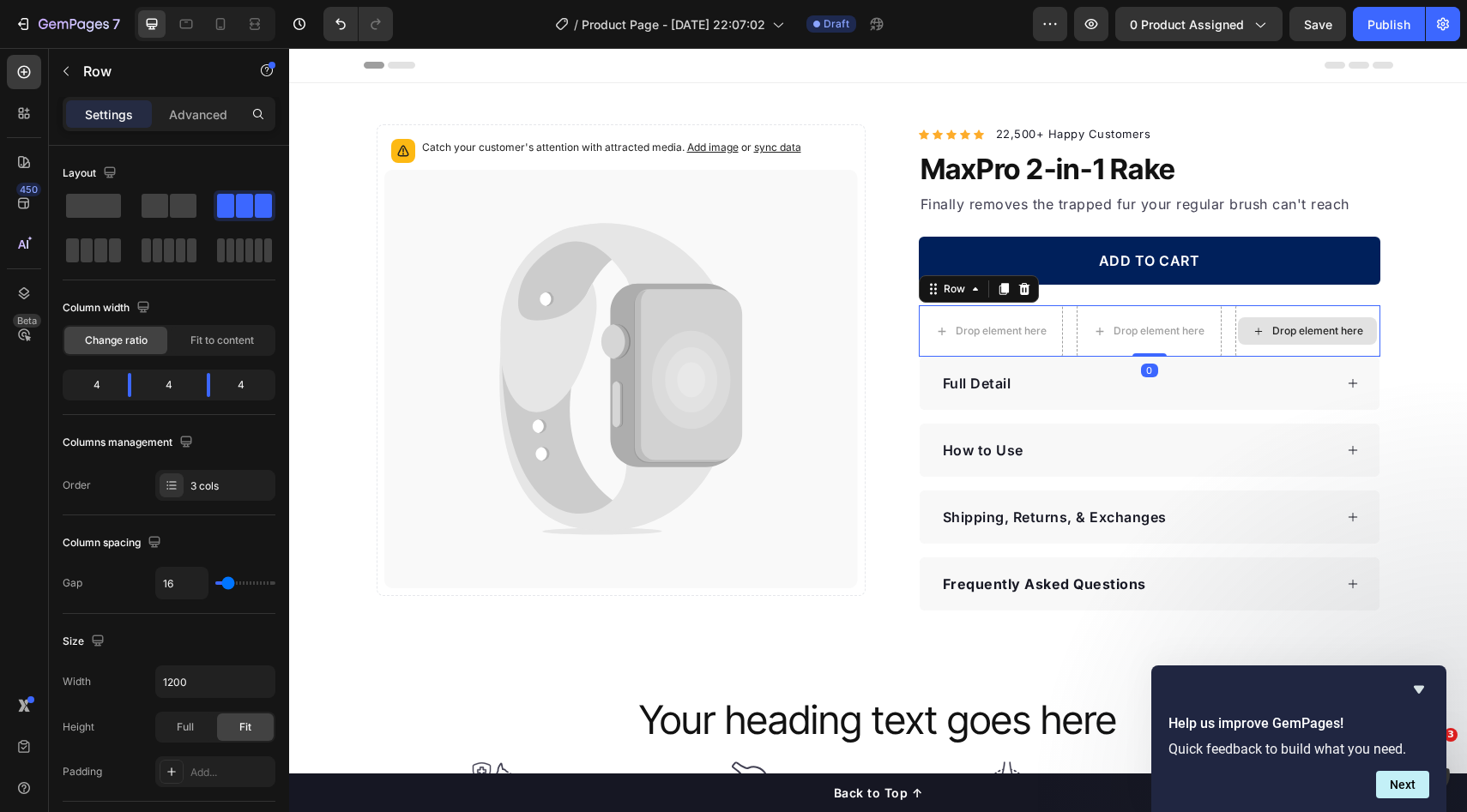
click at [1369, 334] on div "Drop element here" at bounding box center [1307, 331] width 139 height 28
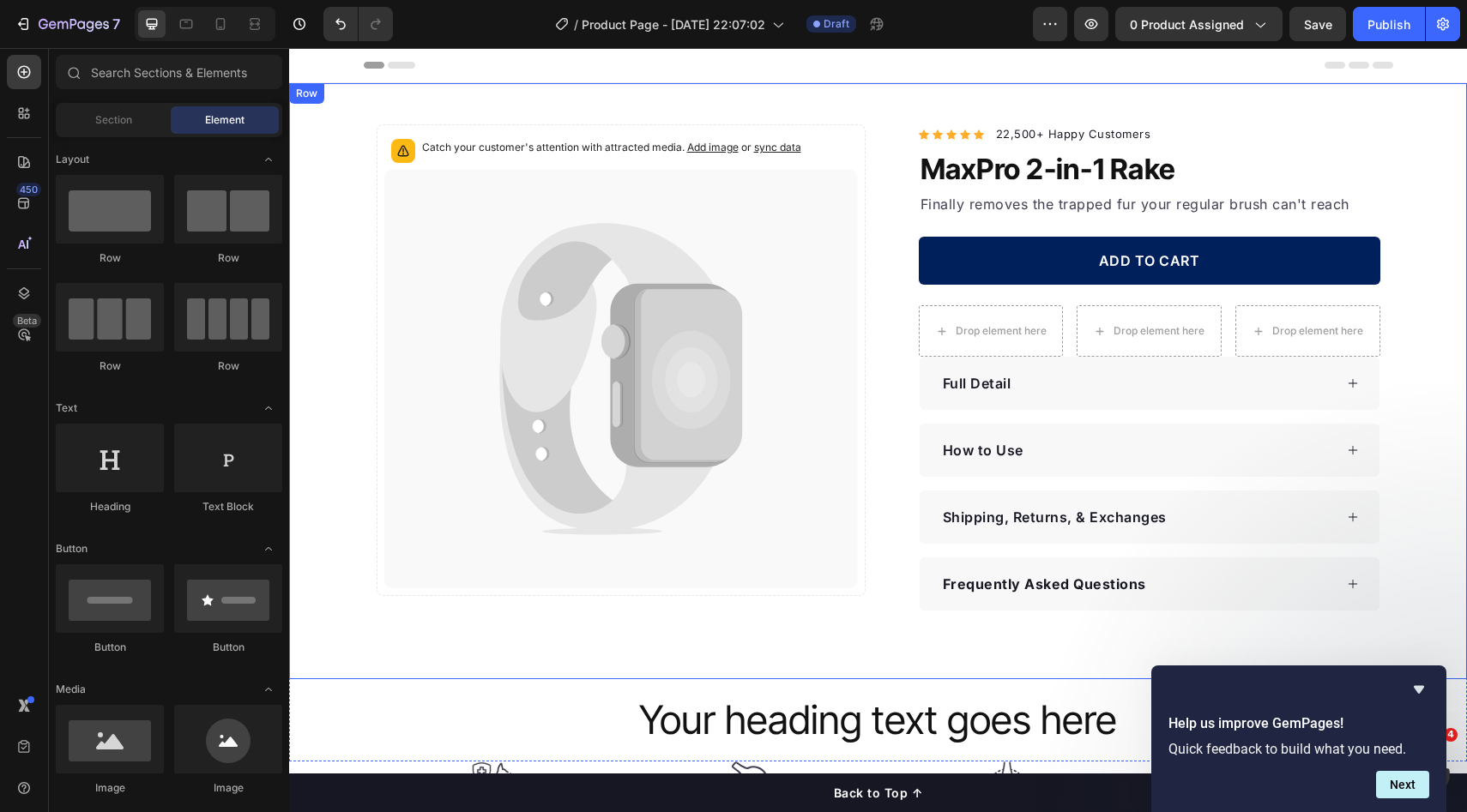
click at [1419, 342] on div "Catch your customer's attention with attracted media. Add image or sync data Pr…" at bounding box center [878, 367] width 1178 height 486
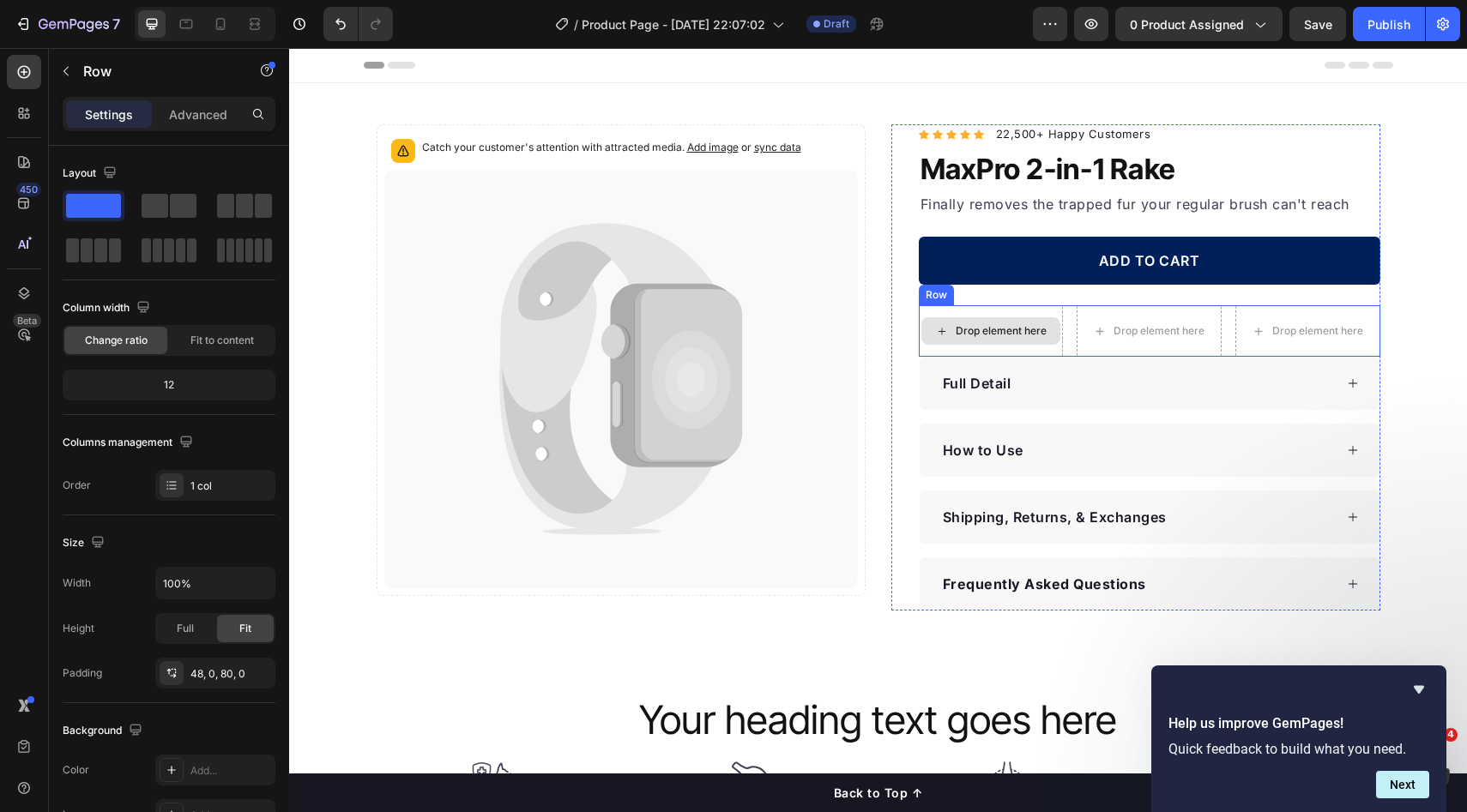
click at [1030, 330] on div "Drop element here" at bounding box center [1001, 330] width 91 height 13
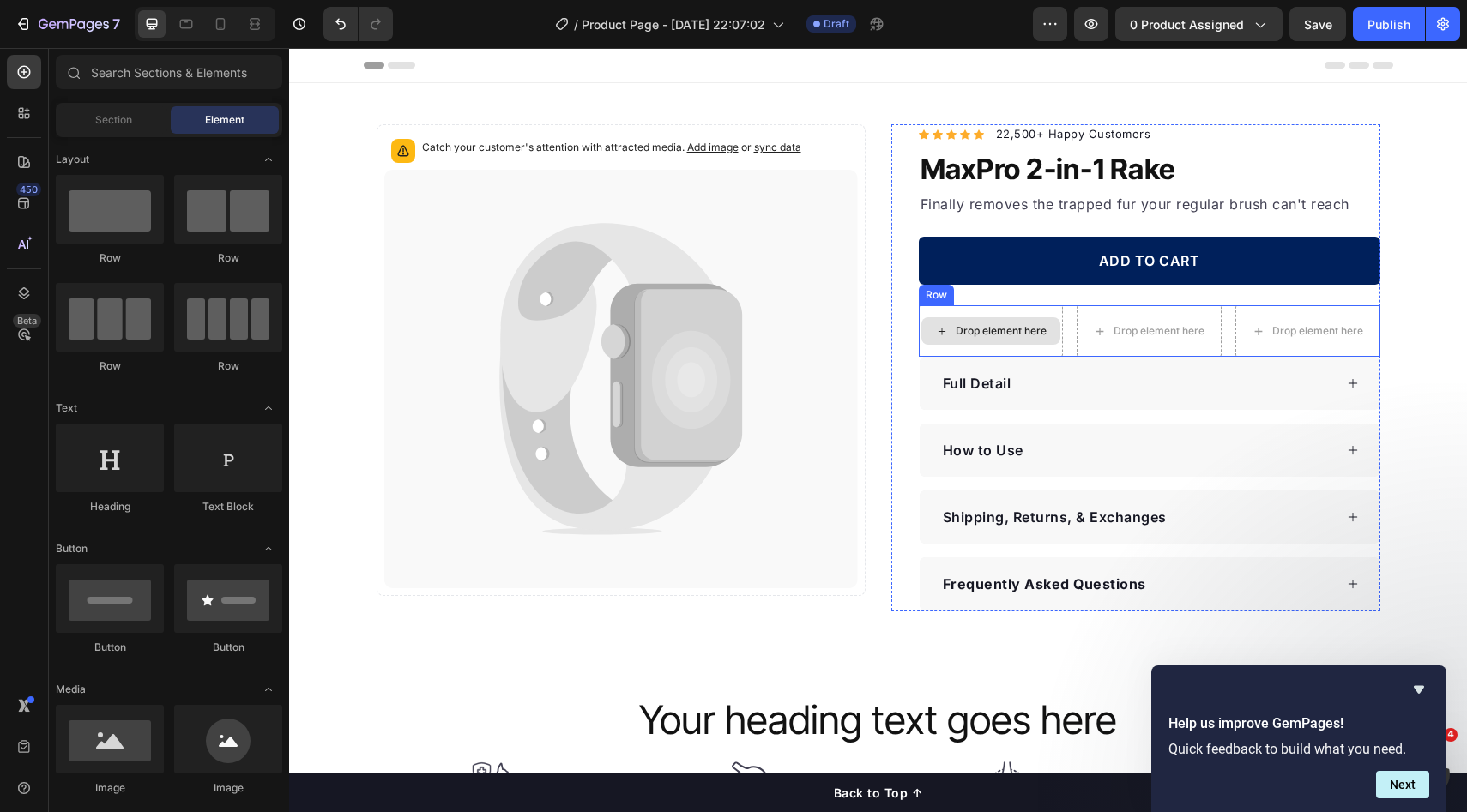
click at [1022, 346] on div "Drop element here" at bounding box center [990, 331] width 145 height 51
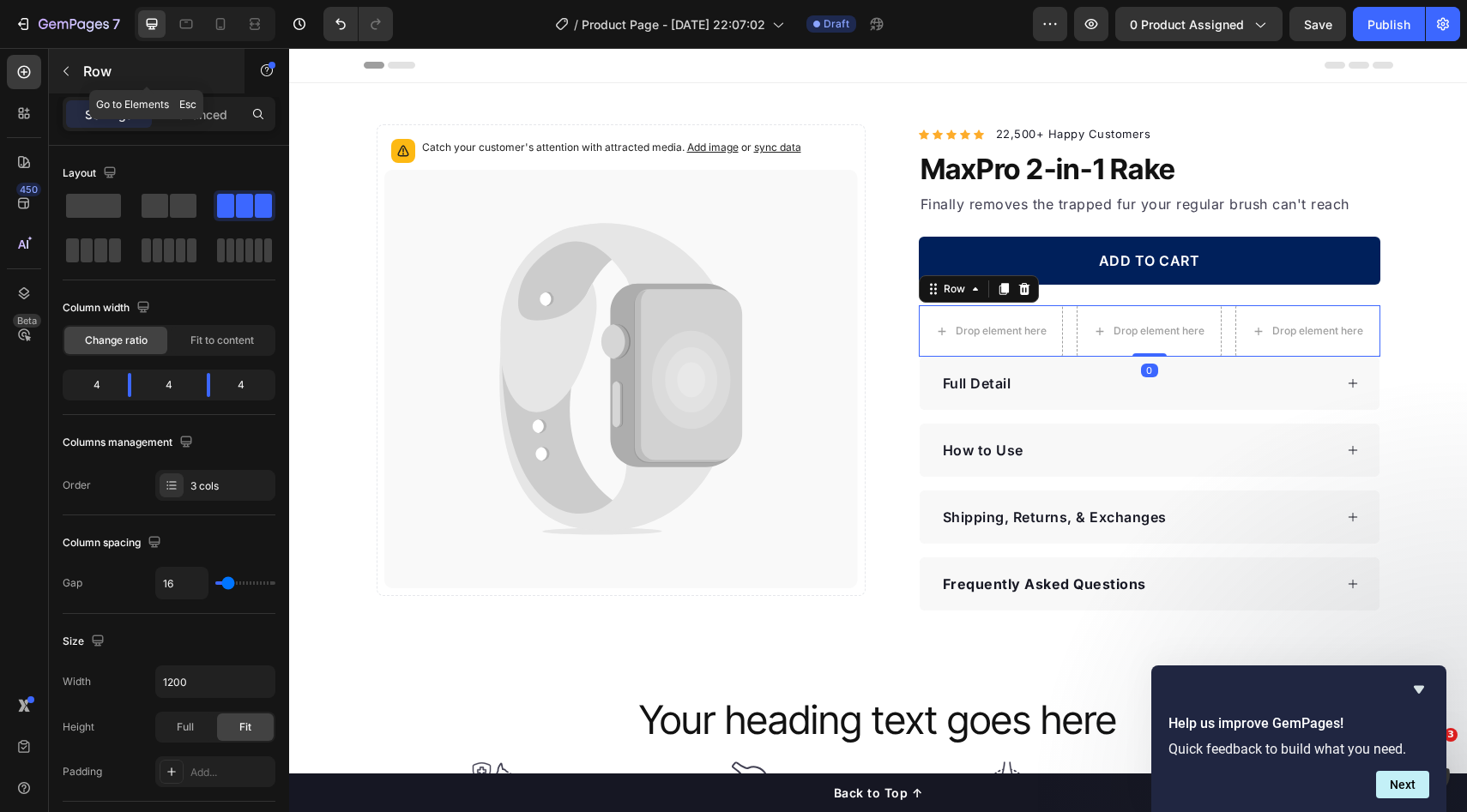
click at [95, 71] on p "Row" at bounding box center [156, 71] width 146 height 20
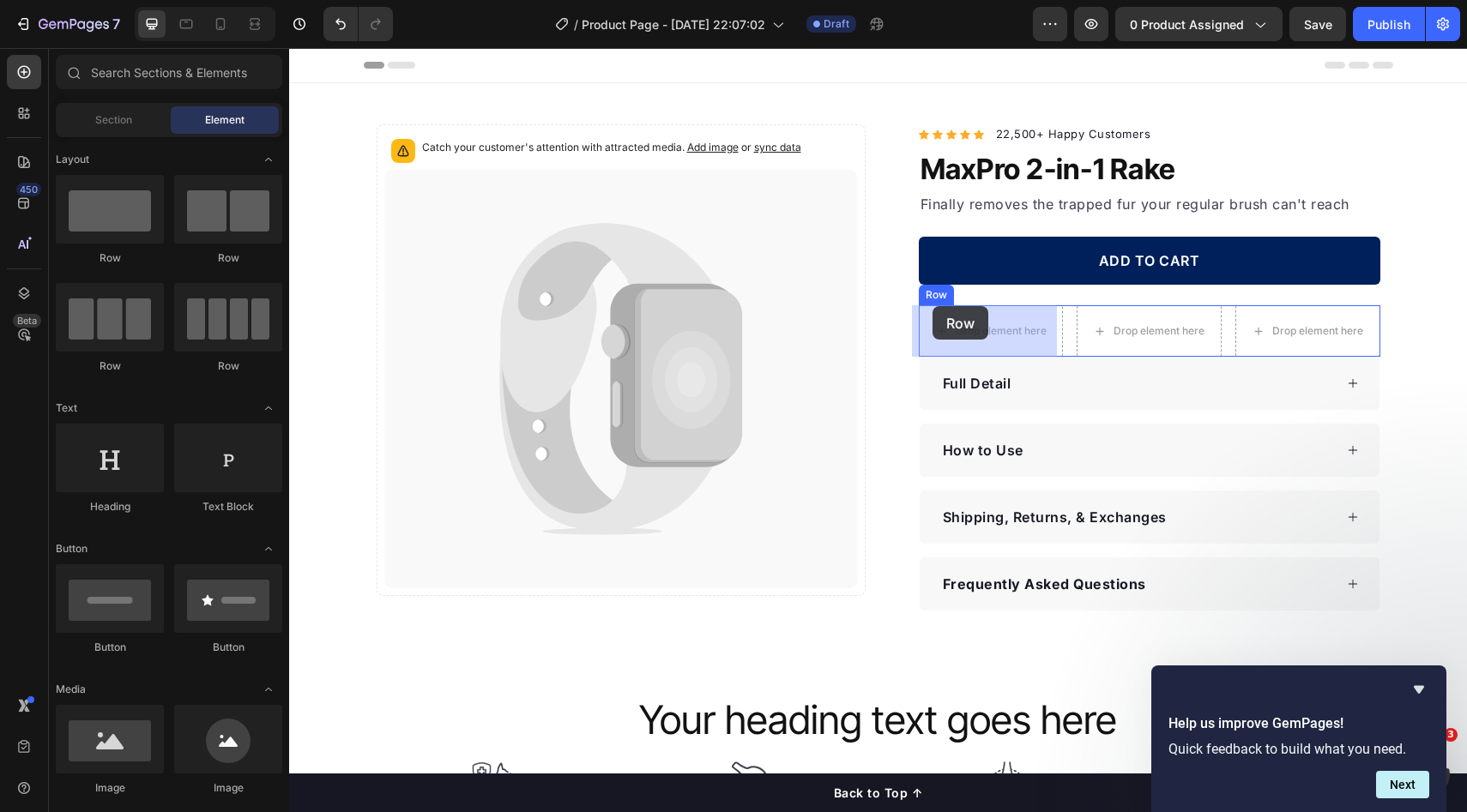
drag, startPoint x: 403, startPoint y: 250, endPoint x: 933, endPoint y: 306, distance: 533.0
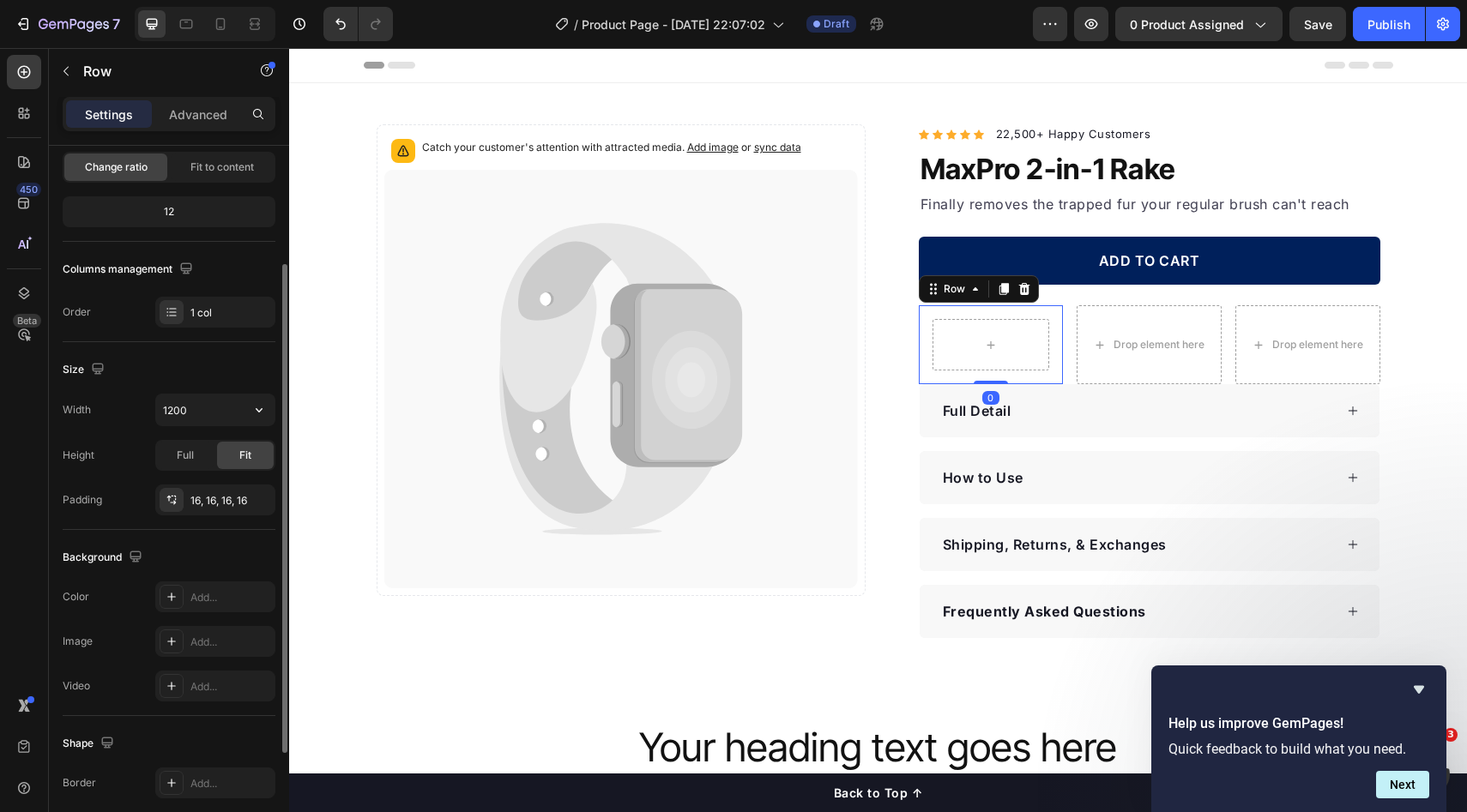
scroll to position [191, 0]
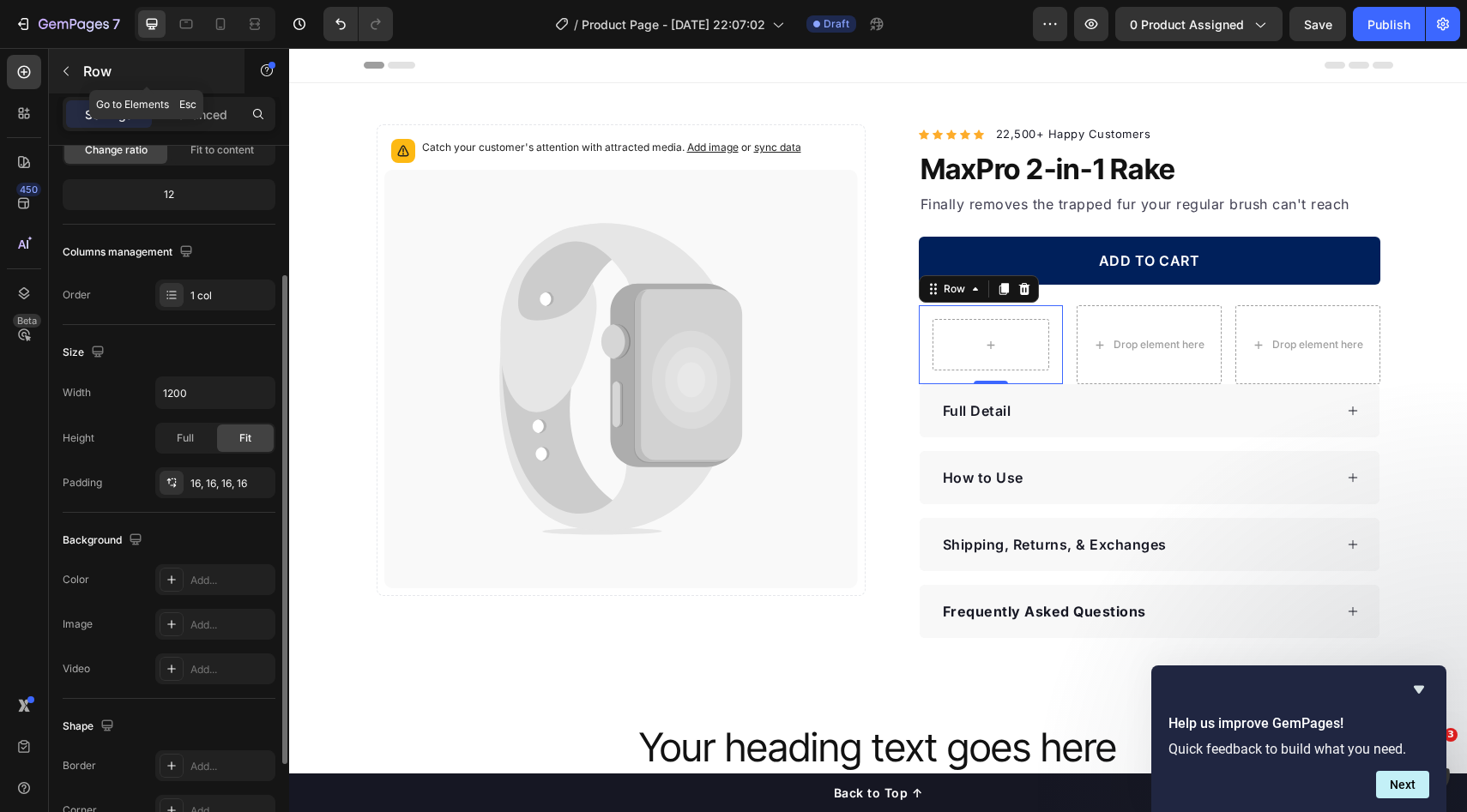
click at [90, 72] on p "Row" at bounding box center [156, 71] width 146 height 20
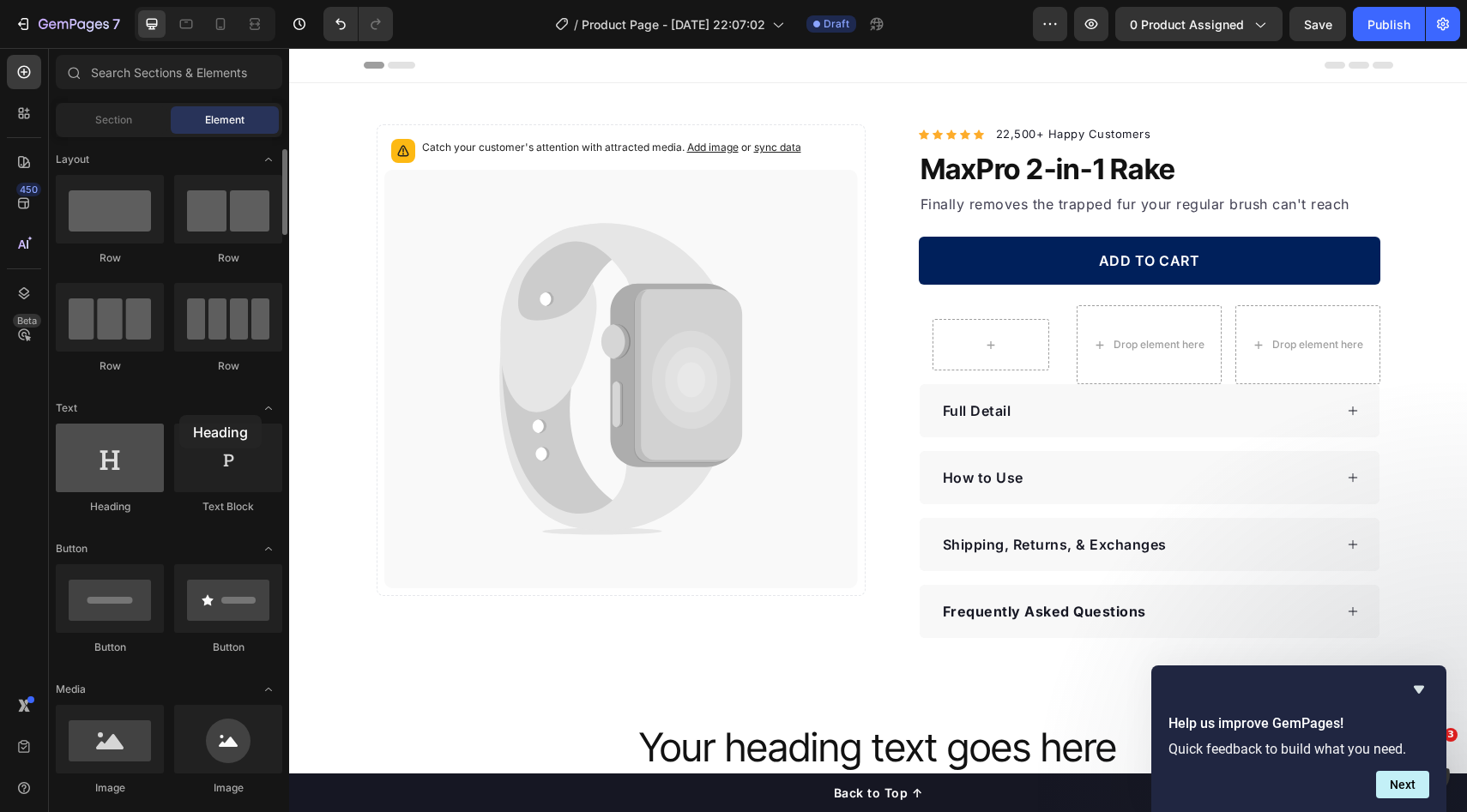
drag, startPoint x: 239, startPoint y: 432, endPoint x: 133, endPoint y: 430, distance: 106.0
click at [113, 423] on div at bounding box center [110, 457] width 108 height 68
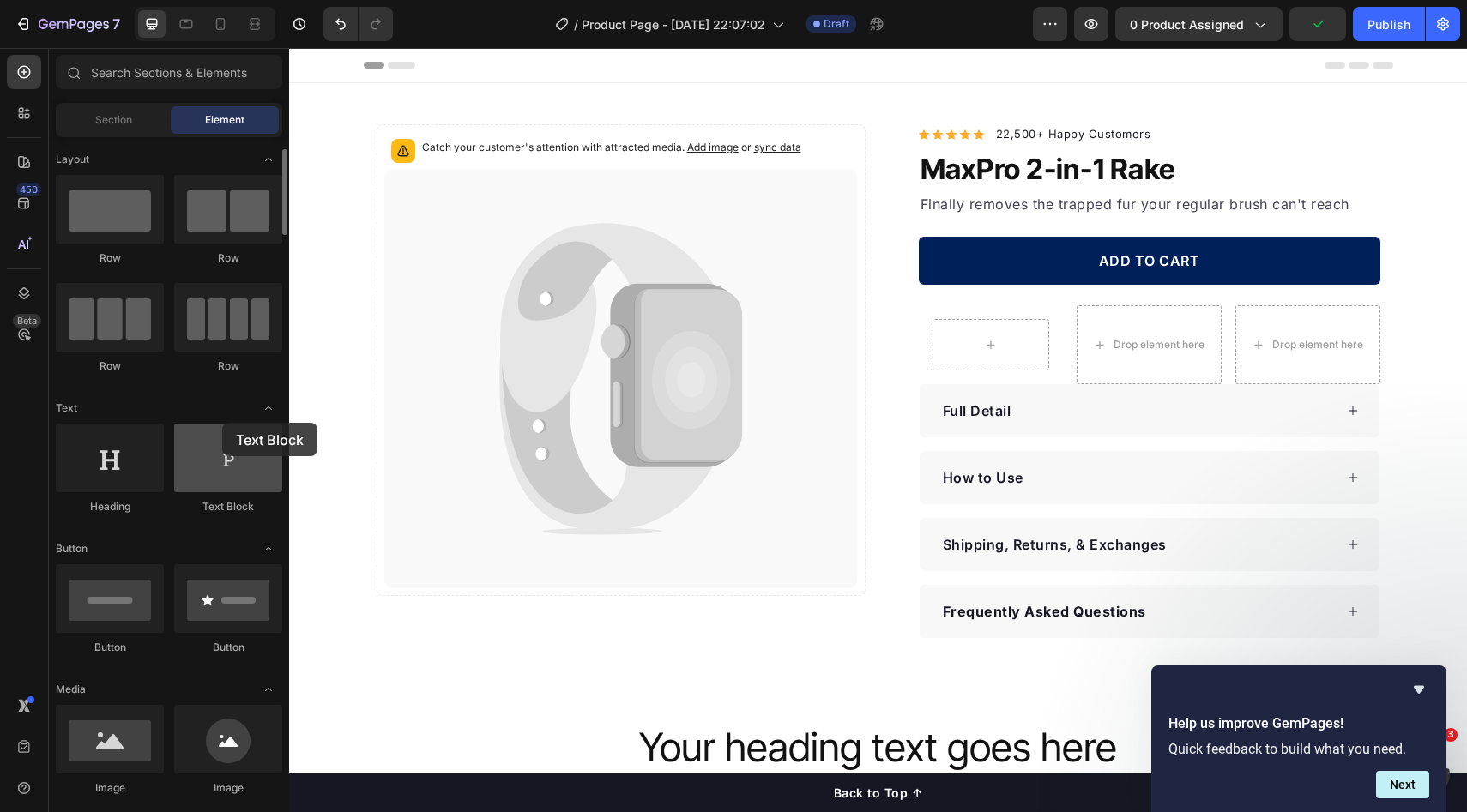
drag, startPoint x: 222, startPoint y: 320, endPoint x: 222, endPoint y: 422, distance: 102.0
click at [222, 423] on div at bounding box center [228, 457] width 108 height 68
click at [160, 80] on input "text" at bounding box center [169, 72] width 226 height 35
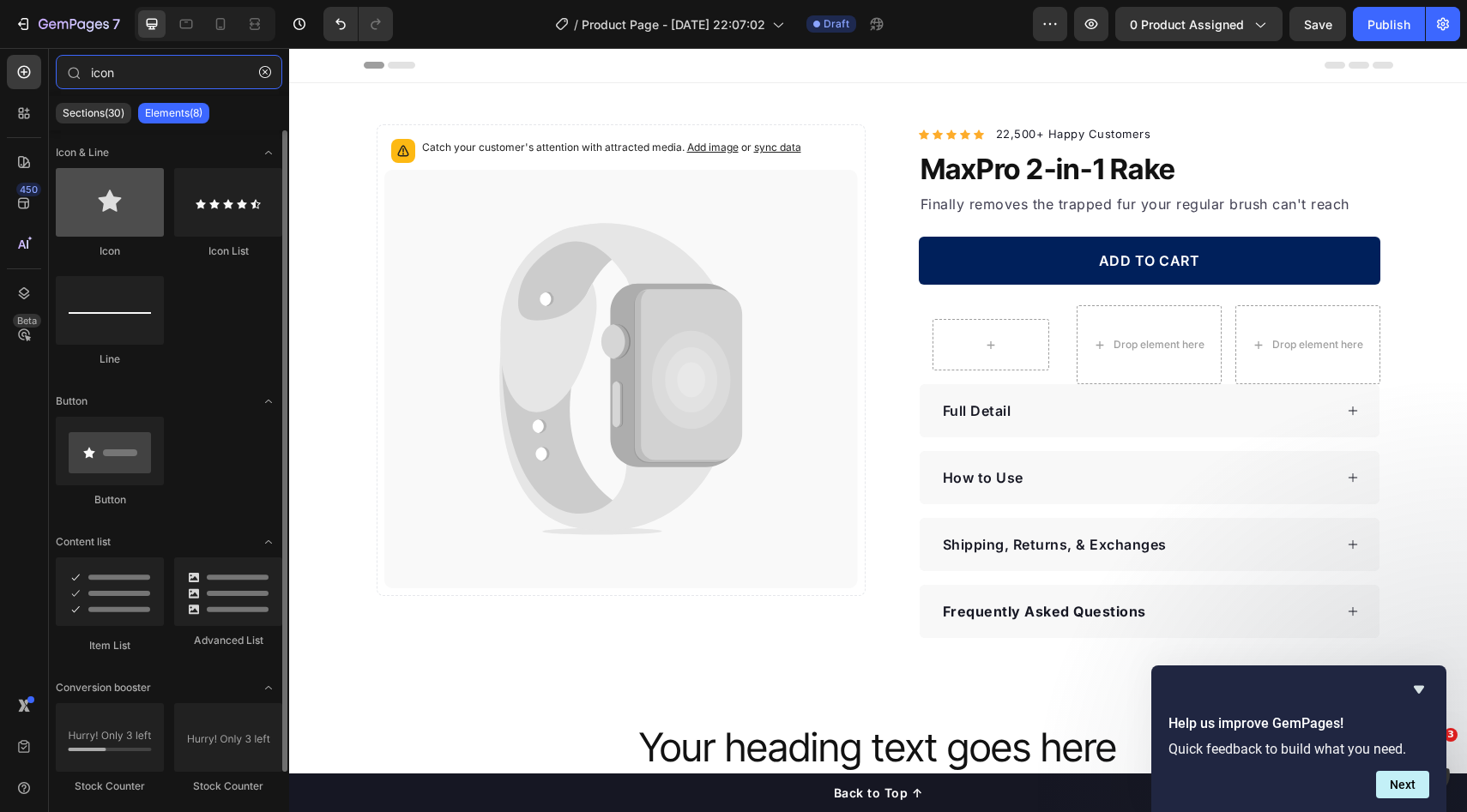
type input "icon"
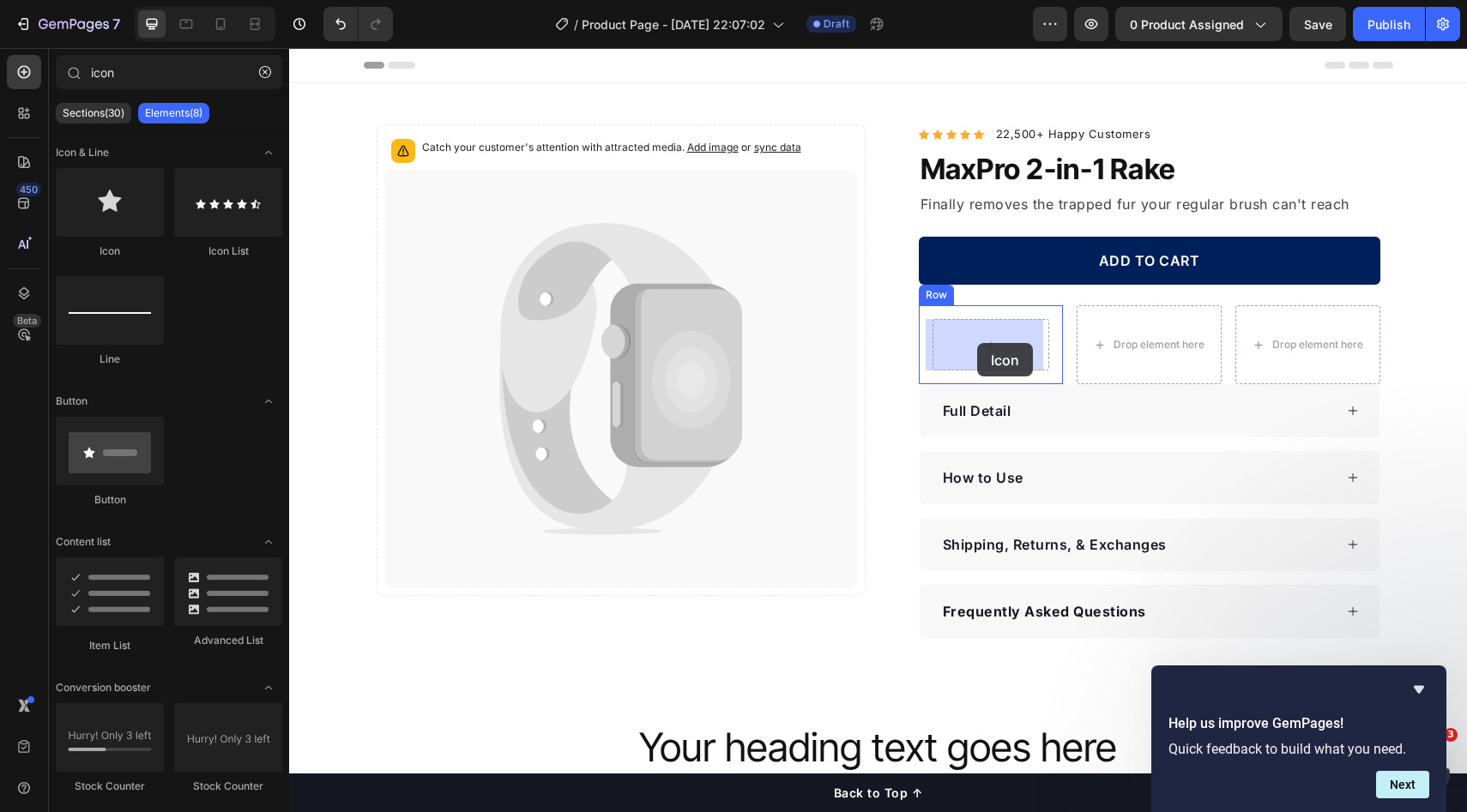
drag, startPoint x: 405, startPoint y: 264, endPoint x: 982, endPoint y: 343, distance: 582.4
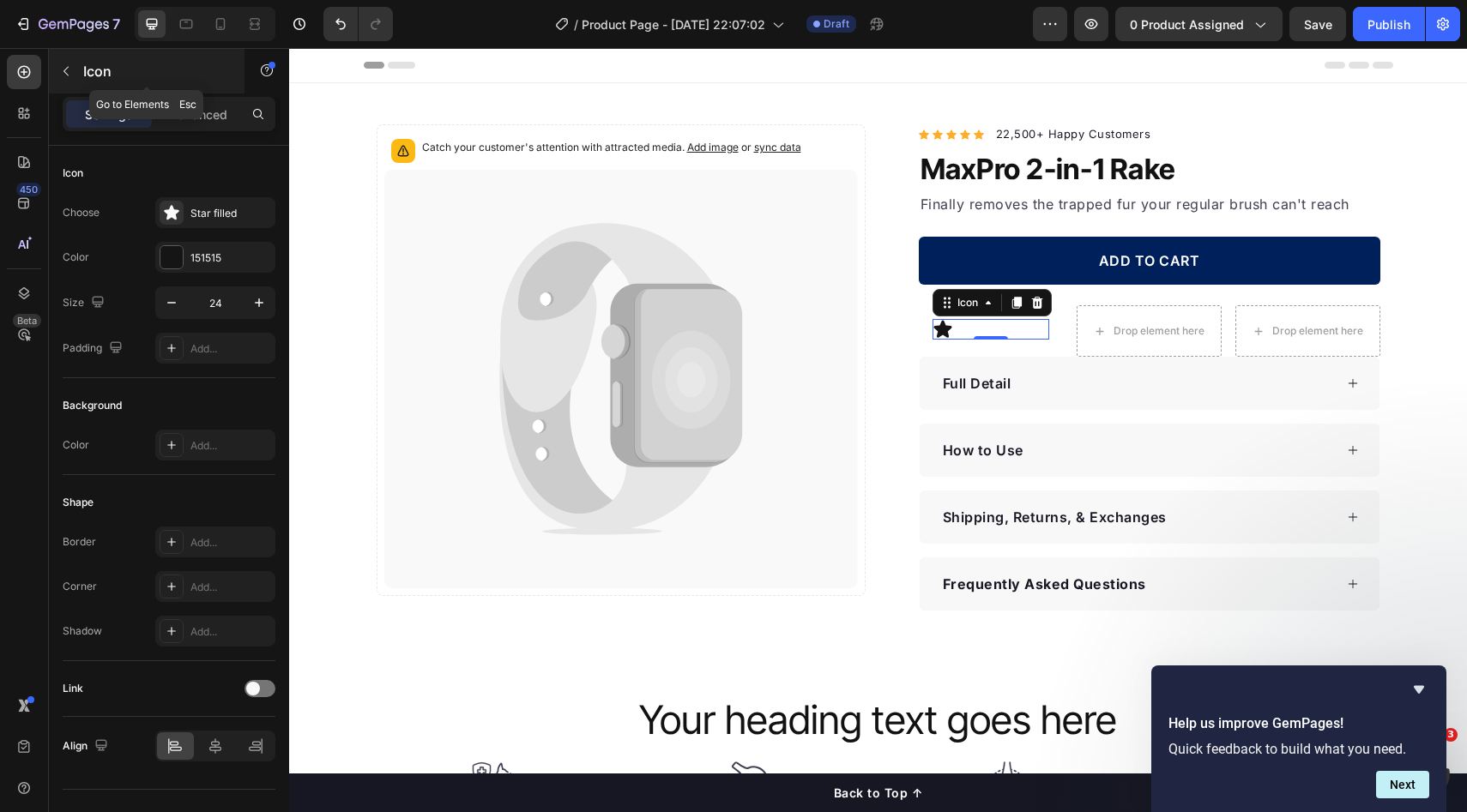
click at [87, 70] on p "Icon" at bounding box center [156, 71] width 146 height 20
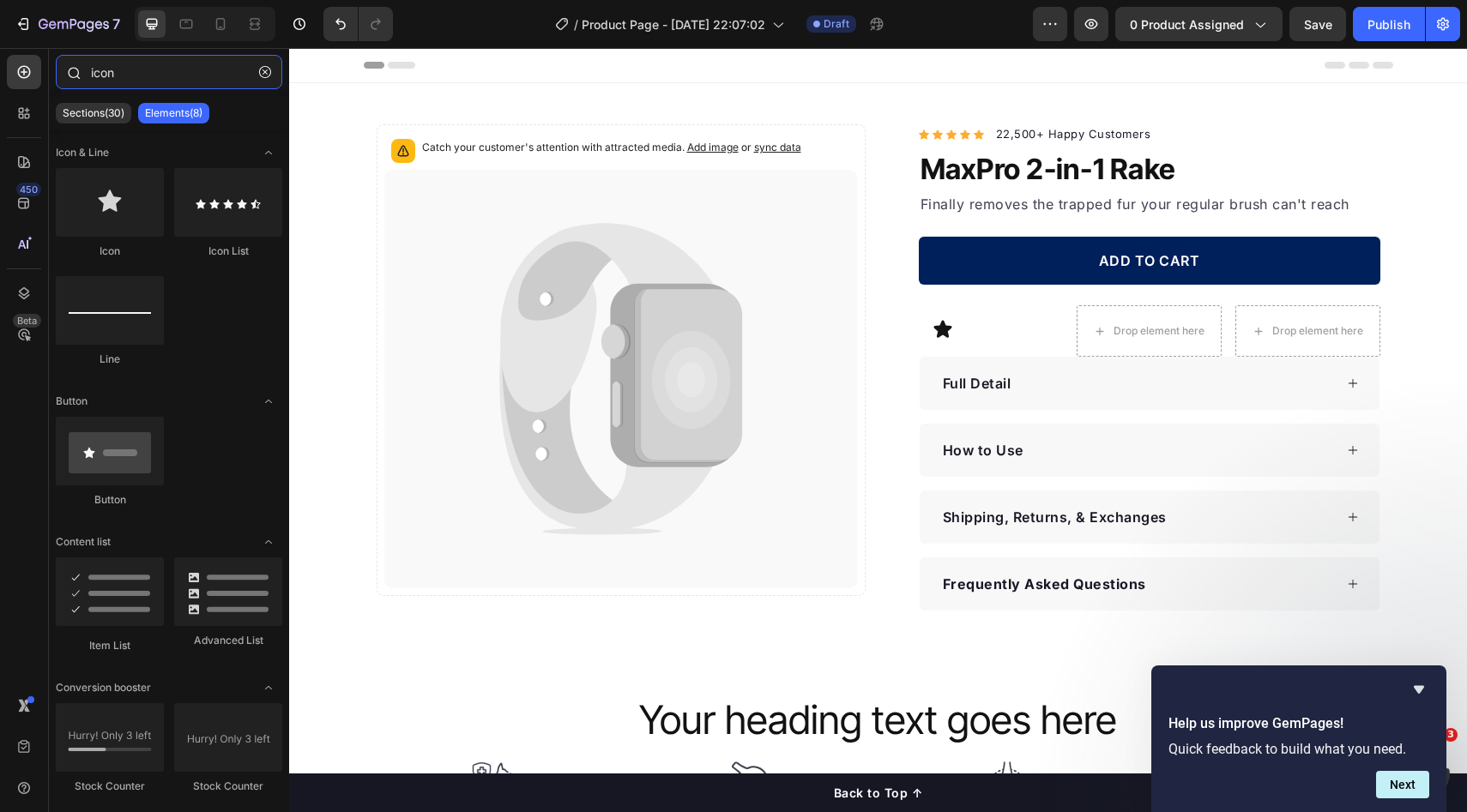
click at [248, 73] on input "icon" at bounding box center [169, 72] width 226 height 35
click at [265, 73] on icon "button" at bounding box center [265, 72] width 12 height 12
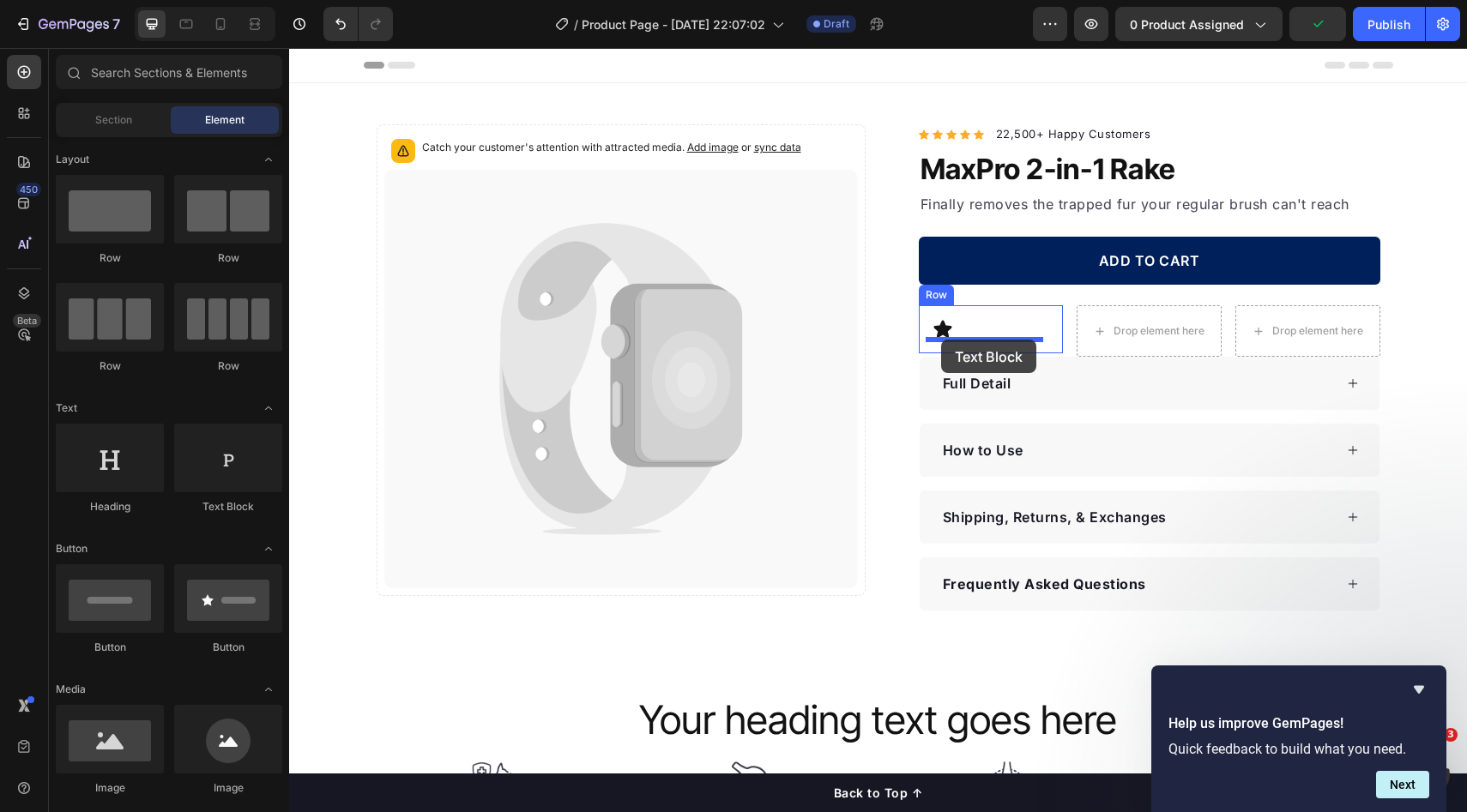
drag, startPoint x: 564, startPoint y: 510, endPoint x: 941, endPoint y: 340, distance: 413.6
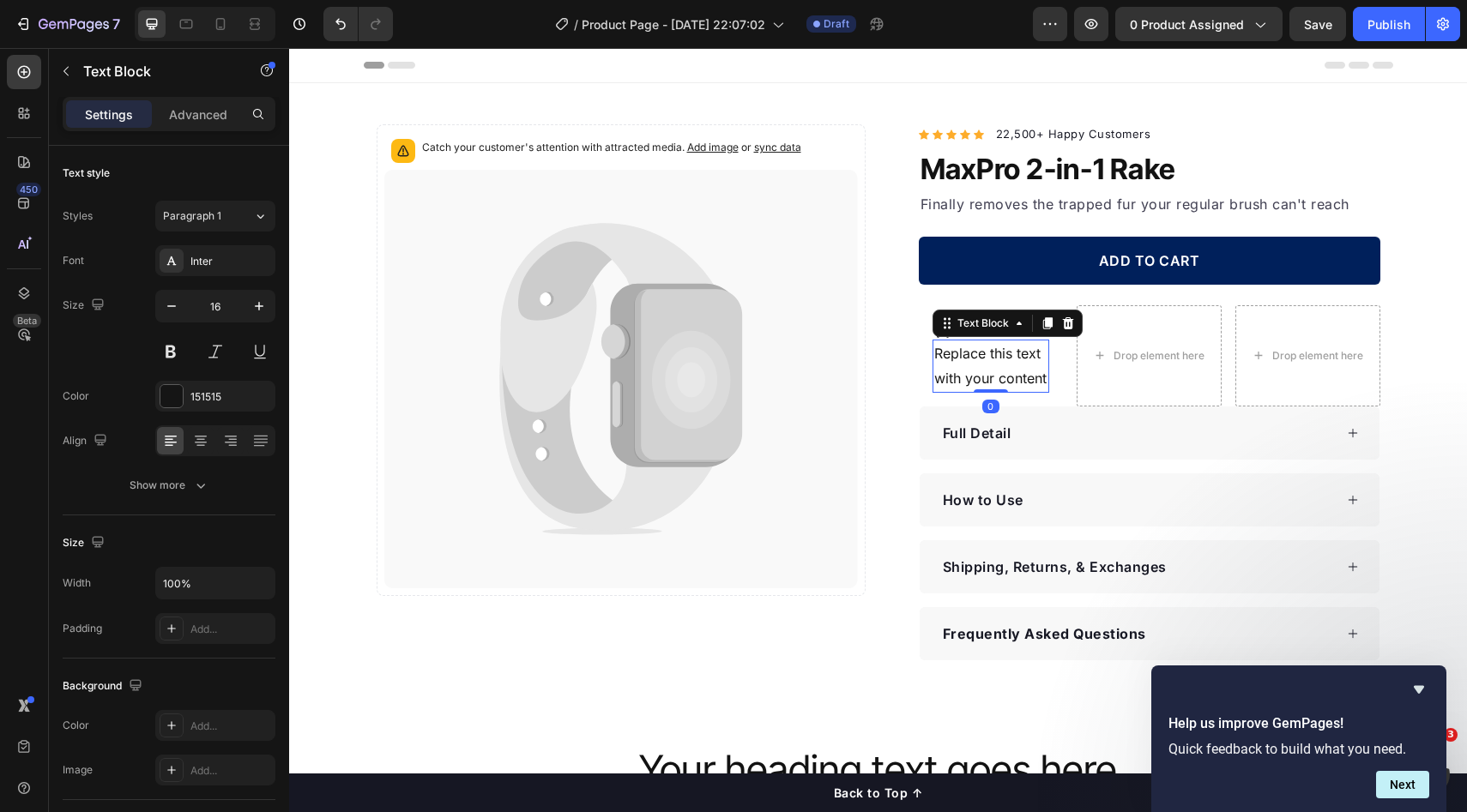
drag, startPoint x: 964, startPoint y: 343, endPoint x: 1160, endPoint y: 377, distance: 198.9
click at [965, 343] on div "Replace this text with your content" at bounding box center [991, 367] width 117 height 53
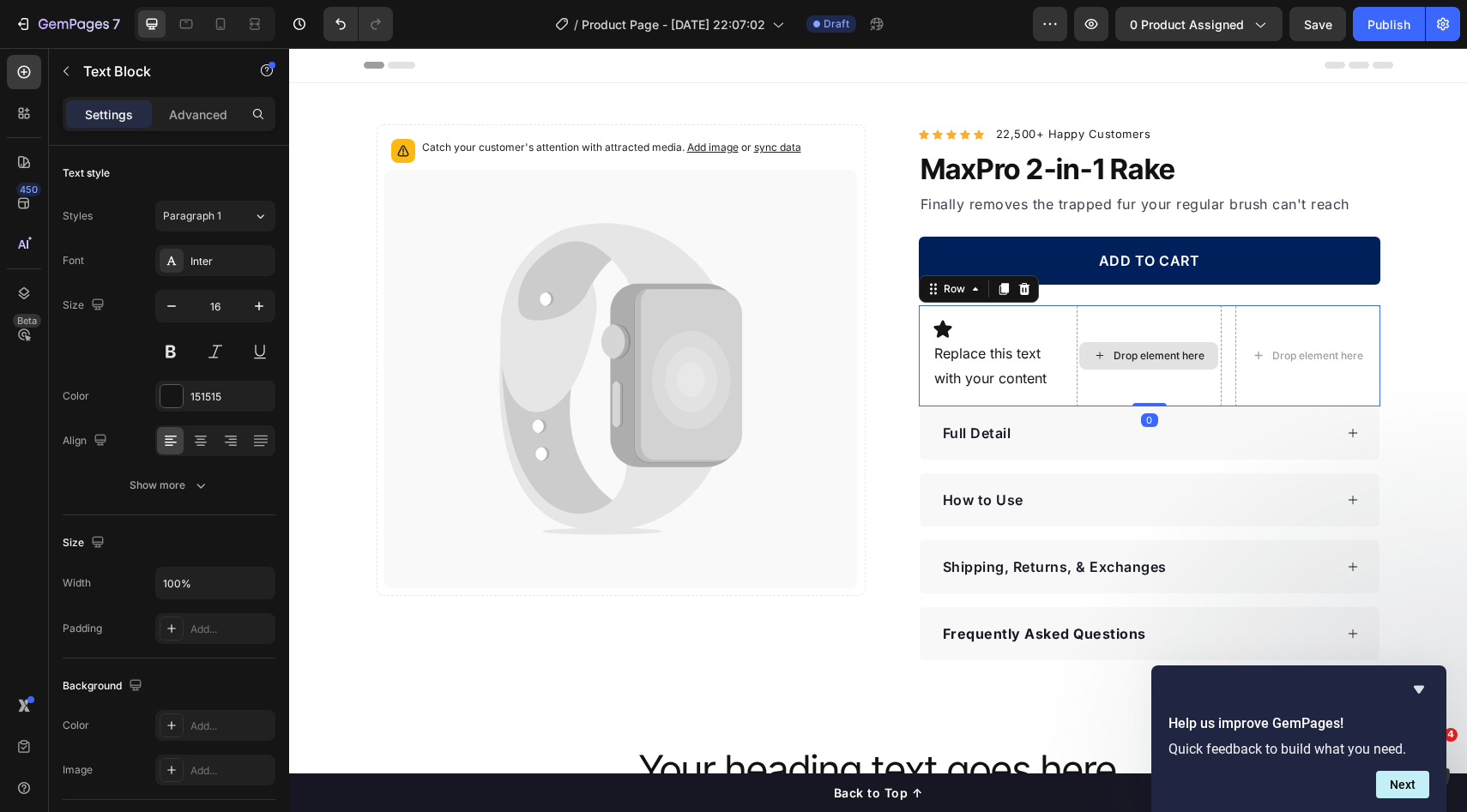
drag, startPoint x: 1160, startPoint y: 377, endPoint x: 1105, endPoint y: 364, distance: 56.5
click at [1160, 376] on div "Drop element here" at bounding box center [1148, 356] width 145 height 101
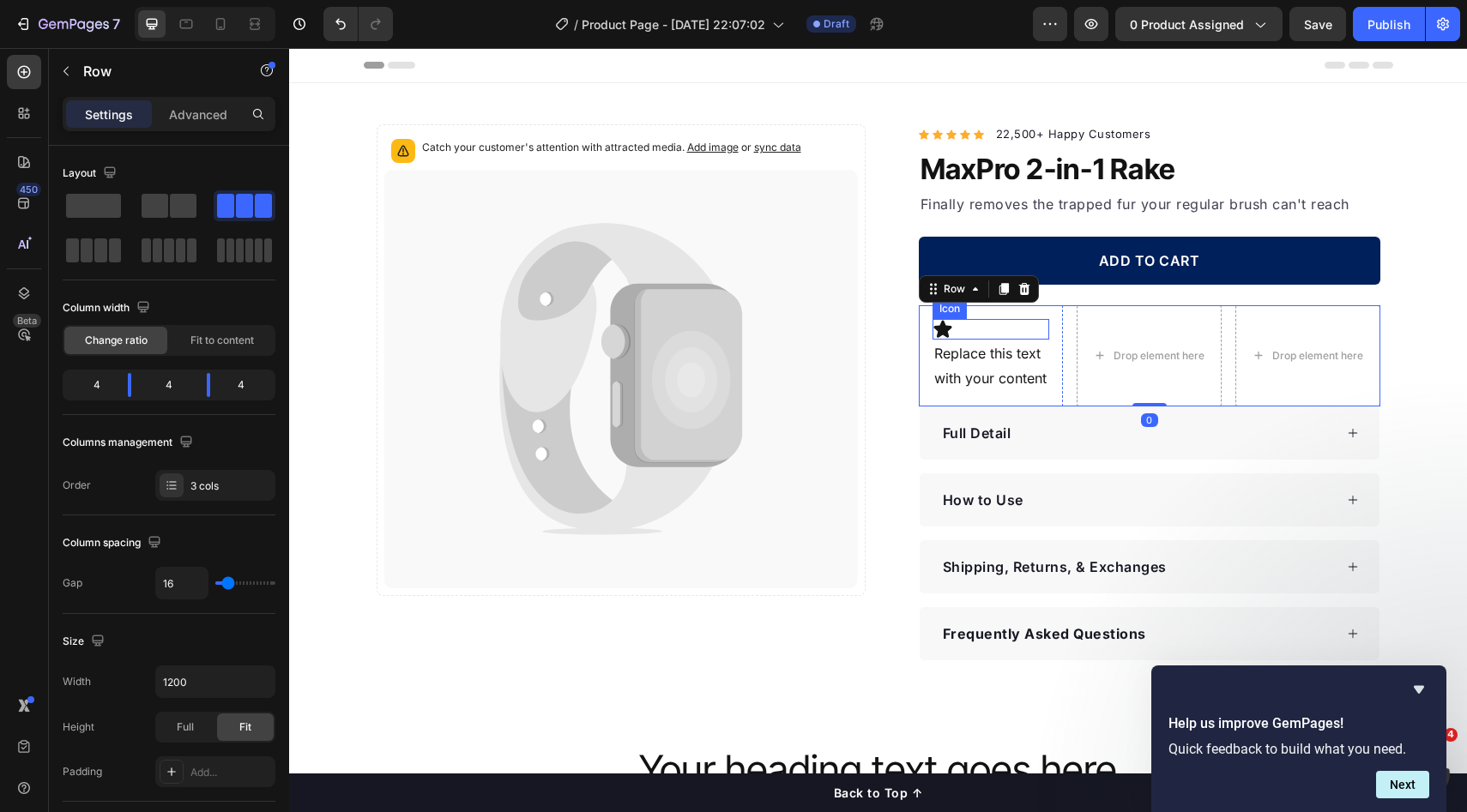
click at [939, 327] on icon at bounding box center [943, 328] width 18 height 17
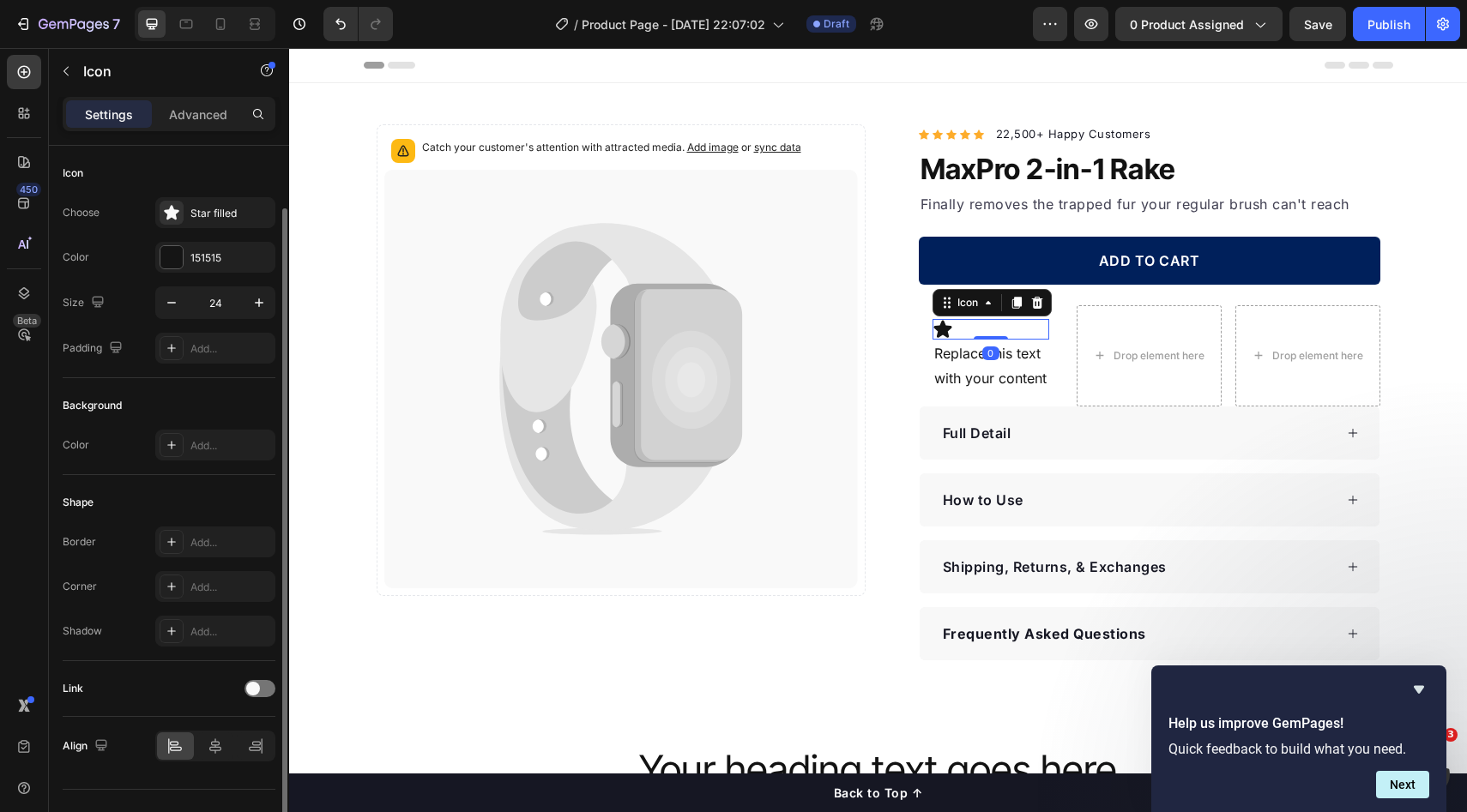
scroll to position [32, 0]
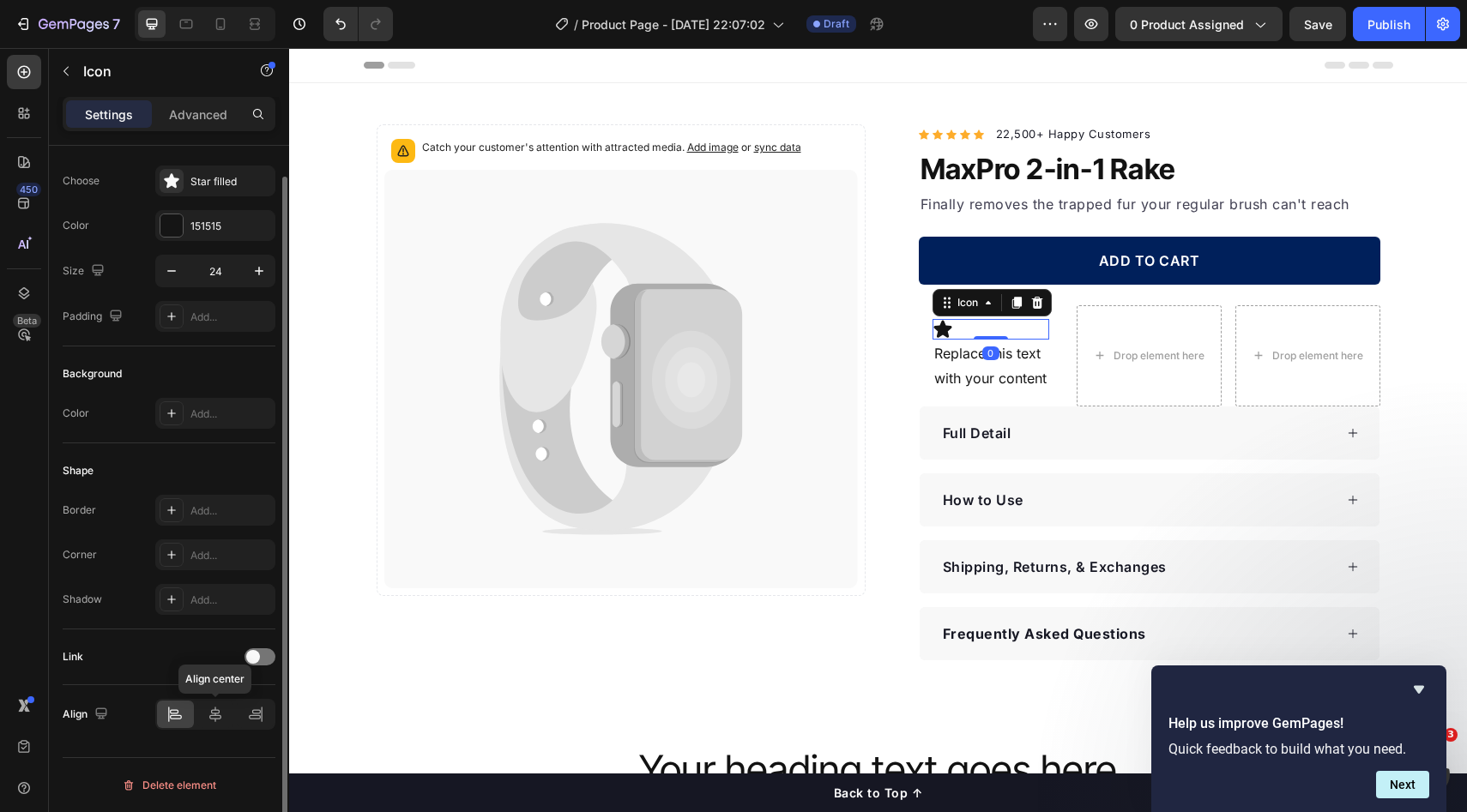
click at [205, 711] on div at bounding box center [216, 714] width 37 height 28
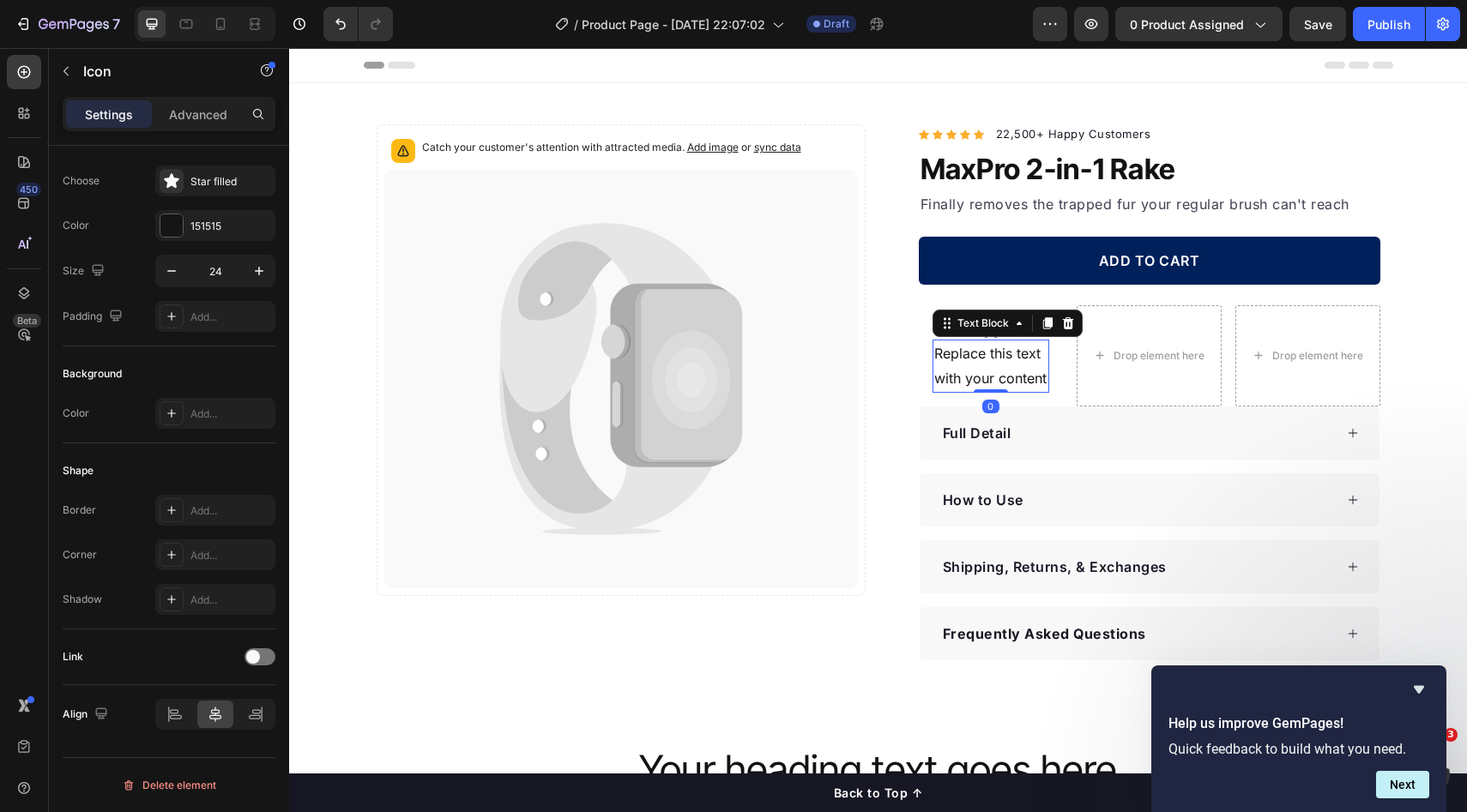
drag, startPoint x: 957, startPoint y: 369, endPoint x: 1014, endPoint y: 349, distance: 60.4
click at [958, 369] on p "Replace this text with your content" at bounding box center [991, 367] width 114 height 50
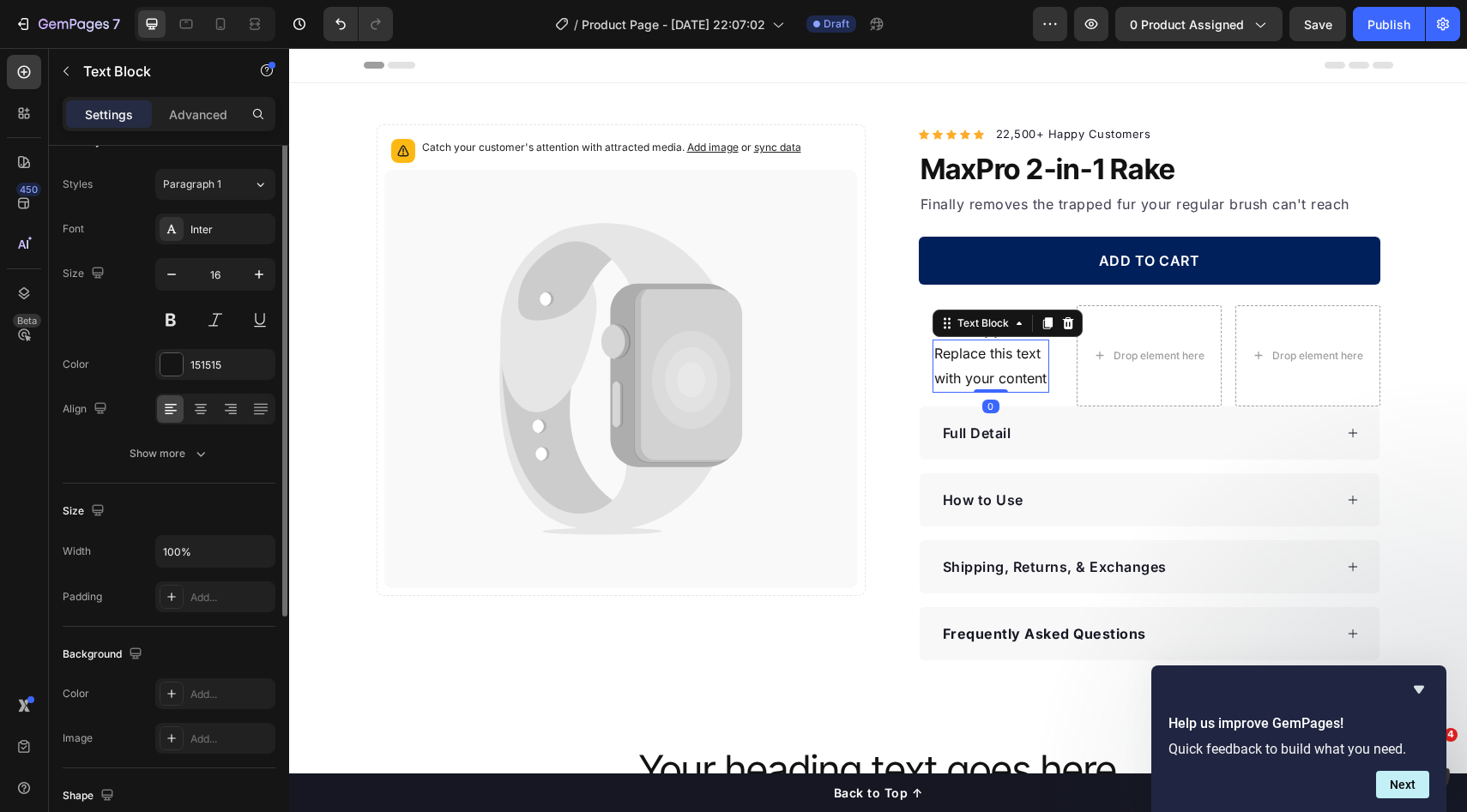
scroll to position [0, 0]
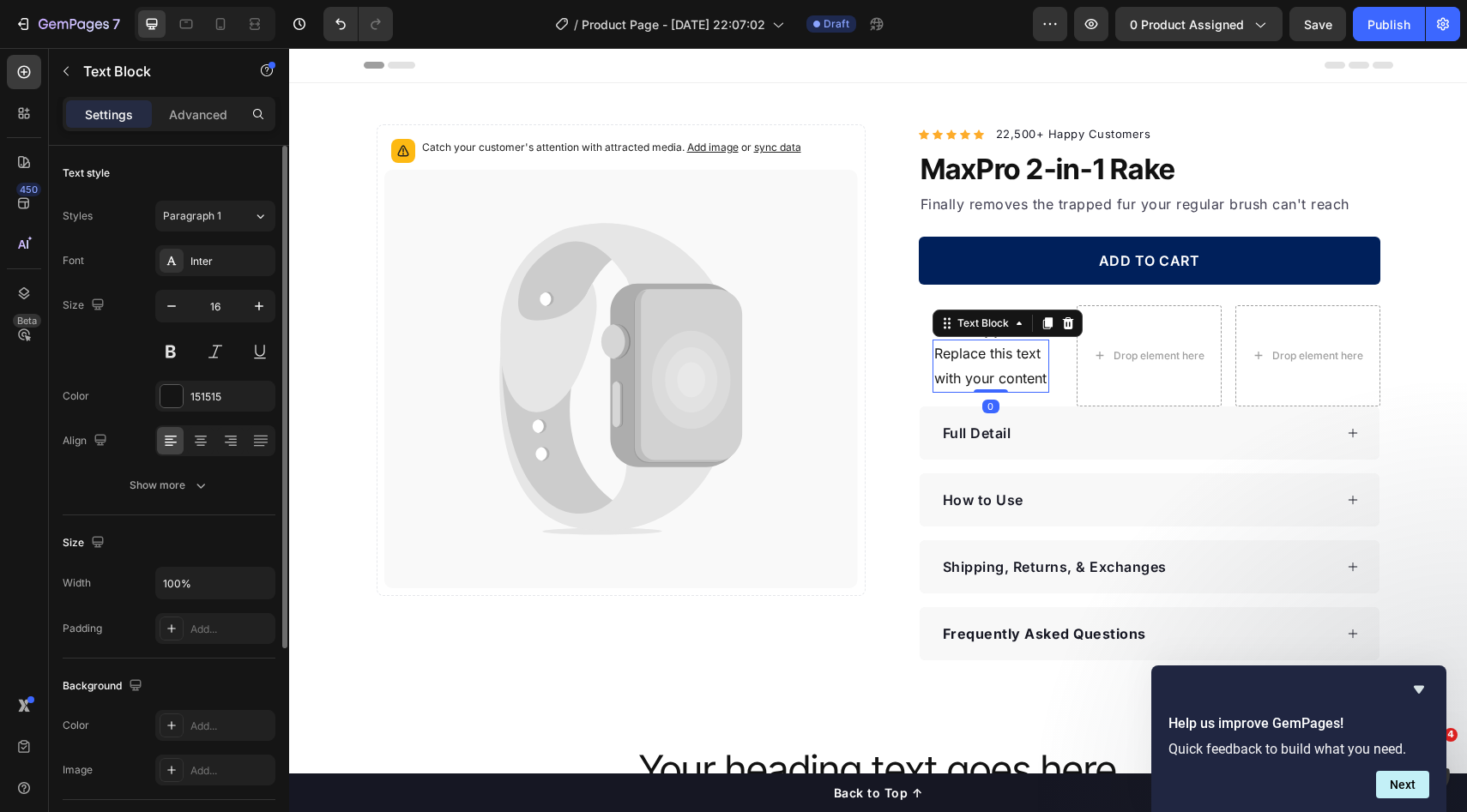
drag, startPoint x: 1100, startPoint y: 371, endPoint x: 1082, endPoint y: 371, distance: 18.0
click at [1100, 371] on div "Drop element here" at bounding box center [1148, 356] width 145 height 101
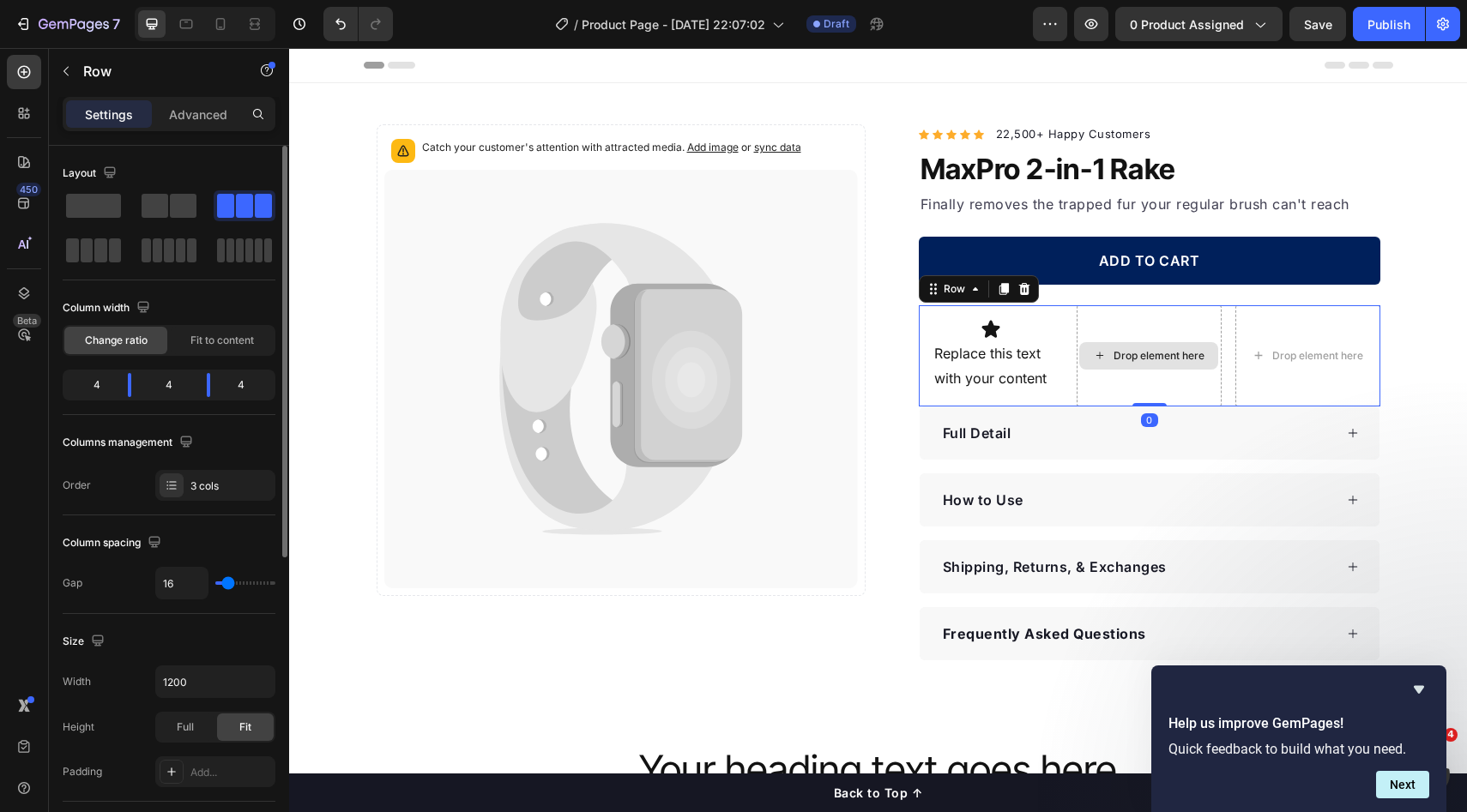
click at [965, 369] on p "Replace this text with your content" at bounding box center [991, 367] width 114 height 50
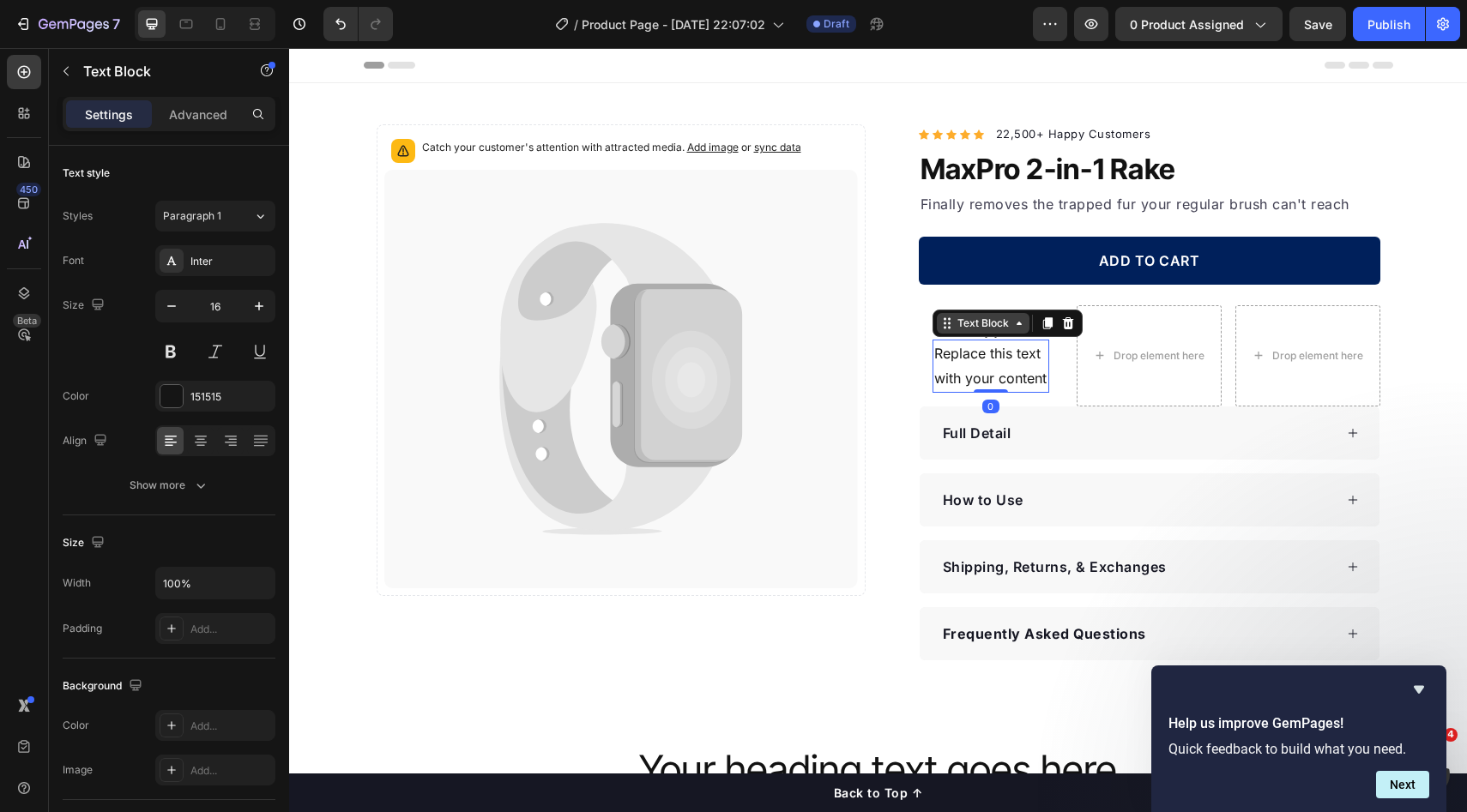
click at [990, 322] on div "Text Block" at bounding box center [983, 323] width 59 height 15
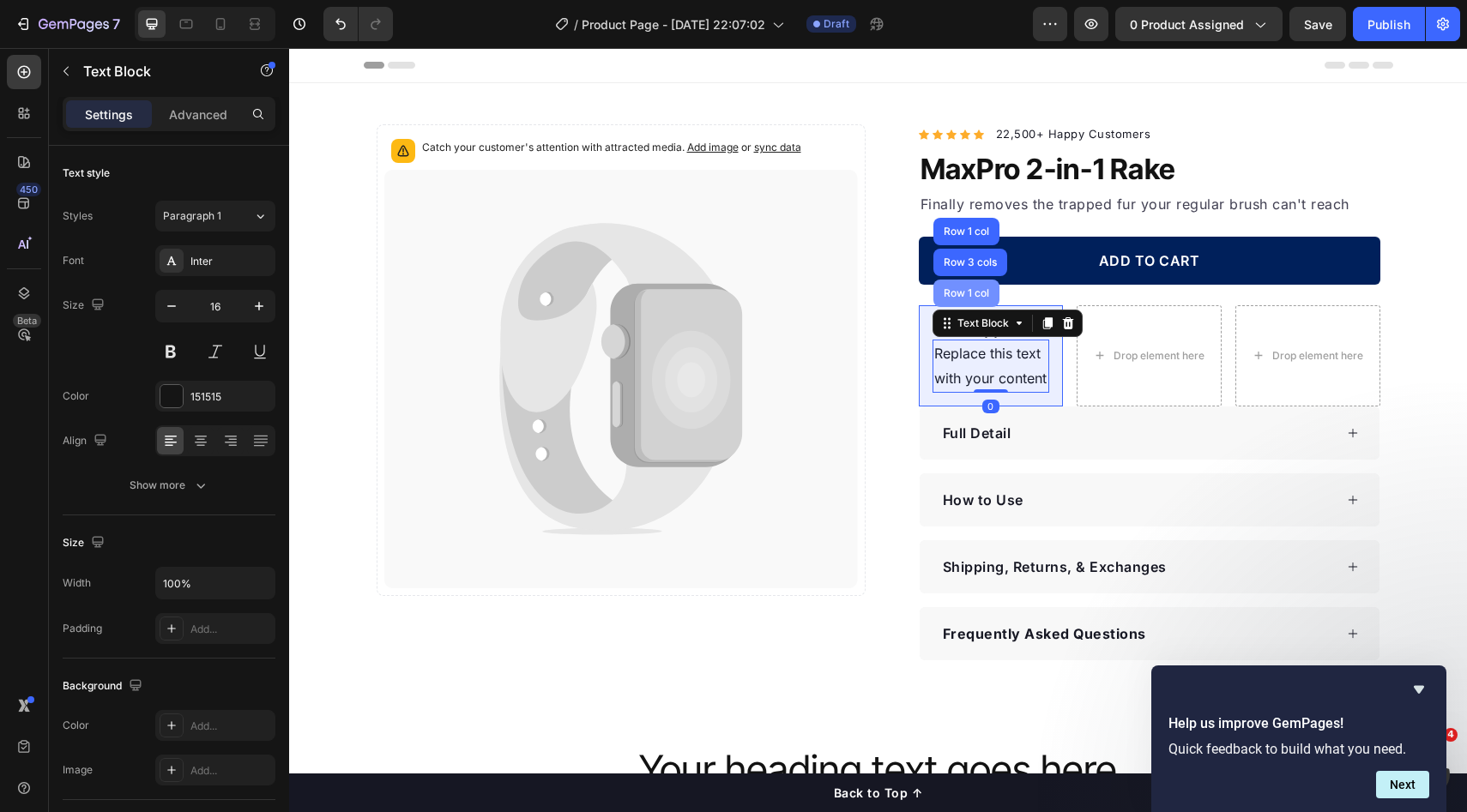
click at [966, 295] on div "Row 1 col" at bounding box center [966, 294] width 52 height 11
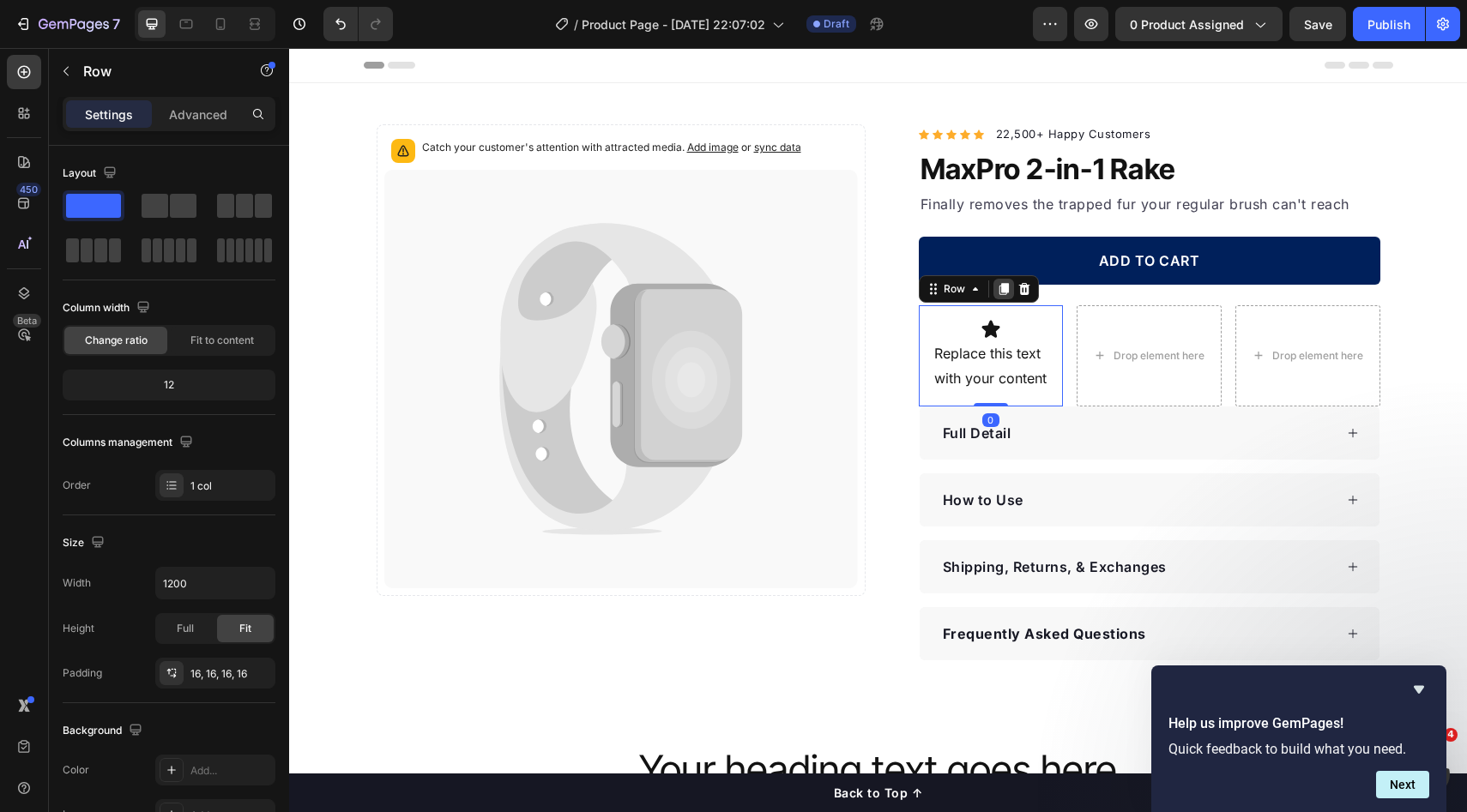
click at [997, 293] on icon at bounding box center [1003, 288] width 13 height 13
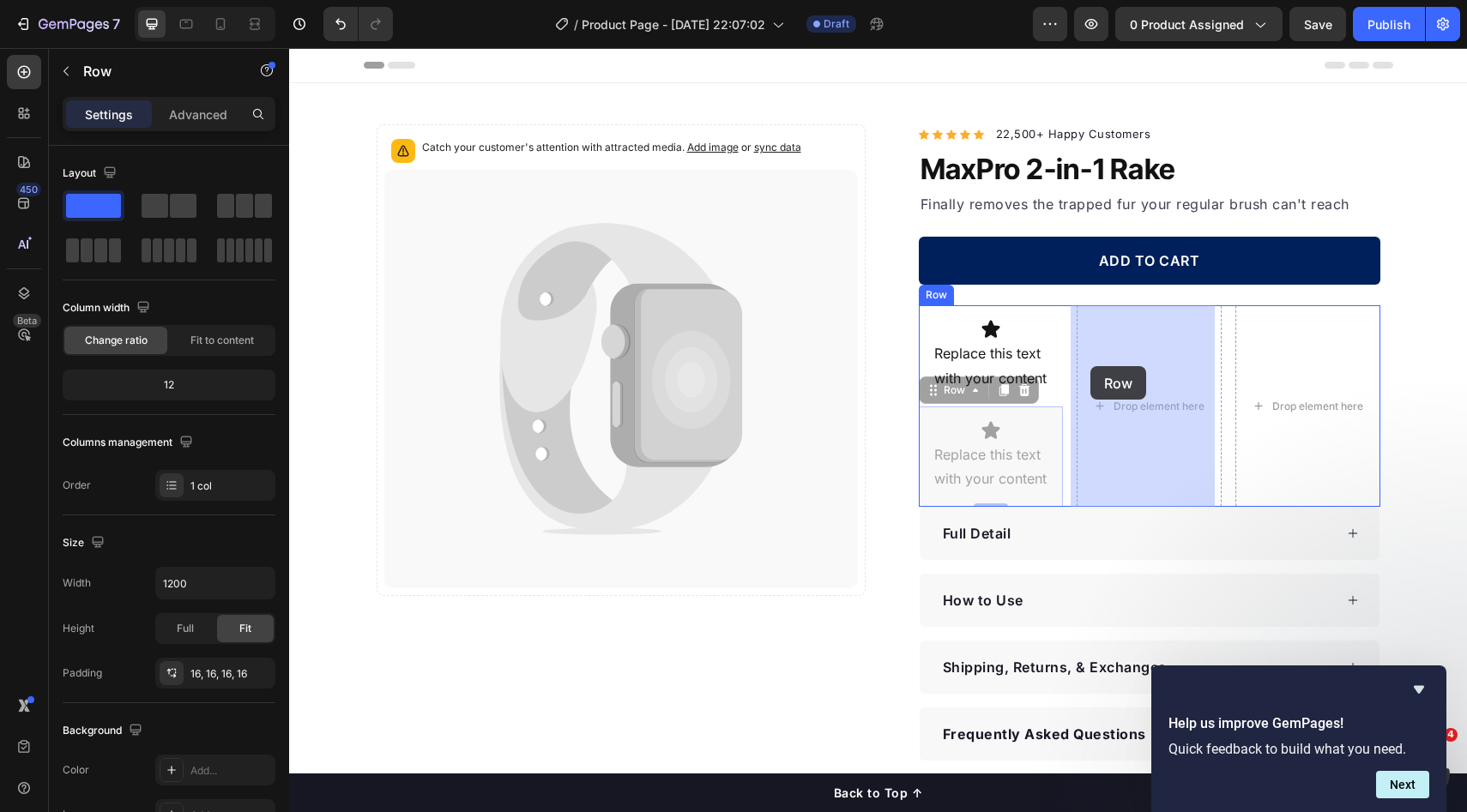
drag, startPoint x: 960, startPoint y: 393, endPoint x: 1090, endPoint y: 367, distance: 132.6
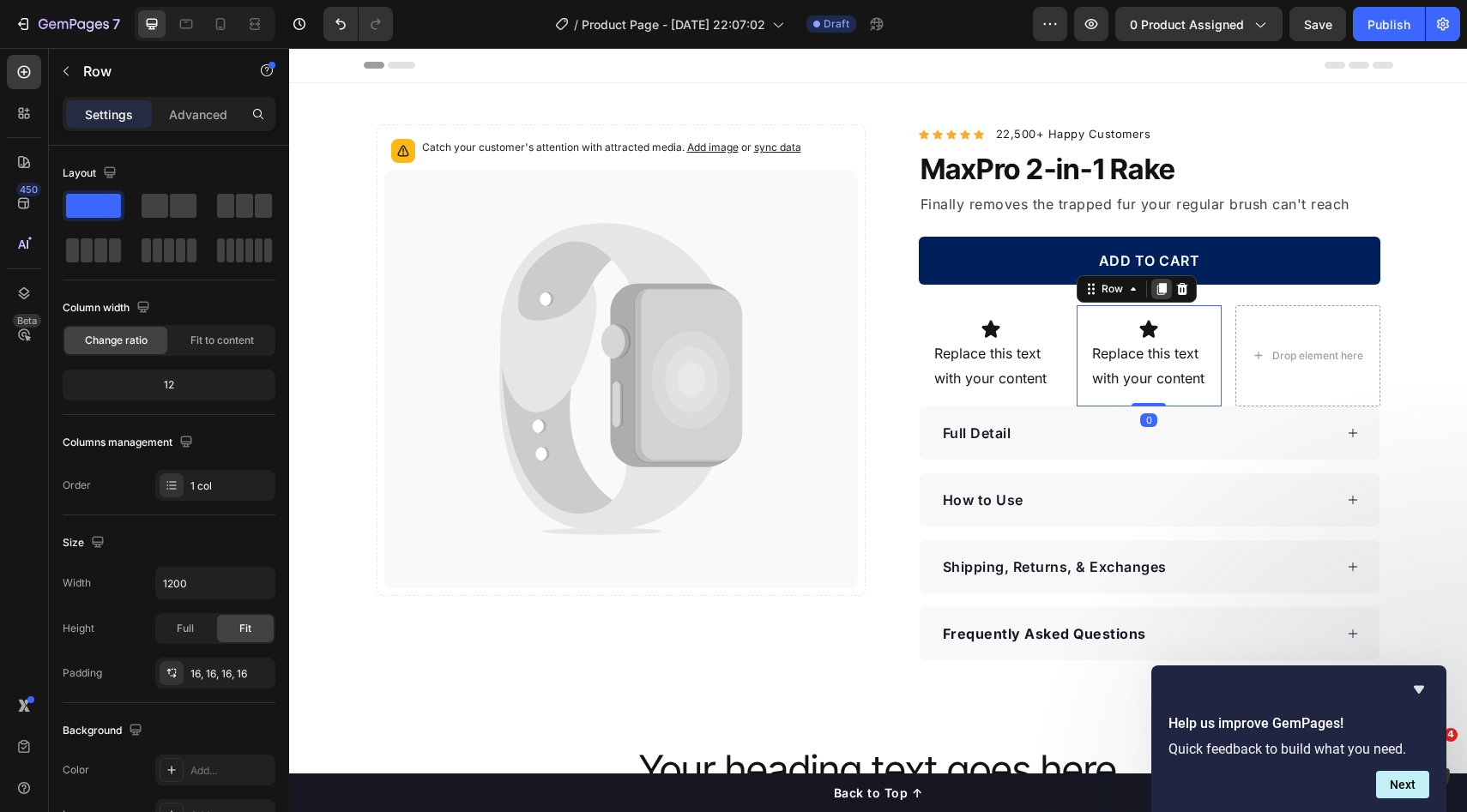
click at [1155, 282] on icon at bounding box center [1161, 288] width 13 height 13
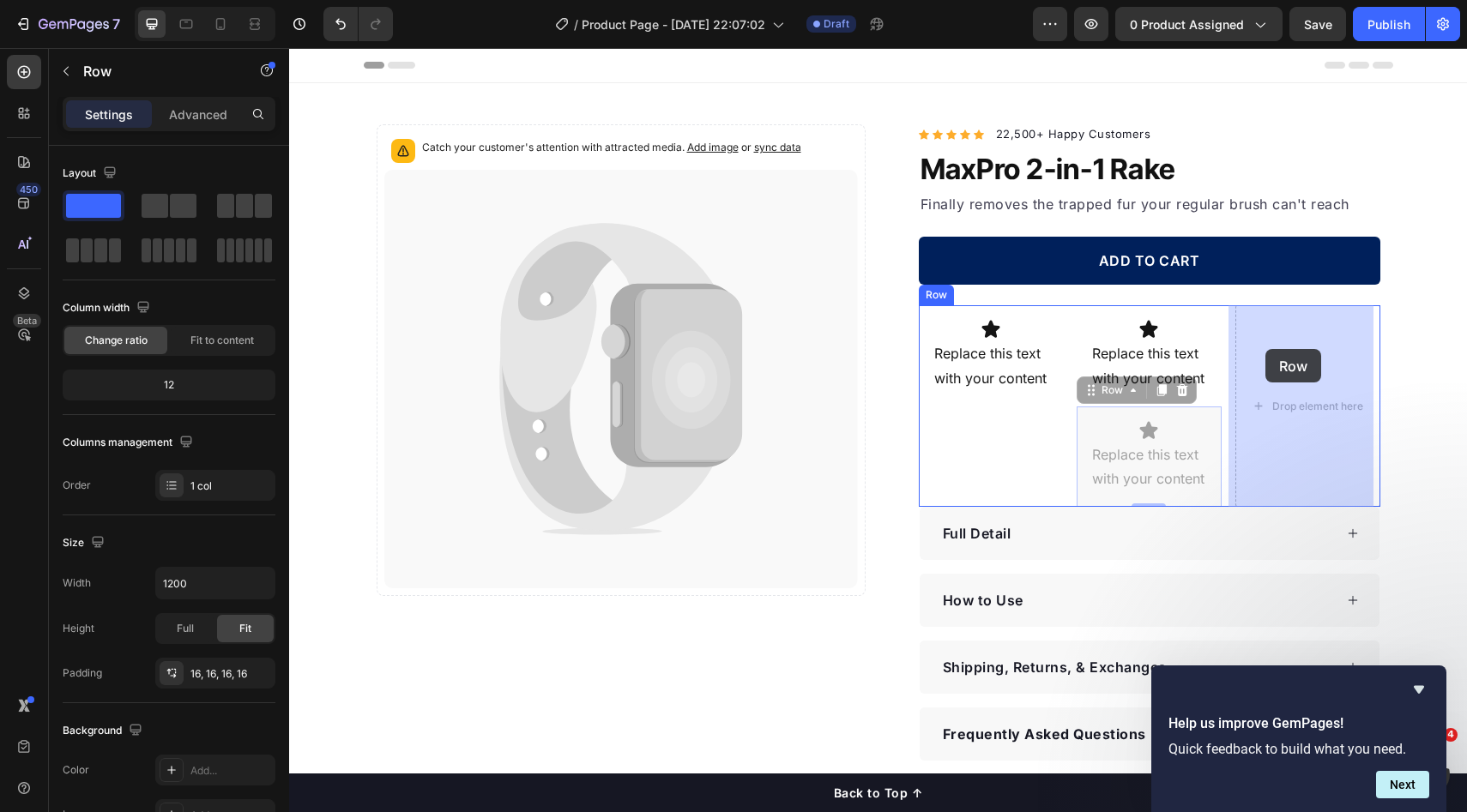
drag, startPoint x: 1116, startPoint y: 393, endPoint x: 1266, endPoint y: 349, distance: 156.3
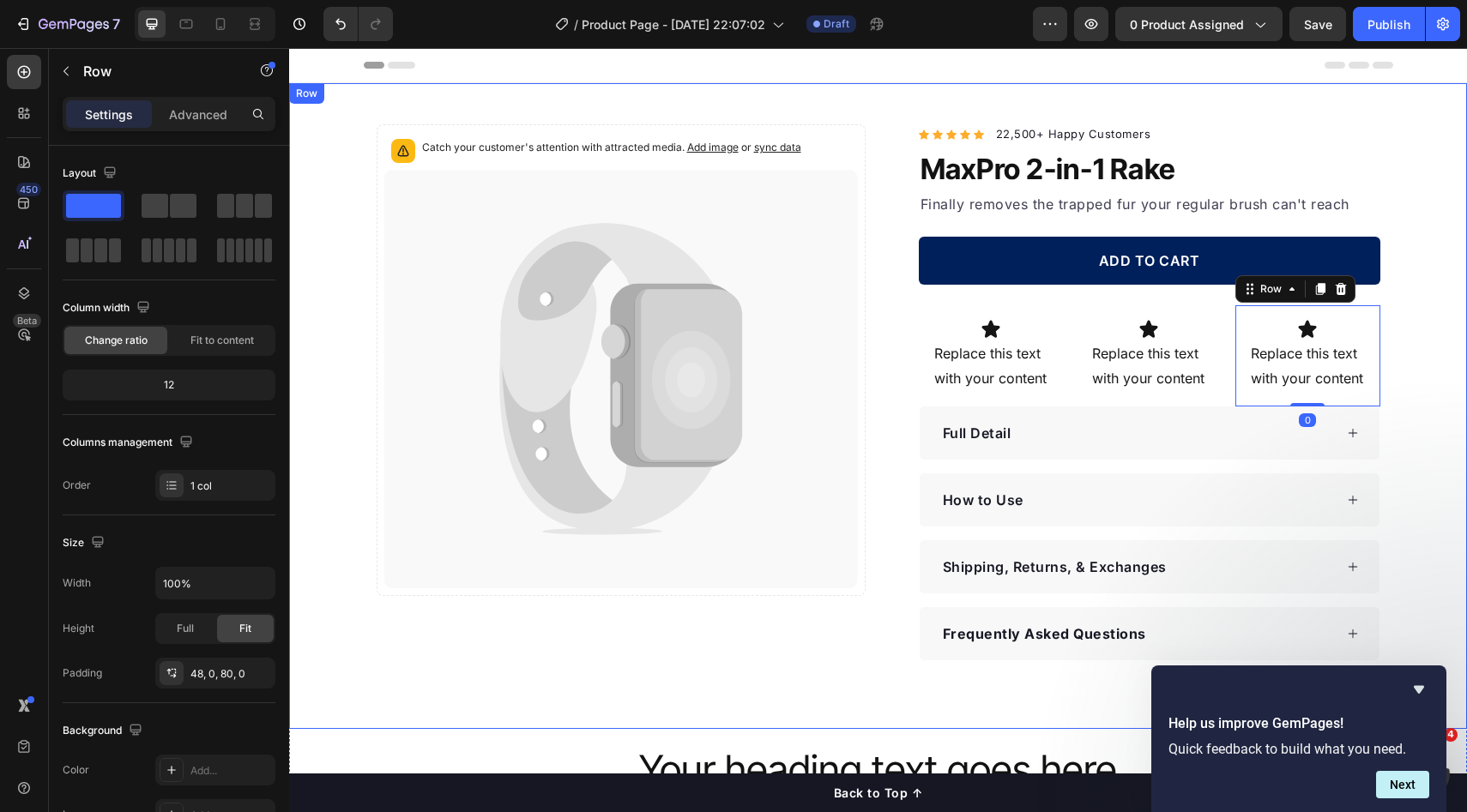
click at [1416, 341] on div "Catch your customer's attention with attracted media. Add image or sync data Pr…" at bounding box center [878, 392] width 1178 height 536
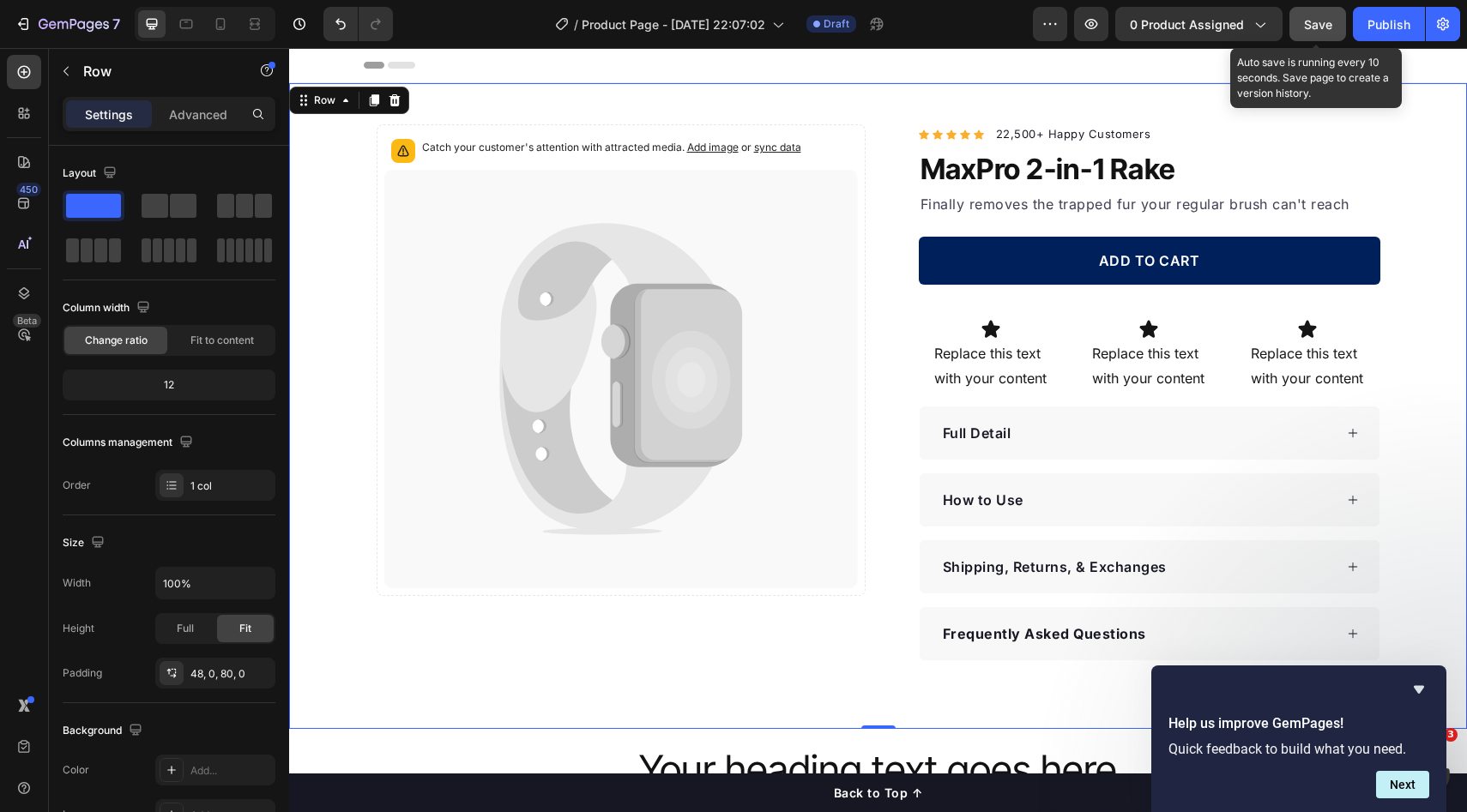
drag, startPoint x: 1047, startPoint y: 15, endPoint x: 1337, endPoint y: 26, distance: 290.2
click at [1337, 26] on button "Save" at bounding box center [1318, 24] width 57 height 35
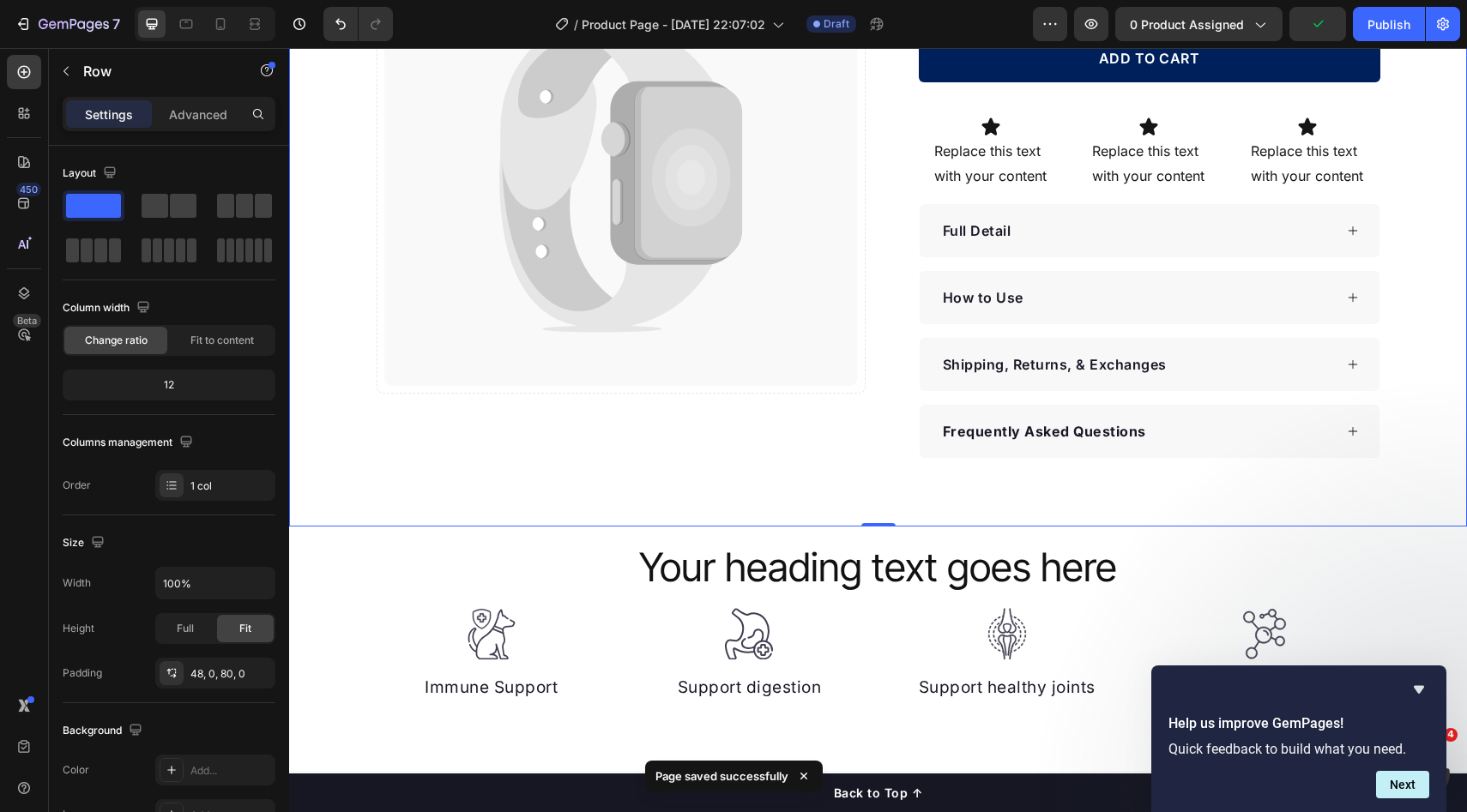
click at [1390, 335] on div "Catch your customer's attention with attracted media. Add image or sync data Pr…" at bounding box center [878, 190] width 1178 height 536
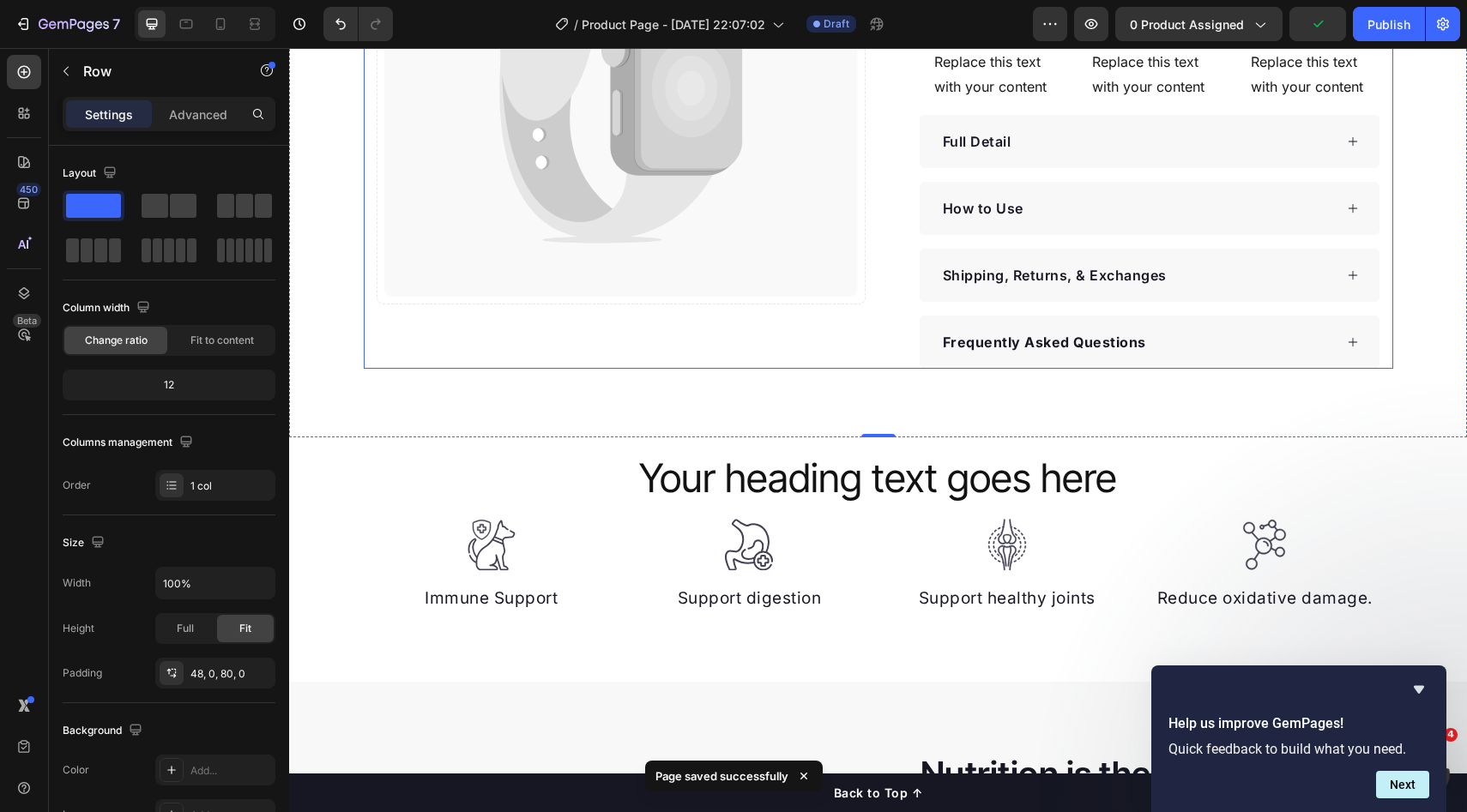
scroll to position [16, 0]
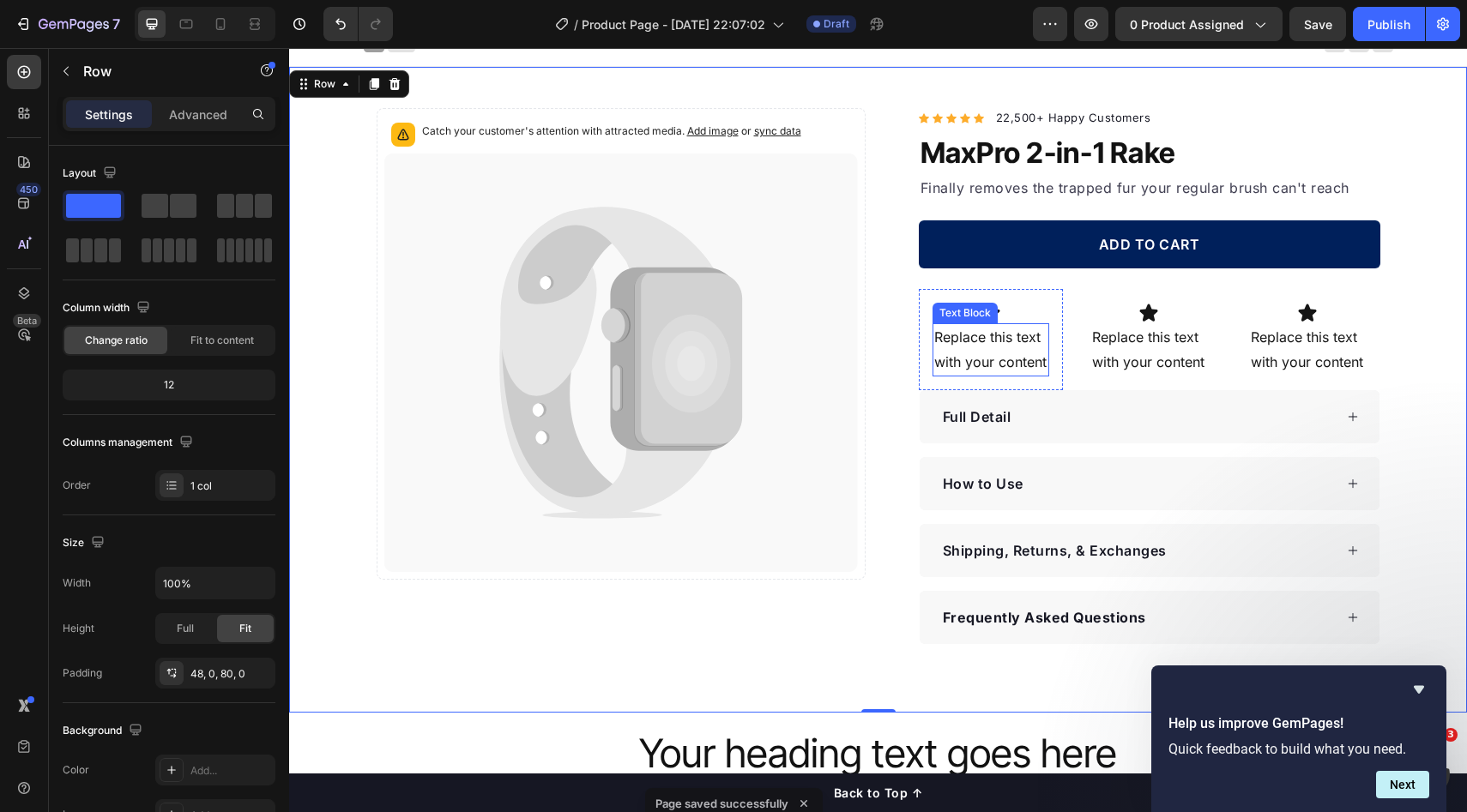
click at [989, 349] on p "Replace this text with your content" at bounding box center [991, 350] width 114 height 50
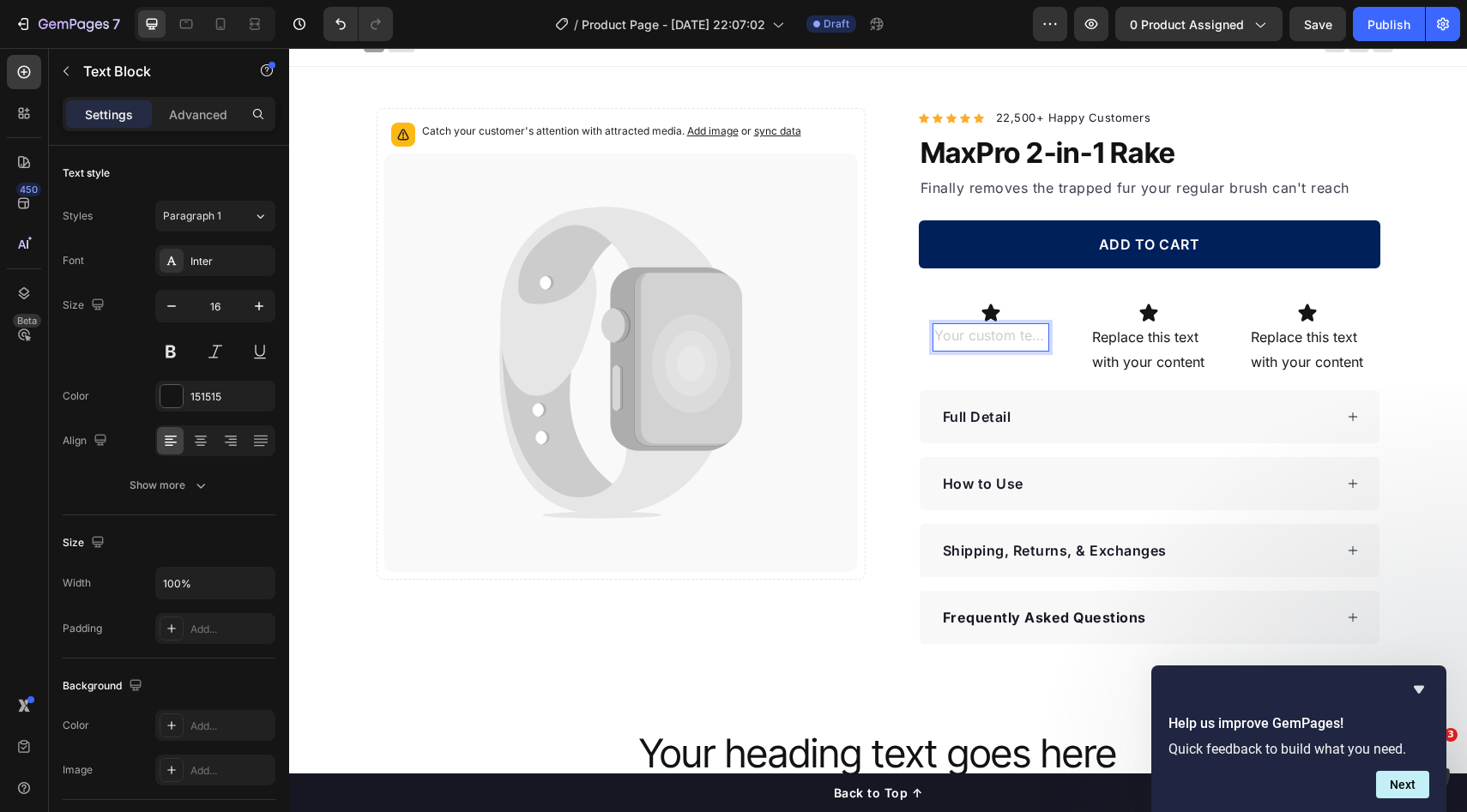
click at [981, 342] on div "Rich Text Editor. Editing area: main" at bounding box center [991, 337] width 117 height 28
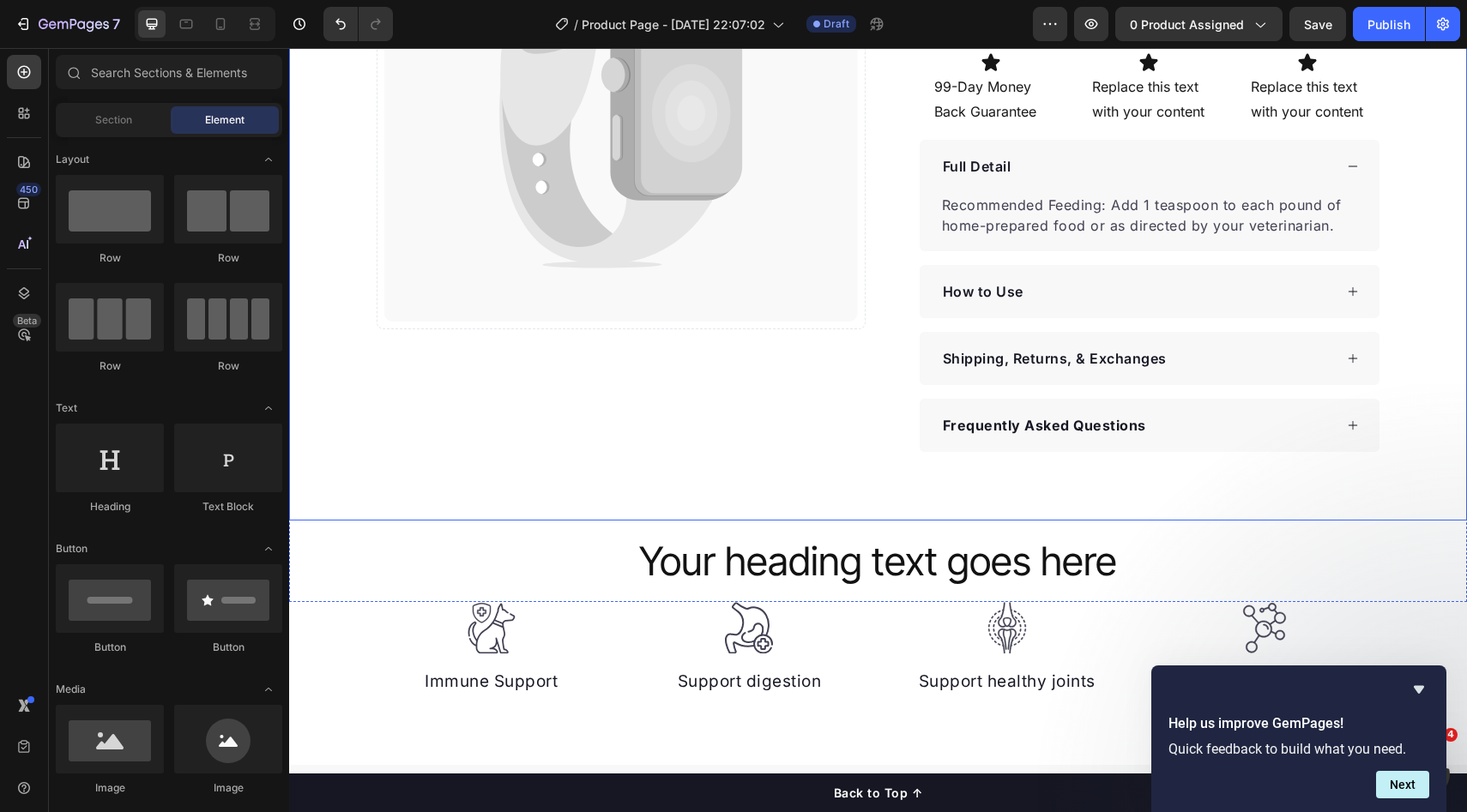
scroll to position [463, 0]
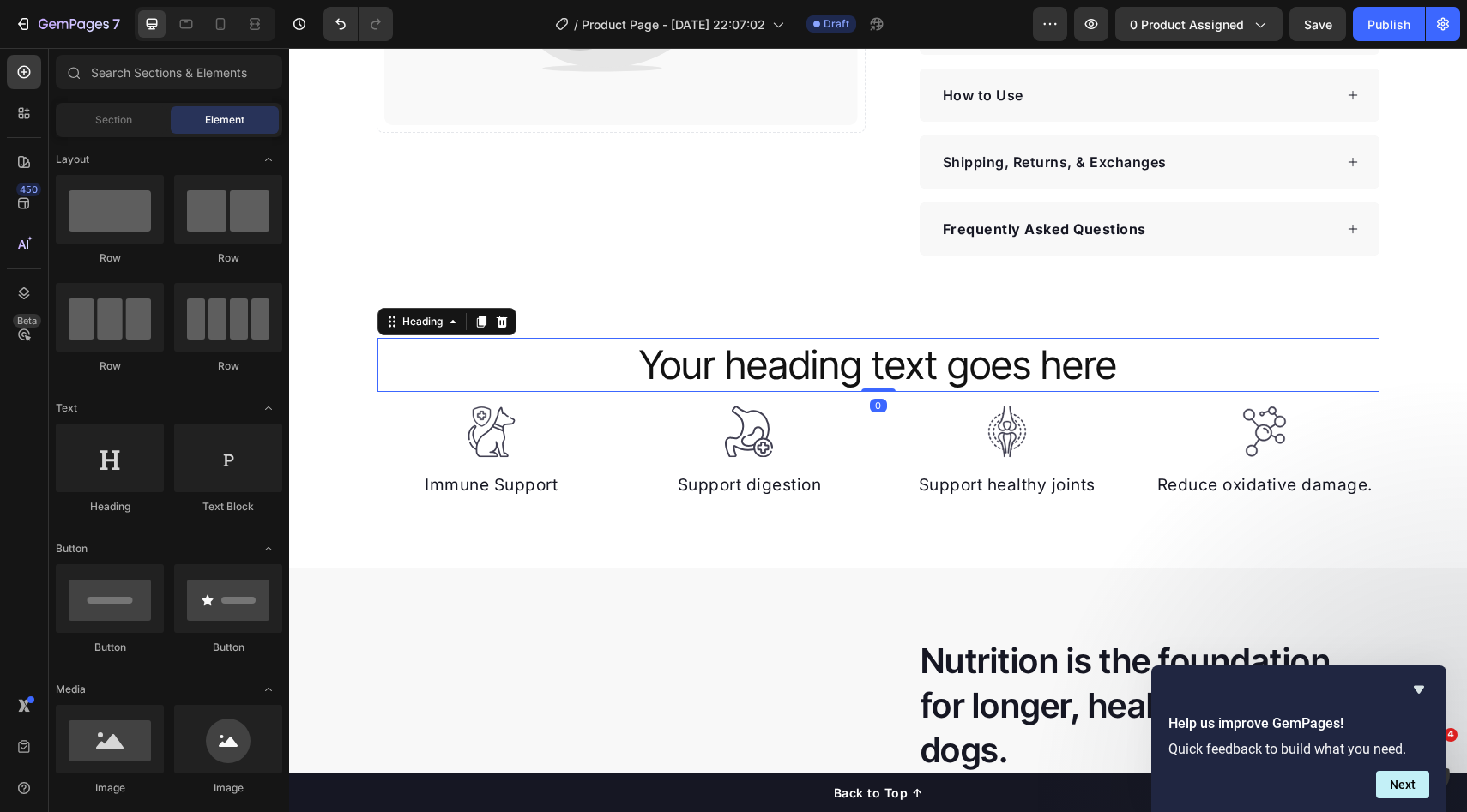
click at [852, 377] on h2 "Your heading text goes here" at bounding box center [878, 366] width 1002 height 55
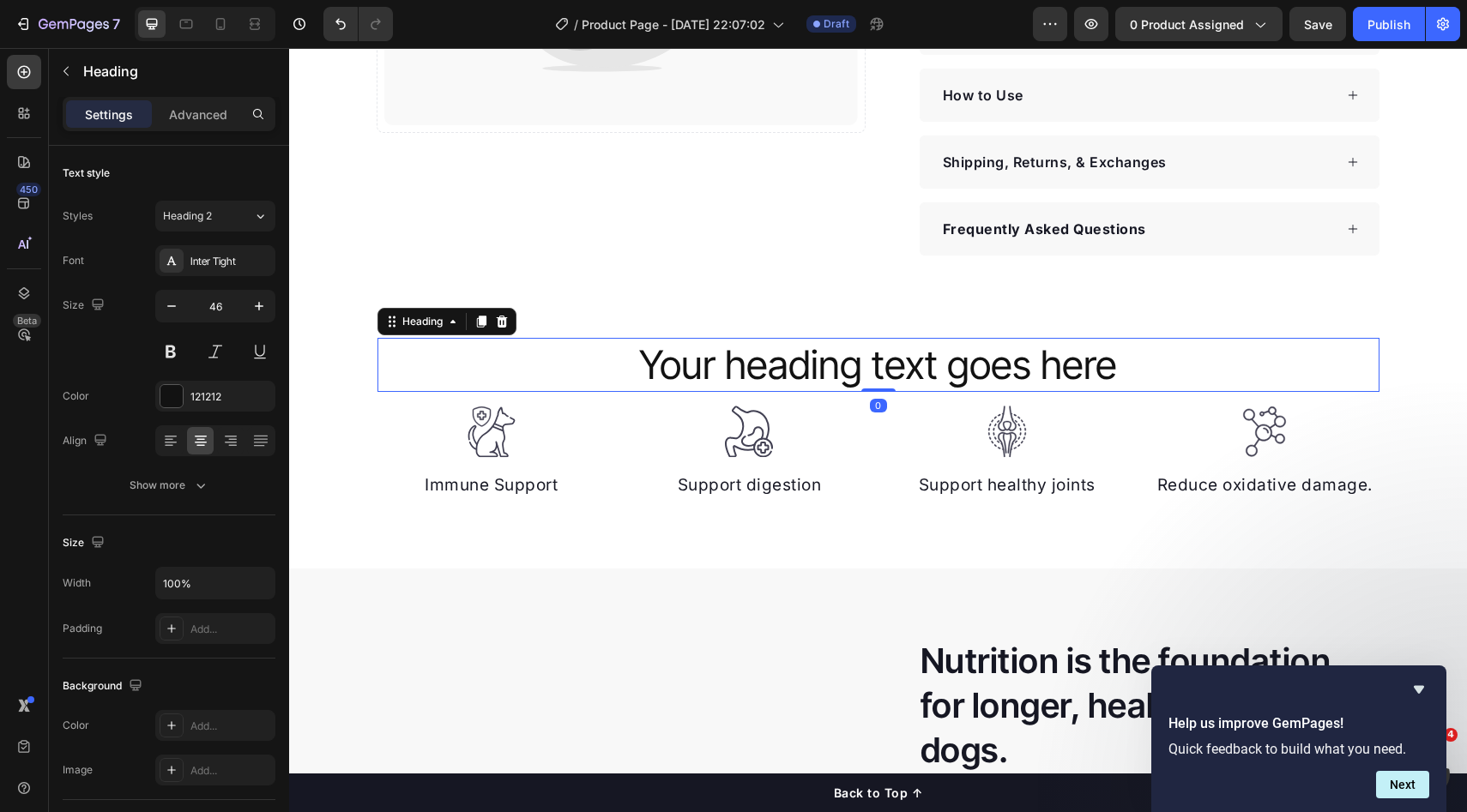
click at [955, 370] on h2 "Your heading text goes here" at bounding box center [878, 366] width 1002 height 55
drag, startPoint x: 838, startPoint y: 366, endPoint x: 862, endPoint y: 366, distance: 24.0
click at [839, 366] on p "Your heading text goes here" at bounding box center [878, 366] width 998 height 51
drag, startPoint x: 862, startPoint y: 366, endPoint x: 876, endPoint y: 366, distance: 14.0
click at [862, 366] on p "Your heading text goes here" at bounding box center [878, 366] width 998 height 51
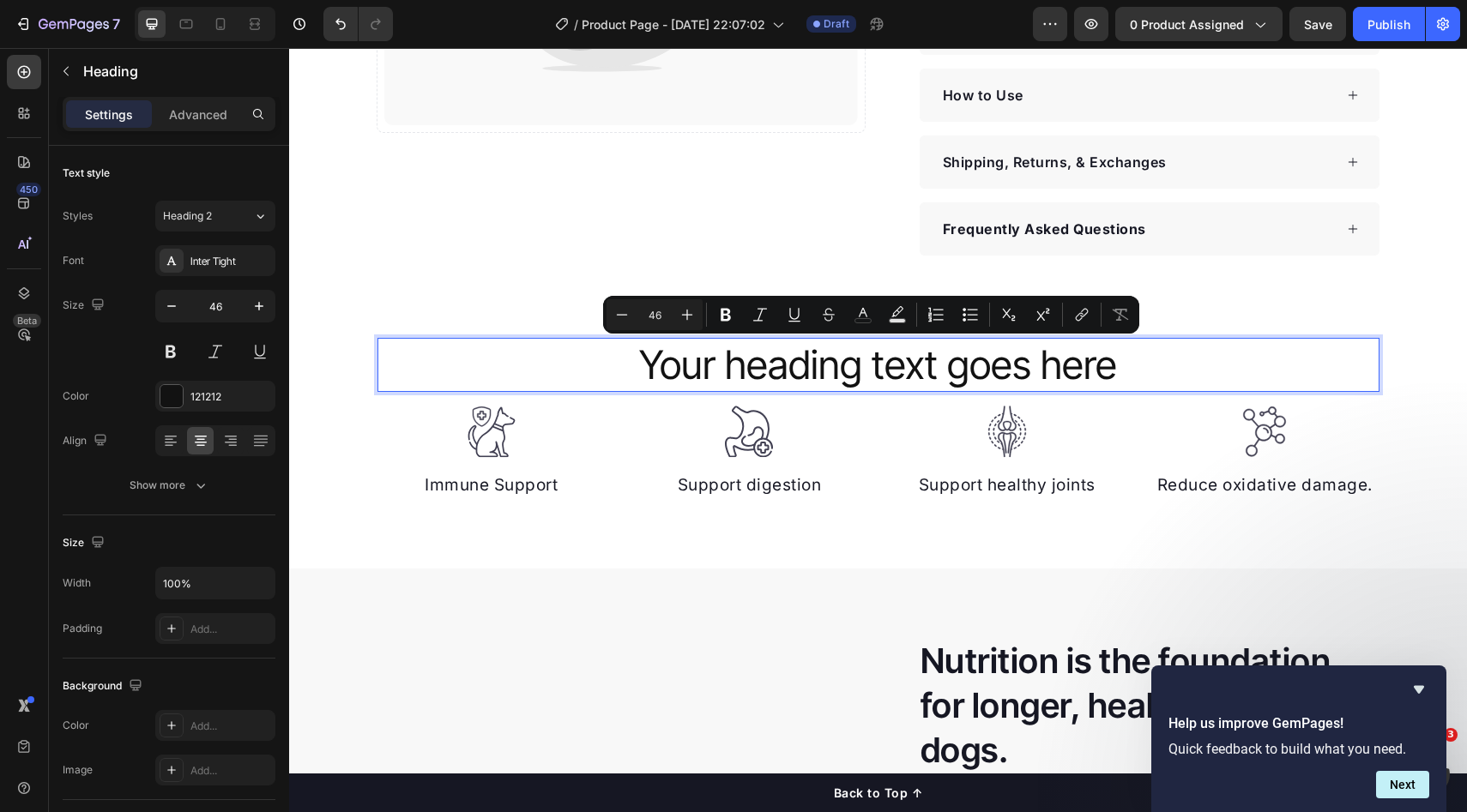
click at [840, 362] on p "Your heading text goes here" at bounding box center [878, 366] width 998 height 51
click at [953, 359] on p "Your heading text goes here" at bounding box center [878, 366] width 998 height 51
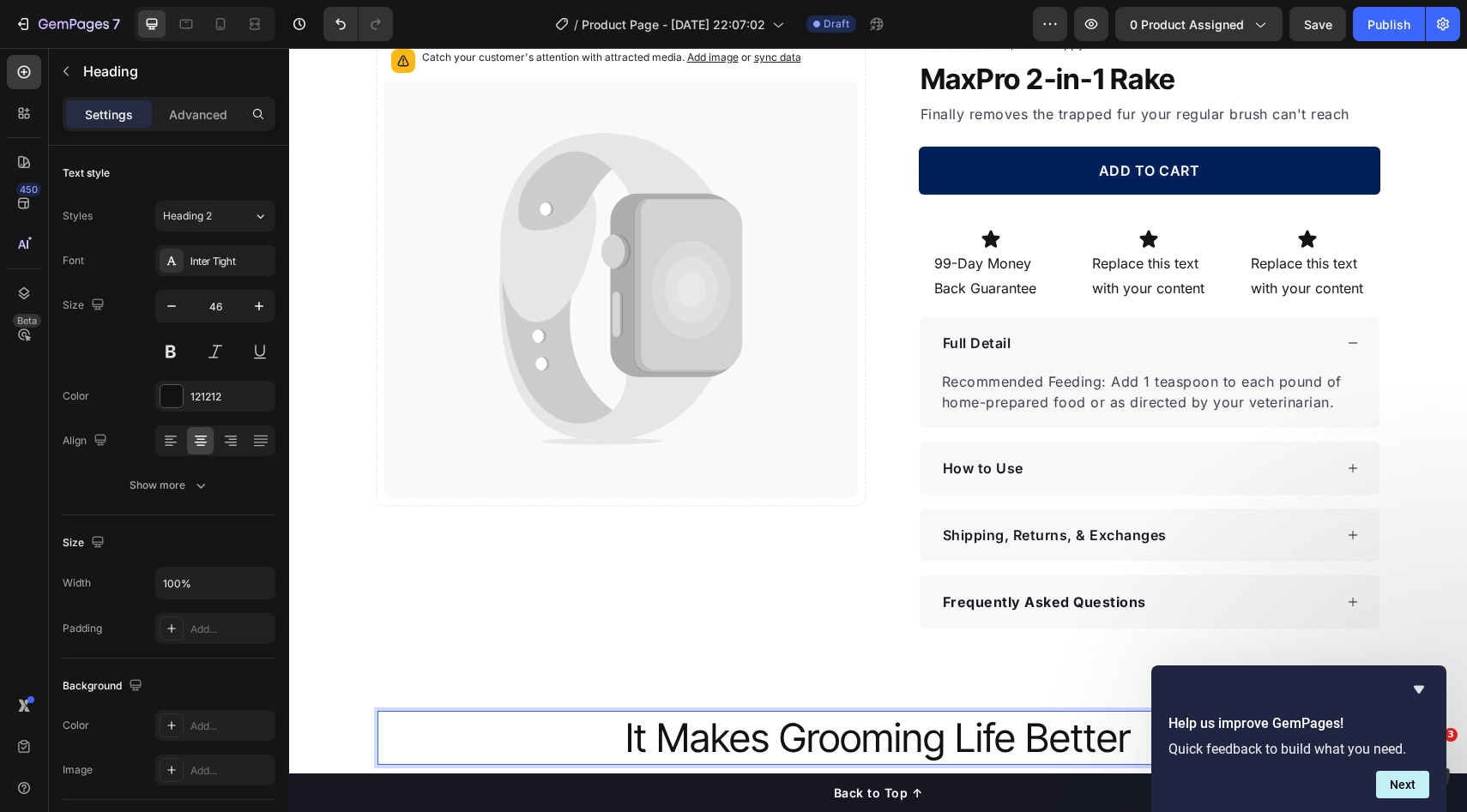
scroll to position [0, 0]
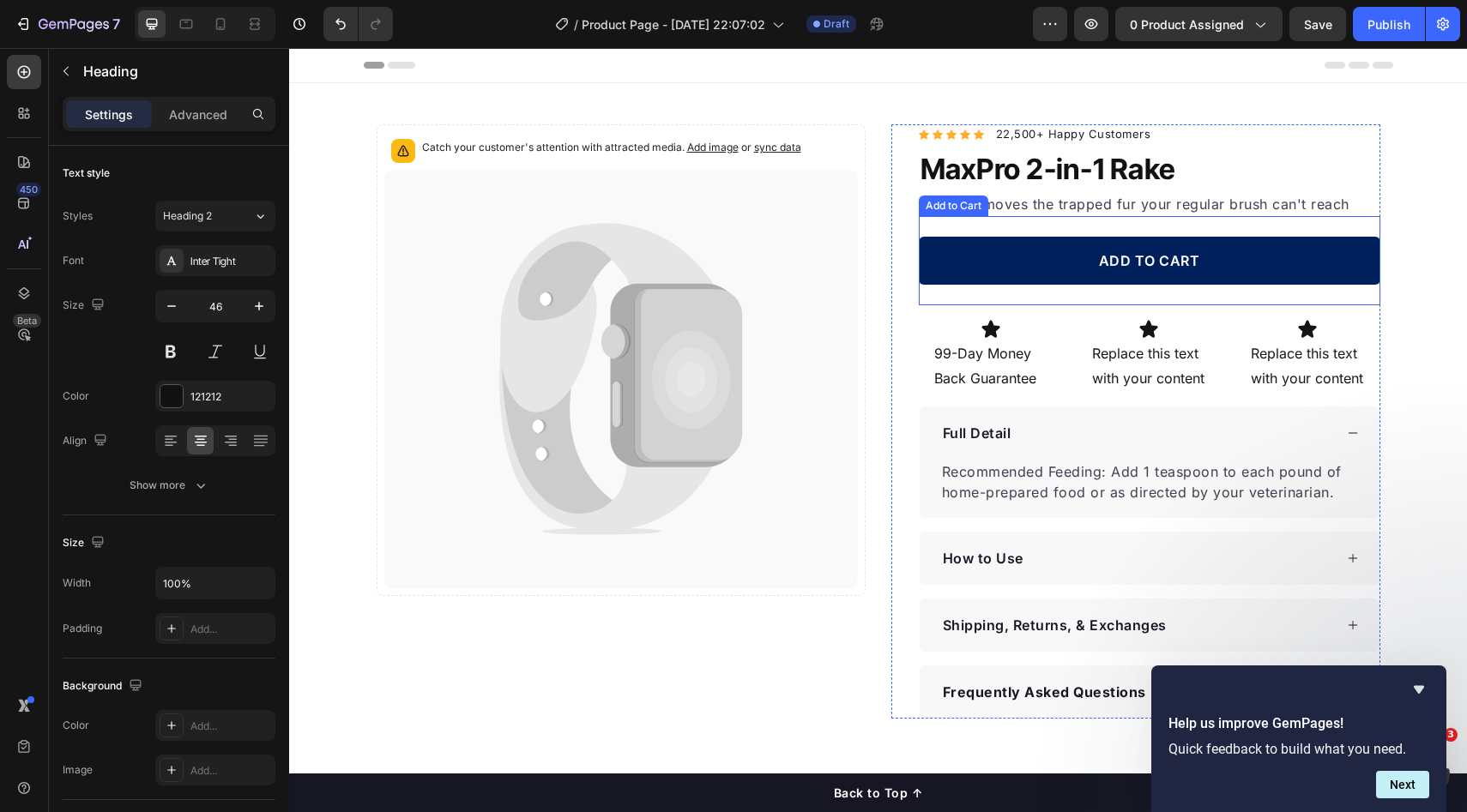
click at [1095, 207] on p "Finally removes the trapped fur your regular brush can't reach" at bounding box center [1149, 203] width 458 height 20
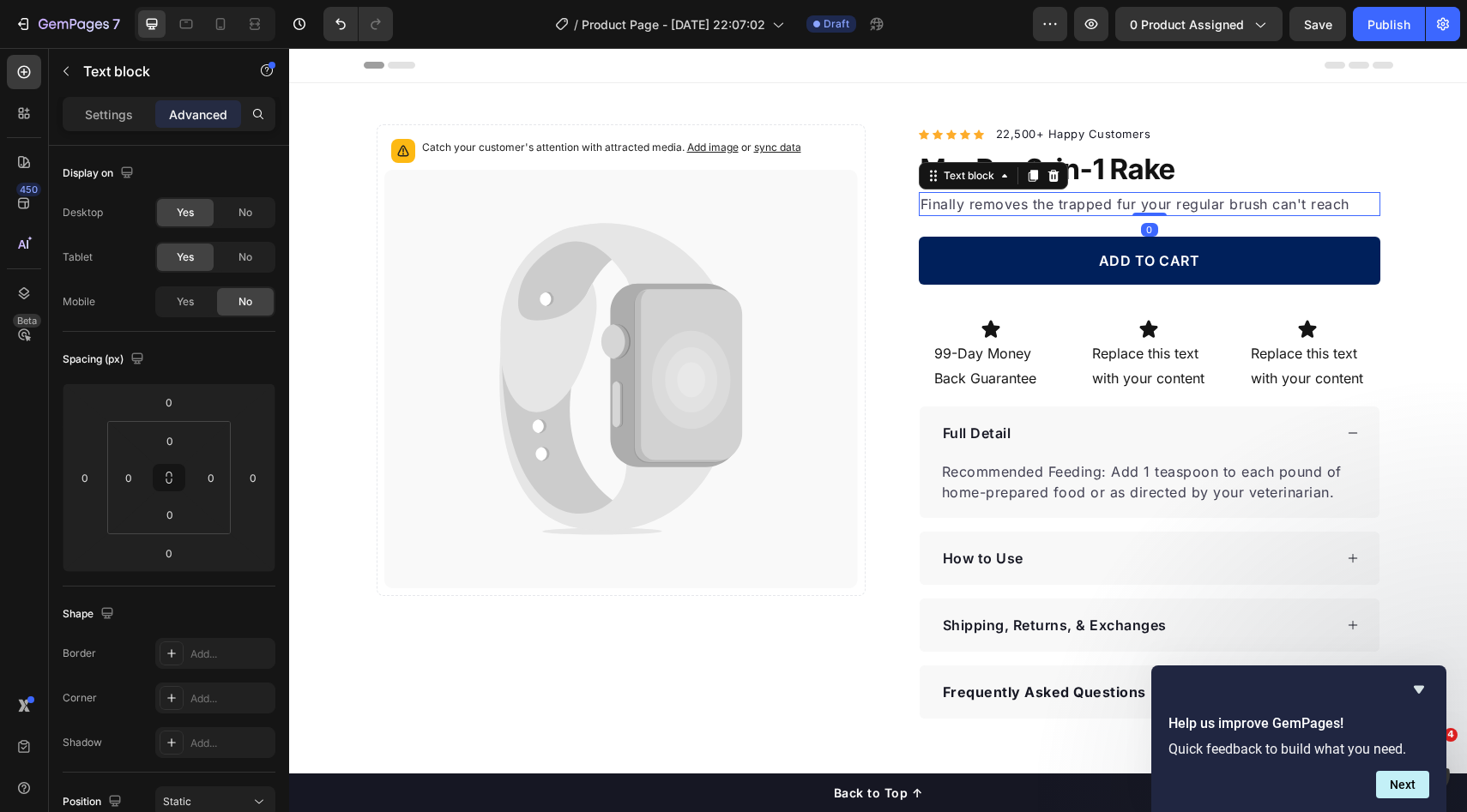
click at [1136, 204] on p "Finally removes the trapped fur your regular brush can't reach" at bounding box center [1149, 203] width 458 height 20
click at [1158, 202] on p "Finally removes the trapped fur your regular brush can't reach" at bounding box center [1149, 203] width 458 height 20
click at [1200, 207] on p "Finally removes the trapped fur your regular brush can't reach" at bounding box center [1149, 203] width 458 height 20
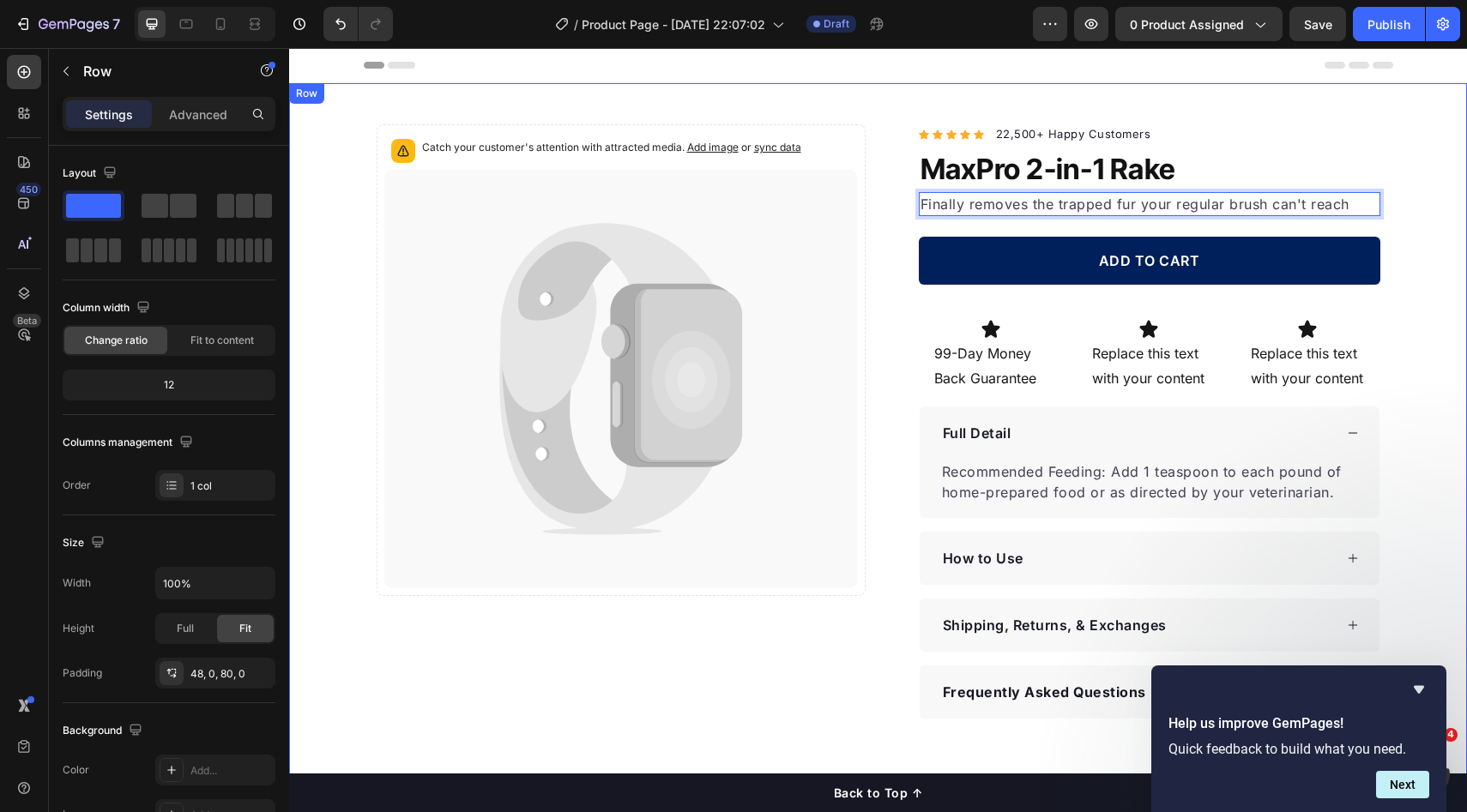
click at [1439, 272] on div "Catch your customer's attention with attracted media. Add image or sync data Pr…" at bounding box center [878, 422] width 1178 height 595
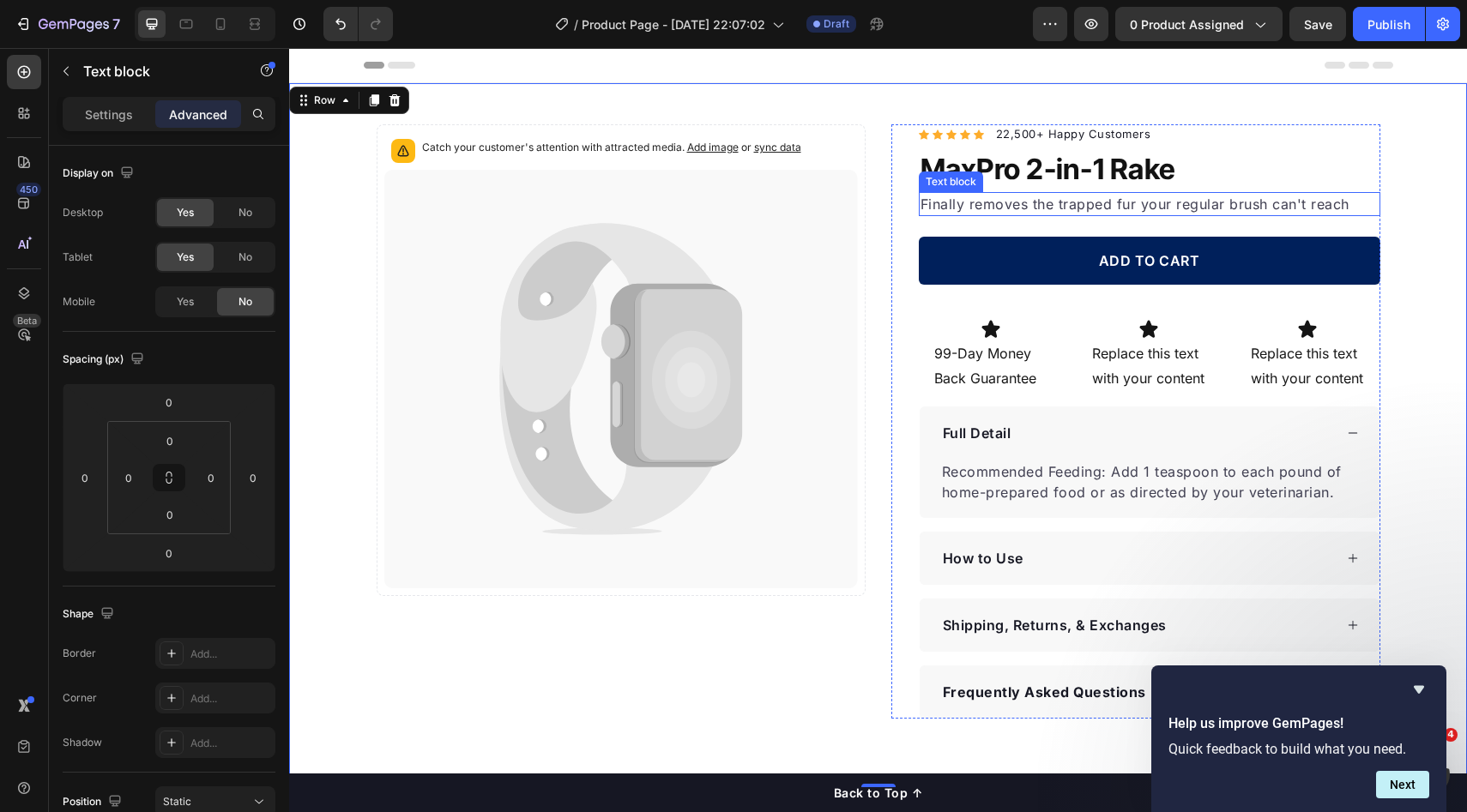
click at [1300, 200] on p "Finally removes the trapped fur your regular brush can't reach" at bounding box center [1149, 203] width 458 height 20
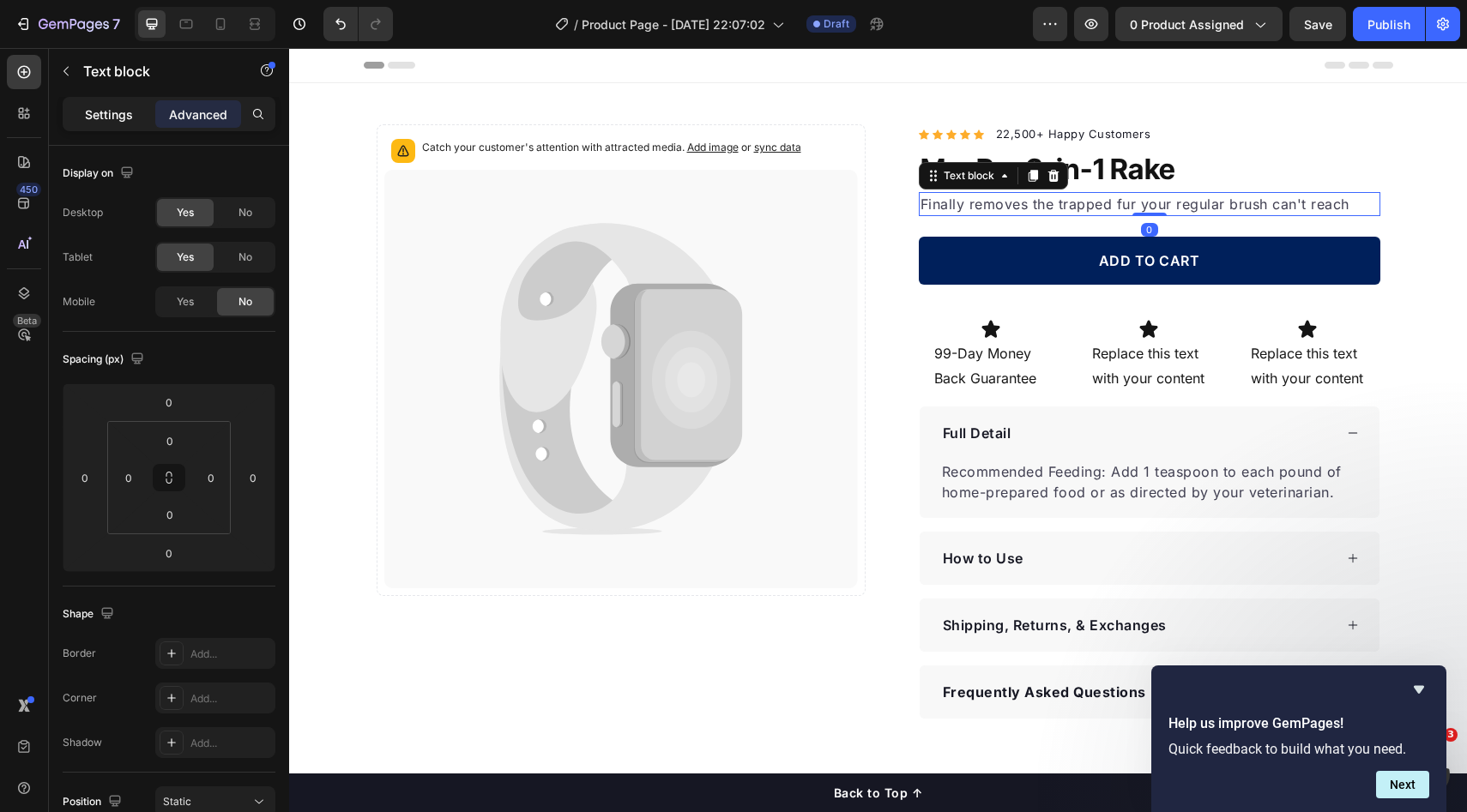
click at [114, 116] on p "Settings" at bounding box center [109, 114] width 48 height 18
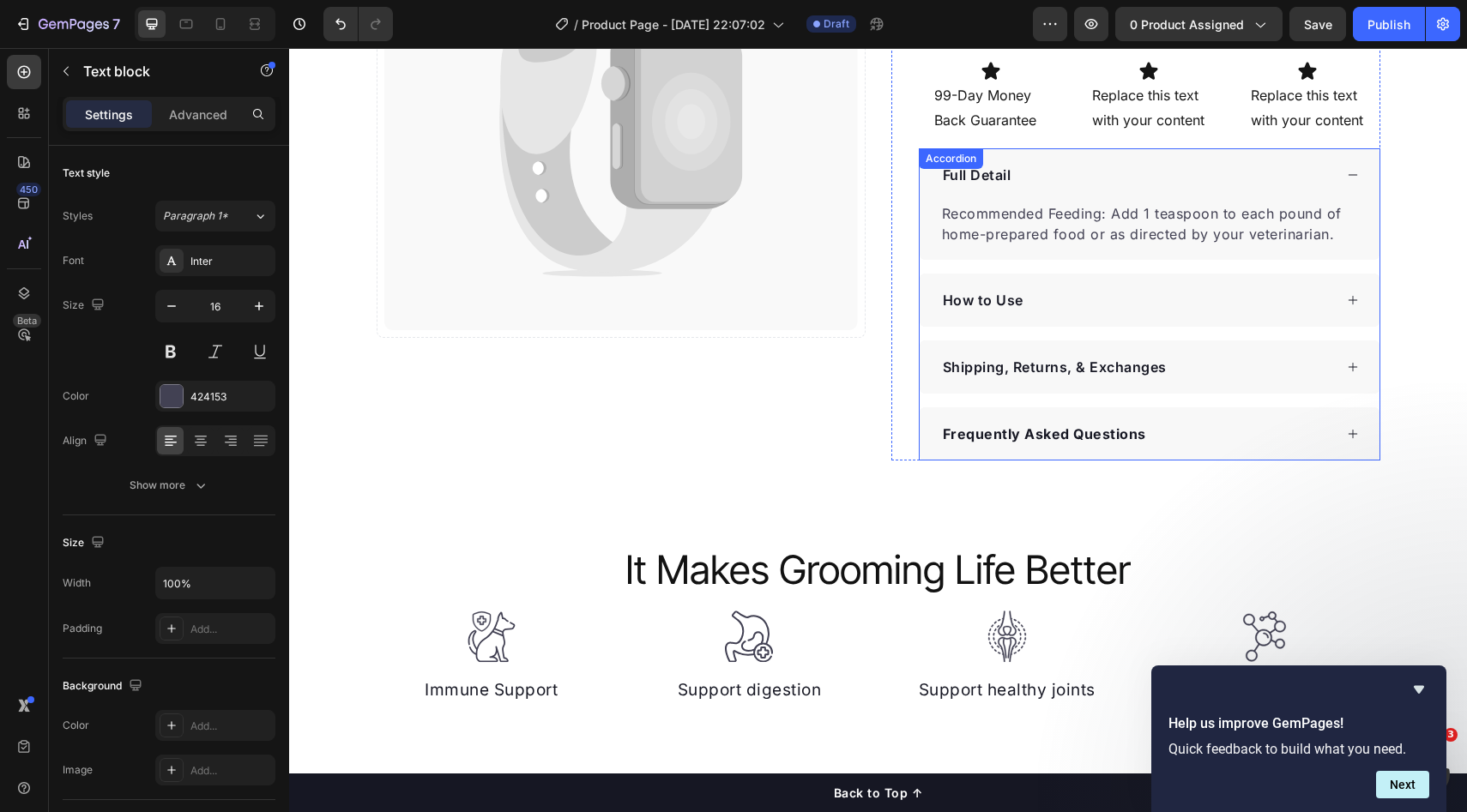
scroll to position [119, 0]
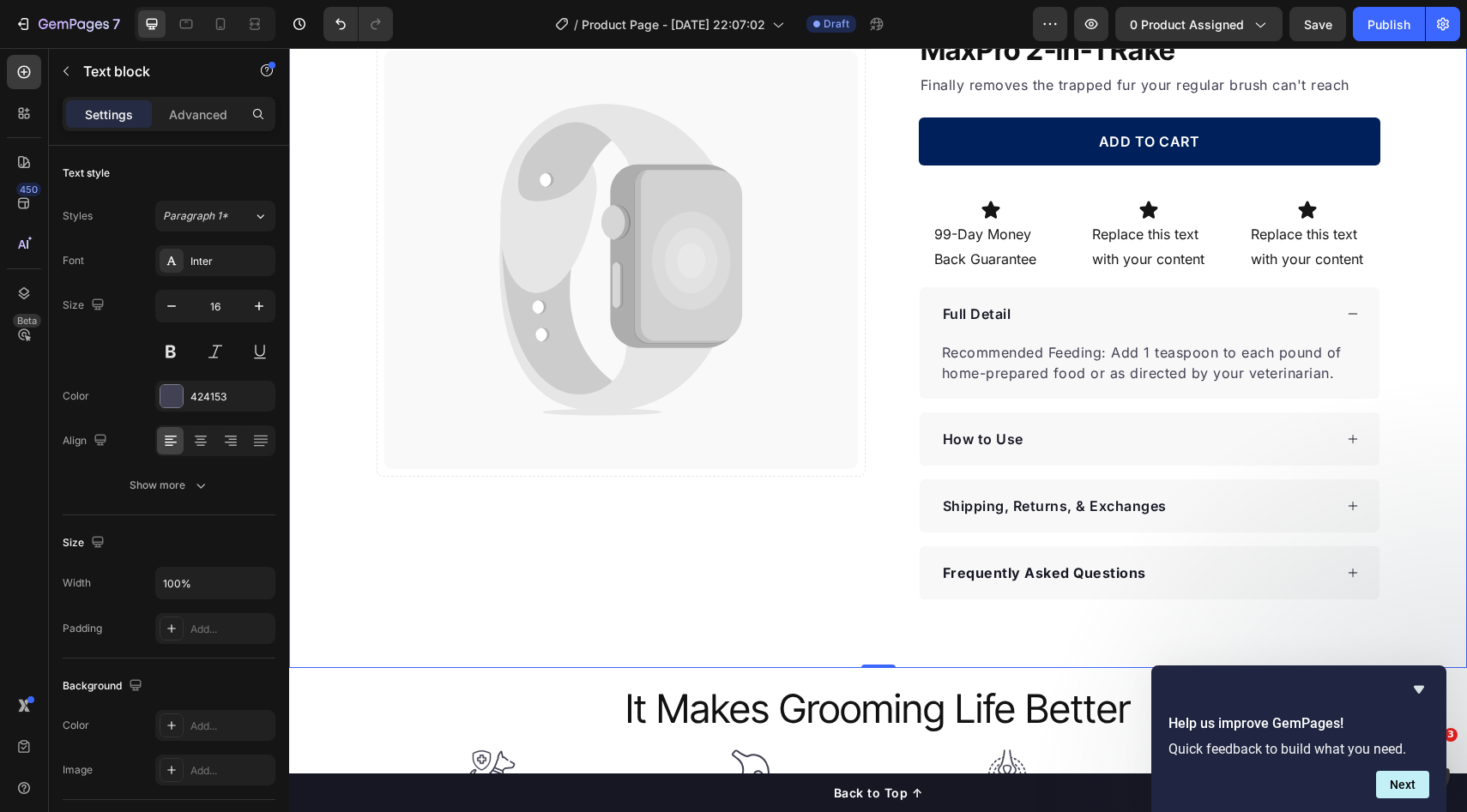
click at [1434, 371] on div "Catch your customer's attention with attracted media. Add image or sync data Pr…" at bounding box center [878, 303] width 1178 height 595
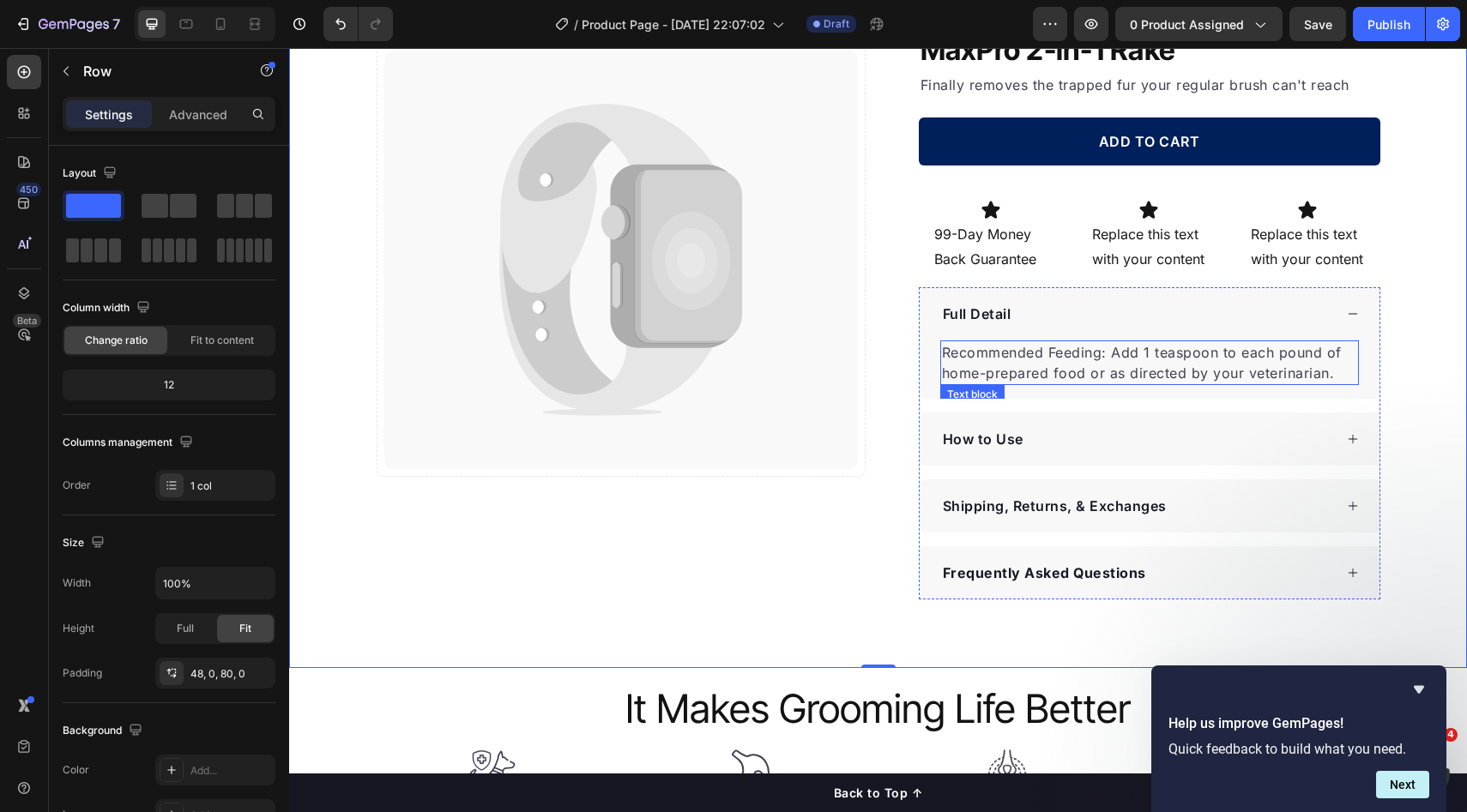
scroll to position [300, 0]
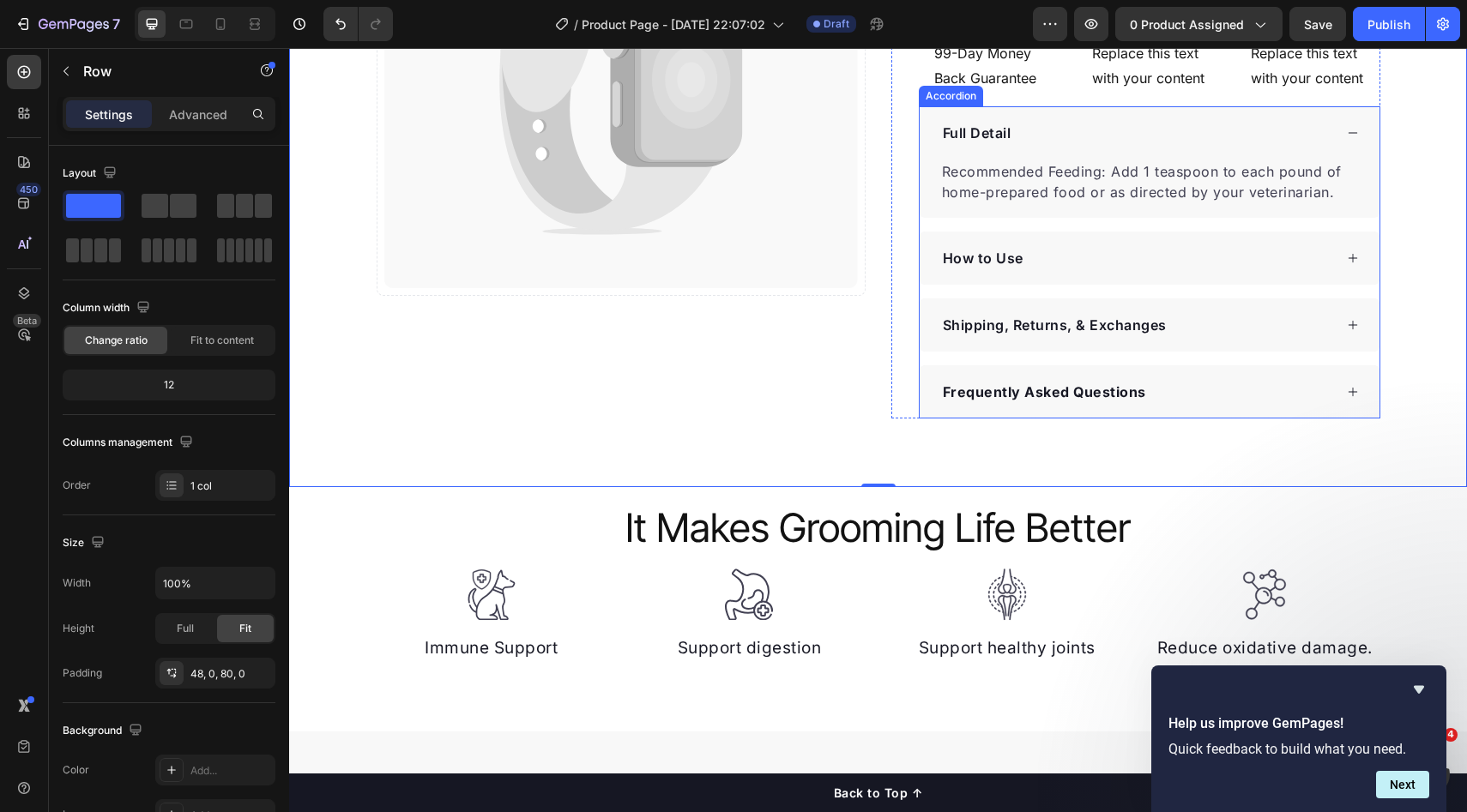
click at [1429, 364] on div "Catch your customer's attention with attracted media. Add image or sync data Pr…" at bounding box center [878, 122] width 1178 height 595
click at [1194, 134] on div "Full Detail" at bounding box center [1136, 132] width 393 height 26
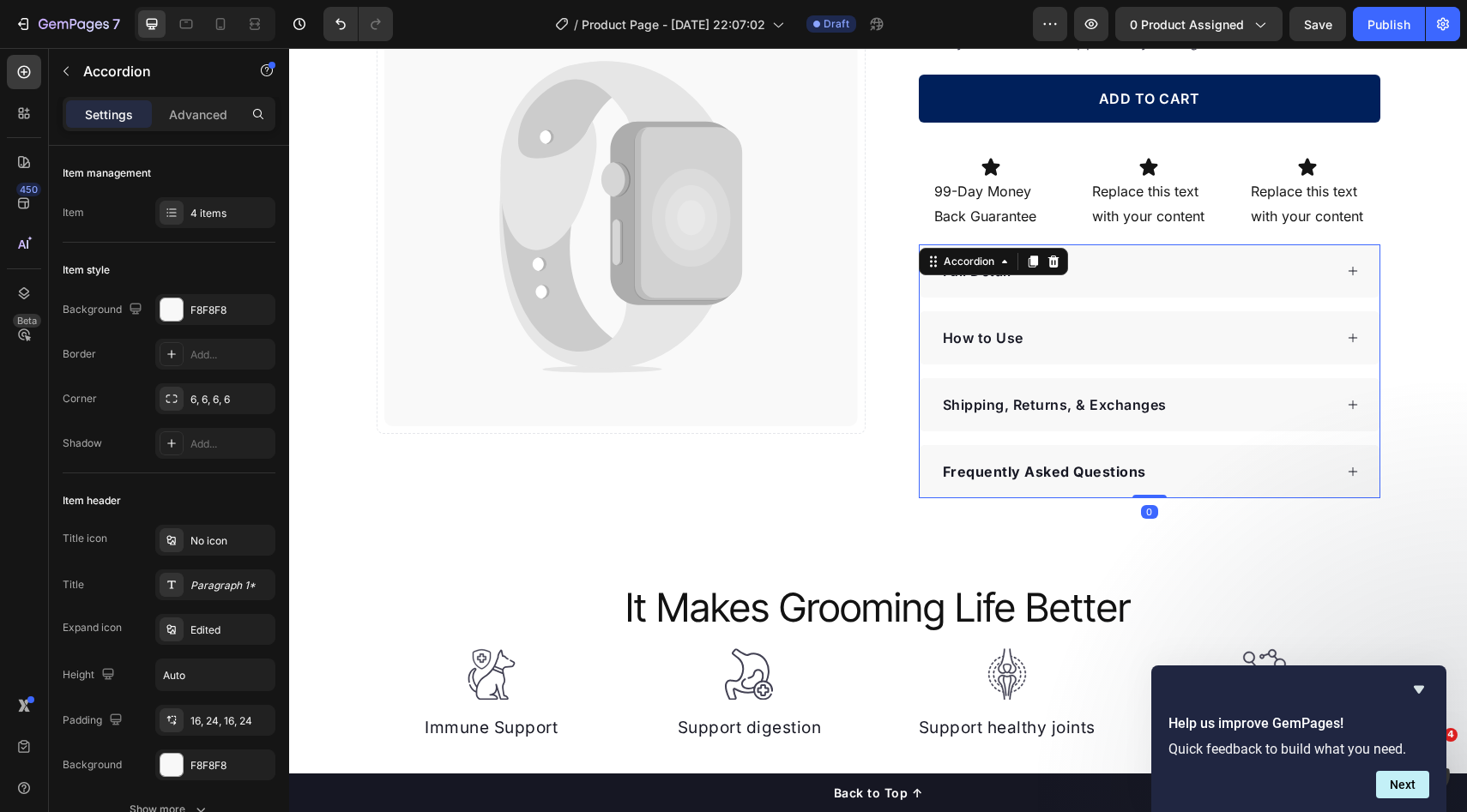
scroll to position [102, 0]
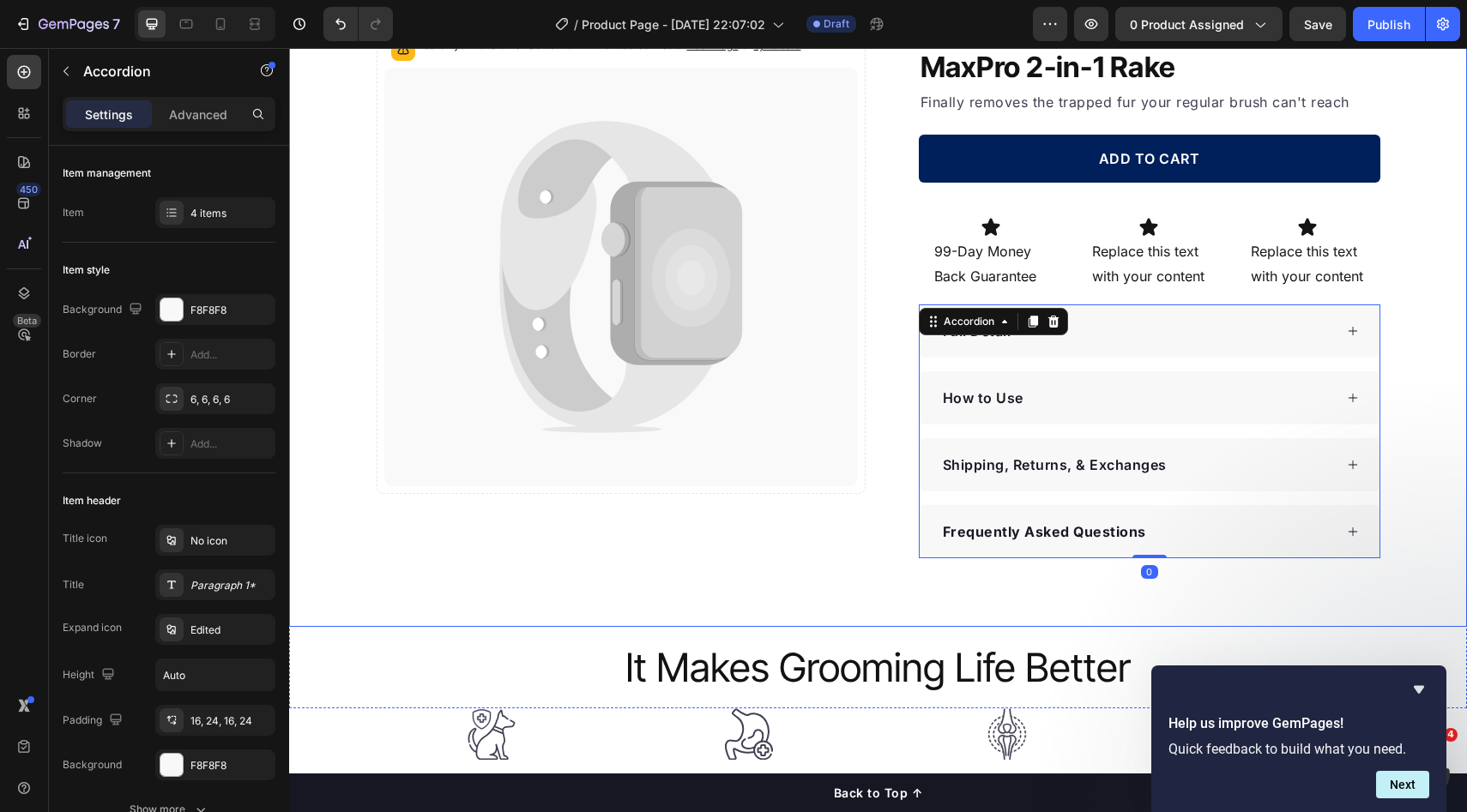
click at [1405, 361] on div "Catch your customer's attention with attracted media. Add image or sync data Pr…" at bounding box center [878, 290] width 1178 height 536
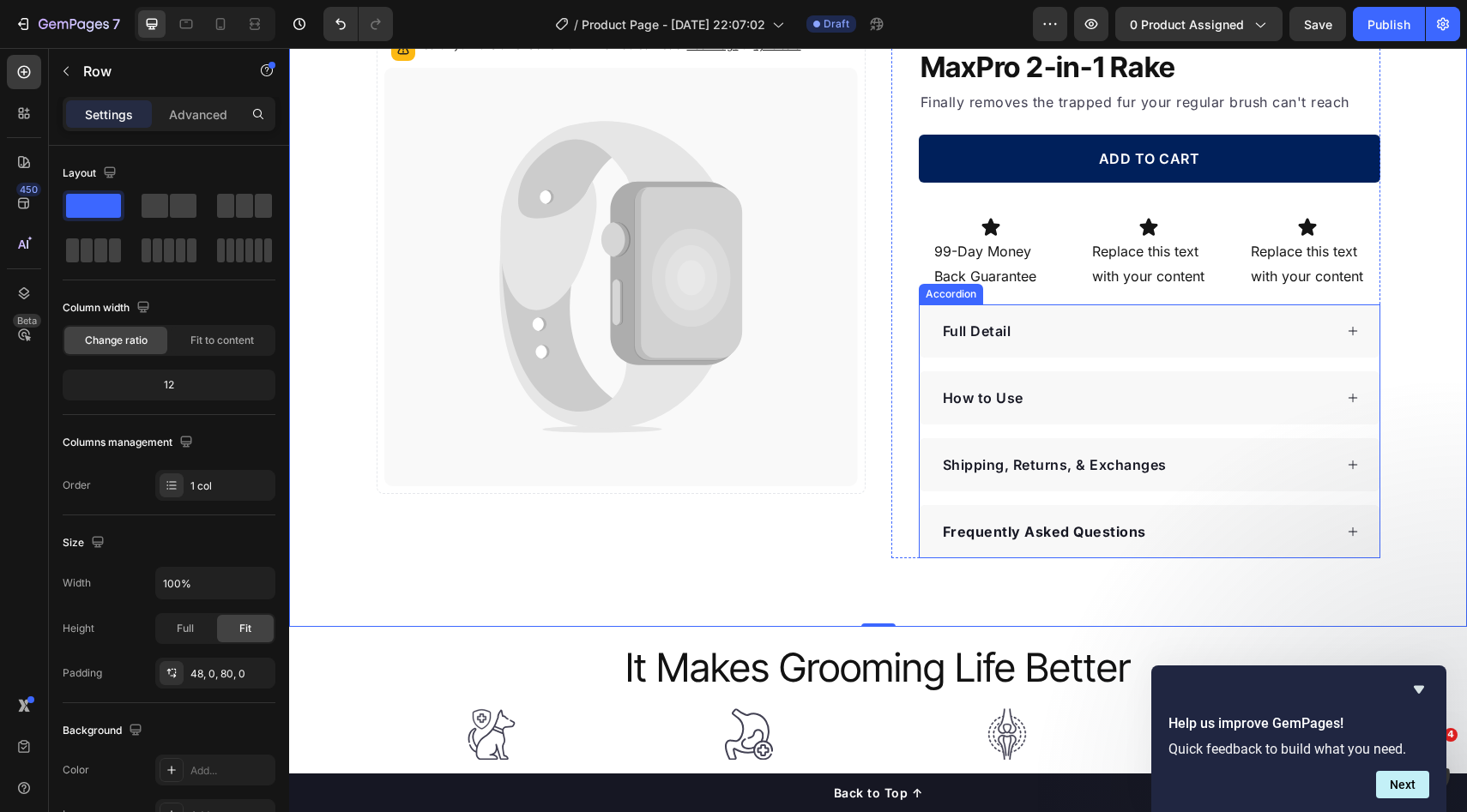
scroll to position [0, 0]
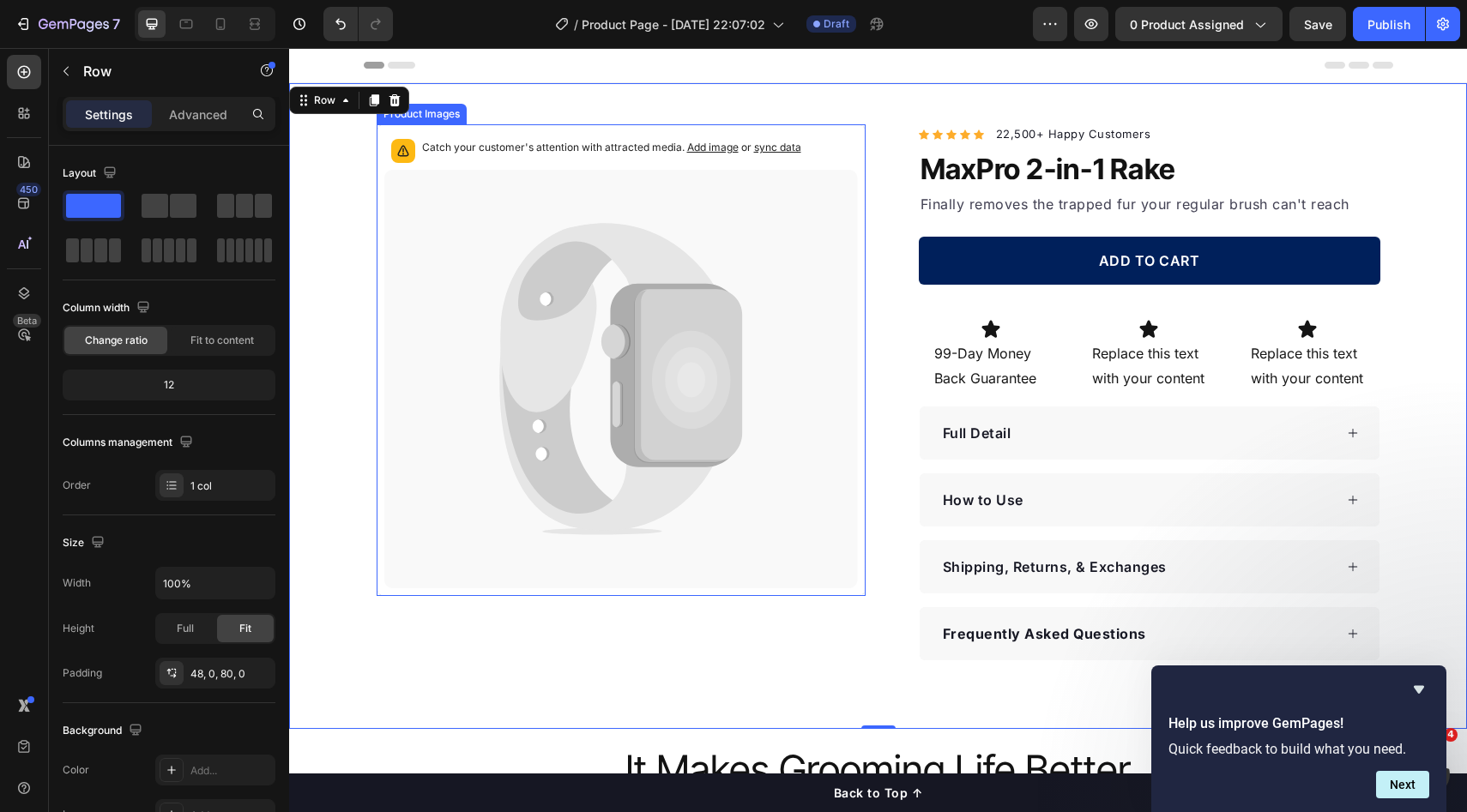
click at [688, 192] on icon at bounding box center [621, 379] width 474 height 419
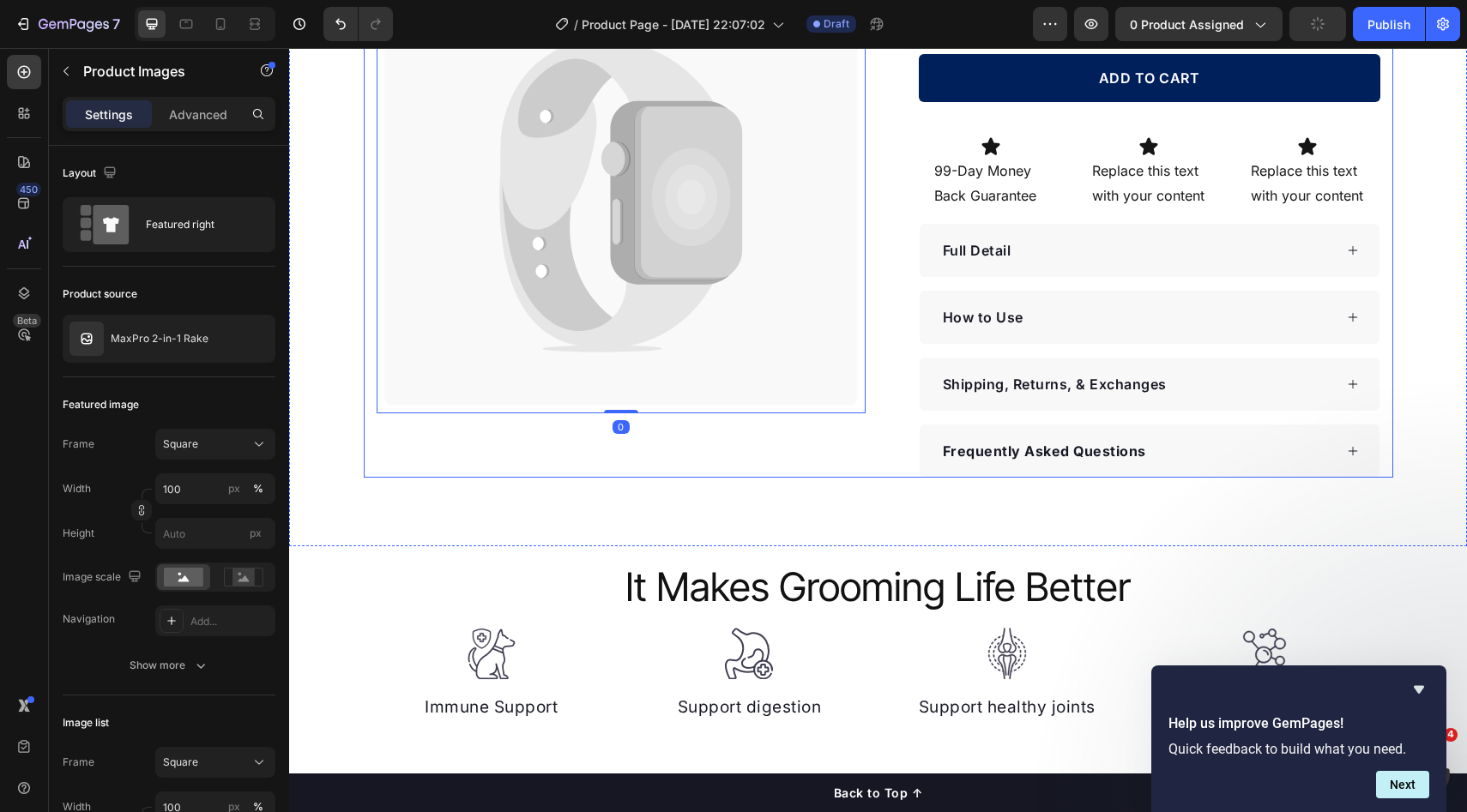
scroll to position [193, 0]
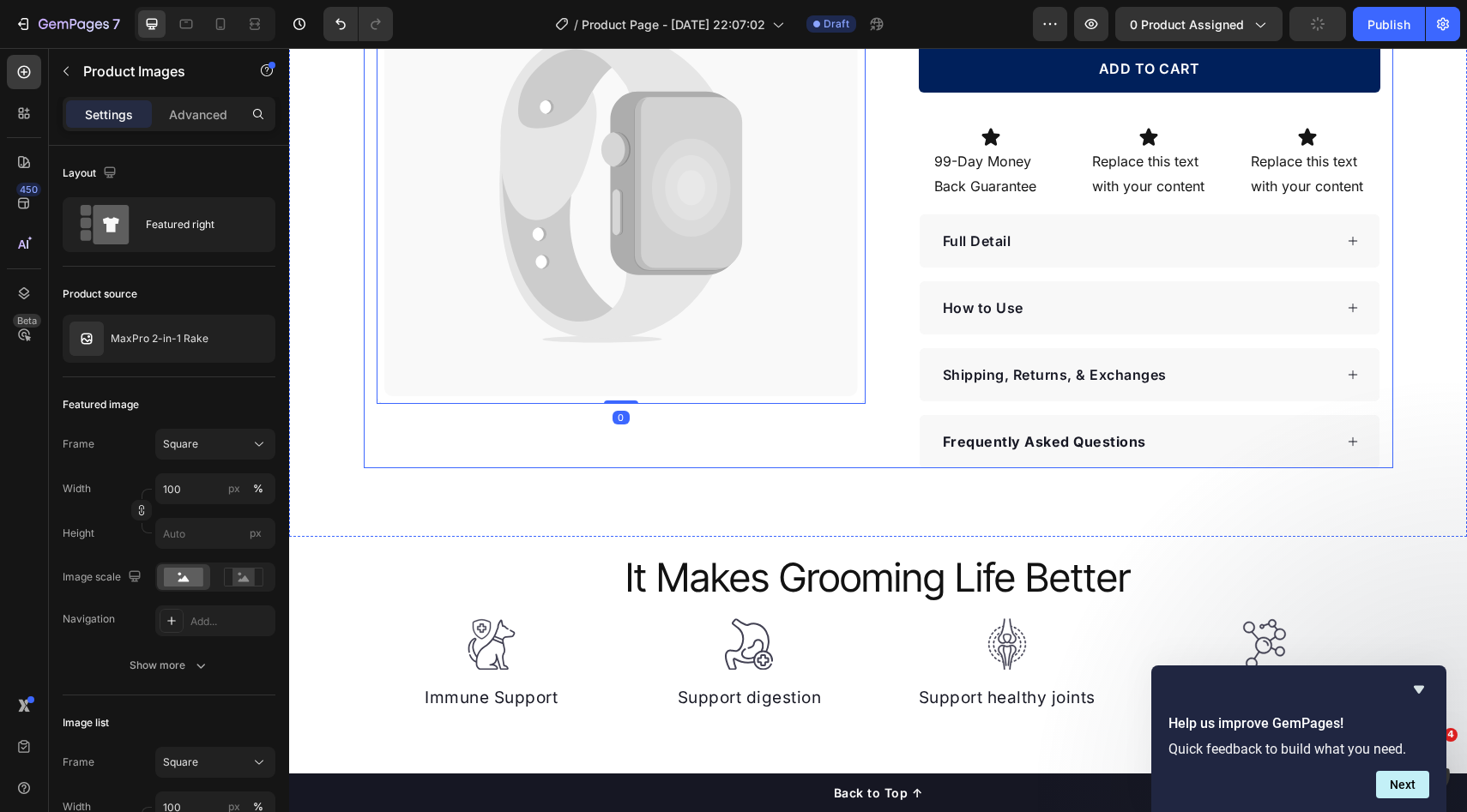
click at [1374, 294] on div "Catch your customer's attention with attracted media. Add image or sync data Pr…" at bounding box center [879, 201] width 1029 height 536
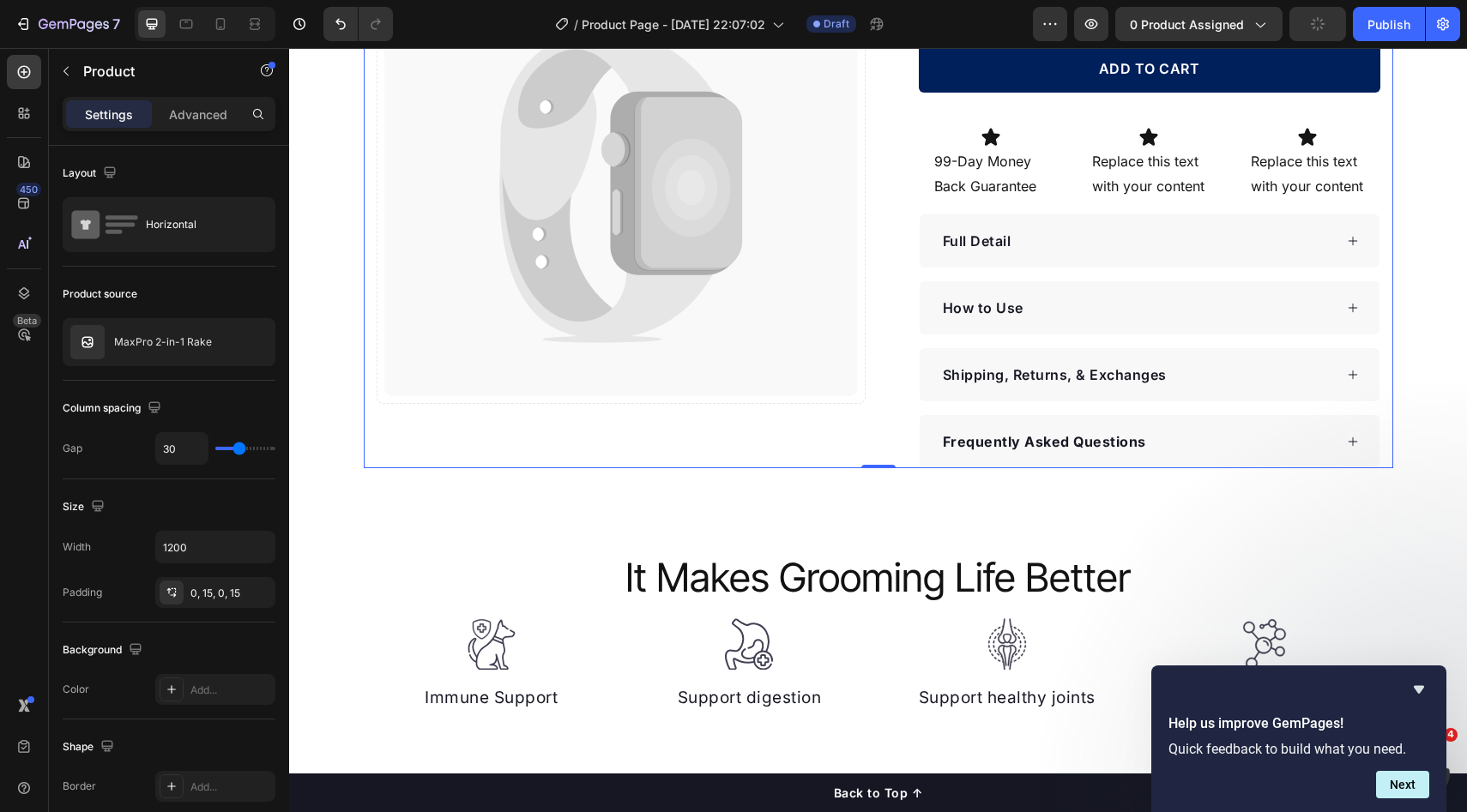
scroll to position [0, 0]
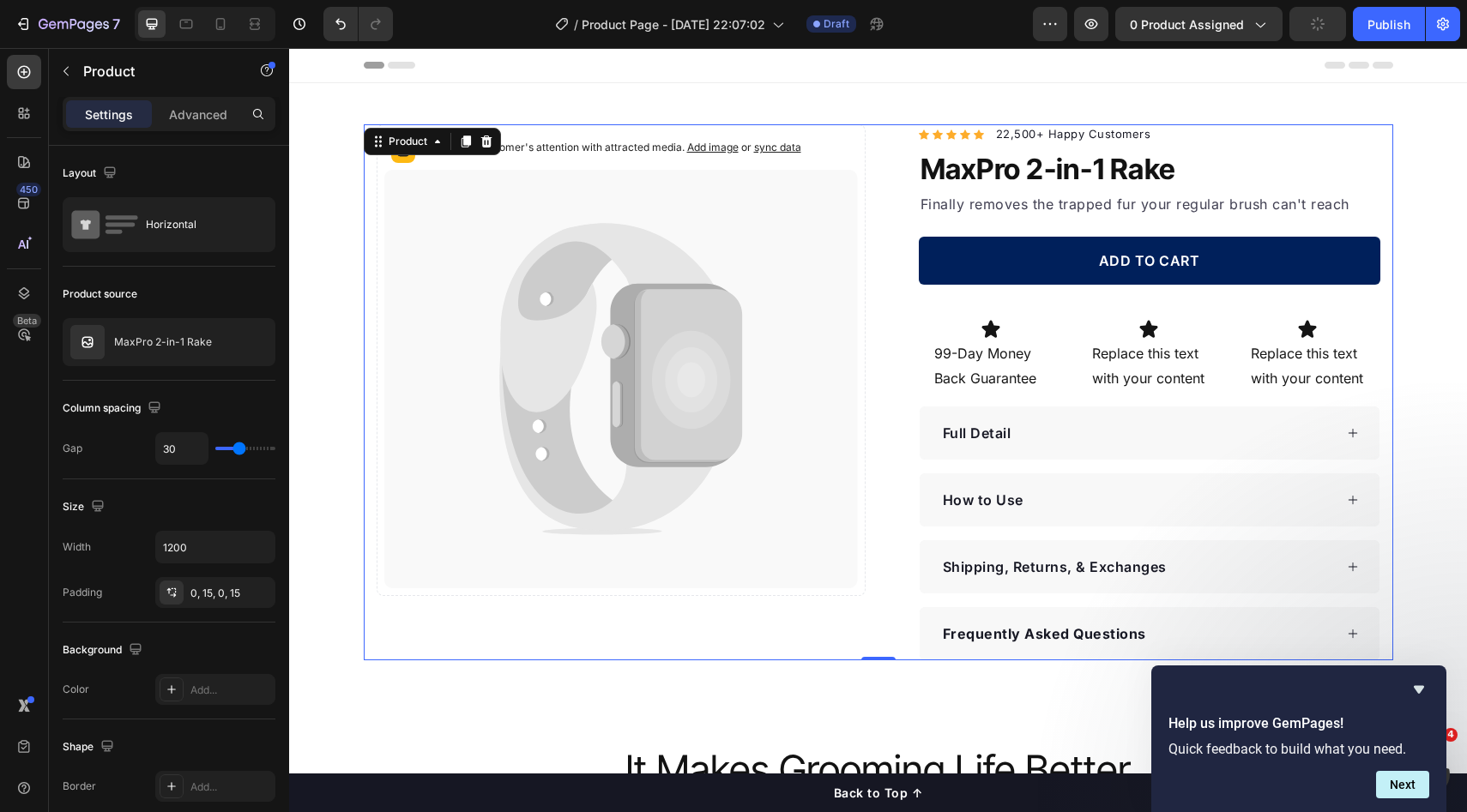
click at [1379, 288] on div "Catch your customer's attention with attracted media. Add image or sync data Pr…" at bounding box center [879, 392] width 1029 height 536
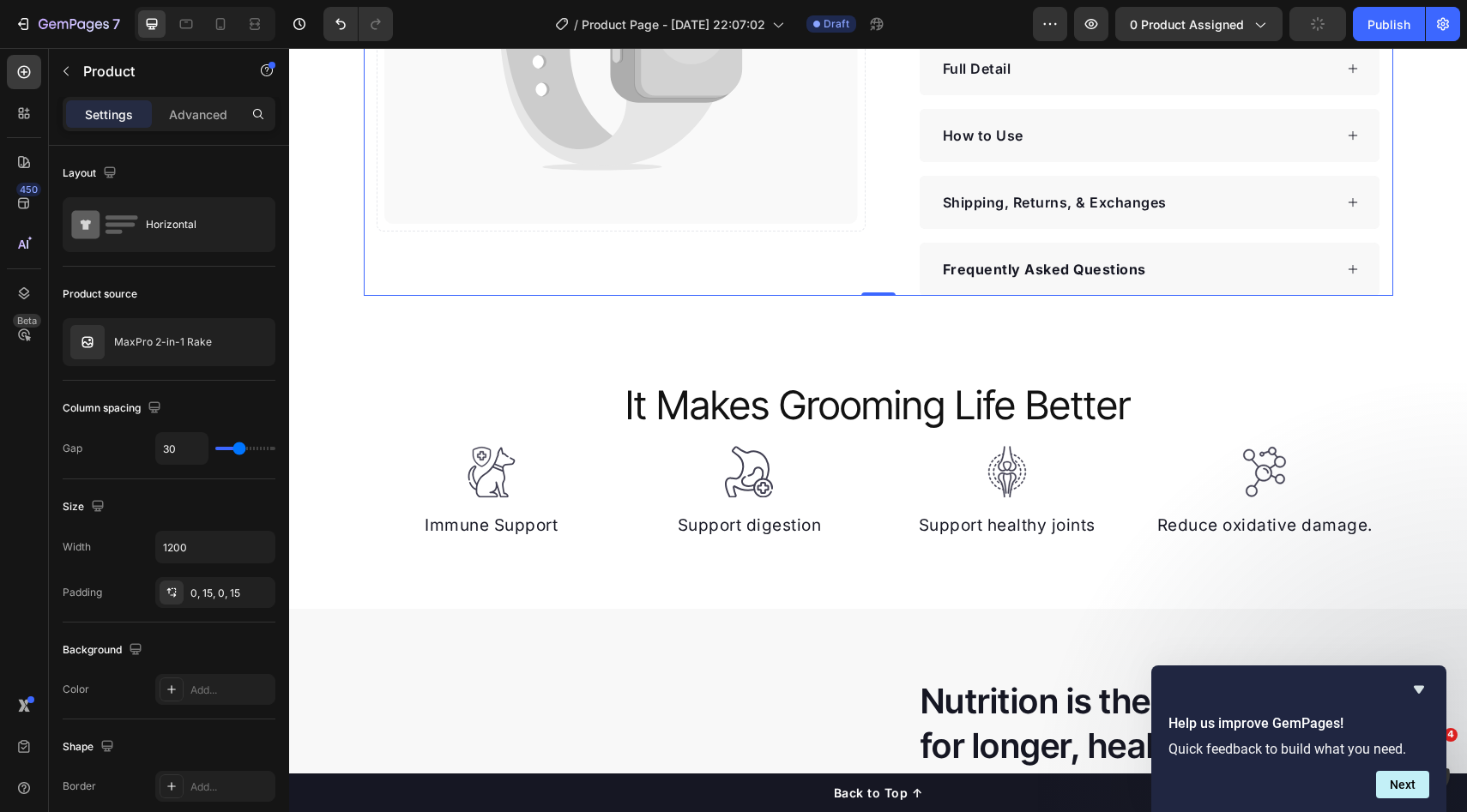
scroll to position [501, 0]
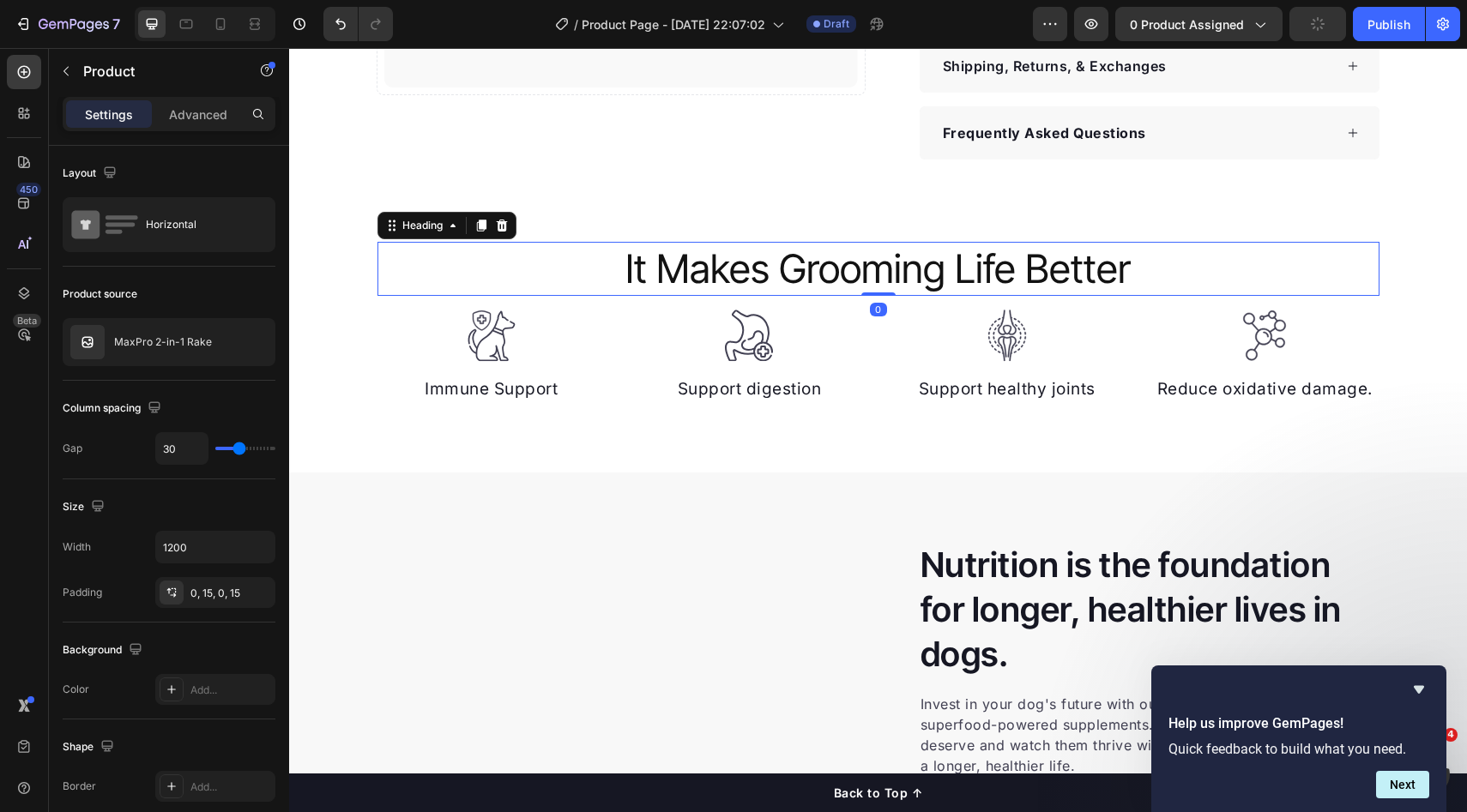
click at [998, 271] on p "It Makes Grooming Life Better" at bounding box center [878, 269] width 998 height 51
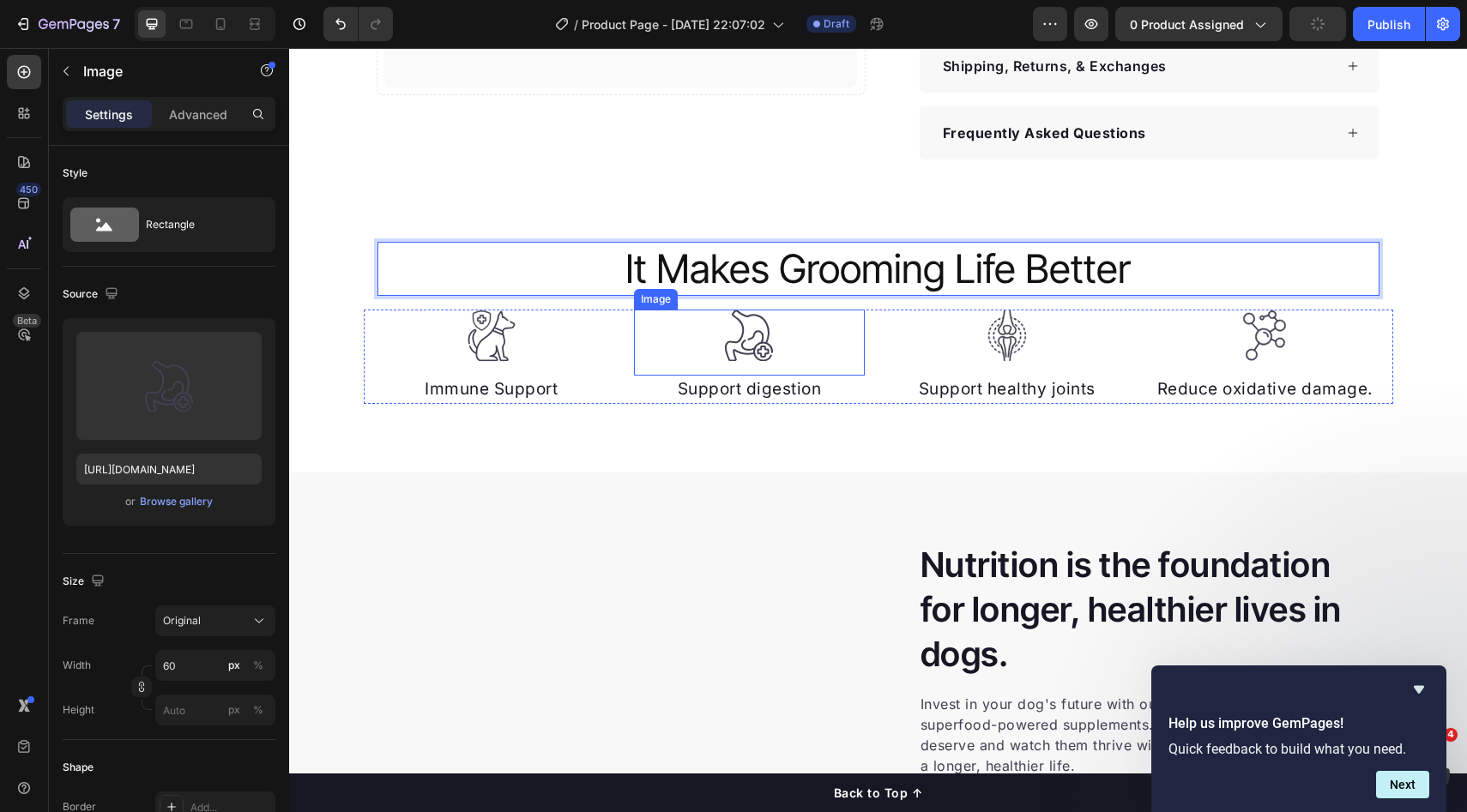
drag, startPoint x: 832, startPoint y: 335, endPoint x: 802, endPoint y: 296, distance: 49.2
click at [832, 335] on div at bounding box center [749, 335] width 231 height 52
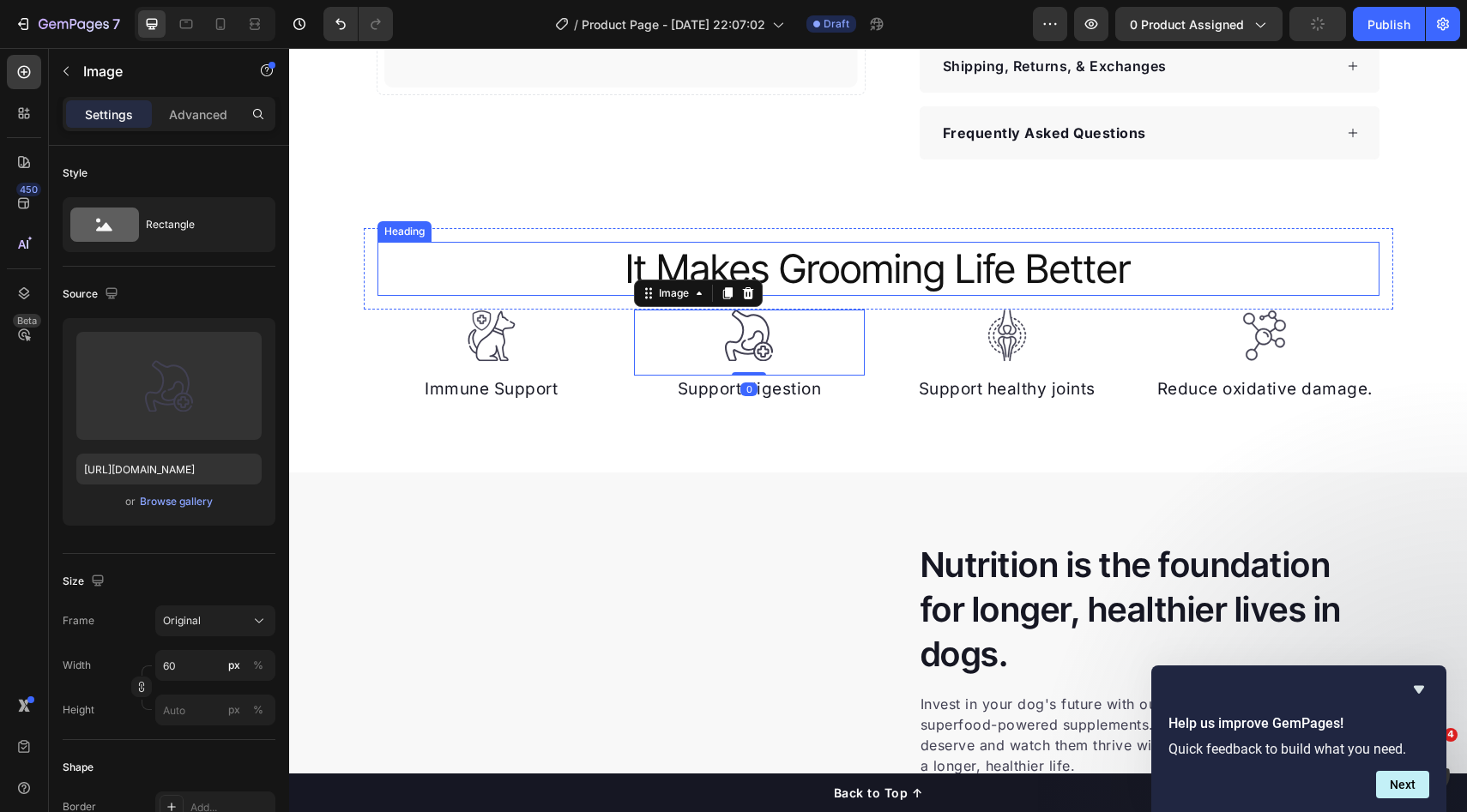
click at [799, 287] on p "It Makes Grooming Life Better" at bounding box center [878, 269] width 998 height 51
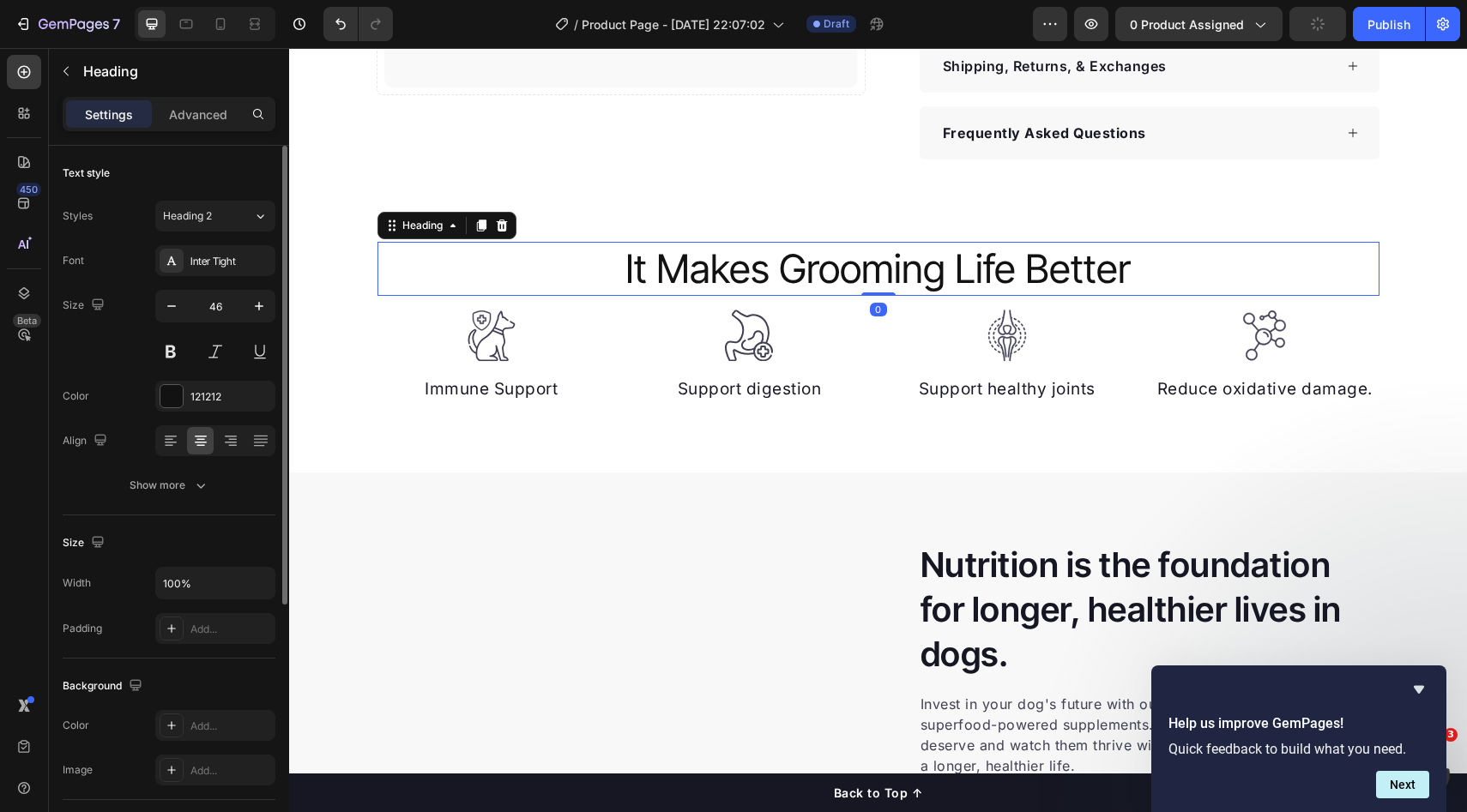
scroll to position [133, 0]
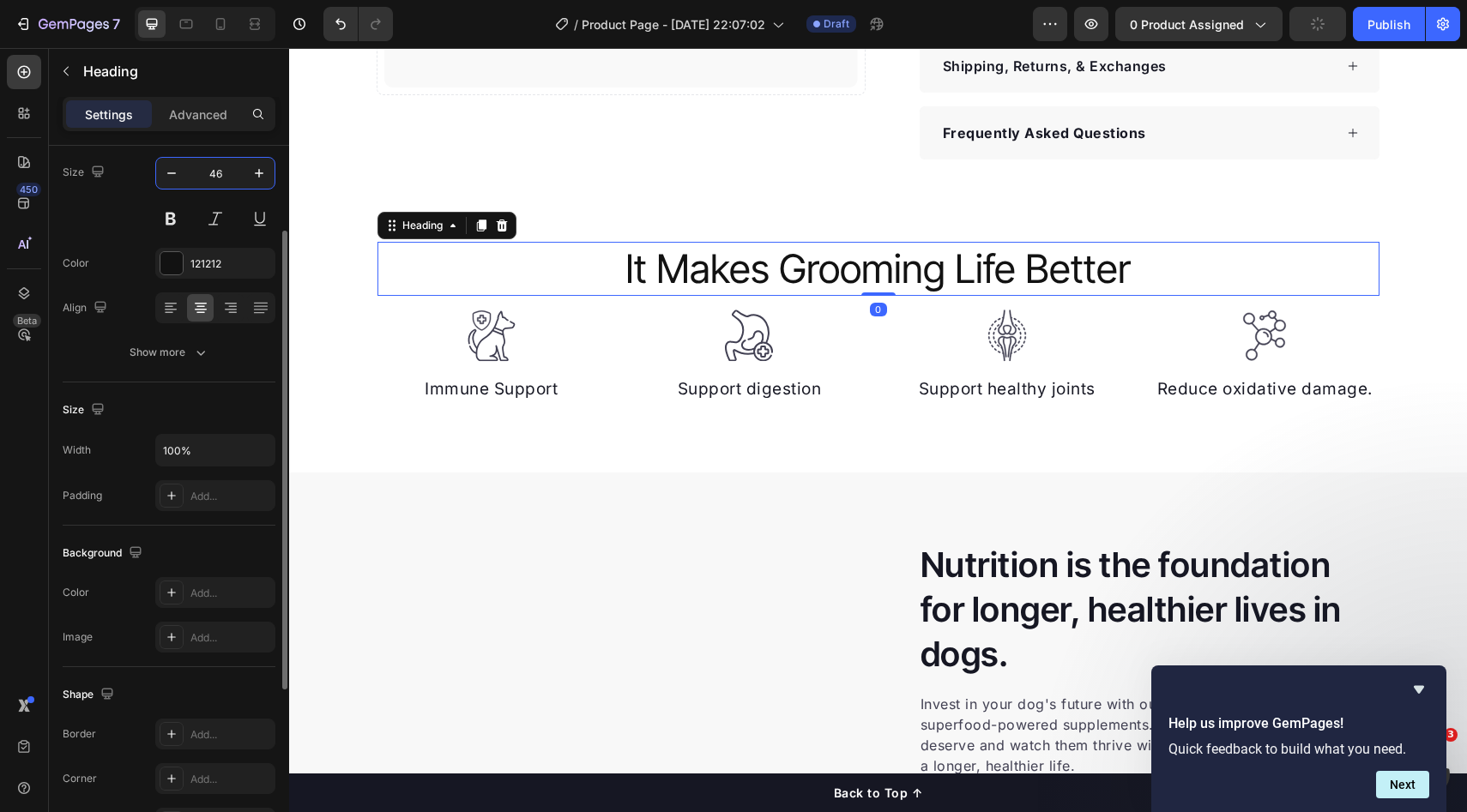
click at [229, 179] on input "46" at bounding box center [216, 173] width 57 height 31
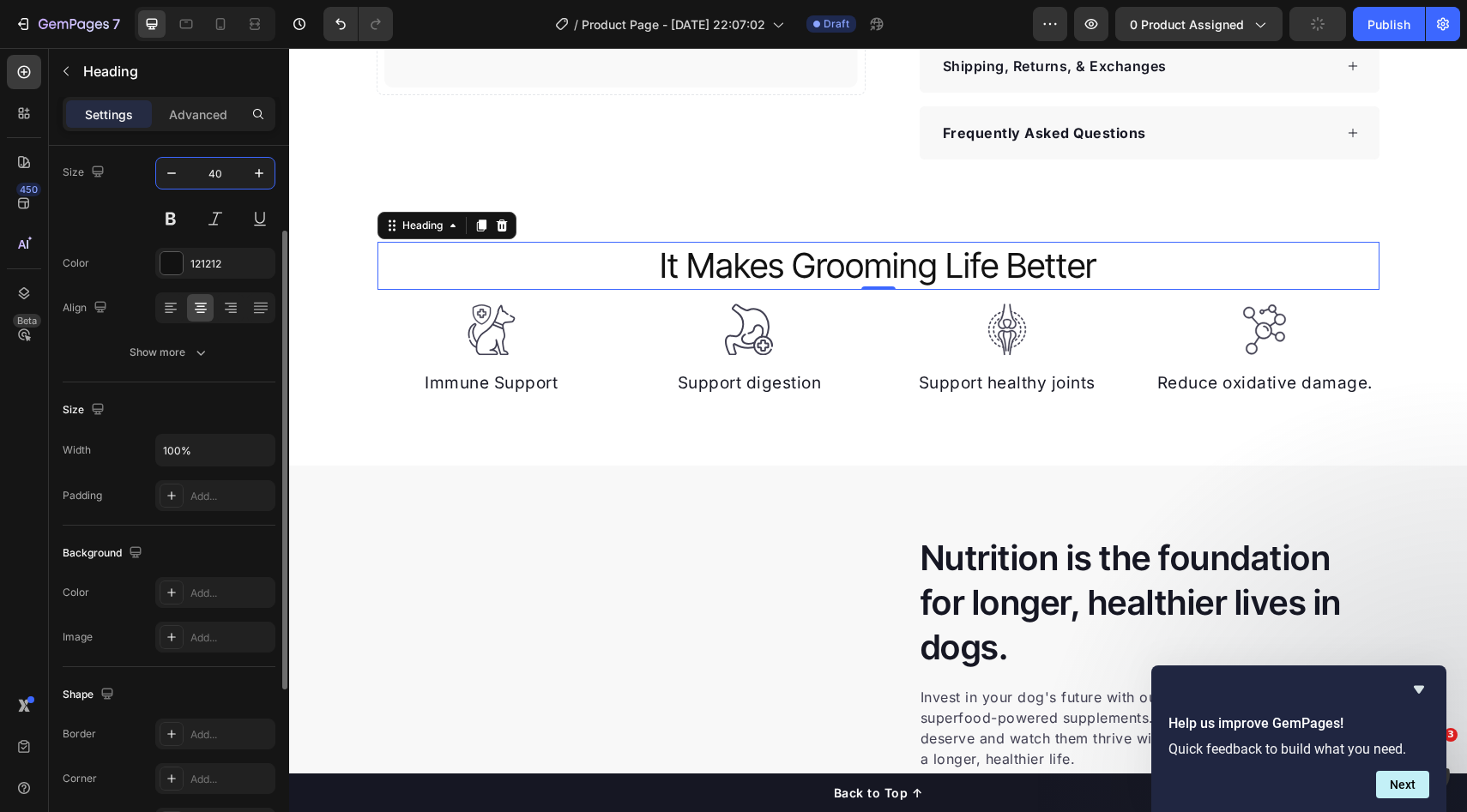
type input "40"
click at [525, 337] on div at bounding box center [492, 329] width 231 height 52
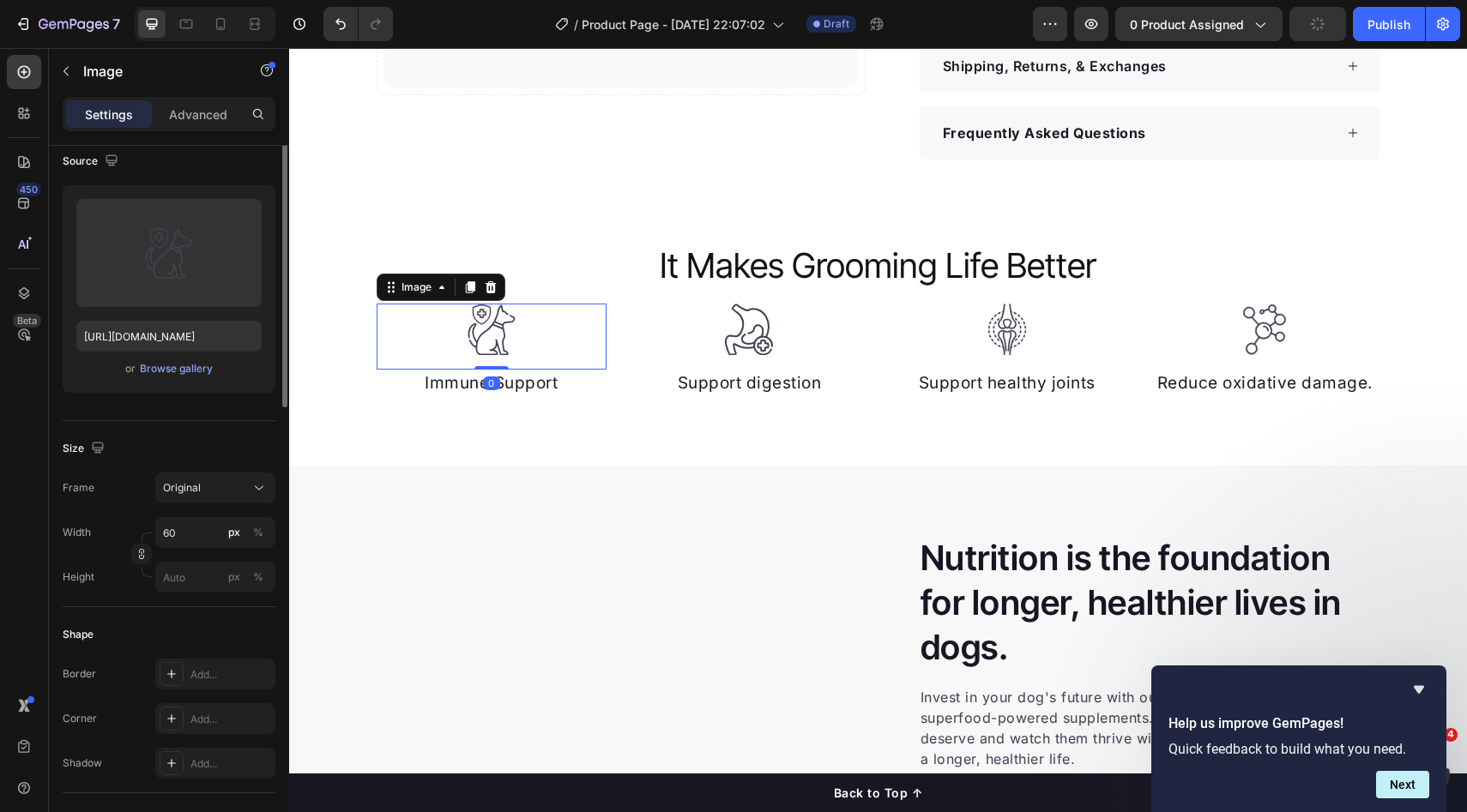
scroll to position [0, 0]
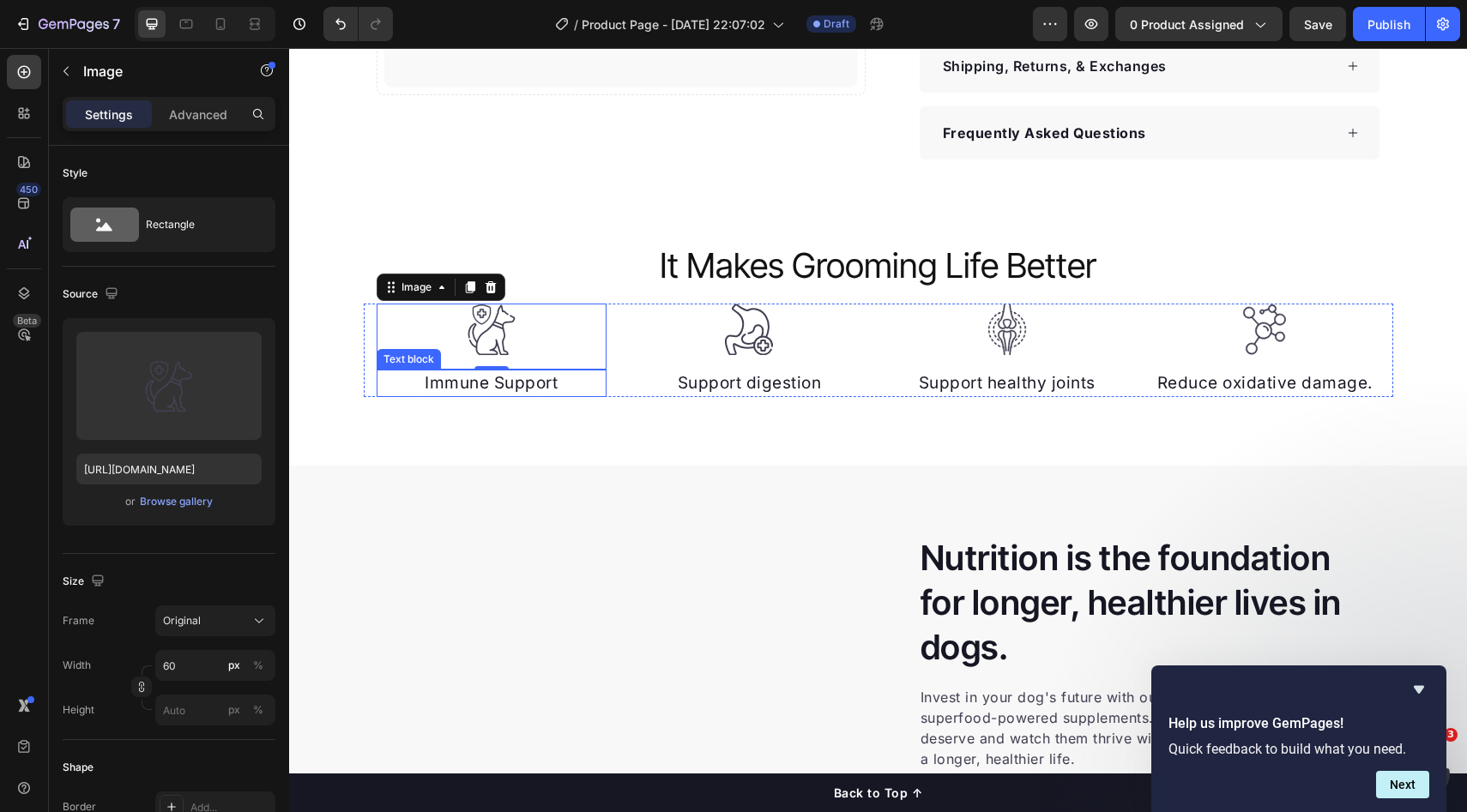
click at [513, 390] on p "Immune Support" at bounding box center [492, 384] width 227 height 25
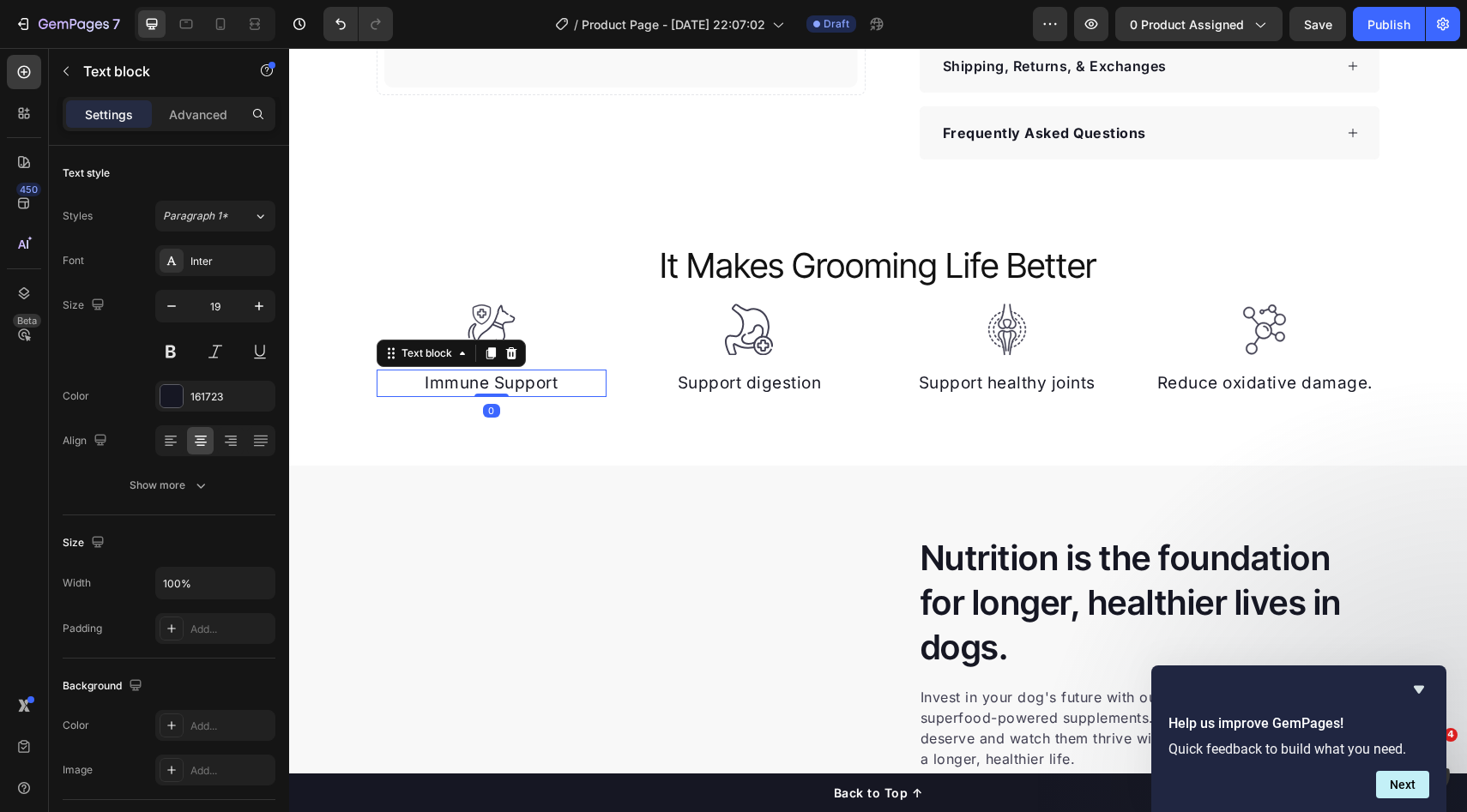
click at [544, 382] on p "Immune Support" at bounding box center [492, 384] width 227 height 25
click at [545, 382] on p "Immune Support" at bounding box center [492, 384] width 227 height 25
click at [721, 383] on p "Support digestion" at bounding box center [749, 384] width 227 height 25
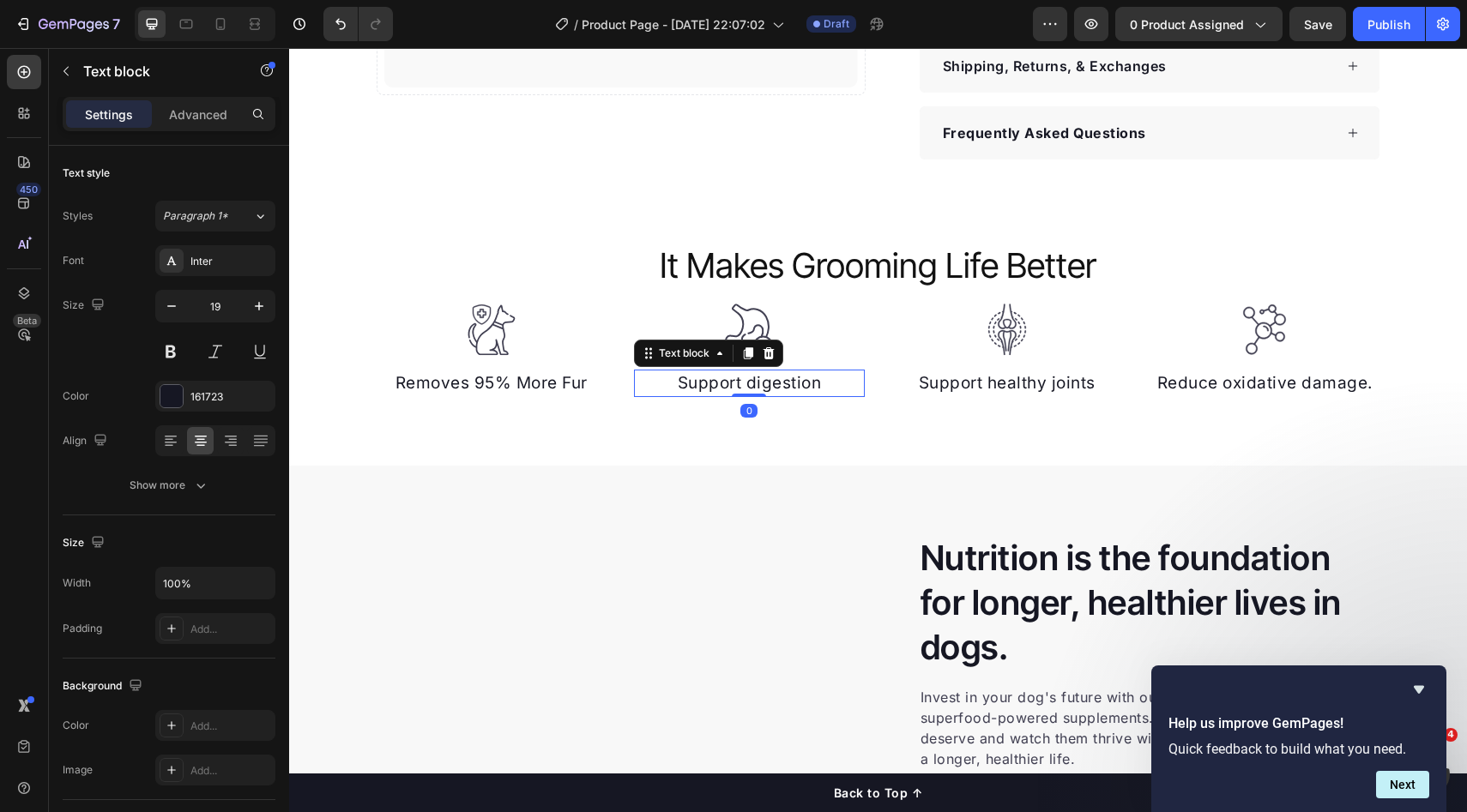
click at [721, 383] on p "Support digestion" at bounding box center [749, 384] width 227 height 25
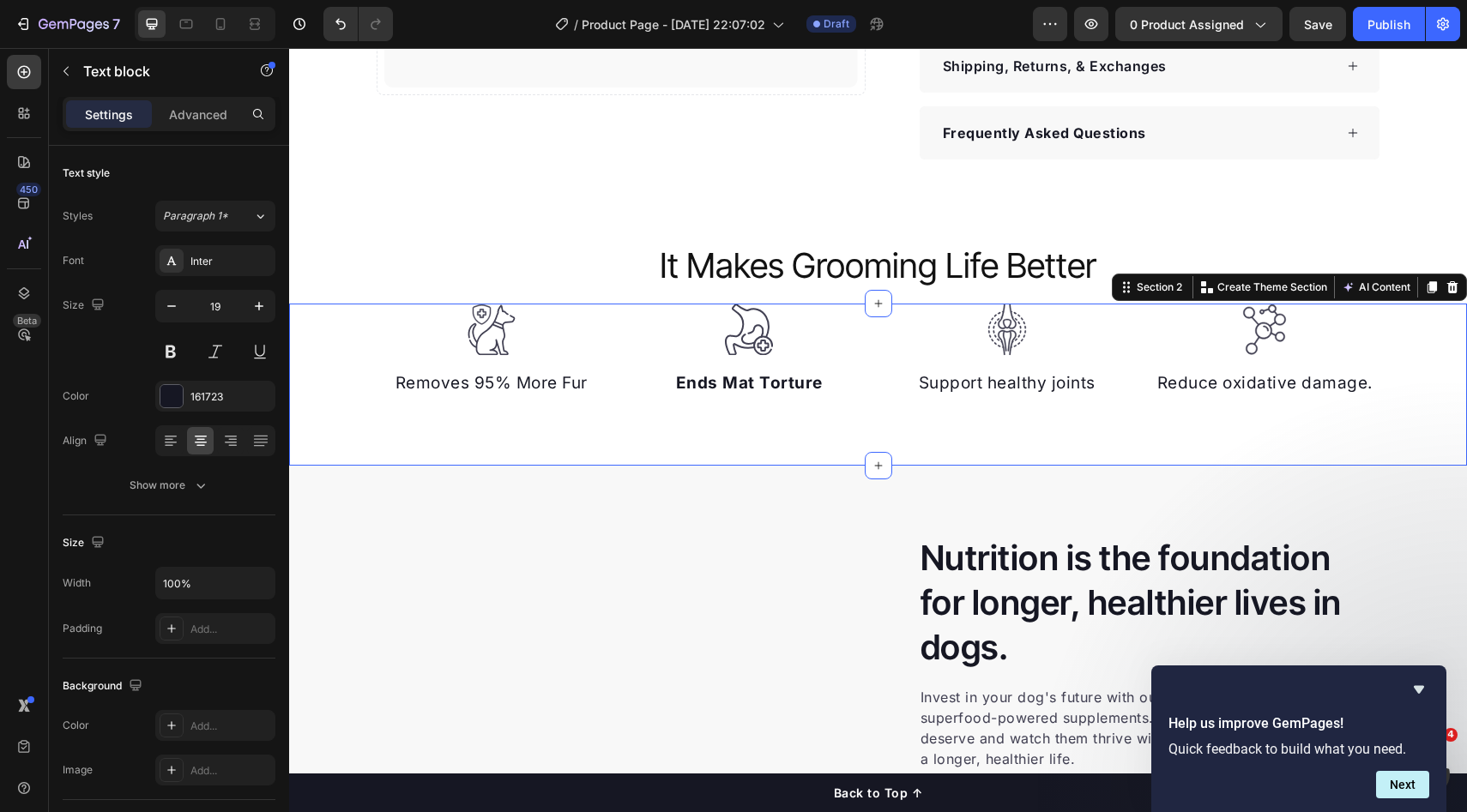
click at [746, 440] on div "Image Removes 95% More Fur Text block Image Ends Mat Torture Text block Image S…" at bounding box center [878, 385] width 1178 height 163
click at [922, 386] on p "Support healthy joints" at bounding box center [1007, 384] width 227 height 25
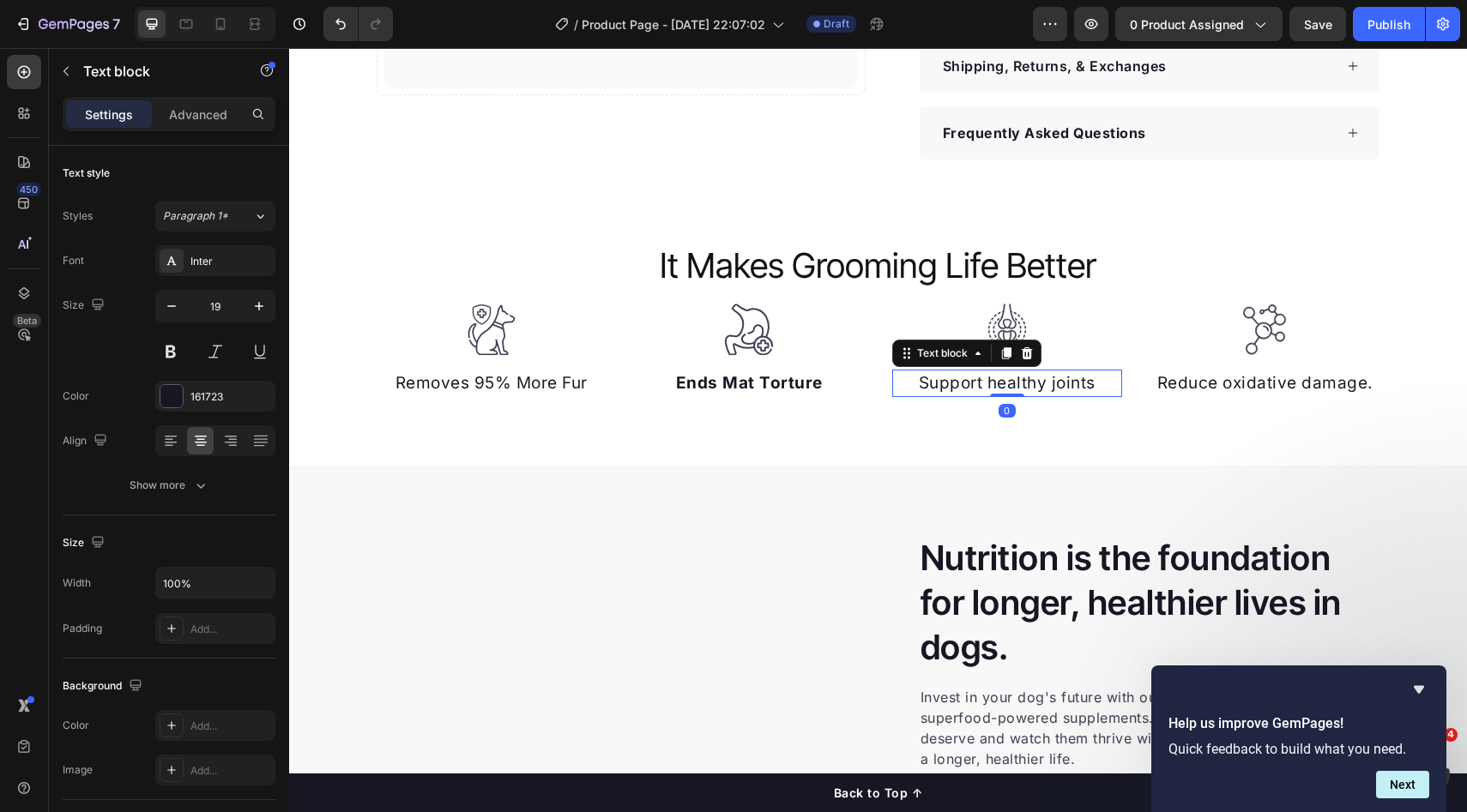
click at [933, 385] on p "Support healthy joints" at bounding box center [1007, 384] width 227 height 25
click at [938, 385] on p "Support healthy joints" at bounding box center [1007, 384] width 227 height 25
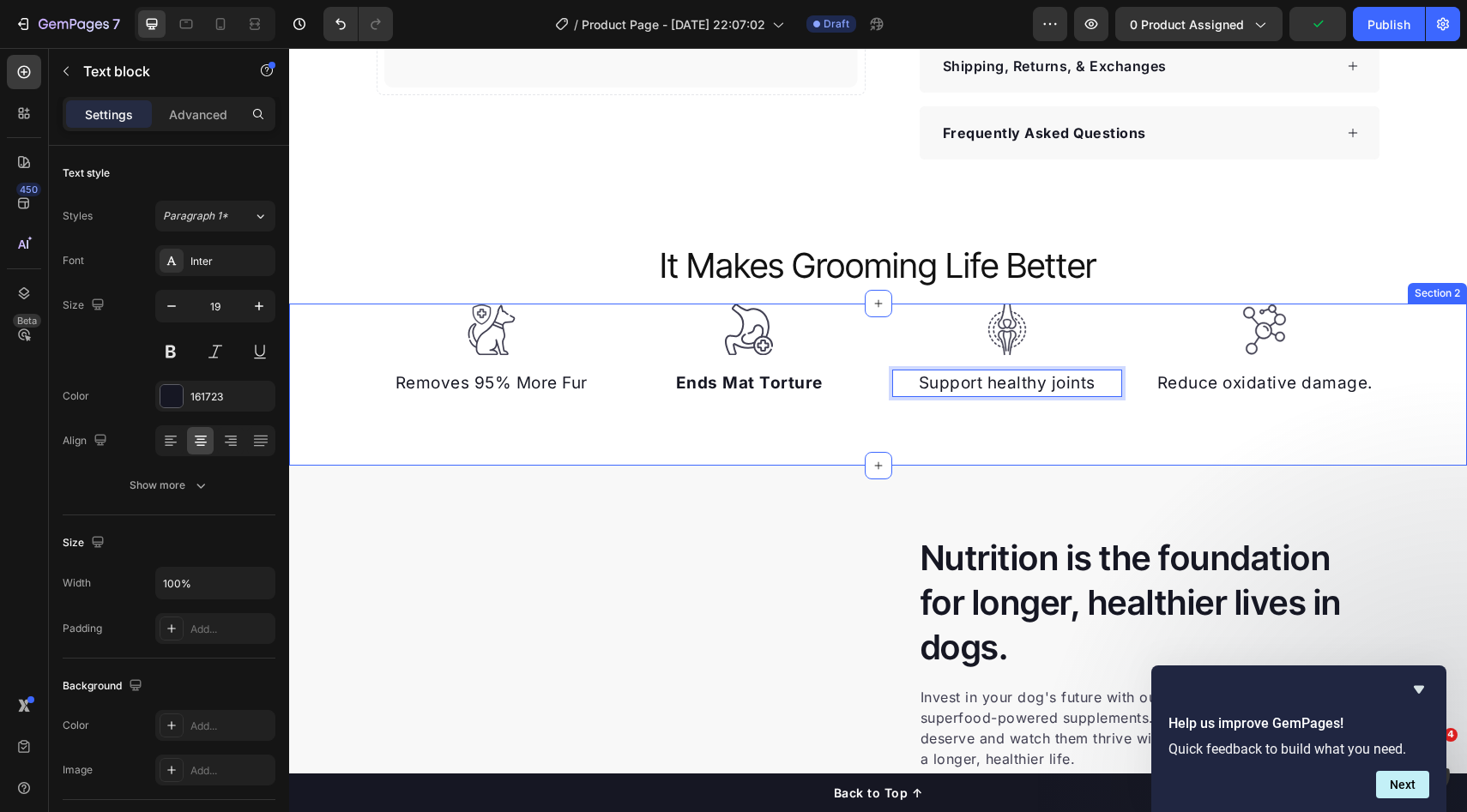
click at [899, 427] on div "Image Removes 95% More Fur Text block Image Ends Mat Torture Text block Image S…" at bounding box center [878, 385] width 1178 height 163
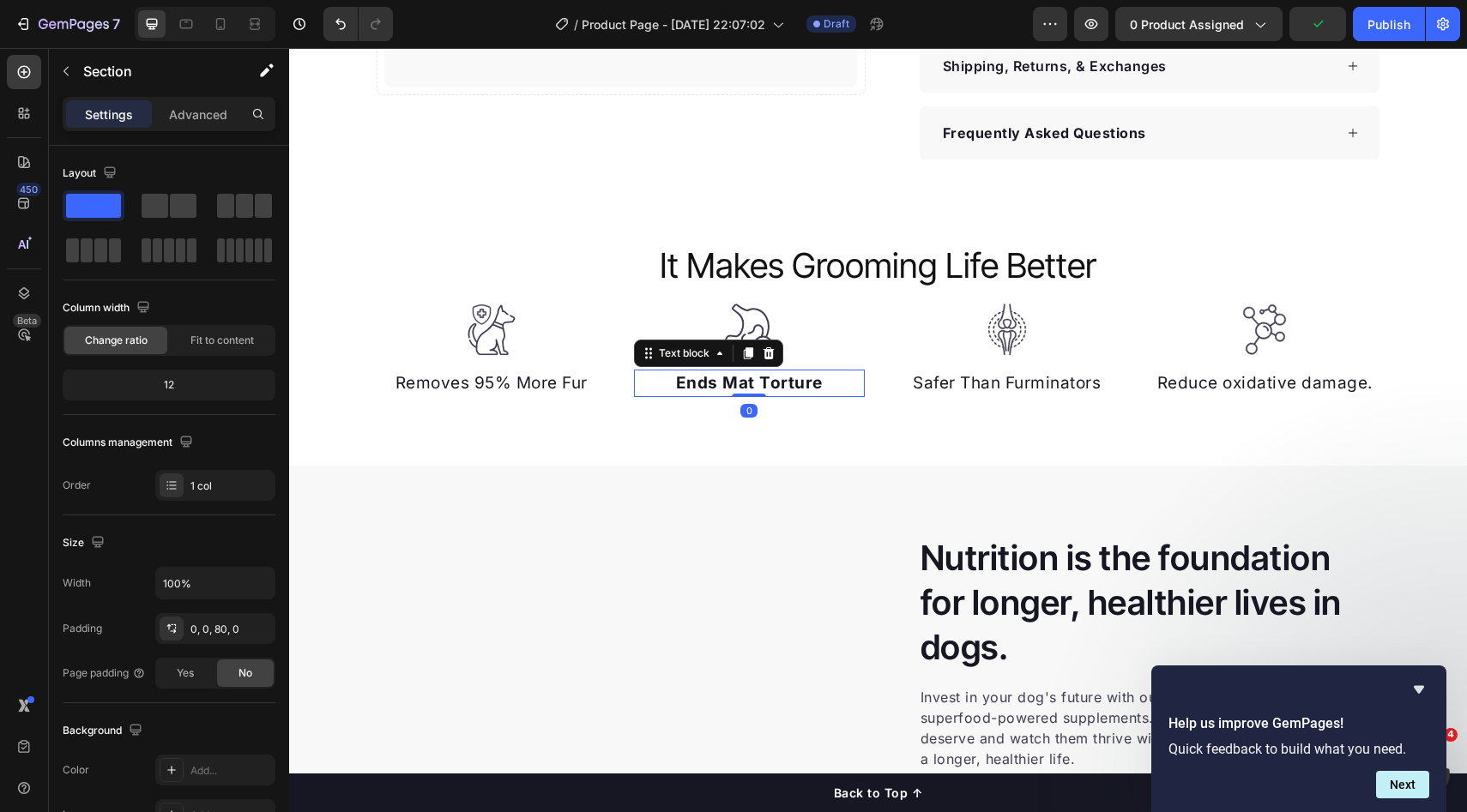
click at [796, 375] on strong "Ends Mat Torture" at bounding box center [749, 382] width 146 height 20
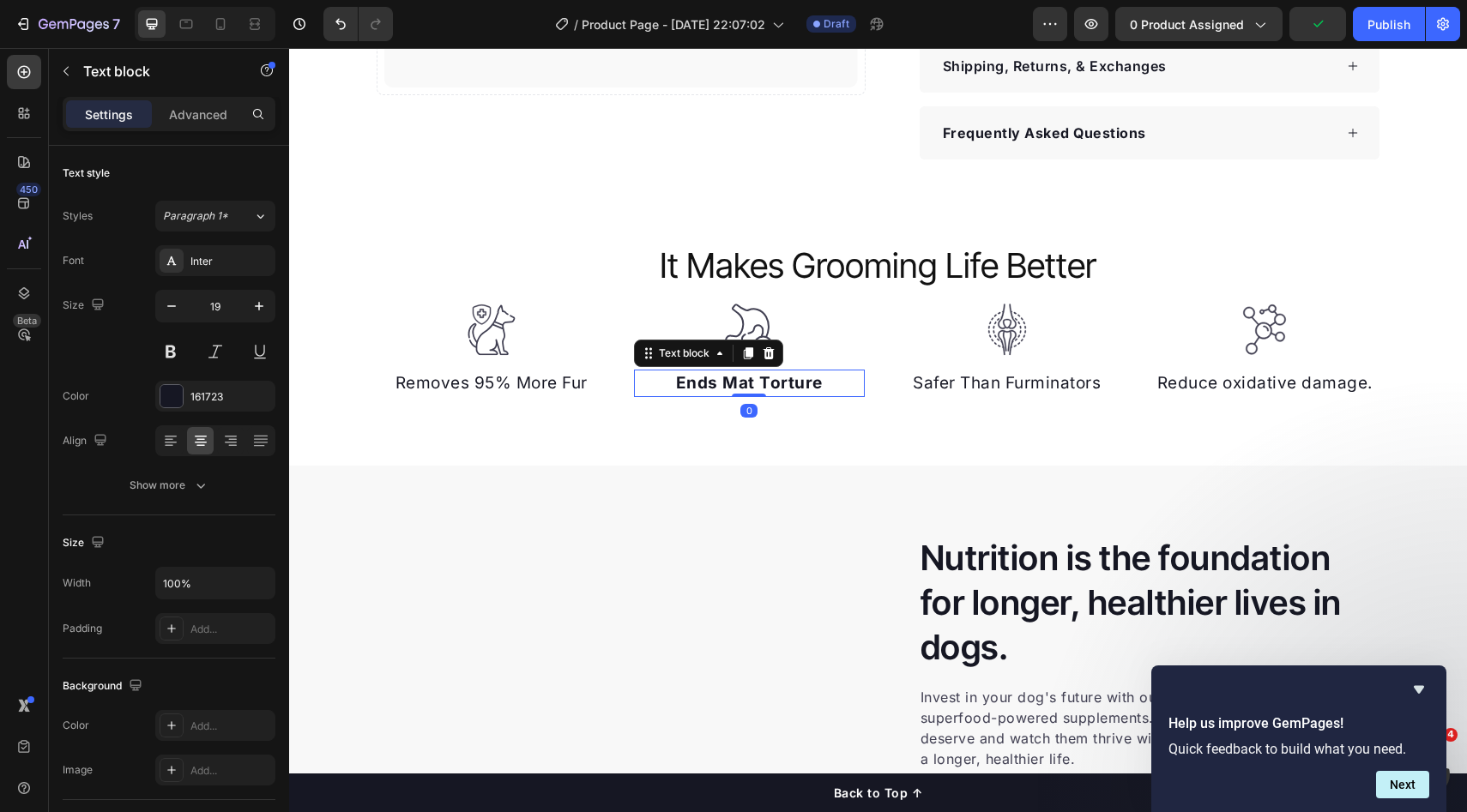
drag, startPoint x: 720, startPoint y: 384, endPoint x: 734, endPoint y: 384, distance: 14.0
click at [773, 383] on strong "Ends Mat Torture" at bounding box center [749, 382] width 146 height 20
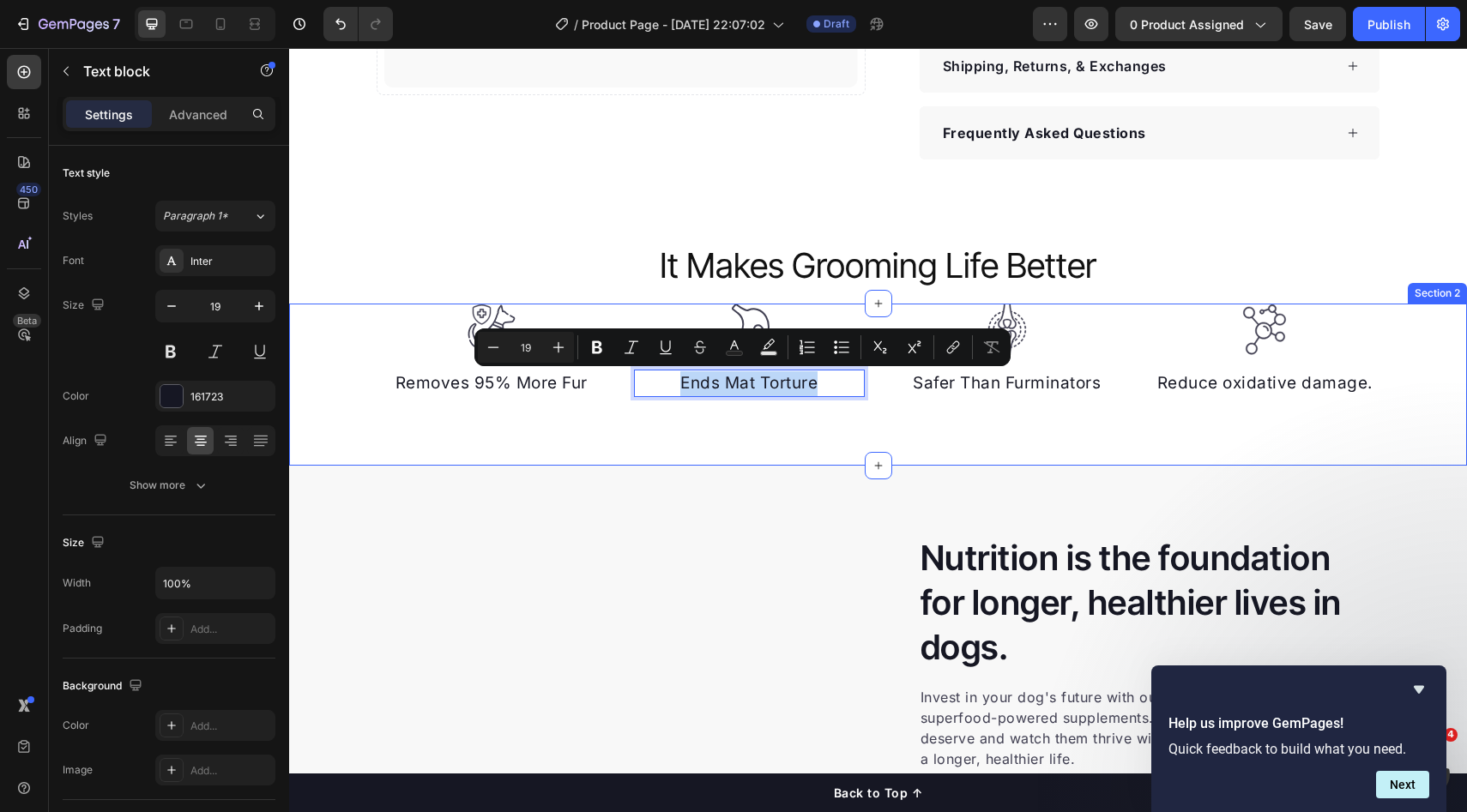
click at [793, 416] on div "Image Removes 95% More Fur Text block Image Ends Mat Torture Text block 0 Image…" at bounding box center [878, 385] width 1178 height 163
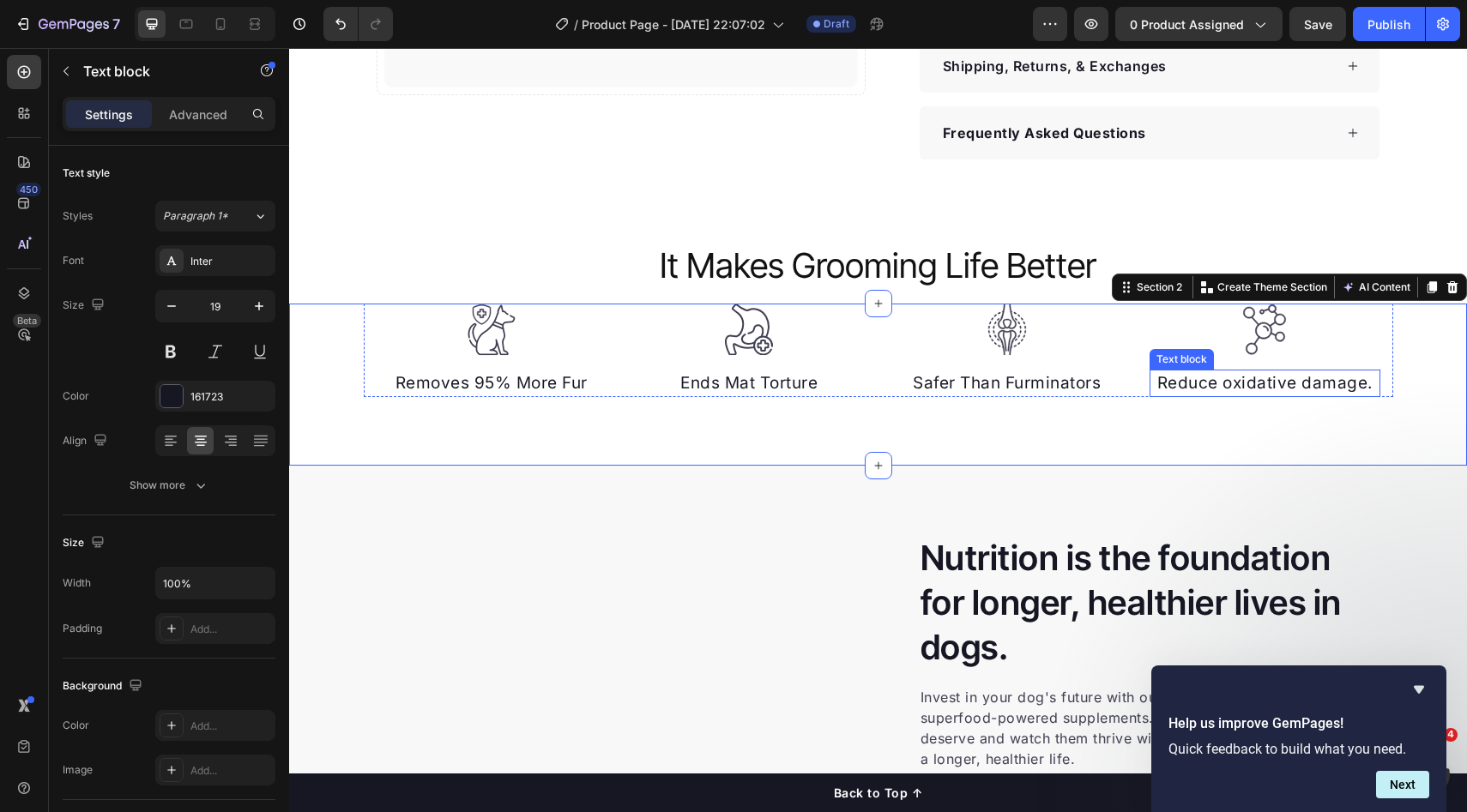
click at [1198, 376] on p "Reduce oxidative damage." at bounding box center [1265, 384] width 227 height 25
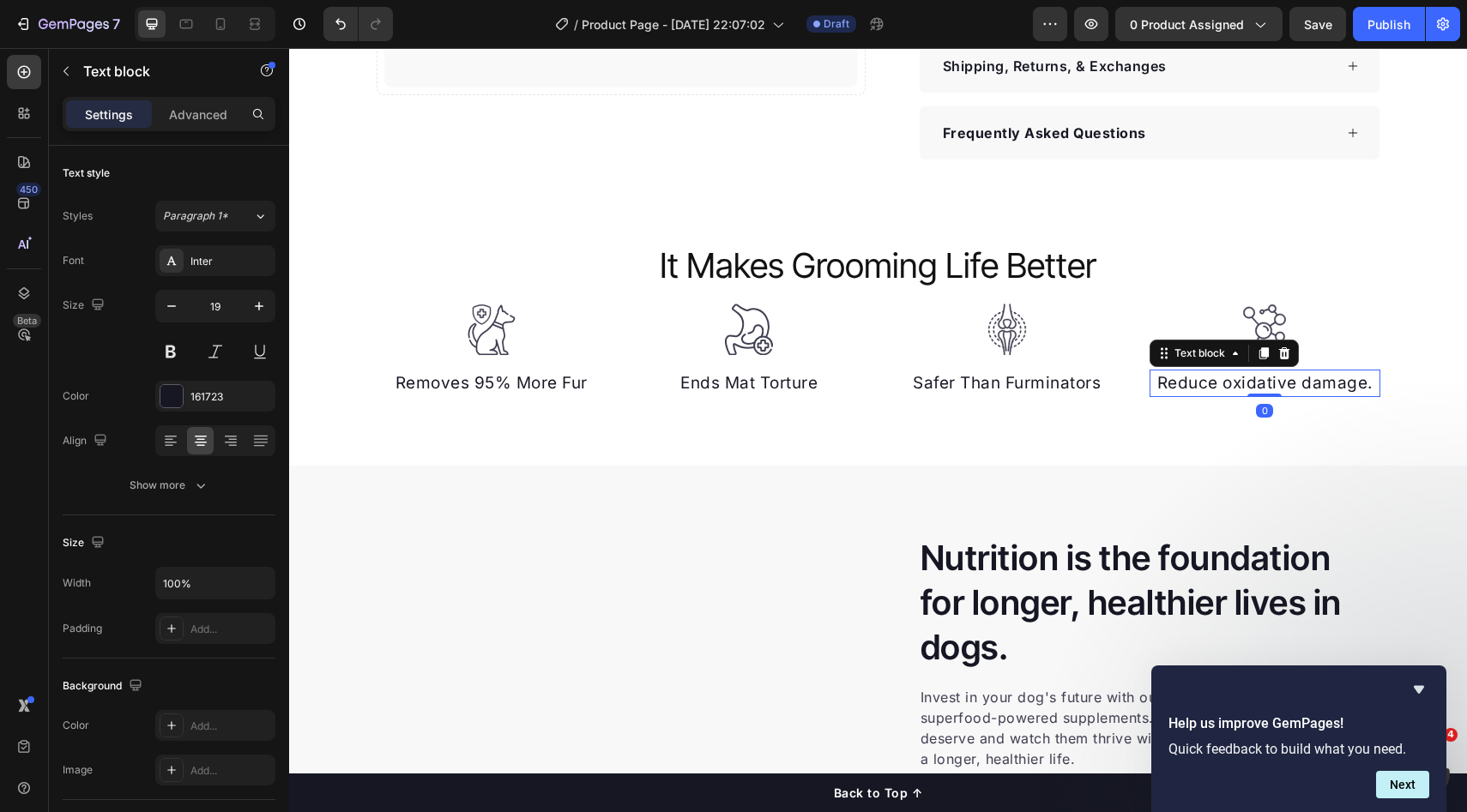
click at [1198, 381] on p "Reduce oxidative damage." at bounding box center [1265, 384] width 227 height 25
click at [1198, 382] on p "Reduce oxidative damage." at bounding box center [1265, 384] width 227 height 25
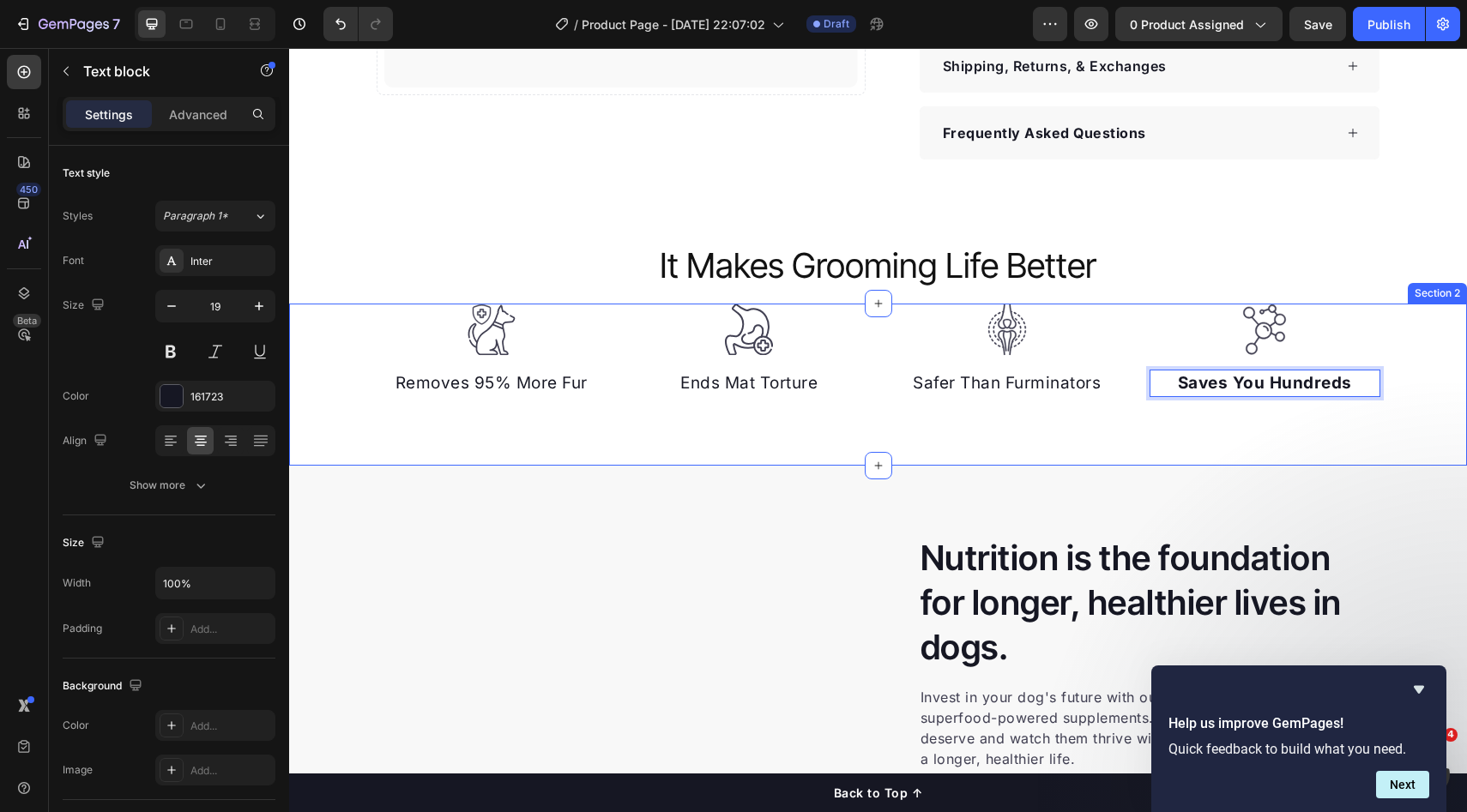
click at [1059, 439] on div "Image Removes 95% More Fur Text block Image Ends Mat Torture Text block Image S…" at bounding box center [878, 385] width 1178 height 163
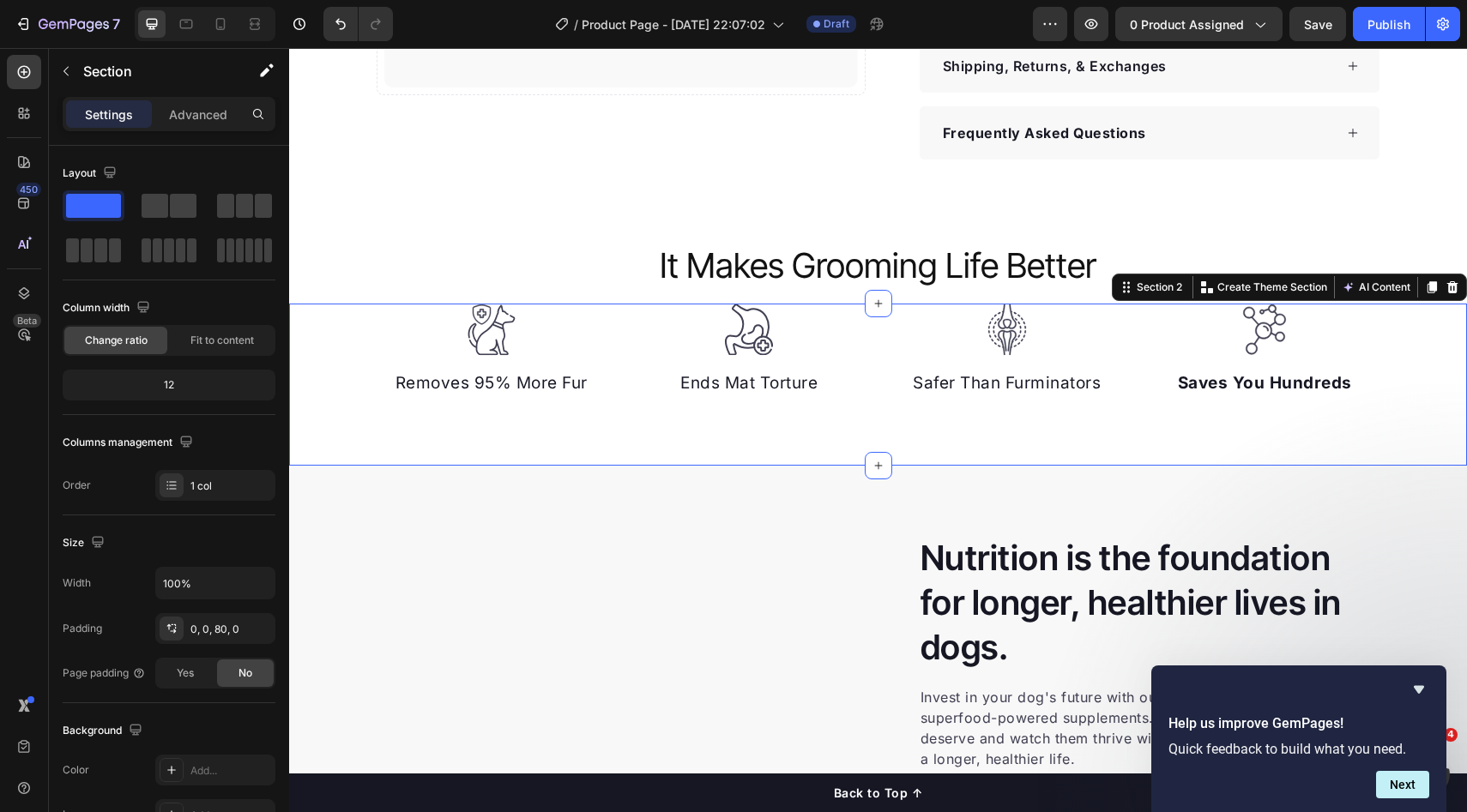
click at [1196, 390] on strong "Saves You Hundreds" at bounding box center [1265, 382] width 174 height 20
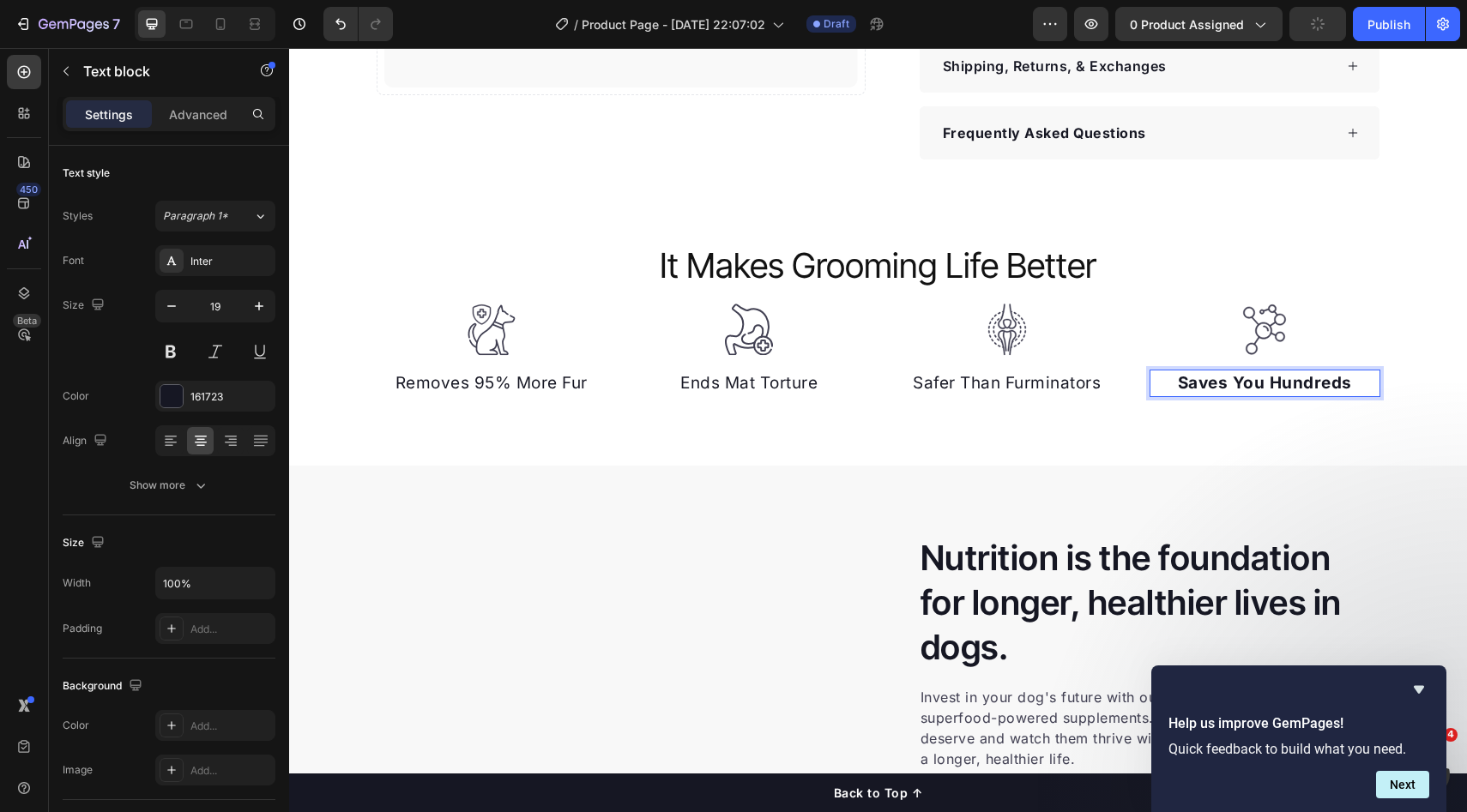
click at [1248, 378] on strong "Saves You Hundreds" at bounding box center [1265, 382] width 174 height 20
click at [461, 382] on p "Removes 95% More Fur" at bounding box center [492, 384] width 227 height 25
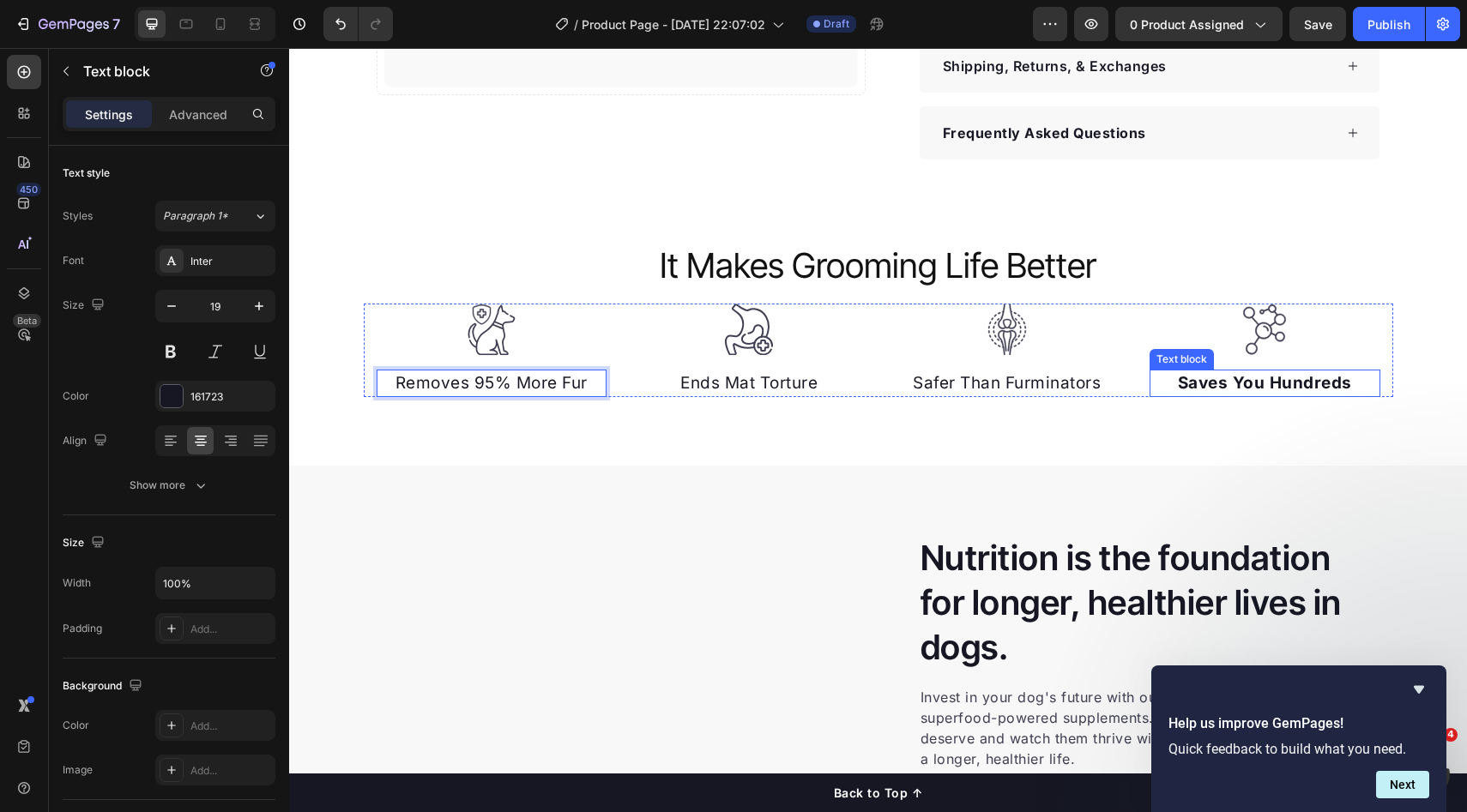
click at [1259, 393] on p "Saves You Hundreds" at bounding box center [1265, 384] width 227 height 25
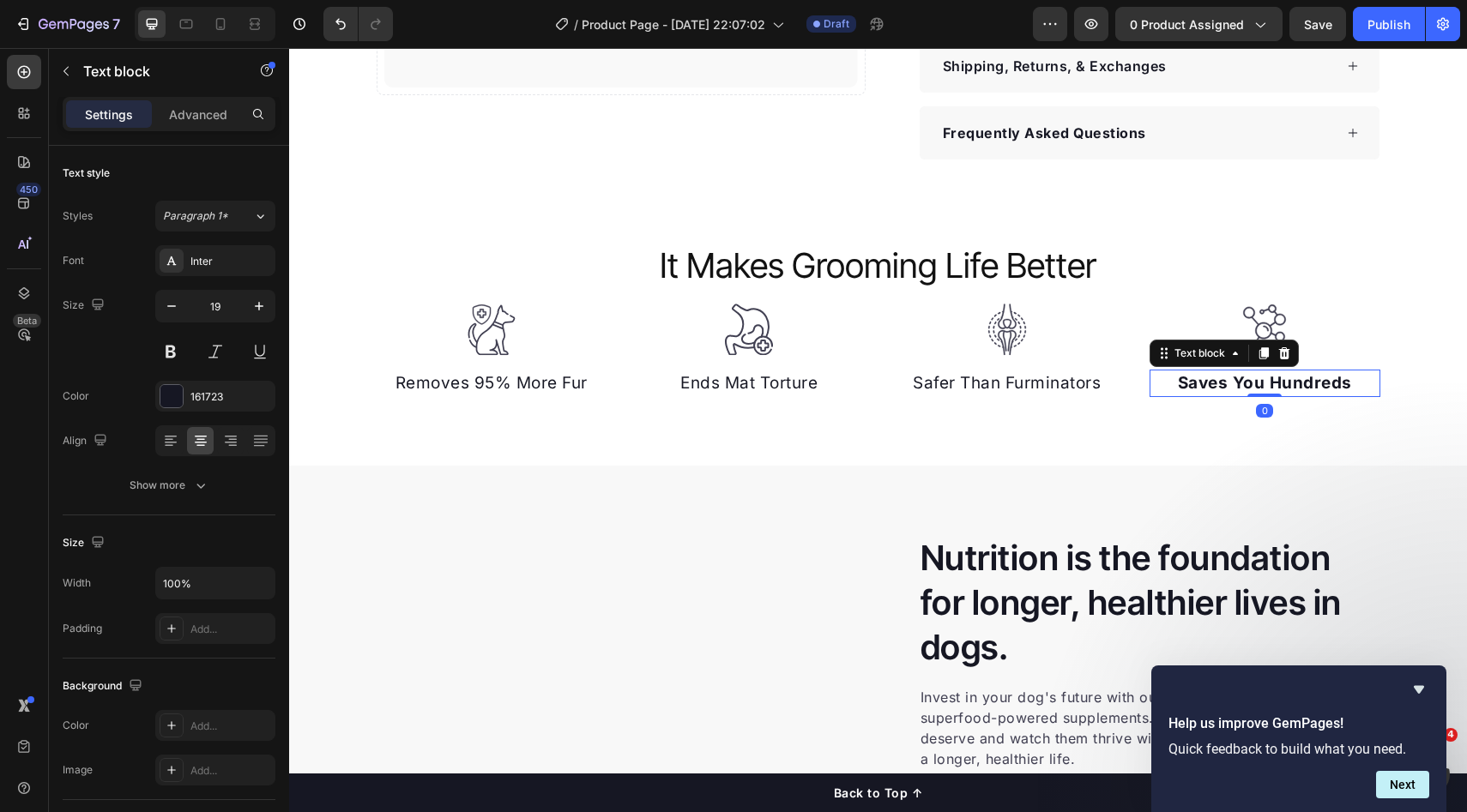
click at [1216, 379] on strong "Saves You Hundreds" at bounding box center [1265, 382] width 174 height 20
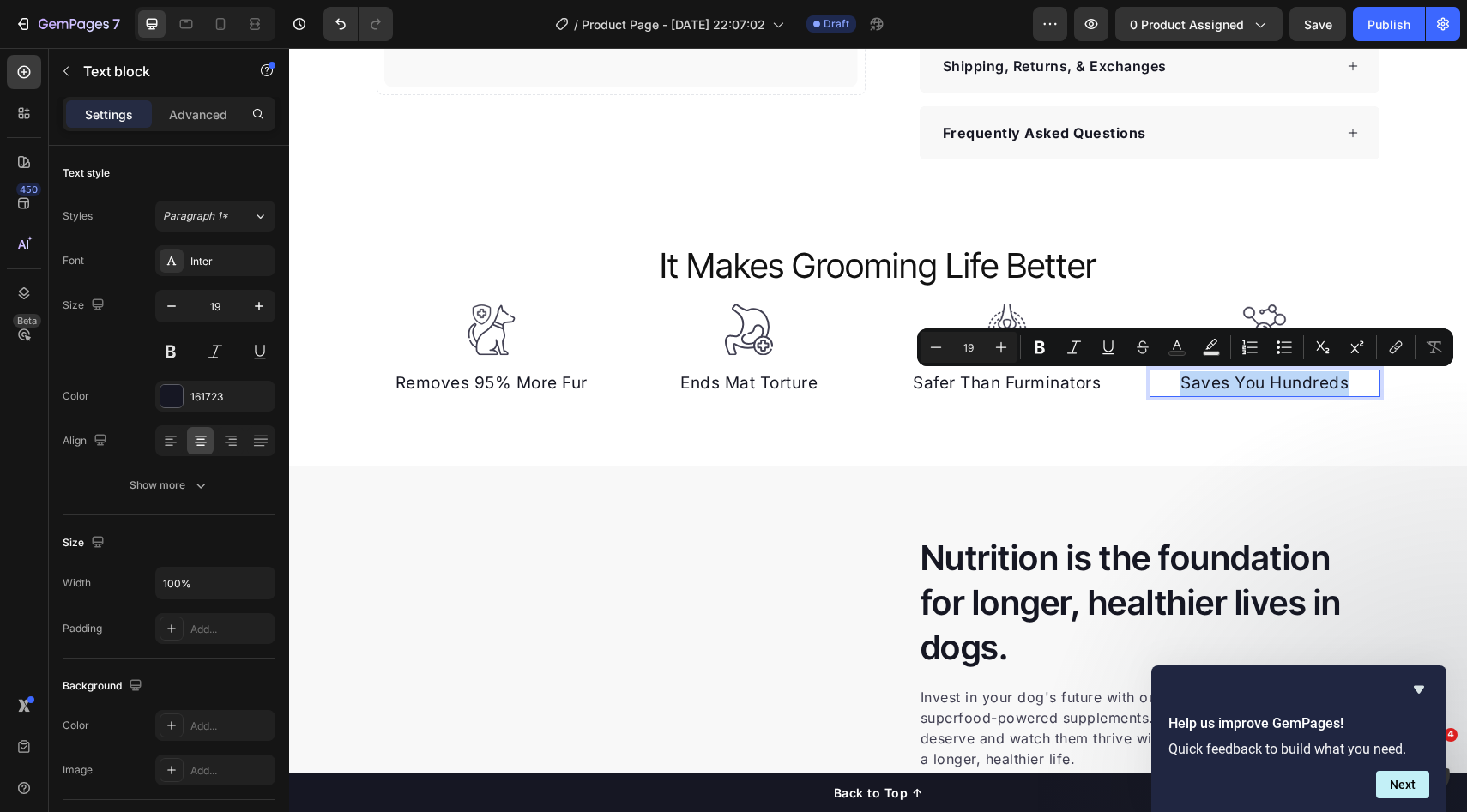
click at [1133, 407] on div "Image Removes 95% More Fur Text block Image Ends Mat Torture Text block Image S…" at bounding box center [878, 385] width 1178 height 163
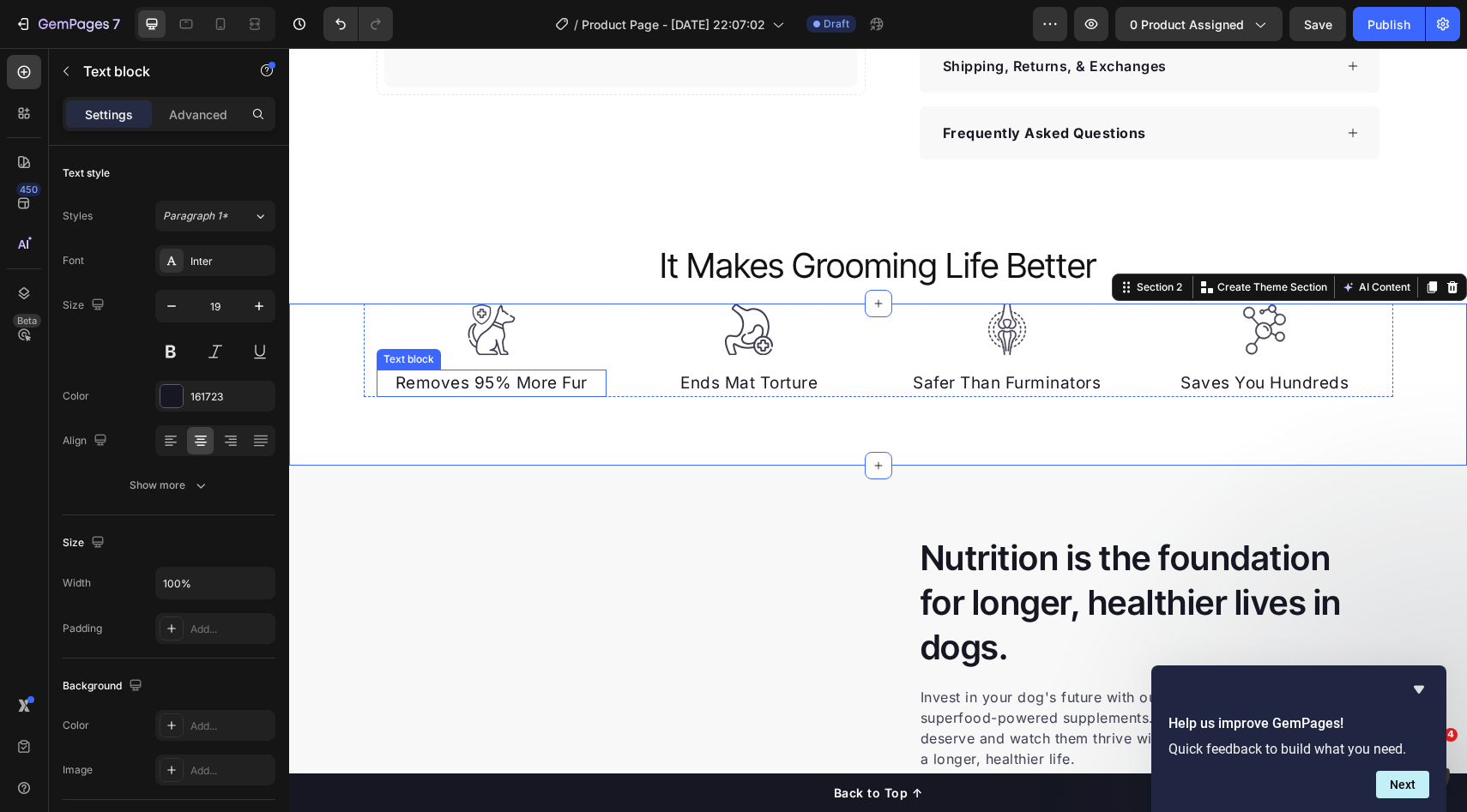
click at [586, 380] on p "Removes 95% More Fur" at bounding box center [492, 384] width 227 height 25
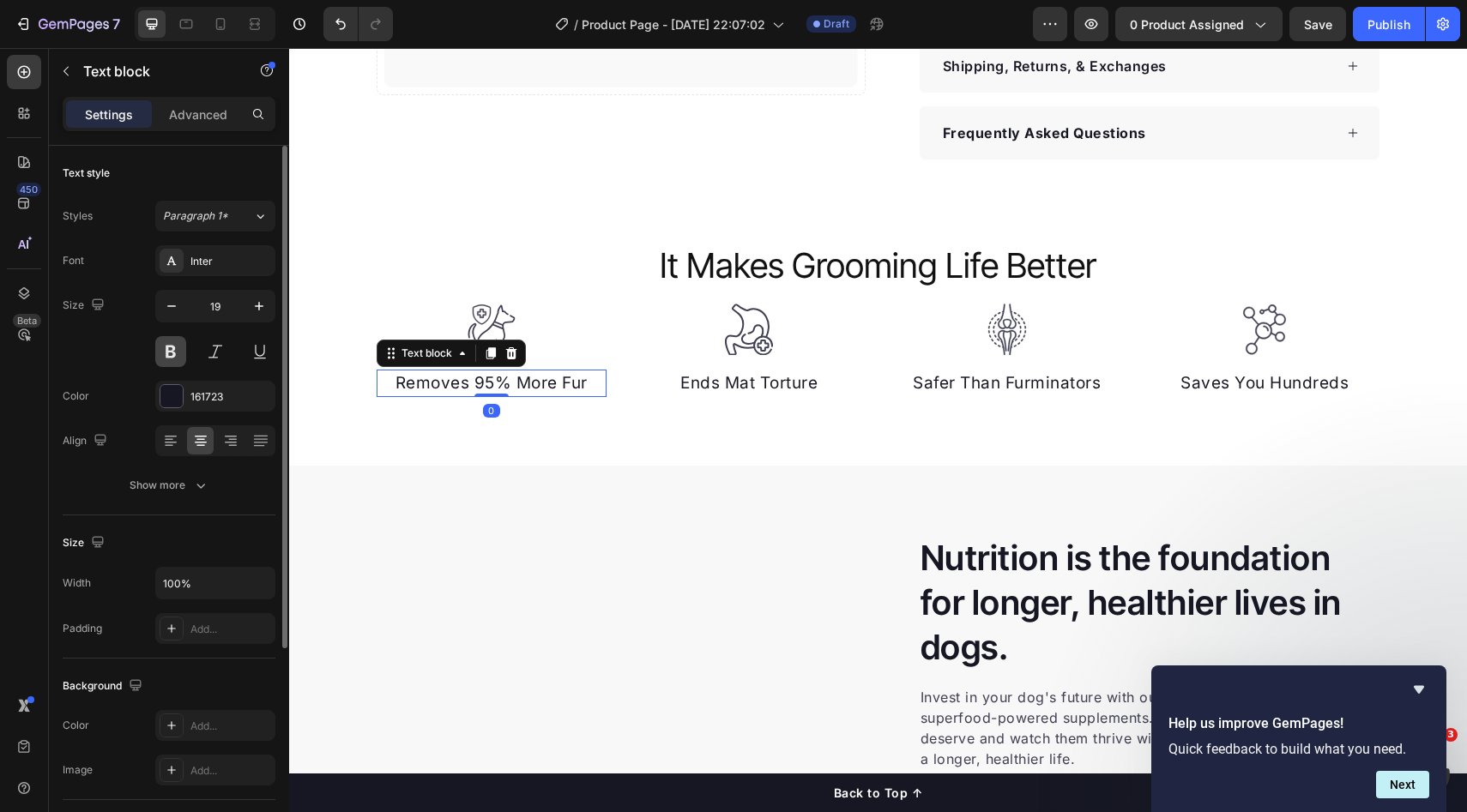
drag, startPoint x: 170, startPoint y: 341, endPoint x: 64, endPoint y: 291, distance: 117.2
click at [170, 341] on button at bounding box center [170, 351] width 31 height 31
click at [730, 375] on p "Ends Mat Torture" at bounding box center [749, 384] width 227 height 25
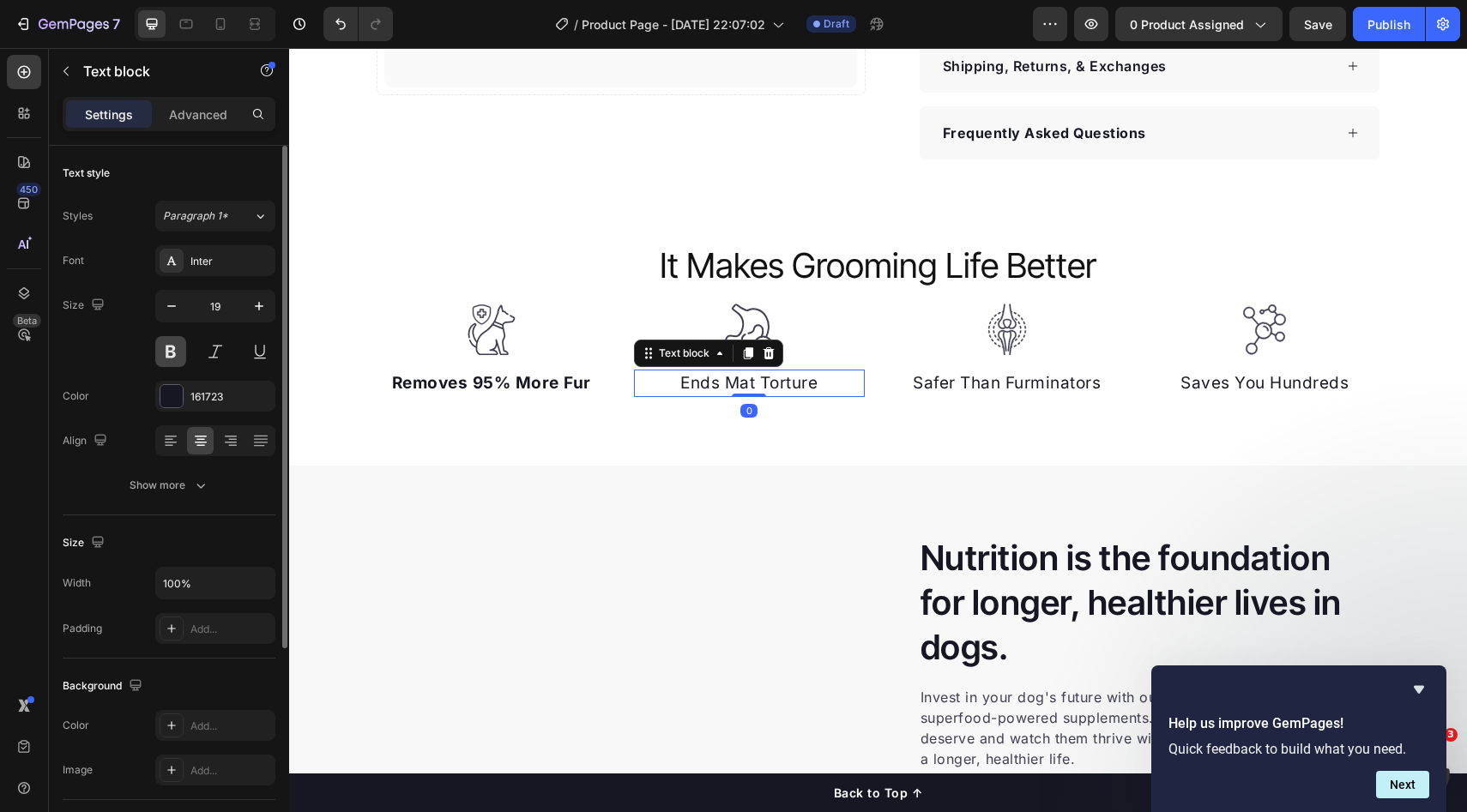
drag, startPoint x: 177, startPoint y: 351, endPoint x: 200, endPoint y: 313, distance: 44.4
click at [177, 351] on button at bounding box center [170, 351] width 31 height 31
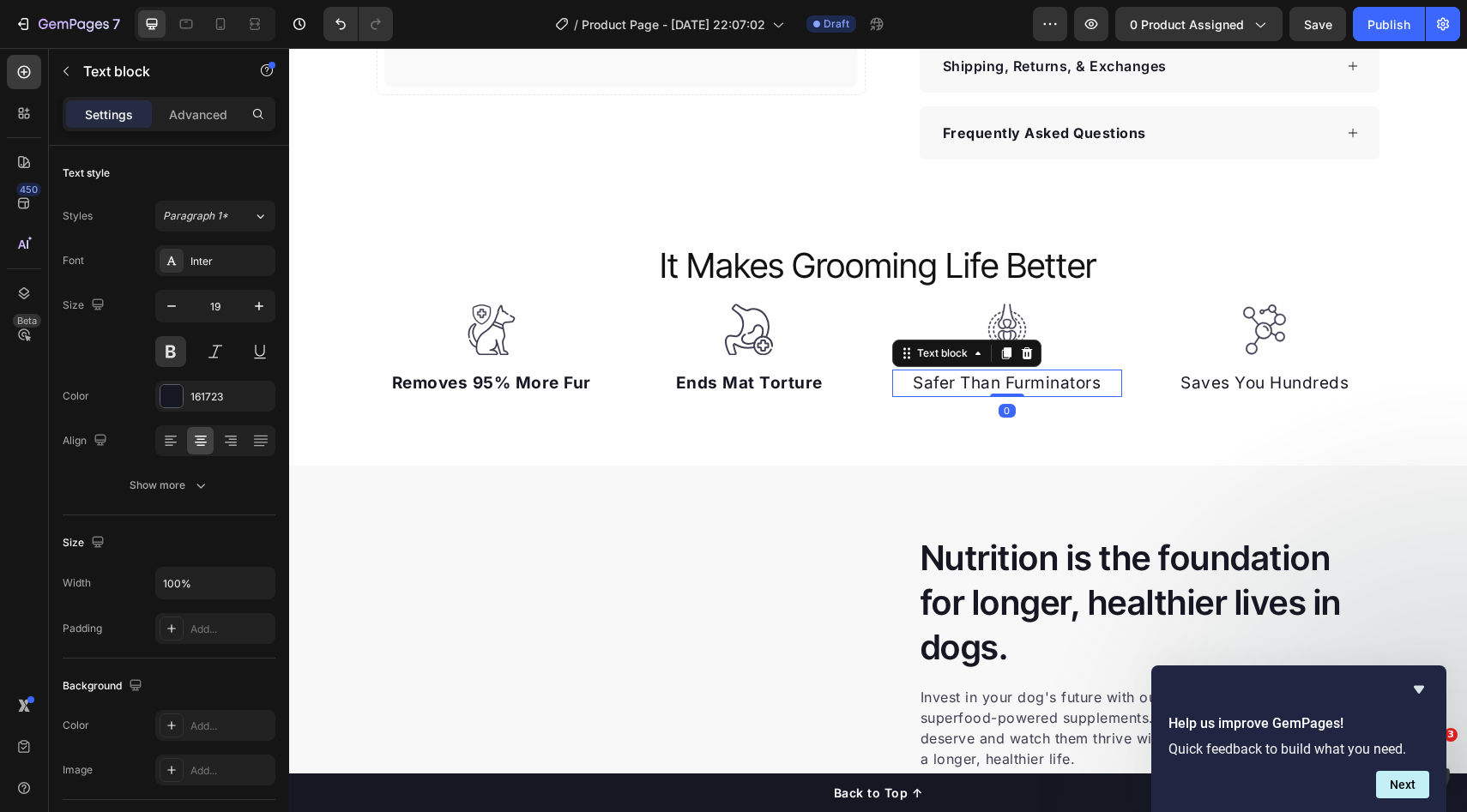
click at [956, 388] on p "Safer Than Furminators" at bounding box center [1007, 384] width 227 height 25
click at [173, 365] on button at bounding box center [170, 351] width 31 height 31
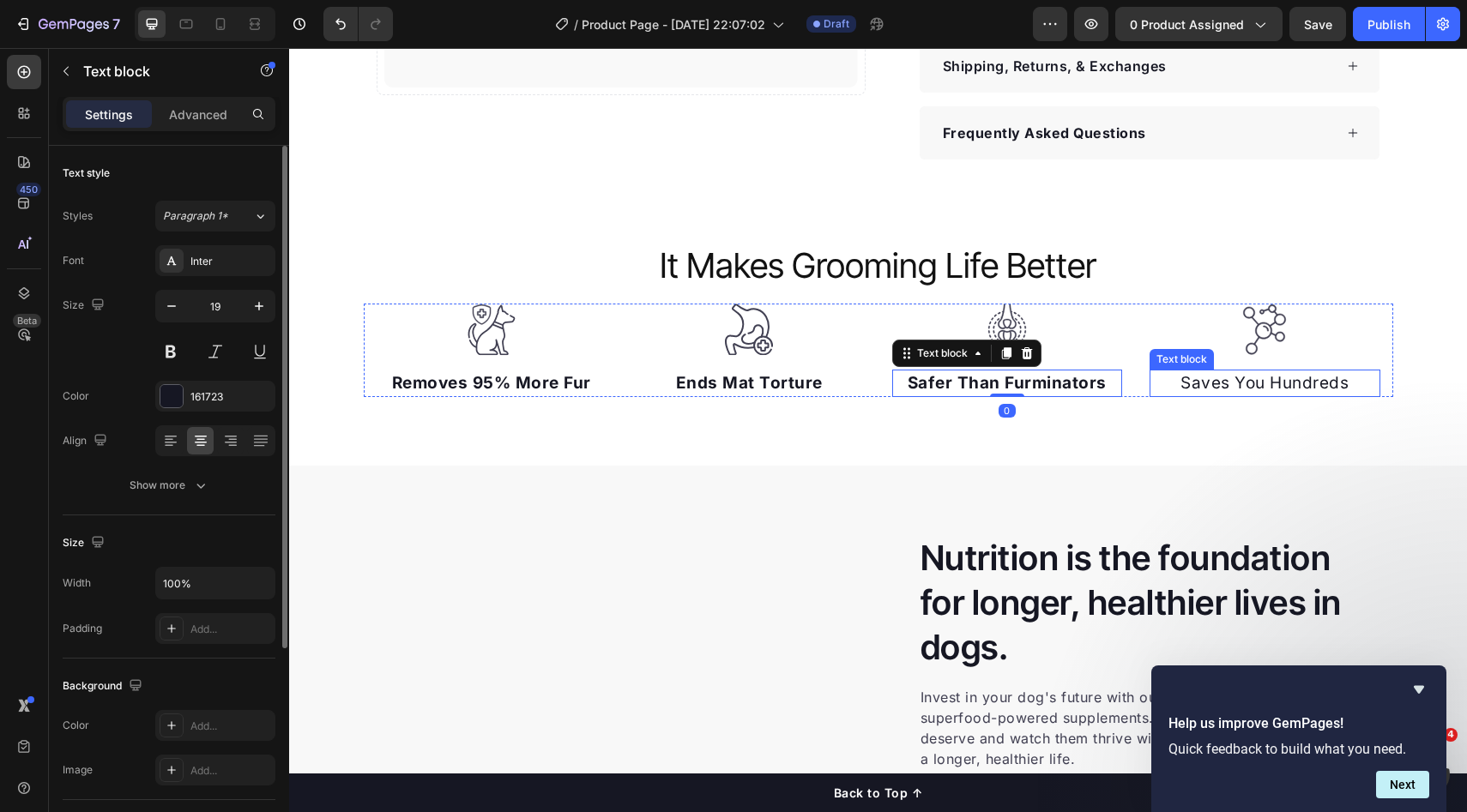
click at [1232, 390] on p "Saves You Hundreds" at bounding box center [1265, 384] width 227 height 25
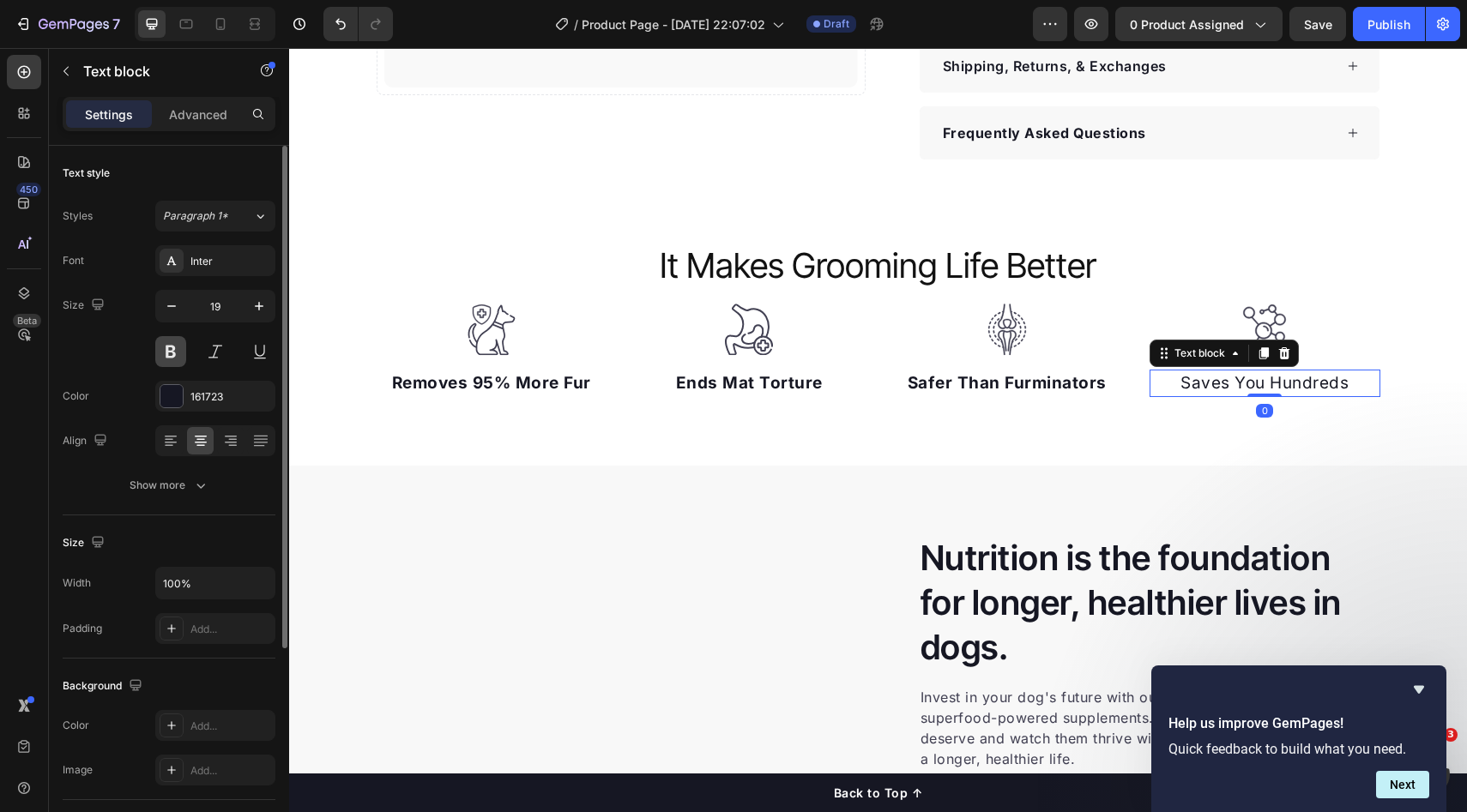
drag, startPoint x: 180, startPoint y: 355, endPoint x: 30, endPoint y: 320, distance: 154.0
click at [180, 355] on button at bounding box center [170, 351] width 31 height 31
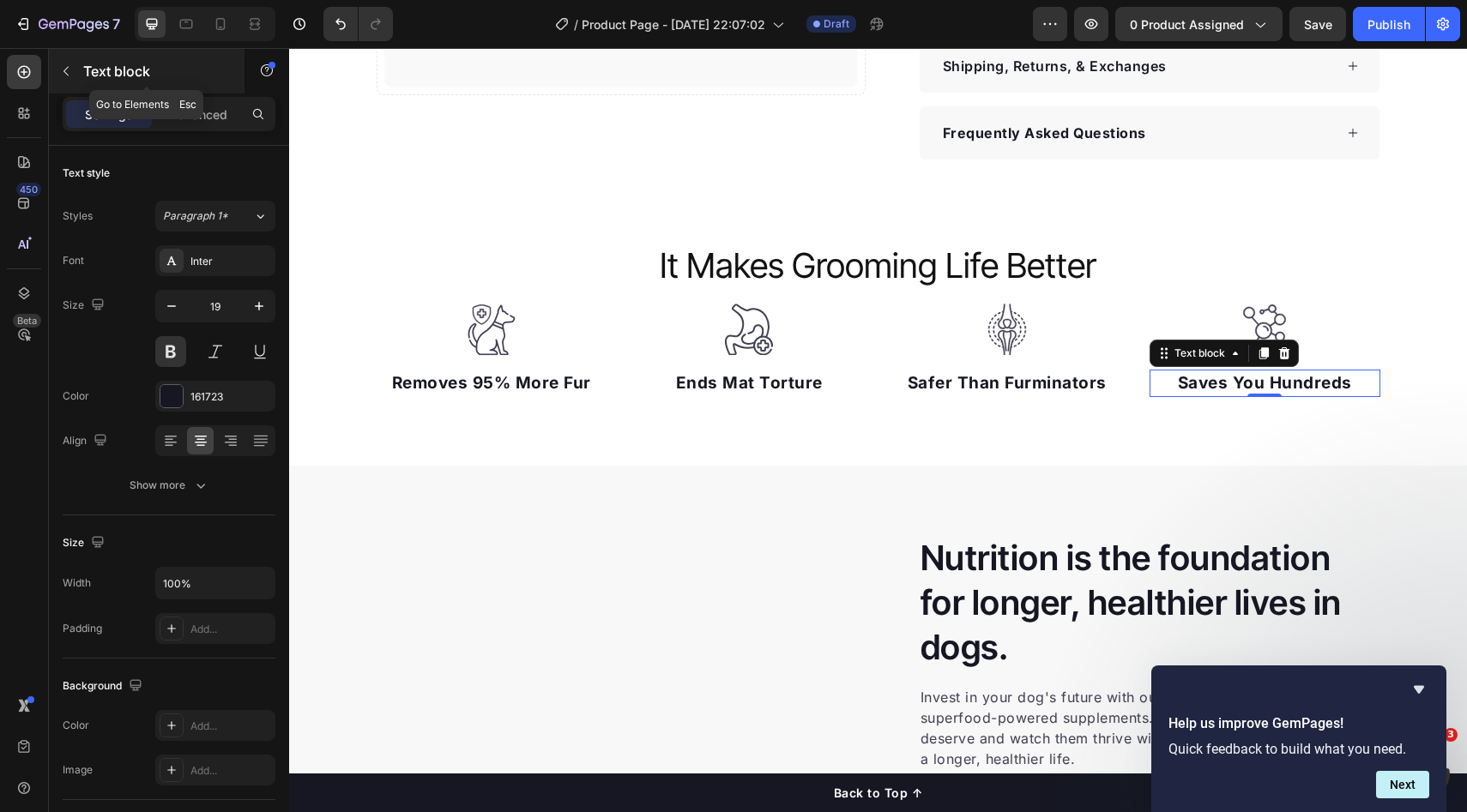
click at [60, 70] on icon "button" at bounding box center [66, 70] width 13 height 13
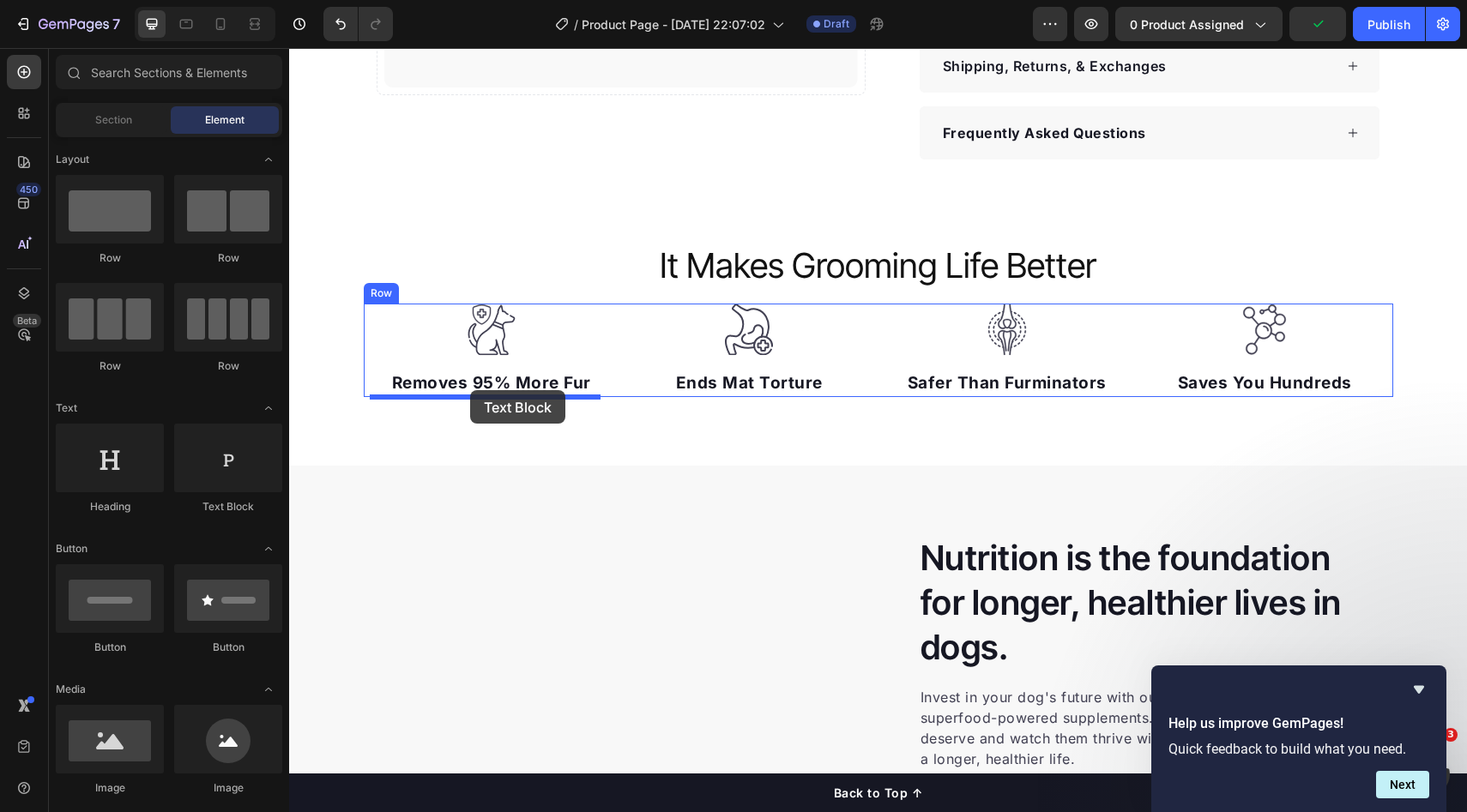
drag, startPoint x: 539, startPoint y: 501, endPoint x: 470, endPoint y: 390, distance: 130.7
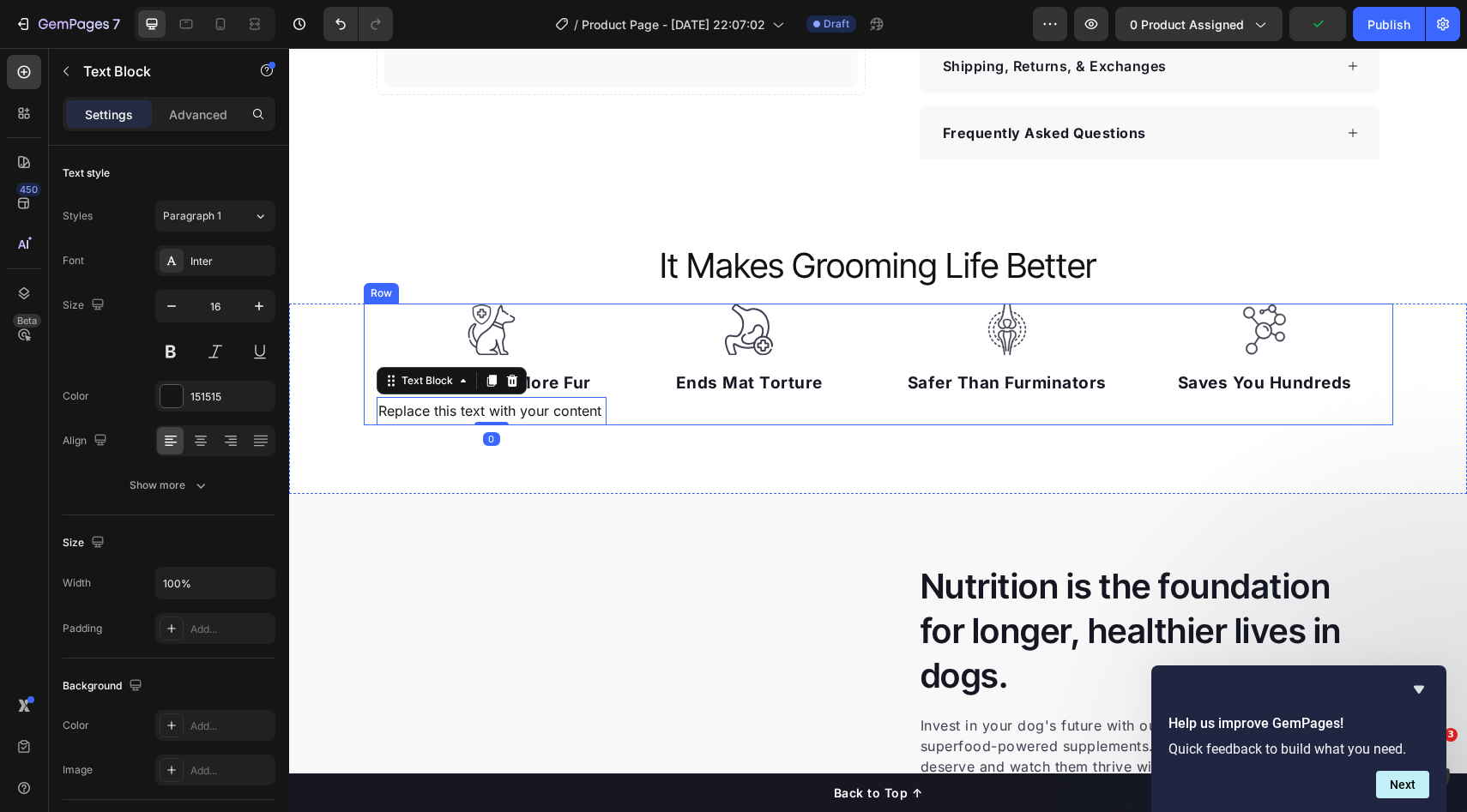
click at [704, 411] on div "Image Ends Mat Torture Text block" at bounding box center [749, 364] width 231 height 122
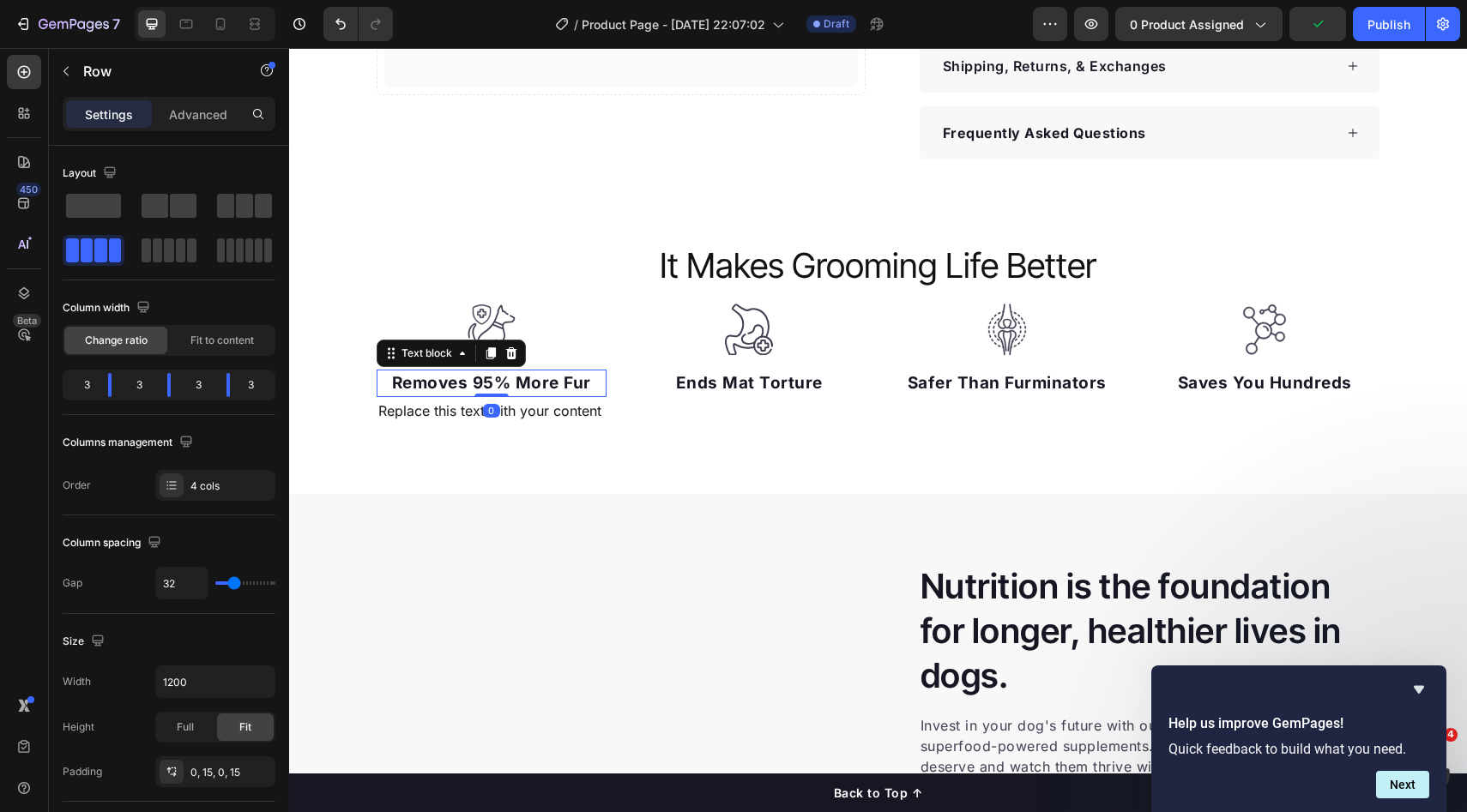
click at [519, 373] on p "Removes 95% More Fur" at bounding box center [492, 384] width 227 height 25
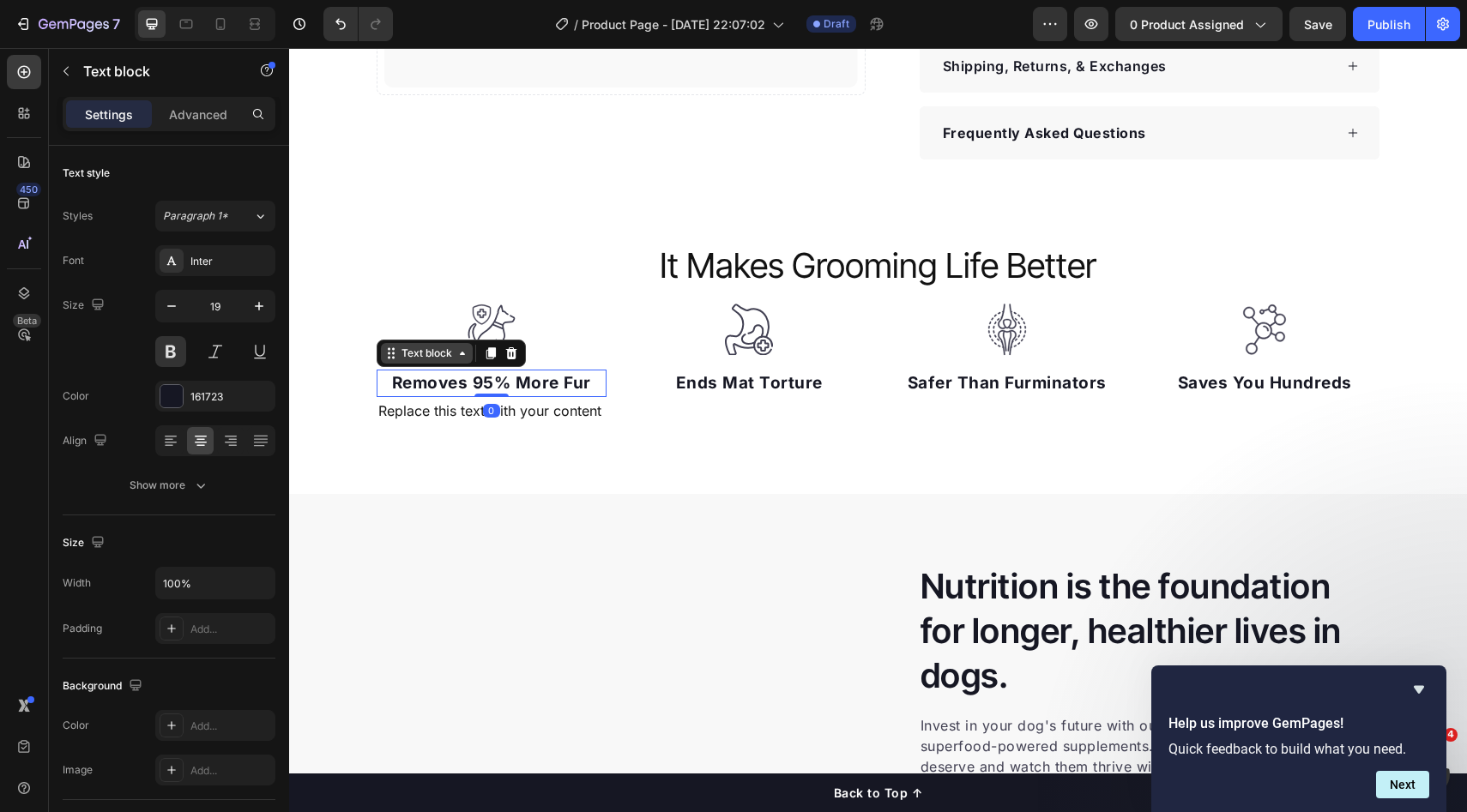
click at [411, 344] on div "Text block" at bounding box center [426, 353] width 91 height 20
click at [565, 400] on div "Replace this text with your content" at bounding box center [492, 412] width 231 height 28
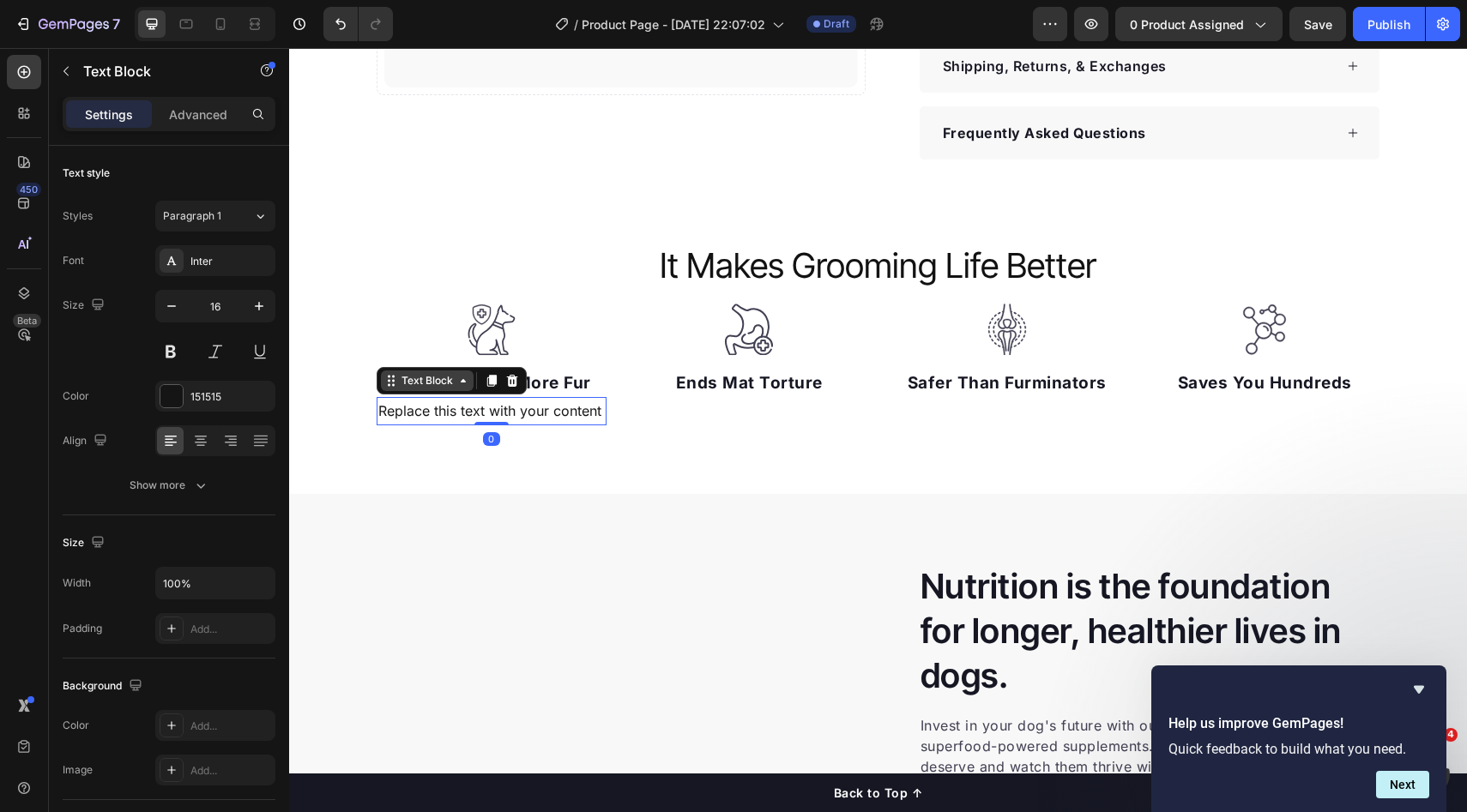
click at [411, 371] on div "Text Block" at bounding box center [427, 381] width 92 height 20
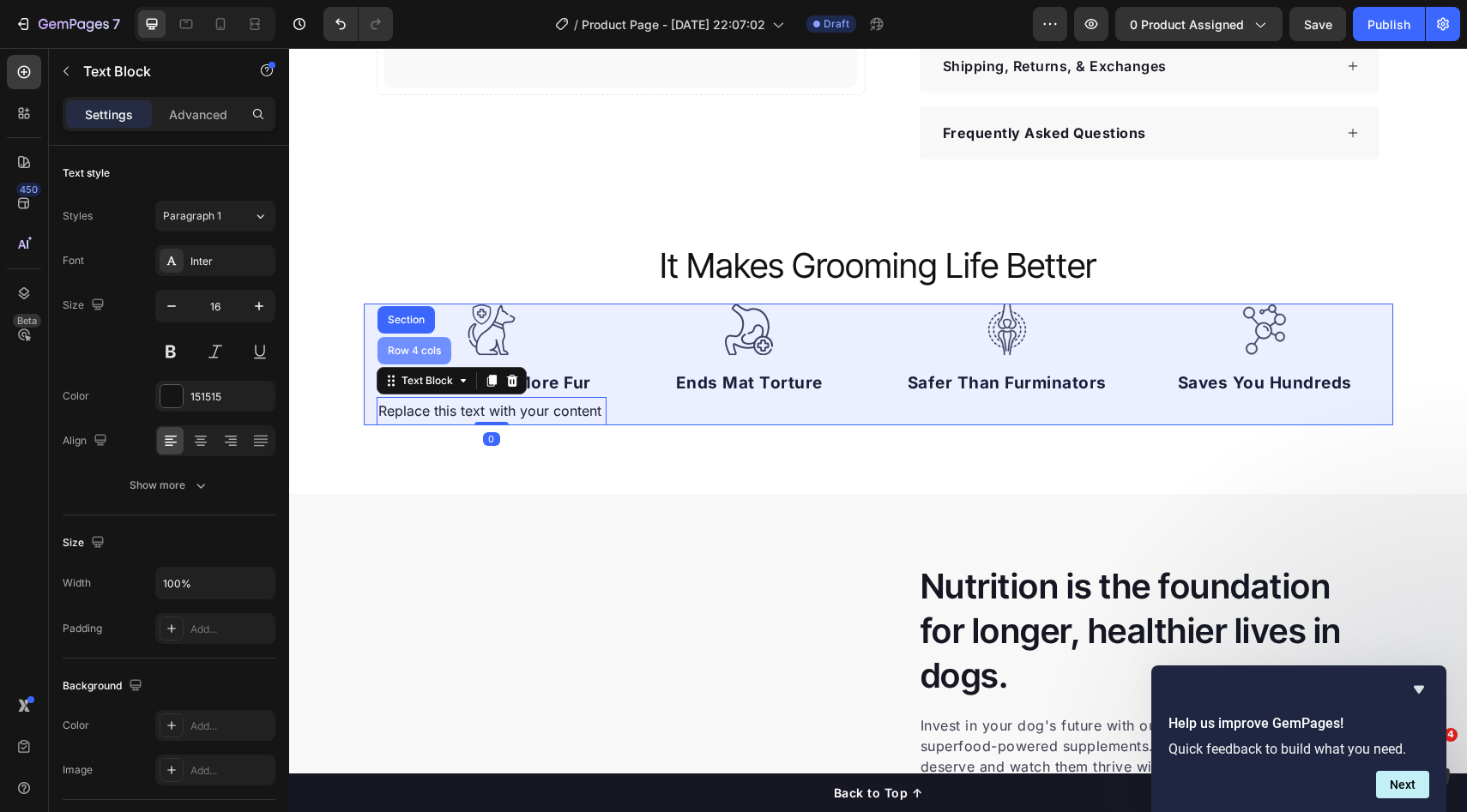
click at [418, 349] on div "Row 4 cols" at bounding box center [414, 351] width 60 height 11
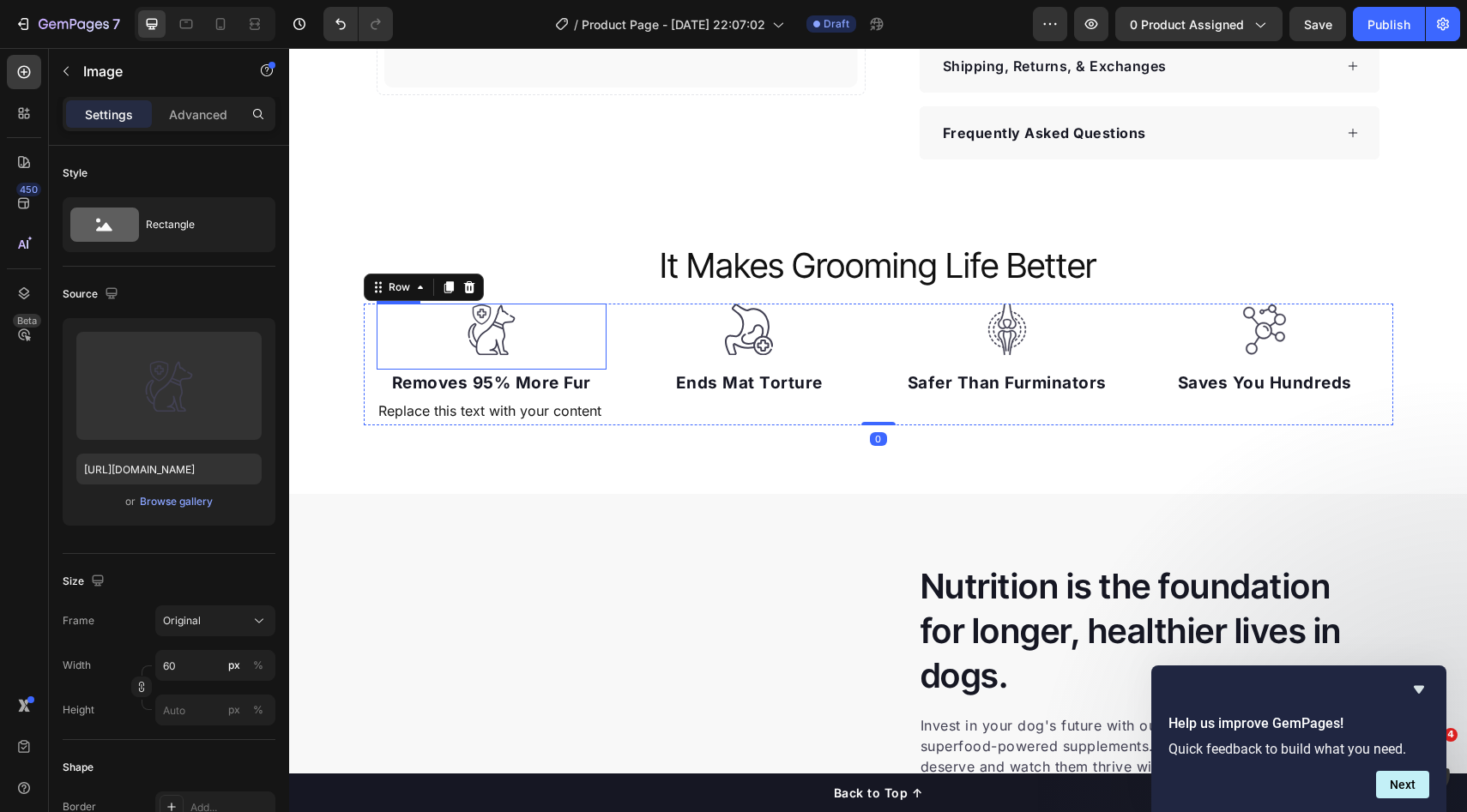
click at [497, 333] on img at bounding box center [492, 329] width 51 height 52
click at [397, 273] on div "Image" at bounding box center [440, 287] width 129 height 28
click at [406, 280] on div "Image" at bounding box center [416, 287] width 37 height 15
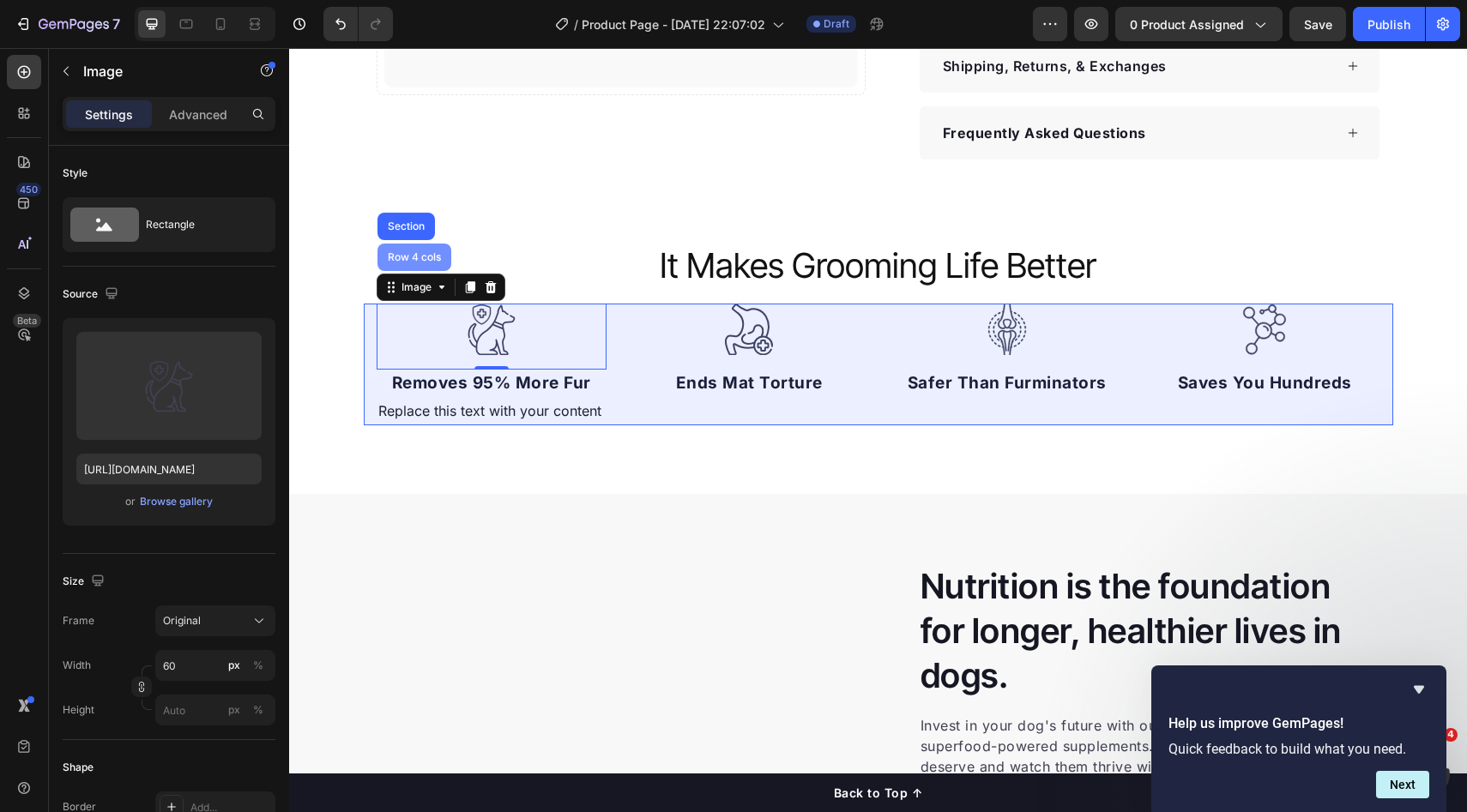
click at [414, 258] on div "Row 4 cols" at bounding box center [414, 257] width 60 height 11
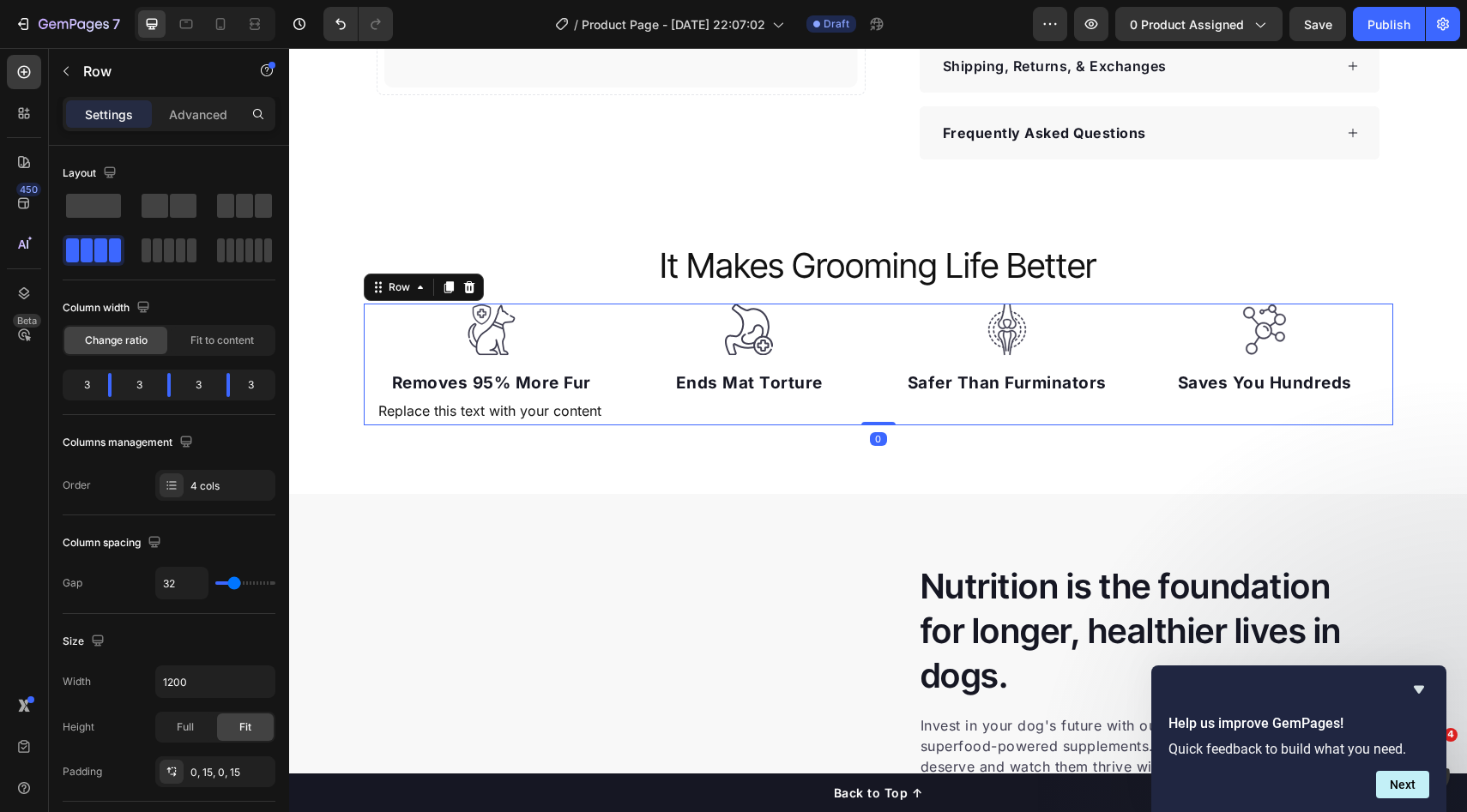
drag, startPoint x: 619, startPoint y: 329, endPoint x: 445, endPoint y: 255, distance: 189.1
click at [620, 329] on div "Image Removes 95% More Fur Text block Replace this text with your content Text …" at bounding box center [879, 364] width 1029 height 122
click at [102, 64] on p "Row" at bounding box center [156, 71] width 146 height 20
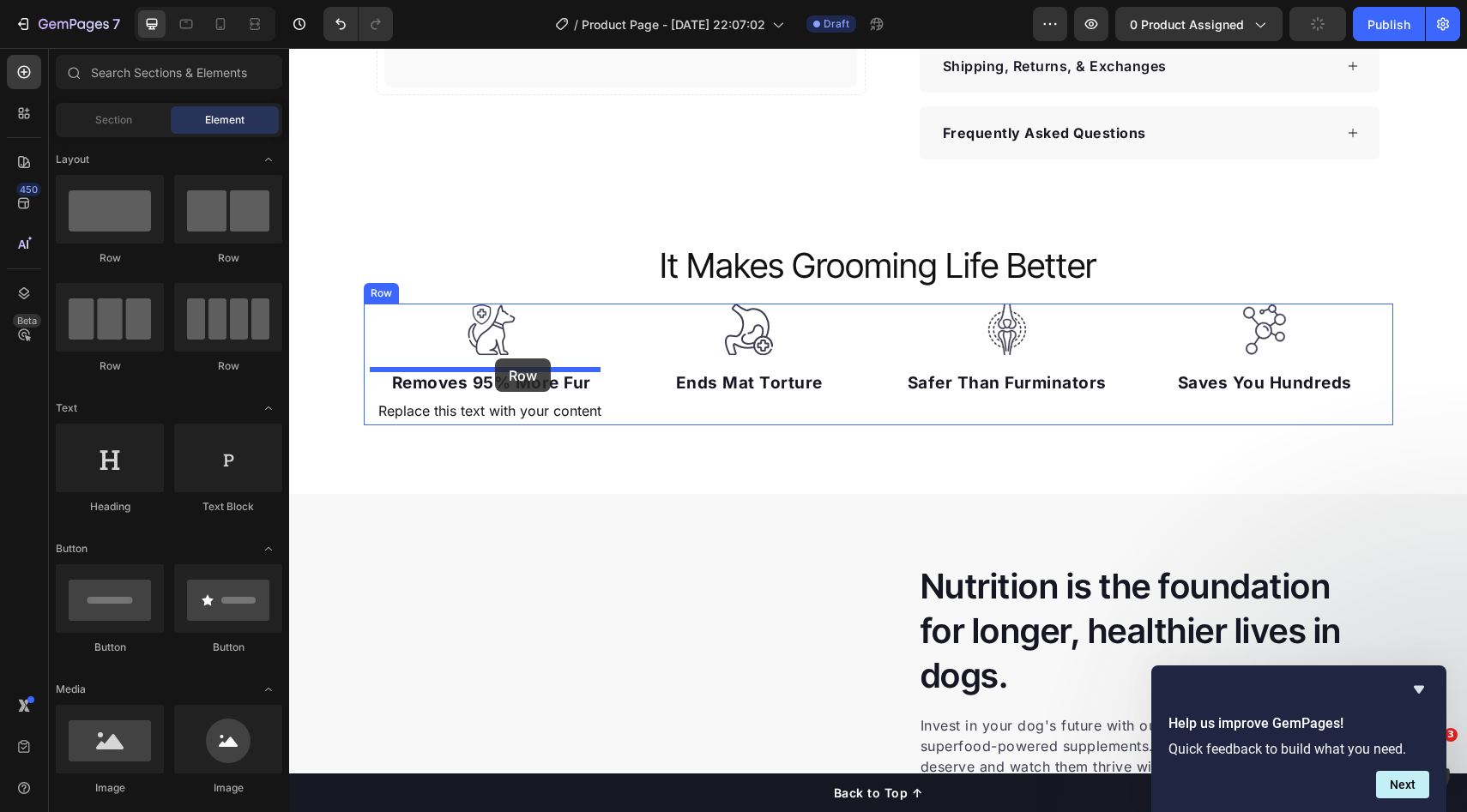
drag, startPoint x: 517, startPoint y: 276, endPoint x: 495, endPoint y: 359, distance: 85.9
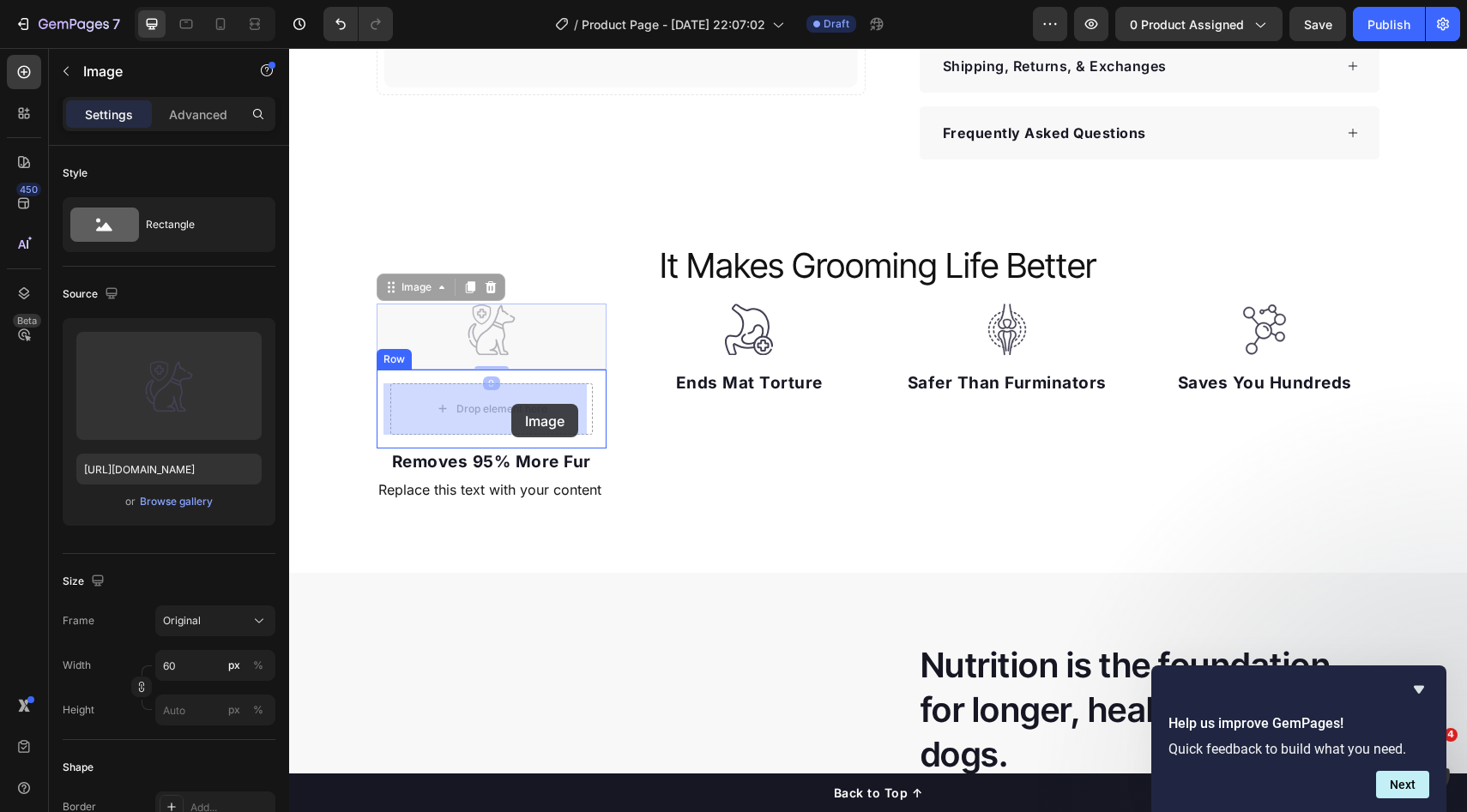
drag, startPoint x: 500, startPoint y: 326, endPoint x: 511, endPoint y: 404, distance: 78.8
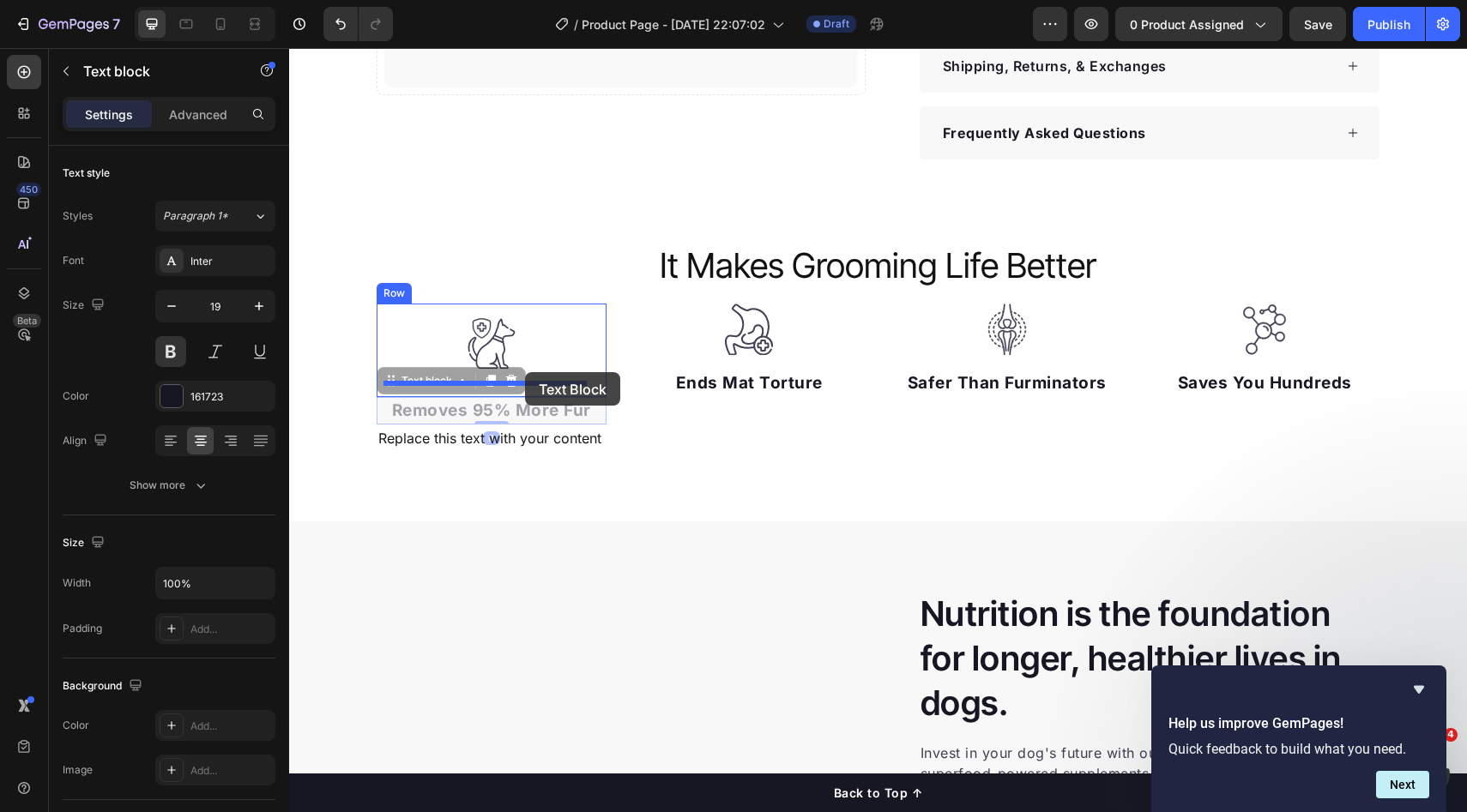
drag, startPoint x: 534, startPoint y: 404, endPoint x: 525, endPoint y: 372, distance: 33.2
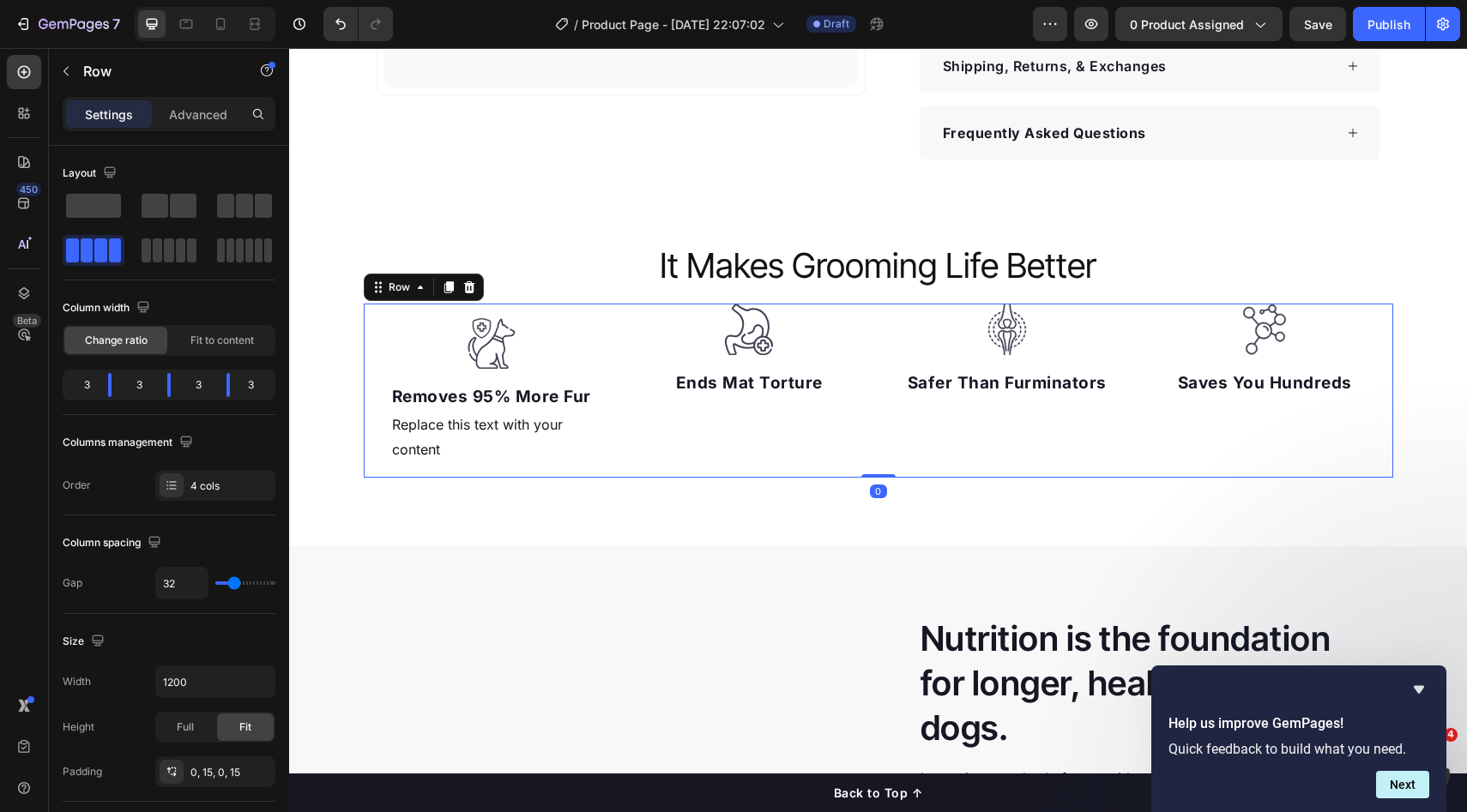
click at [745, 432] on div "Image Ends Mat Torture Text block" at bounding box center [749, 390] width 231 height 174
drag, startPoint x: 509, startPoint y: 346, endPoint x: 567, endPoint y: 353, distance: 58.4
click at [509, 346] on img at bounding box center [492, 343] width 51 height 52
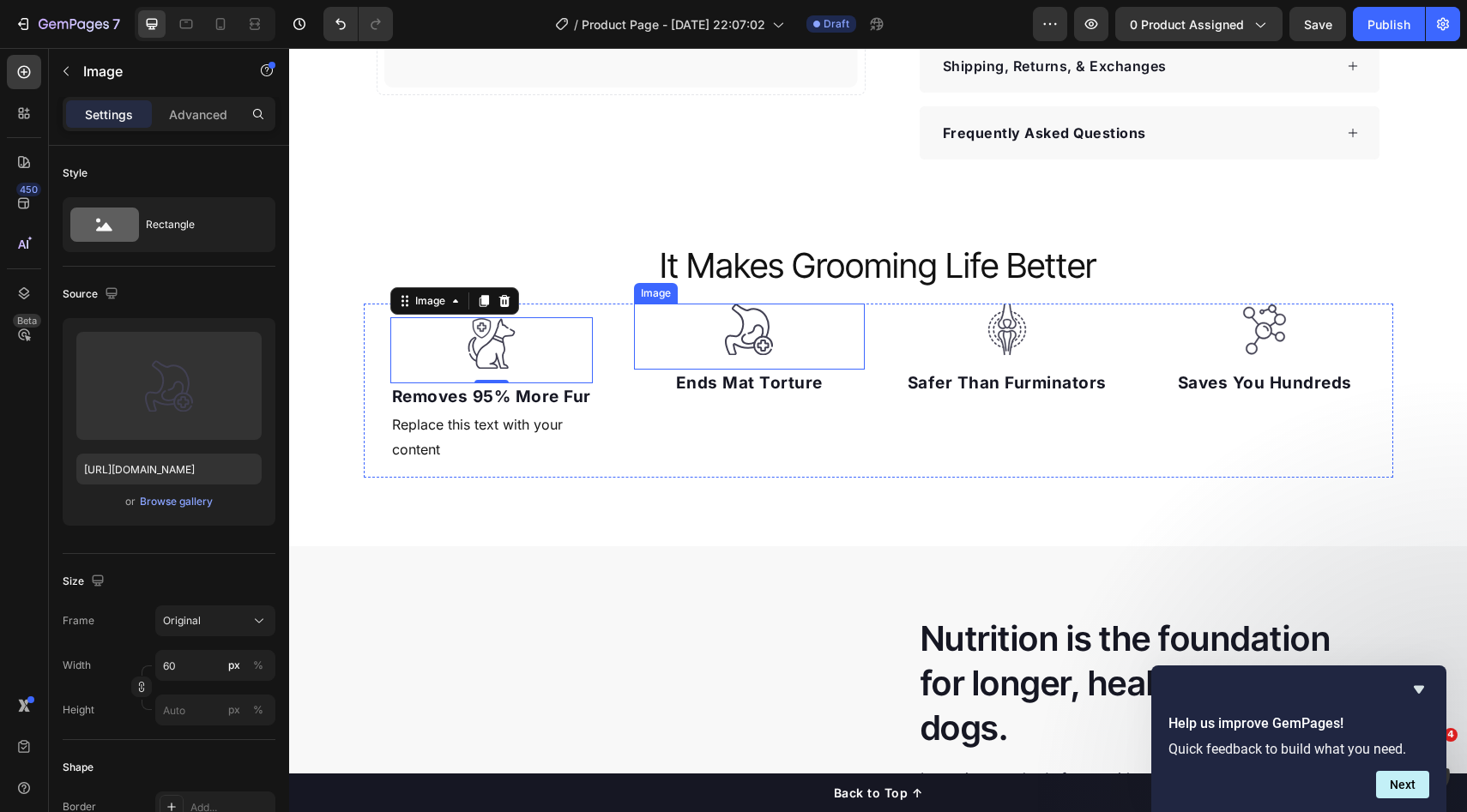
click at [682, 315] on div at bounding box center [749, 329] width 231 height 52
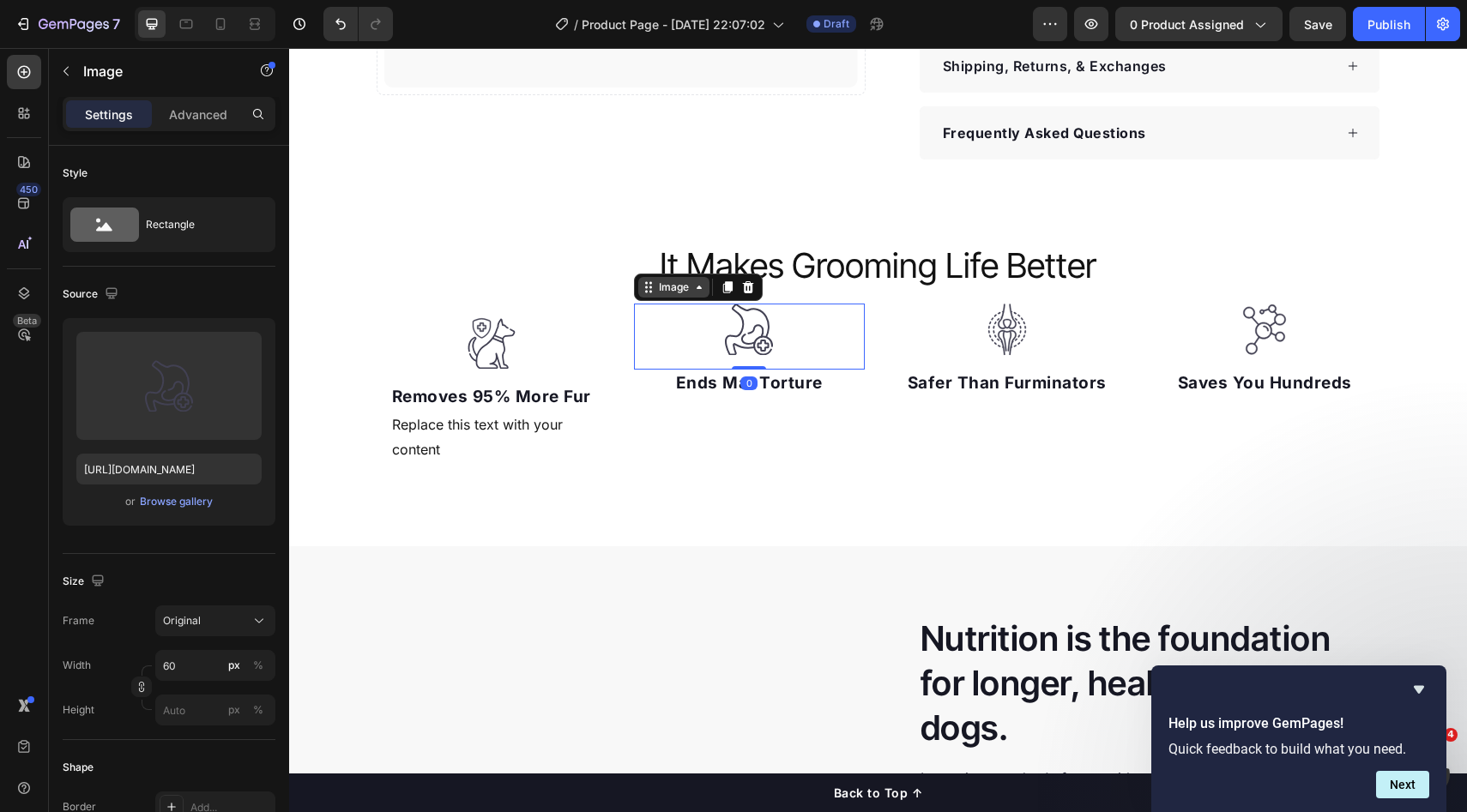
click at [672, 293] on div "Image" at bounding box center [674, 287] width 37 height 15
drag, startPoint x: 741, startPoint y: 280, endPoint x: 748, endPoint y: 348, distance: 68.4
click at [741, 280] on icon at bounding box center [747, 287] width 13 height 13
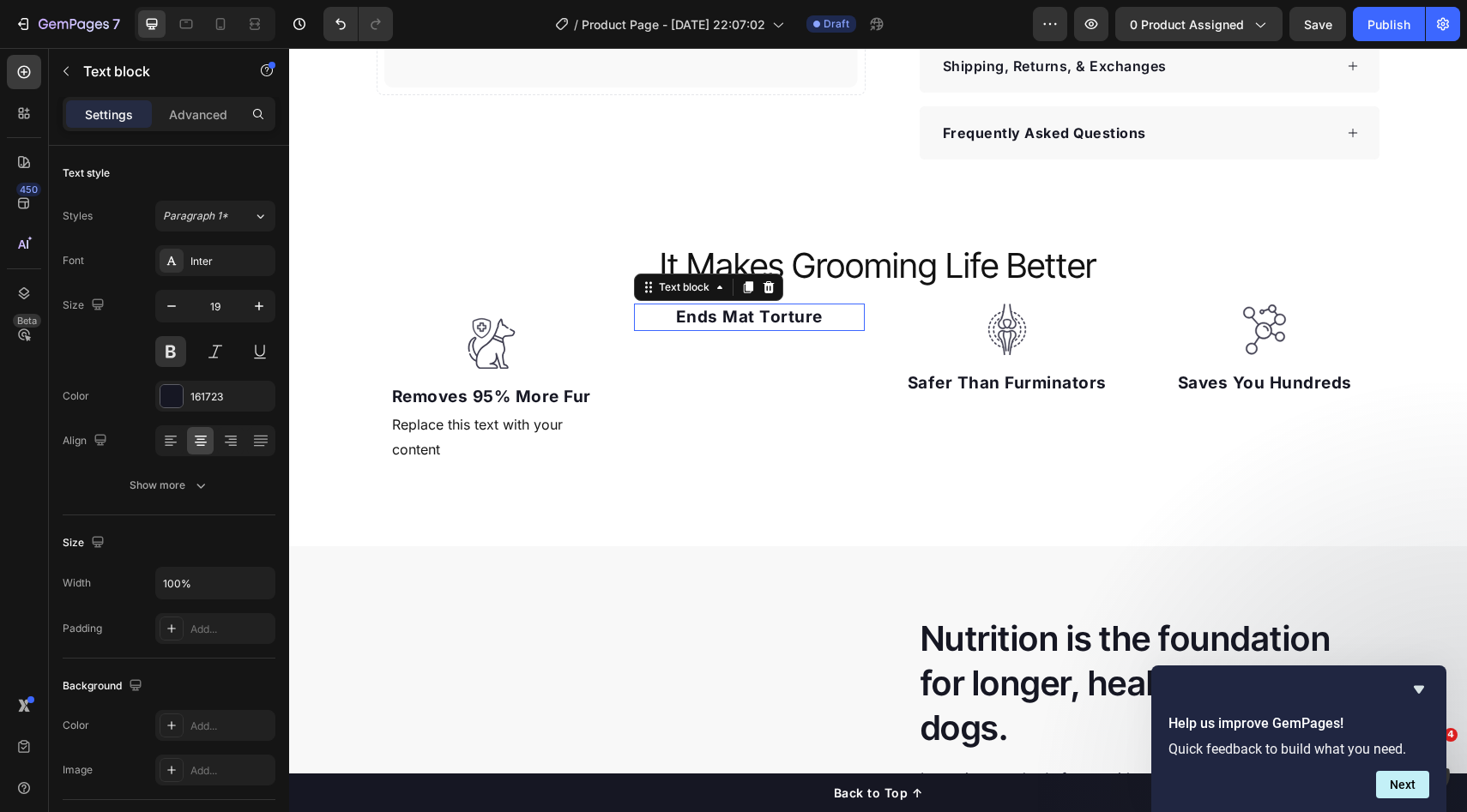
click at [769, 322] on p "Ends Mat Torture" at bounding box center [749, 318] width 227 height 25
click at [763, 285] on icon at bounding box center [769, 287] width 12 height 12
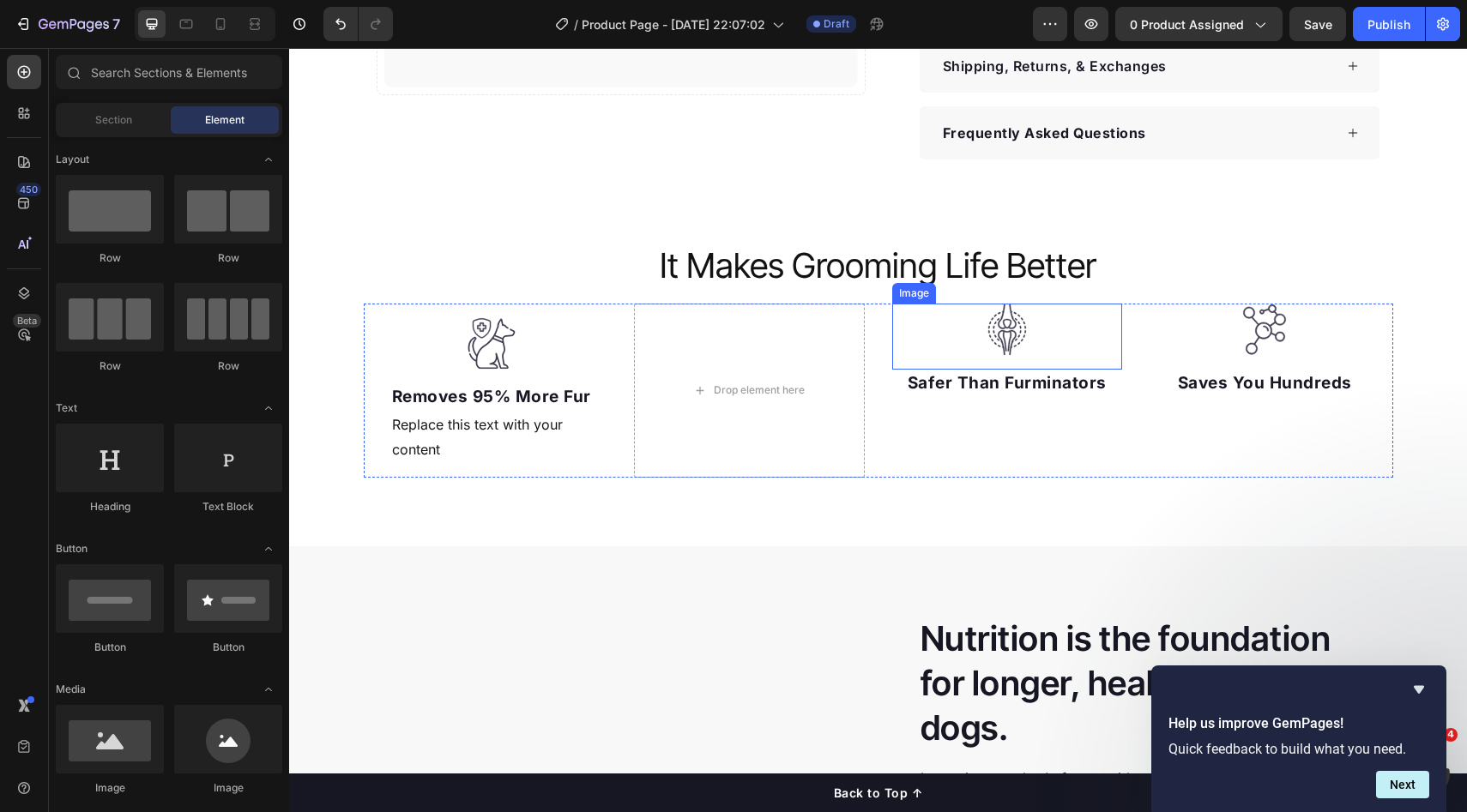
click at [1026, 331] on img at bounding box center [1007, 329] width 51 height 52
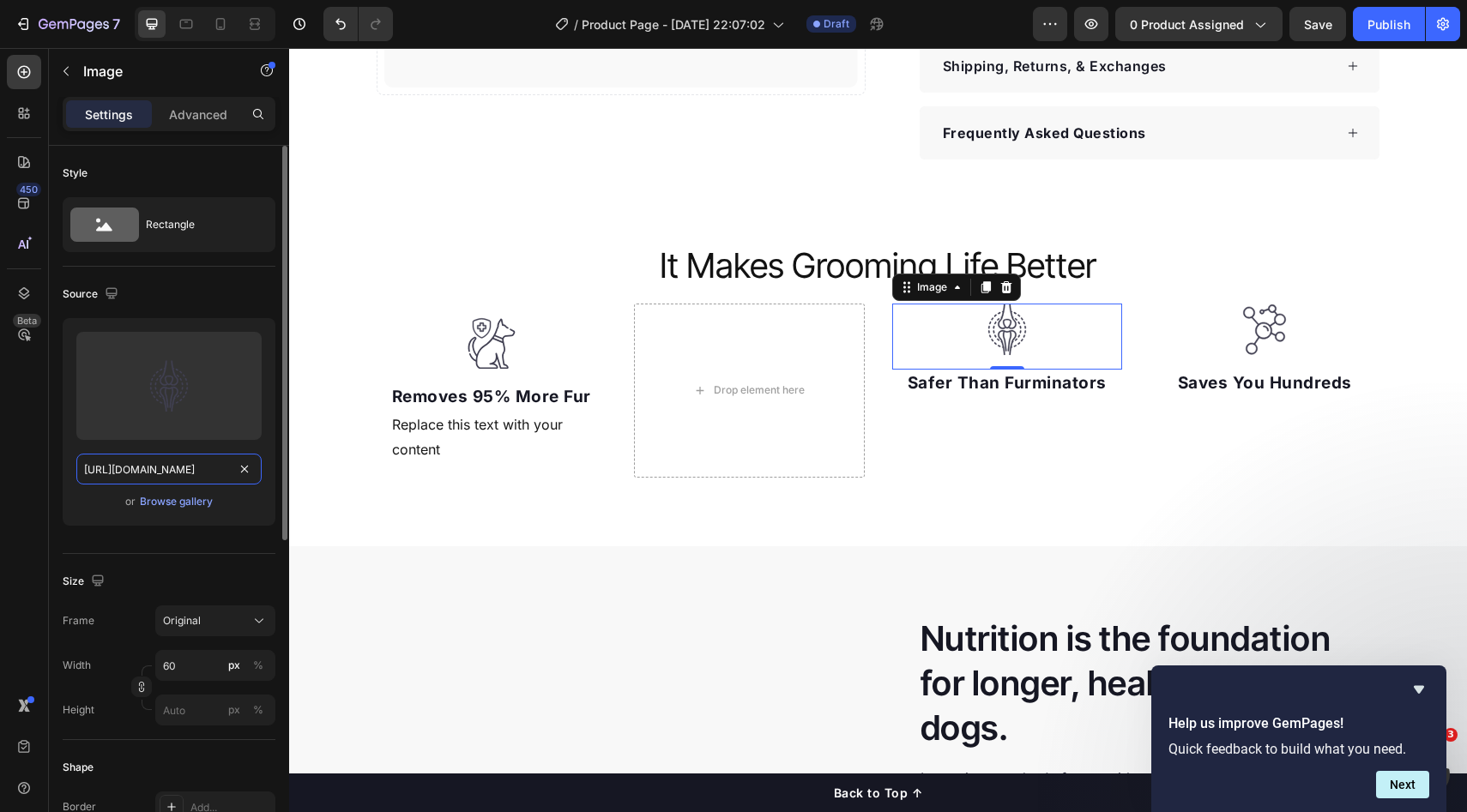
click at [220, 464] on input "[URL][DOMAIN_NAME]" at bounding box center [169, 469] width 185 height 31
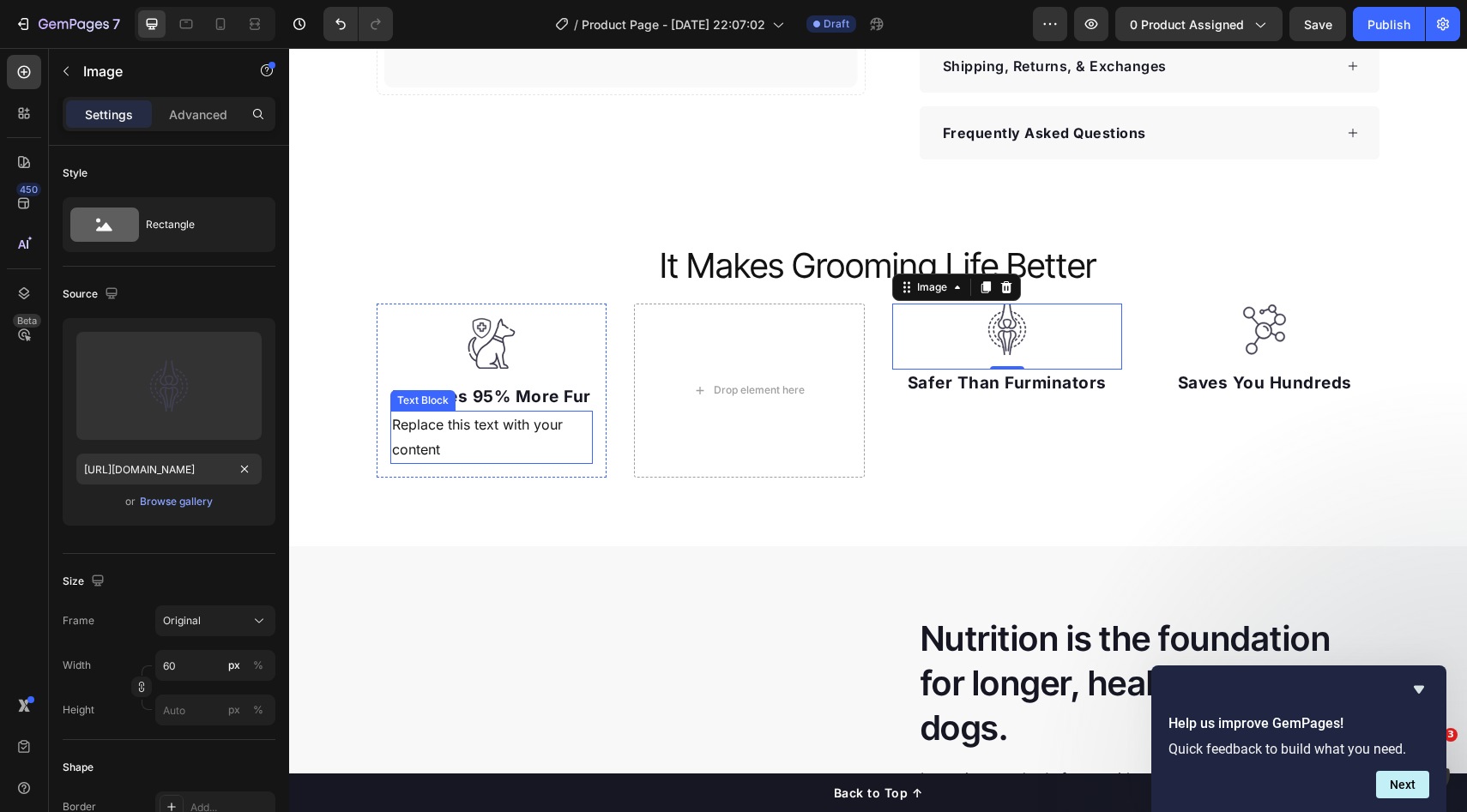
click at [479, 453] on div "Replace this text with your content" at bounding box center [492, 438] width 203 height 53
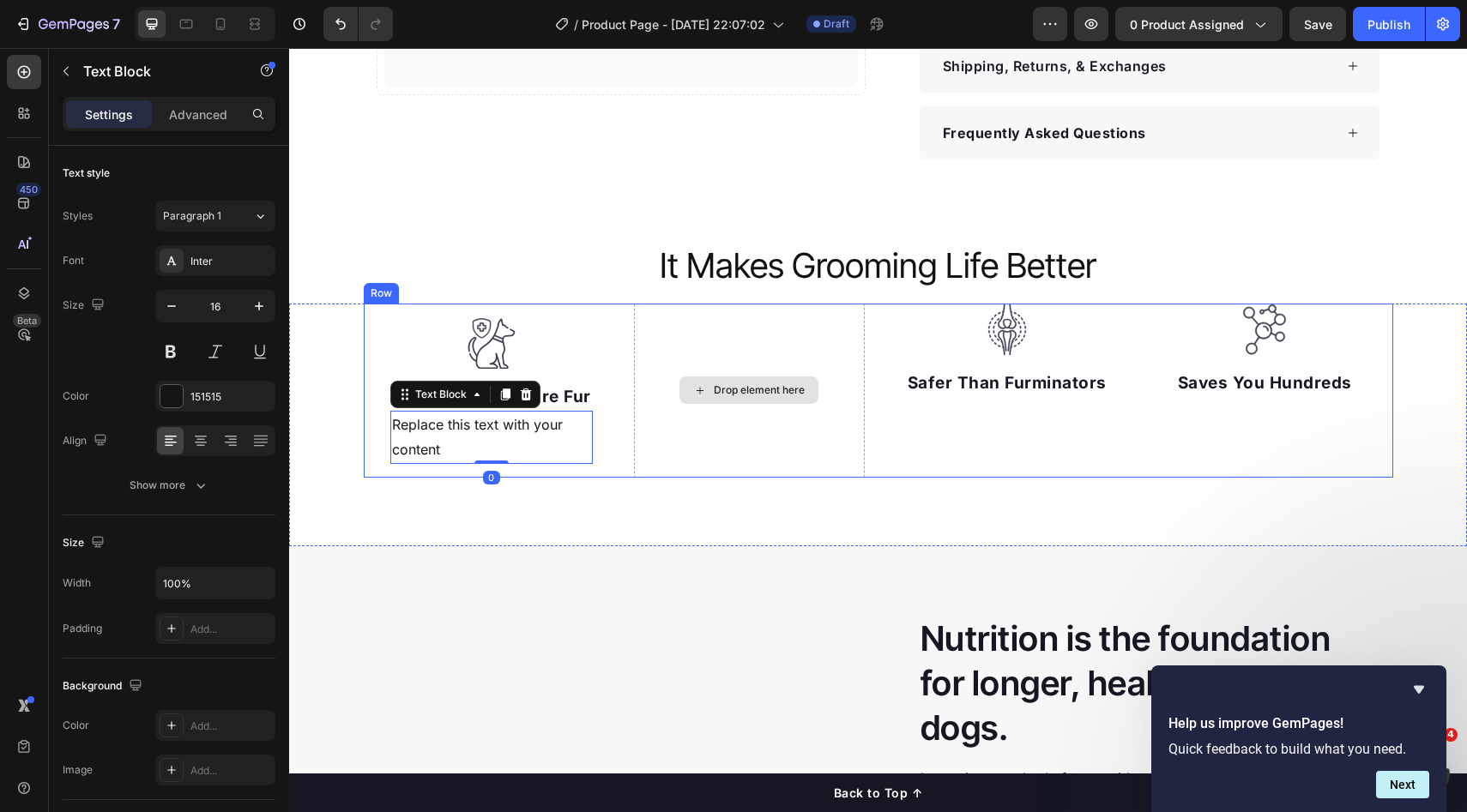
click at [744, 457] on div "Drop element here" at bounding box center [749, 390] width 231 height 174
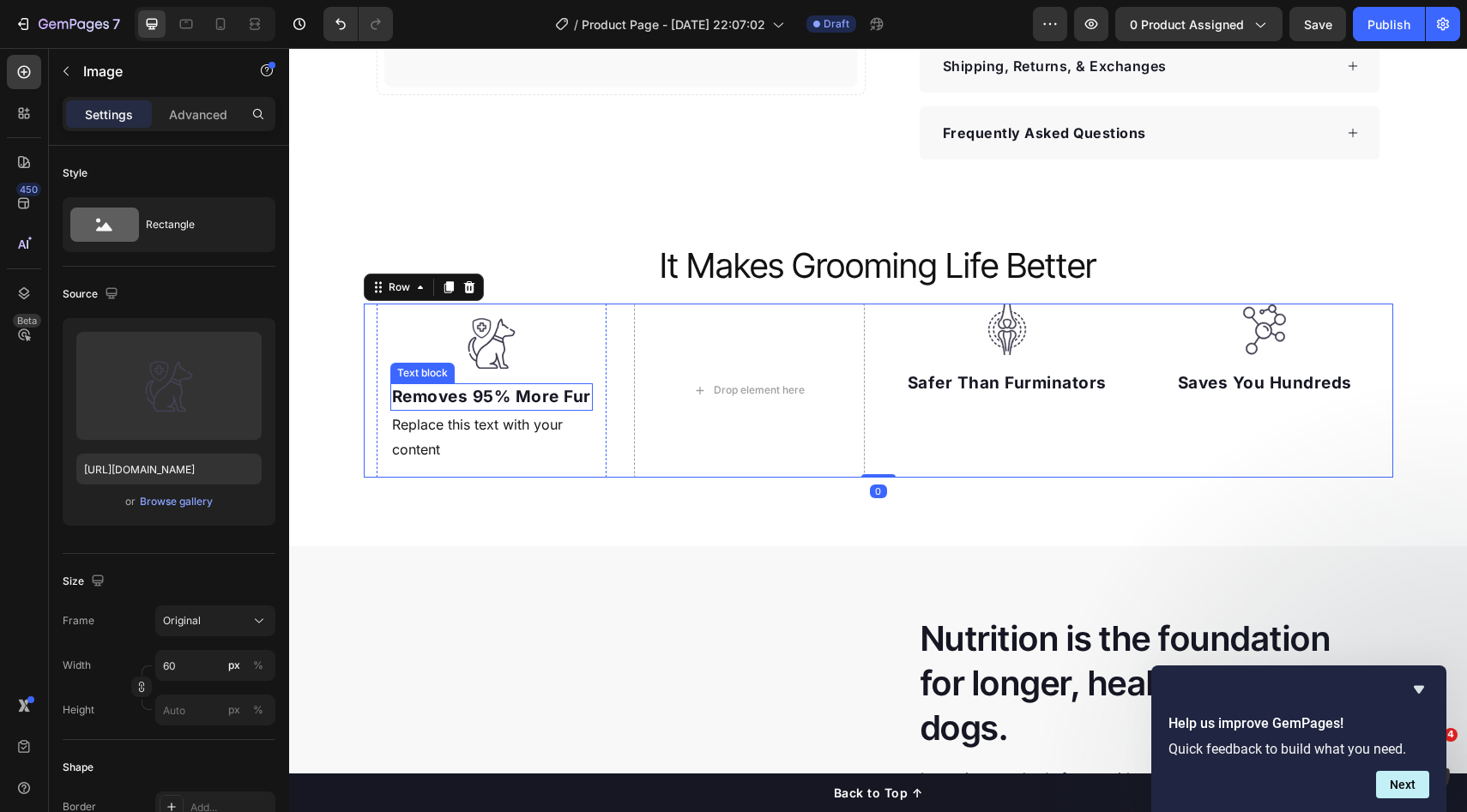
click at [548, 376] on div "Image" at bounding box center [492, 351] width 203 height 66
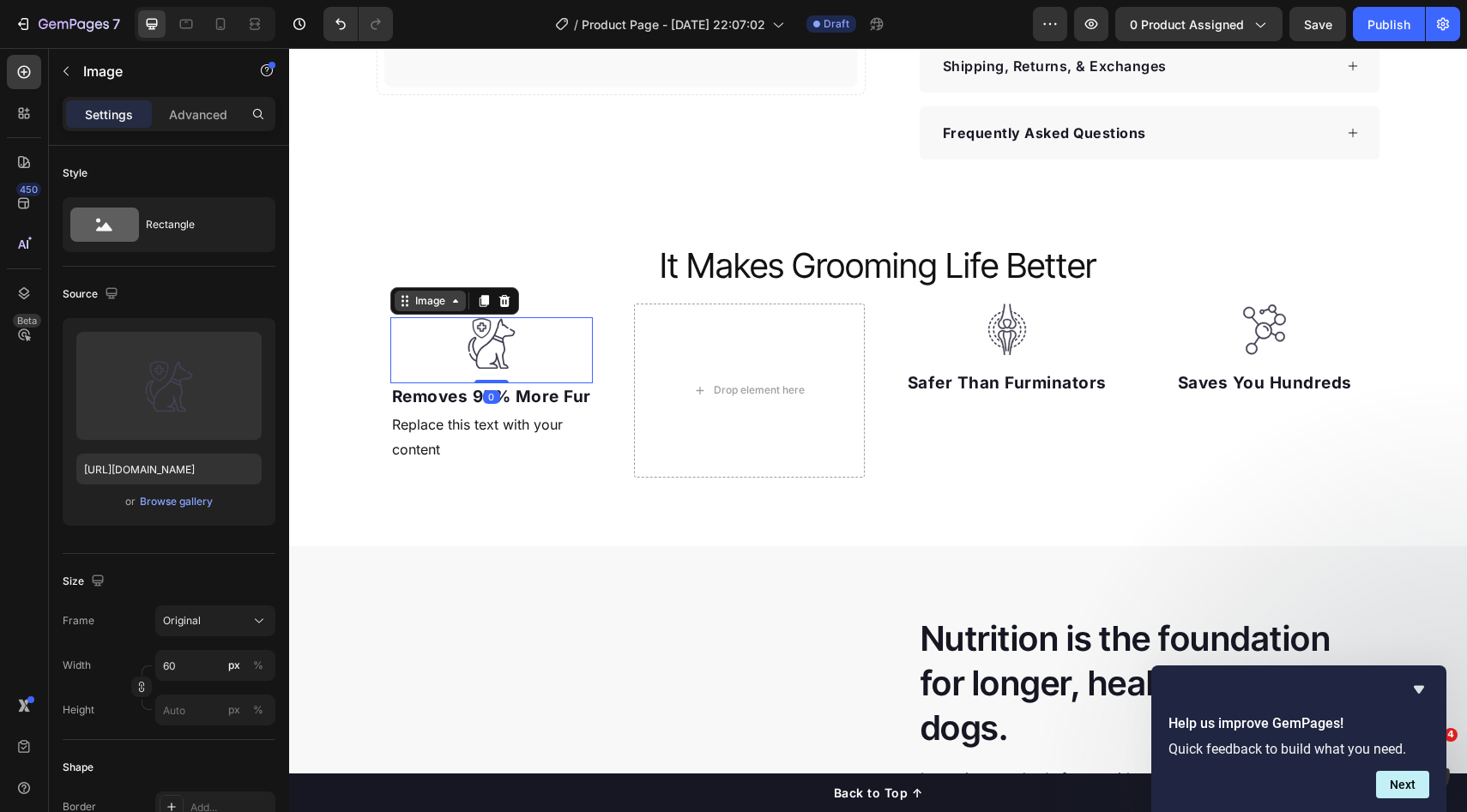
click at [449, 304] on icon at bounding box center [454, 301] width 13 height 13
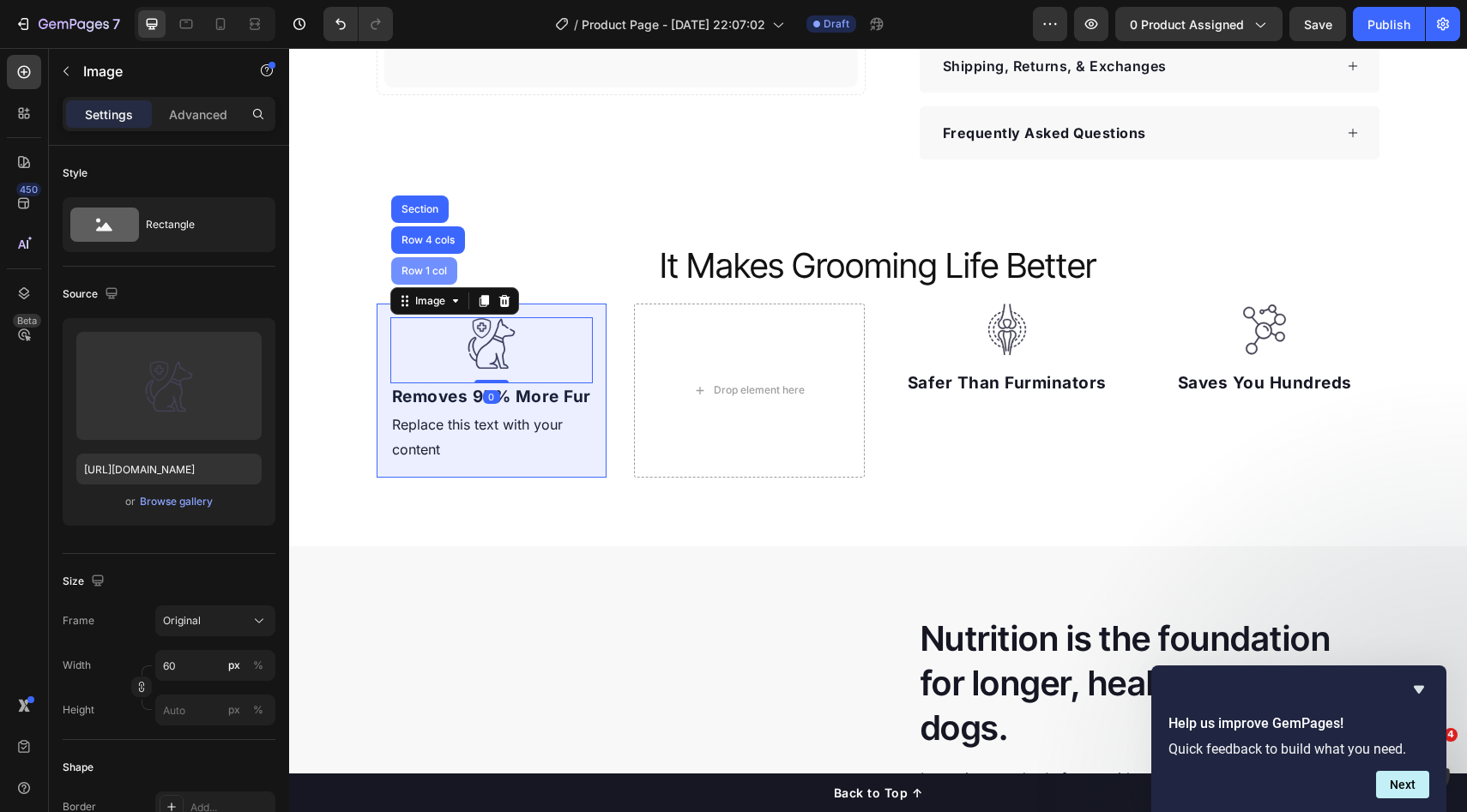
click at [423, 277] on div "Row 1 col" at bounding box center [424, 271] width 66 height 28
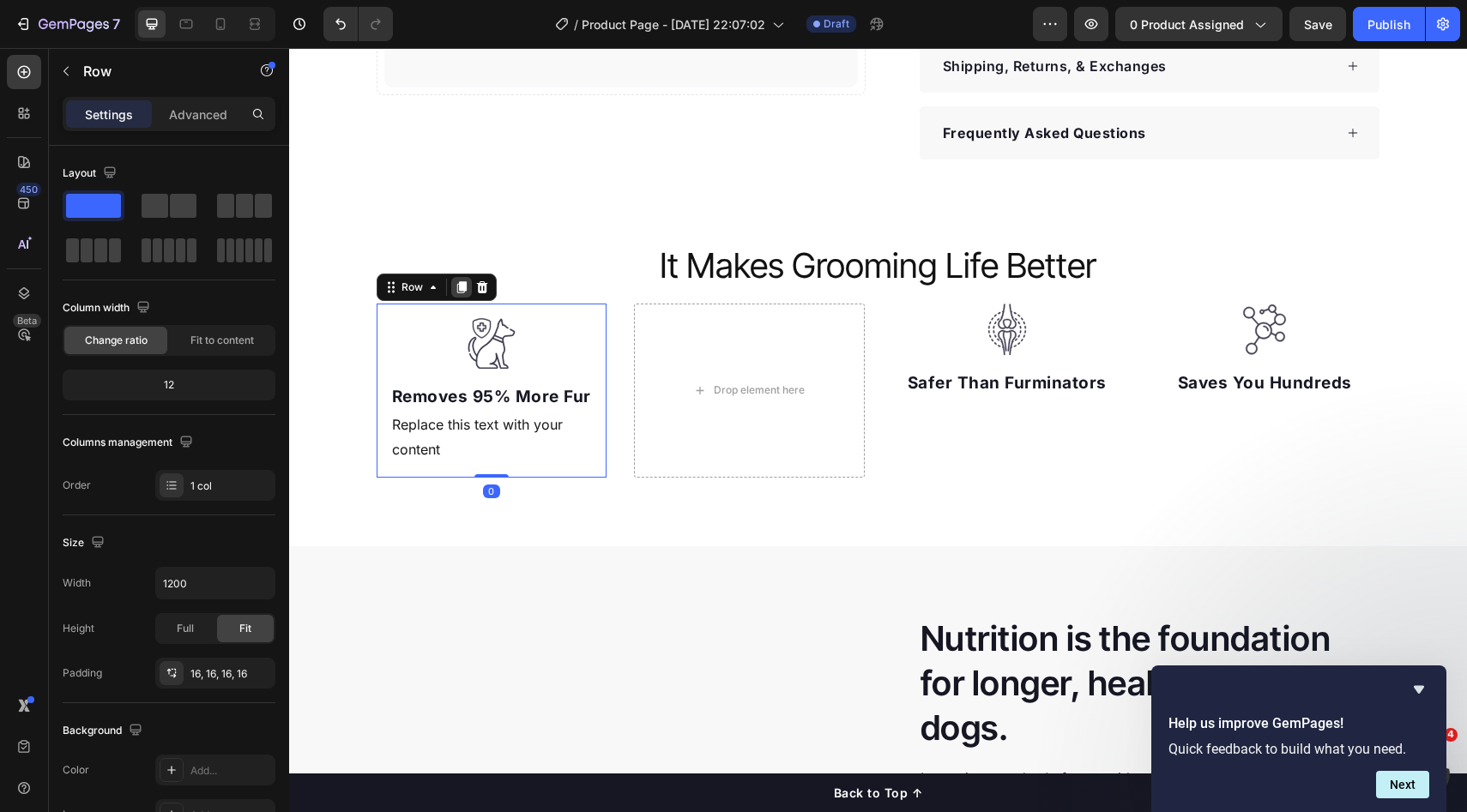
click at [460, 289] on icon at bounding box center [461, 287] width 13 height 13
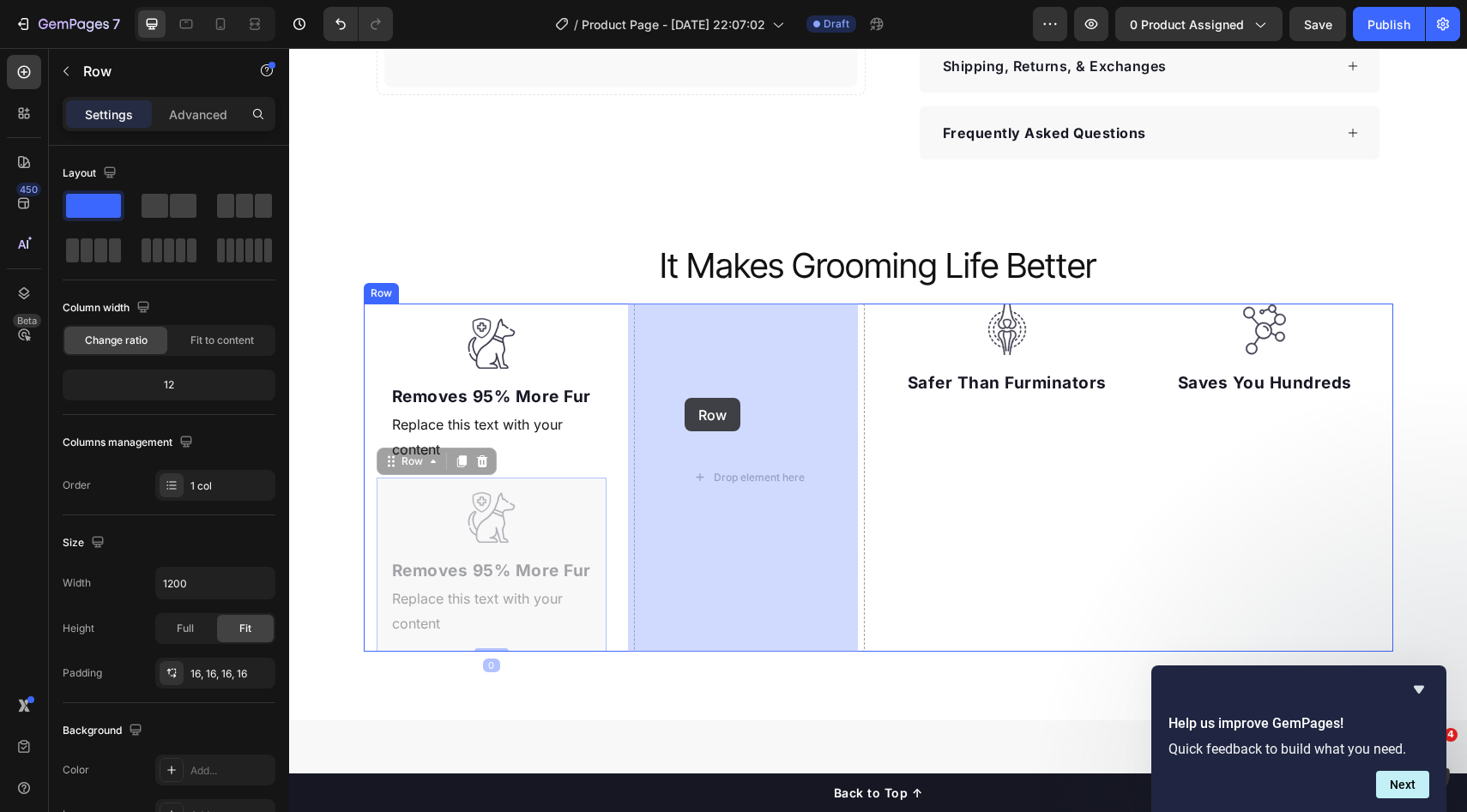
drag, startPoint x: 568, startPoint y: 410, endPoint x: 685, endPoint y: 398, distance: 117.6
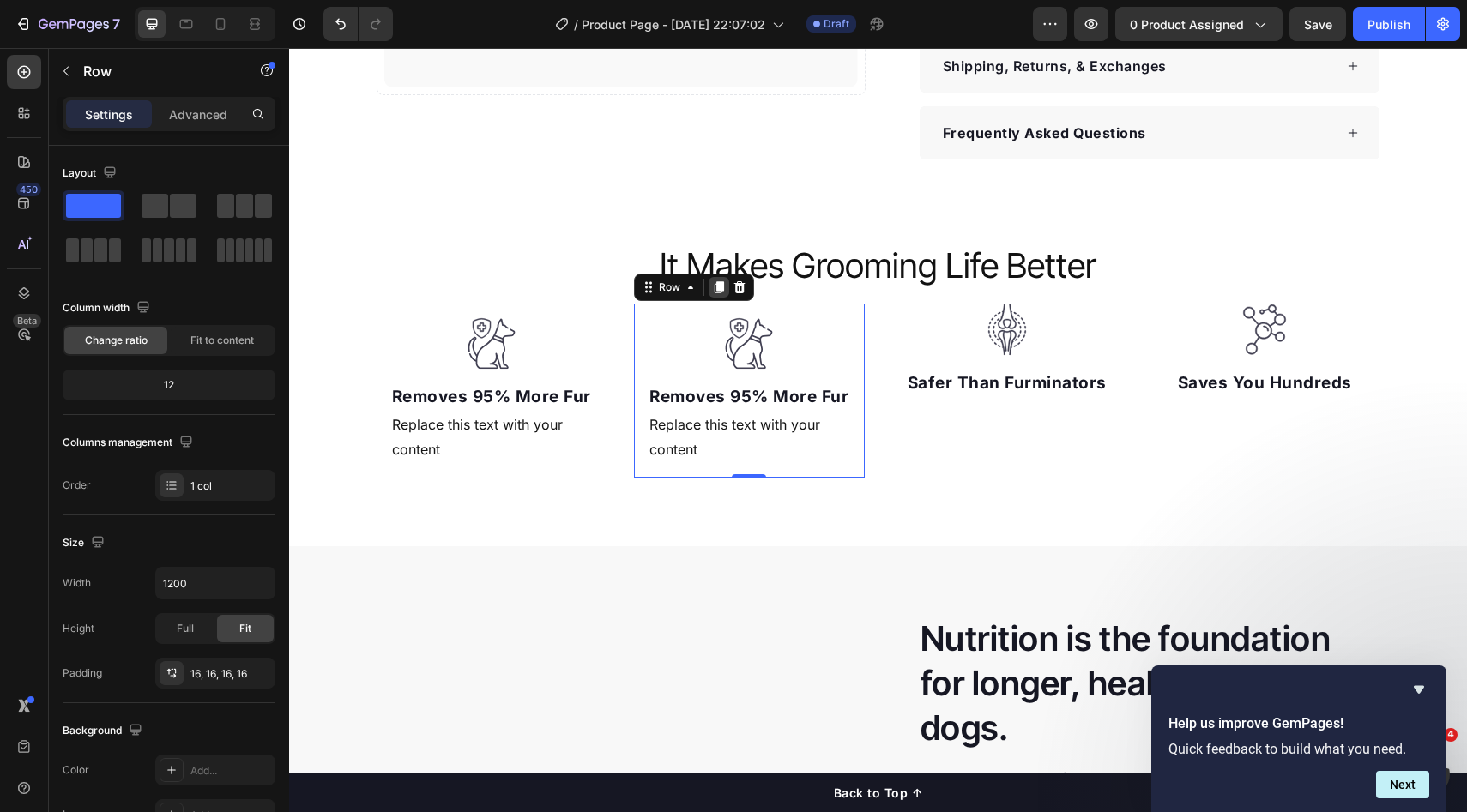
click at [712, 286] on icon at bounding box center [718, 287] width 13 height 13
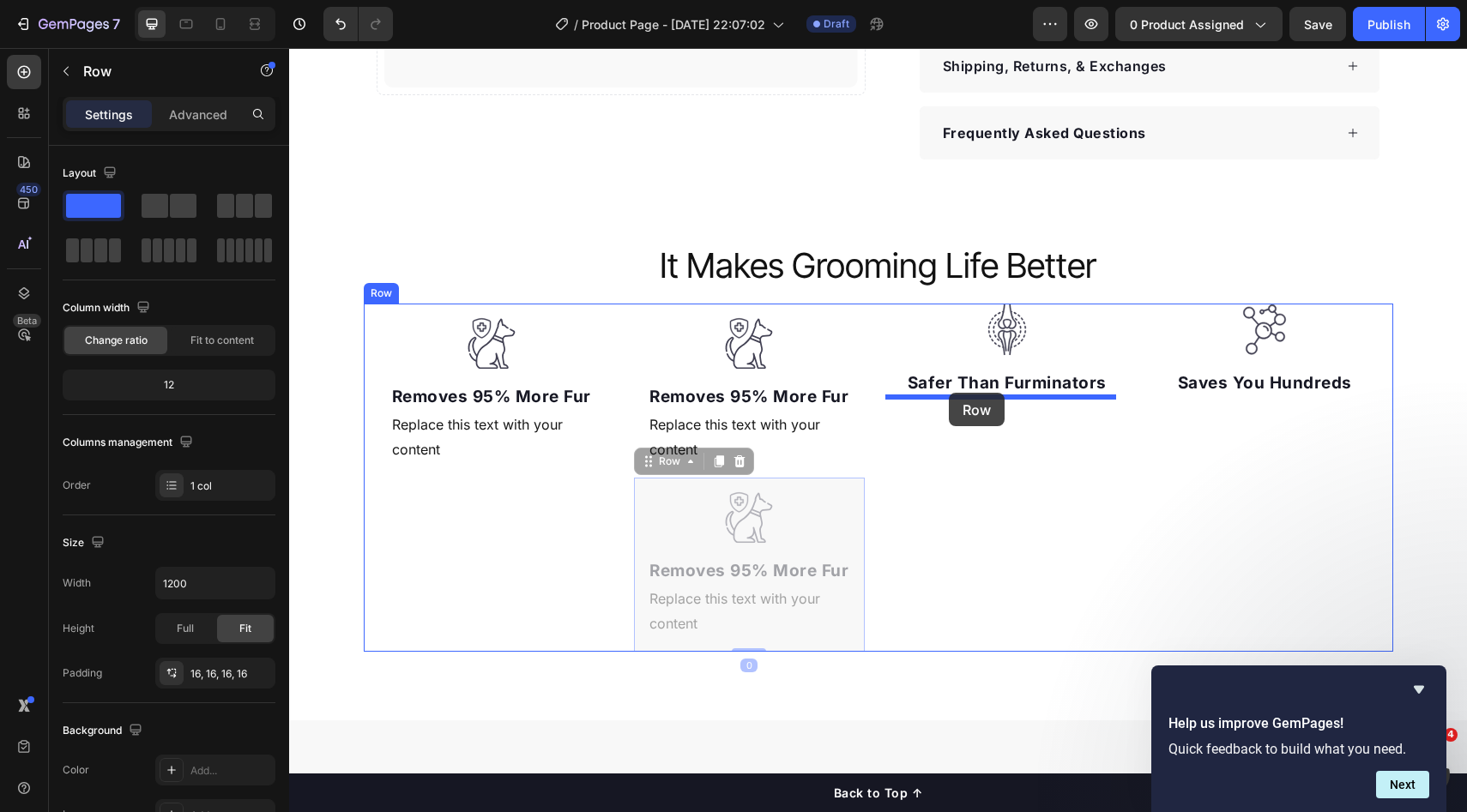
drag, startPoint x: 672, startPoint y: 466, endPoint x: 949, endPoint y: 393, distance: 286.5
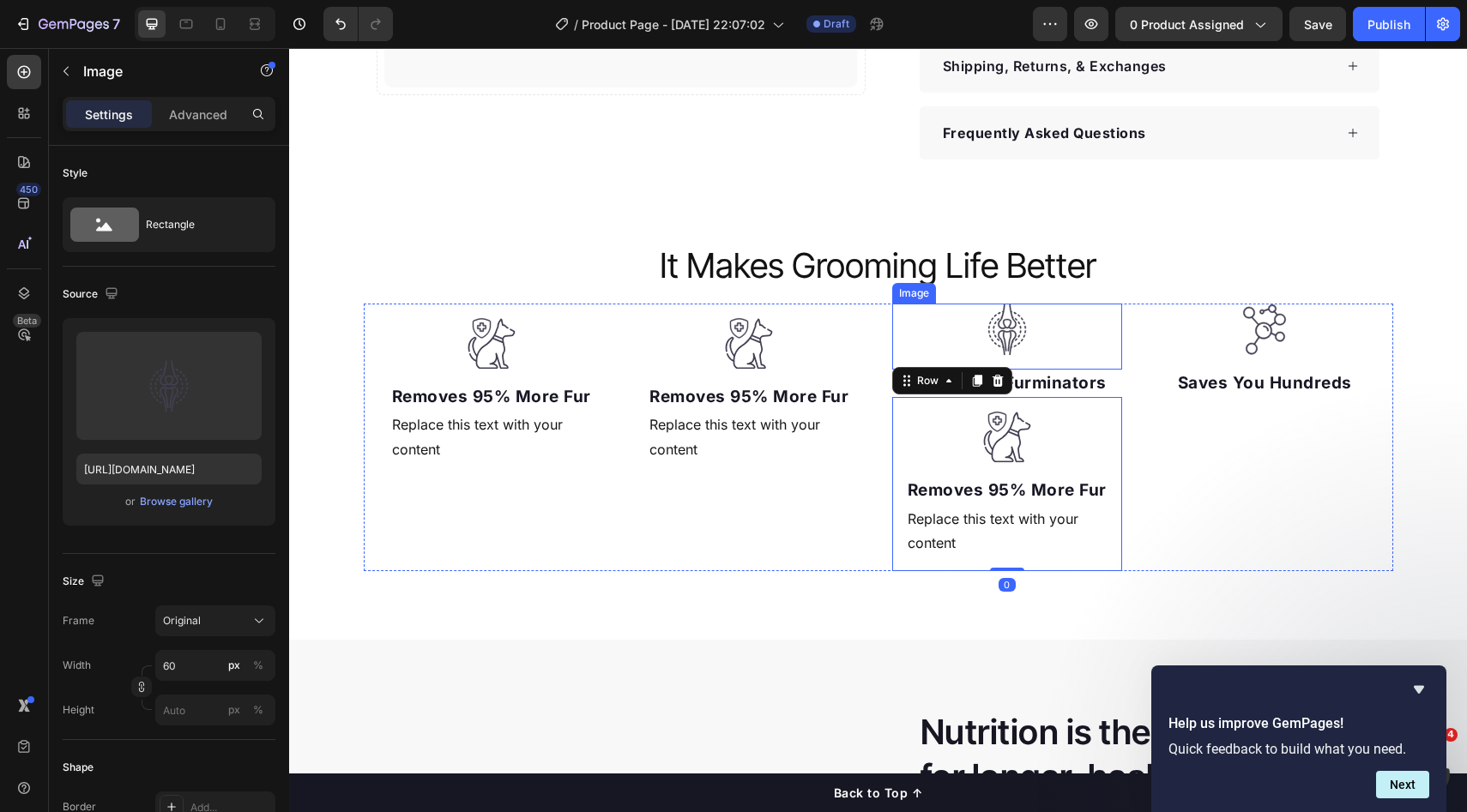
click at [1006, 330] on img at bounding box center [1007, 329] width 51 height 52
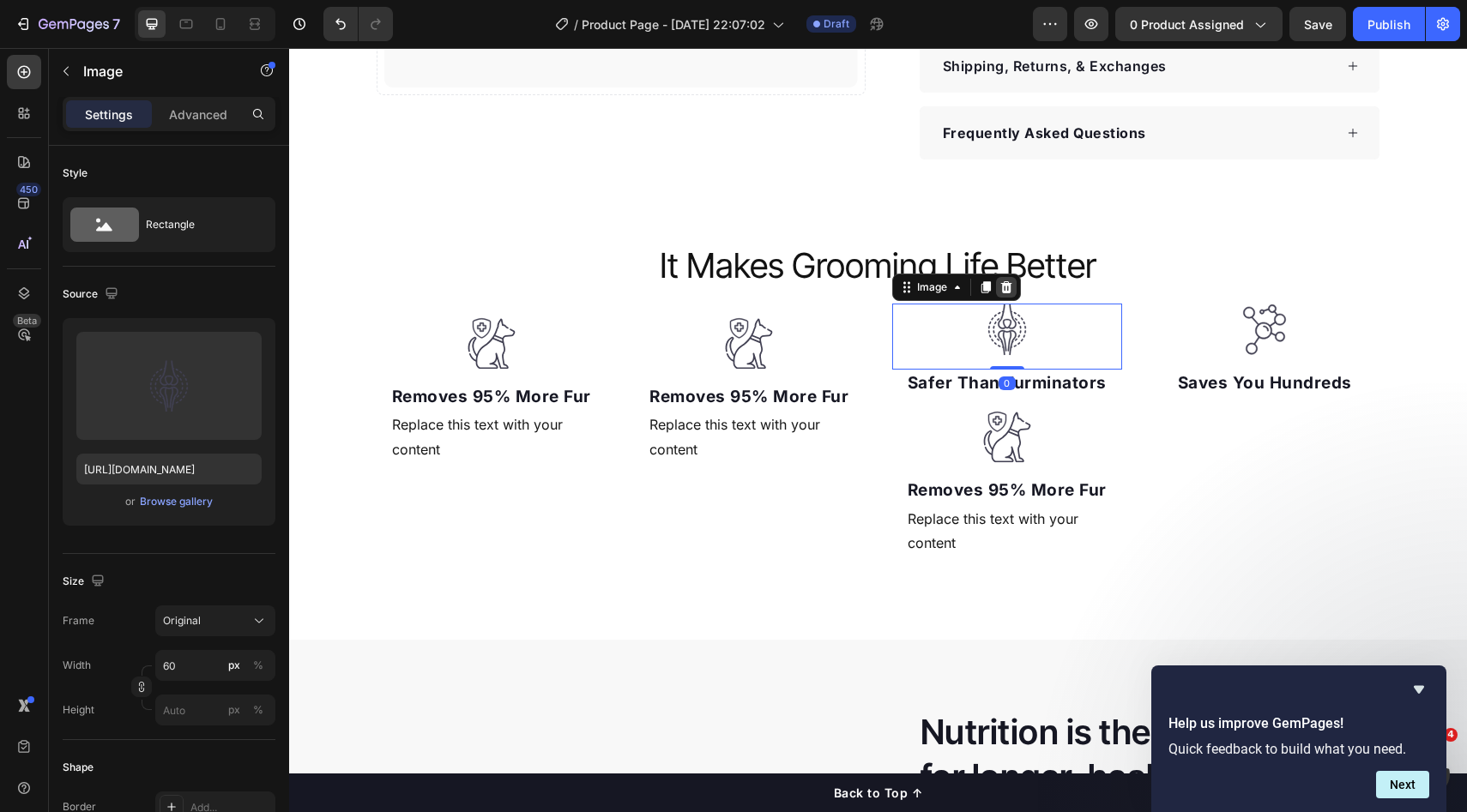
click at [999, 280] on icon at bounding box center [1006, 287] width 13 height 13
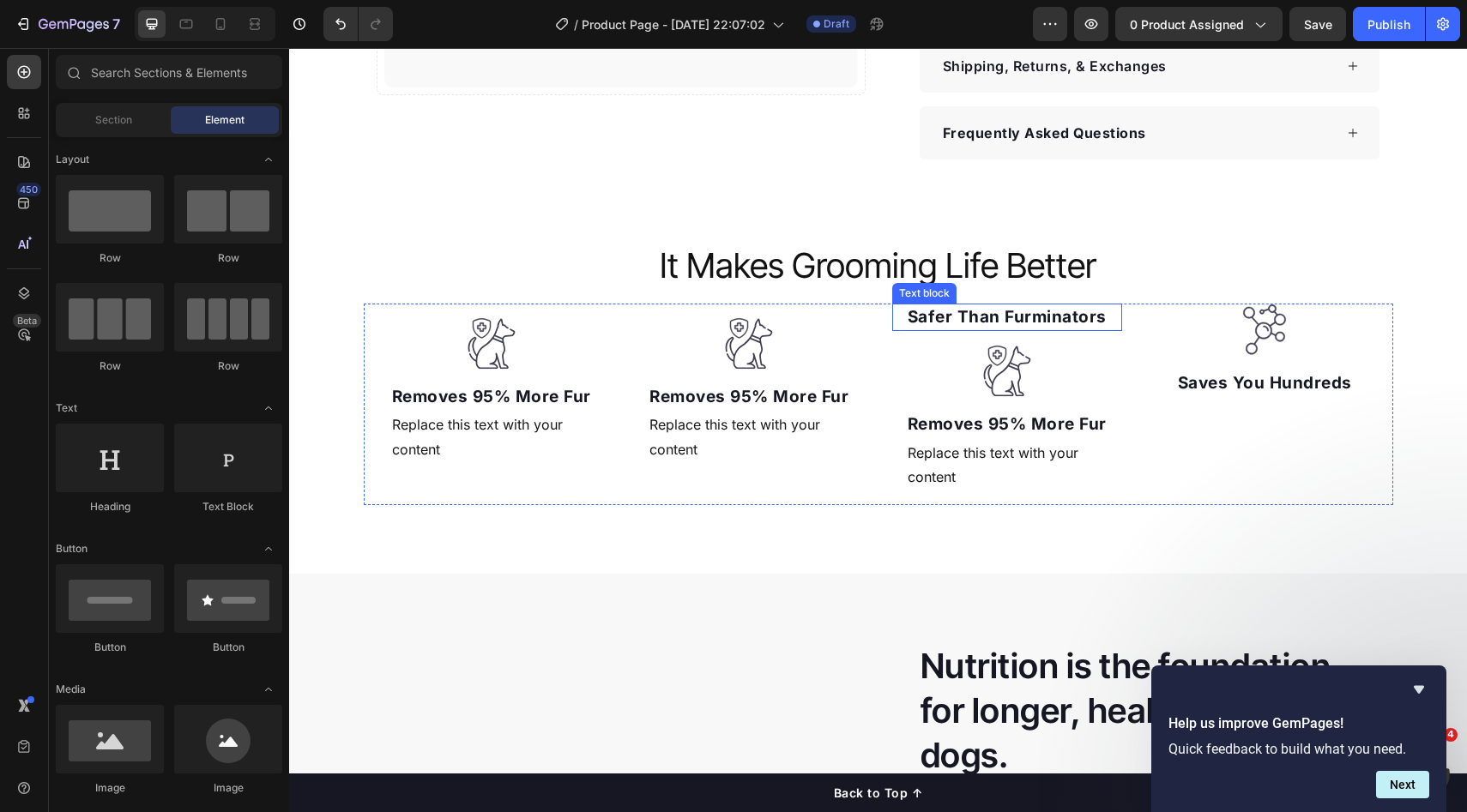
drag, startPoint x: 1012, startPoint y: 316, endPoint x: 1008, endPoint y: 305, distance: 11.7
click at [1013, 316] on p "Safer Than Furminators" at bounding box center [1007, 318] width 227 height 25
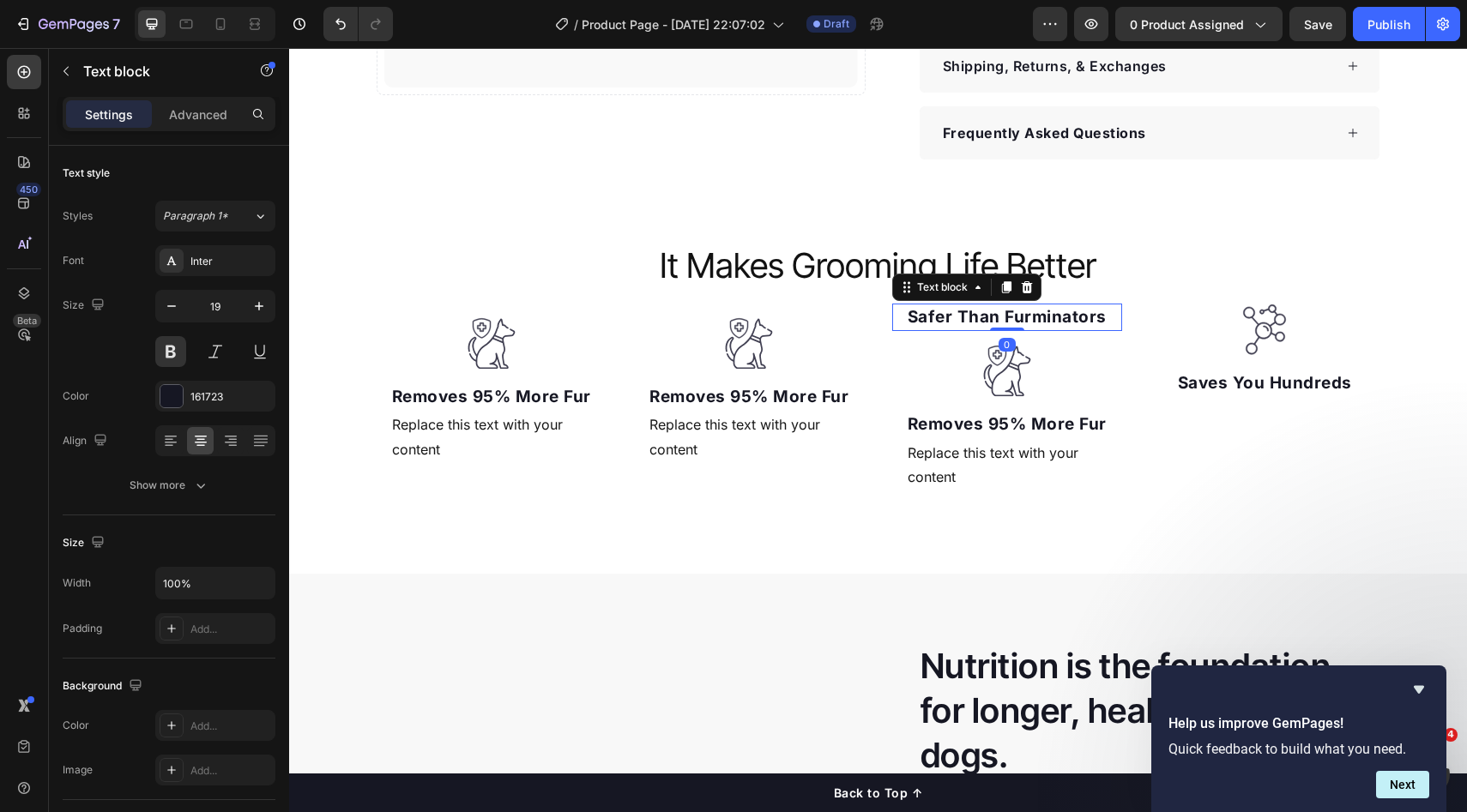
drag, startPoint x: 1011, startPoint y: 289, endPoint x: 1190, endPoint y: 312, distance: 180.5
click at [1016, 289] on div at bounding box center [1026, 287] width 20 height 20
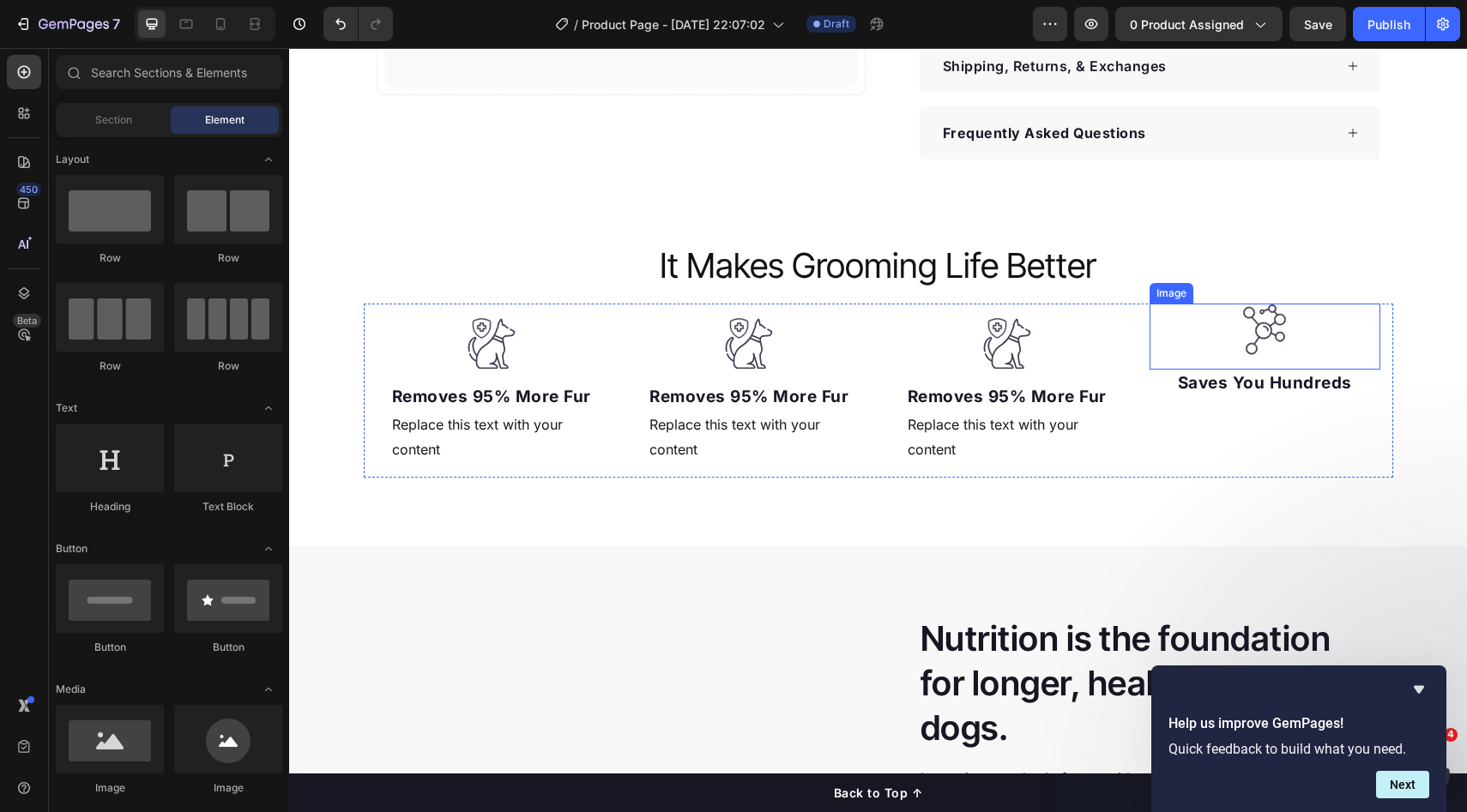
click at [1263, 321] on img at bounding box center [1265, 329] width 51 height 52
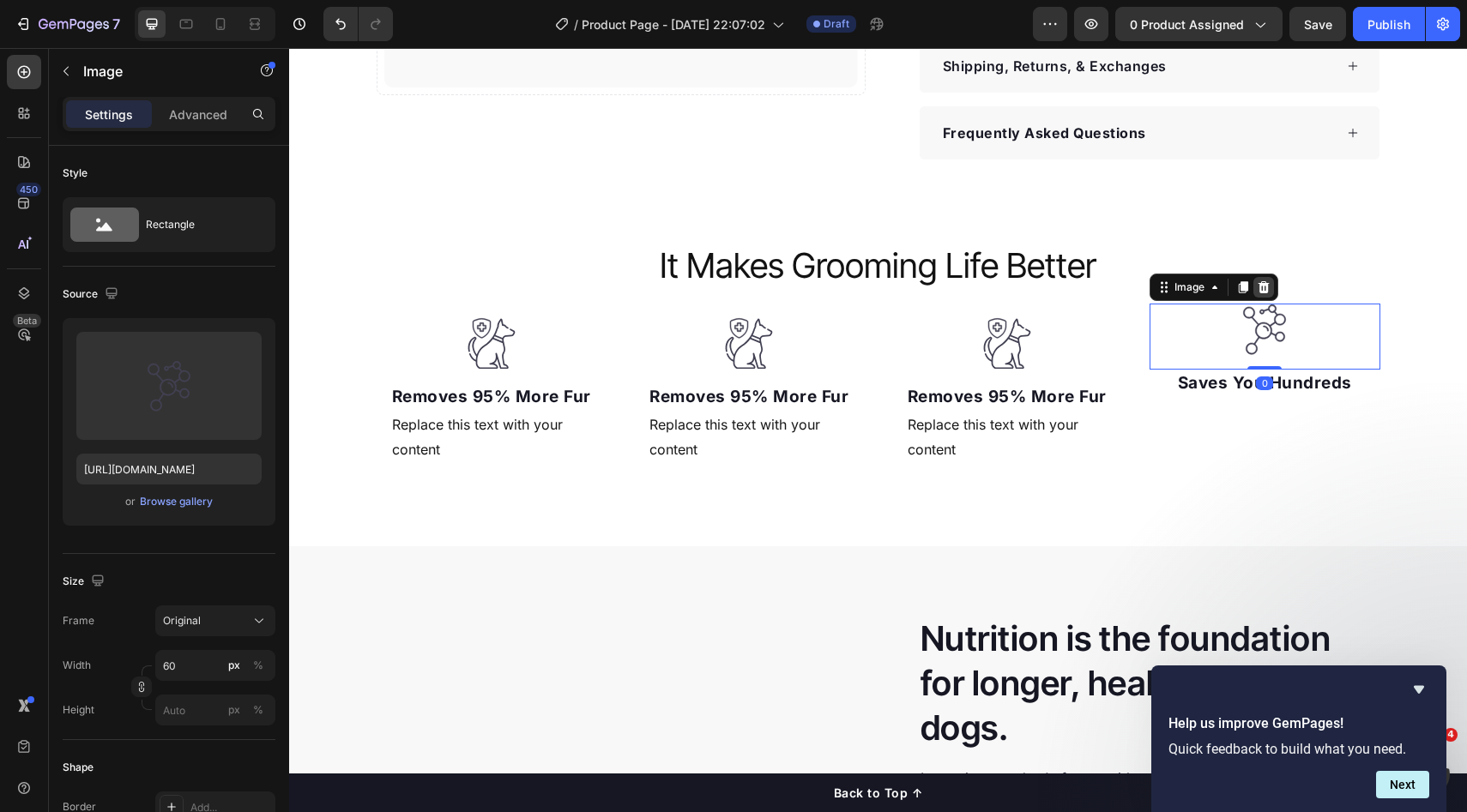
click at [1257, 288] on icon at bounding box center [1263, 287] width 13 height 13
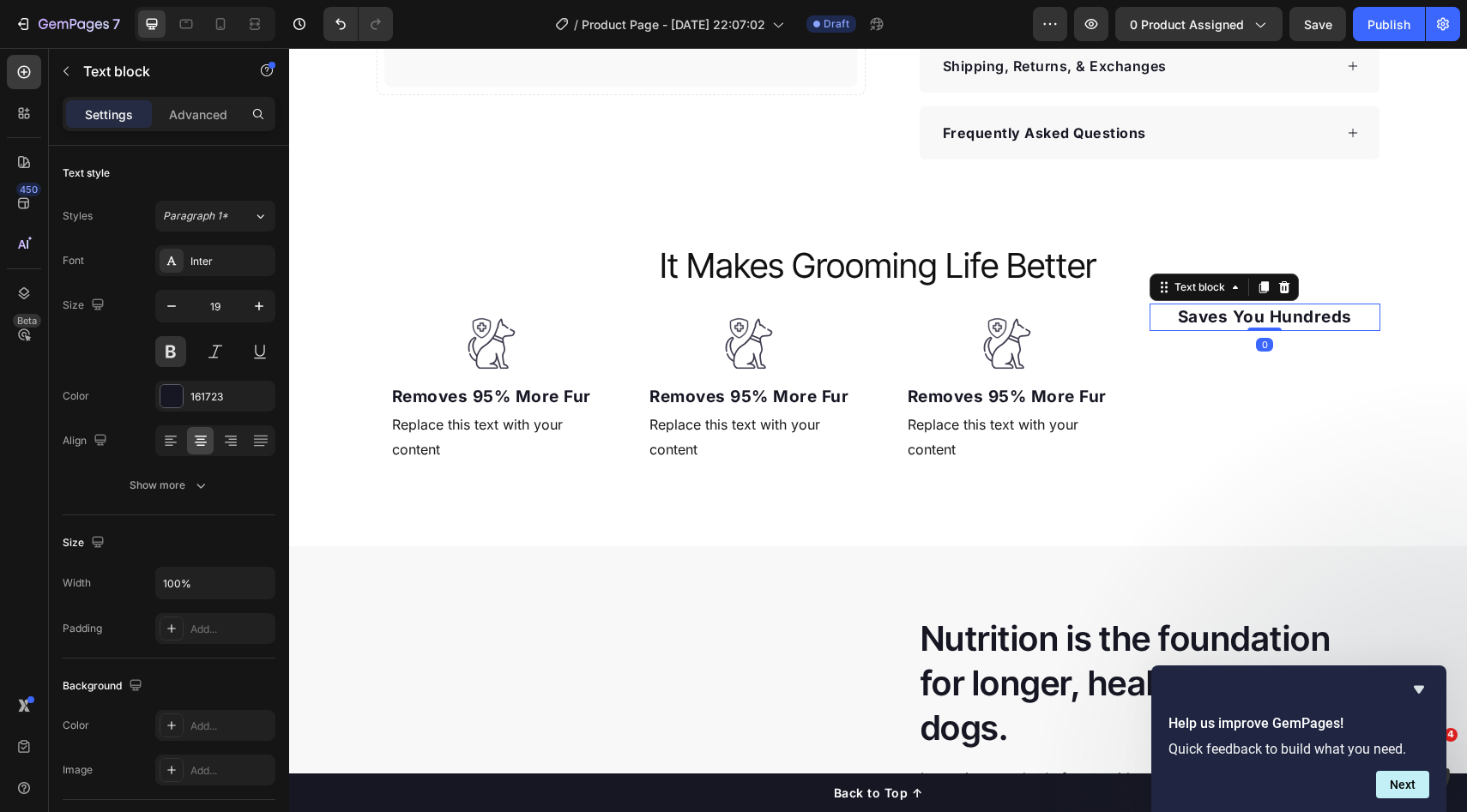
click at [1264, 324] on p "Saves You Hundreds" at bounding box center [1265, 318] width 227 height 25
drag, startPoint x: 1274, startPoint y: 293, endPoint x: 1266, endPoint y: 302, distance: 12.0
click at [1277, 292] on icon at bounding box center [1283, 287] width 13 height 13
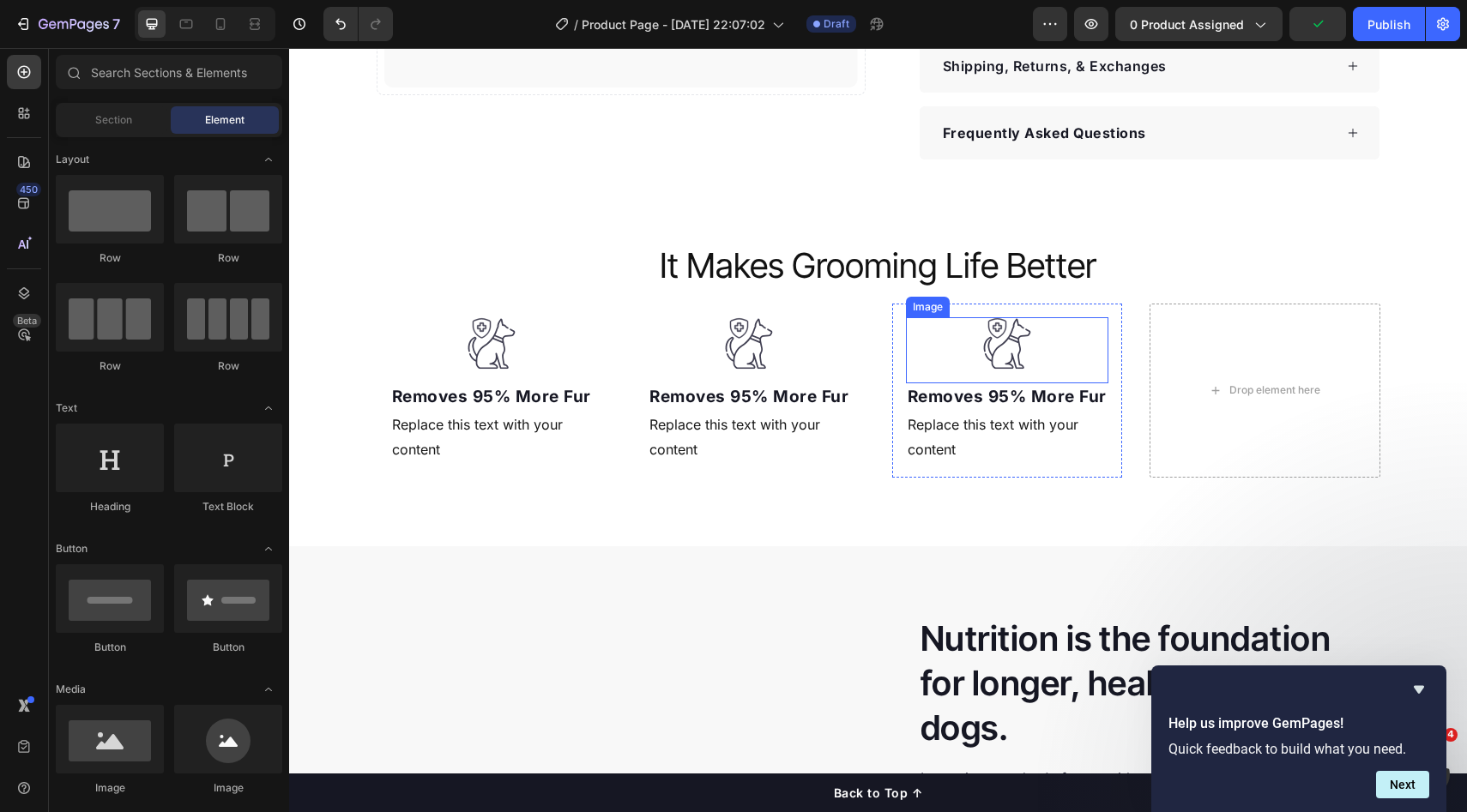
click at [1021, 344] on img at bounding box center [1007, 343] width 51 height 52
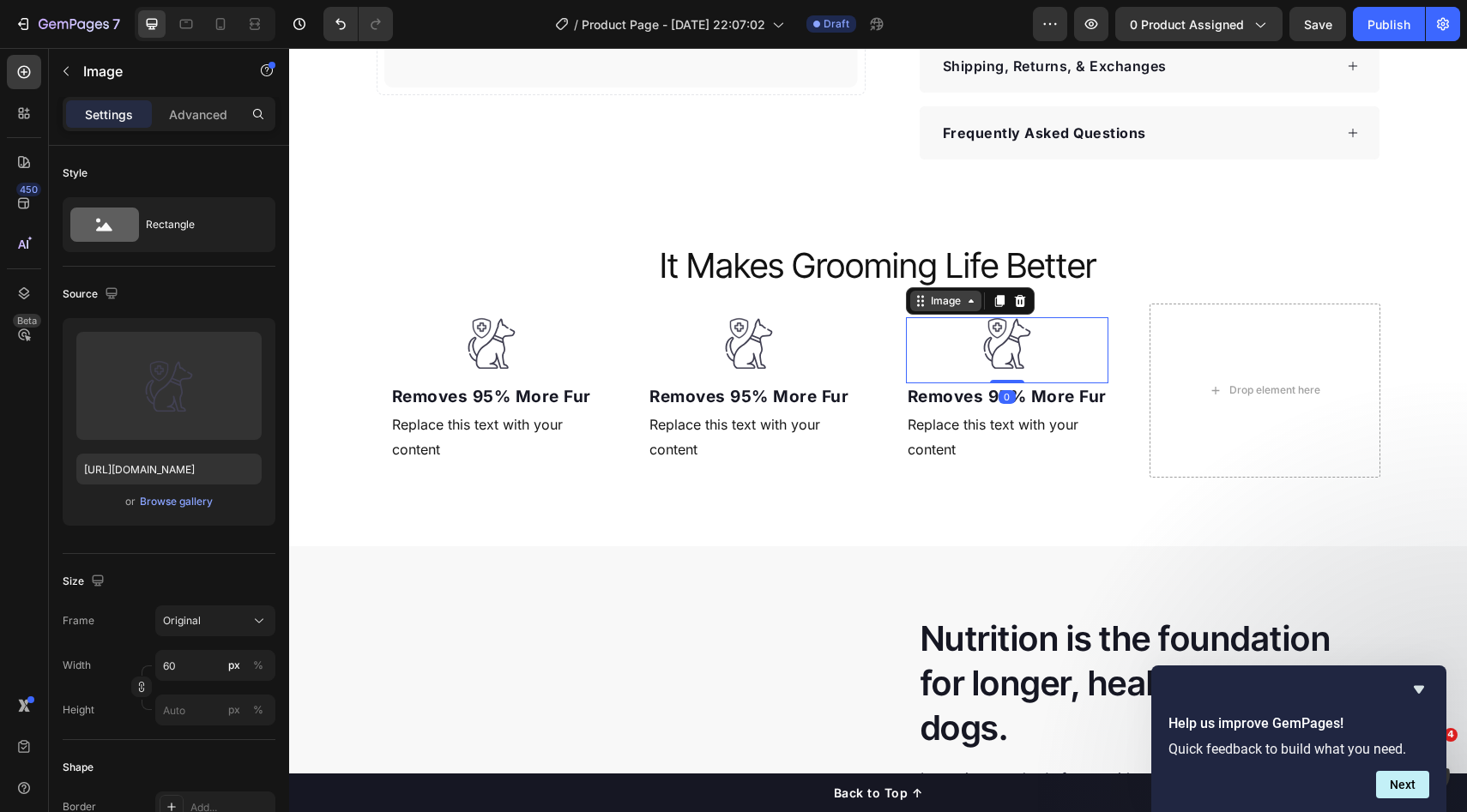
click at [931, 296] on div "Image" at bounding box center [946, 301] width 37 height 15
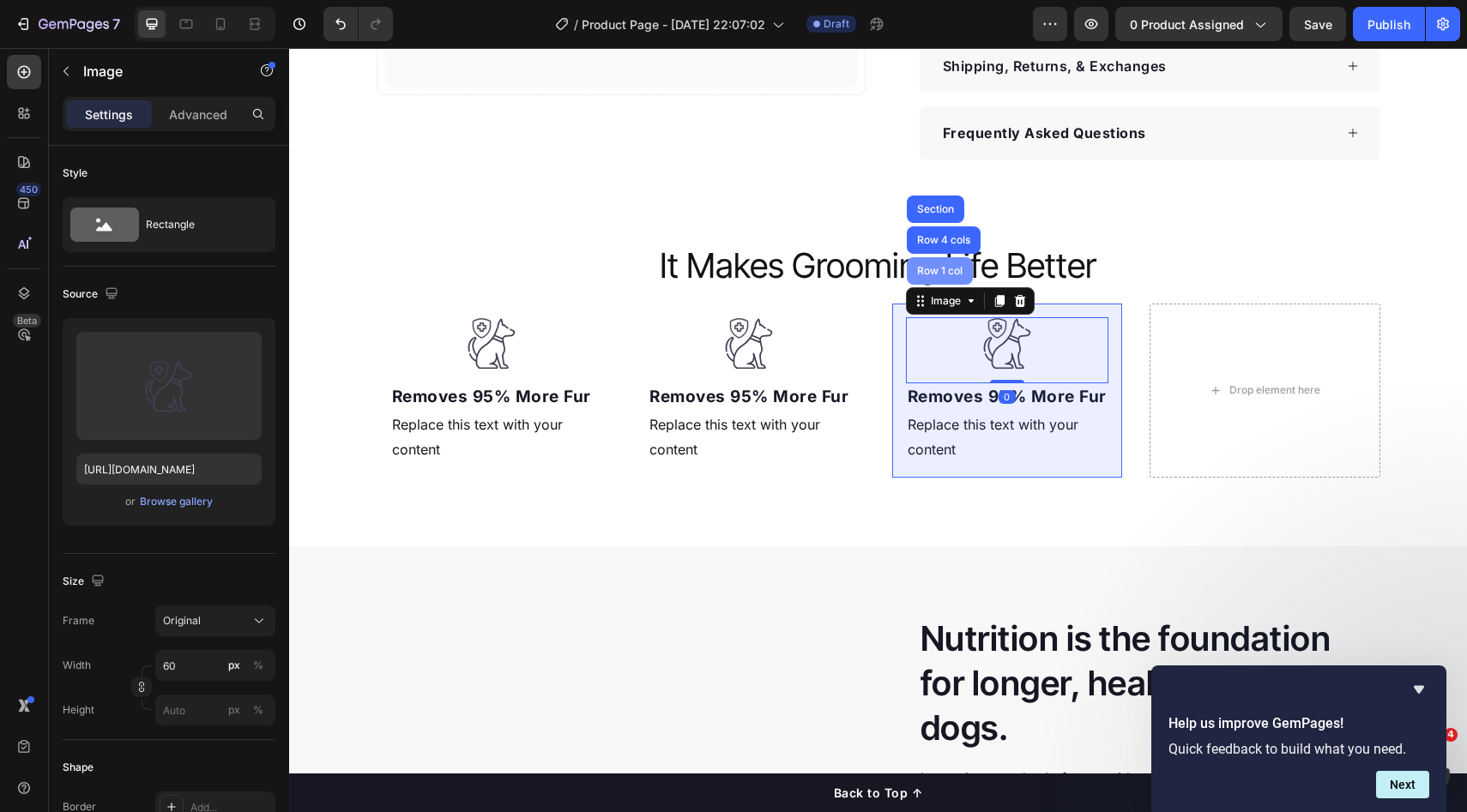
click at [920, 274] on div "Row 1 col" at bounding box center [939, 272] width 52 height 11
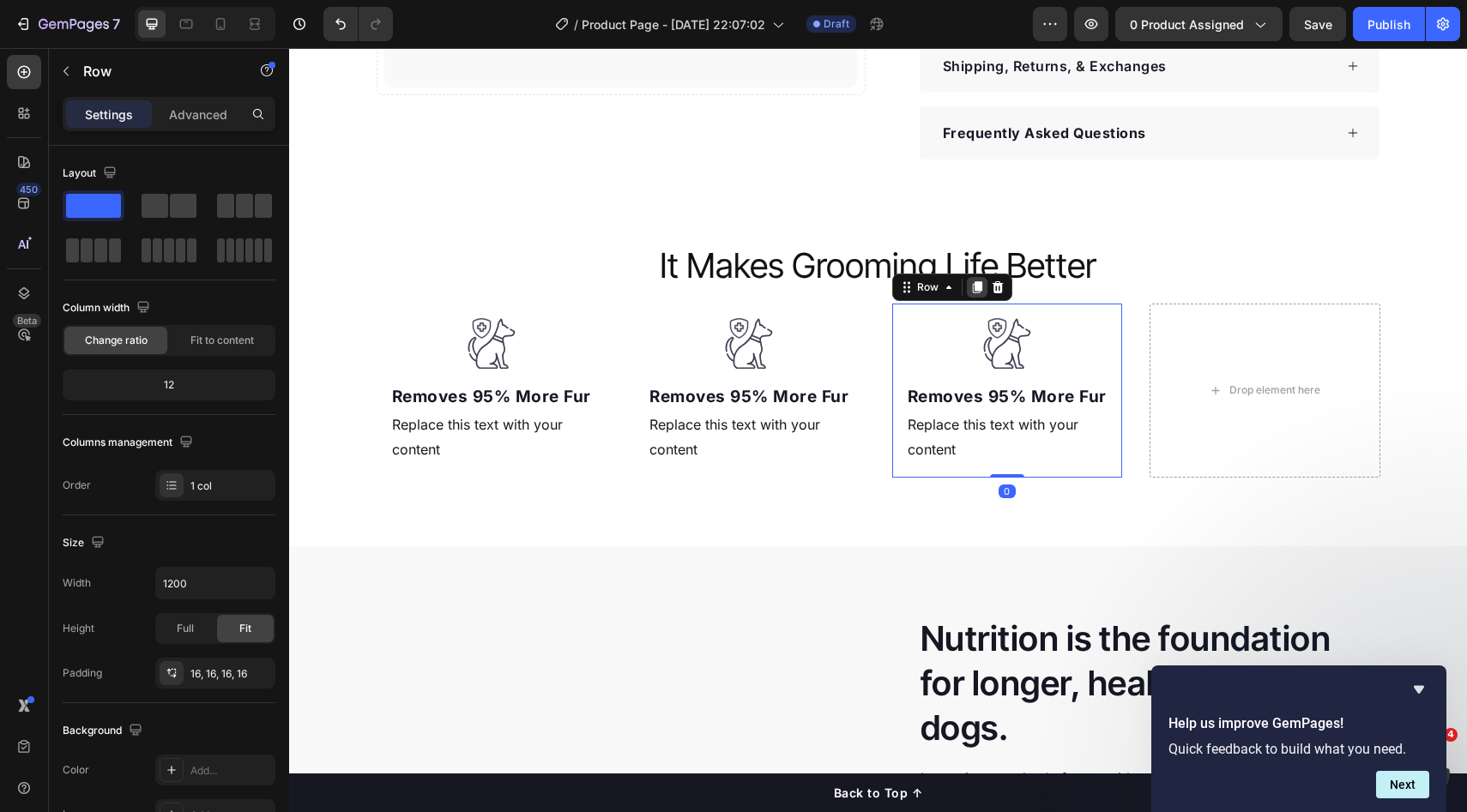
click at [974, 292] on icon at bounding box center [976, 287] width 13 height 13
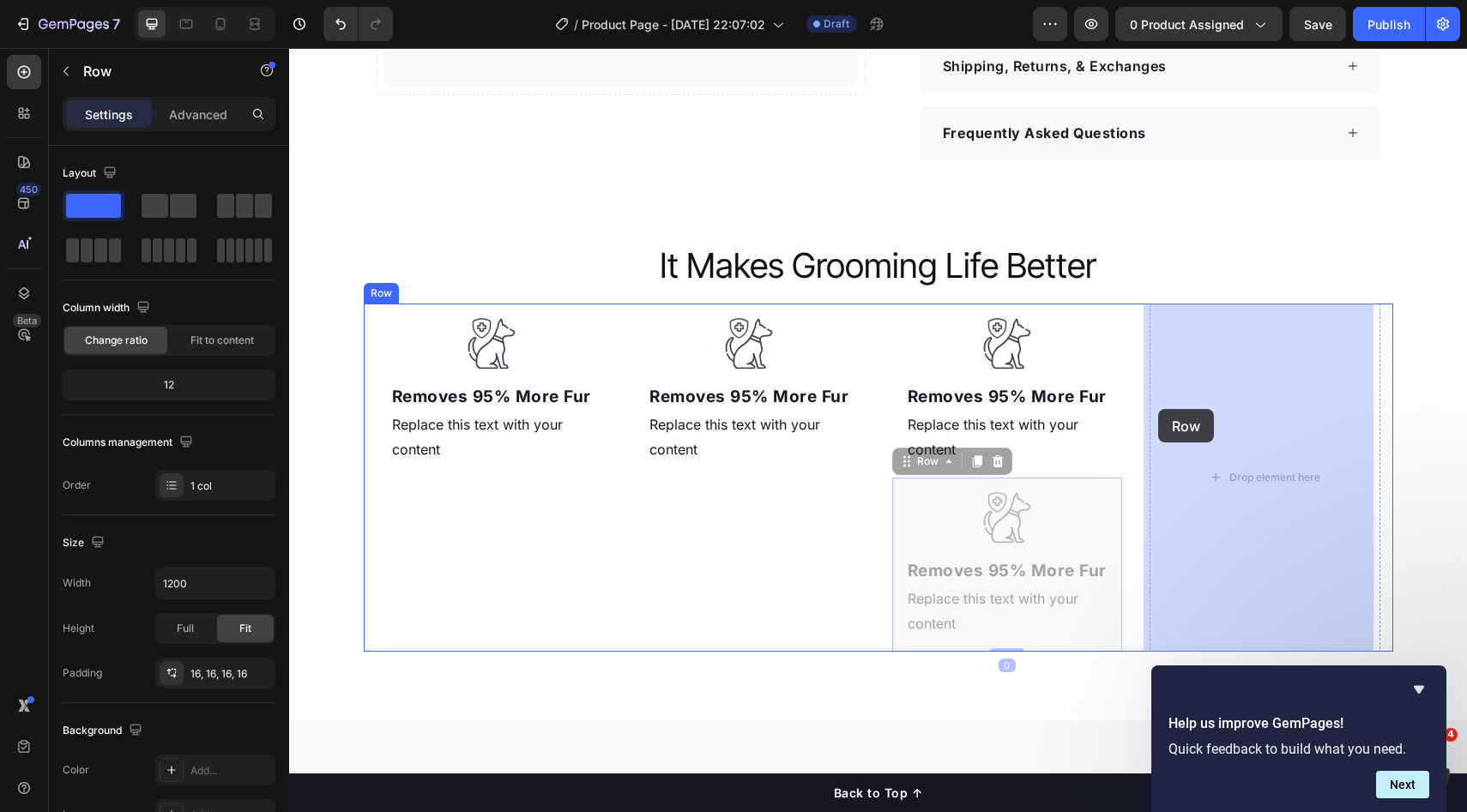
drag, startPoint x: 936, startPoint y: 456, endPoint x: 1163, endPoint y: 408, distance: 232.0
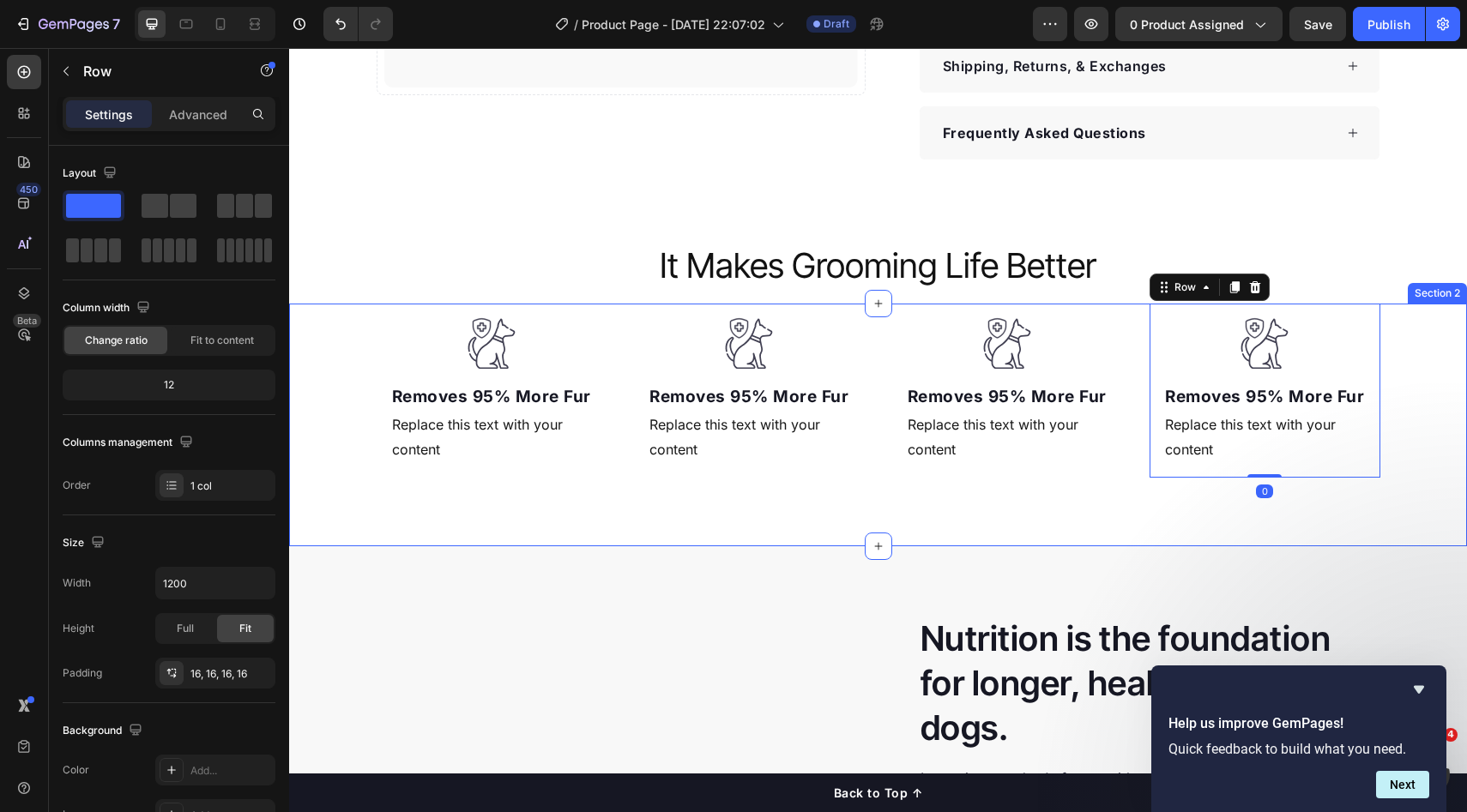
click at [1403, 392] on div "Image Removes 95% More Fur Text block Replace this text with your content Text …" at bounding box center [878, 390] width 1178 height 174
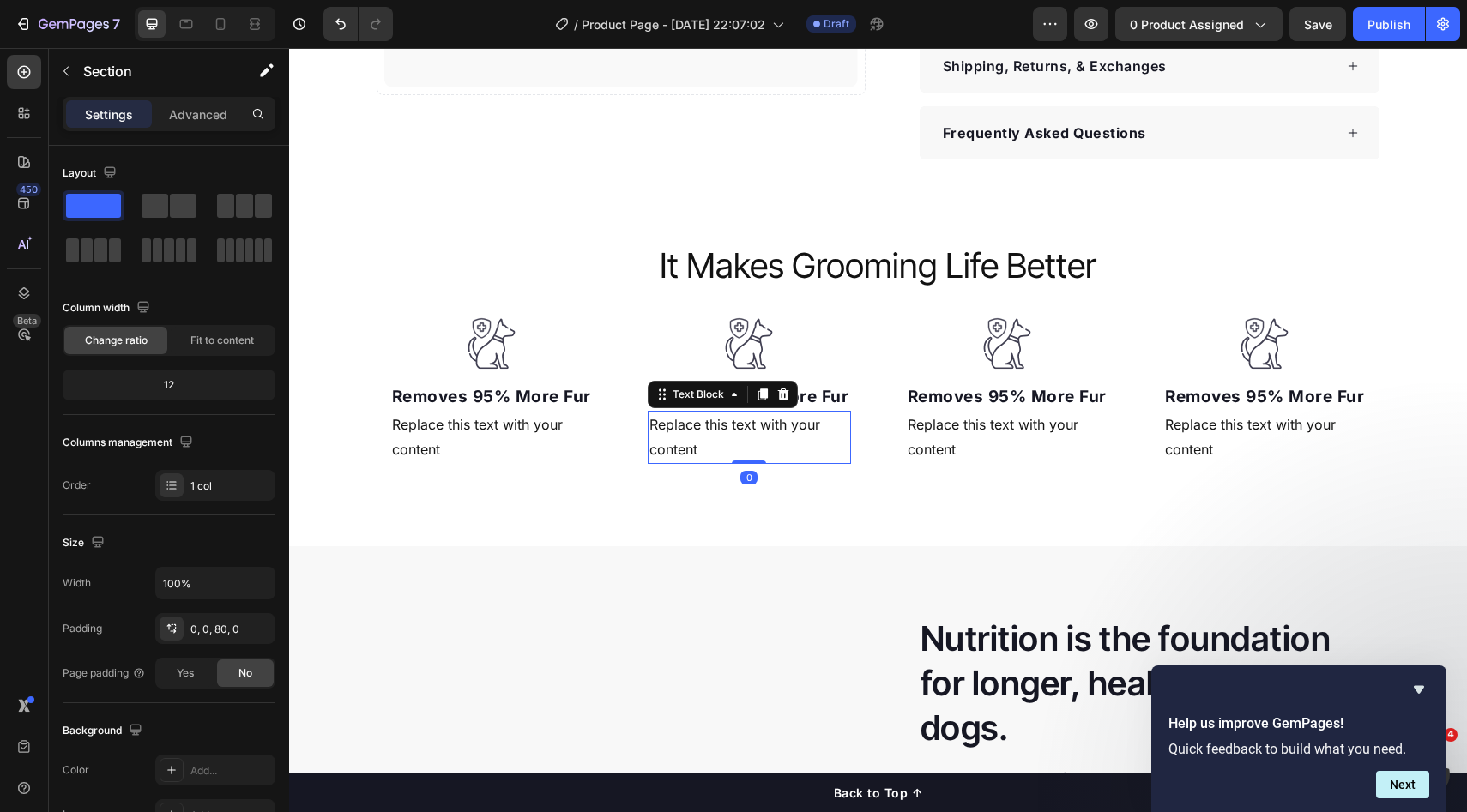
click at [716, 431] on div "Replace this text with your content" at bounding box center [749, 438] width 203 height 53
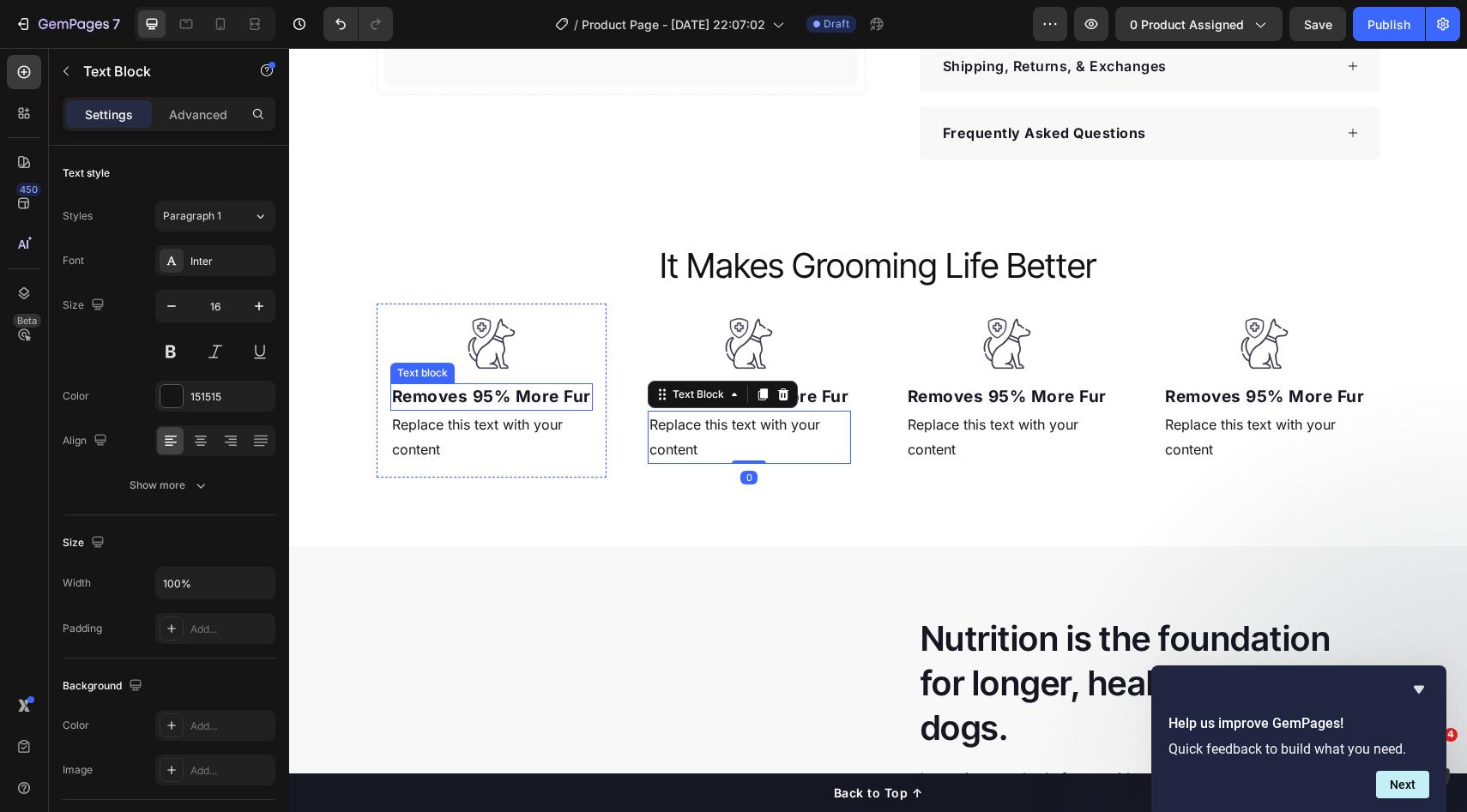
click at [488, 391] on p "Removes 95% More Fur" at bounding box center [492, 398] width 200 height 25
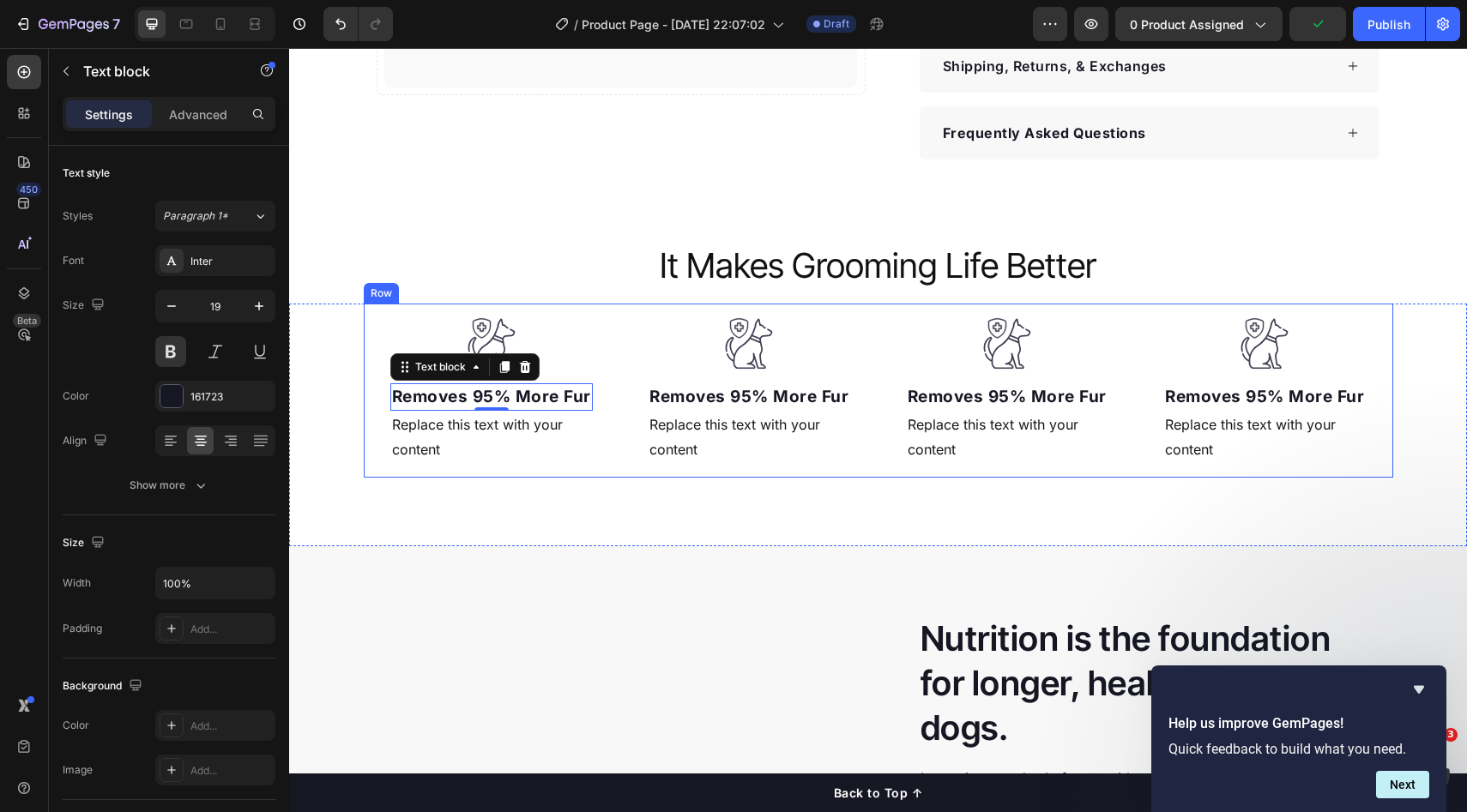
click at [367, 440] on div "Image Removes 95% More Fur Text block 0 Replace this text with your content Tex…" at bounding box center [879, 390] width 1029 height 174
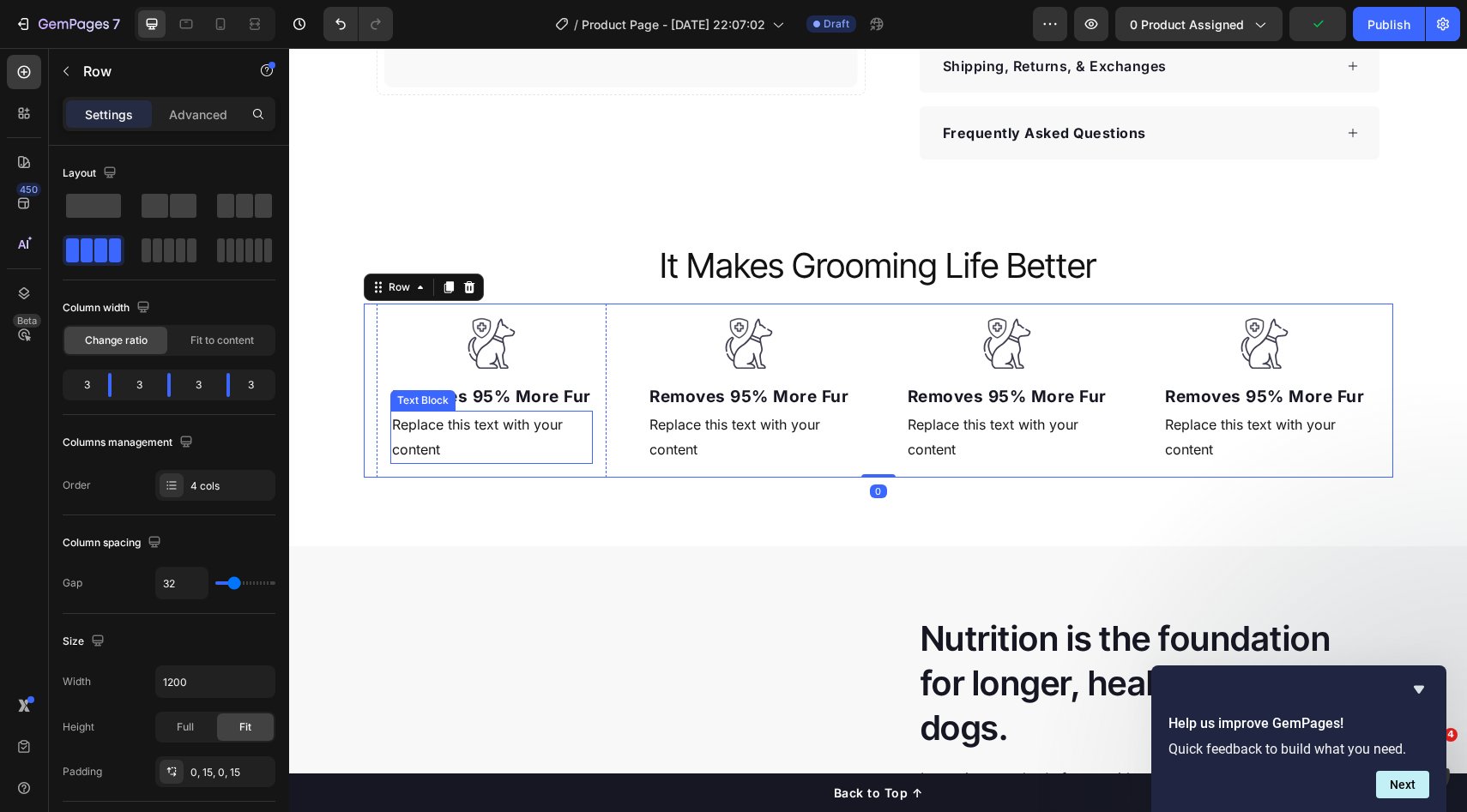
click at [453, 434] on div "Replace this text with your content" at bounding box center [492, 438] width 203 height 53
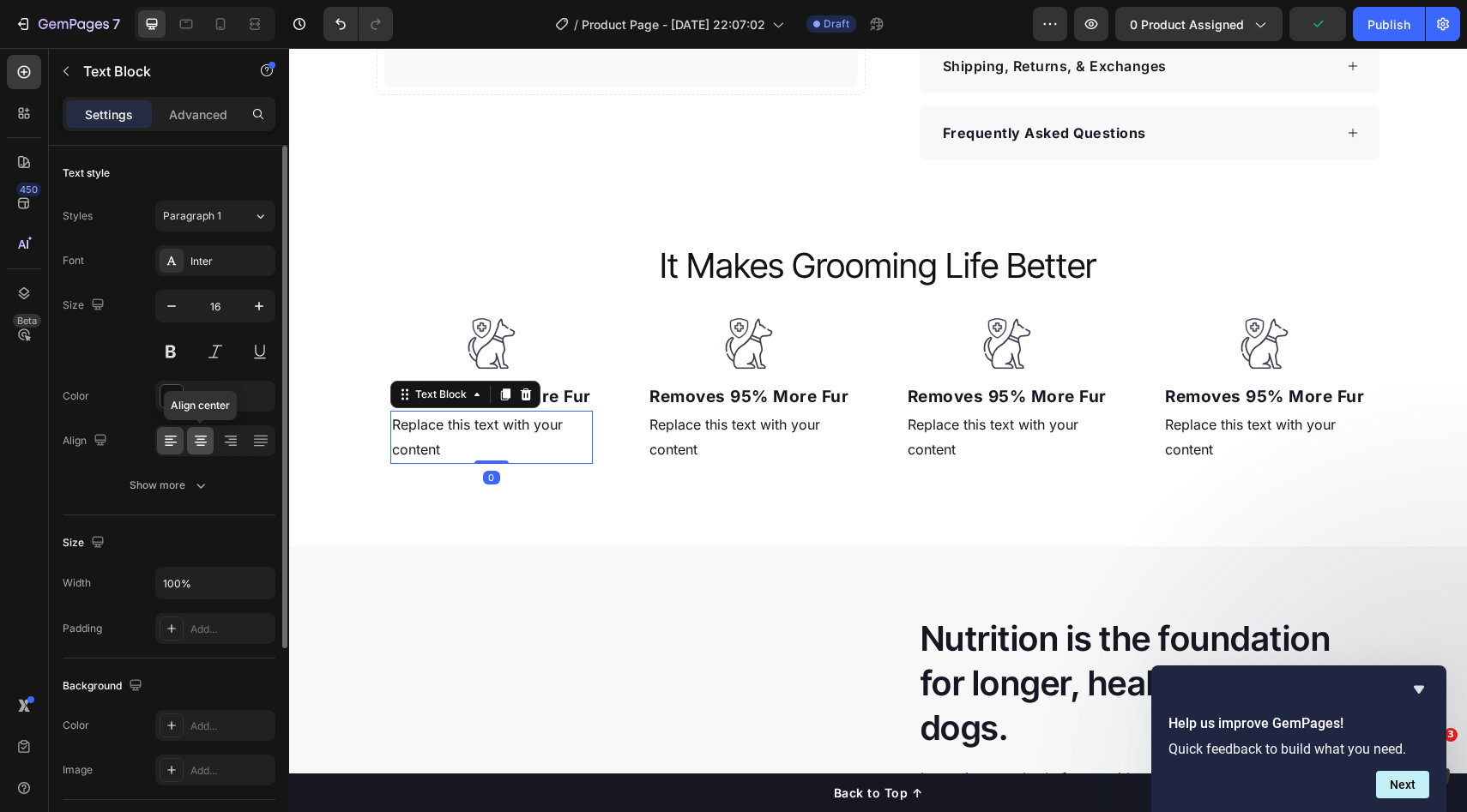
click at [191, 445] on div at bounding box center [201, 440] width 27 height 28
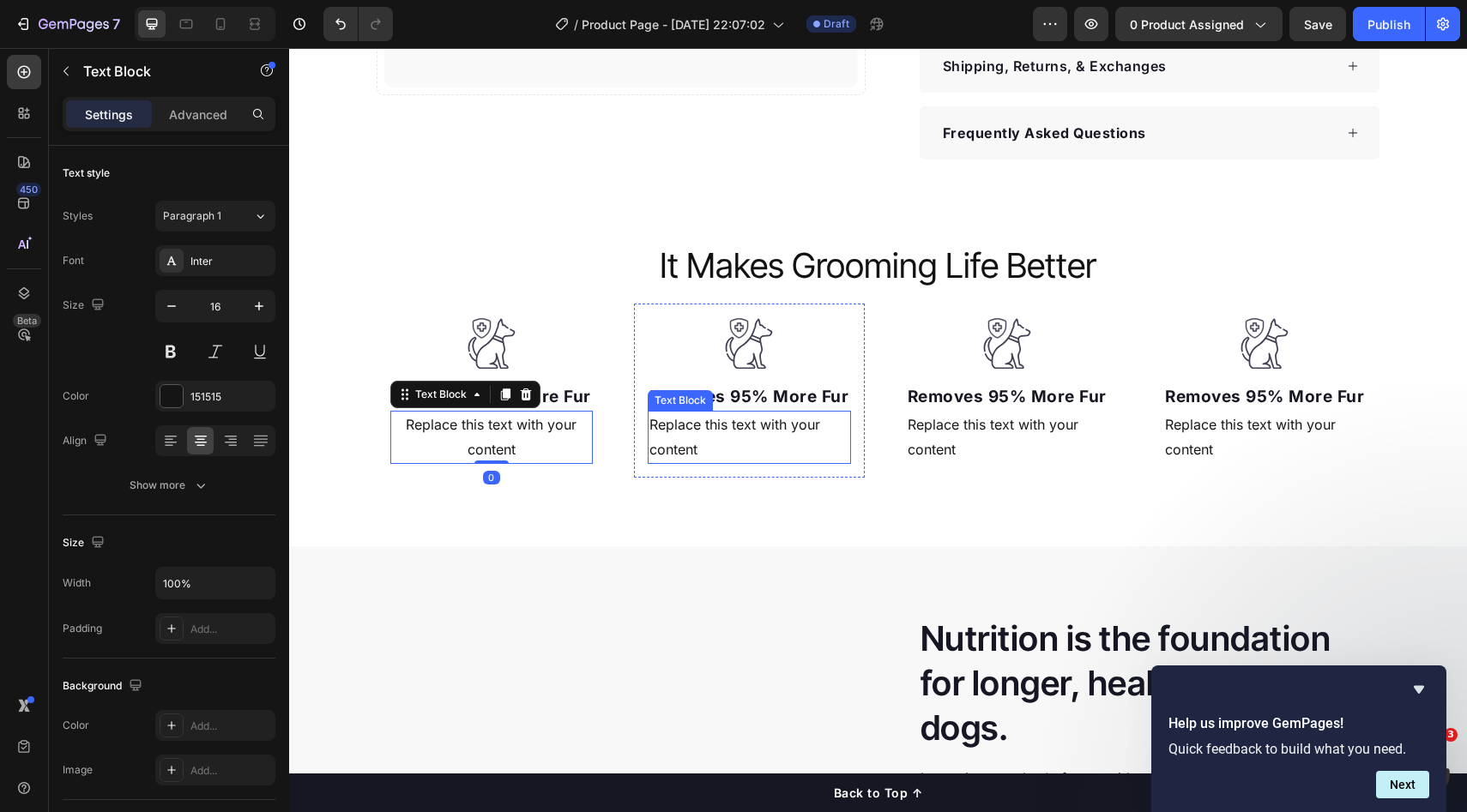
click at [680, 444] on div "Replace this text with your content" at bounding box center [749, 438] width 203 height 53
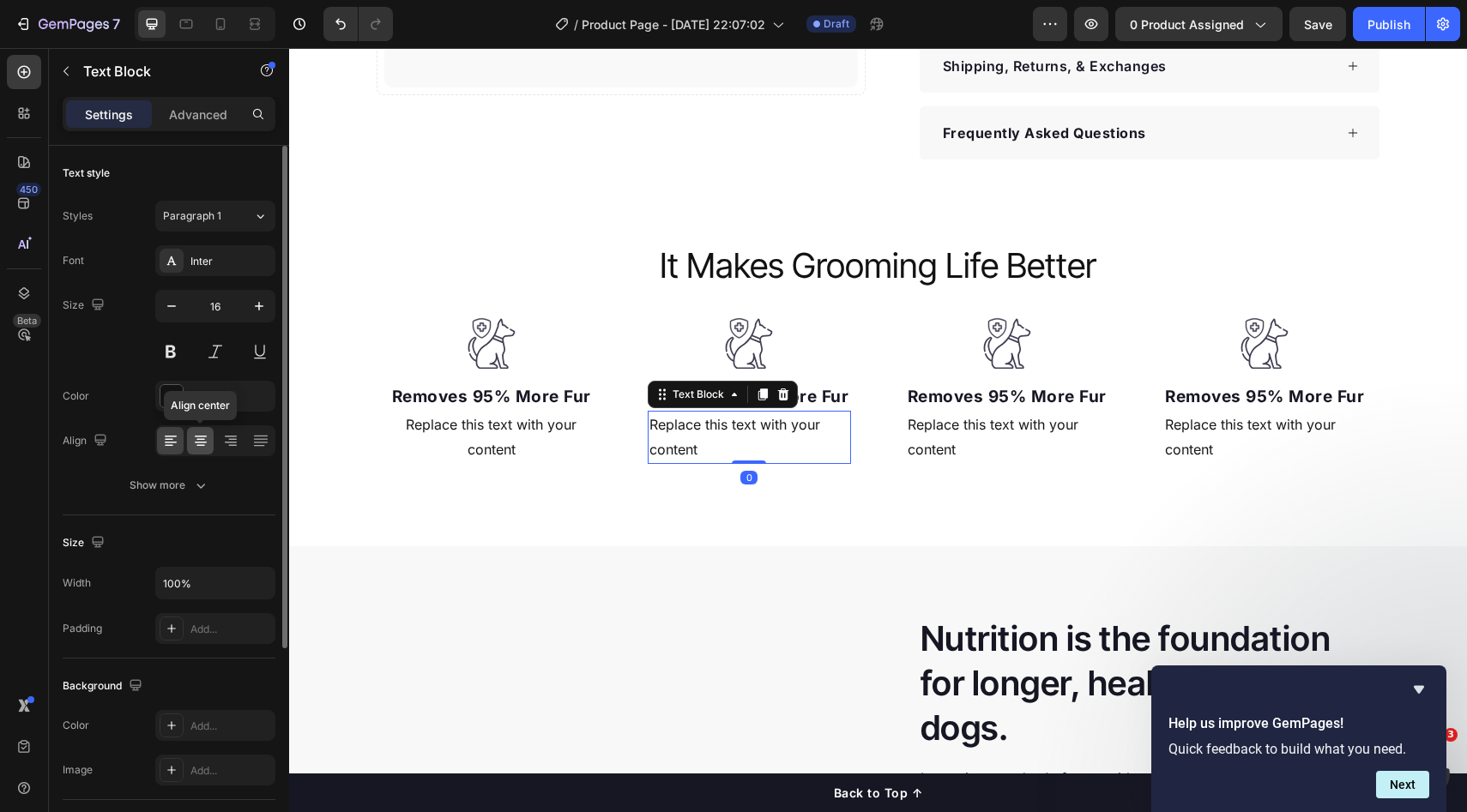
click at [212, 436] on div at bounding box center [201, 440] width 27 height 28
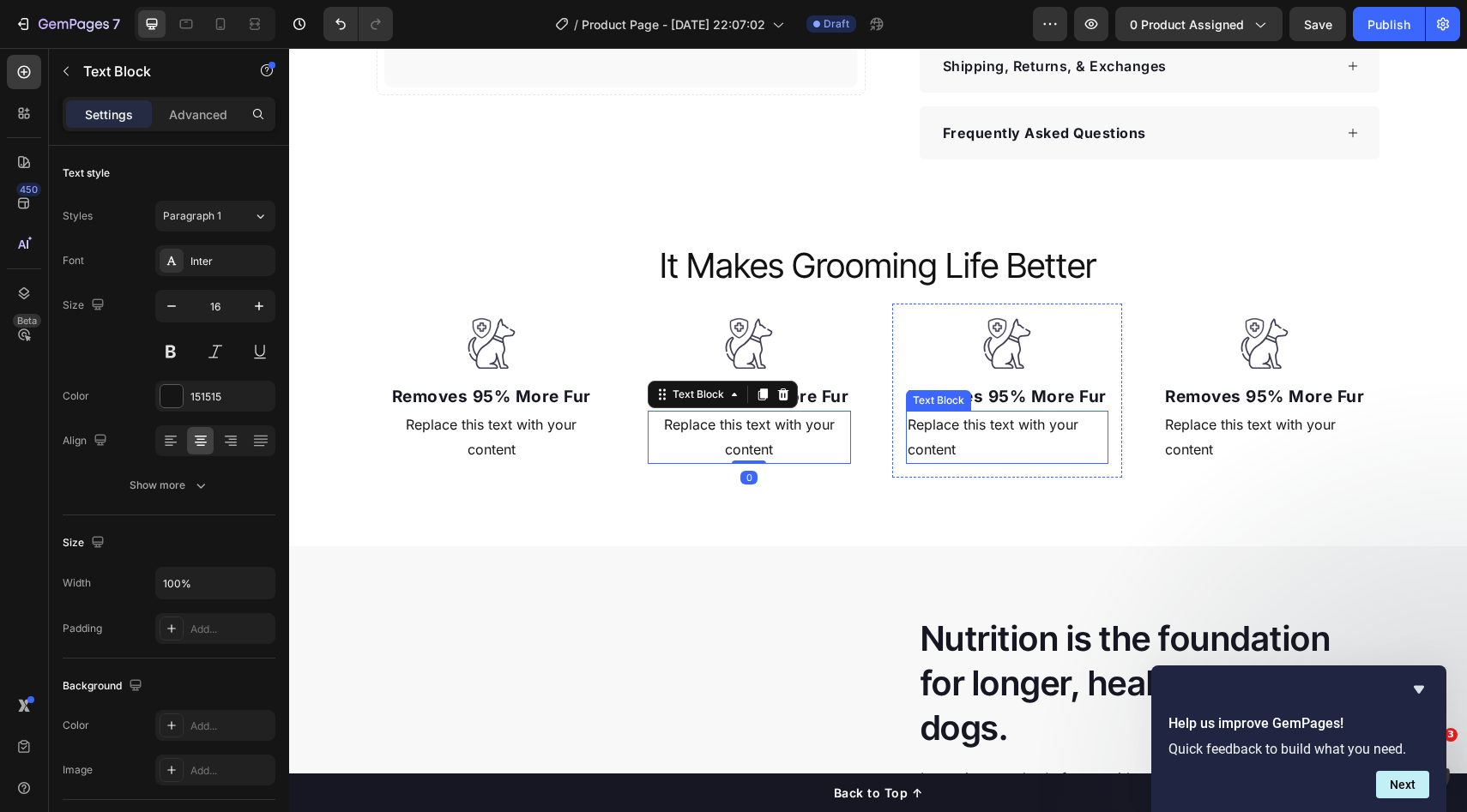
click at [952, 440] on div "Replace this text with your content" at bounding box center [1007, 438] width 203 height 53
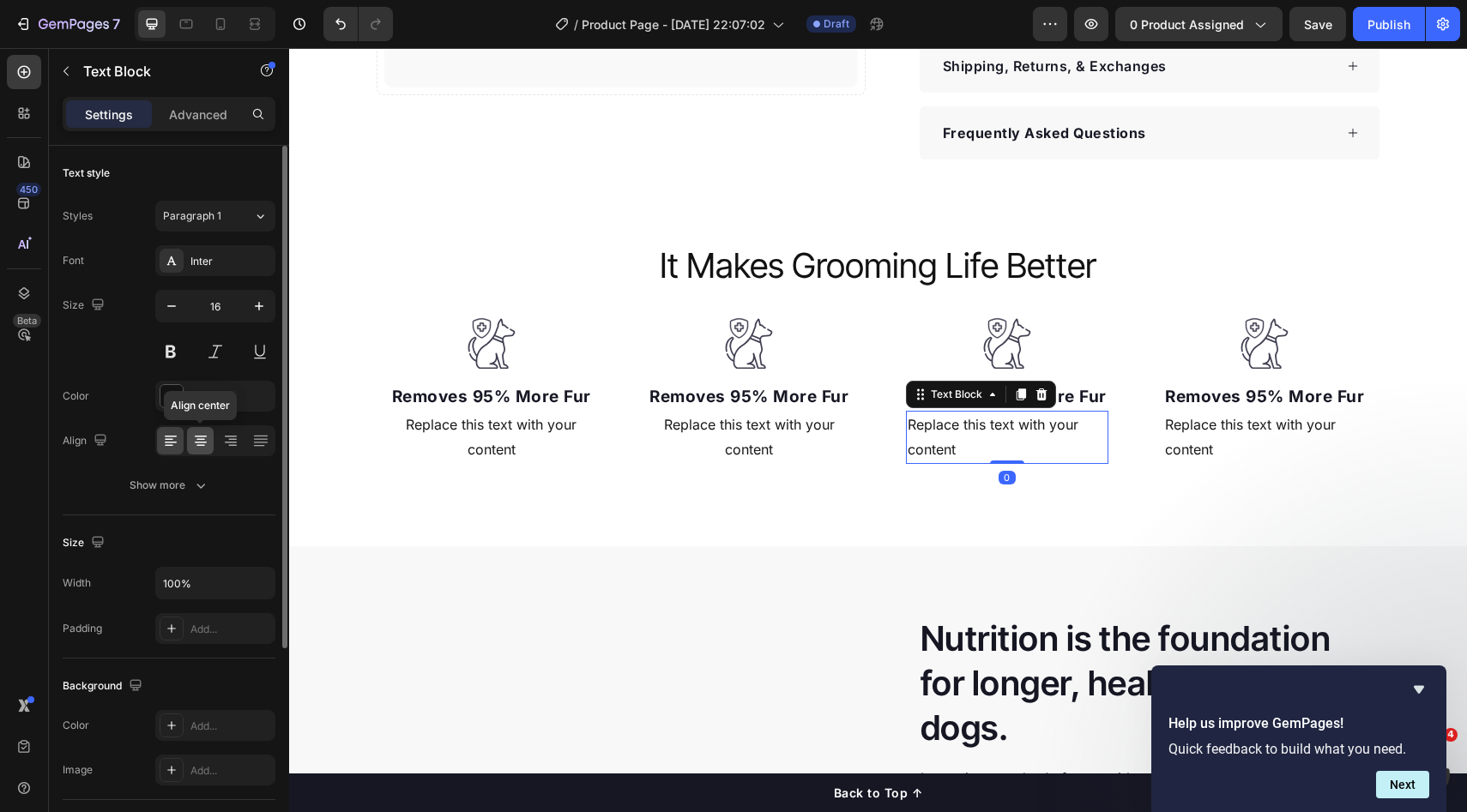
click at [197, 439] on icon at bounding box center [201, 440] width 9 height 2
click at [1260, 425] on div "Replace this text with your content" at bounding box center [1265, 438] width 203 height 53
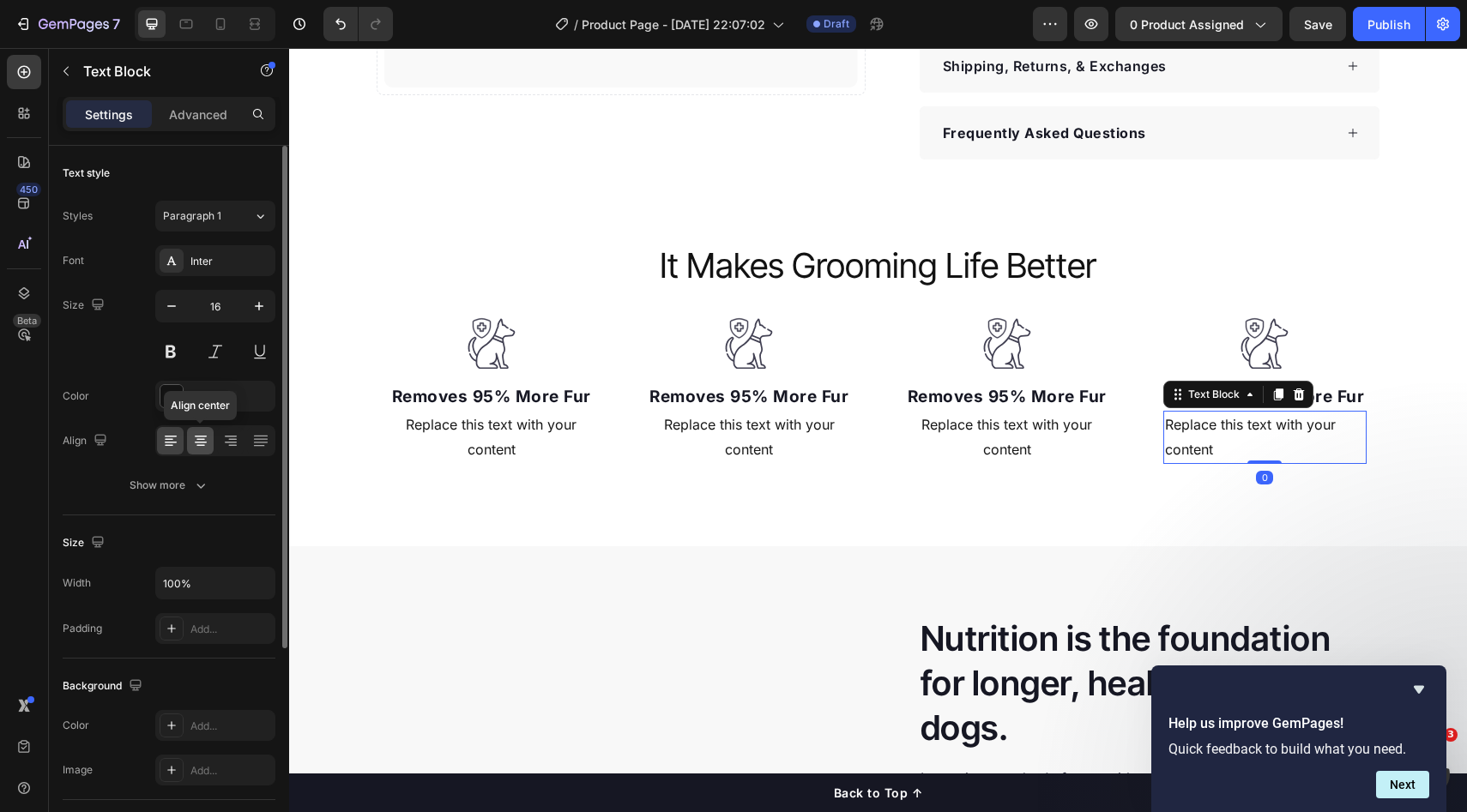
click at [212, 430] on div at bounding box center [201, 440] width 27 height 28
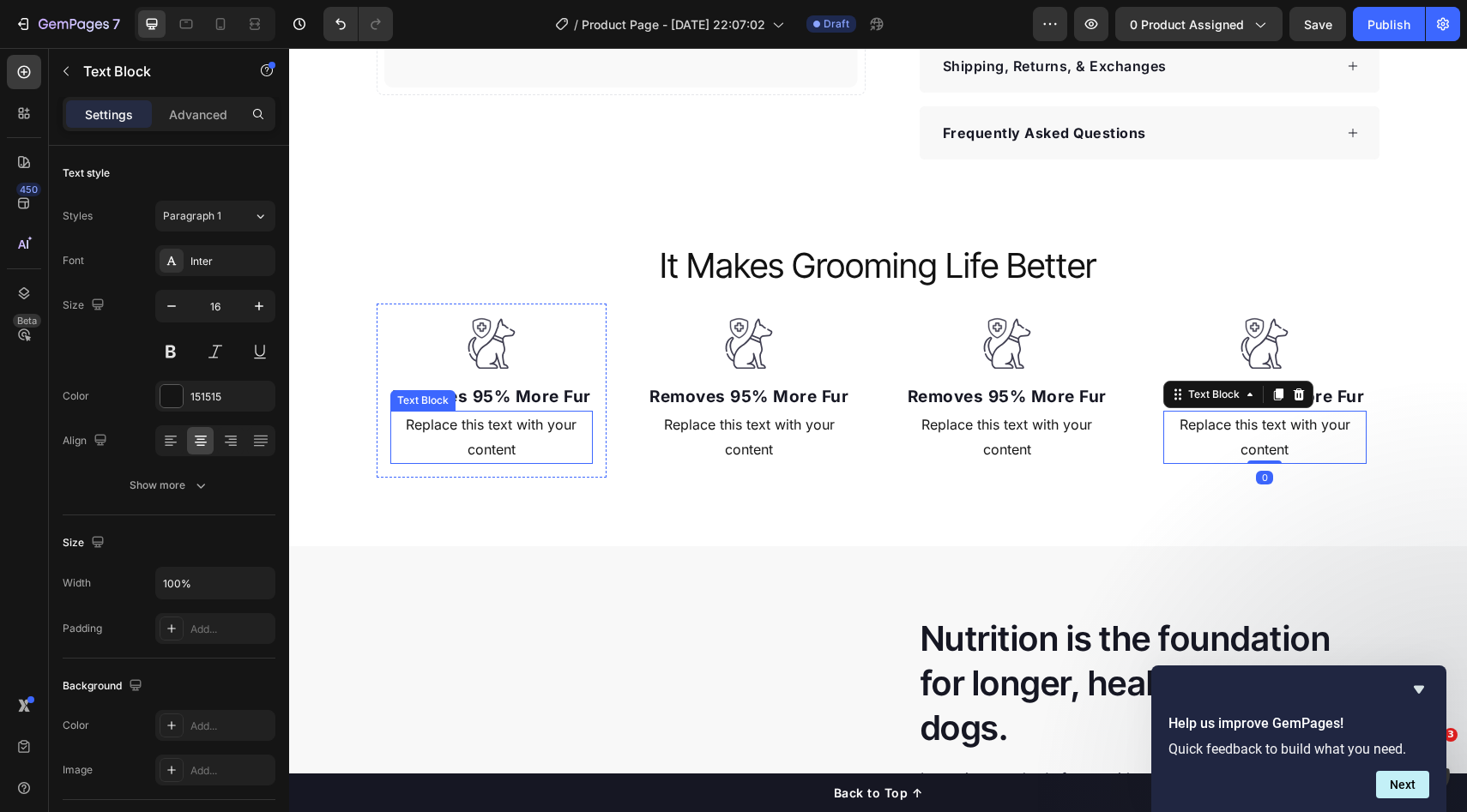
click at [464, 439] on div "Replace this text with your content" at bounding box center [492, 438] width 203 height 53
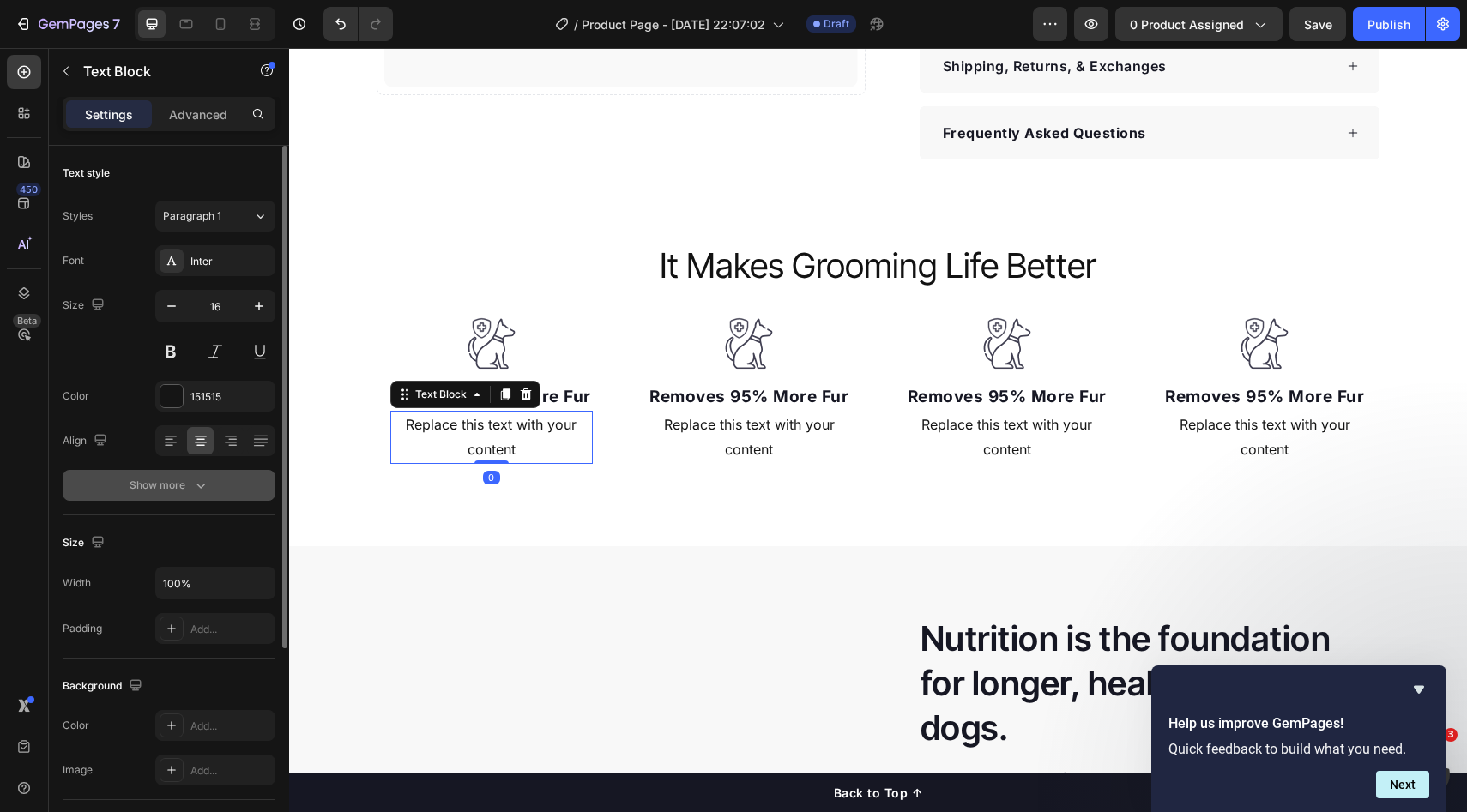
click at [161, 474] on button "Show more" at bounding box center [170, 485] width 213 height 31
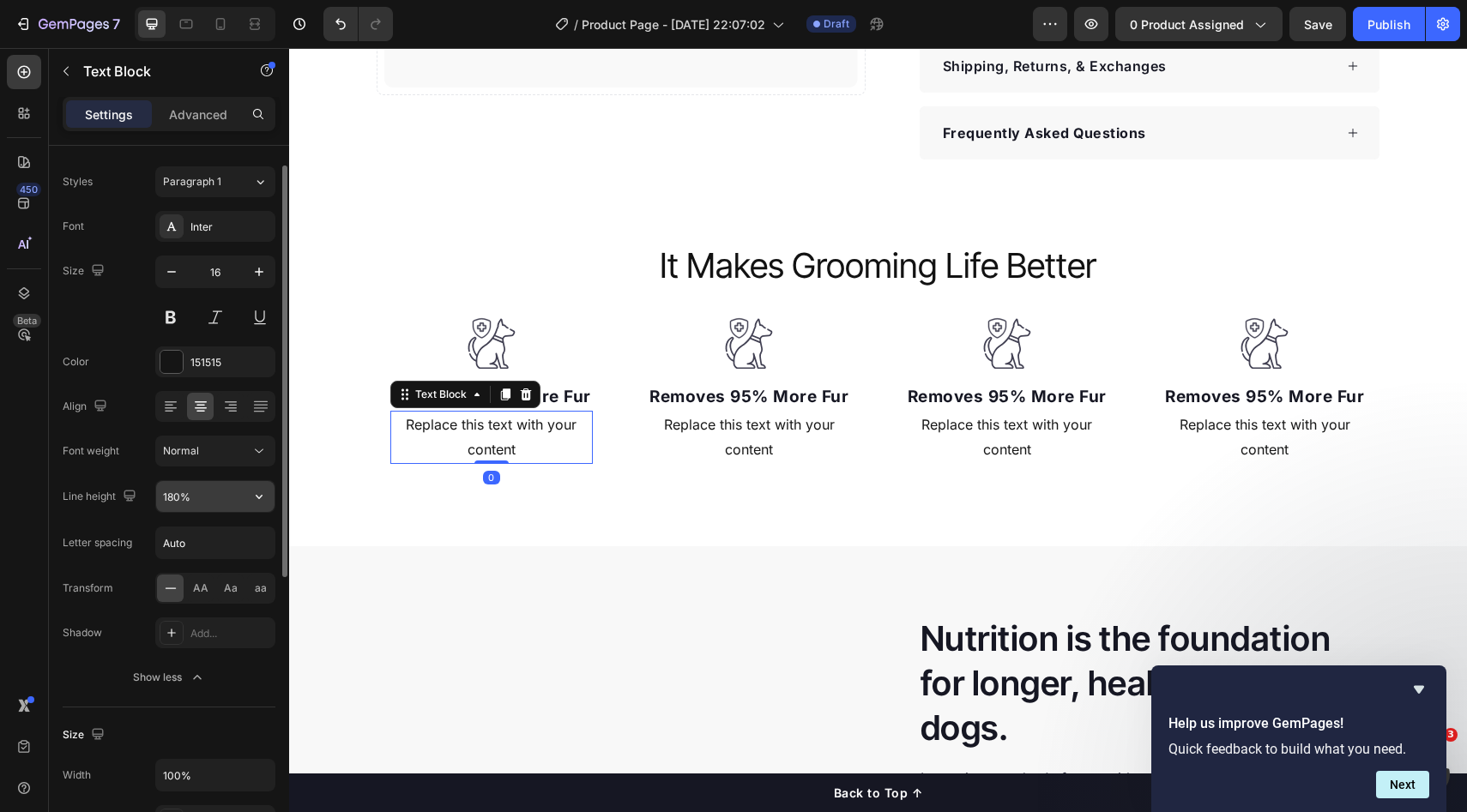
scroll to position [27, 0]
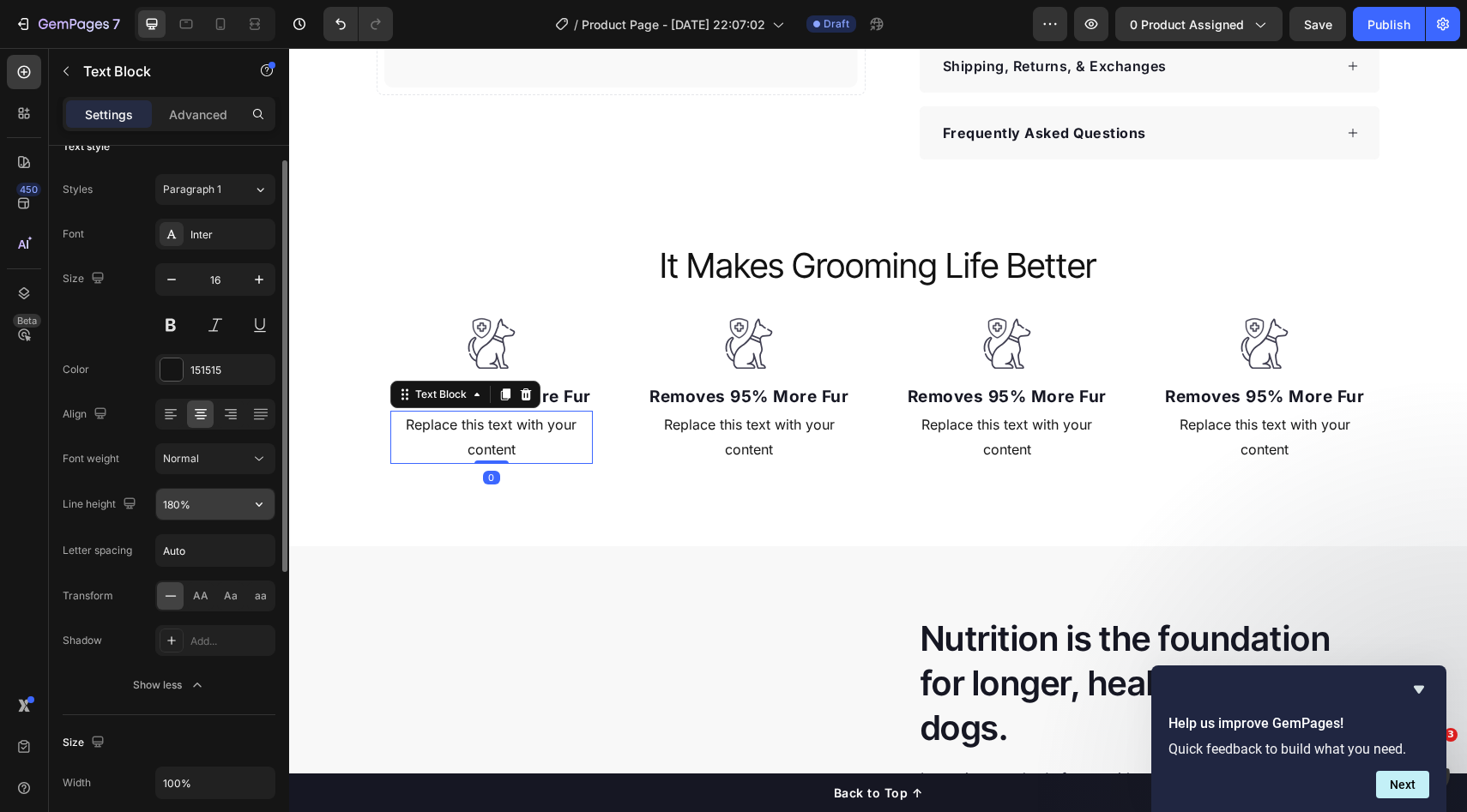
click at [183, 493] on input "180%" at bounding box center [215, 504] width 118 height 31
click at [269, 513] on button "button" at bounding box center [258, 504] width 31 height 31
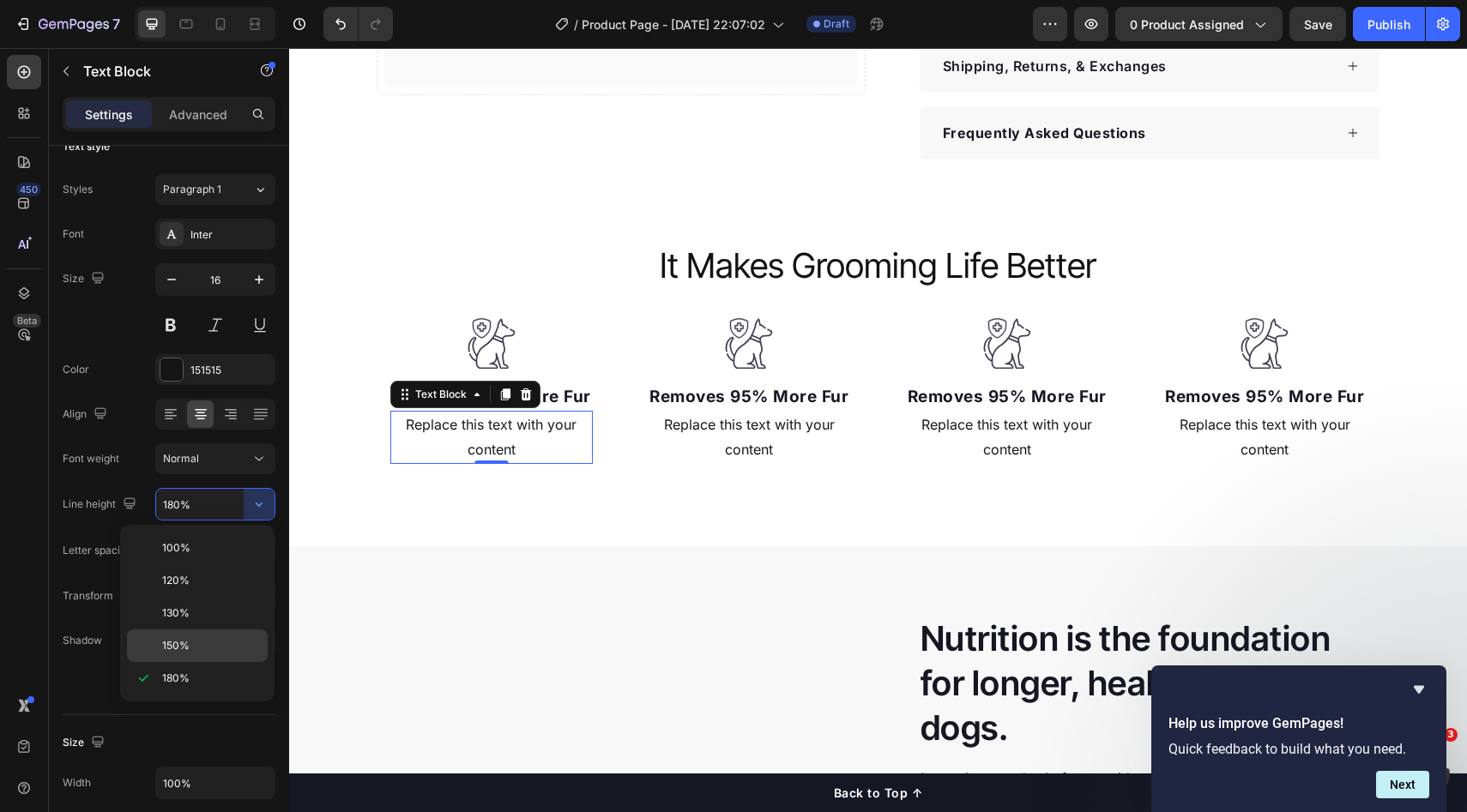
click at [201, 631] on div "150%" at bounding box center [197, 645] width 141 height 33
type input "150%"
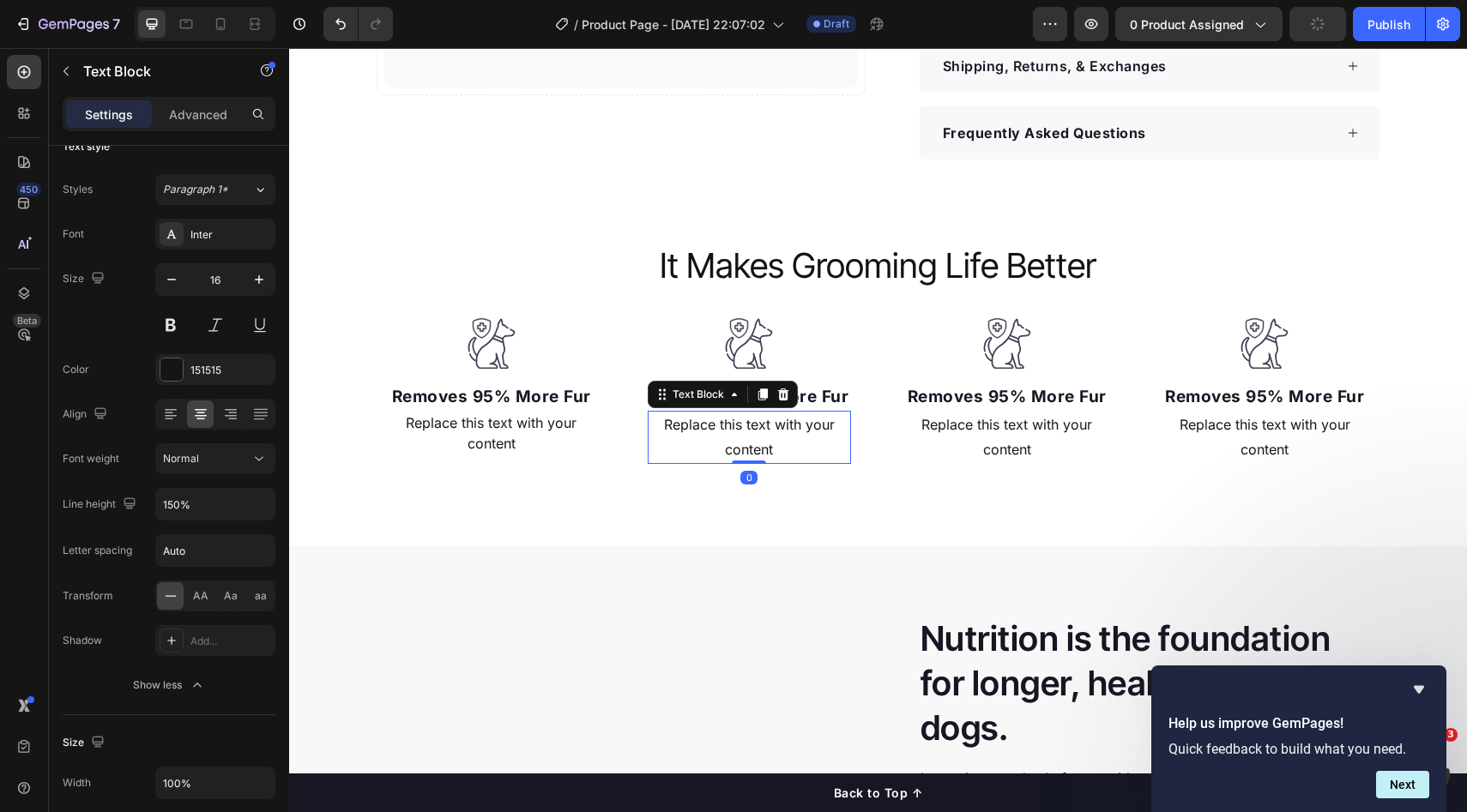
click at [704, 447] on div "Replace this text with your content" at bounding box center [749, 438] width 203 height 53
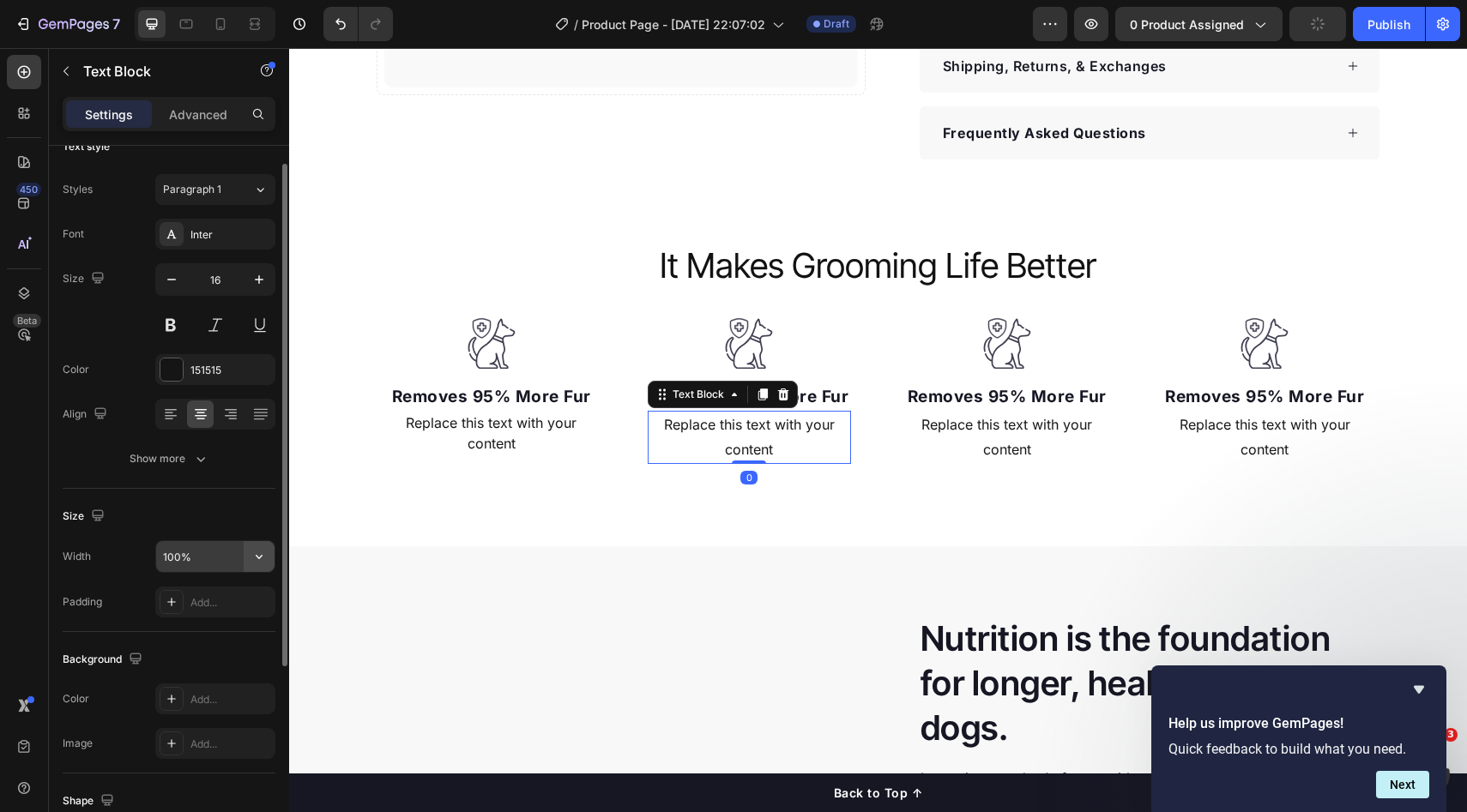
click at [243, 556] on button "button" at bounding box center [258, 556] width 31 height 31
click at [231, 442] on div "Font Inter Size 16 Color 151515 Align Show more" at bounding box center [170, 346] width 213 height 256
click at [206, 455] on icon "button" at bounding box center [201, 458] width 17 height 17
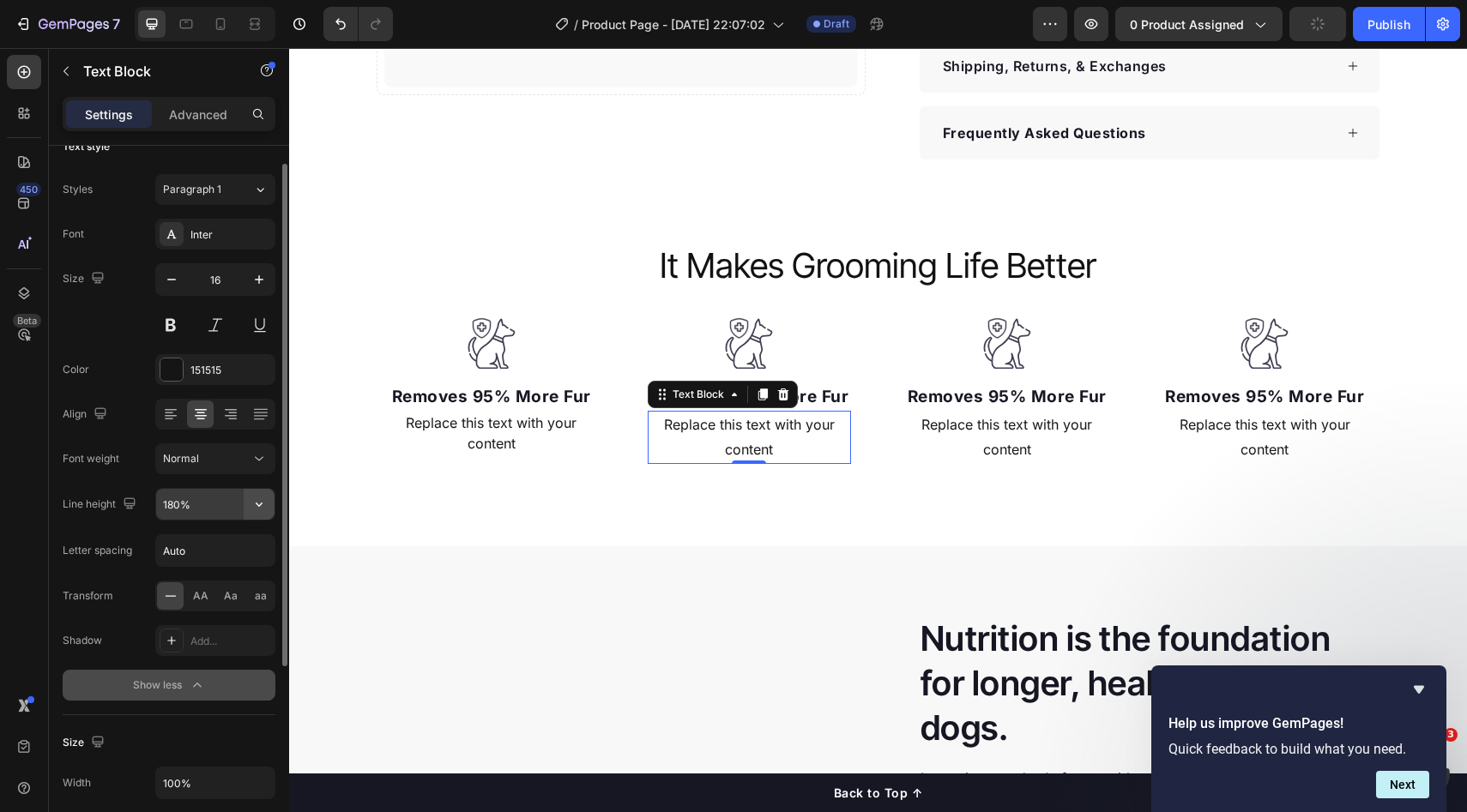
click at [263, 506] on icon "button" at bounding box center [258, 504] width 17 height 17
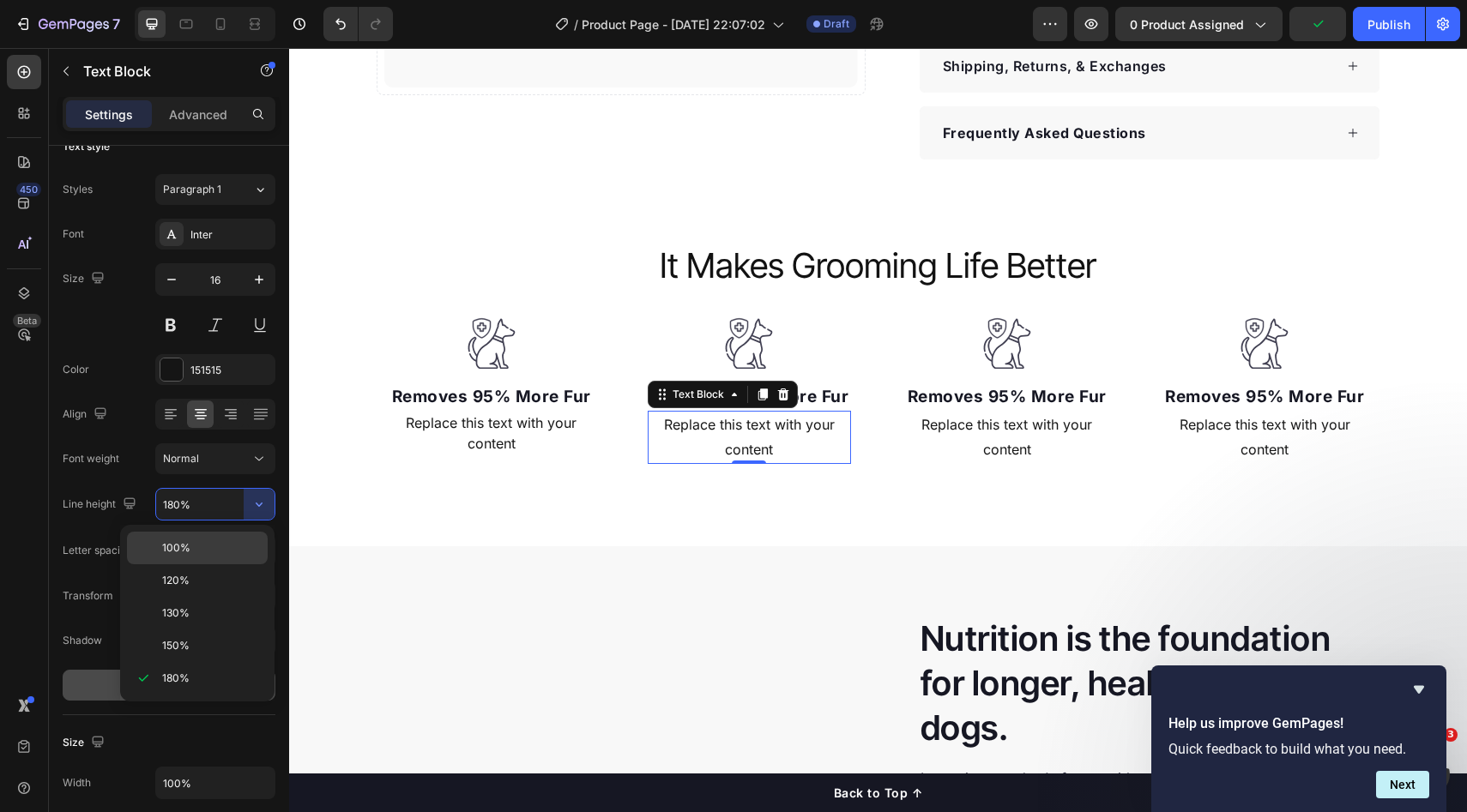
click at [219, 534] on div "100%" at bounding box center [197, 548] width 141 height 33
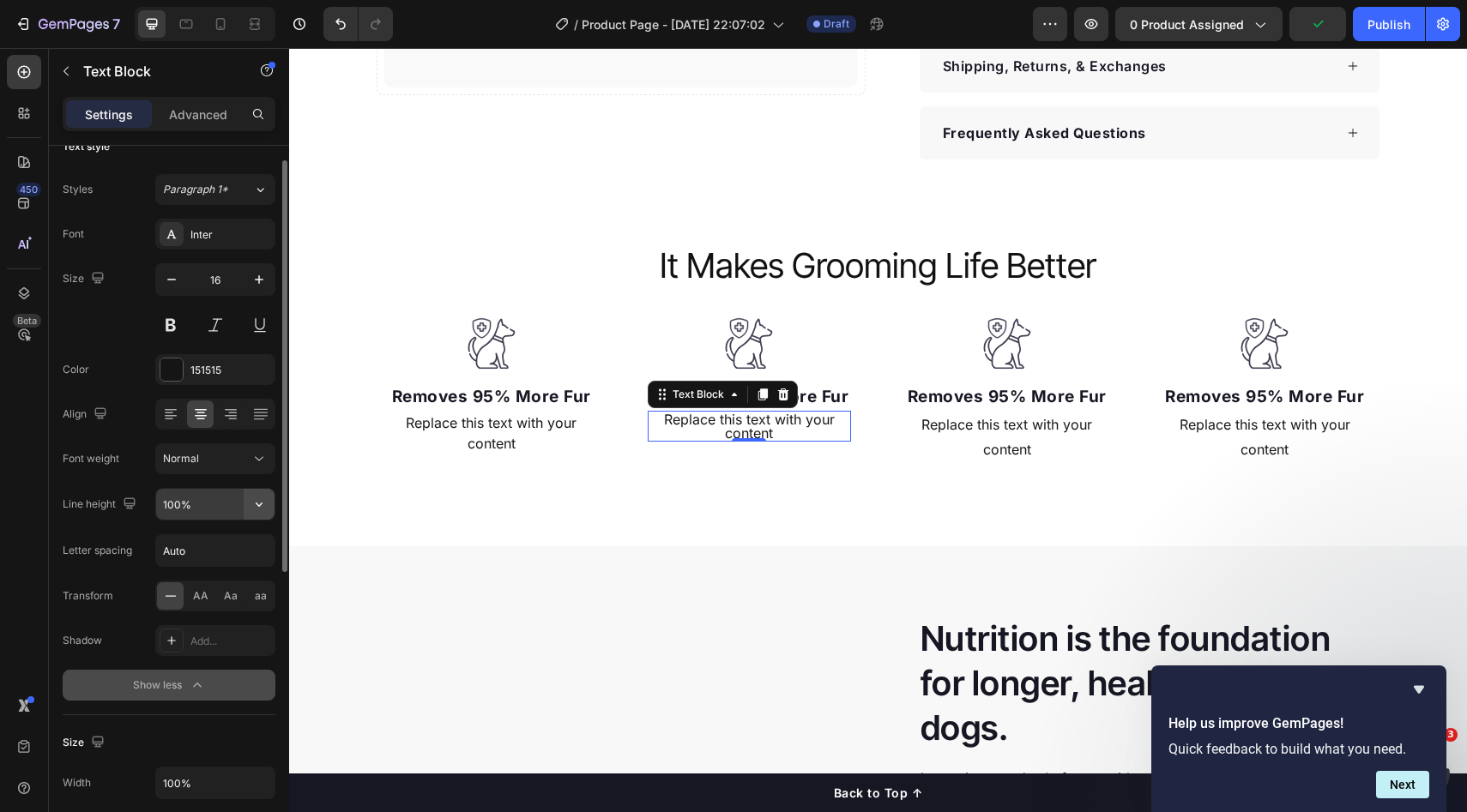
click at [261, 504] on icon "button" at bounding box center [258, 504] width 17 height 17
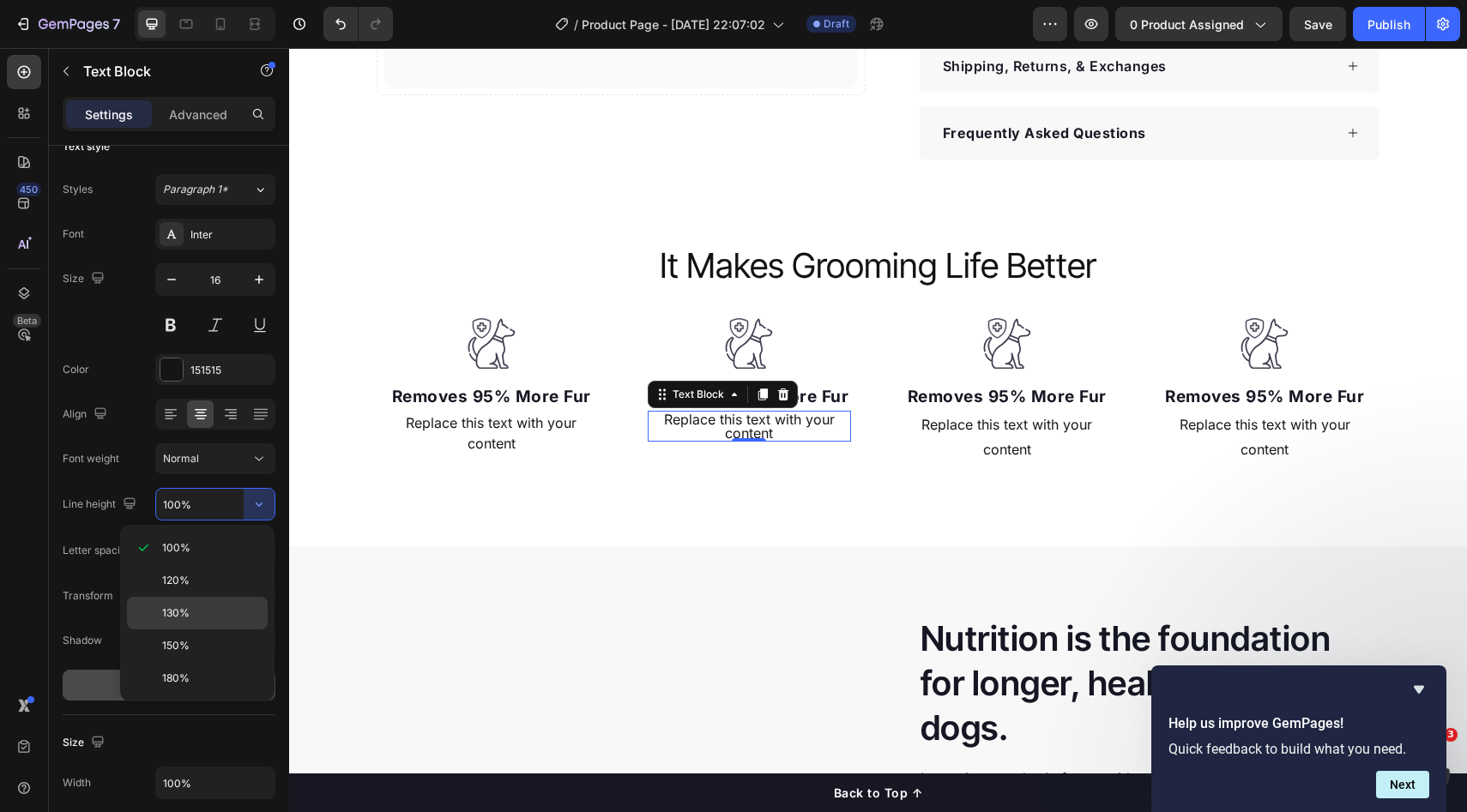
click at [199, 608] on p "130%" at bounding box center [211, 612] width 98 height 15
type input "130%"
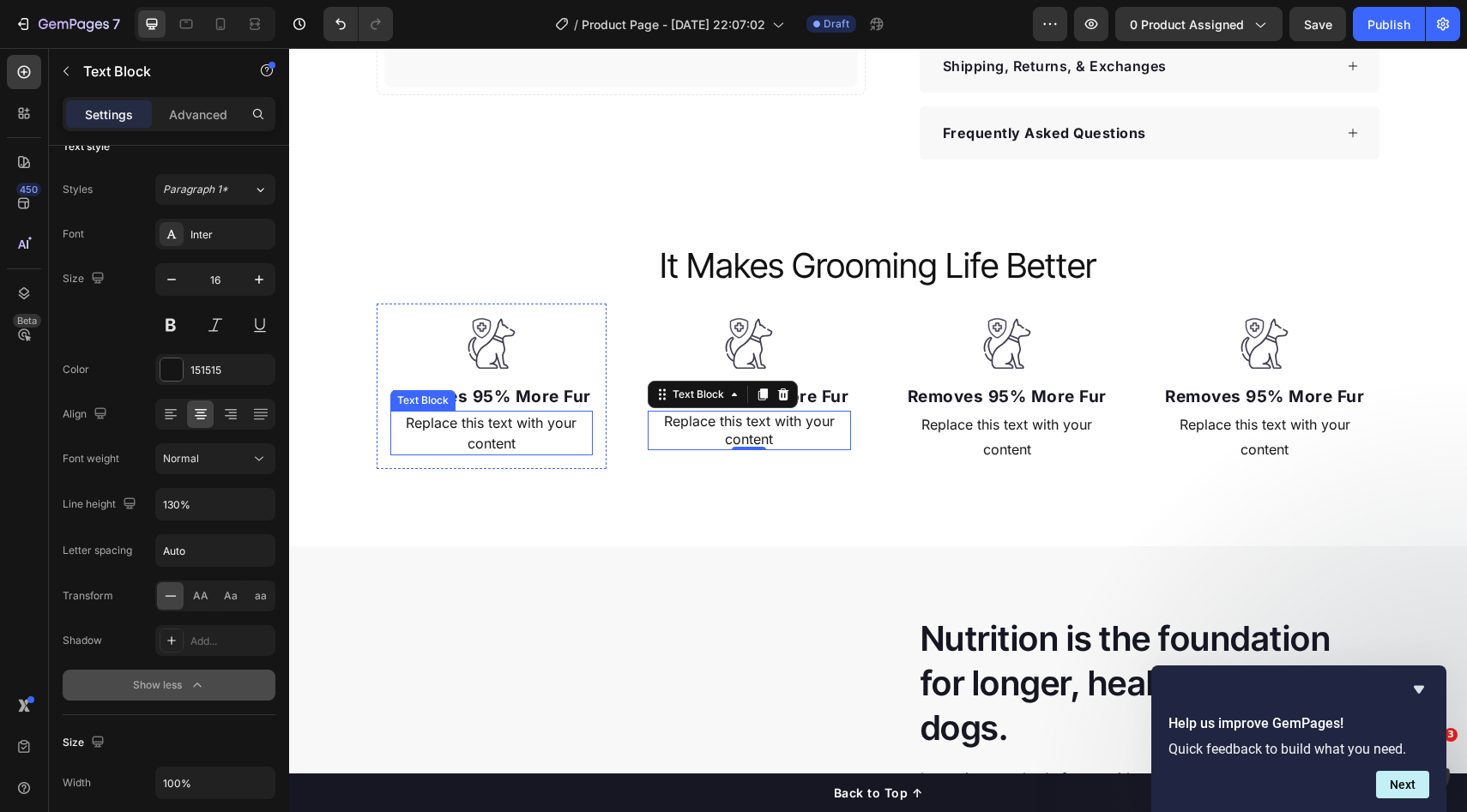
click at [574, 414] on div "Replace this text with your content" at bounding box center [492, 433] width 203 height 44
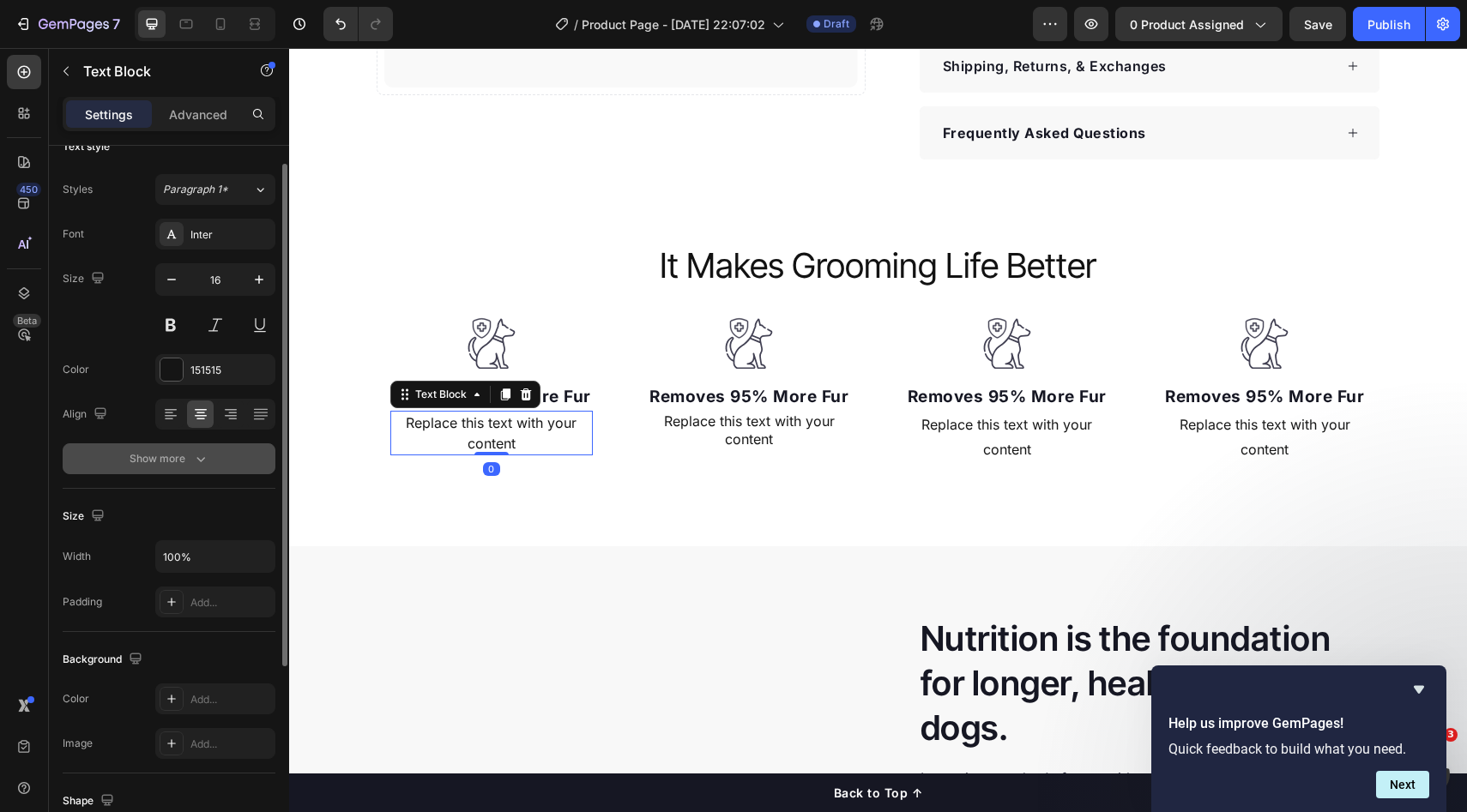
click at [229, 469] on button "Show more" at bounding box center [170, 459] width 213 height 31
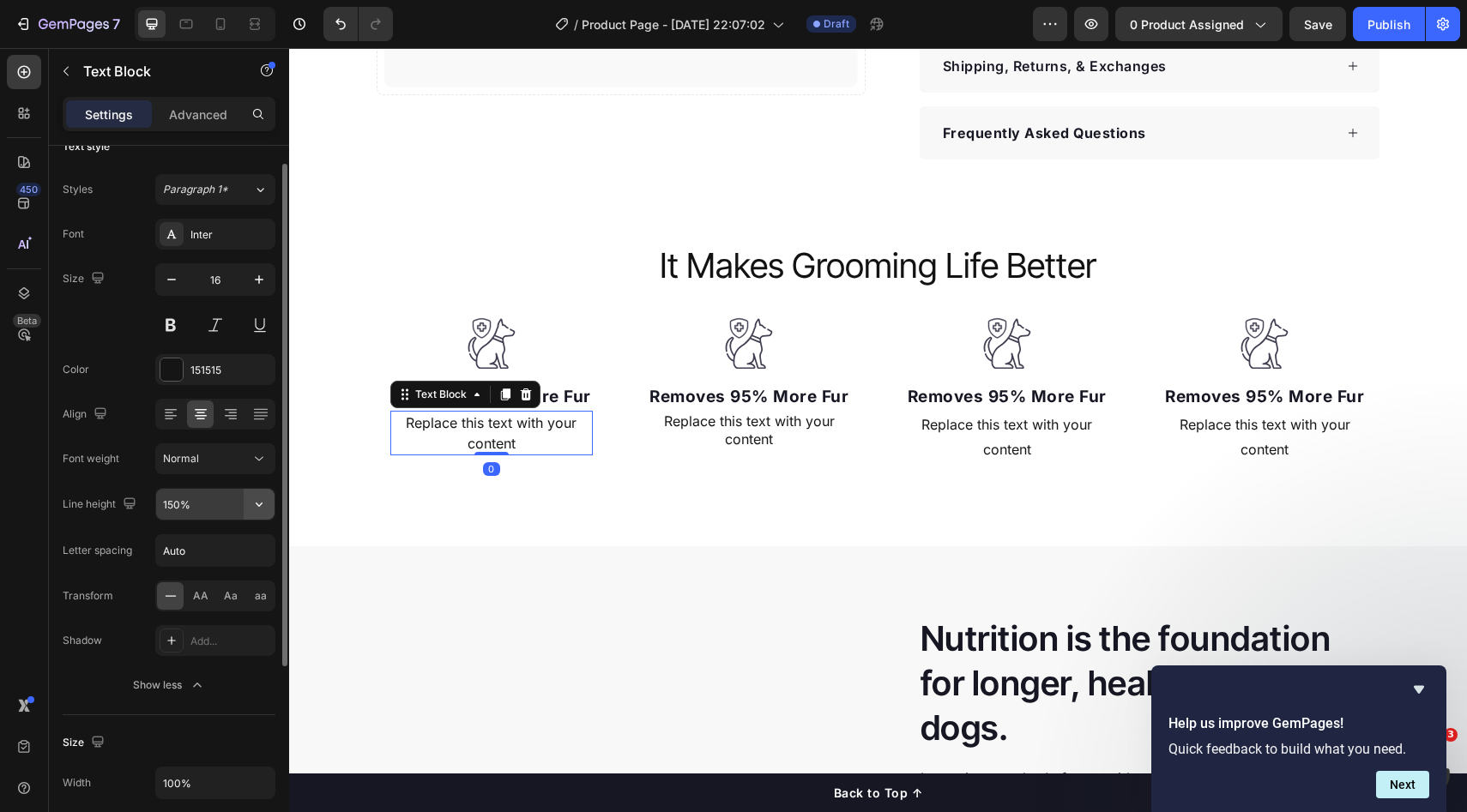
click at [250, 506] on icon "button" at bounding box center [258, 504] width 17 height 17
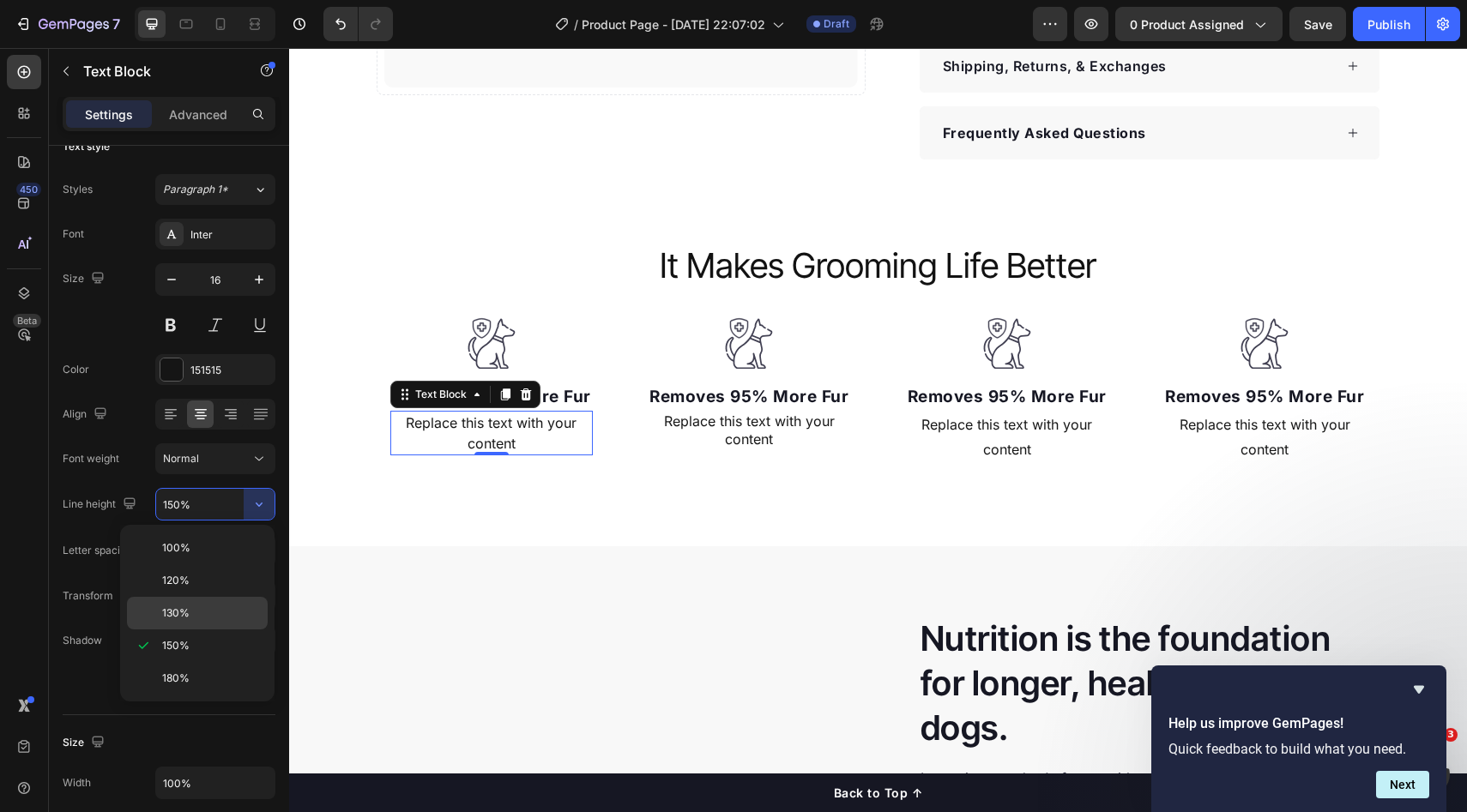
click at [188, 606] on span "130%" at bounding box center [176, 612] width 28 height 15
type input "130%"
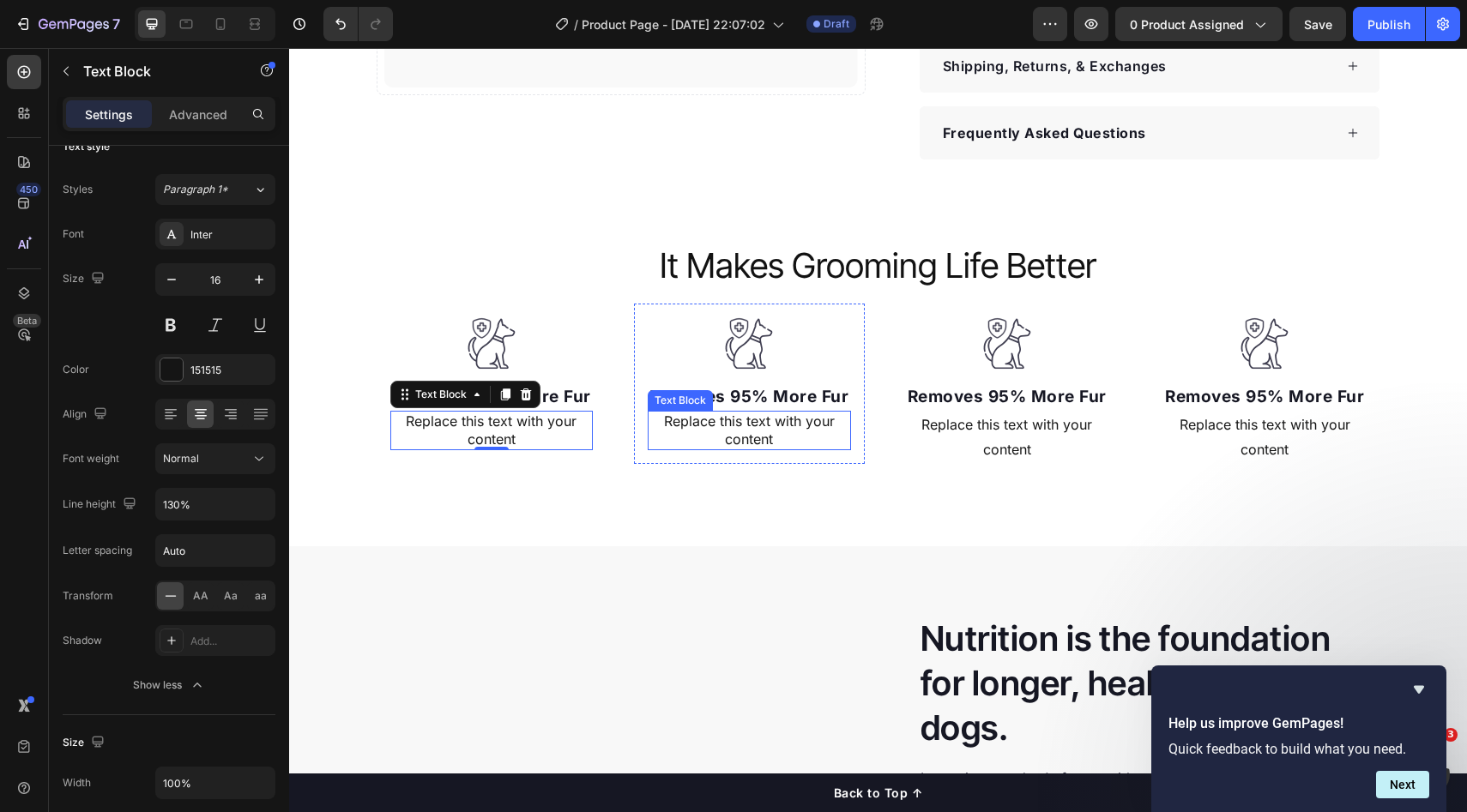
drag, startPoint x: 682, startPoint y: 430, endPoint x: 809, endPoint y: 437, distance: 127.2
click at [682, 431] on div "Replace this text with your content" at bounding box center [749, 430] width 203 height 39
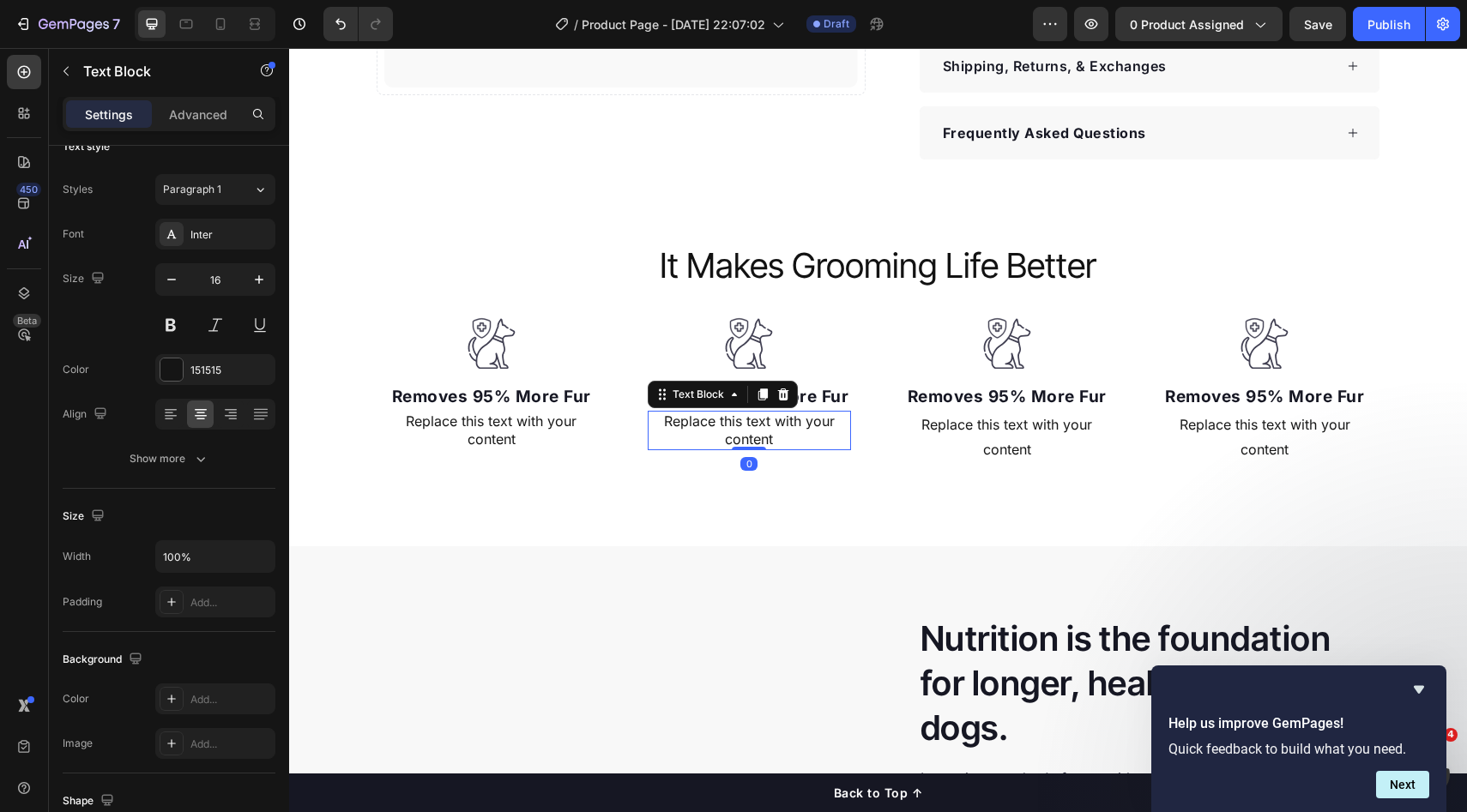
click at [923, 436] on div "Replace this text with your content" at bounding box center [1007, 438] width 203 height 53
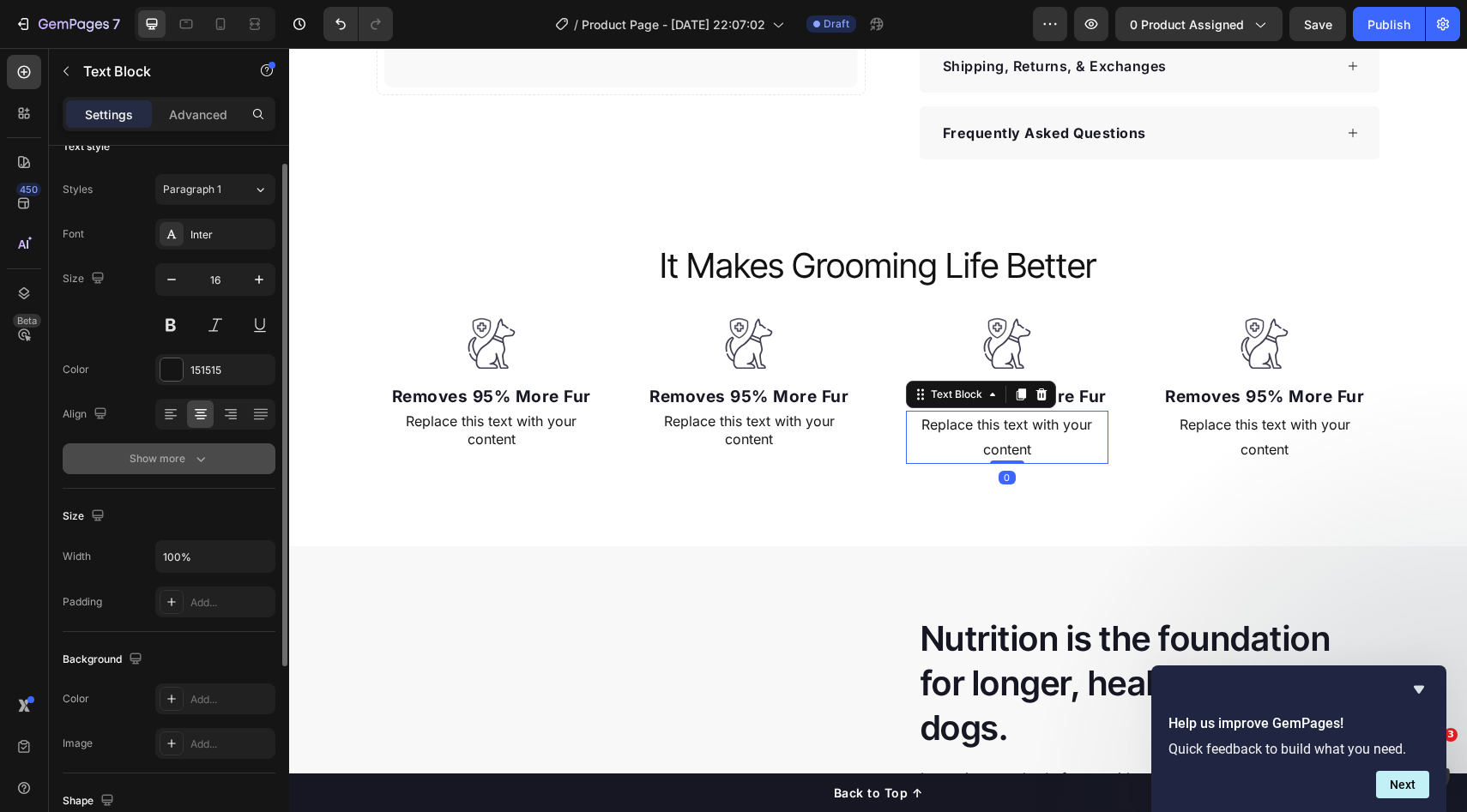
click at [195, 473] on button "Show more" at bounding box center [170, 459] width 213 height 31
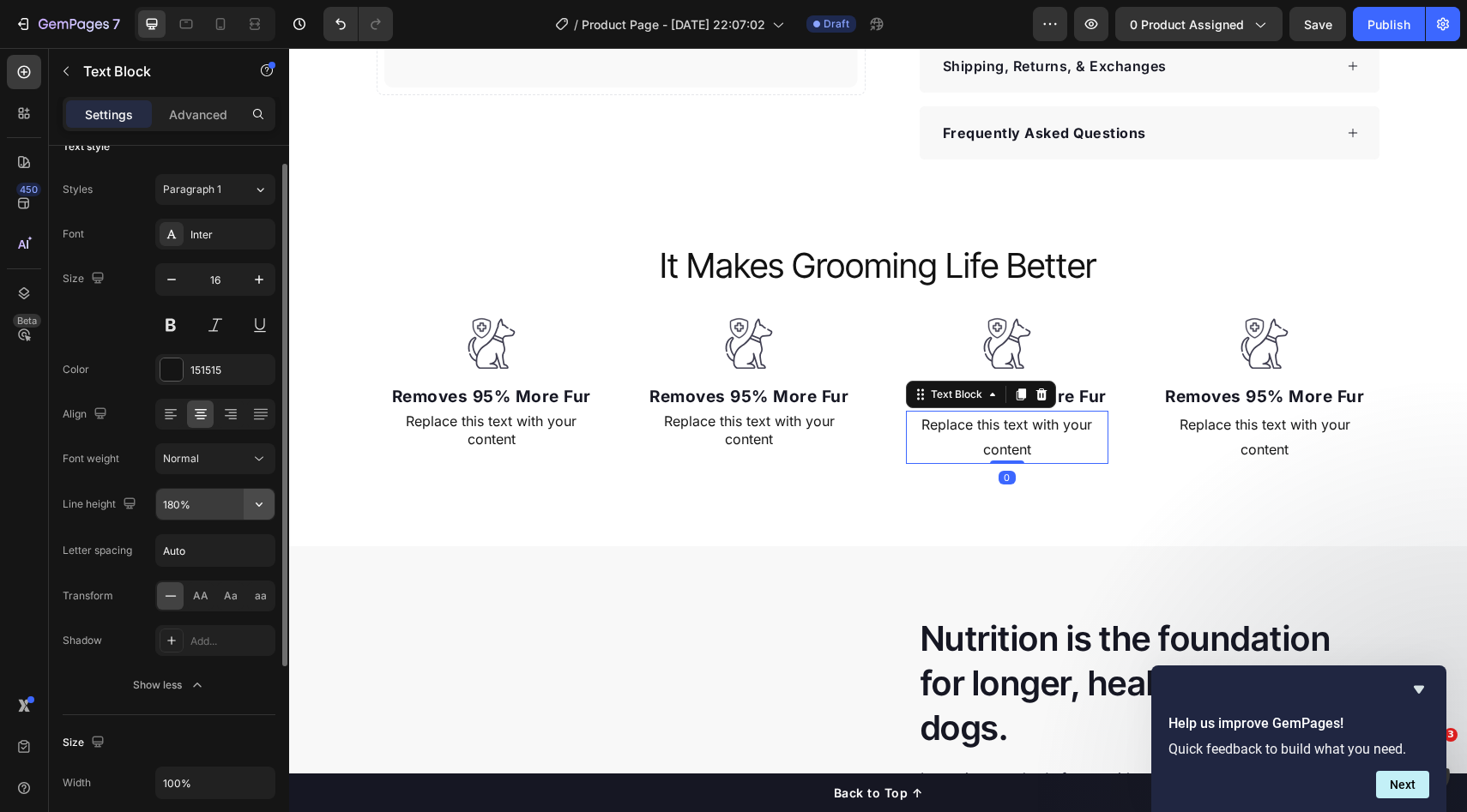
click at [244, 501] on button "button" at bounding box center [258, 504] width 31 height 31
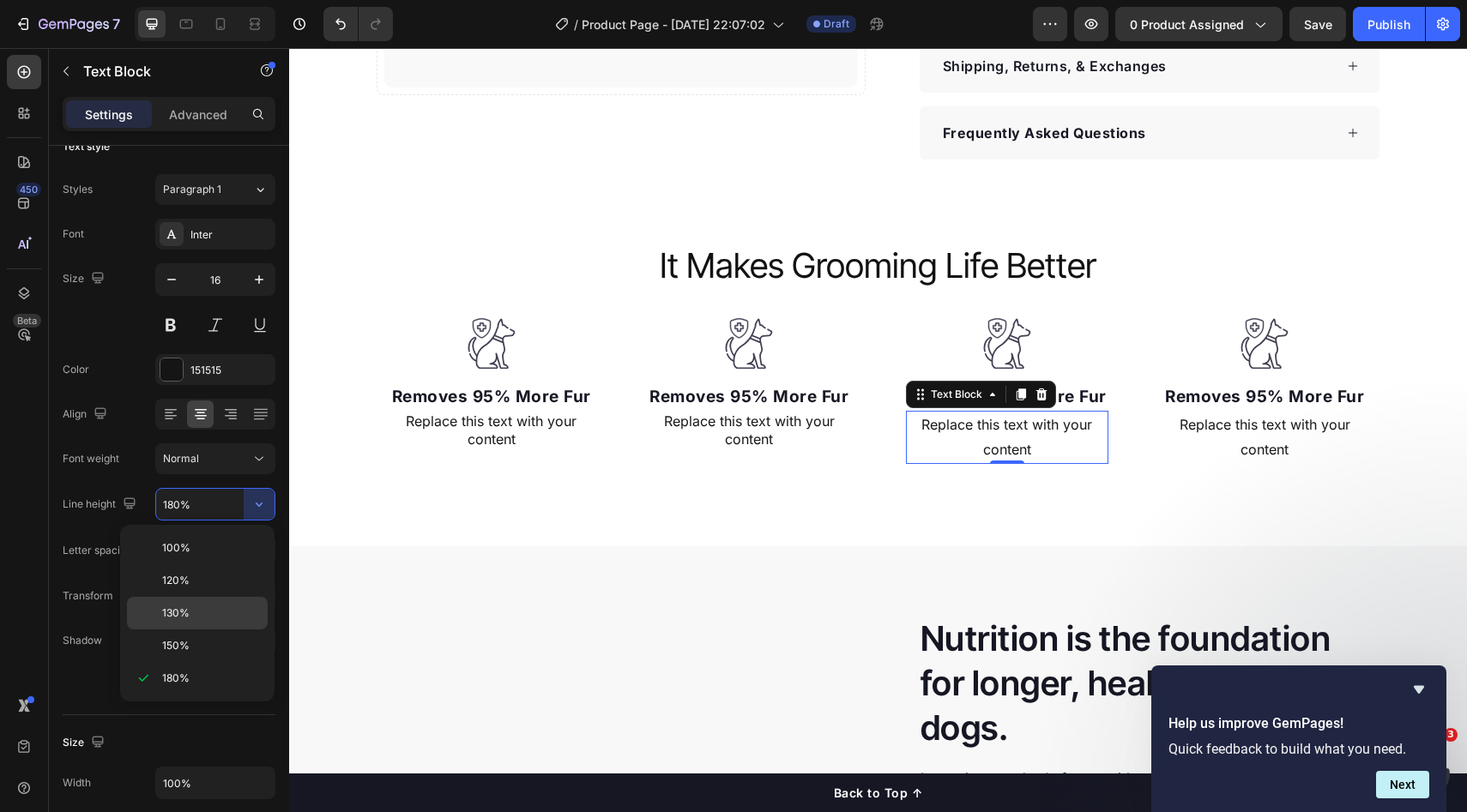
click at [188, 614] on span "130%" at bounding box center [176, 612] width 28 height 15
type input "130%"
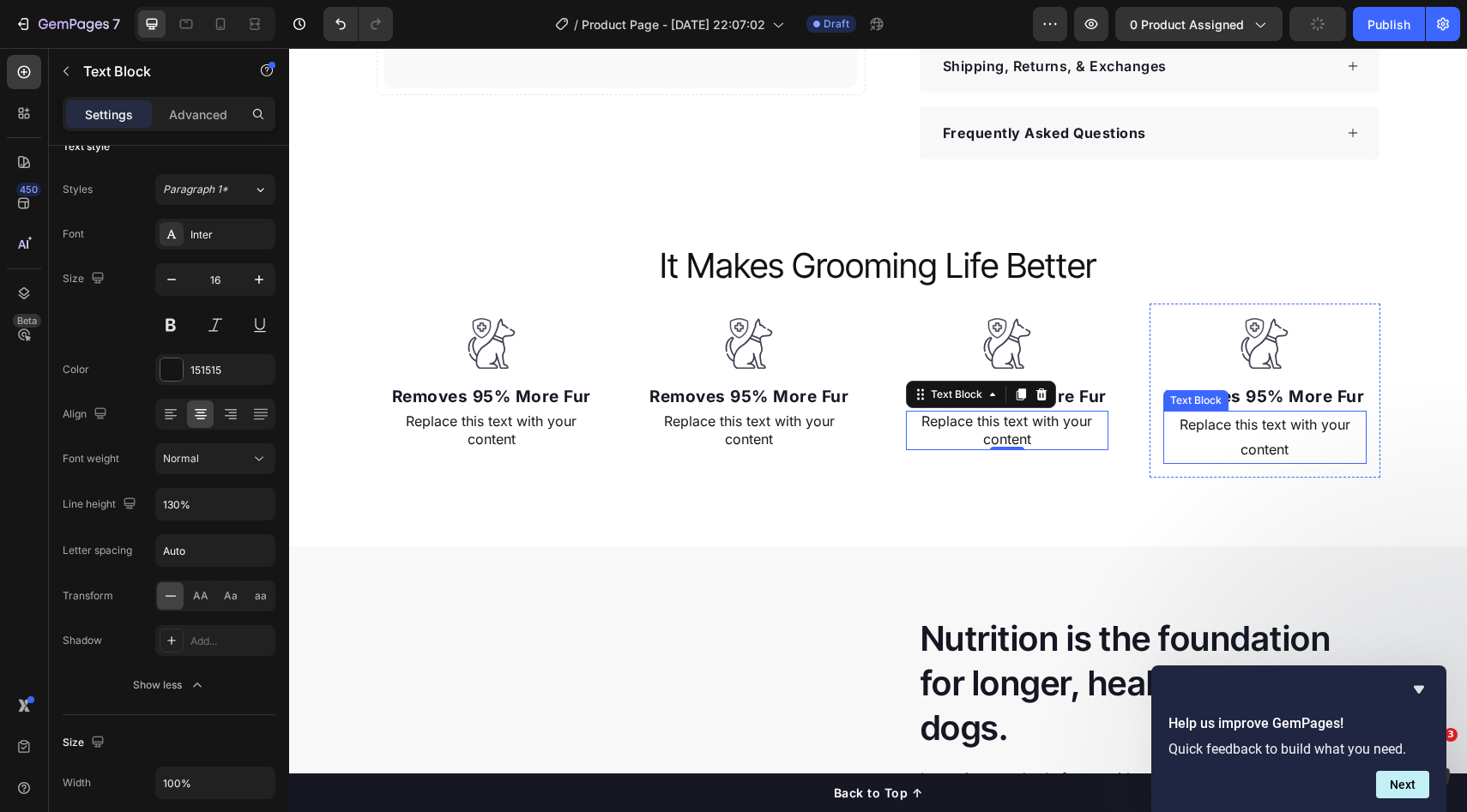
click at [1268, 435] on div "Replace this text with your content" at bounding box center [1265, 438] width 203 height 53
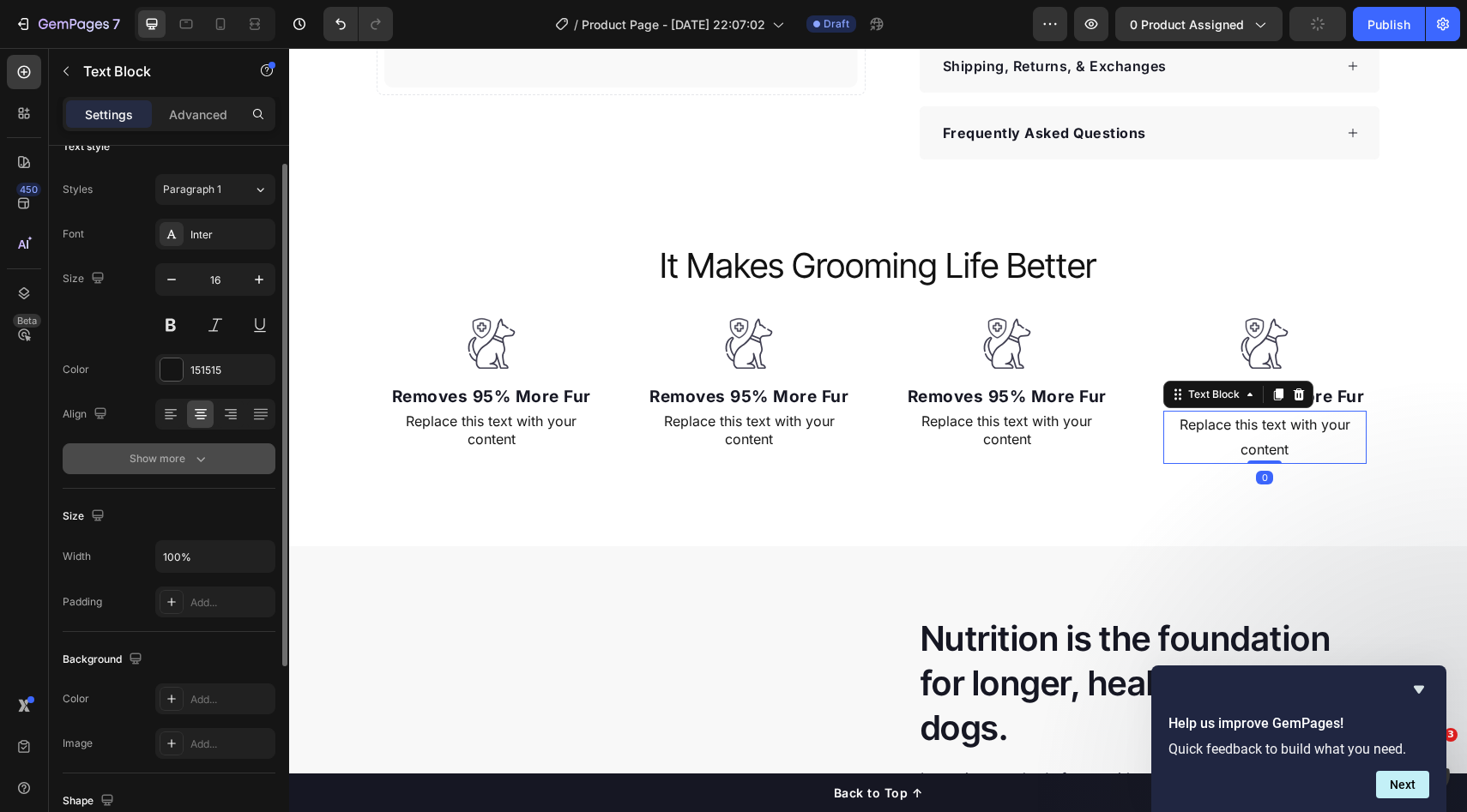
click at [230, 468] on button "Show more" at bounding box center [170, 459] width 213 height 31
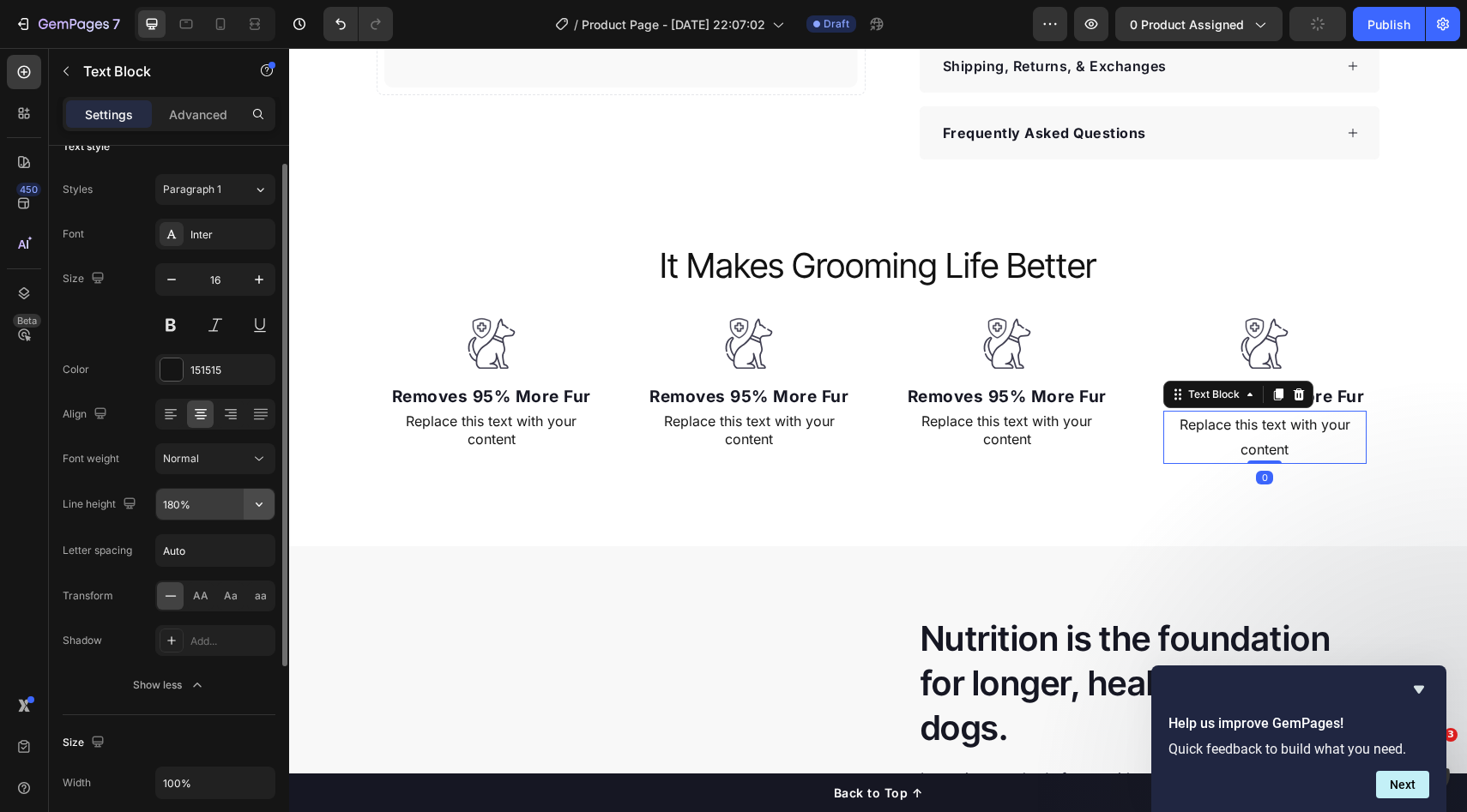
click at [269, 512] on button "button" at bounding box center [258, 504] width 31 height 31
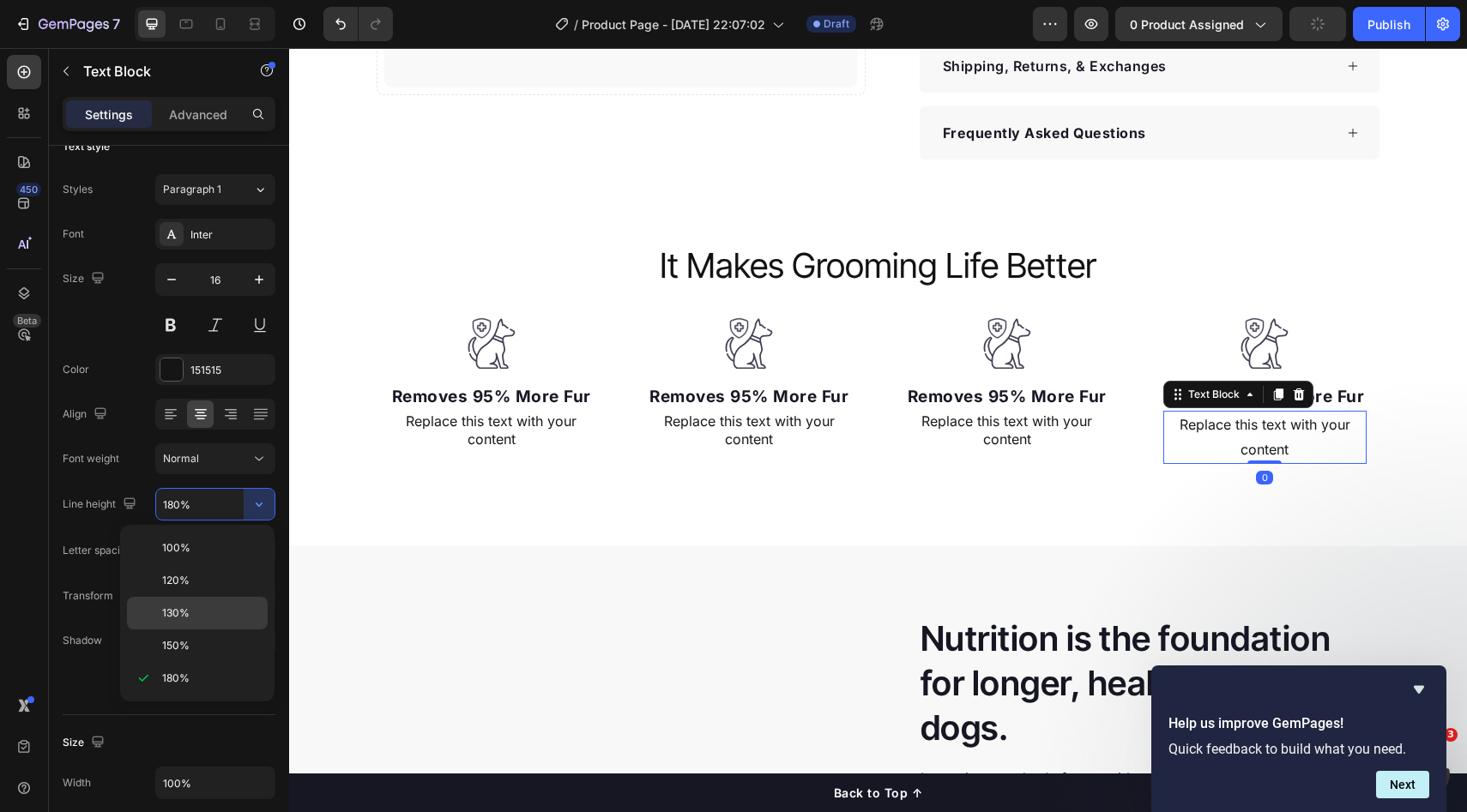
drag, startPoint x: 185, startPoint y: 601, endPoint x: 314, endPoint y: 441, distance: 205.5
click at [186, 600] on div "130%" at bounding box center [197, 613] width 141 height 33
type input "130%"
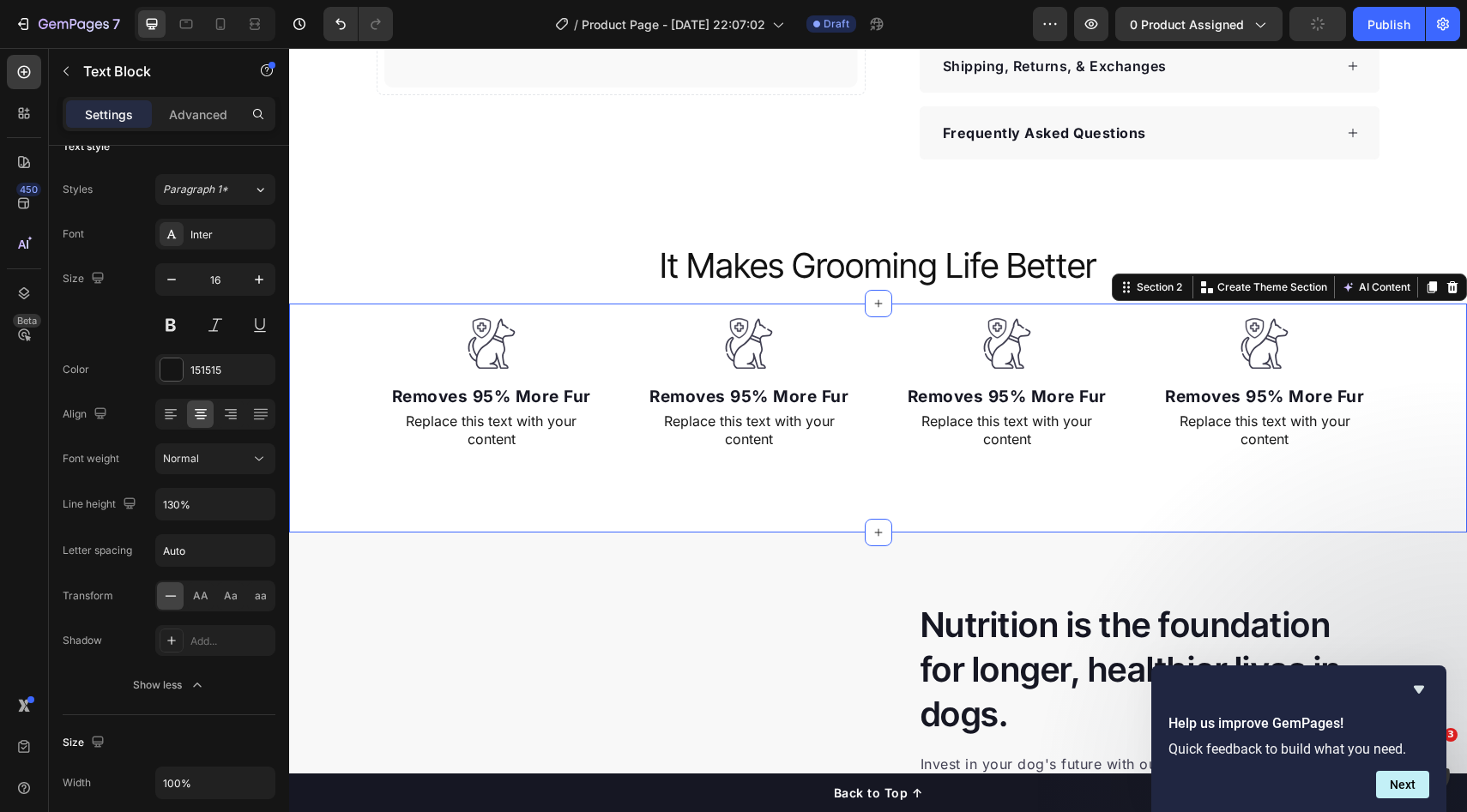
click at [691, 476] on div "Image Removes 95% More Fur Text block Replace this text with your content Text …" at bounding box center [878, 418] width 1178 height 229
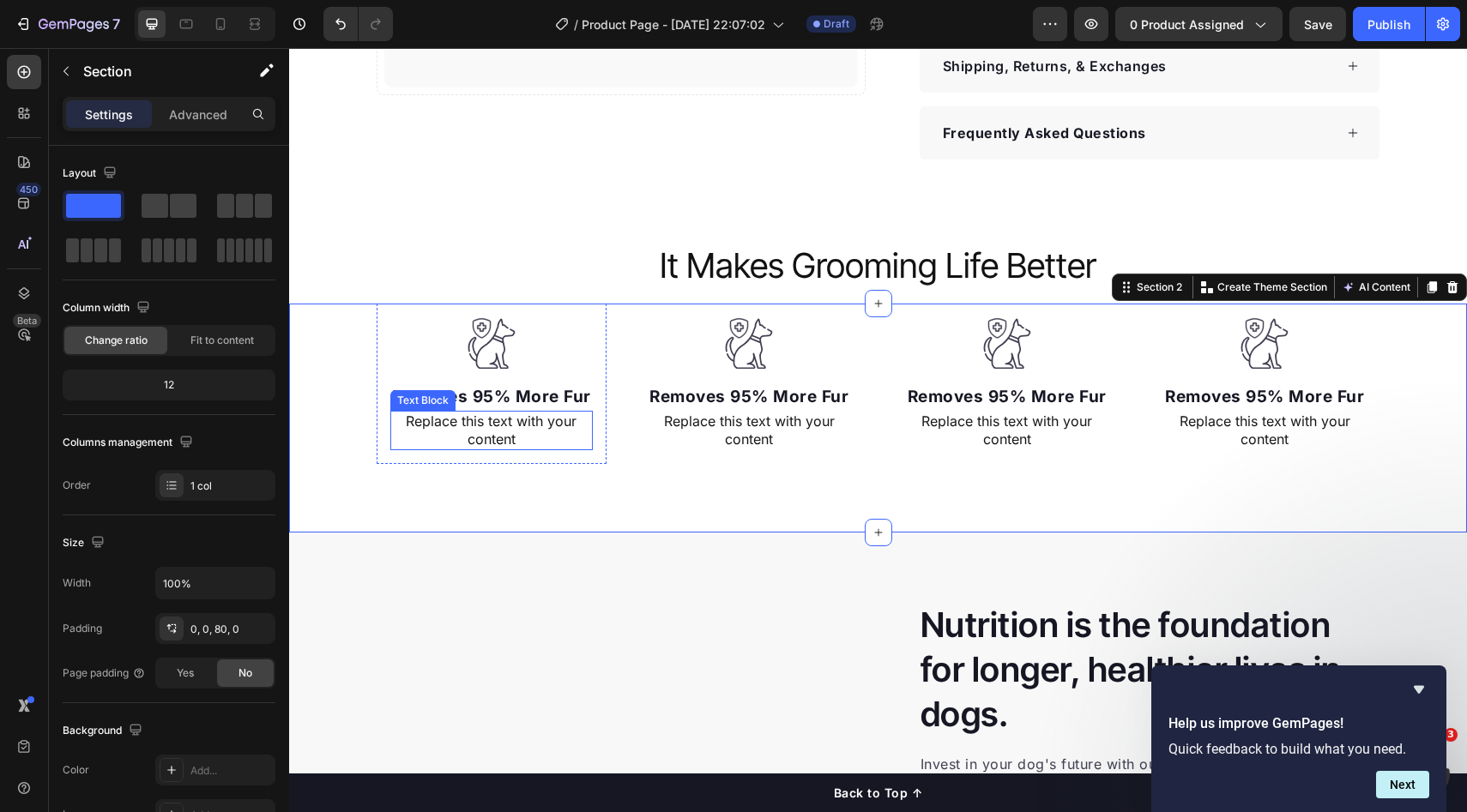
click at [550, 415] on div "Replace this text with your content" at bounding box center [492, 430] width 203 height 39
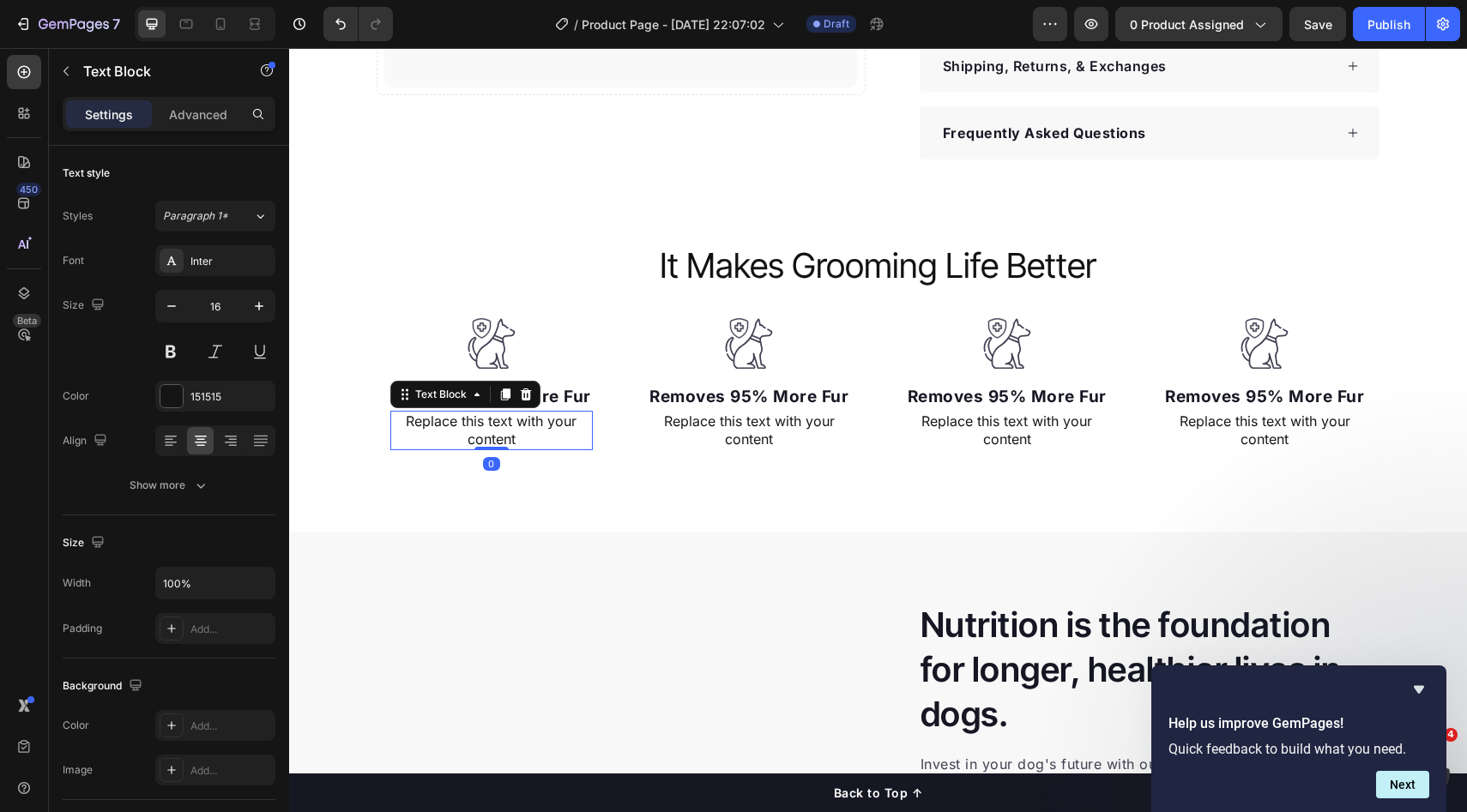
click at [536, 422] on div "Replace this text with your content" at bounding box center [492, 430] width 203 height 39
click at [536, 422] on p "Replace this text with your content" at bounding box center [492, 430] width 200 height 36
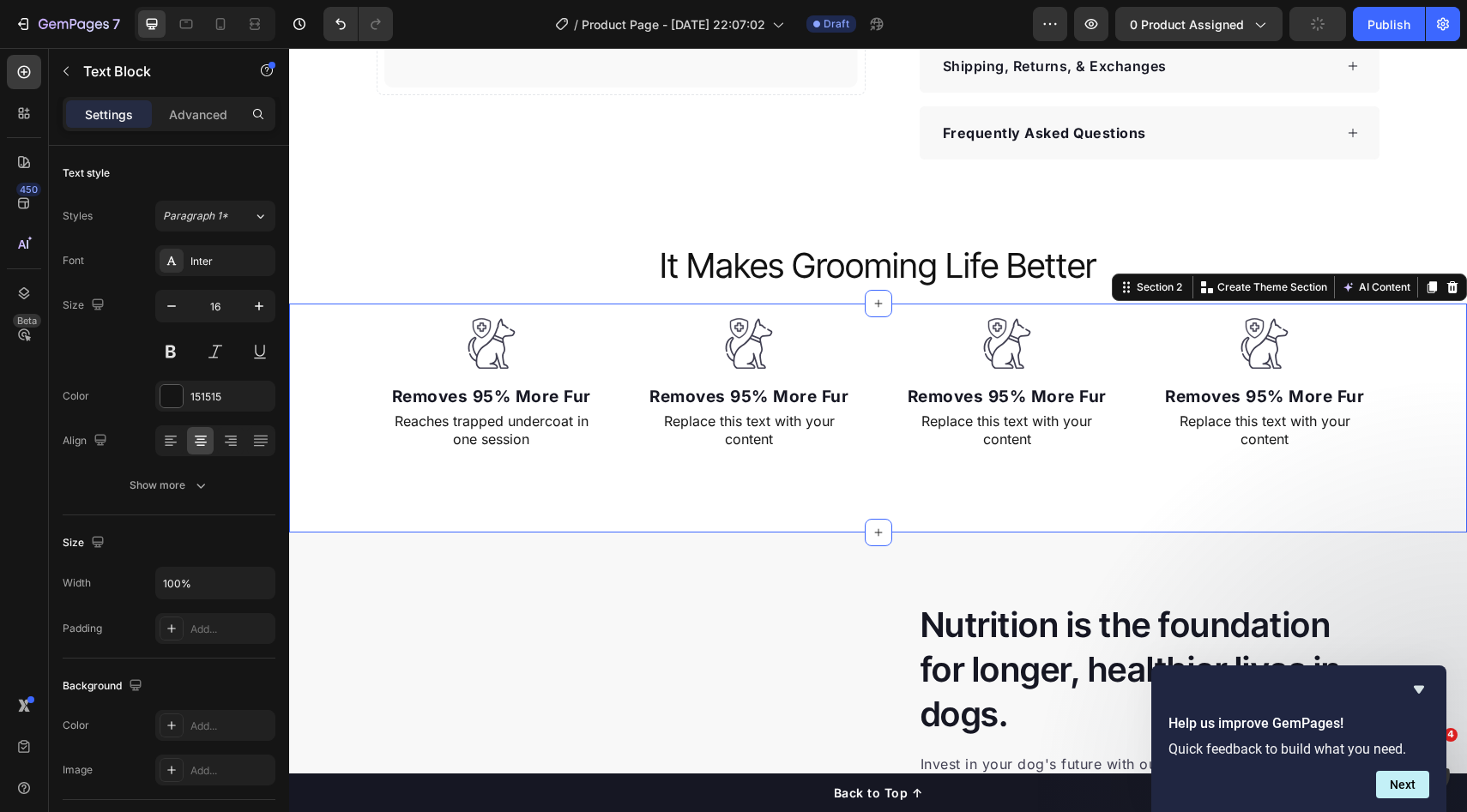
click at [668, 497] on div "Image Removes 95% More Fur Text block Reaches trapped undercoat in one session …" at bounding box center [878, 418] width 1178 height 229
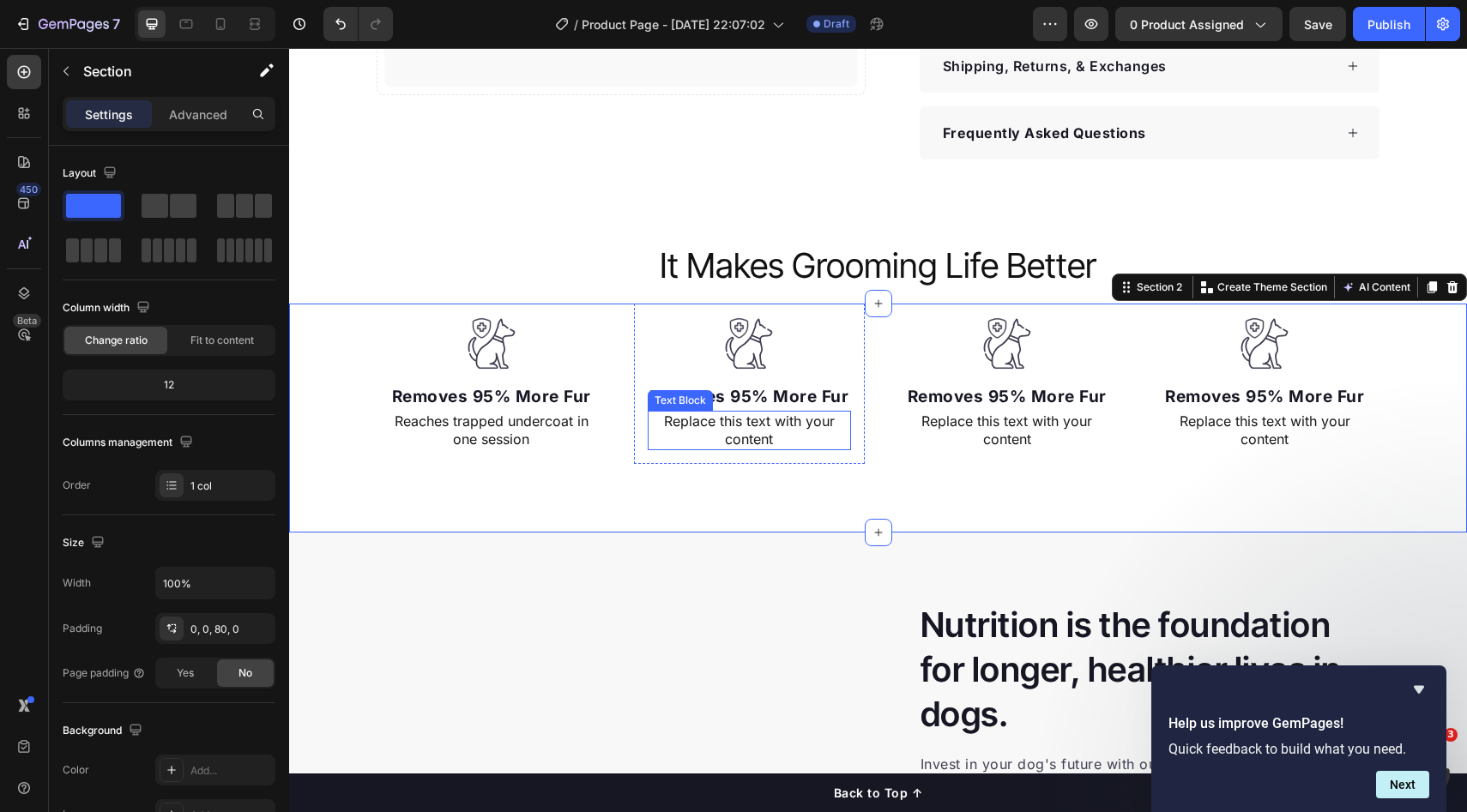
click at [762, 436] on div "Replace this text with your content" at bounding box center [749, 430] width 203 height 39
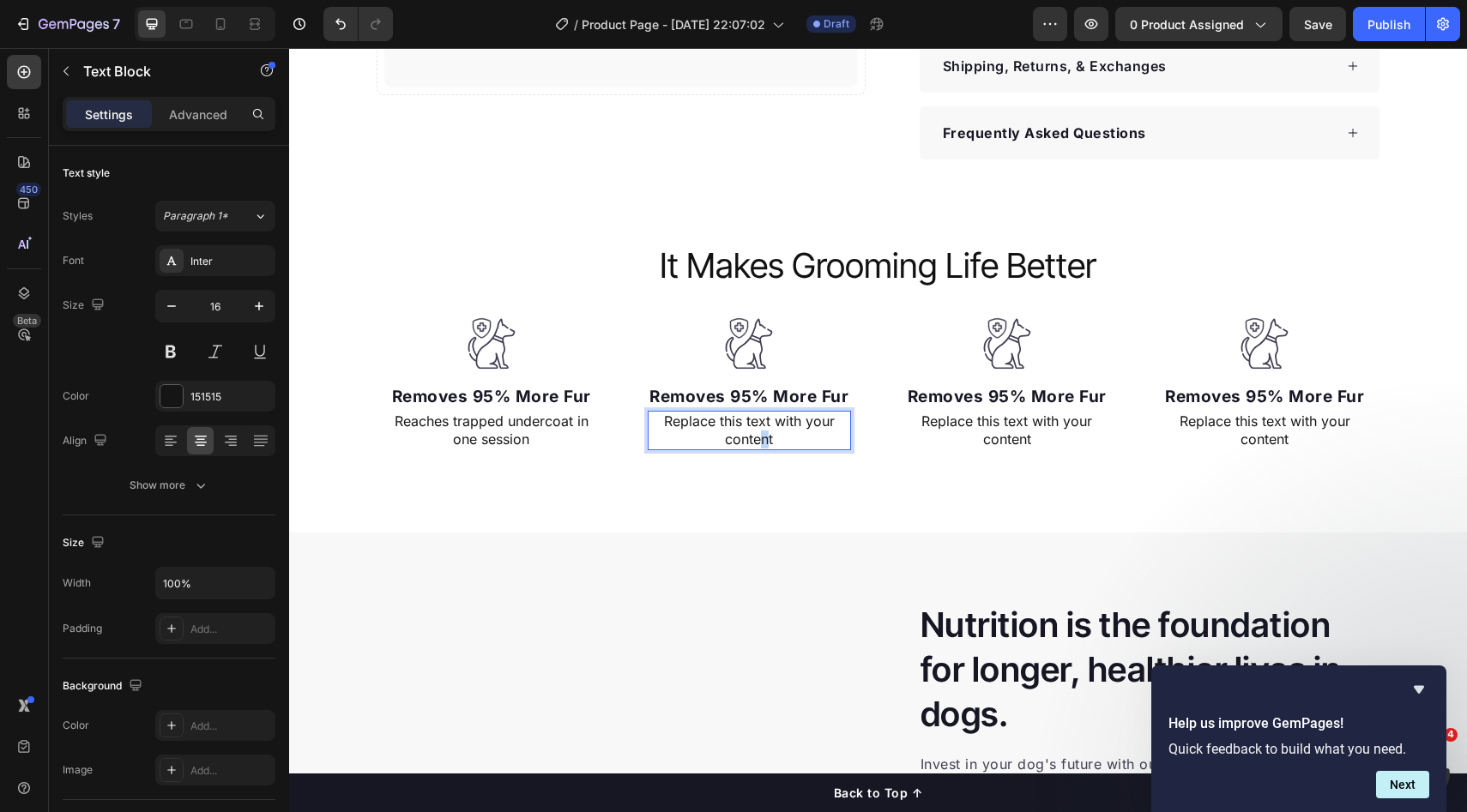
click at [758, 437] on div "Replace this text with your content" at bounding box center [749, 430] width 203 height 39
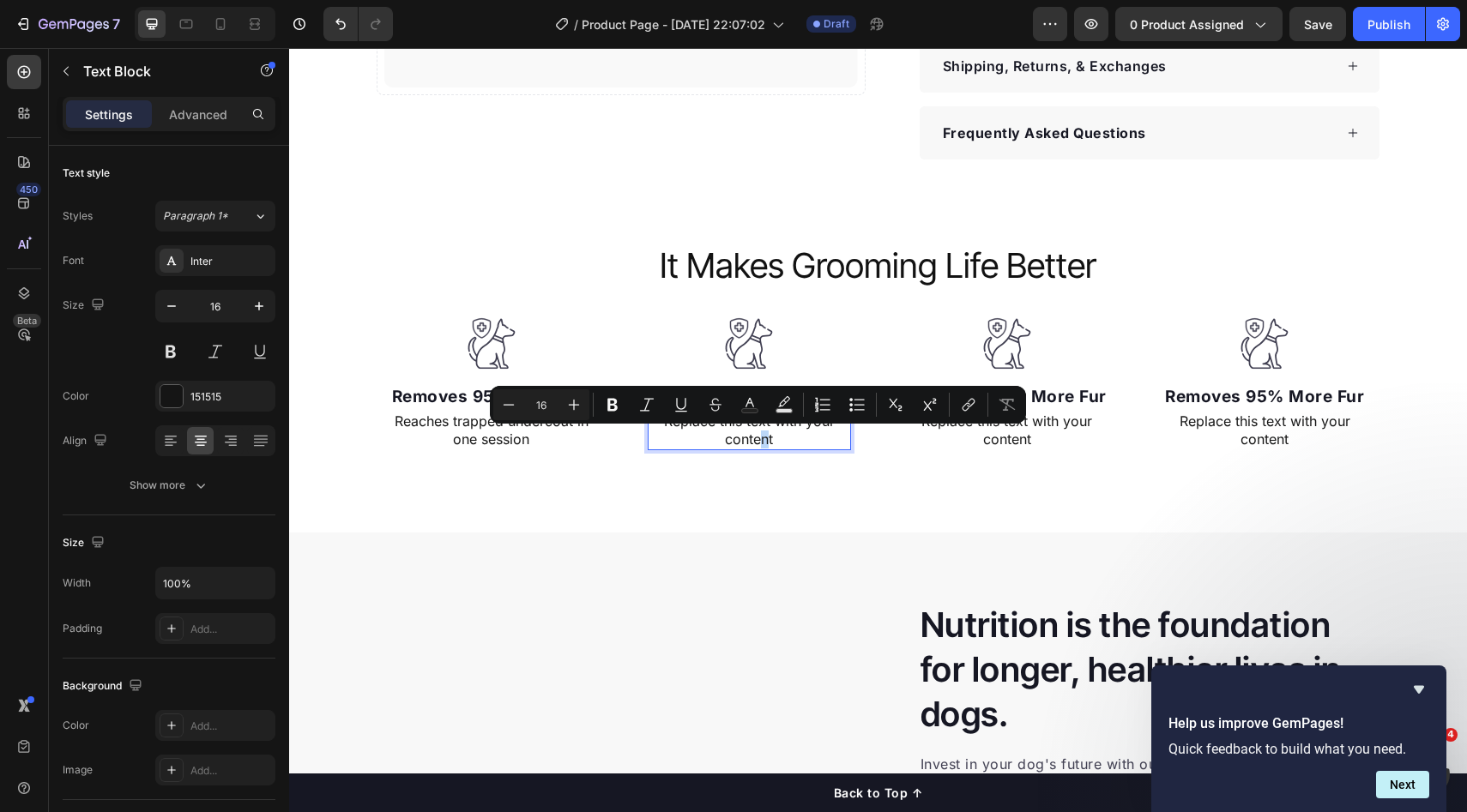
click at [759, 437] on p "Replace this text with your content" at bounding box center [749, 430] width 200 height 36
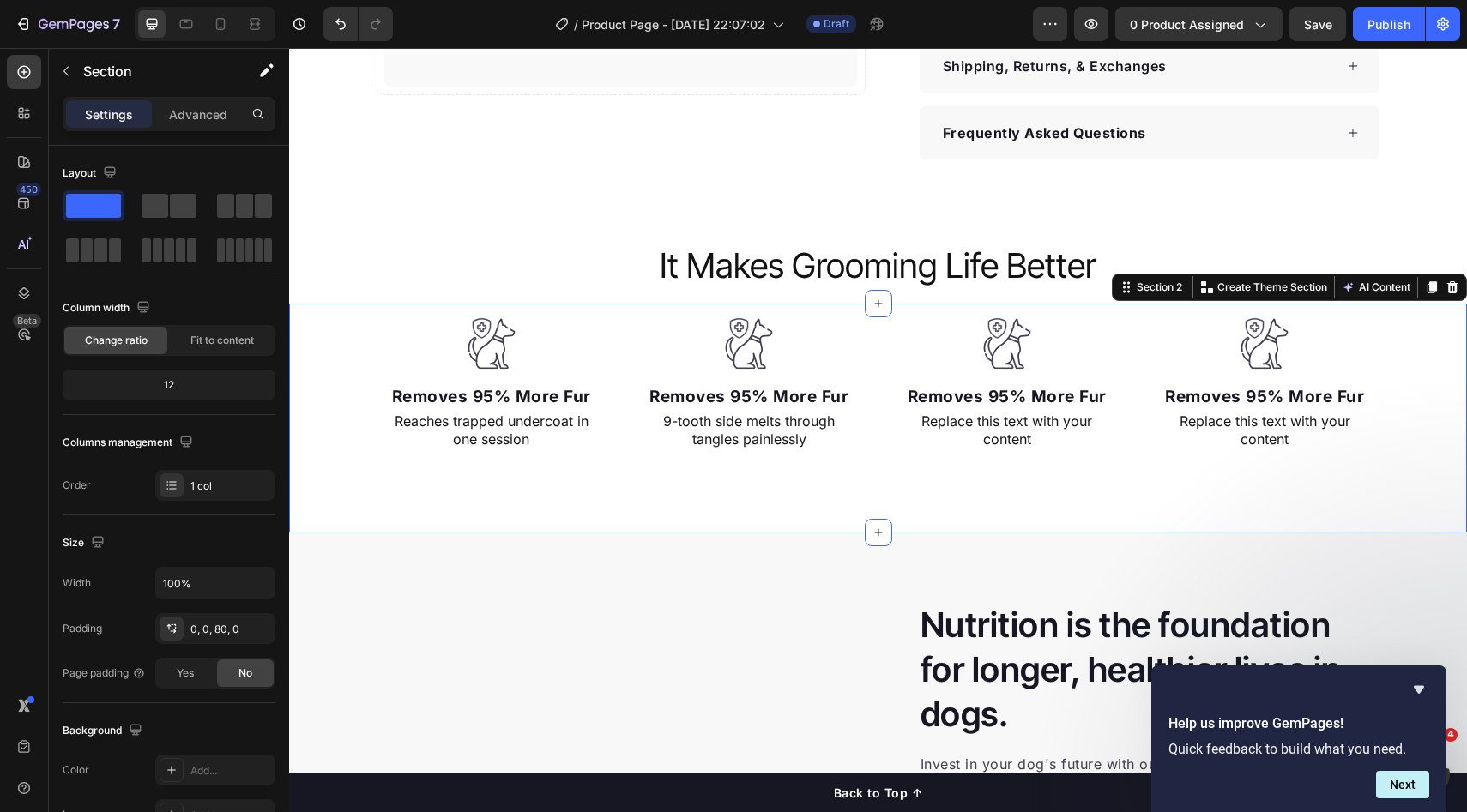
click at [808, 500] on div "Image Removes 95% More Fur Text block Reaches trapped undercoat in one session …" at bounding box center [878, 418] width 1178 height 229
click at [966, 426] on div "Replace this text with your content" at bounding box center [1007, 430] width 203 height 39
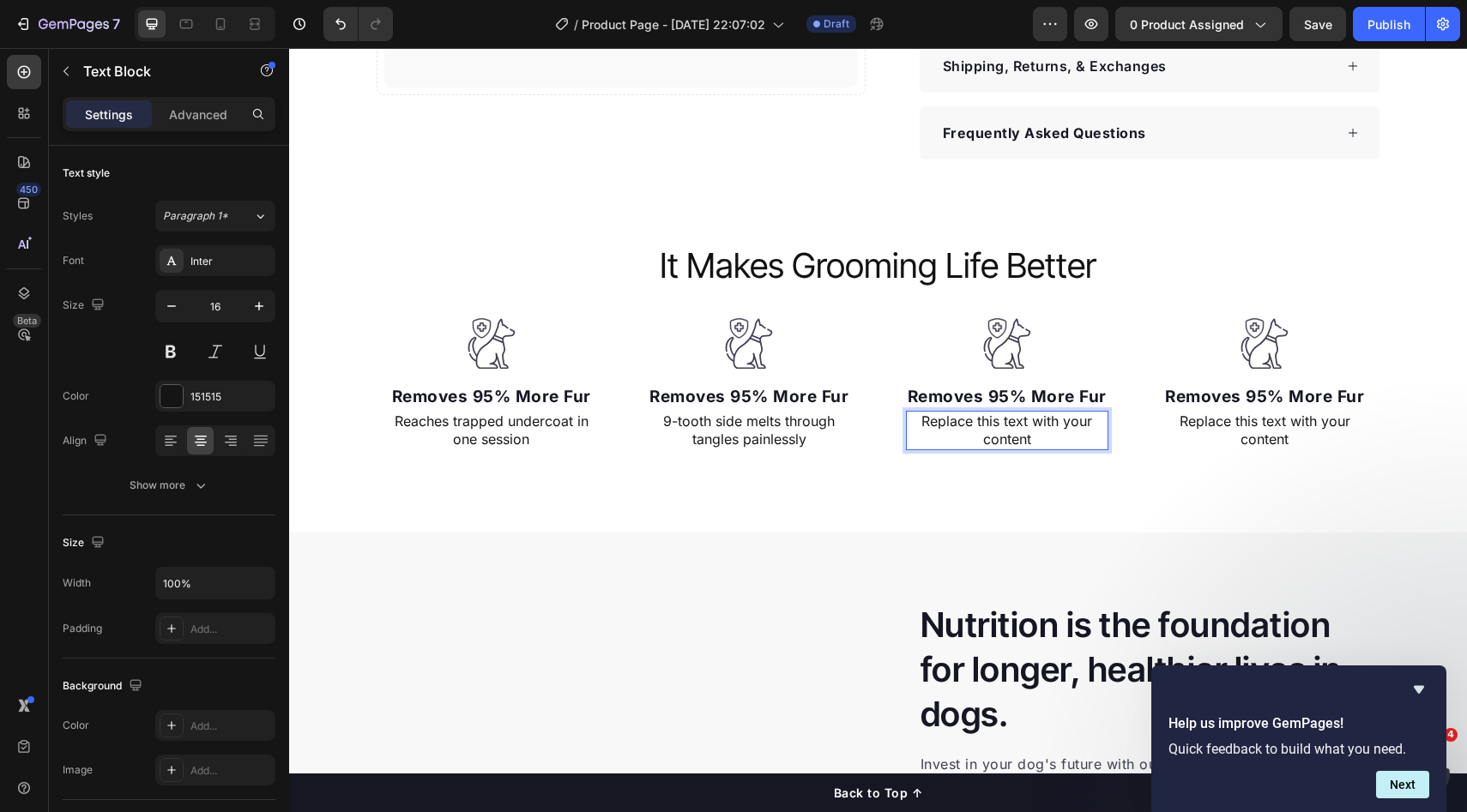
drag, startPoint x: 968, startPoint y: 426, endPoint x: 1020, endPoint y: 430, distance: 52.2
click at [973, 428] on div "Replace this text with your content" at bounding box center [1007, 430] width 203 height 39
click at [1020, 430] on p "Replace this text with your content" at bounding box center [1007, 430] width 200 height 36
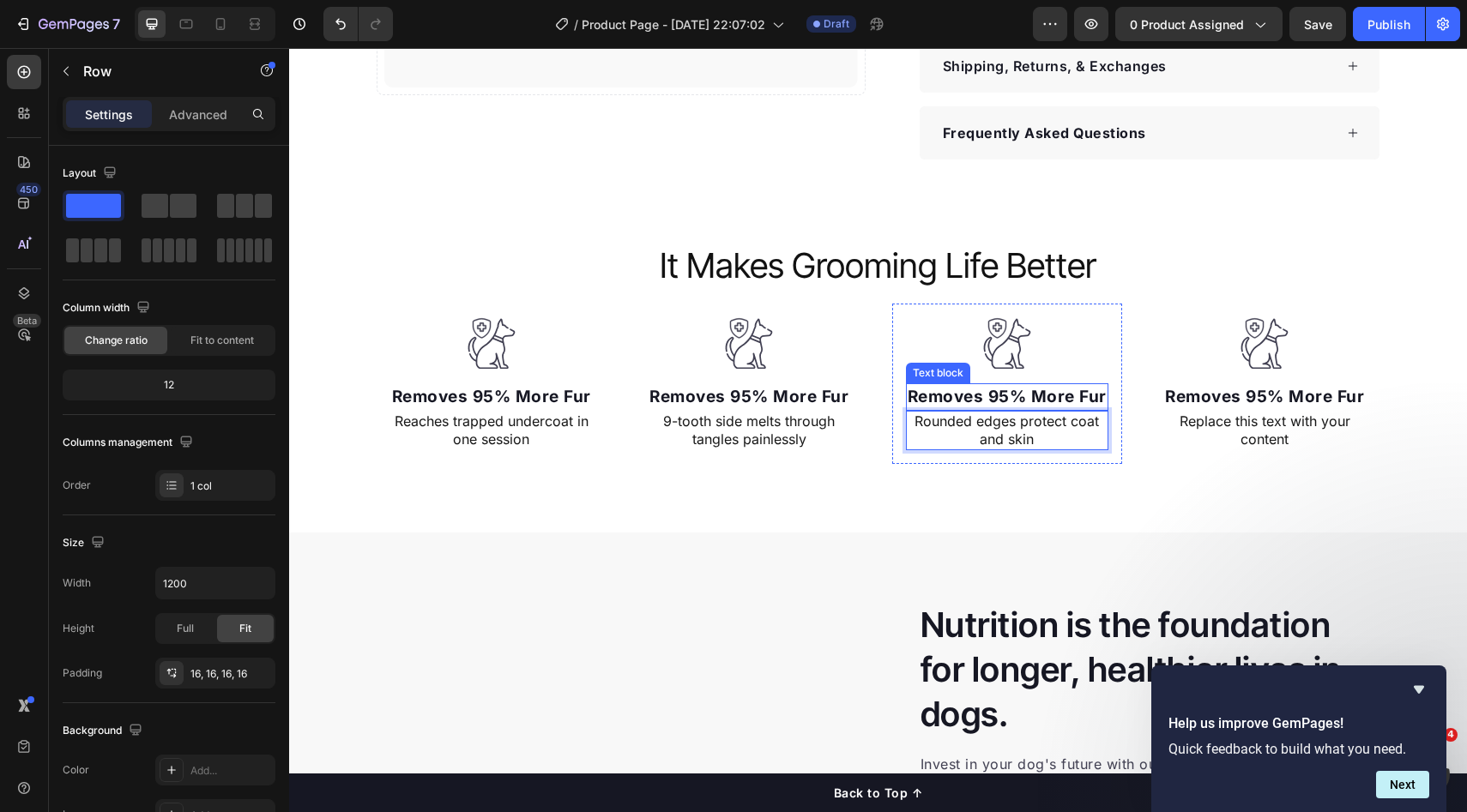
click at [1152, 384] on div "Image Removes 95% More Fur Text block Replace this text with your content Text …" at bounding box center [1265, 383] width 231 height 161
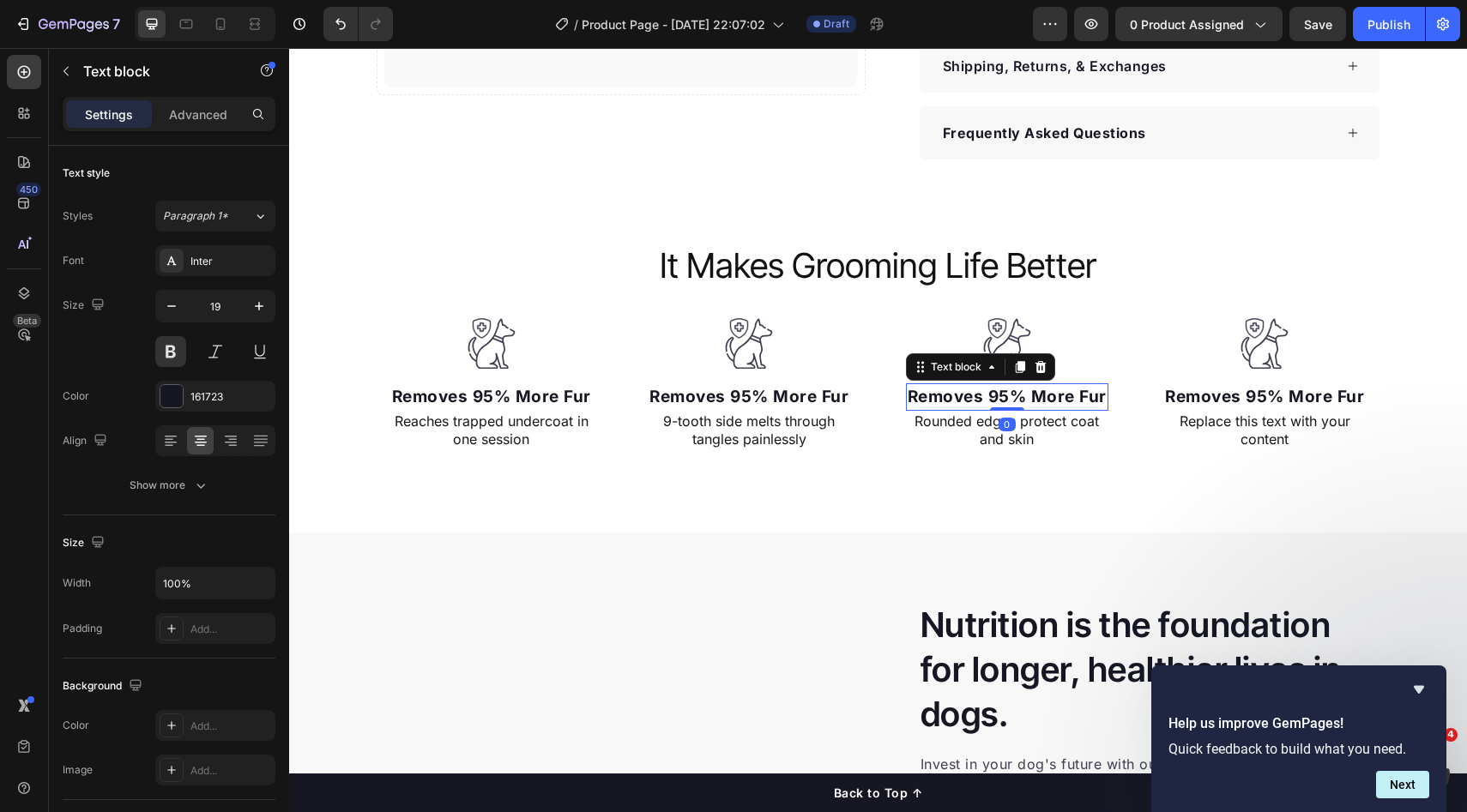
click at [1061, 396] on p "Removes 95% More Fur" at bounding box center [1007, 398] width 200 height 25
click at [1060, 397] on p "Removes 95% More Fur" at bounding box center [1007, 398] width 200 height 25
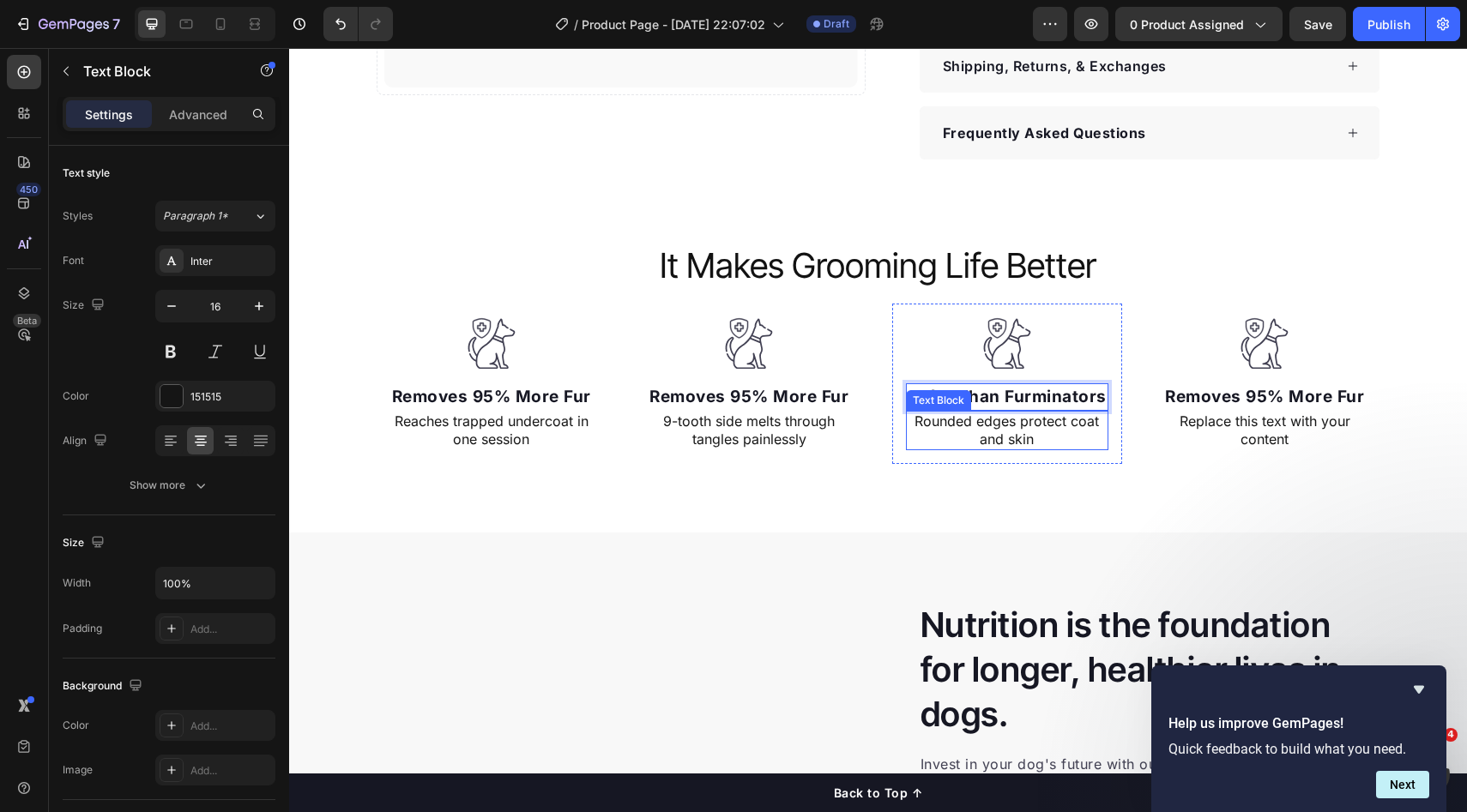
click at [1029, 443] on p "Rounded edges protect coat and skin" at bounding box center [1007, 430] width 200 height 36
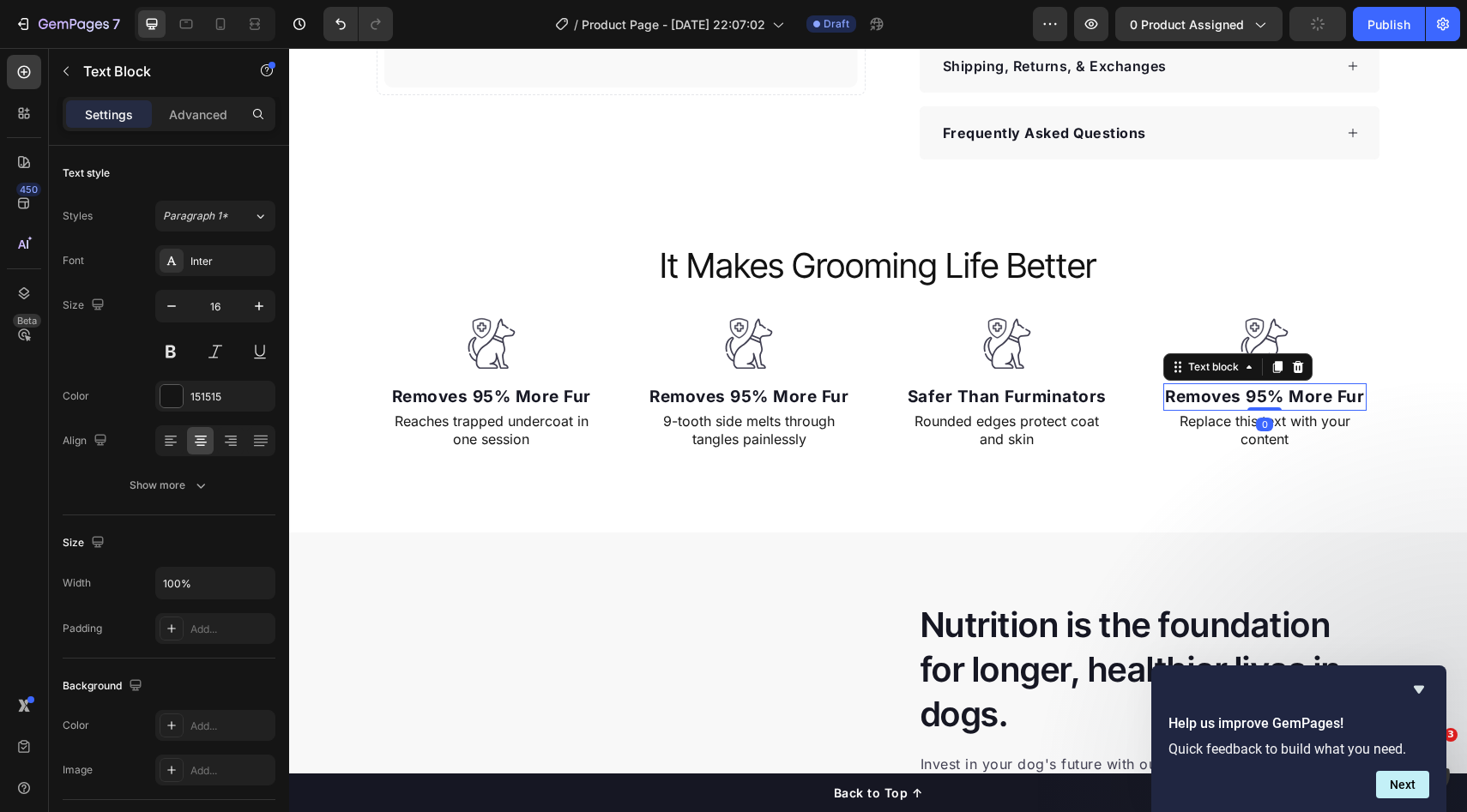
click at [1256, 392] on p "Removes 95% More Fur" at bounding box center [1265, 398] width 200 height 25
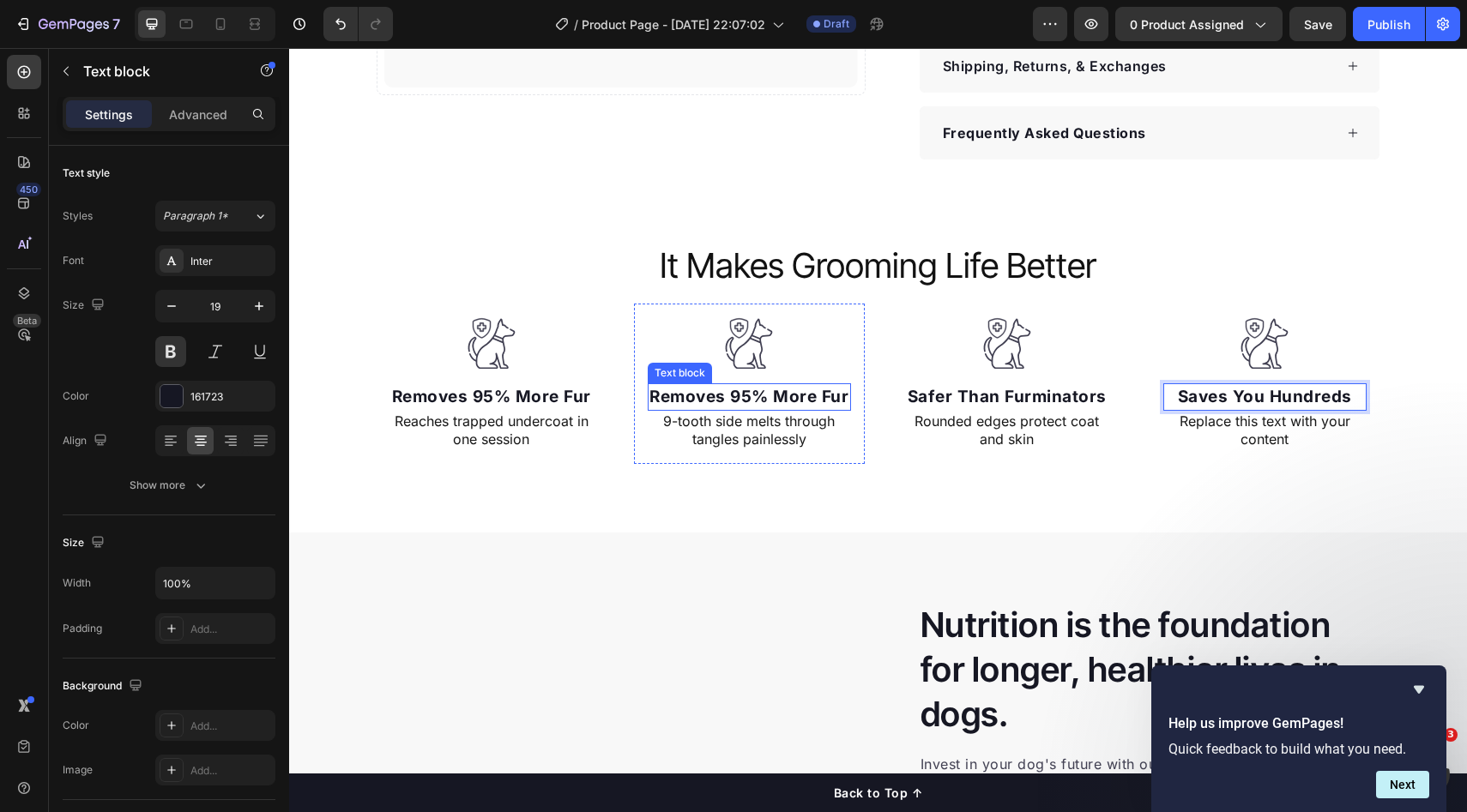
click at [661, 389] on p "Removes 95% More Fur" at bounding box center [749, 398] width 200 height 25
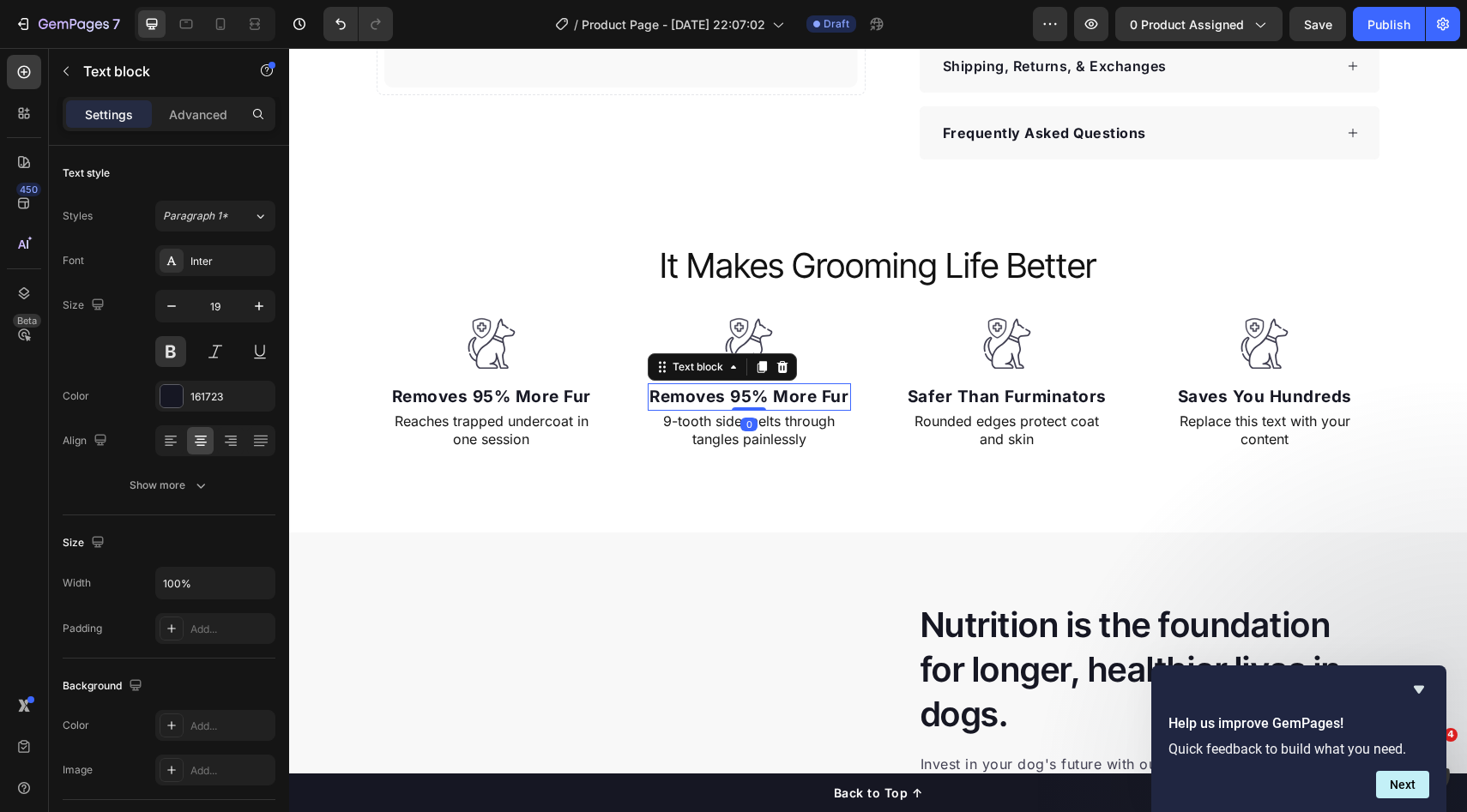
click at [666, 391] on p "Removes 95% More Fur" at bounding box center [749, 398] width 200 height 25
click at [686, 394] on p "Removes 95% More Fur" at bounding box center [749, 398] width 200 height 25
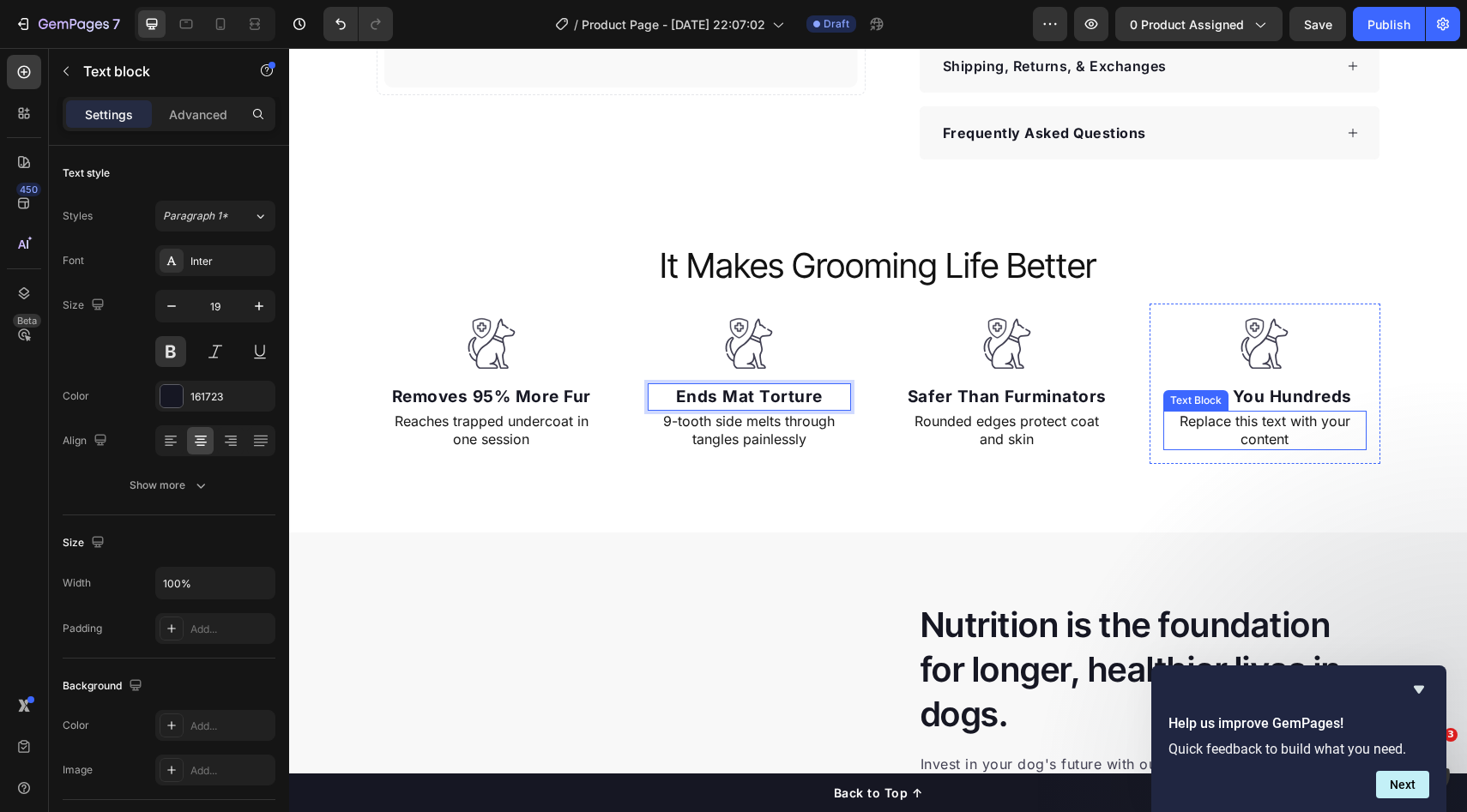
click at [1250, 438] on div "Replace this text with your content" at bounding box center [1265, 430] width 203 height 39
click at [1258, 437] on div "Replace this text with your content" at bounding box center [1265, 430] width 203 height 39
click at [1252, 438] on p "Replace this text with your content" at bounding box center [1265, 430] width 200 height 36
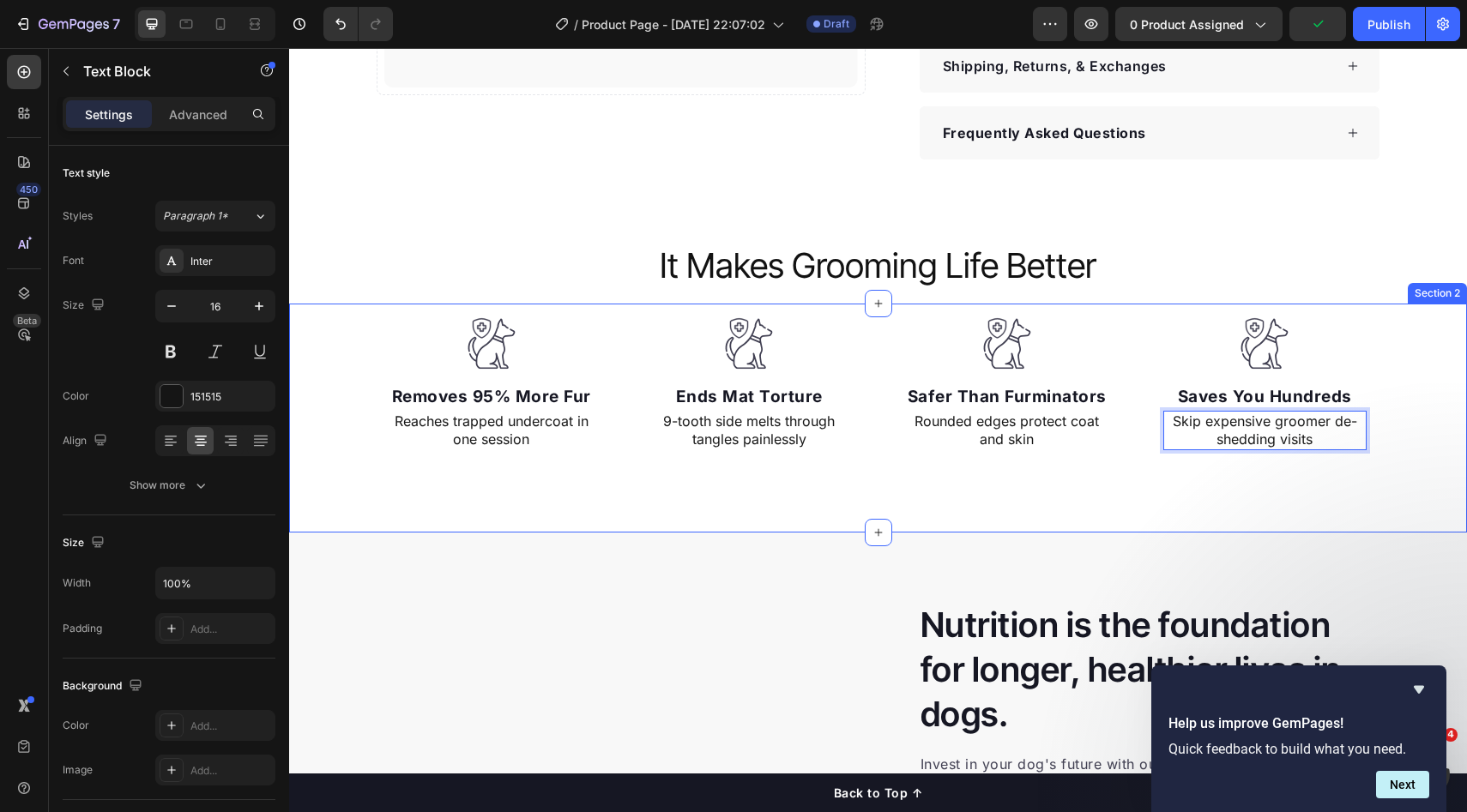
drag, startPoint x: 1084, startPoint y: 469, endPoint x: 1187, endPoint y: 430, distance: 110.1
click at [1084, 468] on div "Image Removes 95% More Fur Text block Reaches trapped undercoat in one session …" at bounding box center [878, 418] width 1178 height 229
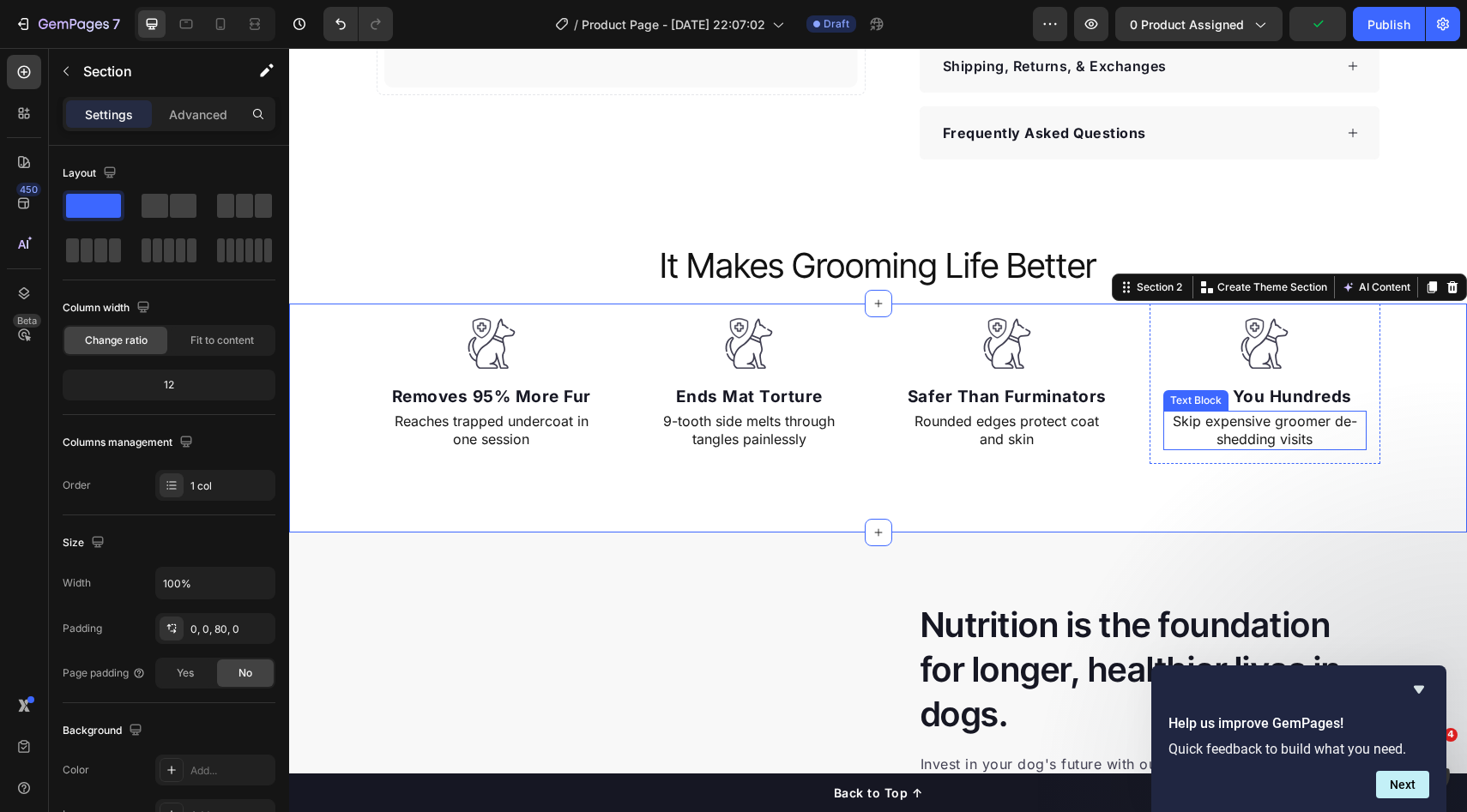
click at [1232, 422] on p "Skip expensive groomer de-shedding visits" at bounding box center [1265, 430] width 200 height 36
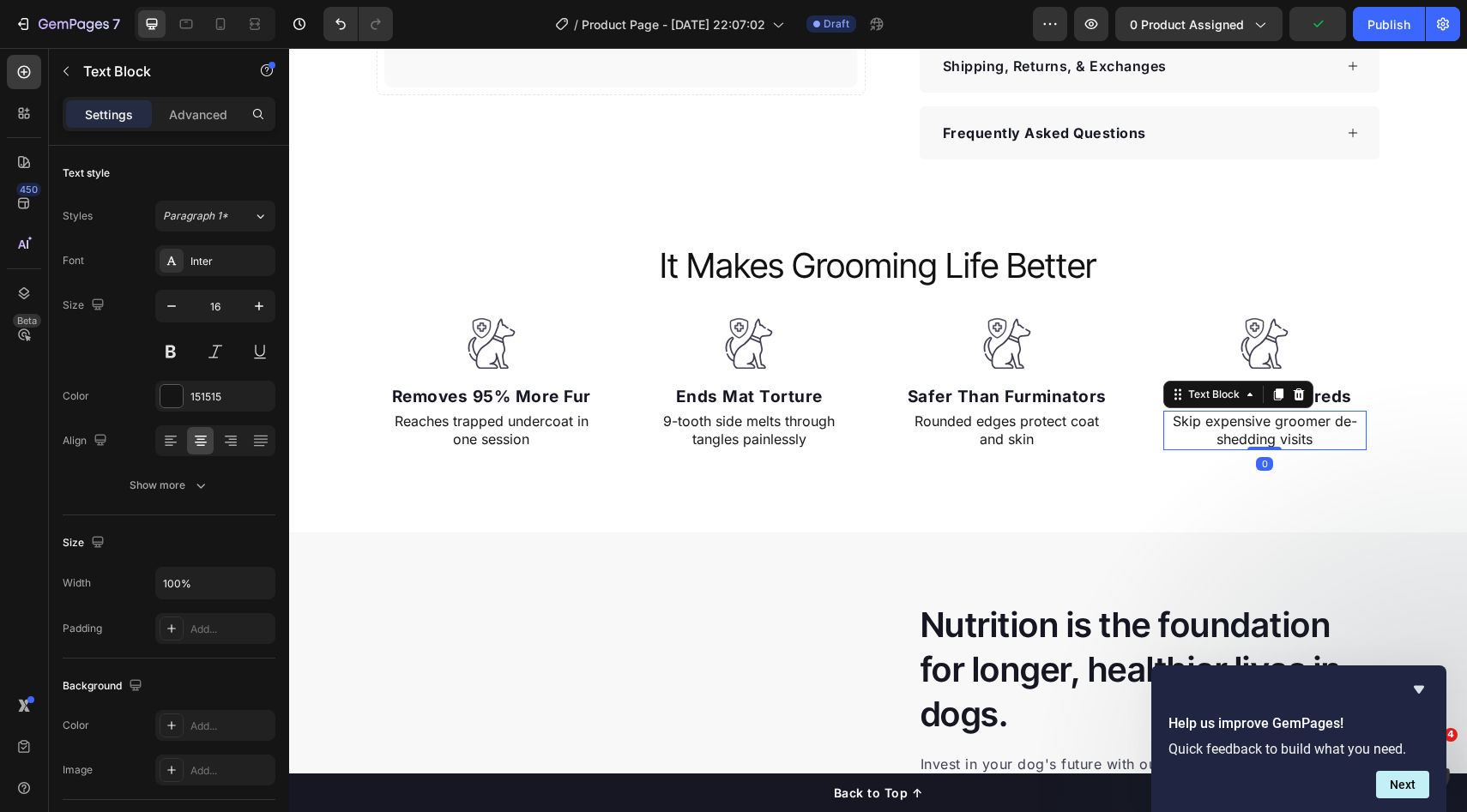
click at [1431, 447] on div "Image Removes 95% More Fur Text block Reaches trapped undercoat in one session …" at bounding box center [878, 383] width 1178 height 161
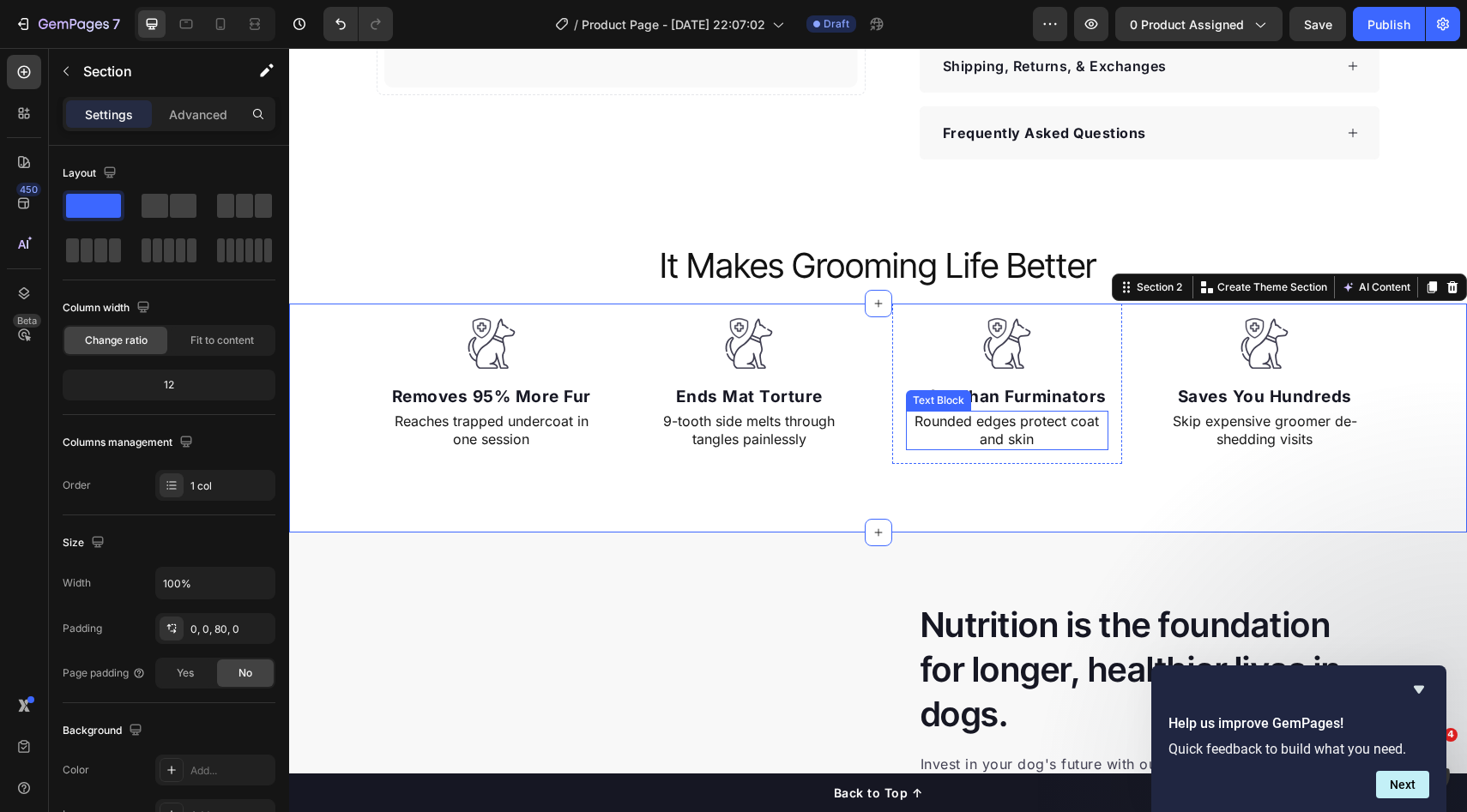
scroll to position [404, 0]
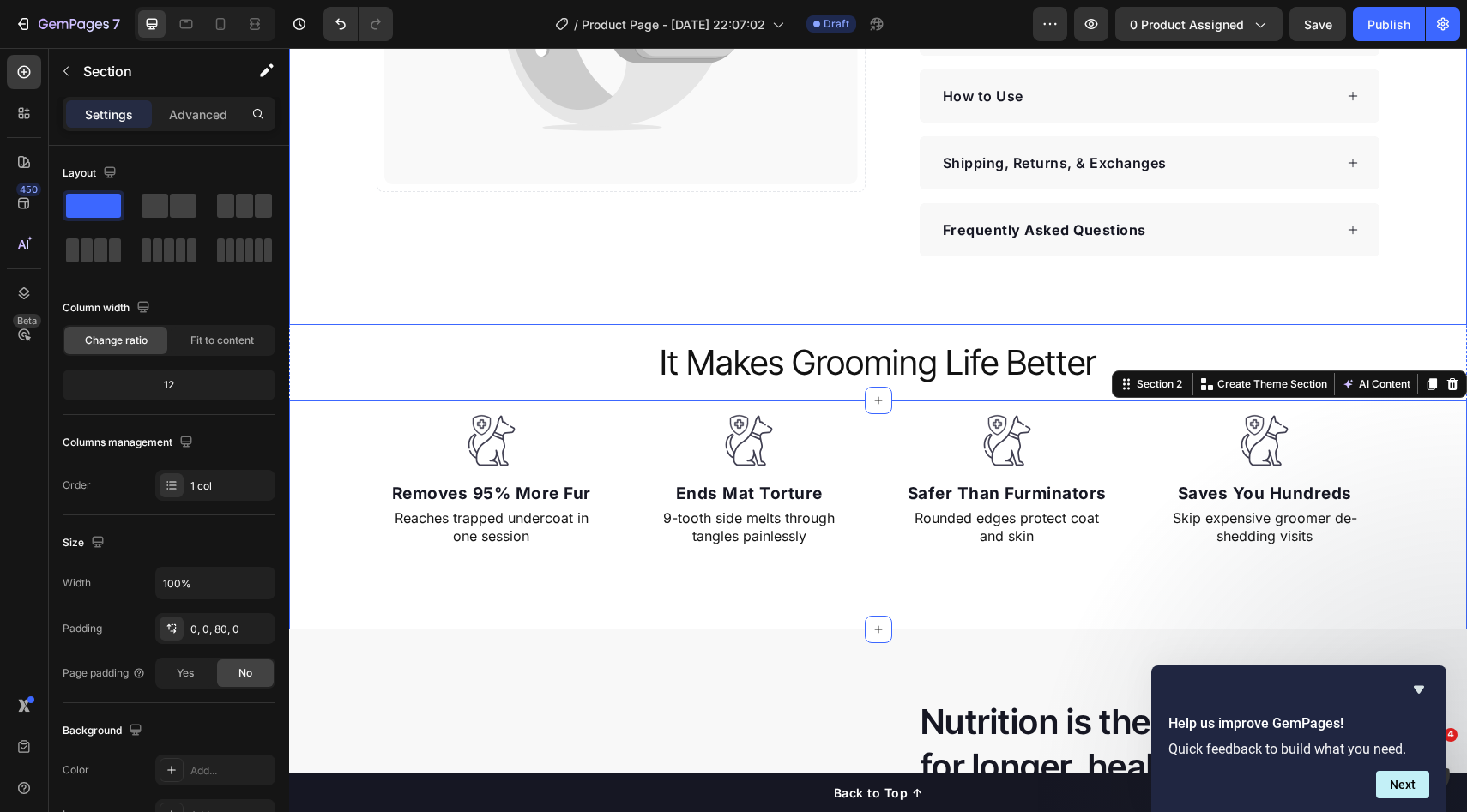
click at [1064, 288] on div "Catch your customer's attention with attracted media. Add image or sync data Pr…" at bounding box center [878, 3] width 1178 height 646
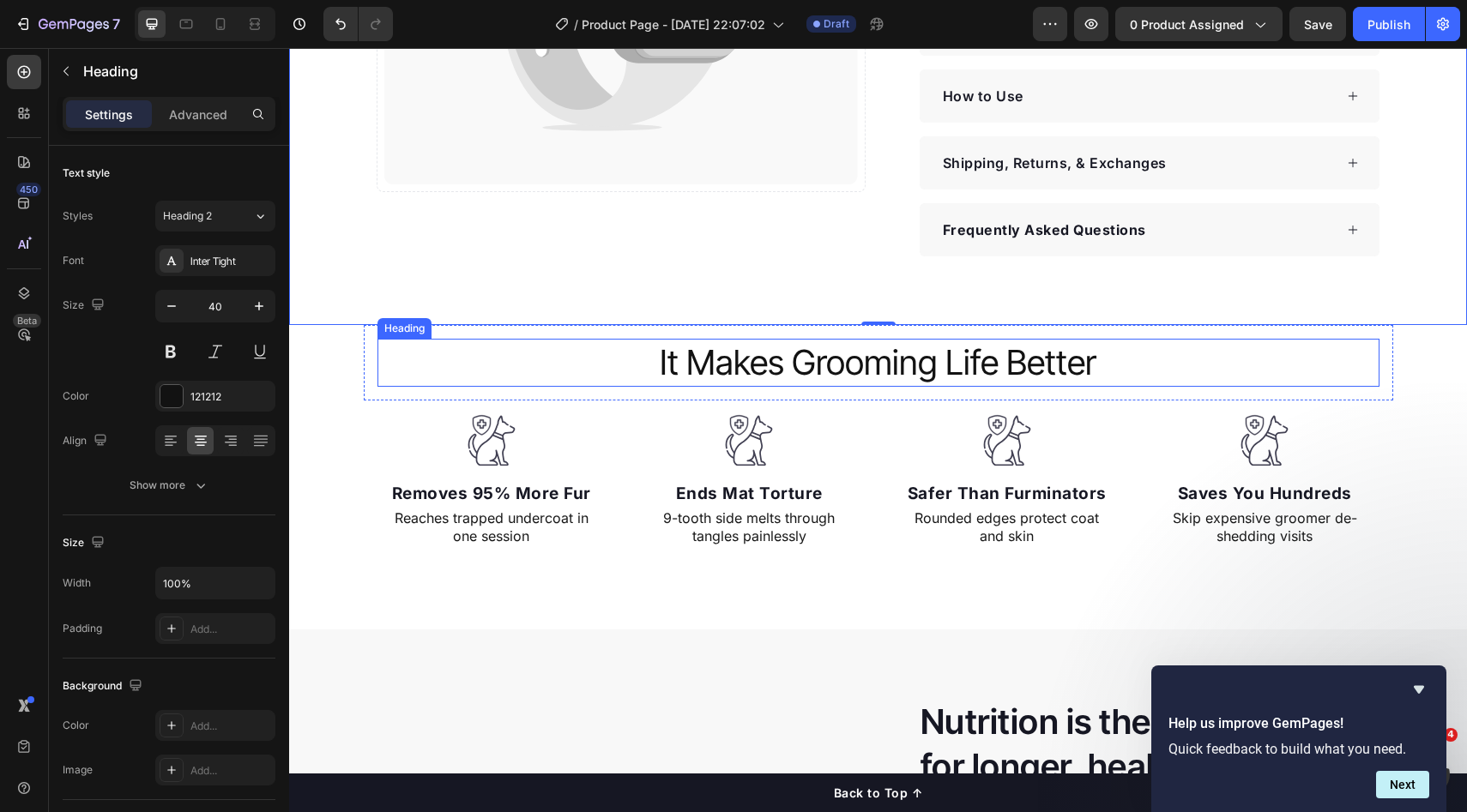
click at [971, 384] on h2 "It Makes Grooming Life Better" at bounding box center [878, 363] width 1002 height 48
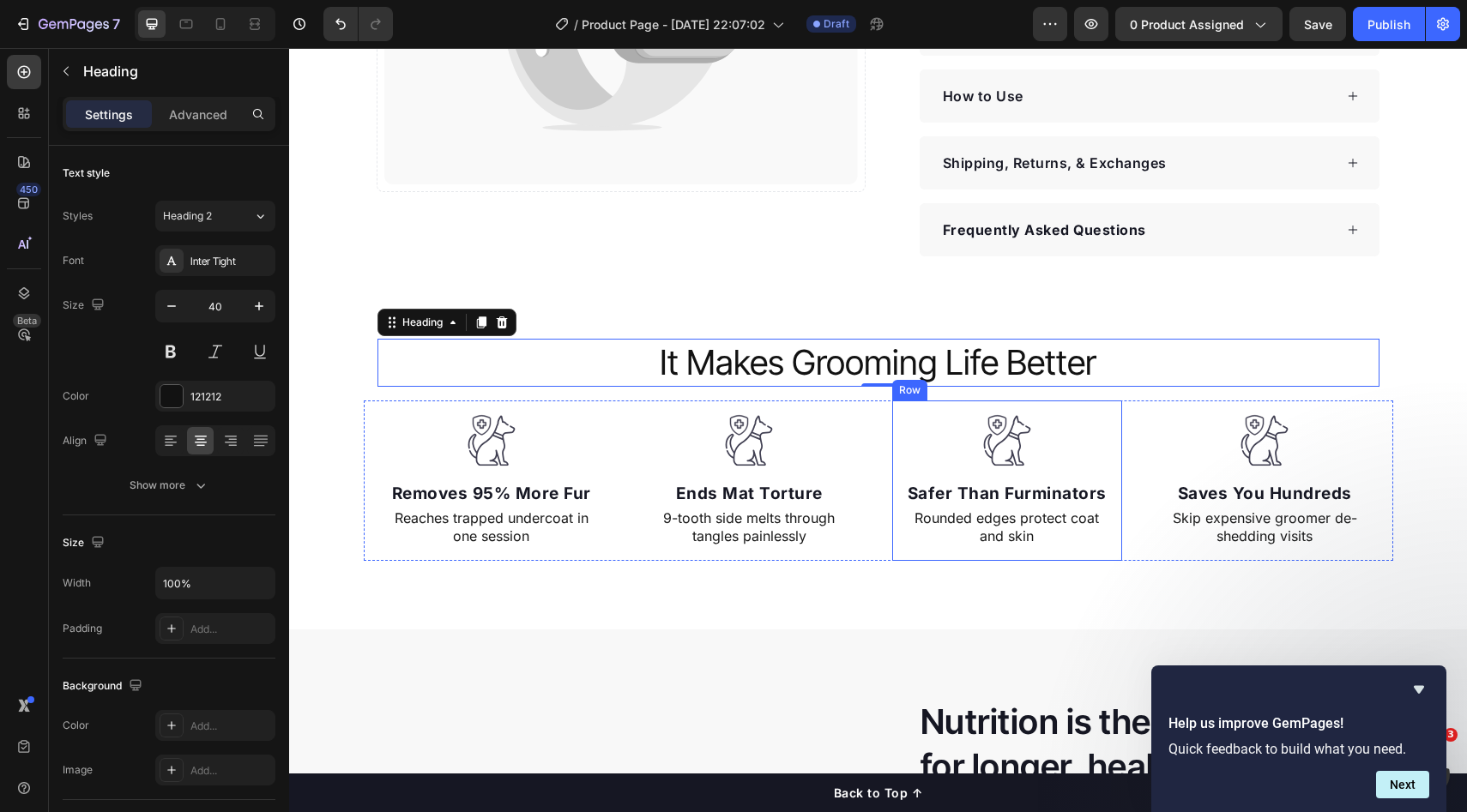
click at [1101, 403] on div "Image Safer Than Furminators Text block Rounded edges protect coat and skin Tex…" at bounding box center [1007, 480] width 231 height 161
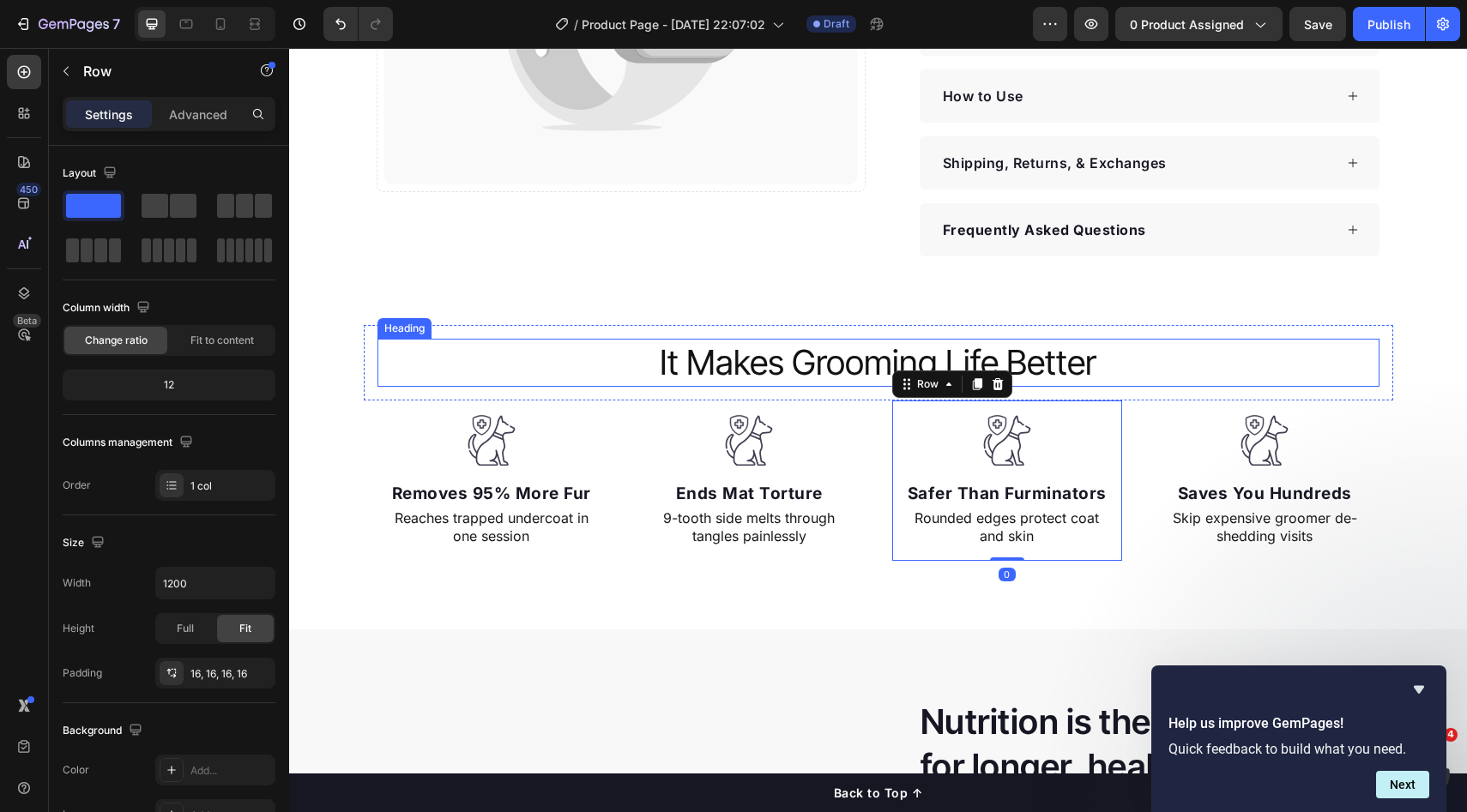
click at [1031, 359] on p "It Makes Grooming Life Better" at bounding box center [878, 363] width 998 height 44
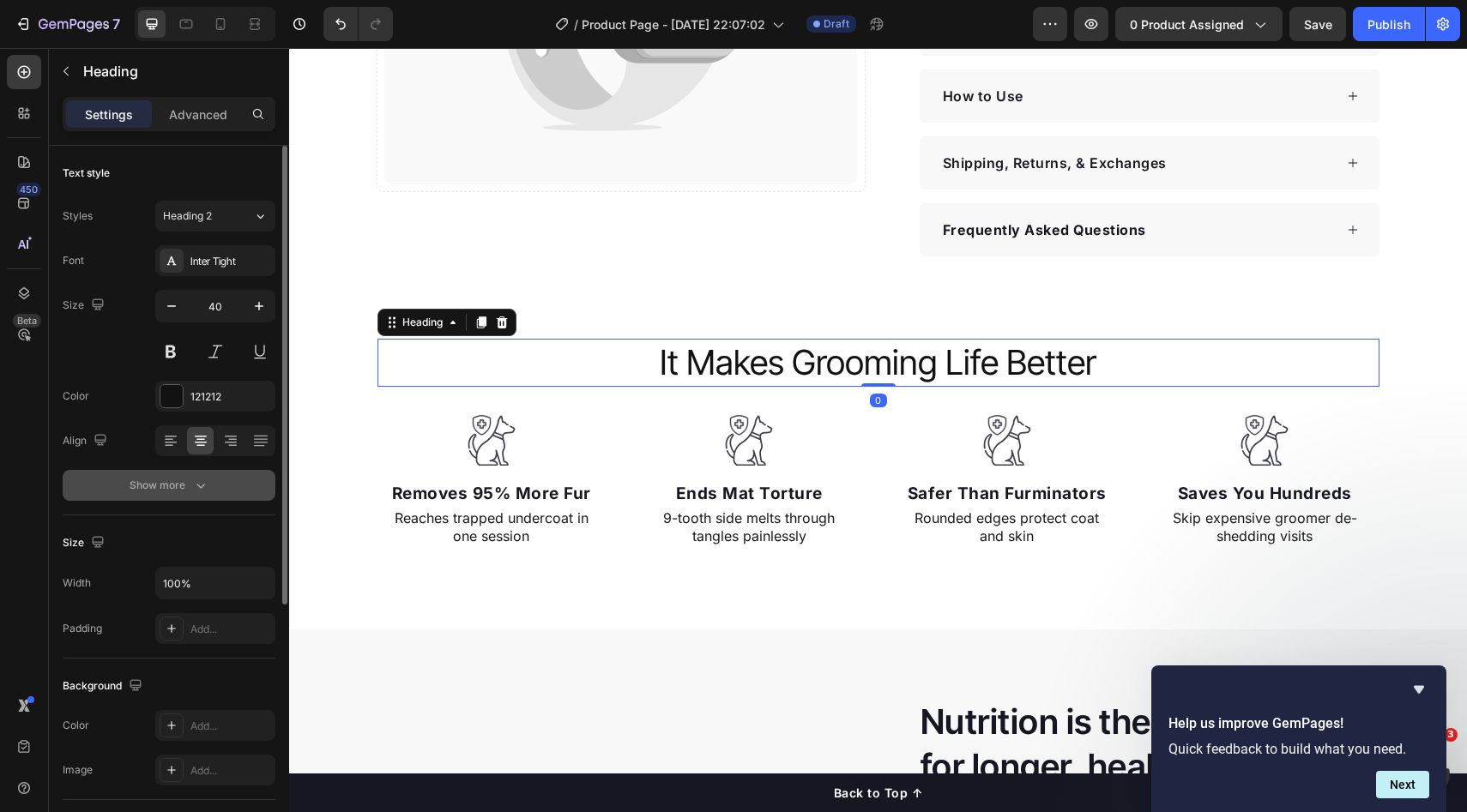
click at [198, 478] on icon "button" at bounding box center [201, 485] width 17 height 17
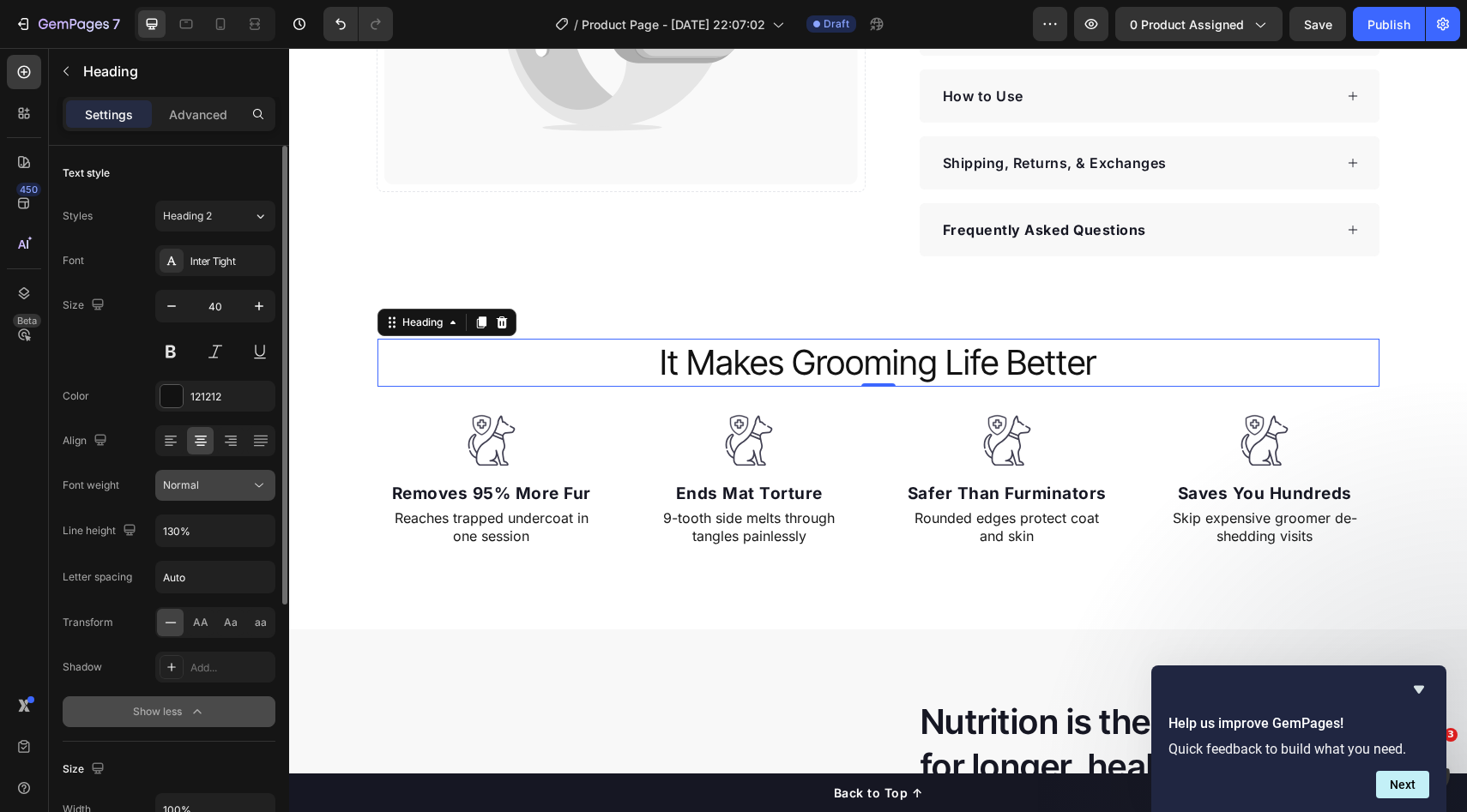
click at [195, 477] on span "Normal" at bounding box center [181, 485] width 36 height 15
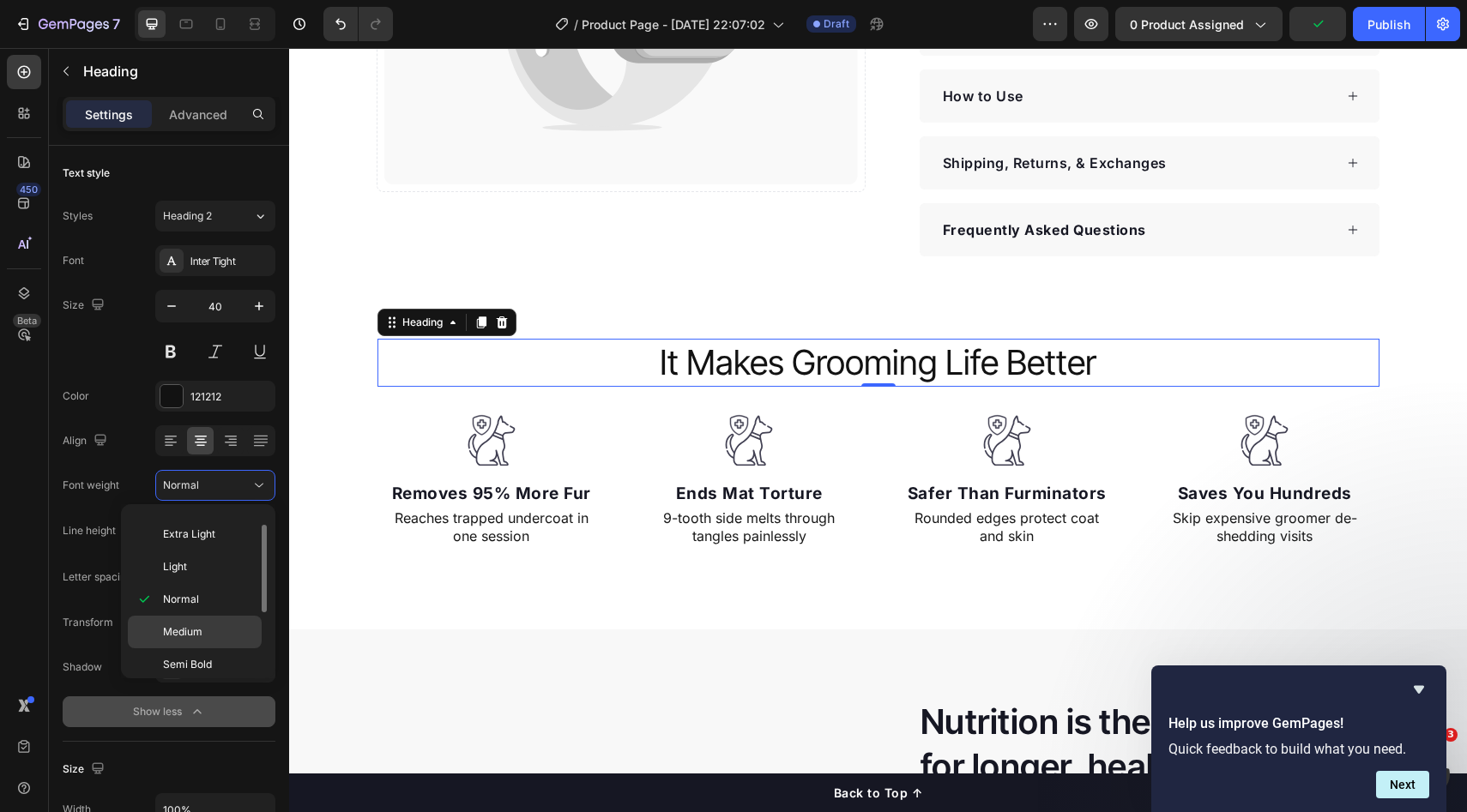
scroll to position [45, 0]
click at [206, 635] on div "Semi Bold" at bounding box center [194, 644] width 134 height 33
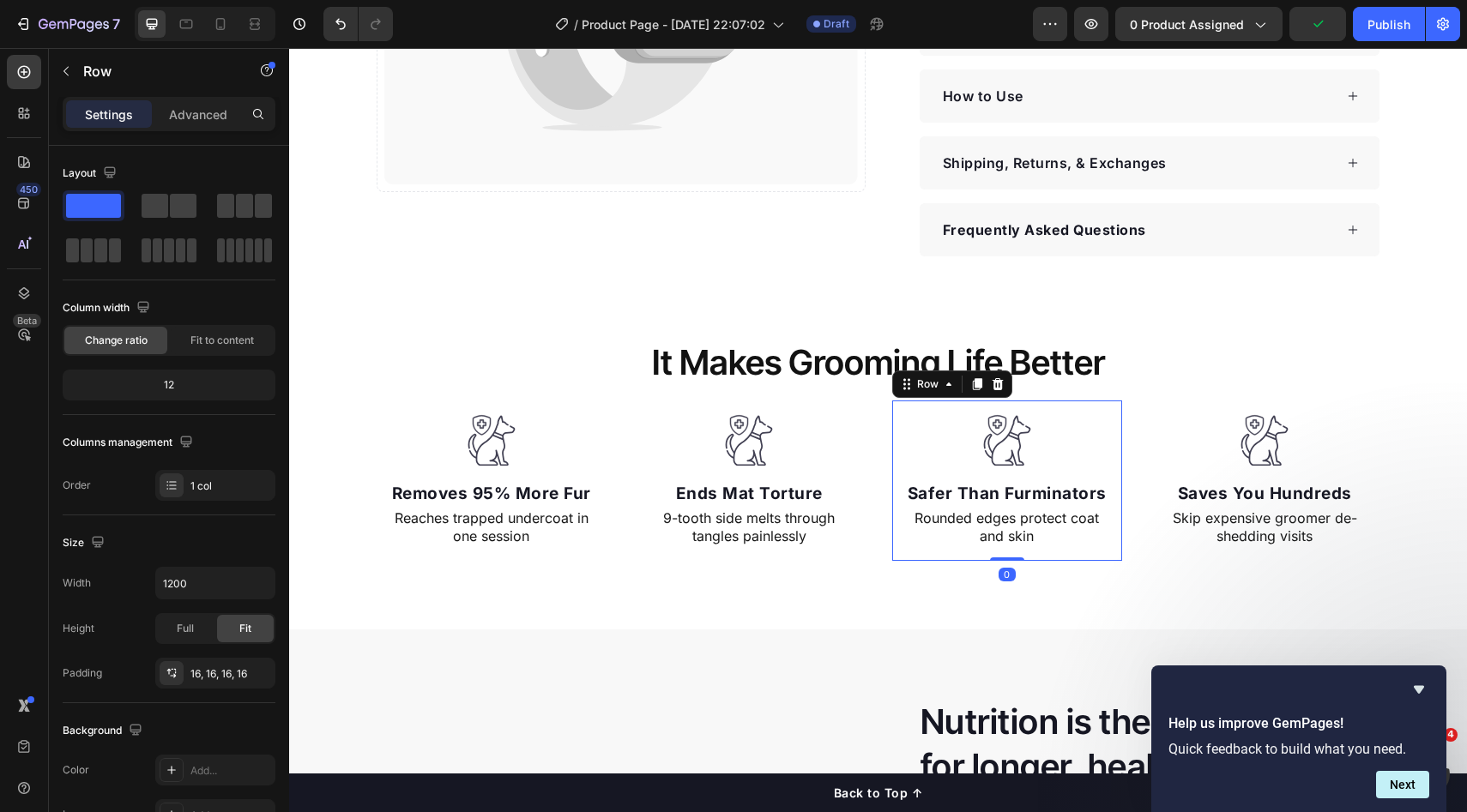
drag, startPoint x: 886, startPoint y: 525, endPoint x: 882, endPoint y: 506, distance: 19.4
click at [892, 525] on div "Image Safer Than Furminators Text block Rounded edges protect coat and skin Tex…" at bounding box center [1007, 480] width 231 height 161
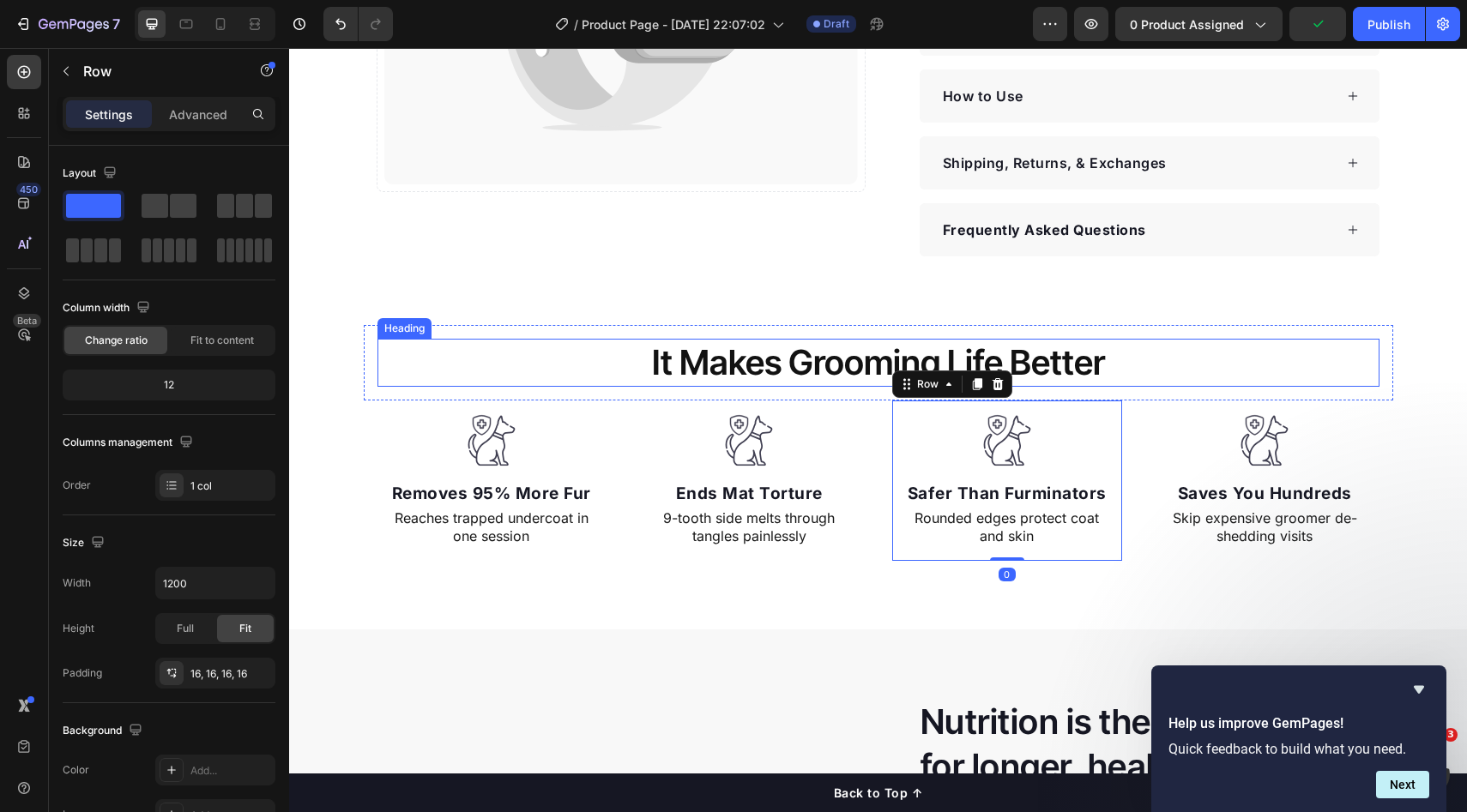
click at [1259, 365] on p "It Makes Grooming Life Better" at bounding box center [878, 363] width 998 height 44
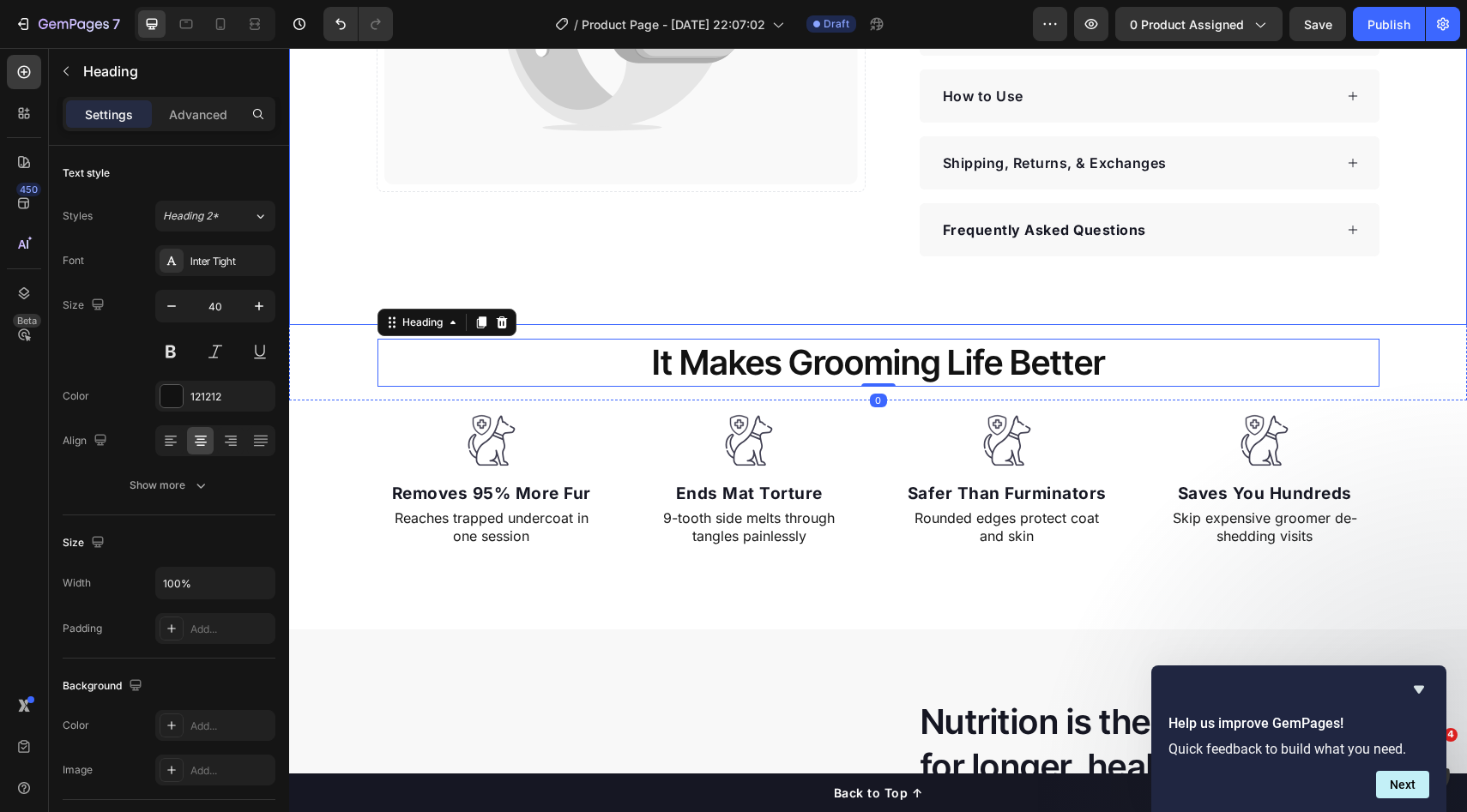
click at [1140, 282] on div "Catch your customer's attention with attracted media. Add image or sync data Pr…" at bounding box center [878, 3] width 1178 height 646
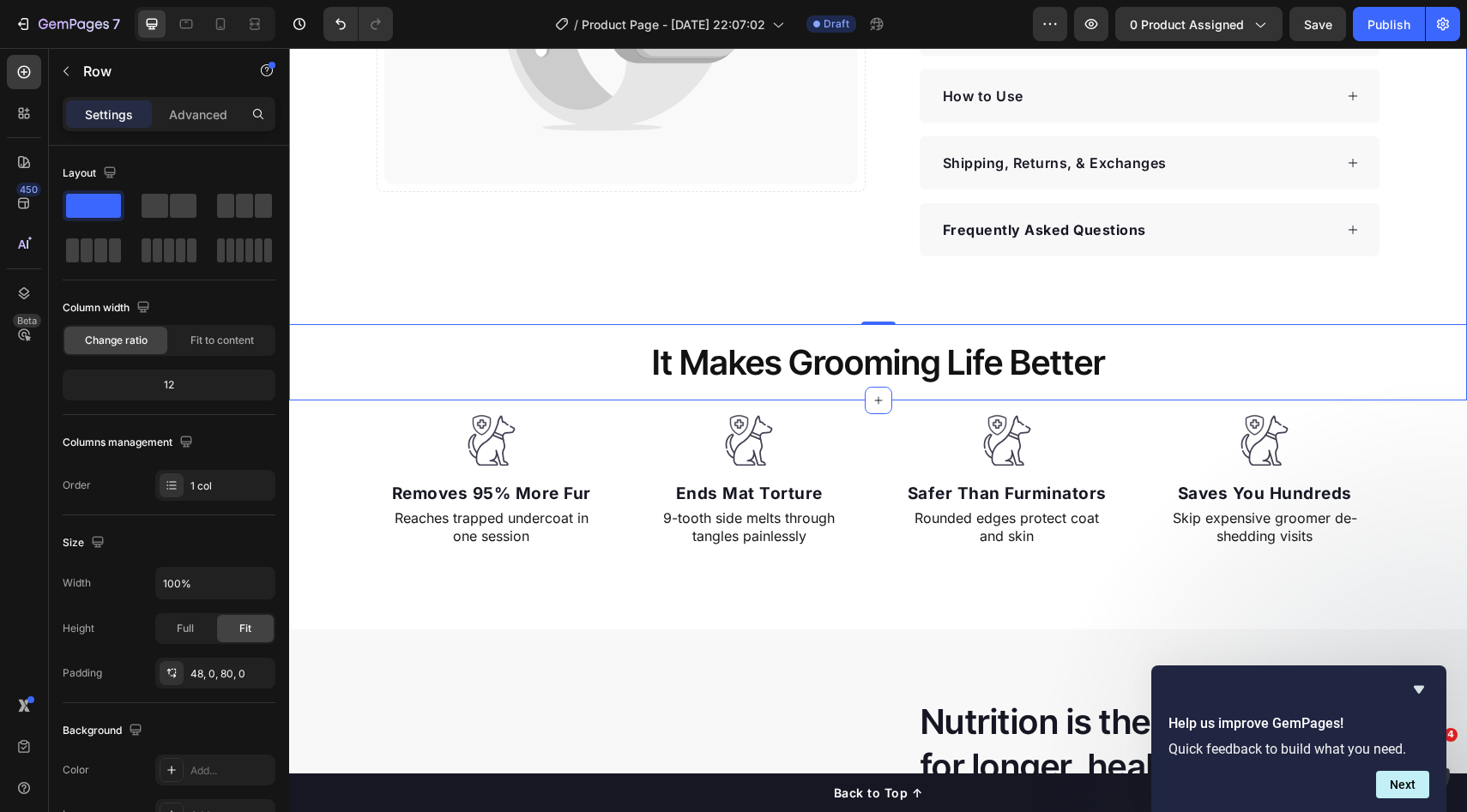
drag, startPoint x: 1404, startPoint y: 348, endPoint x: 1404, endPoint y: 364, distance: 16.0
click at [1404, 348] on div "Catch your customer's attention with attracted media. Add image or sync data Pr…" at bounding box center [878, 40] width 1178 height 721
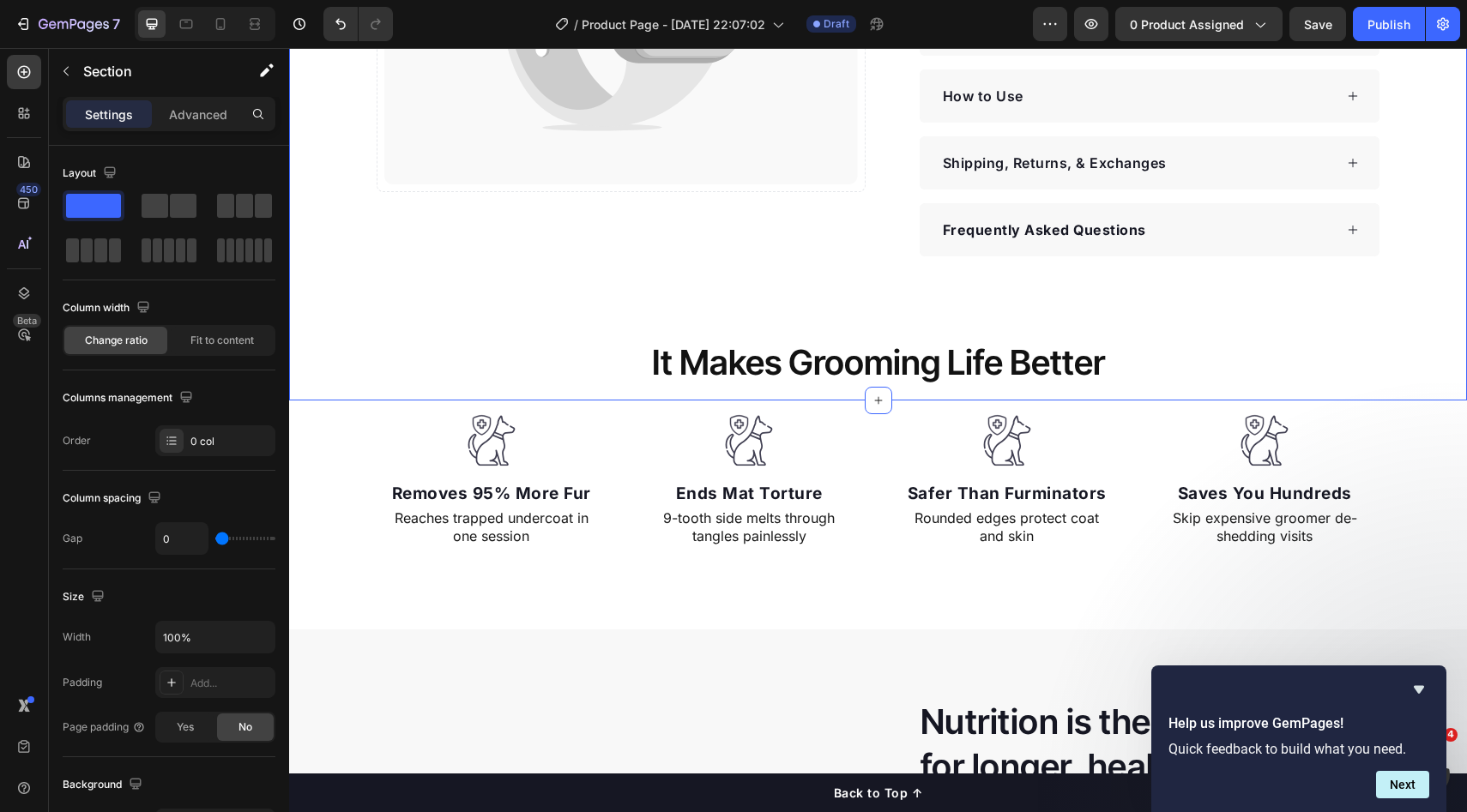
scroll to position [38, 0]
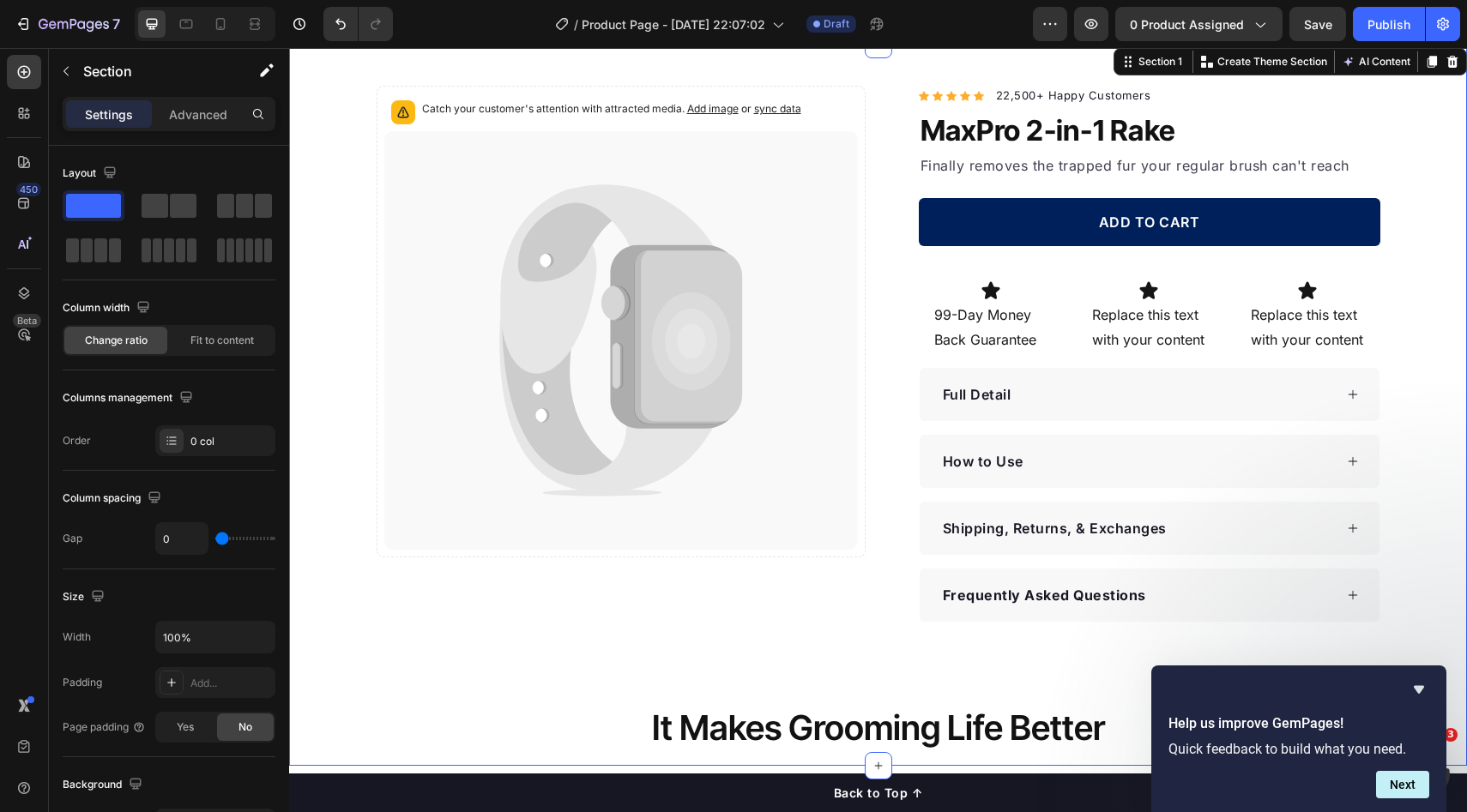
drag, startPoint x: 1345, startPoint y: 28, endPoint x: 1337, endPoint y: 43, distance: 17.0
click at [1345, 28] on button "Save" at bounding box center [1318, 24] width 57 height 35
click at [971, 486] on div "How to Use" at bounding box center [1149, 461] width 460 height 53
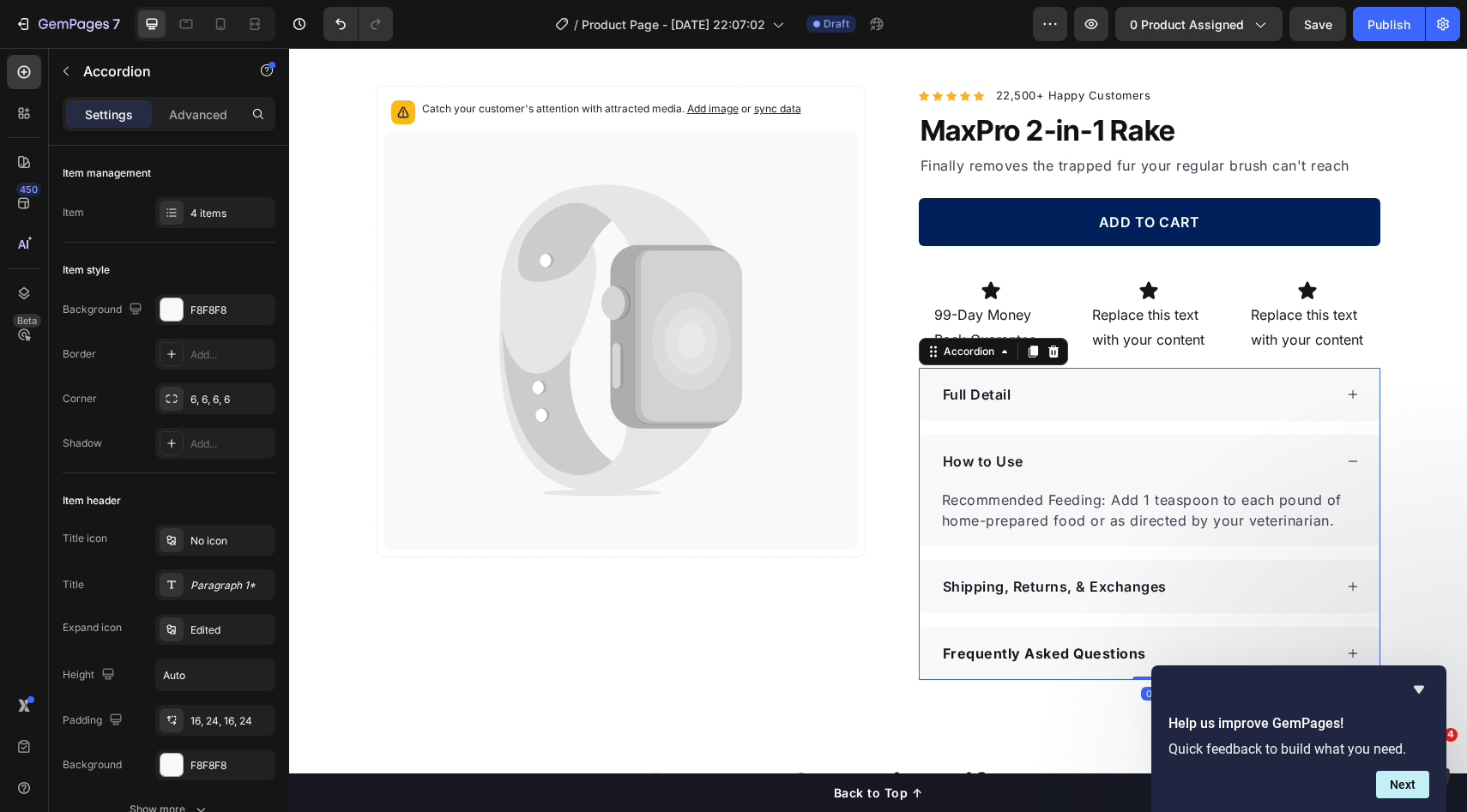
click at [970, 585] on p "Shipping, Returns, & Exchanges" at bounding box center [1054, 587] width 224 height 20
click at [982, 587] on p "Shipping, Returns, & Exchanges" at bounding box center [1054, 587] width 224 height 20
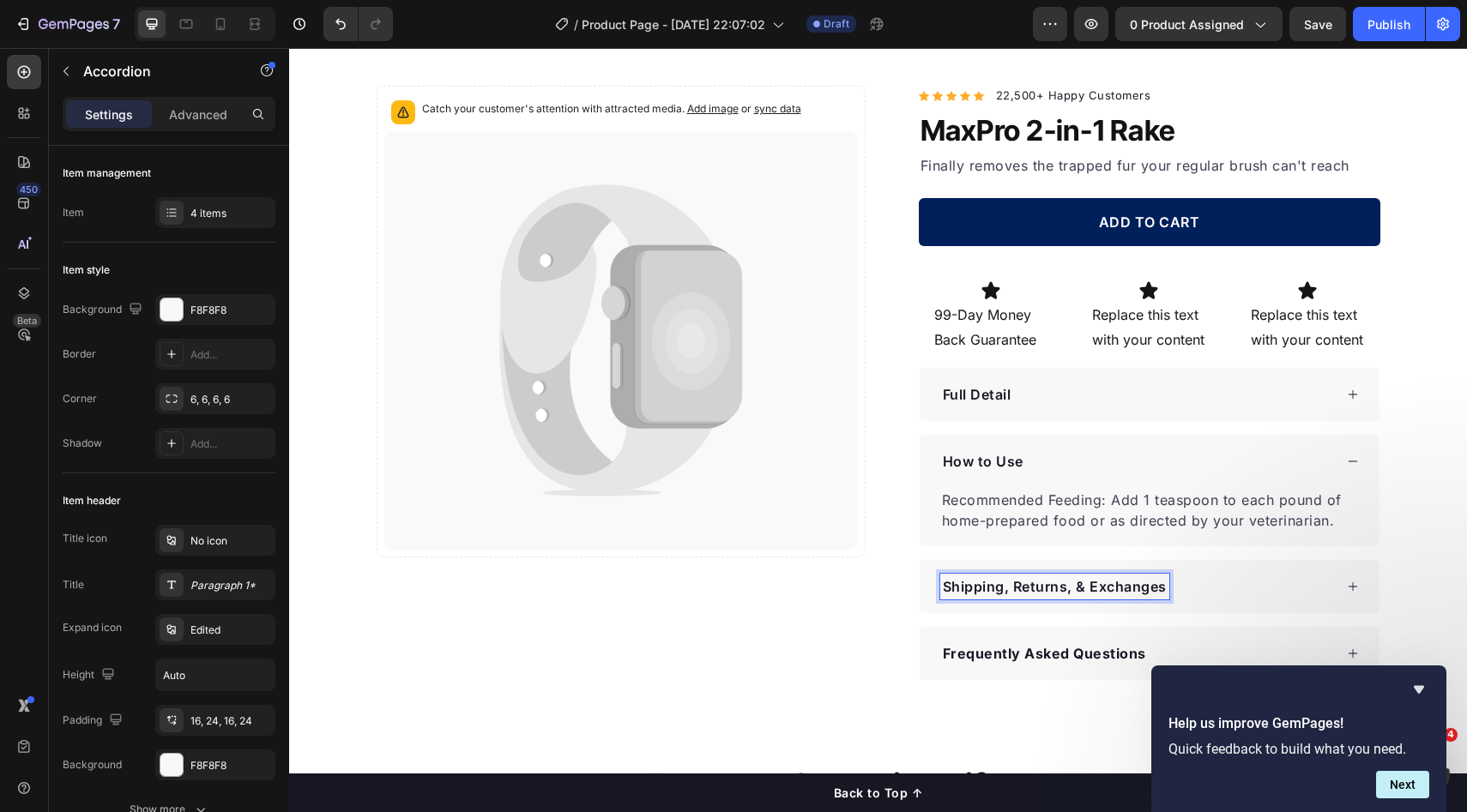
click at [1002, 591] on p "Shipping, Returns, & Exchanges" at bounding box center [1054, 587] width 224 height 20
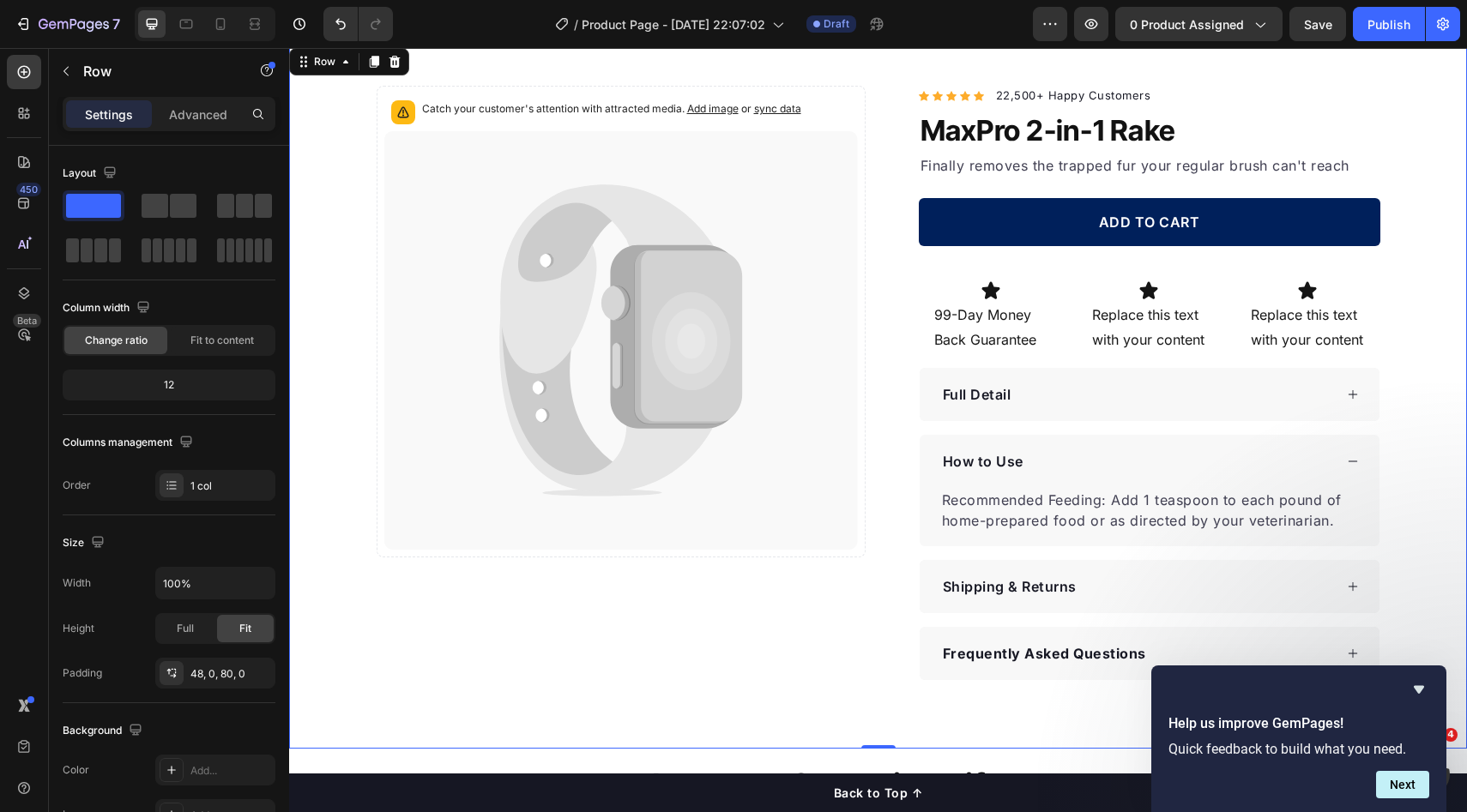
click at [1416, 571] on div "Catch your customer's attention with attracted media. Add image or sync data Pr…" at bounding box center [878, 383] width 1178 height 595
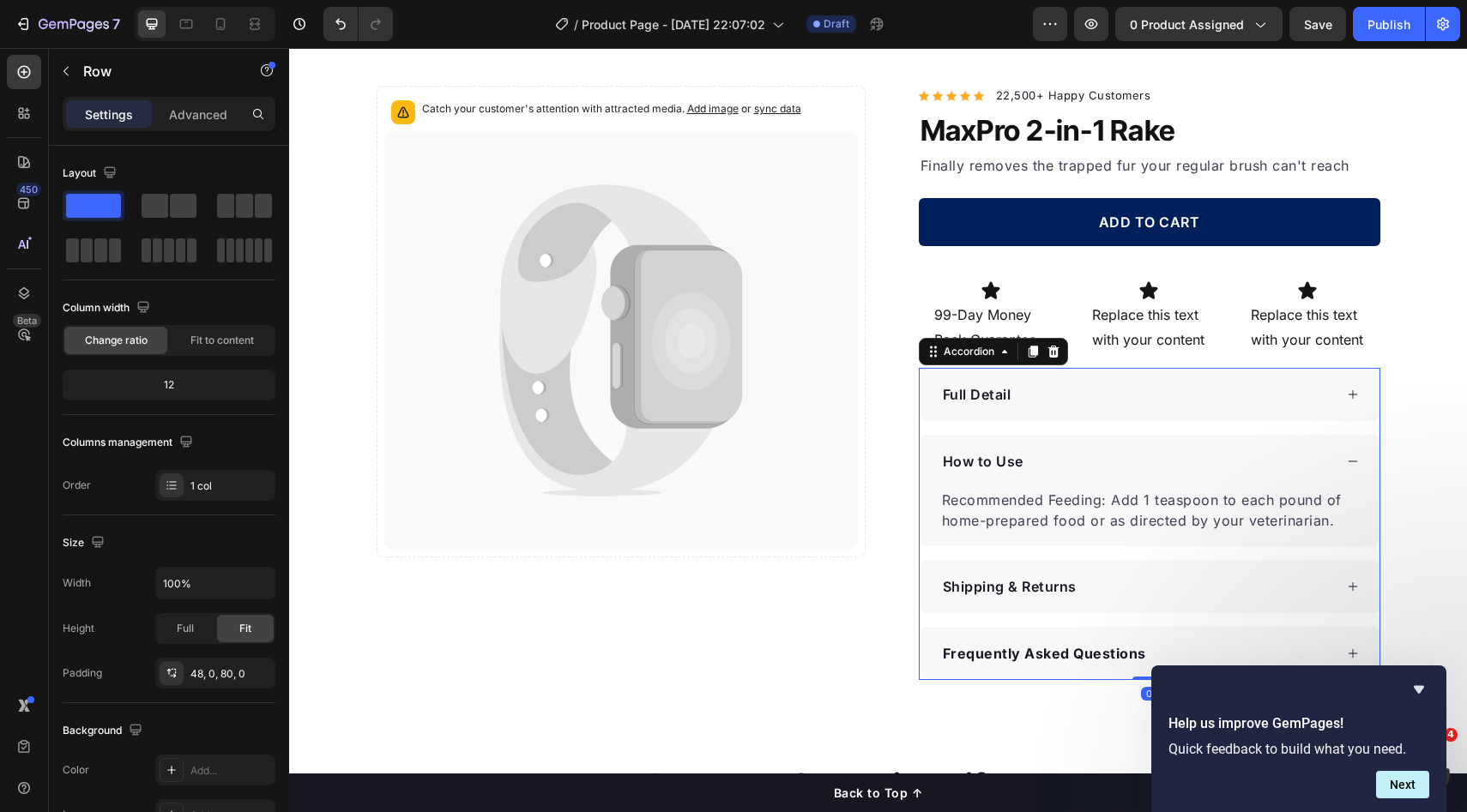
click at [1134, 438] on div "How to Use" at bounding box center [1149, 461] width 460 height 53
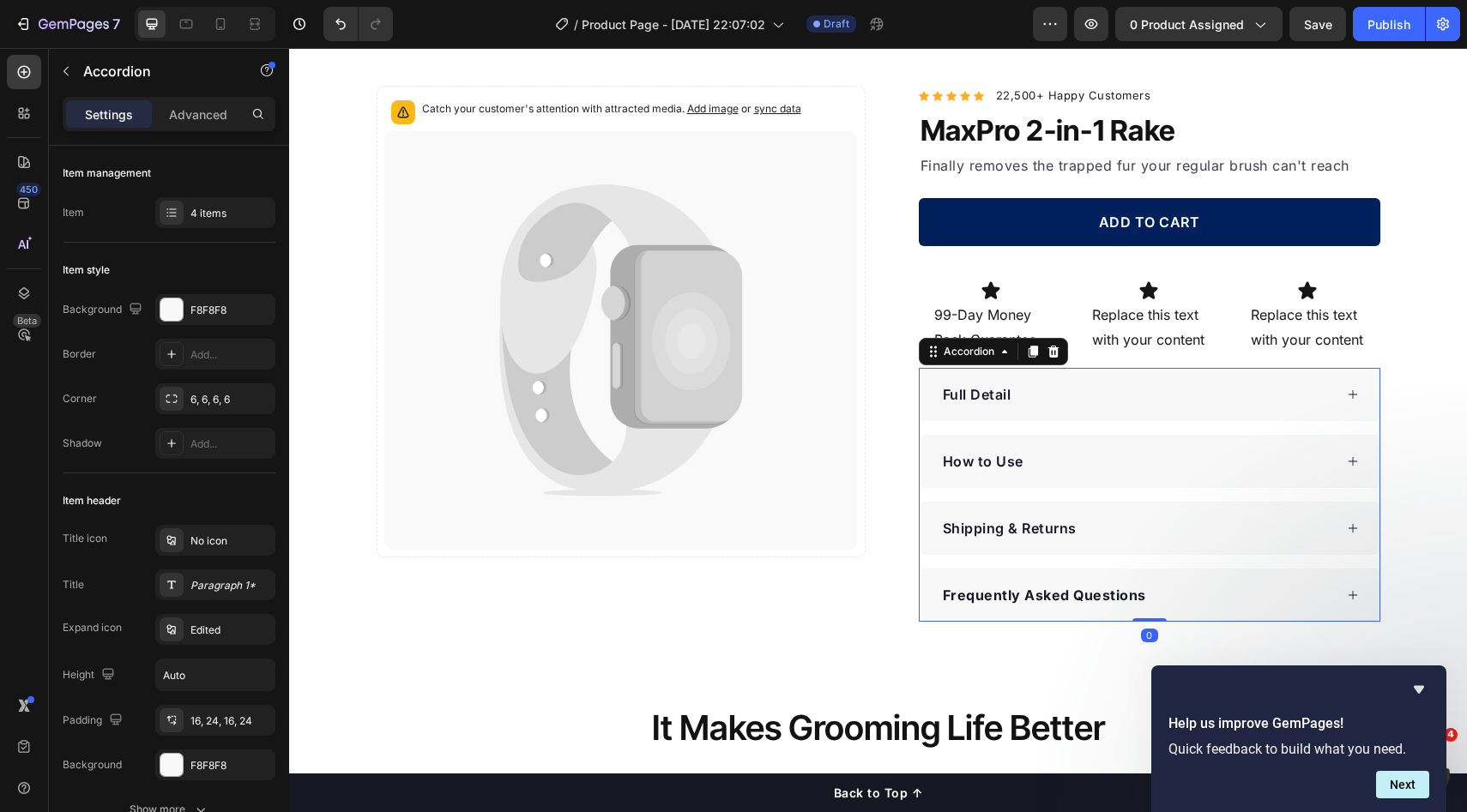
click at [1135, 535] on div "Shipping & Returns" at bounding box center [1136, 528] width 393 height 26
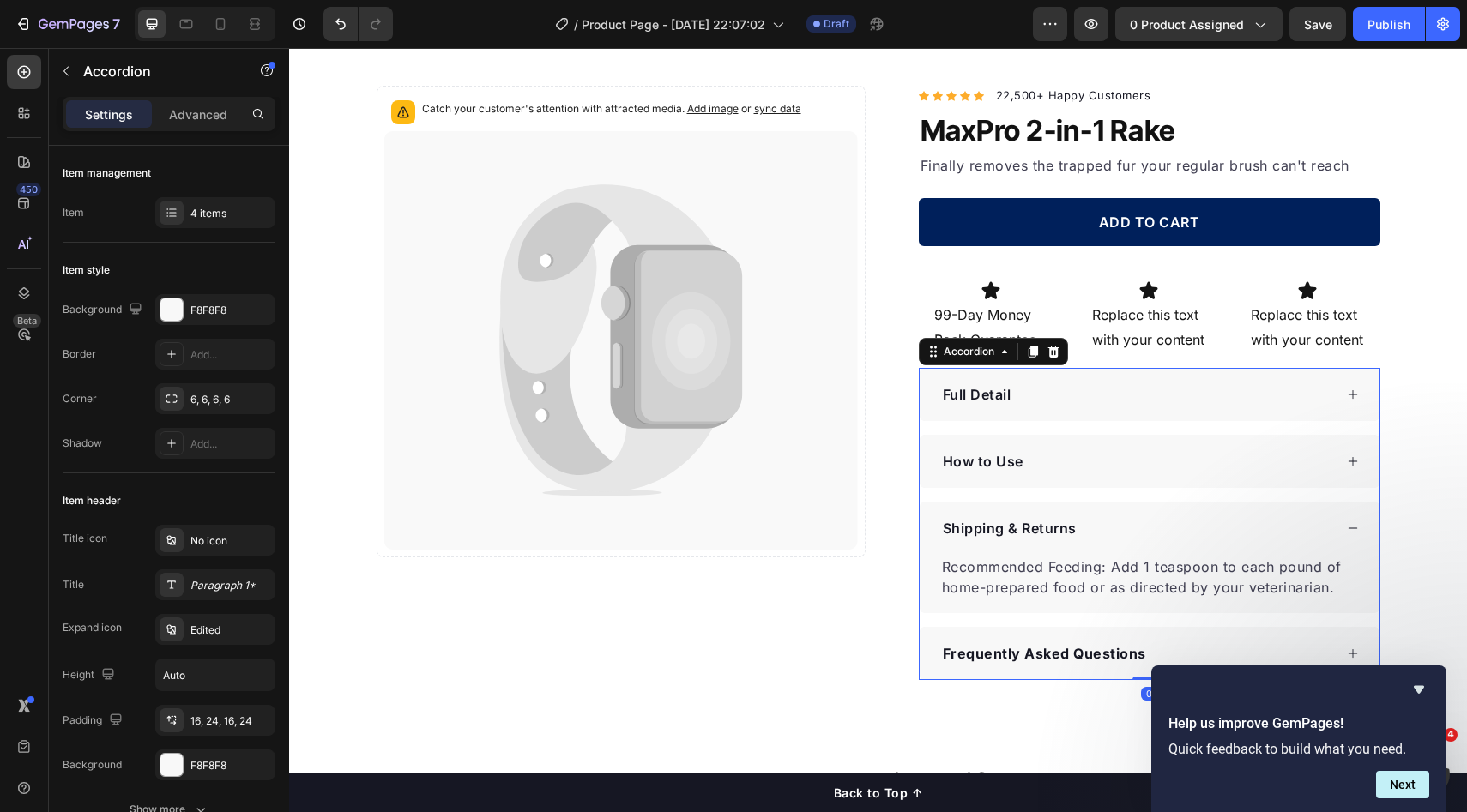
click at [1141, 534] on div "Shipping & Returns" at bounding box center [1136, 528] width 393 height 26
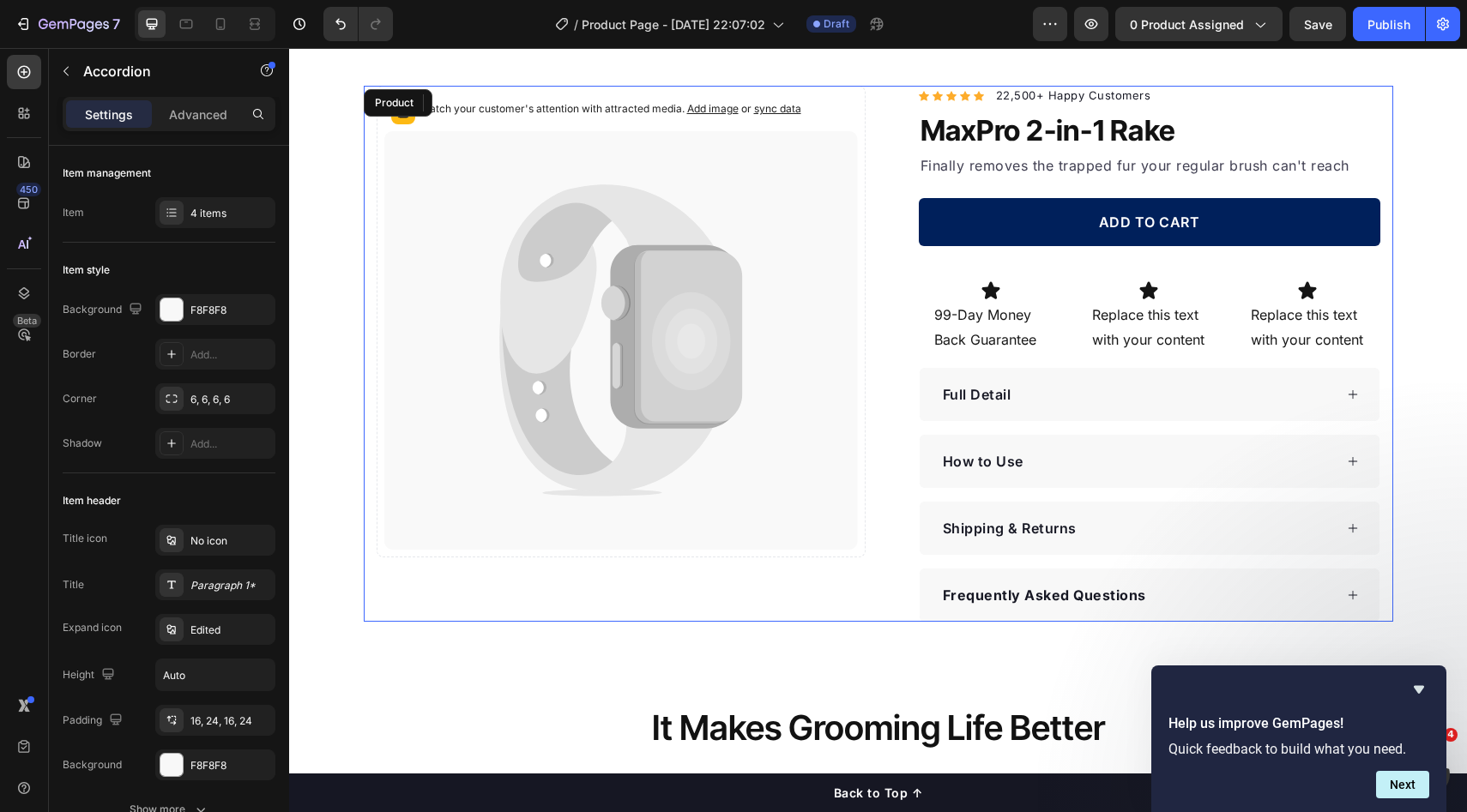
click at [1383, 508] on div "Catch your customer's attention with attracted media. Add image or sync data Pr…" at bounding box center [879, 354] width 1029 height 536
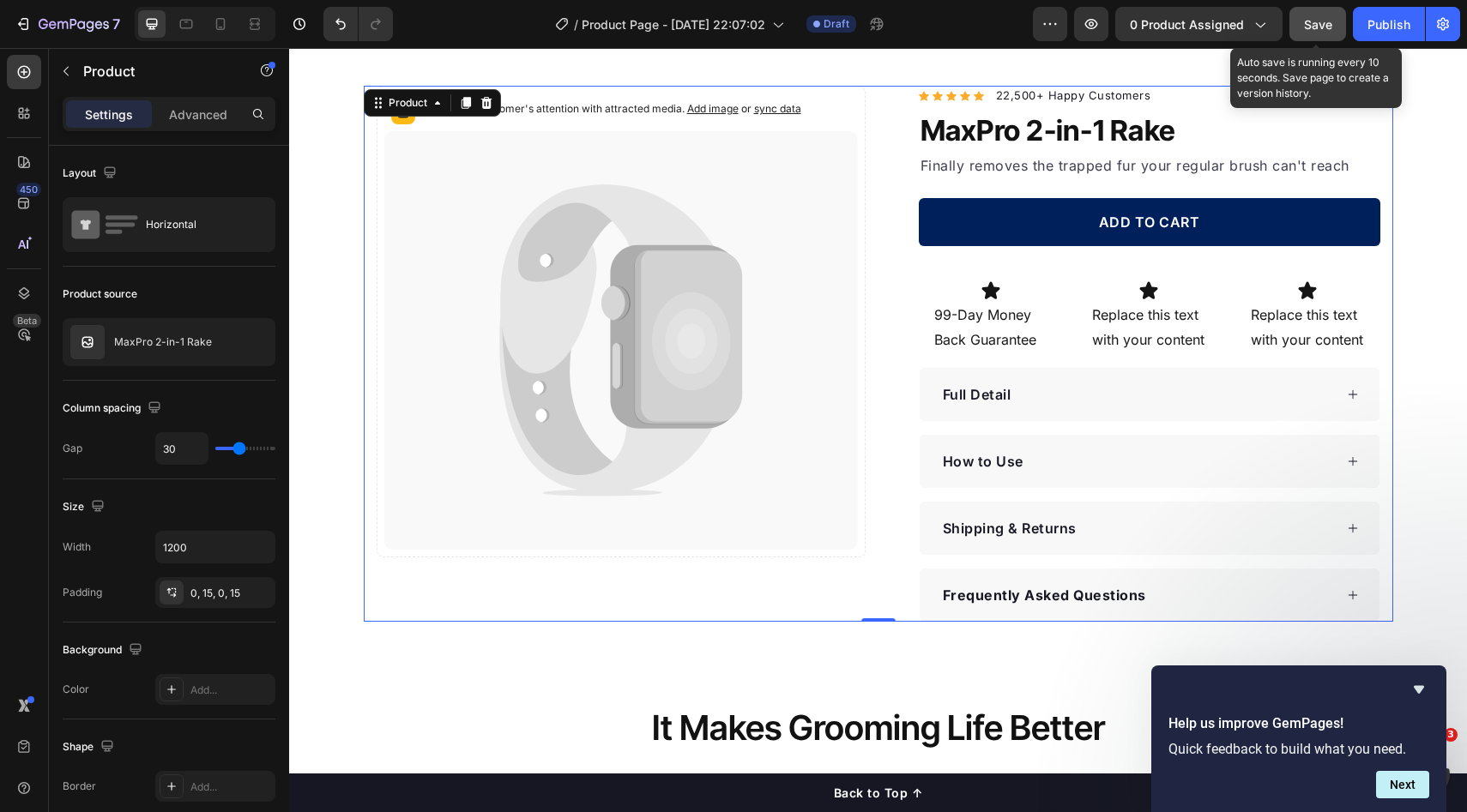
click at [1311, 37] on button "Save" at bounding box center [1318, 24] width 57 height 35
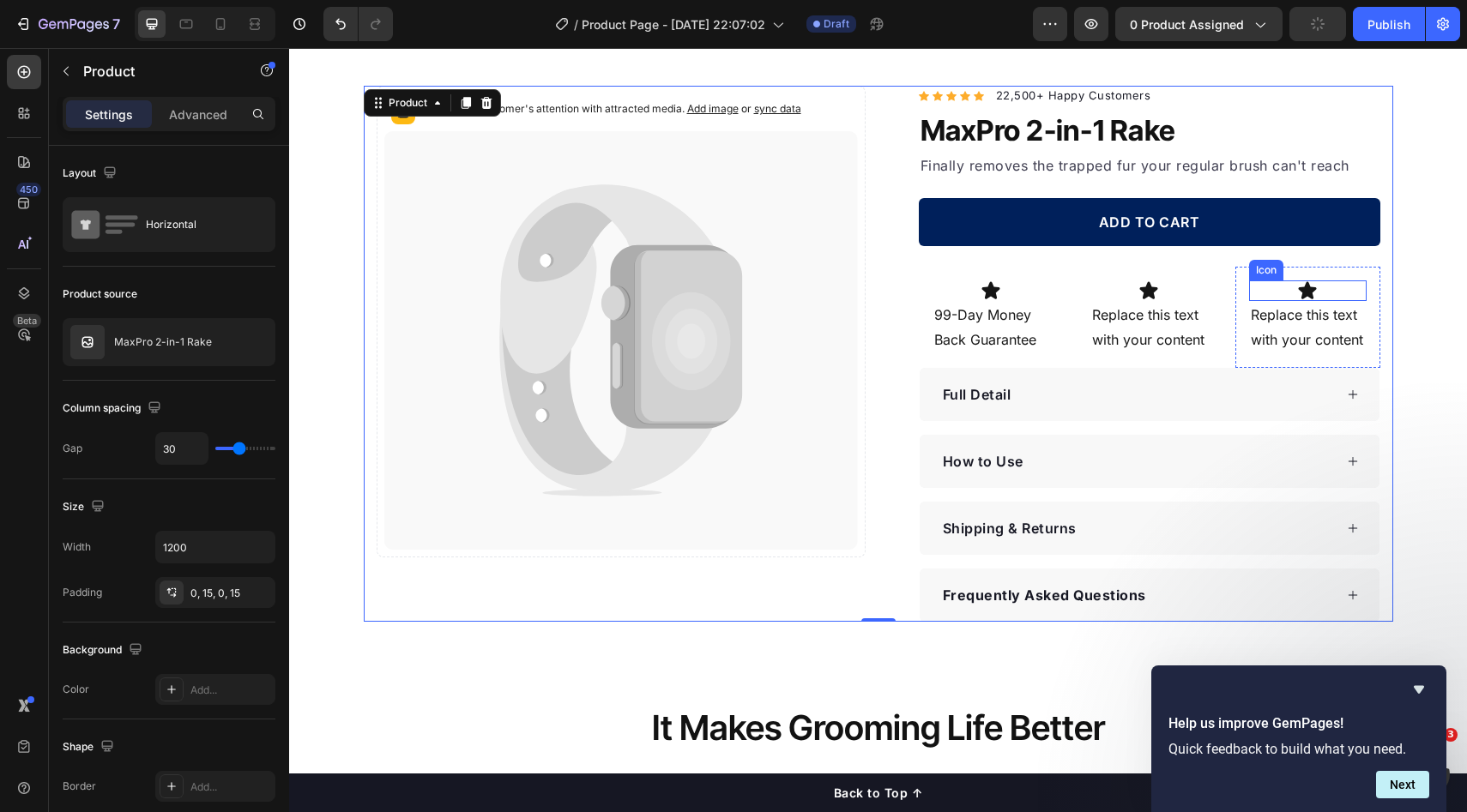
scroll to position [215, 0]
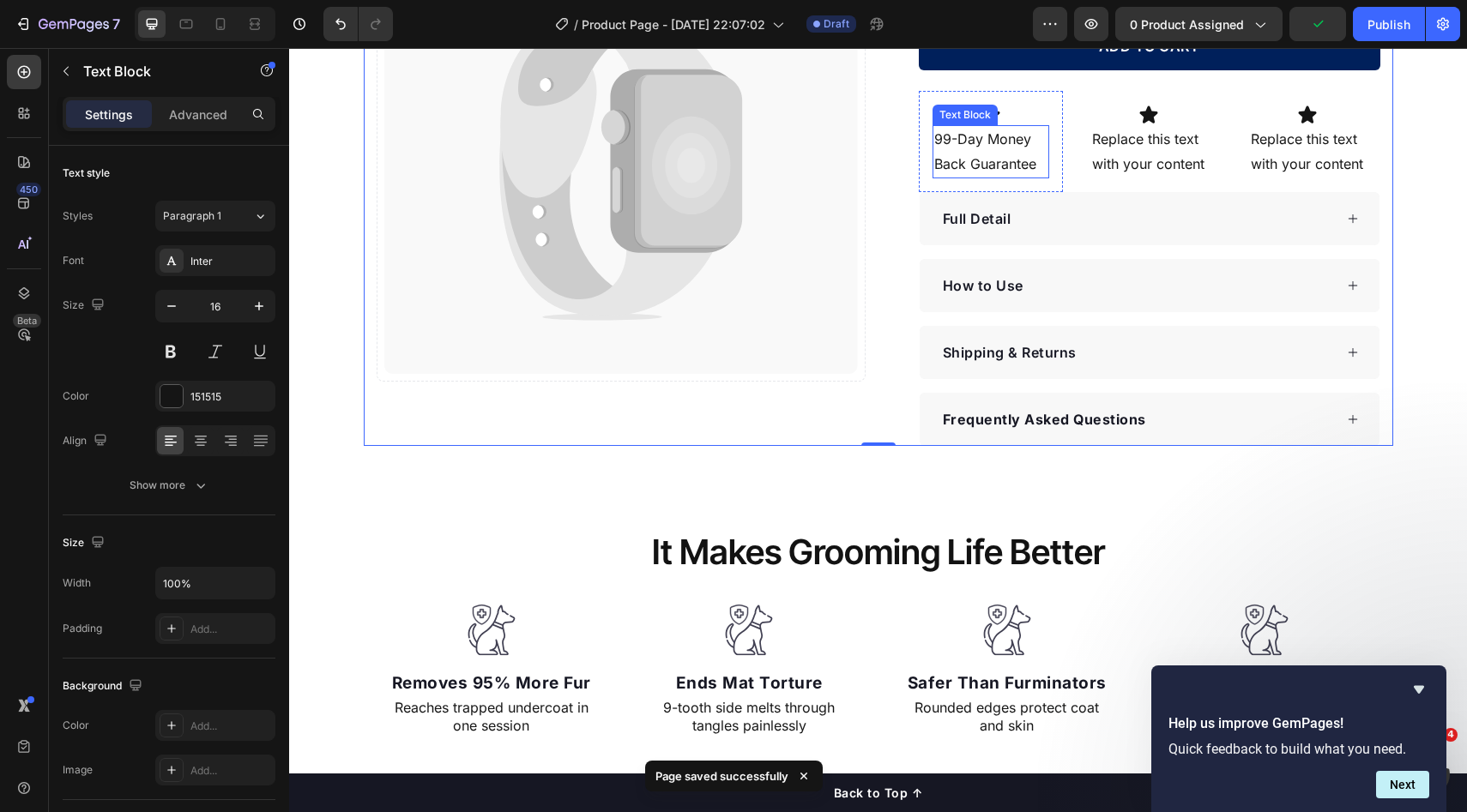
click at [1014, 138] on p "99-Day Money Back Guarantee" at bounding box center [991, 152] width 114 height 50
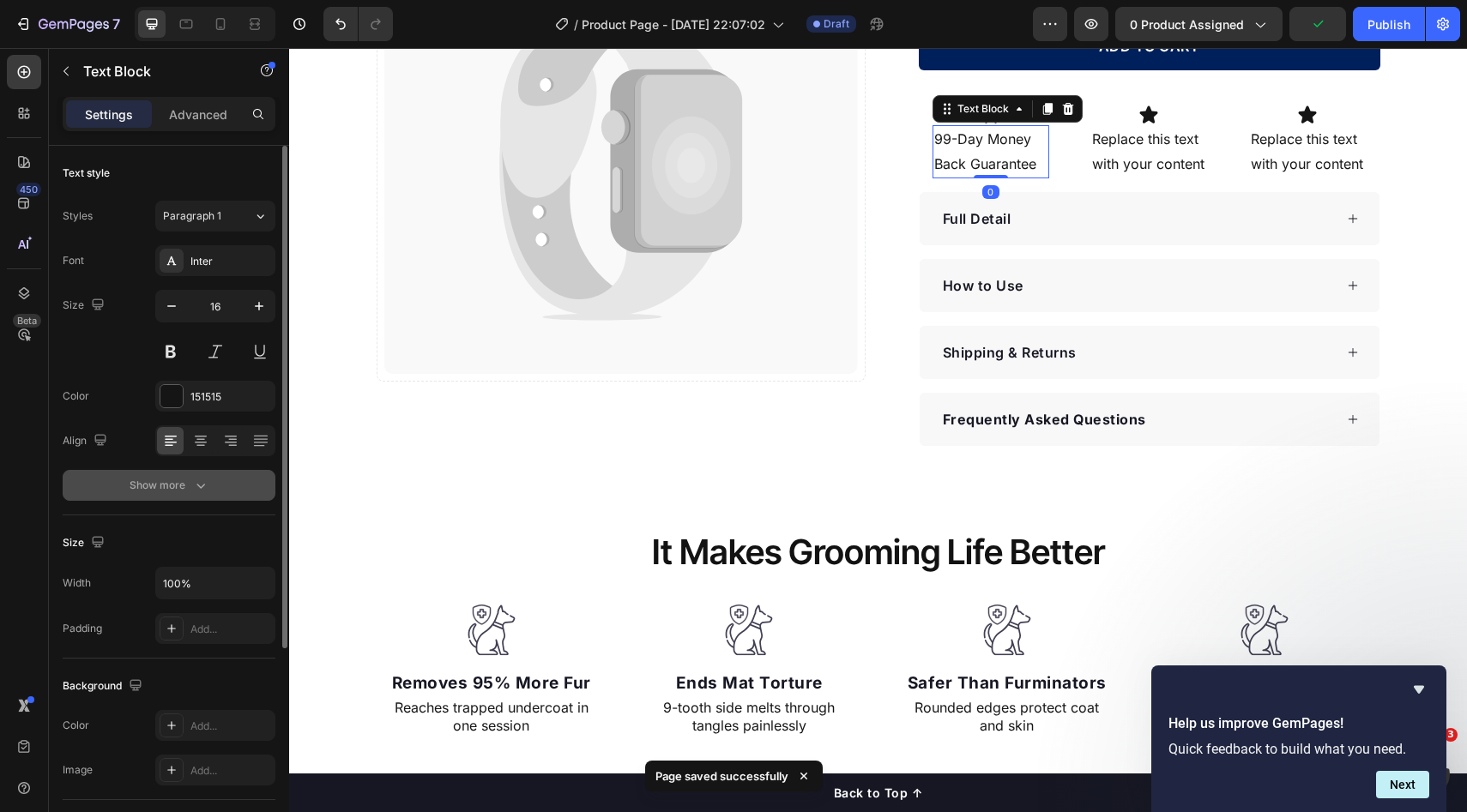
click at [238, 476] on button "Show more" at bounding box center [170, 485] width 213 height 31
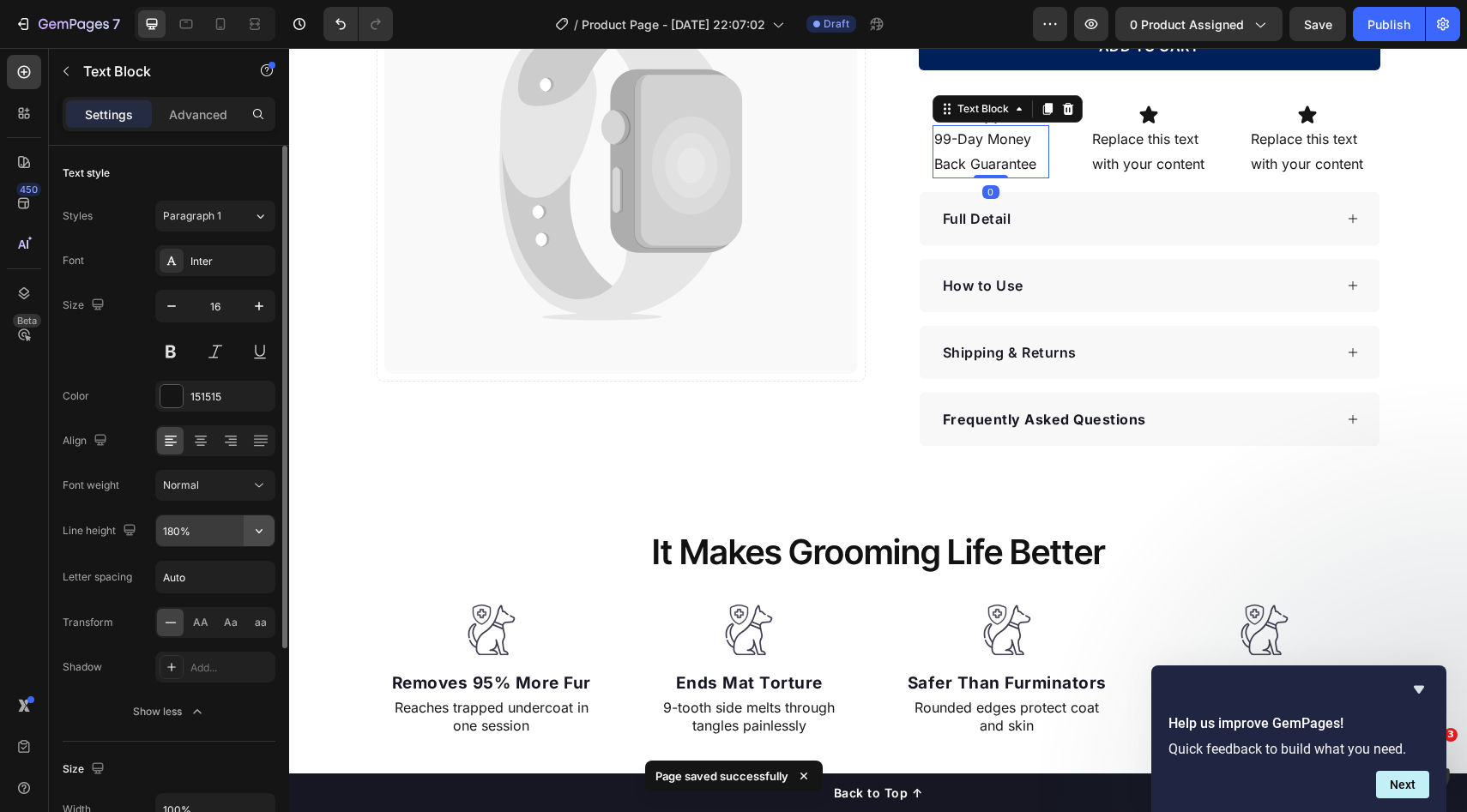
click at [257, 539] on icon "button" at bounding box center [258, 531] width 17 height 17
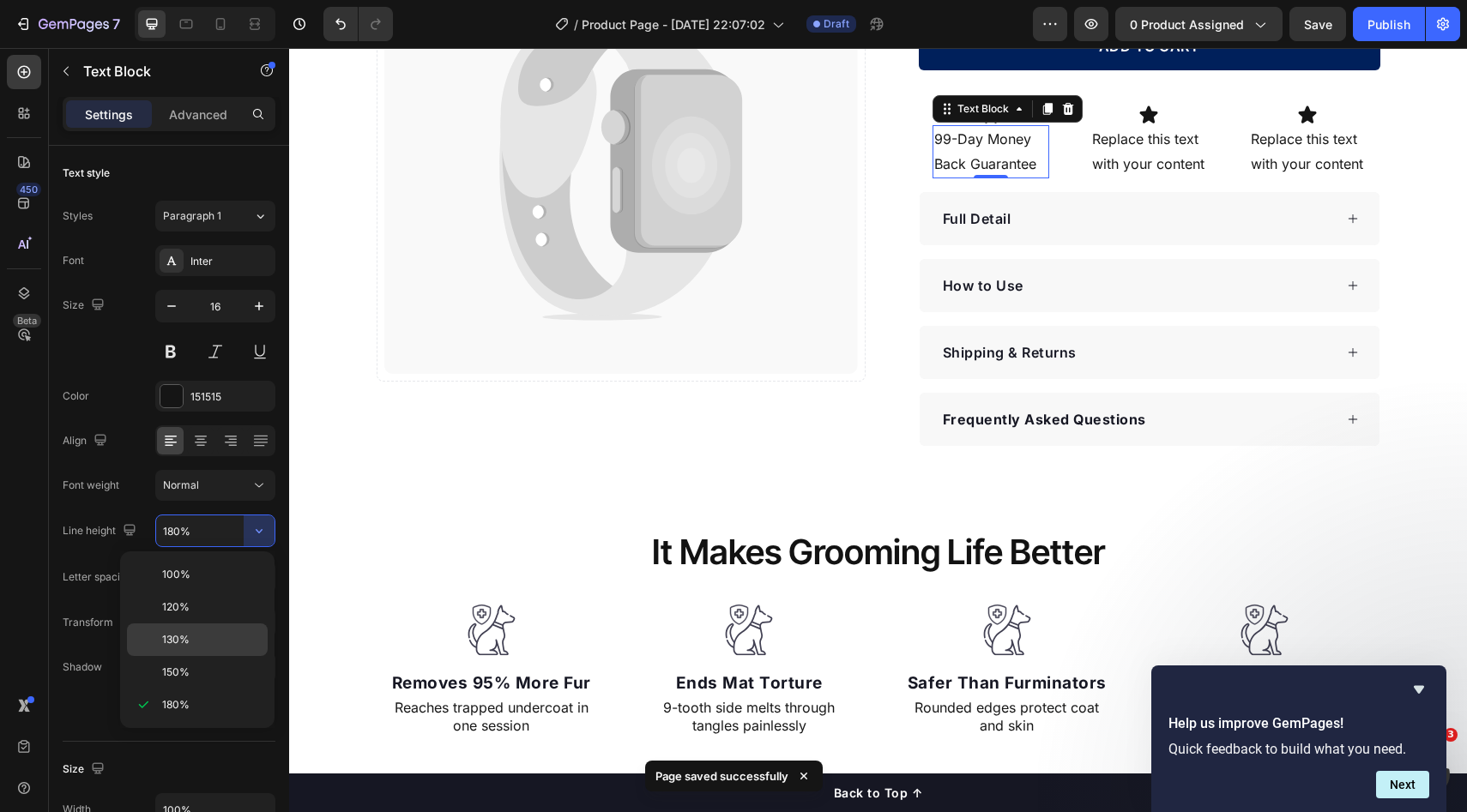
drag, startPoint x: 191, startPoint y: 653, endPoint x: 275, endPoint y: 367, distance: 298.1
click at [191, 653] on div "130%" at bounding box center [197, 640] width 141 height 33
type input "130%"
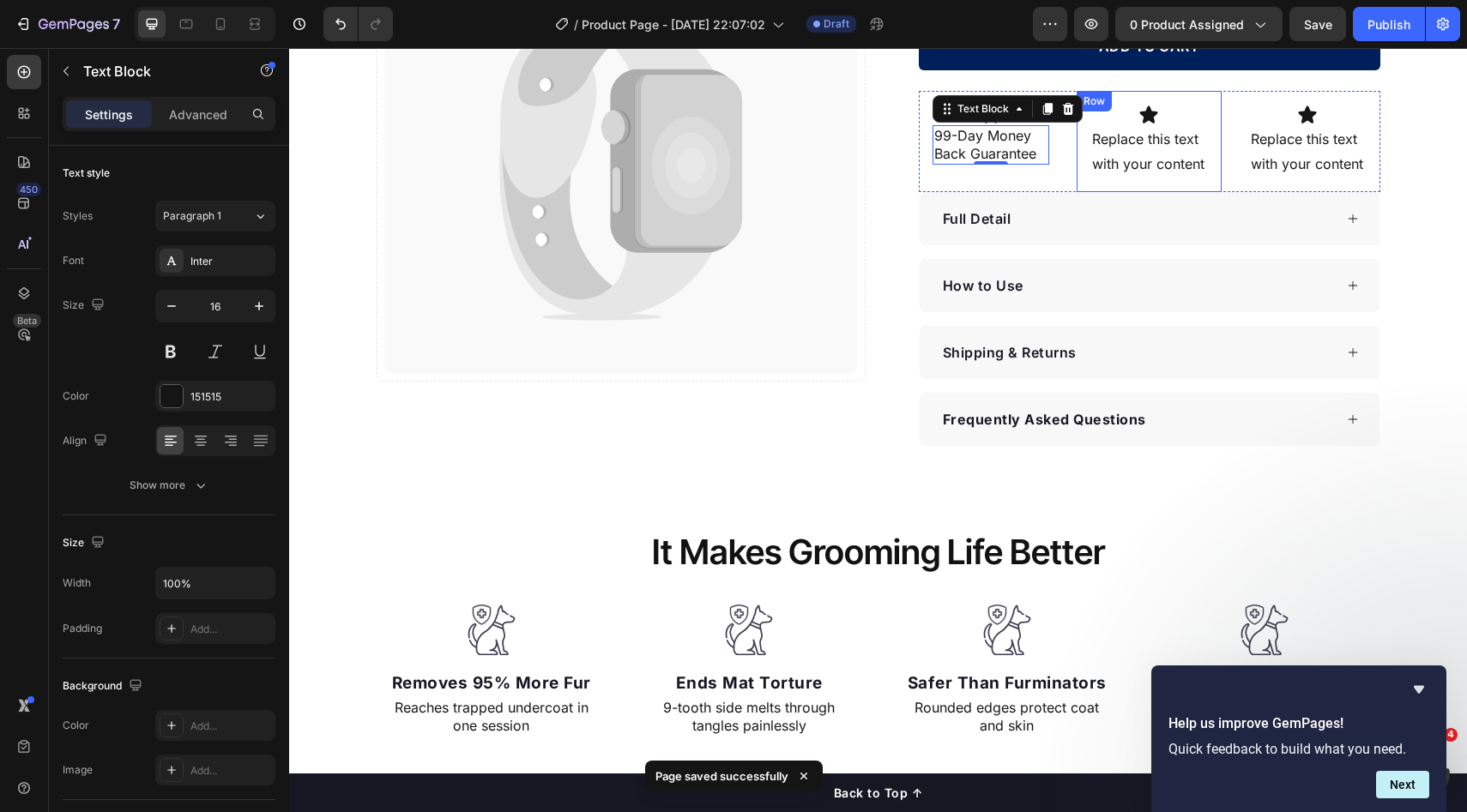
click at [1090, 161] on div "Replace this text with your content" at bounding box center [1148, 152] width 117 height 53
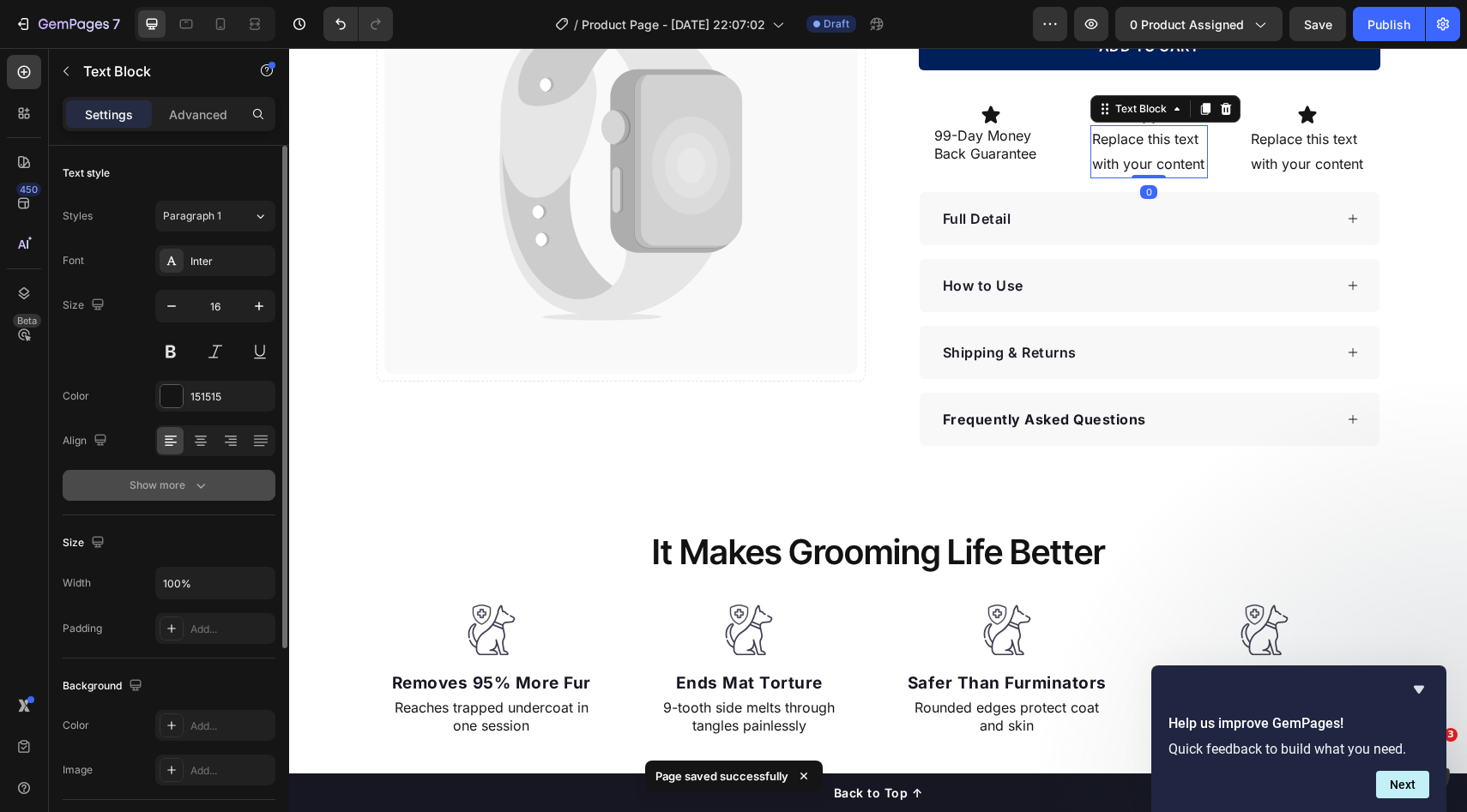
click at [214, 487] on button "Show more" at bounding box center [170, 485] width 213 height 31
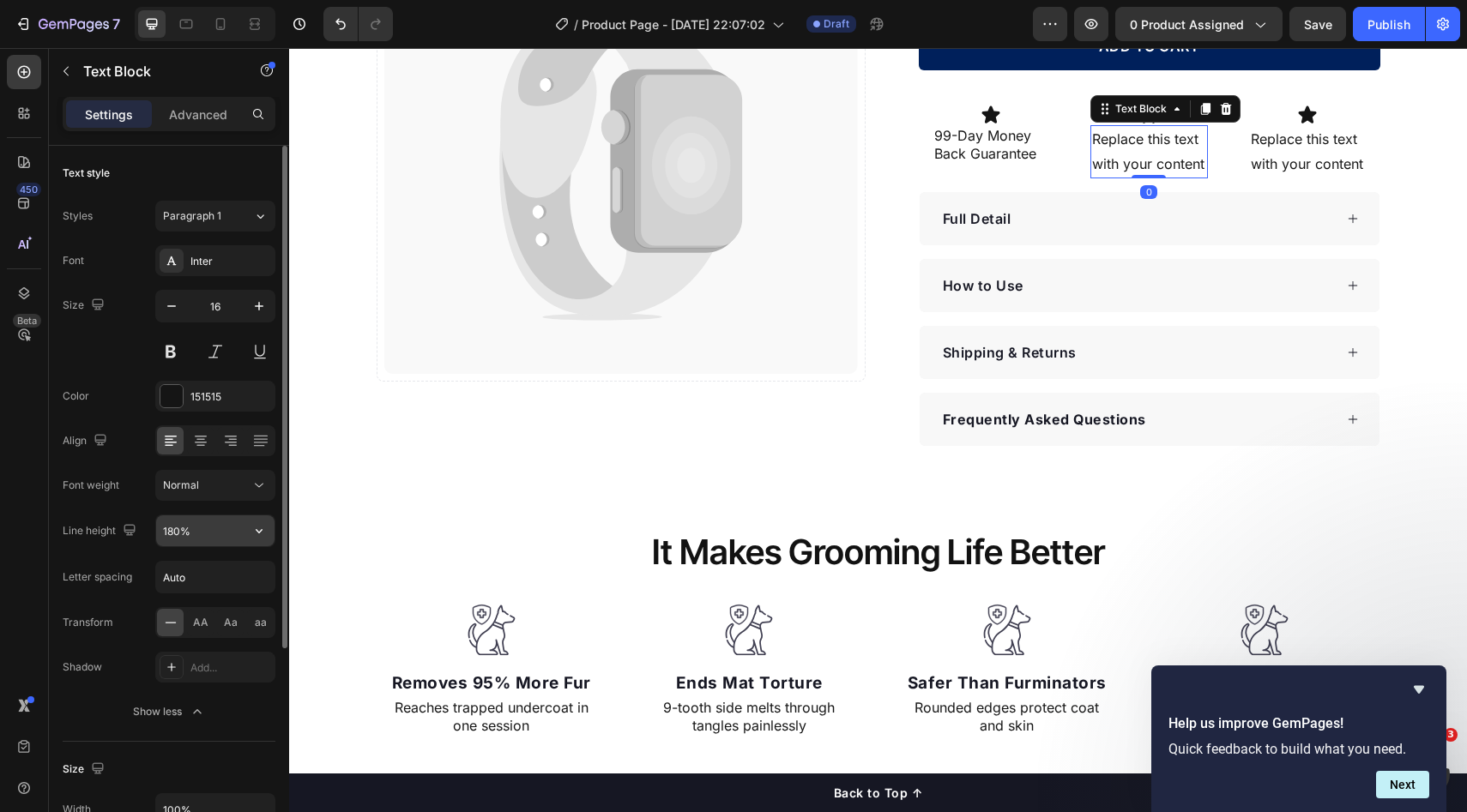
click at [259, 542] on button "button" at bounding box center [258, 531] width 31 height 31
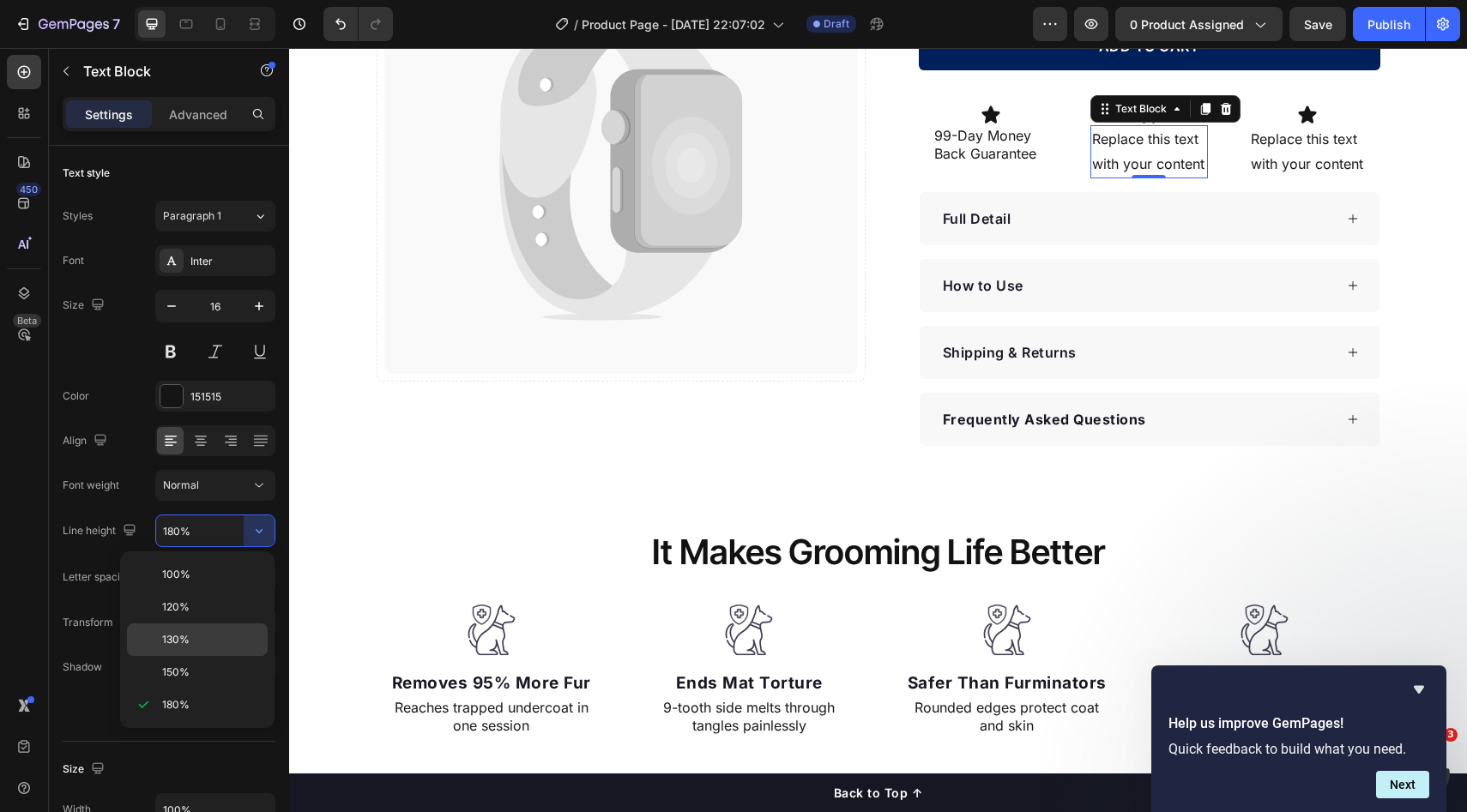
click at [214, 632] on p "130%" at bounding box center [211, 639] width 98 height 15
type input "130%"
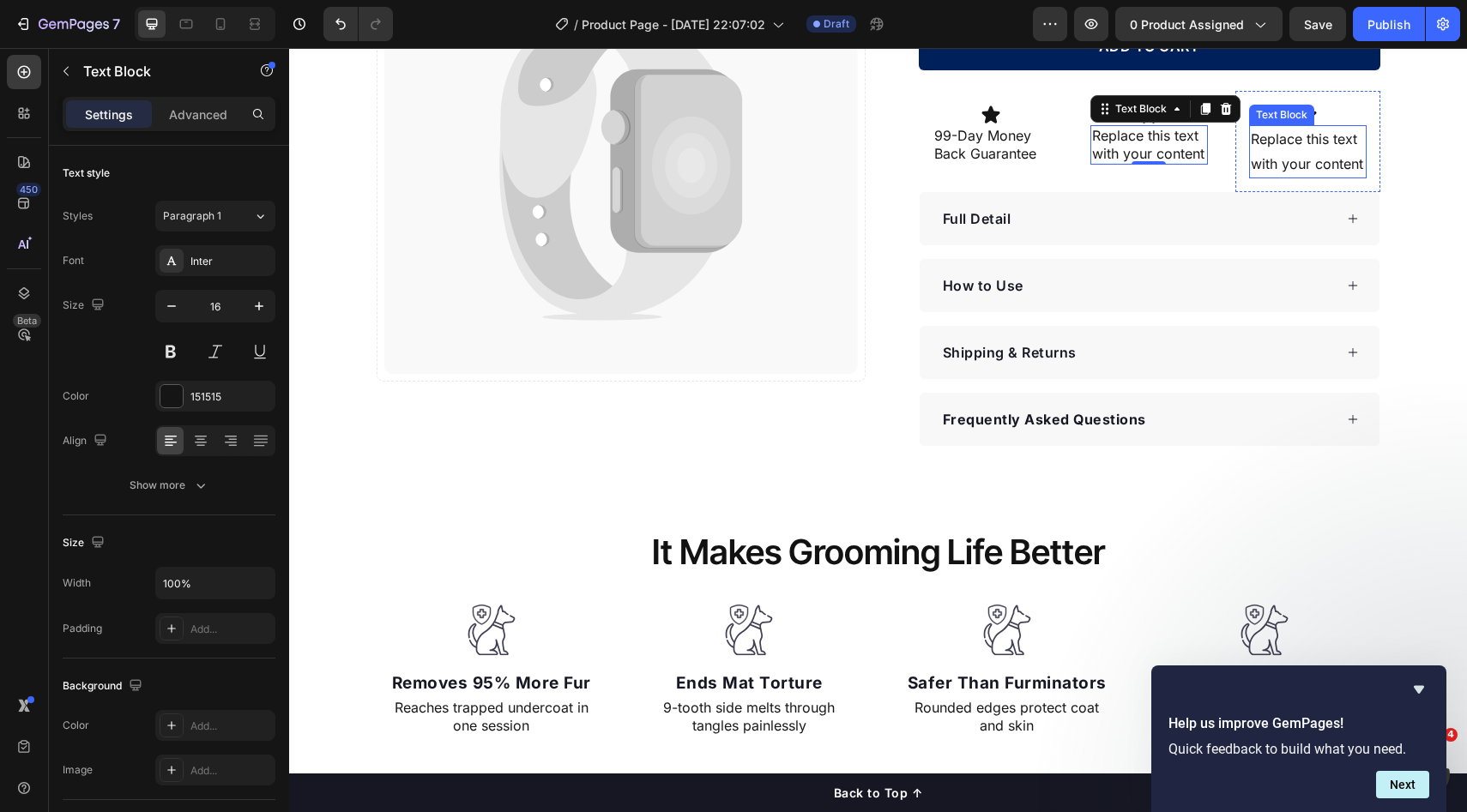
click at [1256, 149] on div "Replace this text with your content" at bounding box center [1307, 152] width 117 height 53
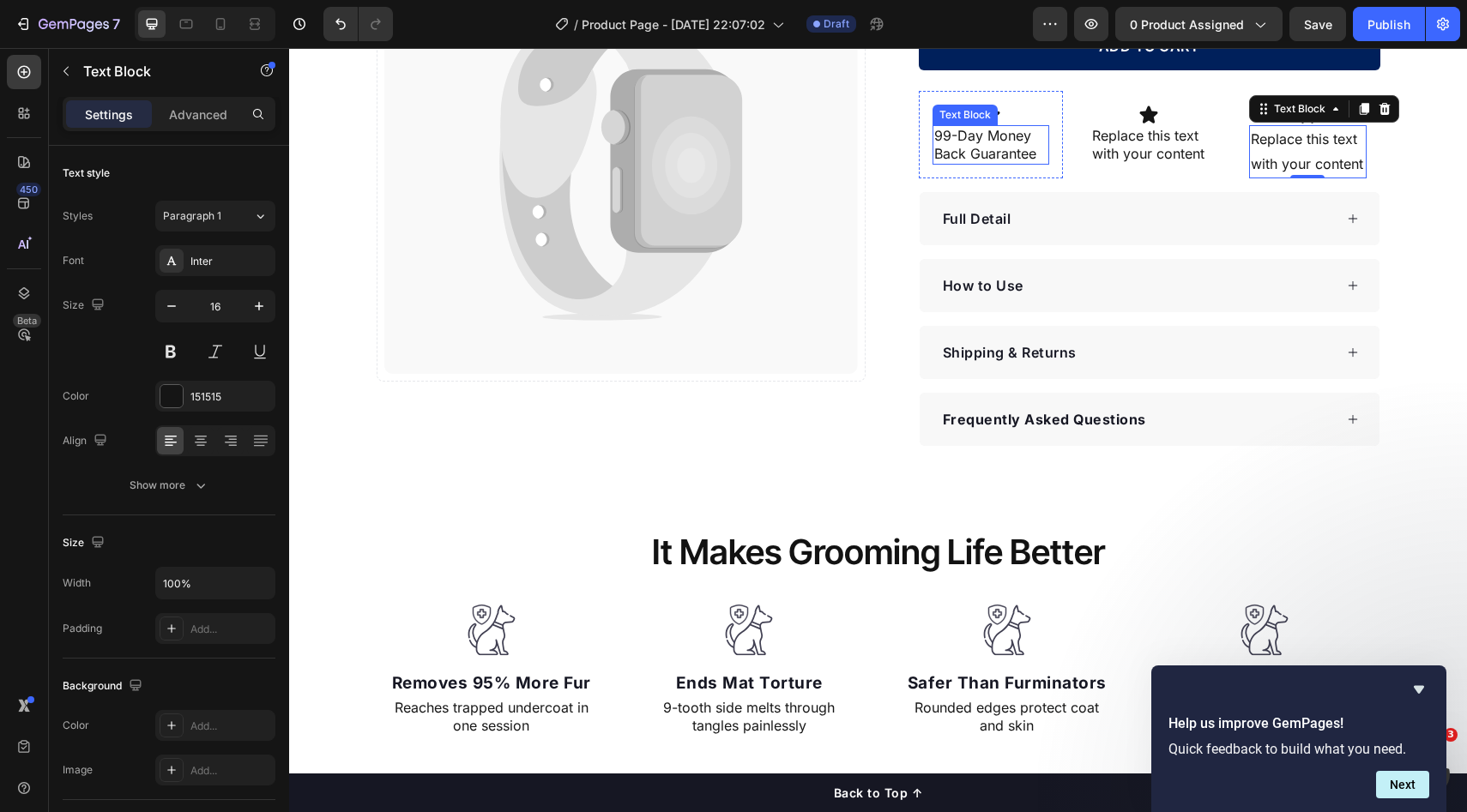
click at [950, 147] on p "99-Day Money Back Guarantee" at bounding box center [991, 145] width 114 height 36
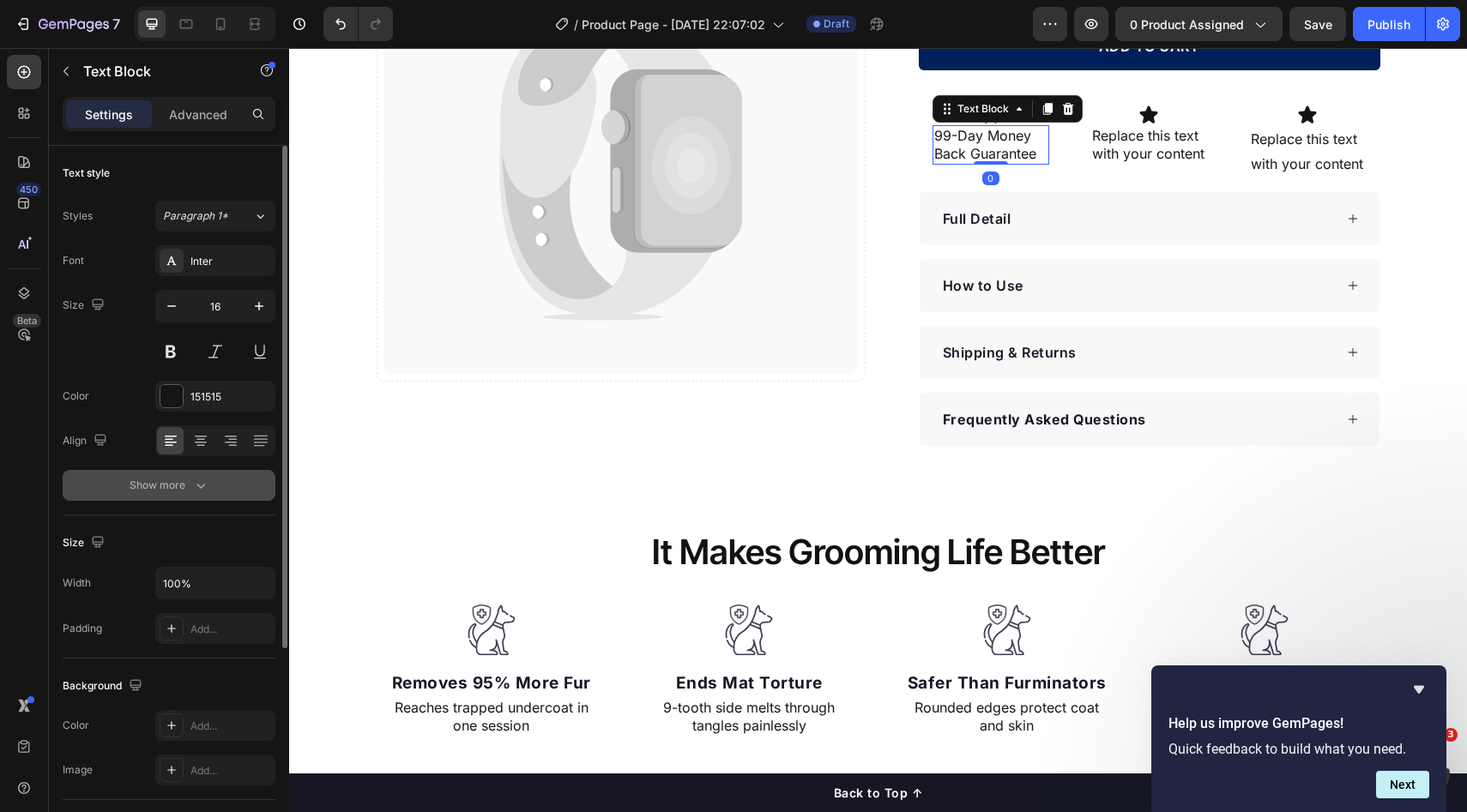
click at [215, 481] on button "Show more" at bounding box center [170, 485] width 213 height 31
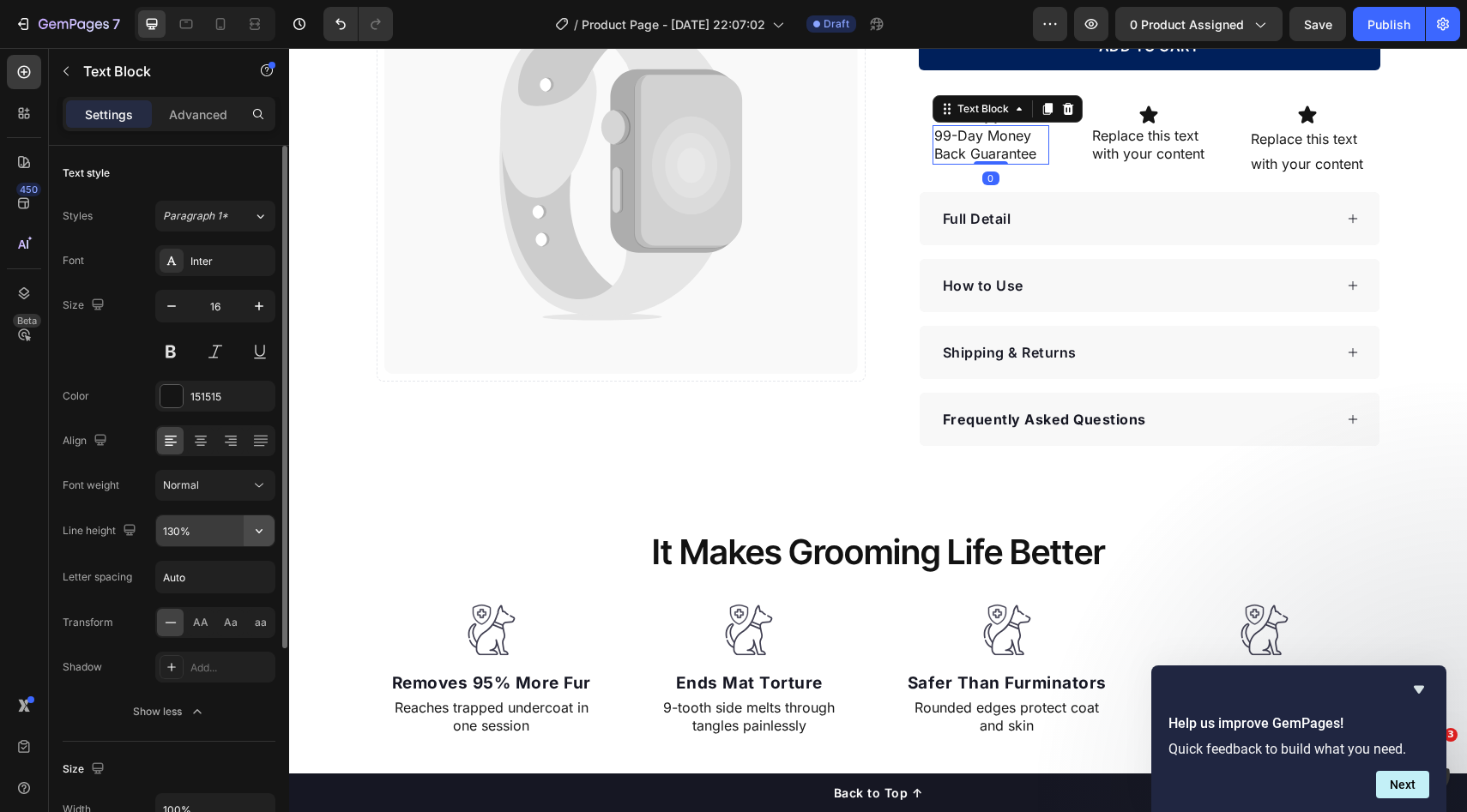
click at [261, 539] on icon "button" at bounding box center [258, 531] width 17 height 17
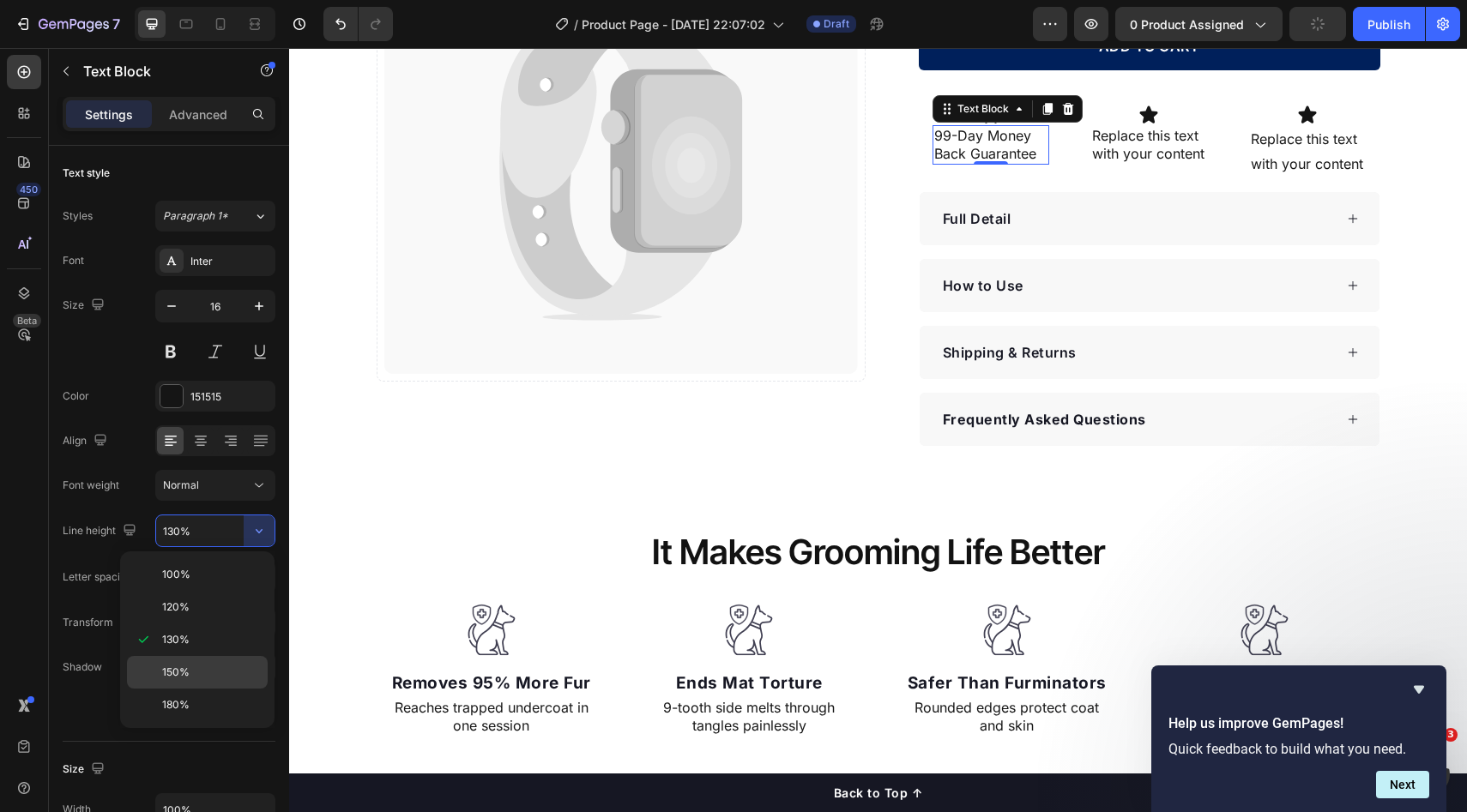
drag, startPoint x: 196, startPoint y: 659, endPoint x: 531, endPoint y: 241, distance: 535.7
click at [196, 659] on div "150%" at bounding box center [197, 672] width 141 height 33
type input "150%"
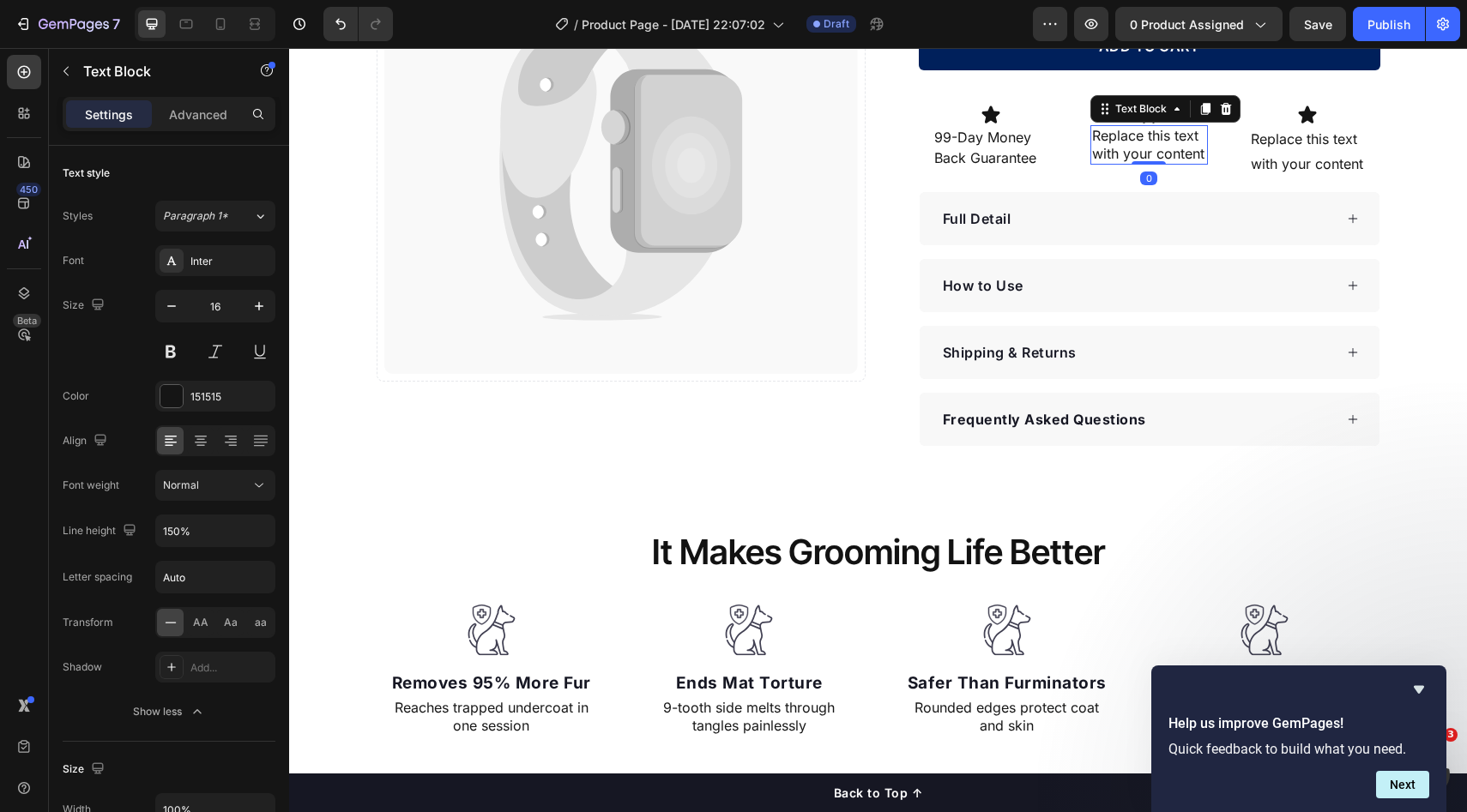
click at [1132, 146] on div "Replace this text with your content" at bounding box center [1148, 145] width 117 height 39
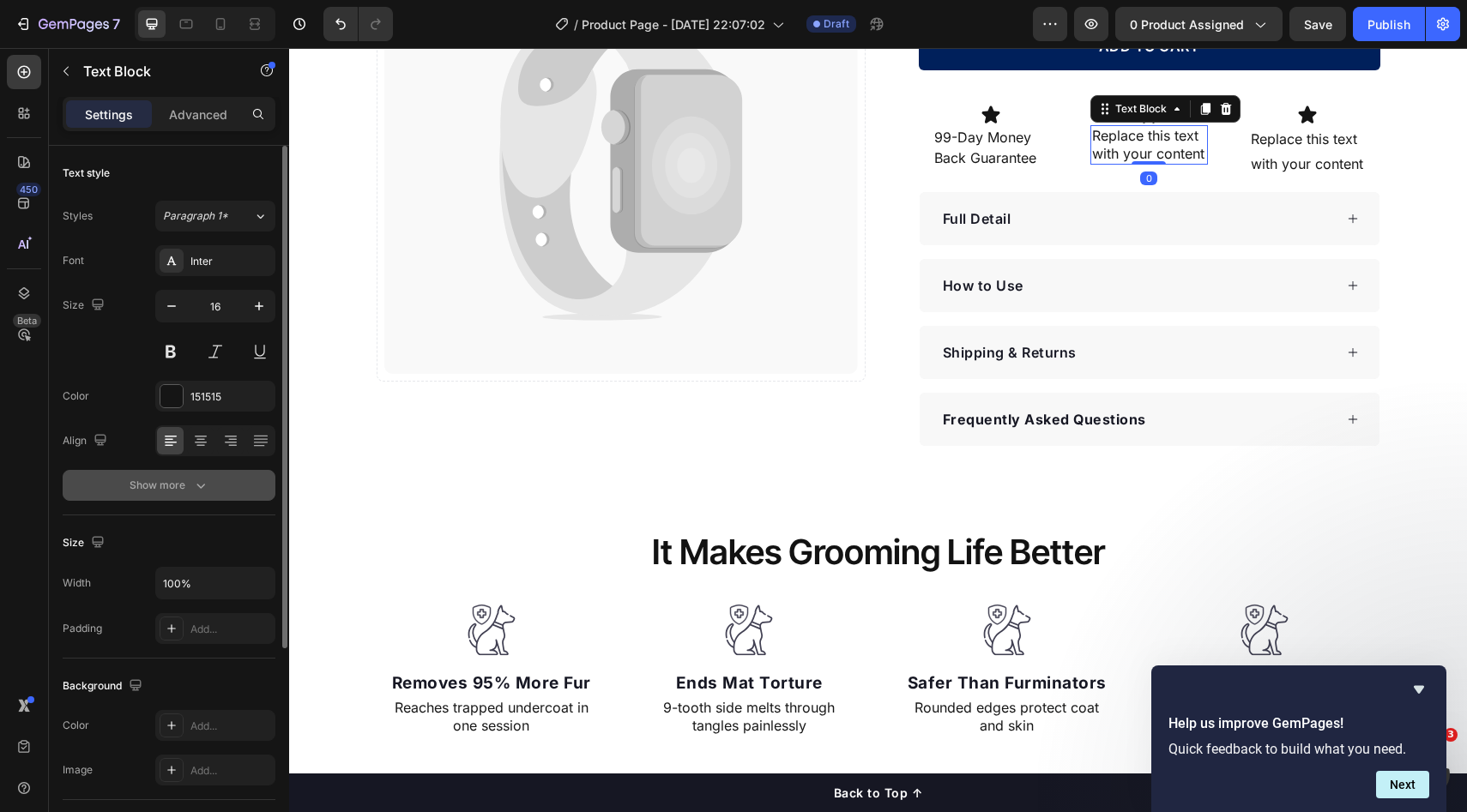
click at [197, 478] on icon "button" at bounding box center [201, 485] width 17 height 17
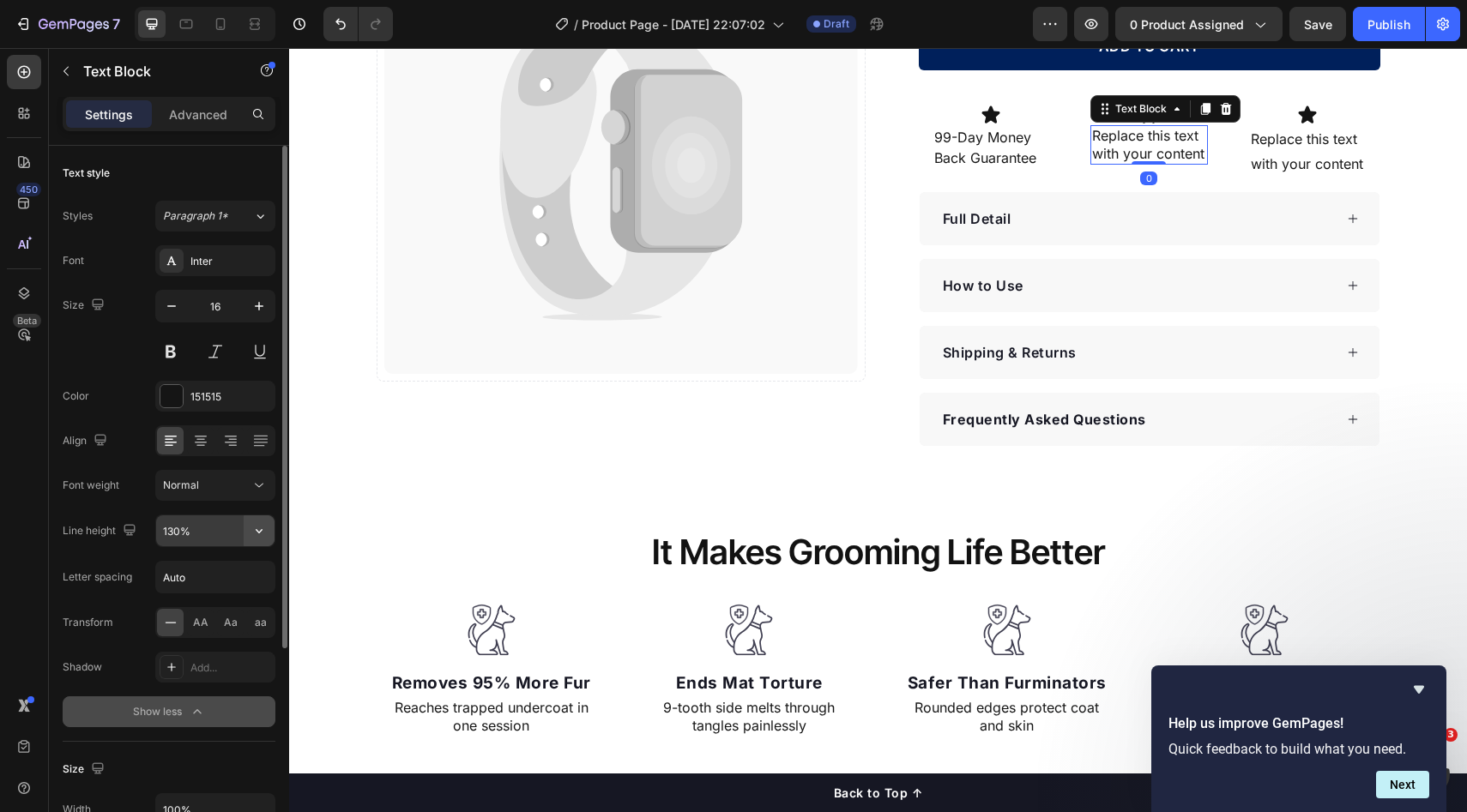
click at [257, 536] on icon "button" at bounding box center [258, 531] width 17 height 17
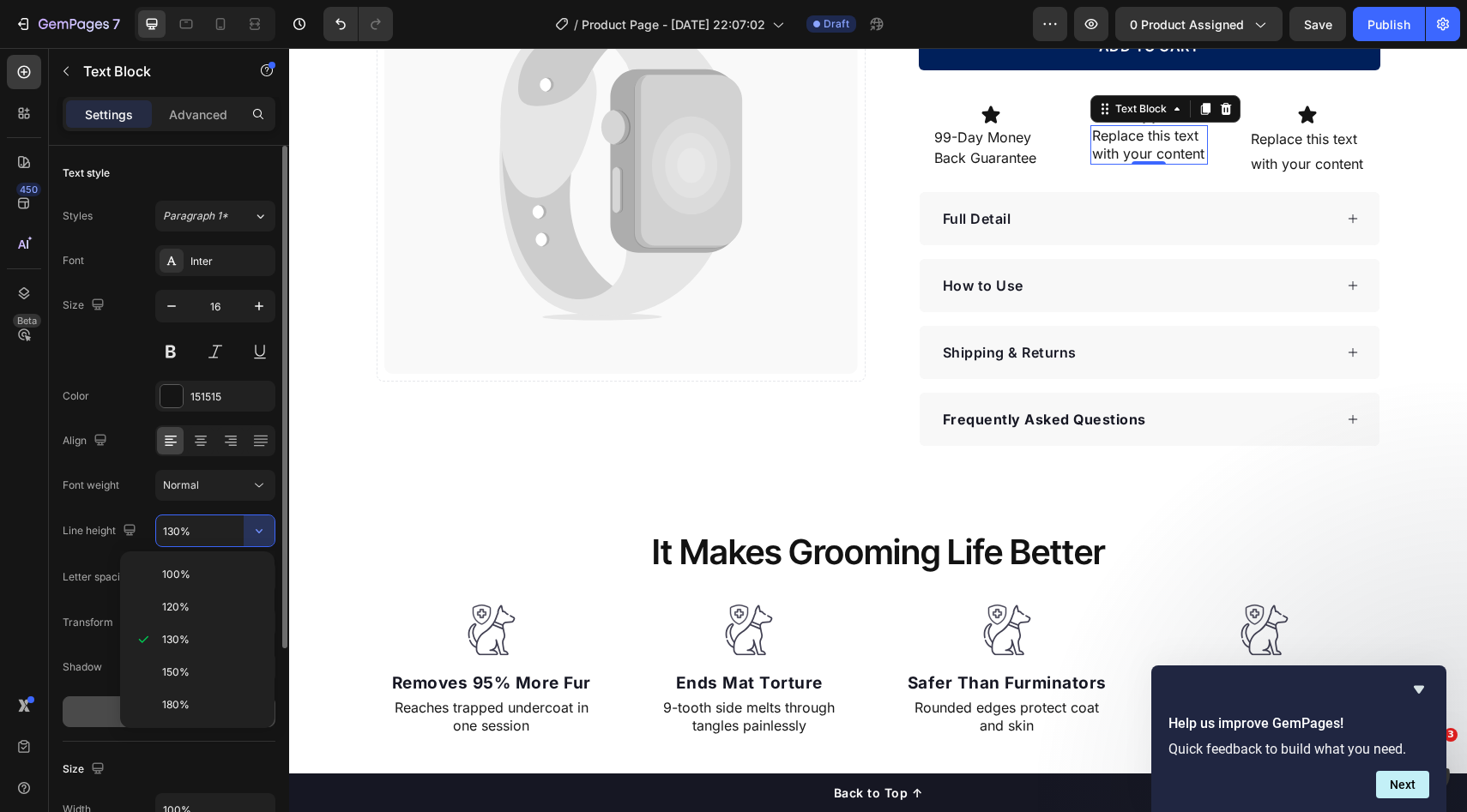
drag, startPoint x: 170, startPoint y: 670, endPoint x: 270, endPoint y: 587, distance: 130.0
click at [171, 670] on span "150%" at bounding box center [176, 672] width 28 height 15
type input "150%"
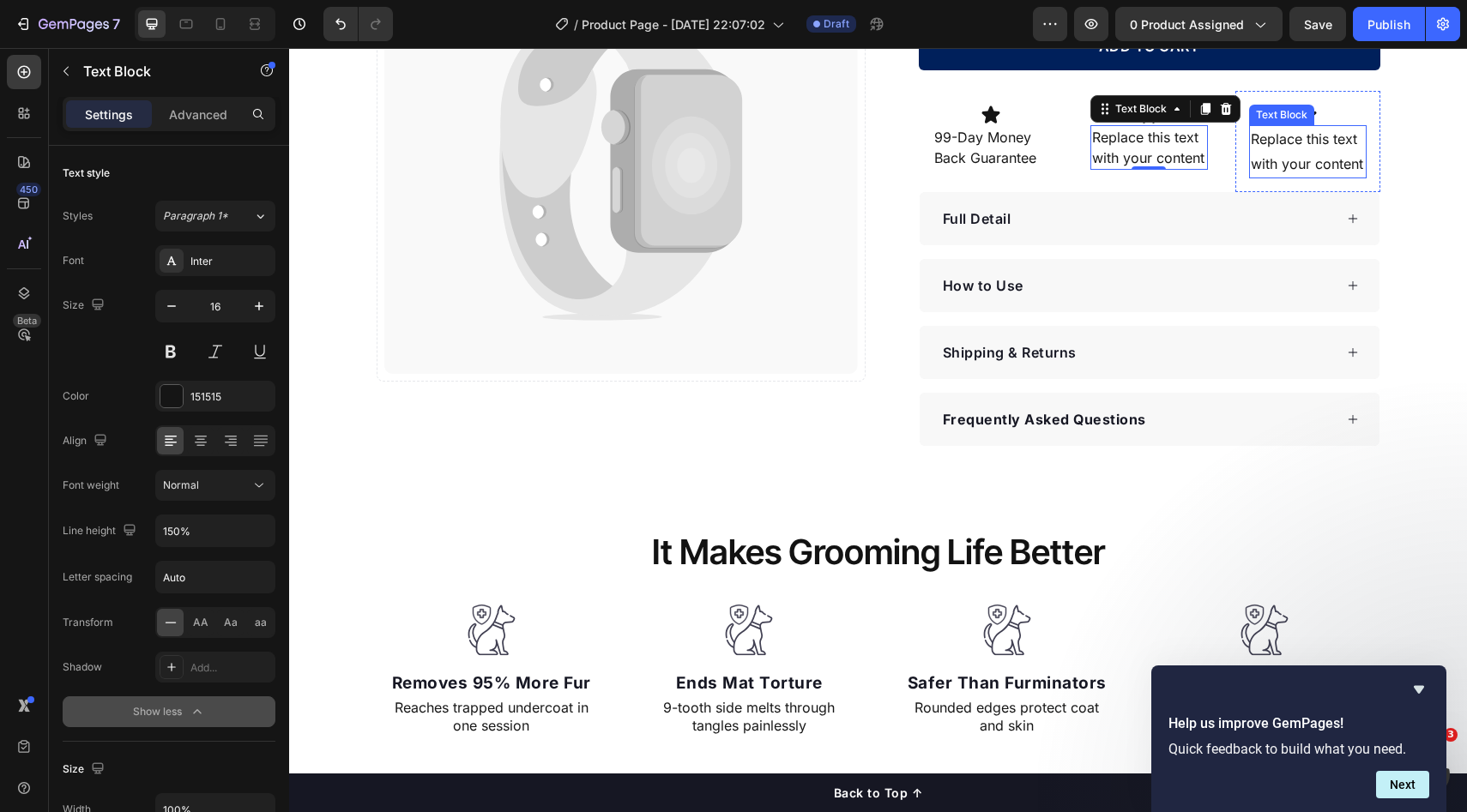
click at [1280, 131] on div "Replace this text with your content" at bounding box center [1307, 152] width 117 height 53
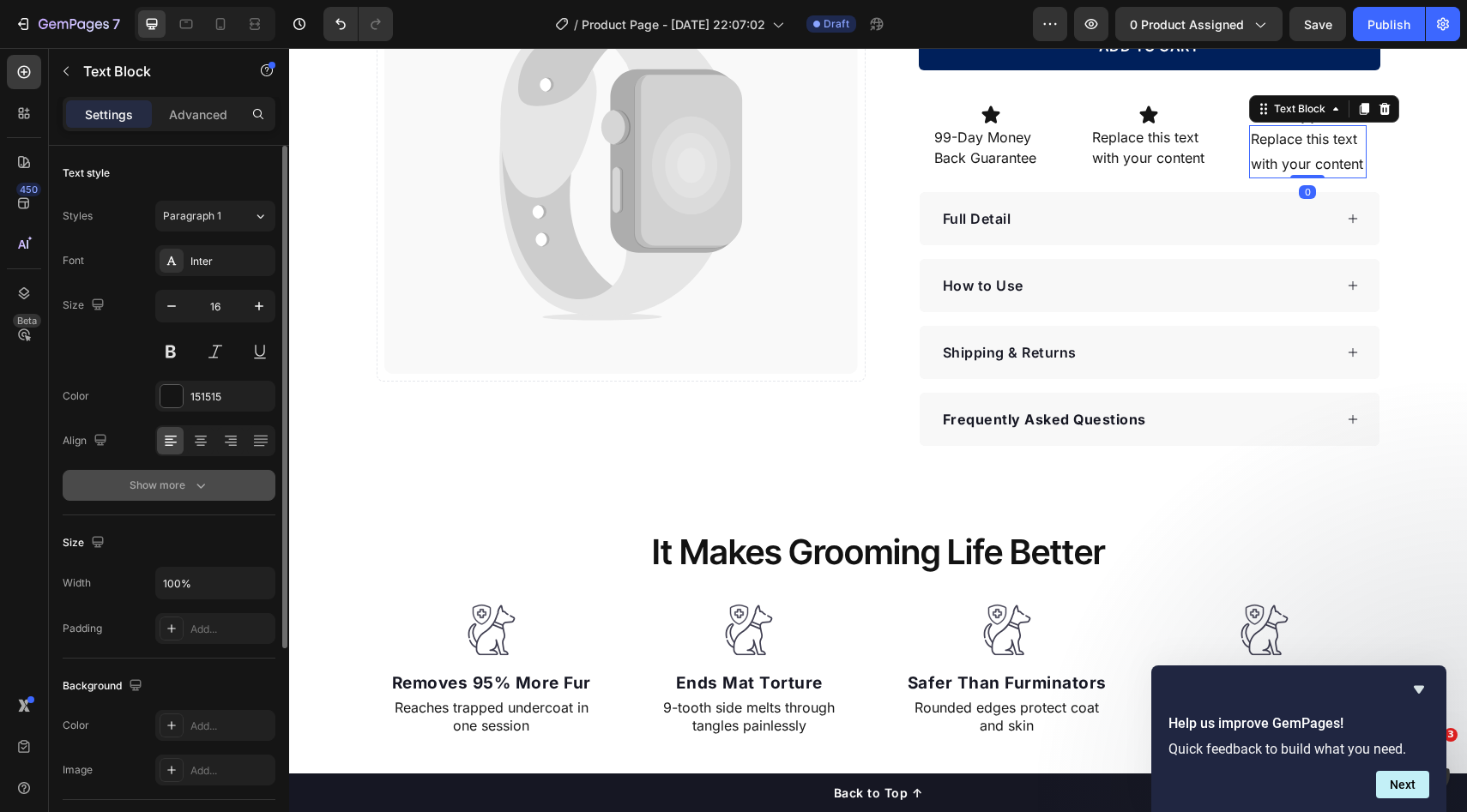
click at [224, 494] on button "Show more" at bounding box center [170, 485] width 213 height 31
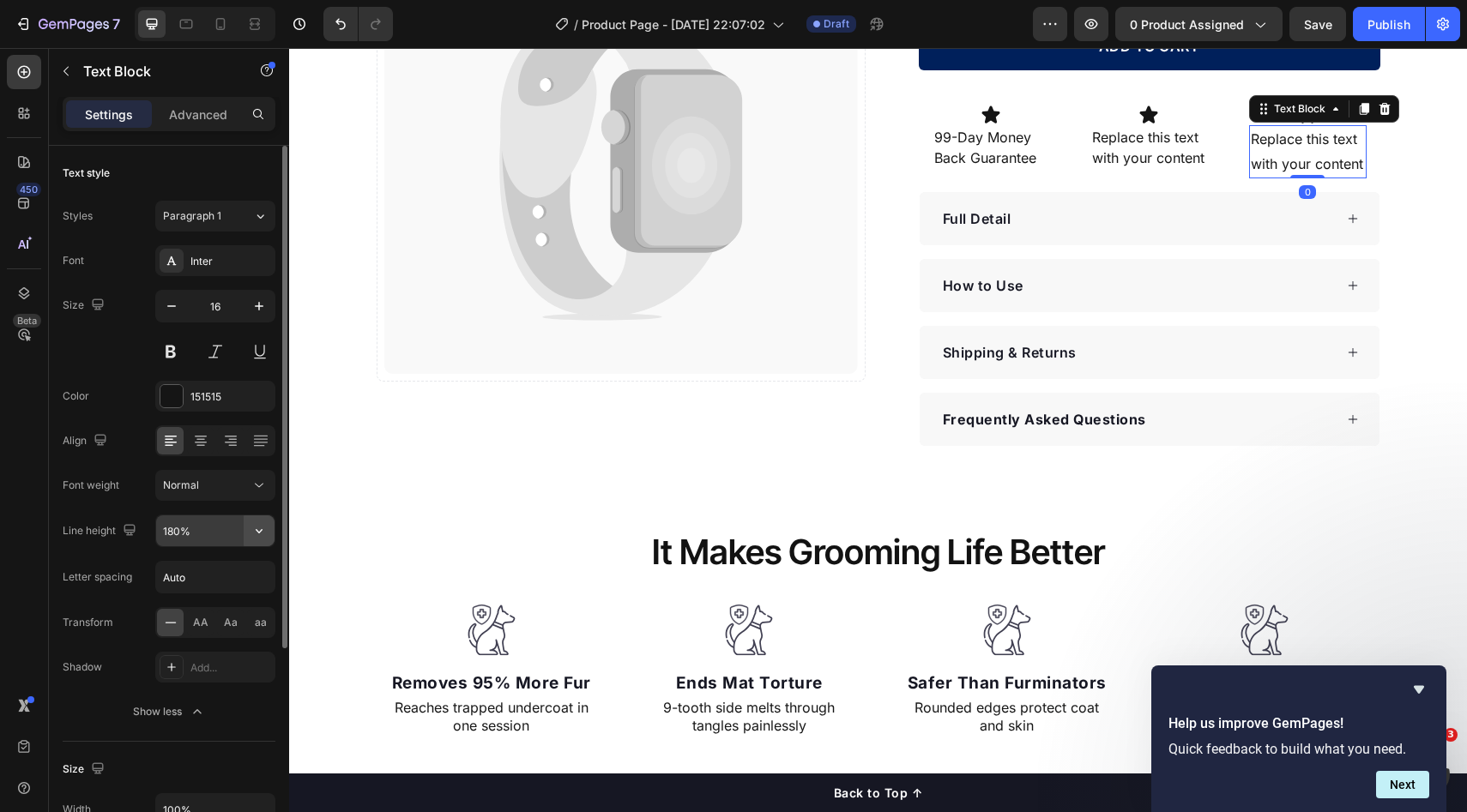
click at [259, 538] on icon "button" at bounding box center [258, 531] width 17 height 17
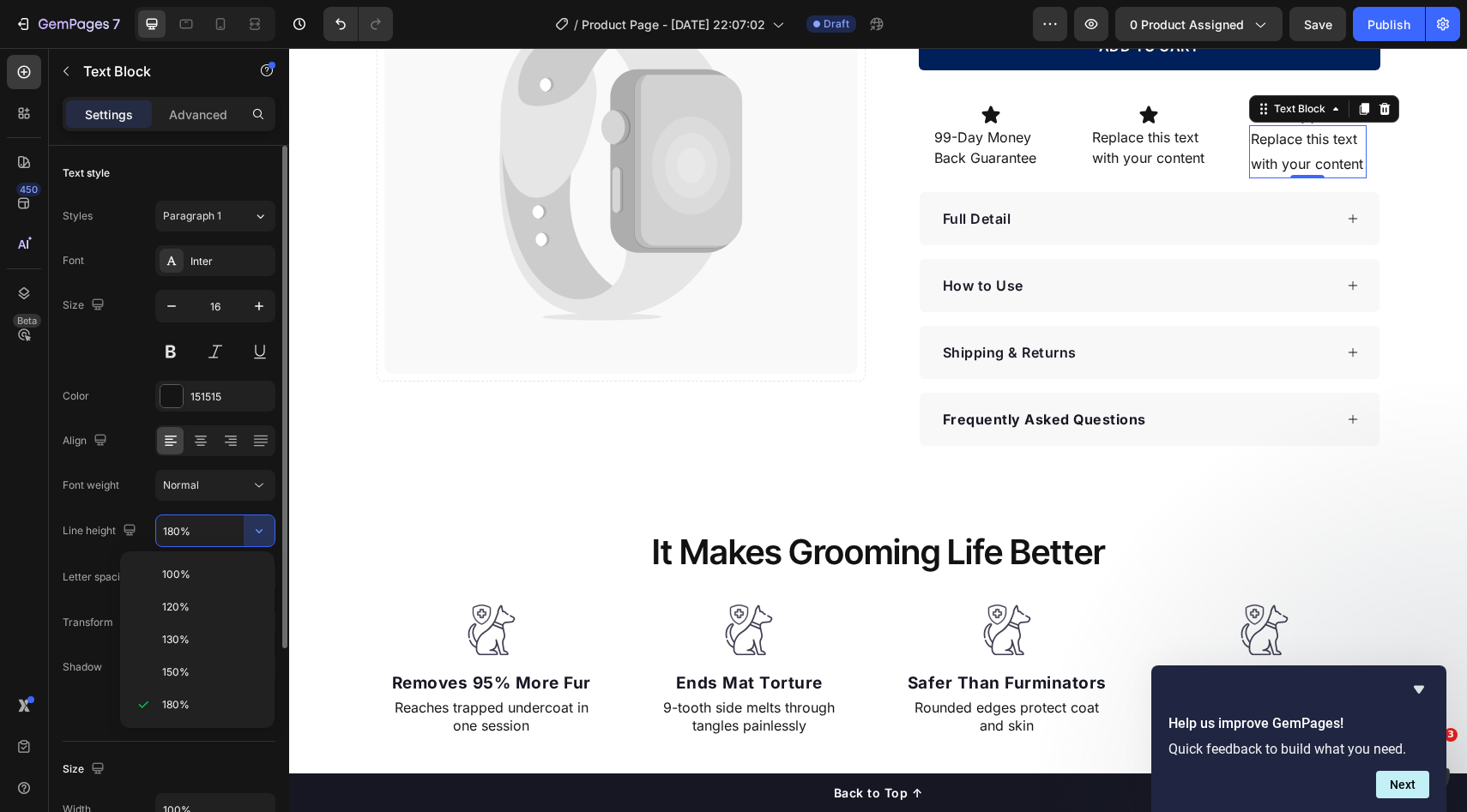
drag, startPoint x: 181, startPoint y: 663, endPoint x: 248, endPoint y: 549, distance: 132.2
click at [181, 662] on div "150%" at bounding box center [197, 672] width 141 height 33
type input "150%"
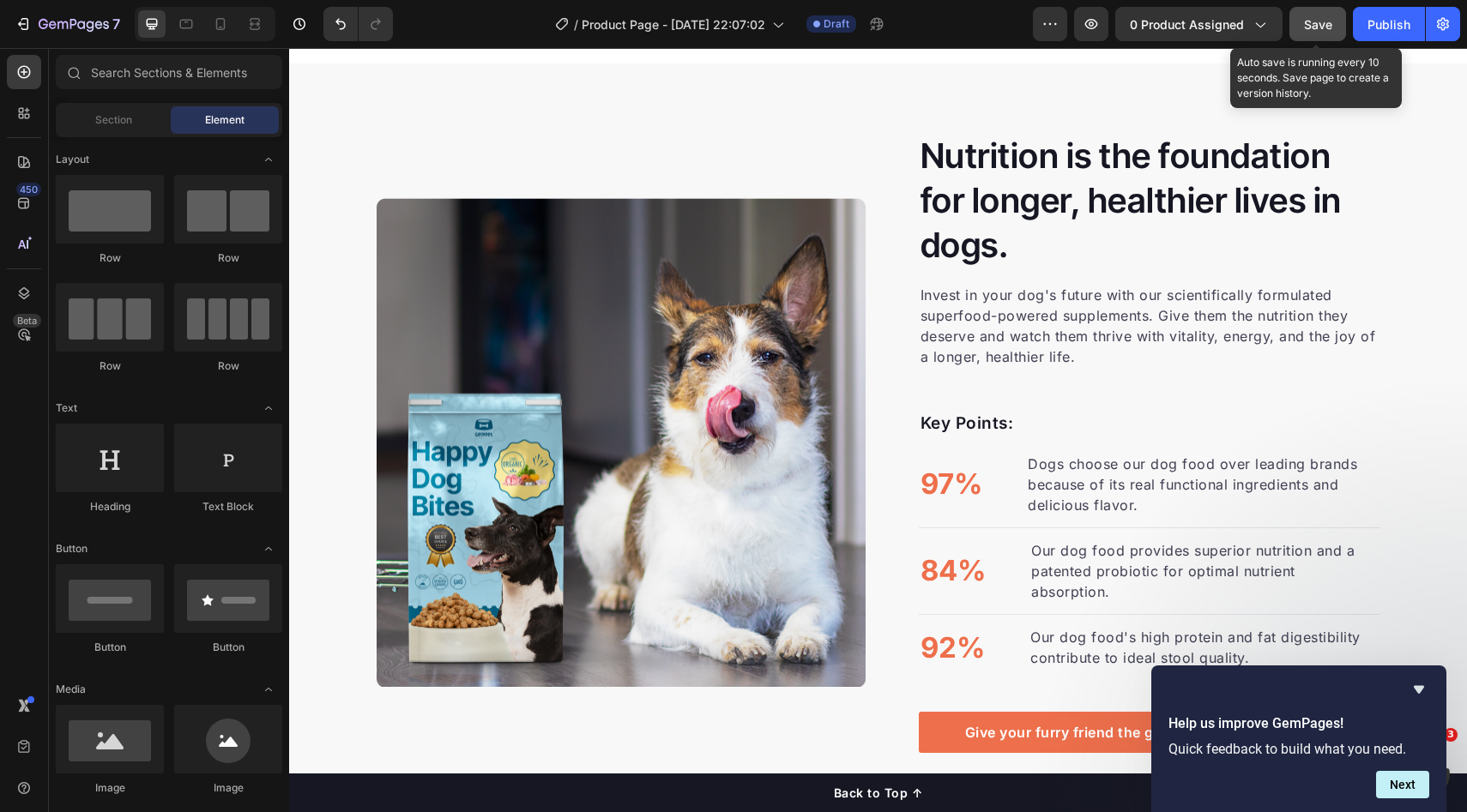
click at [1315, 30] on span "Save" at bounding box center [1318, 24] width 28 height 14
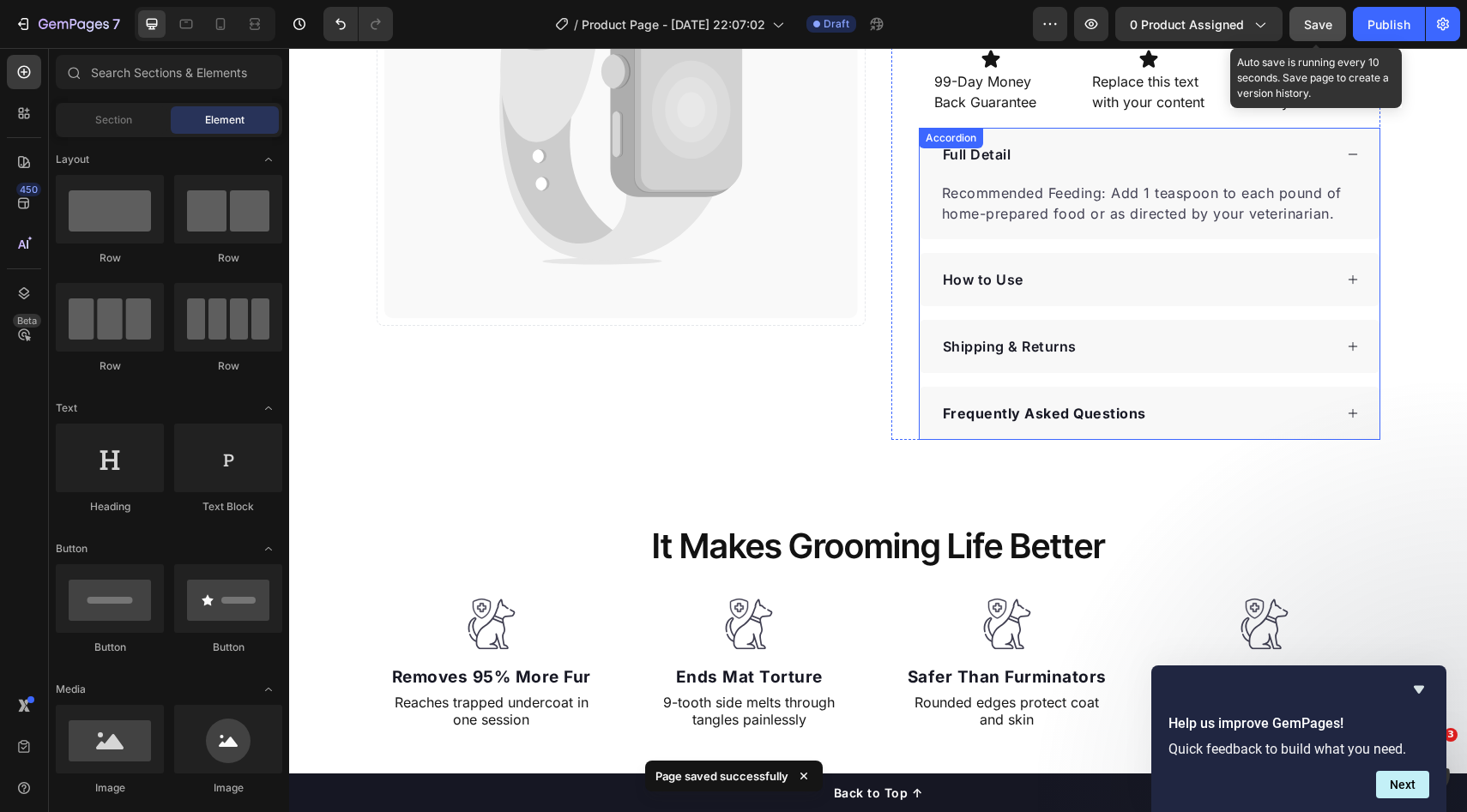
scroll to position [521, 0]
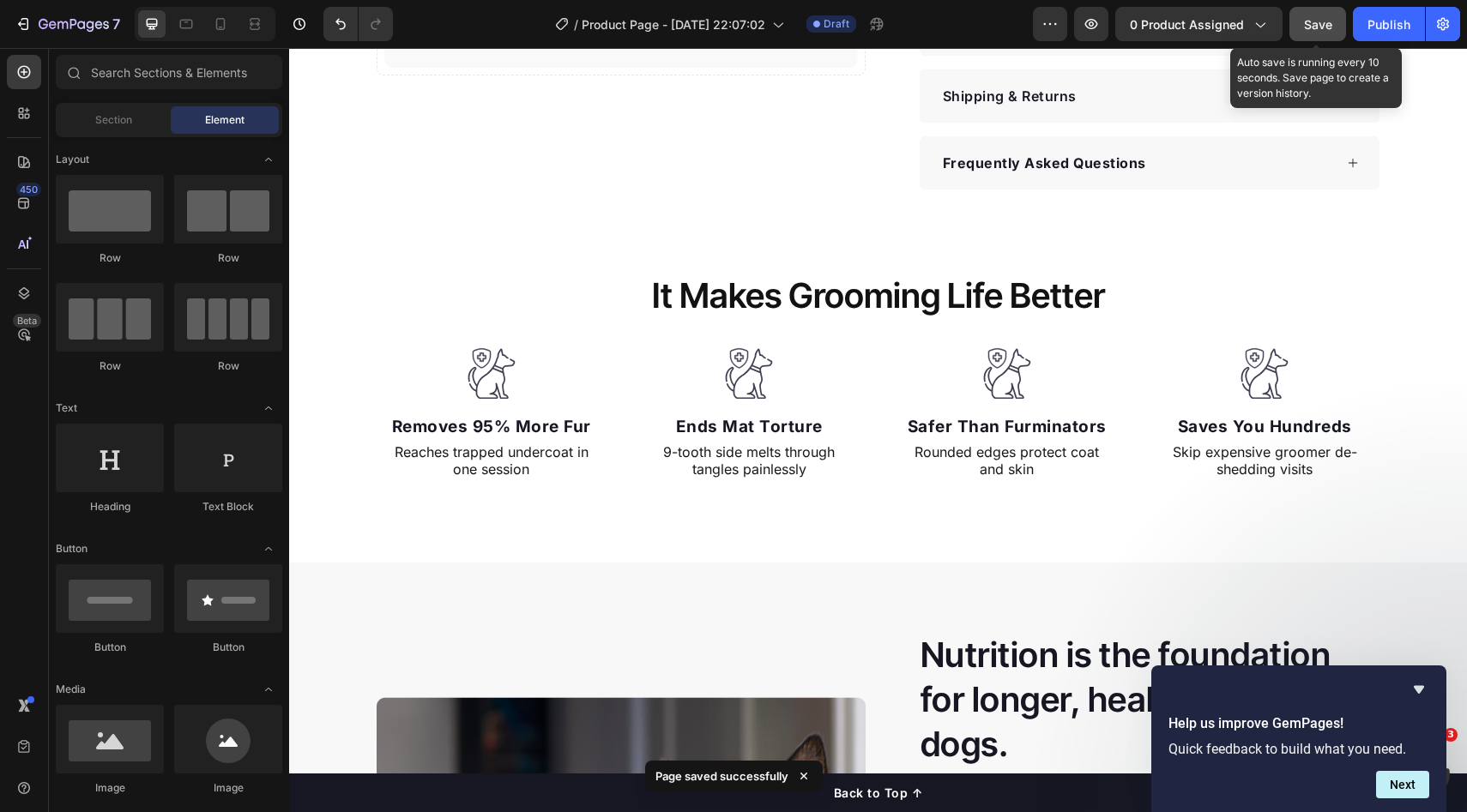
click at [1309, 28] on span "Save" at bounding box center [1318, 24] width 28 height 14
